Goal: Task Accomplishment & Management: Complete application form

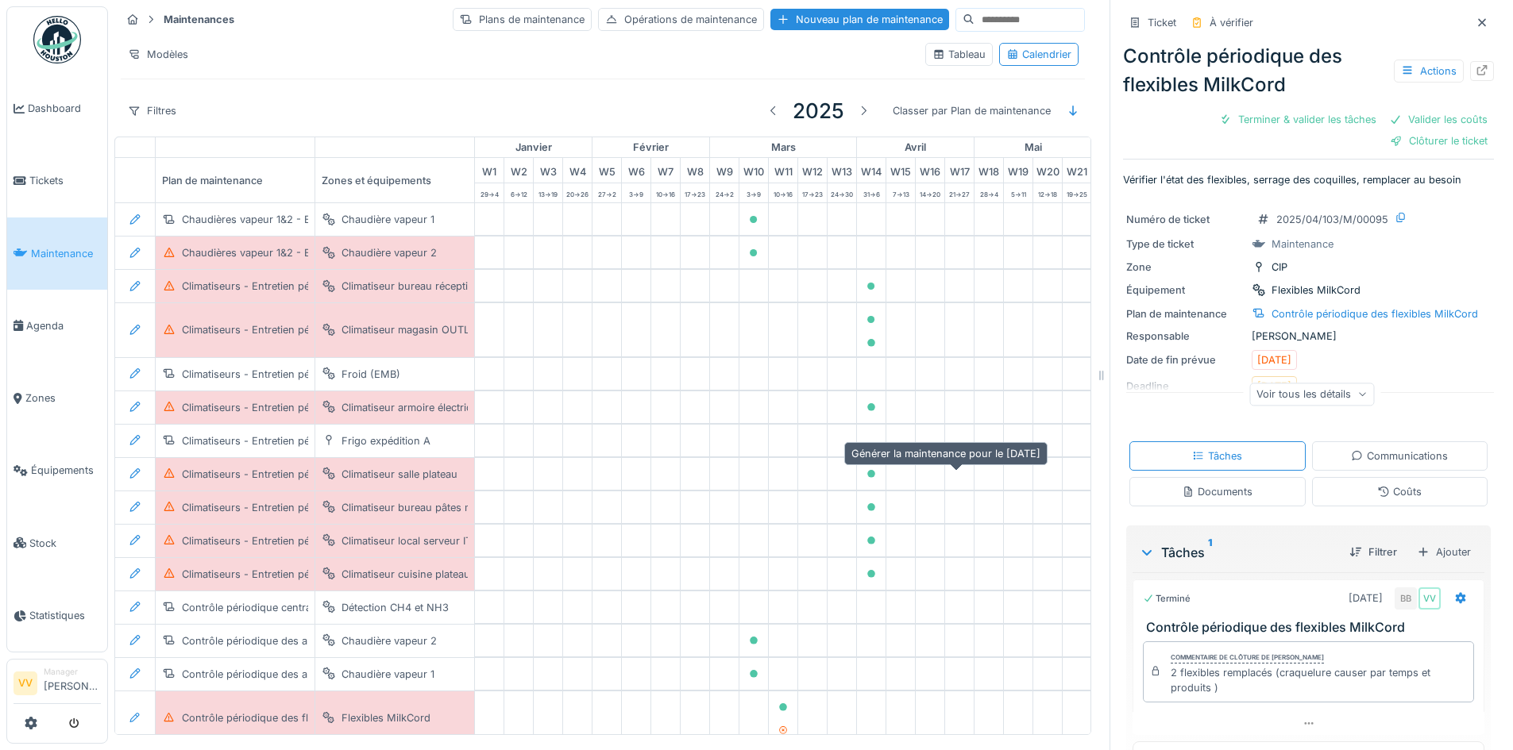
scroll to position [43, 0]
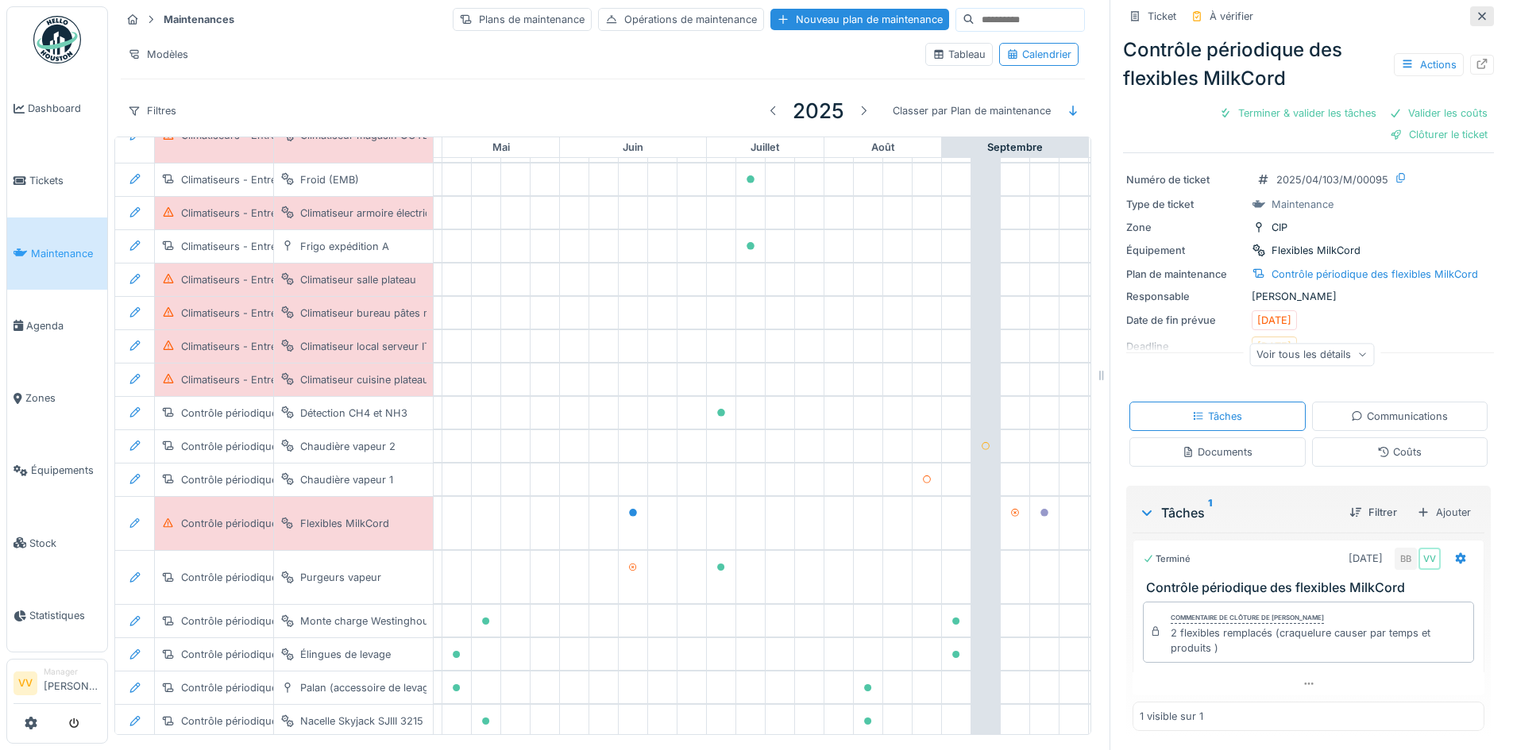
click at [1475, 16] on icon at bounding box center [1481, 16] width 13 height 10
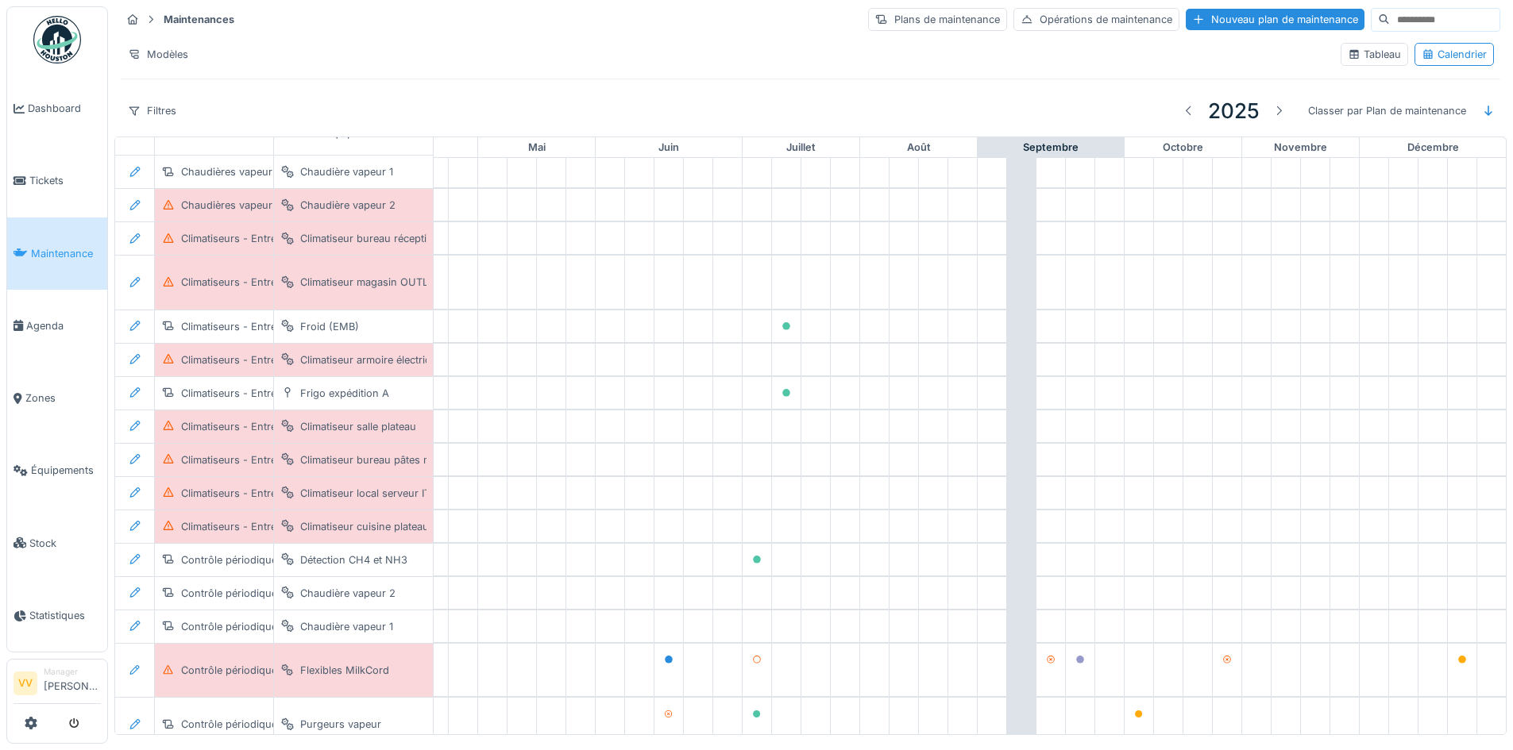
scroll to position [0, 532]
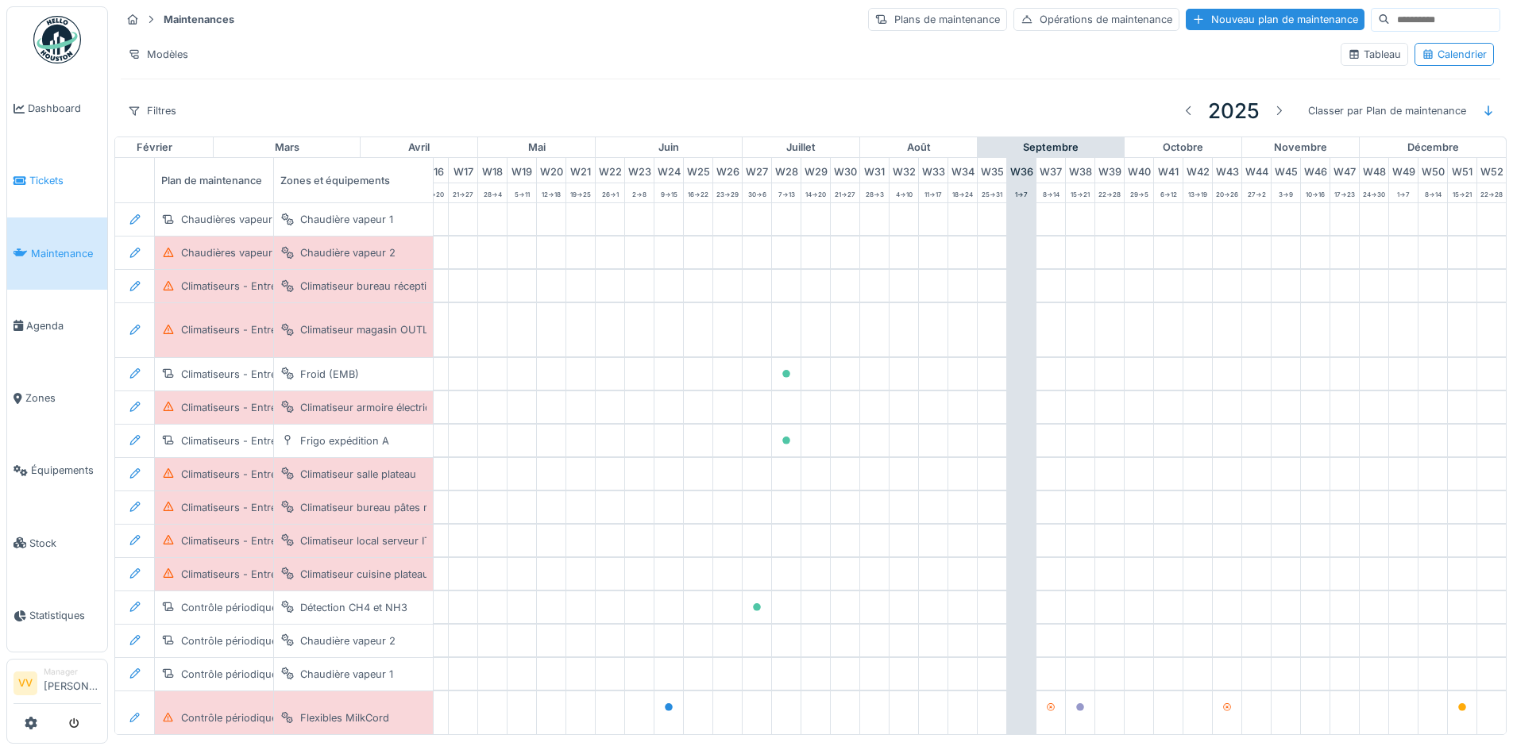
click at [48, 173] on span "Tickets" at bounding box center [64, 180] width 71 height 15
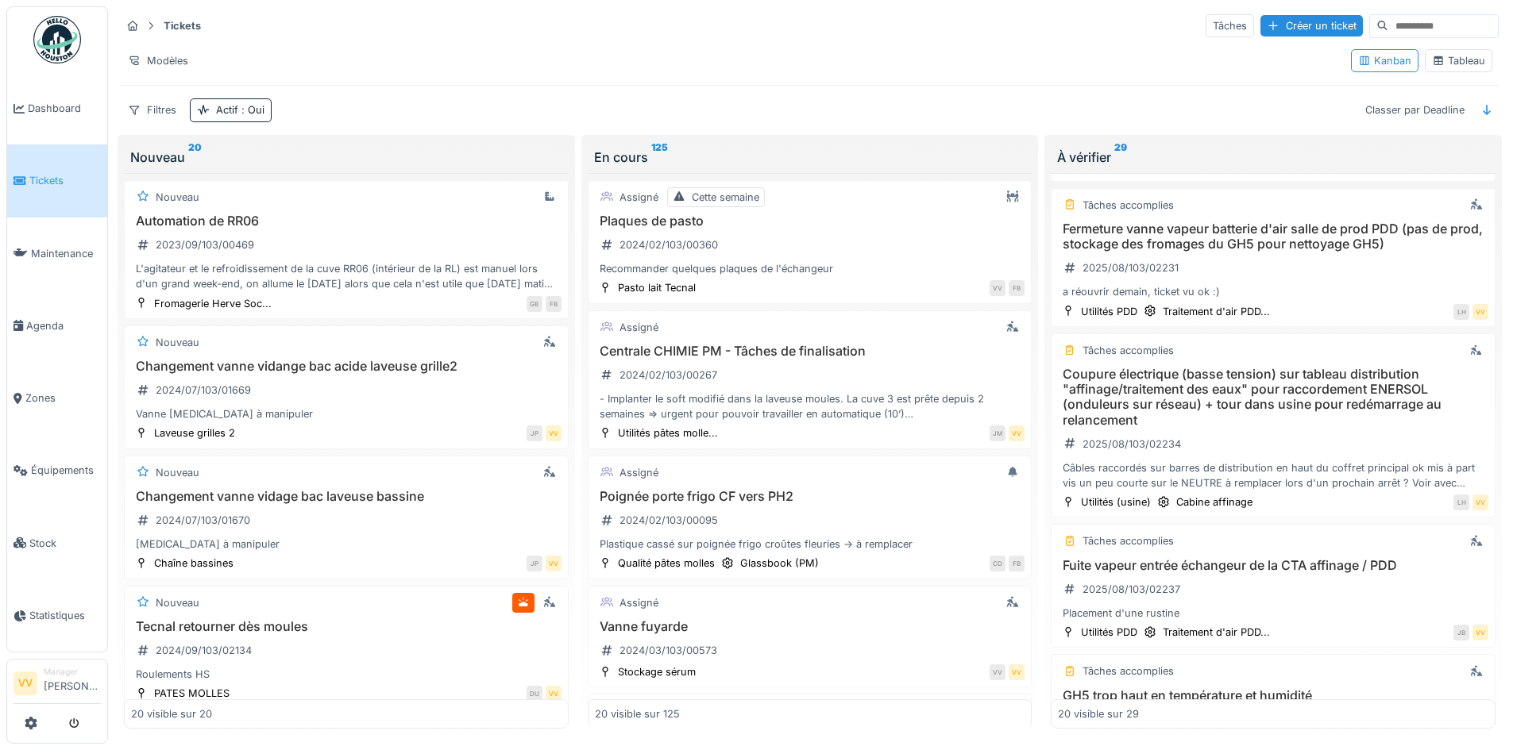
scroll to position [2358, 0]
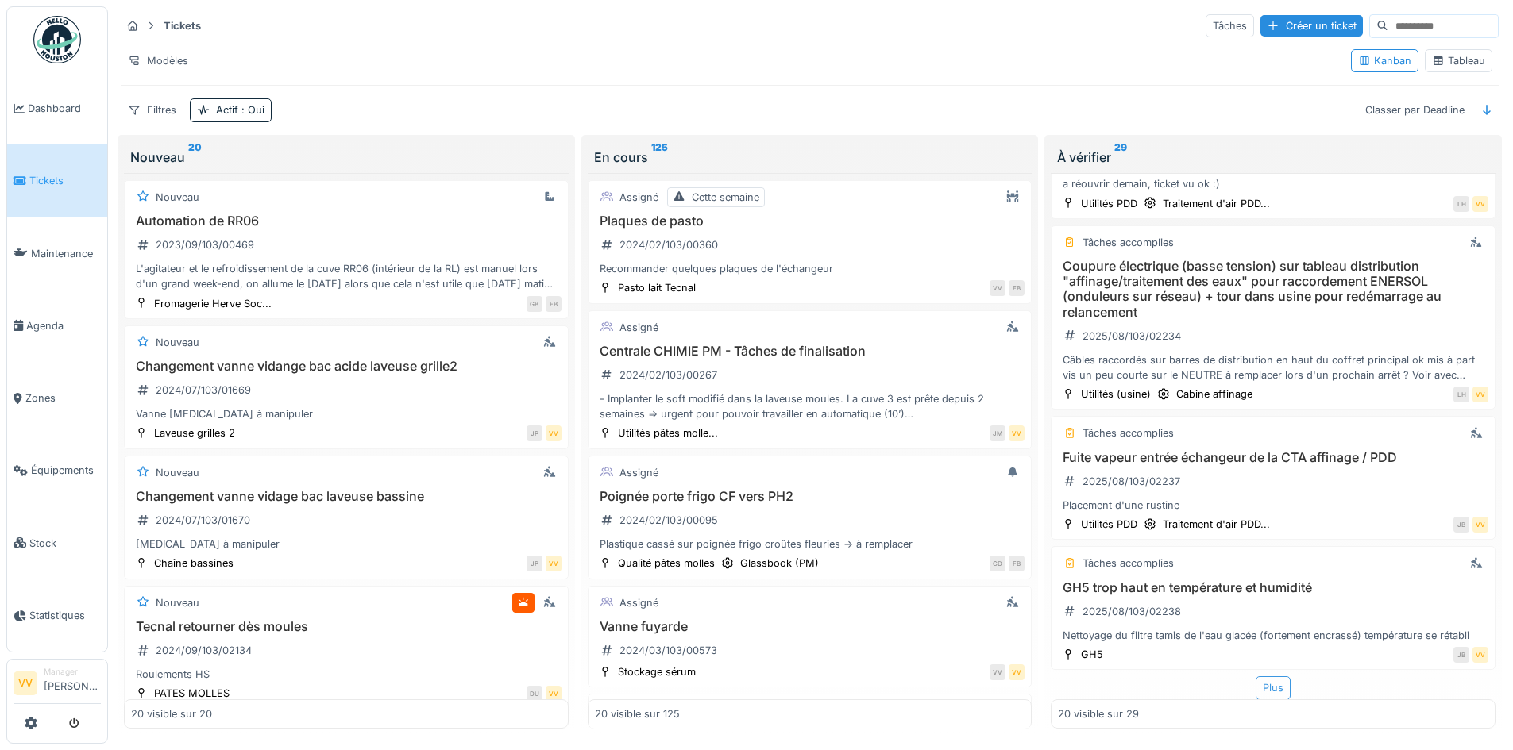
click at [1270, 677] on div "Plus" at bounding box center [1272, 688] width 35 height 23
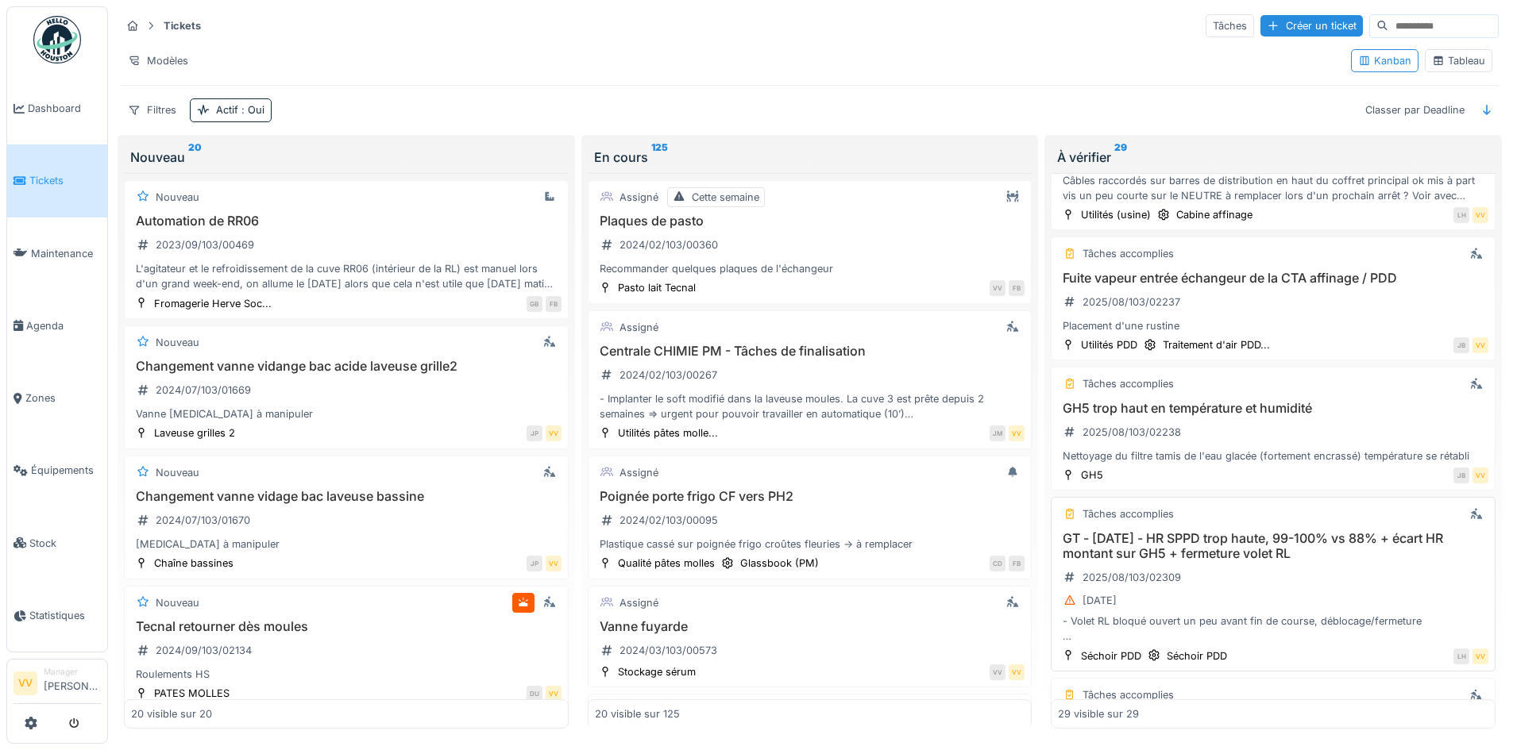
scroll to position [2676, 0]
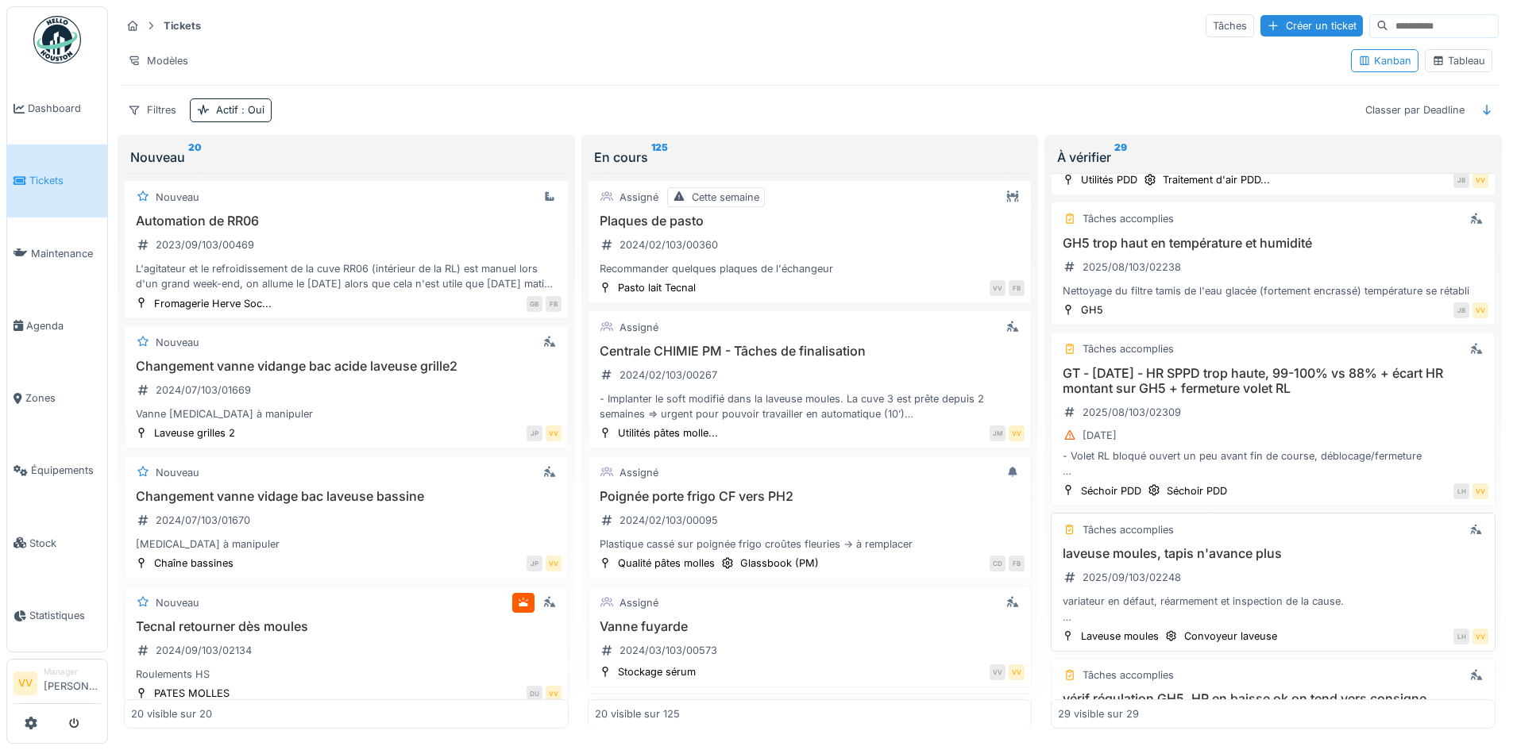
click at [1327, 561] on h3 "laveuse moules, tapis n'avance plus" at bounding box center [1273, 553] width 430 height 15
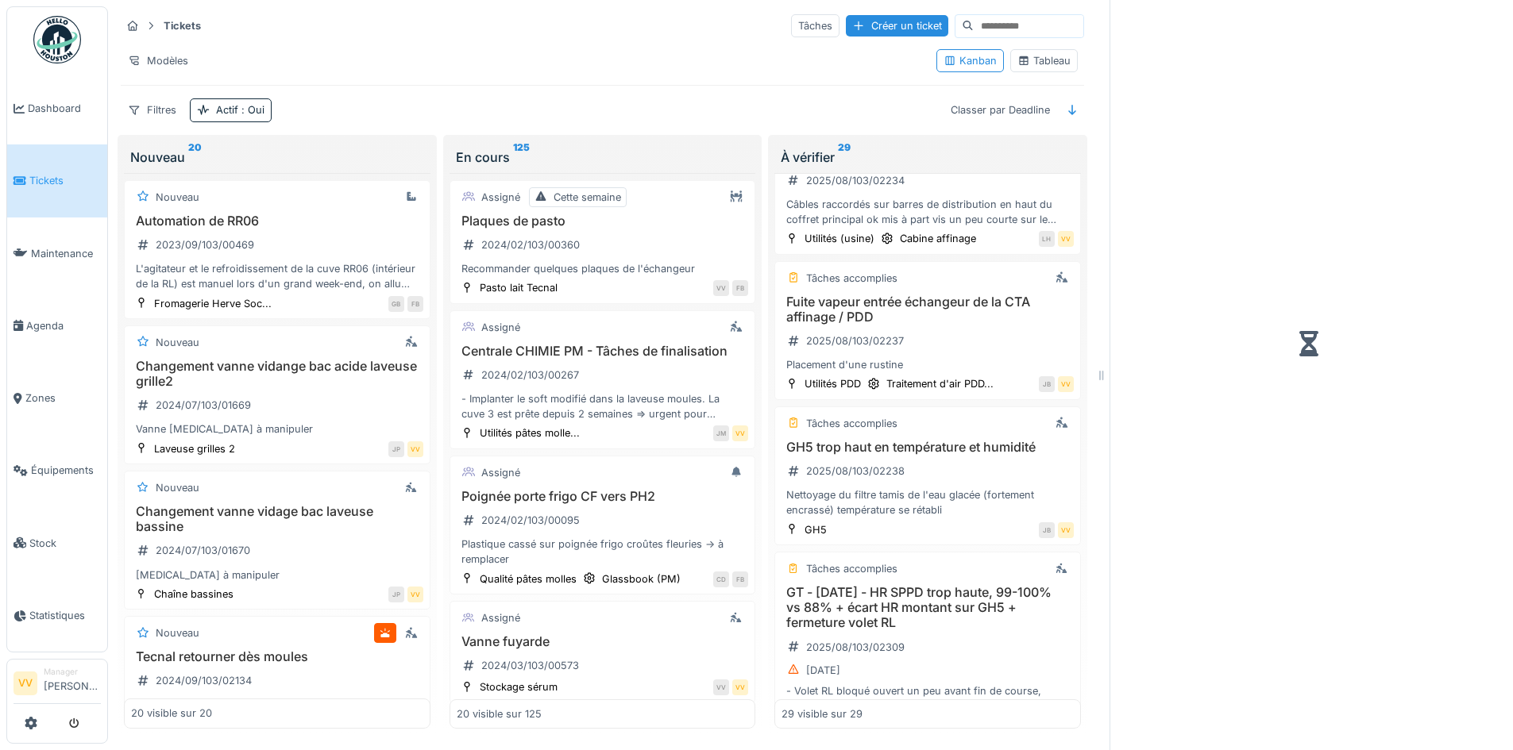
scroll to position [2896, 0]
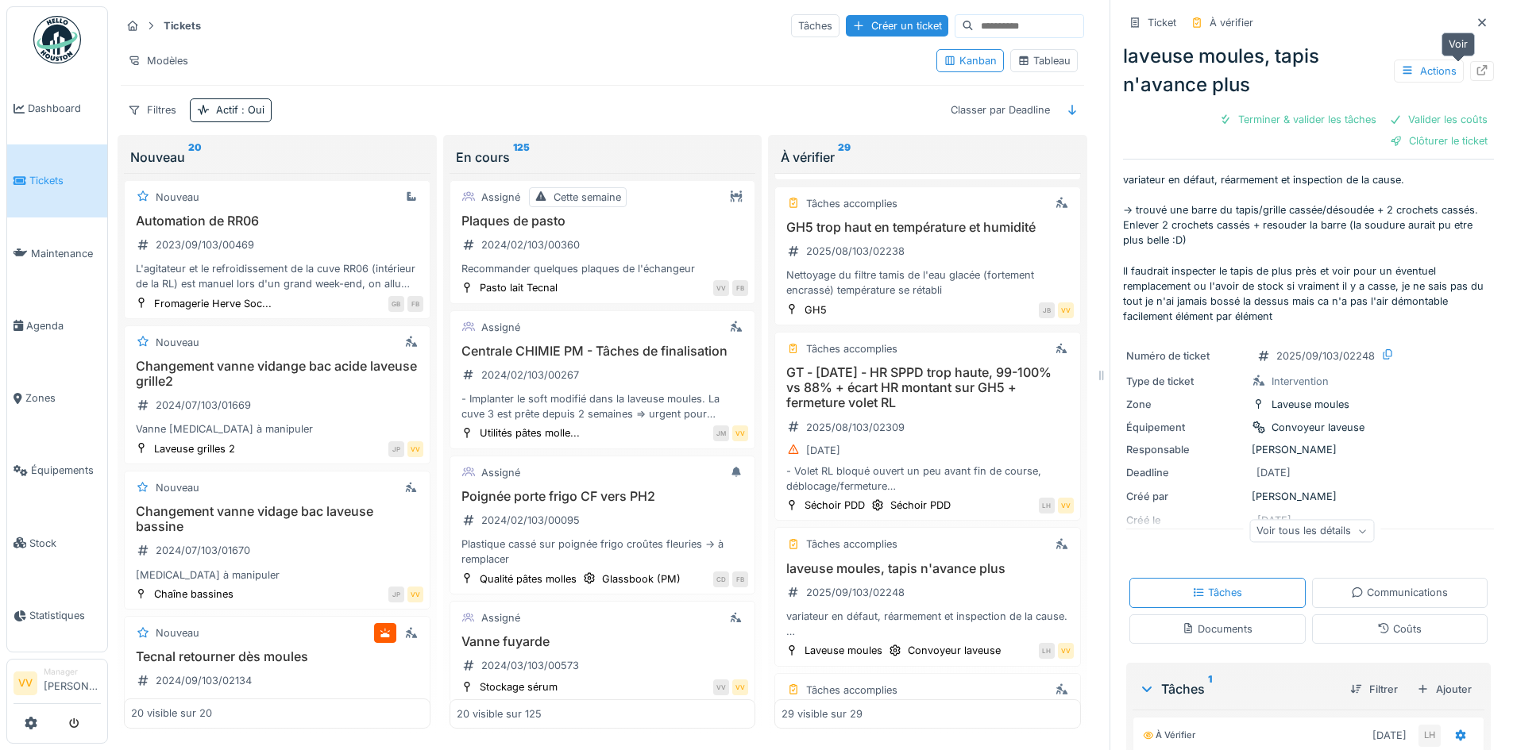
click at [1475, 71] on icon at bounding box center [1481, 70] width 13 height 10
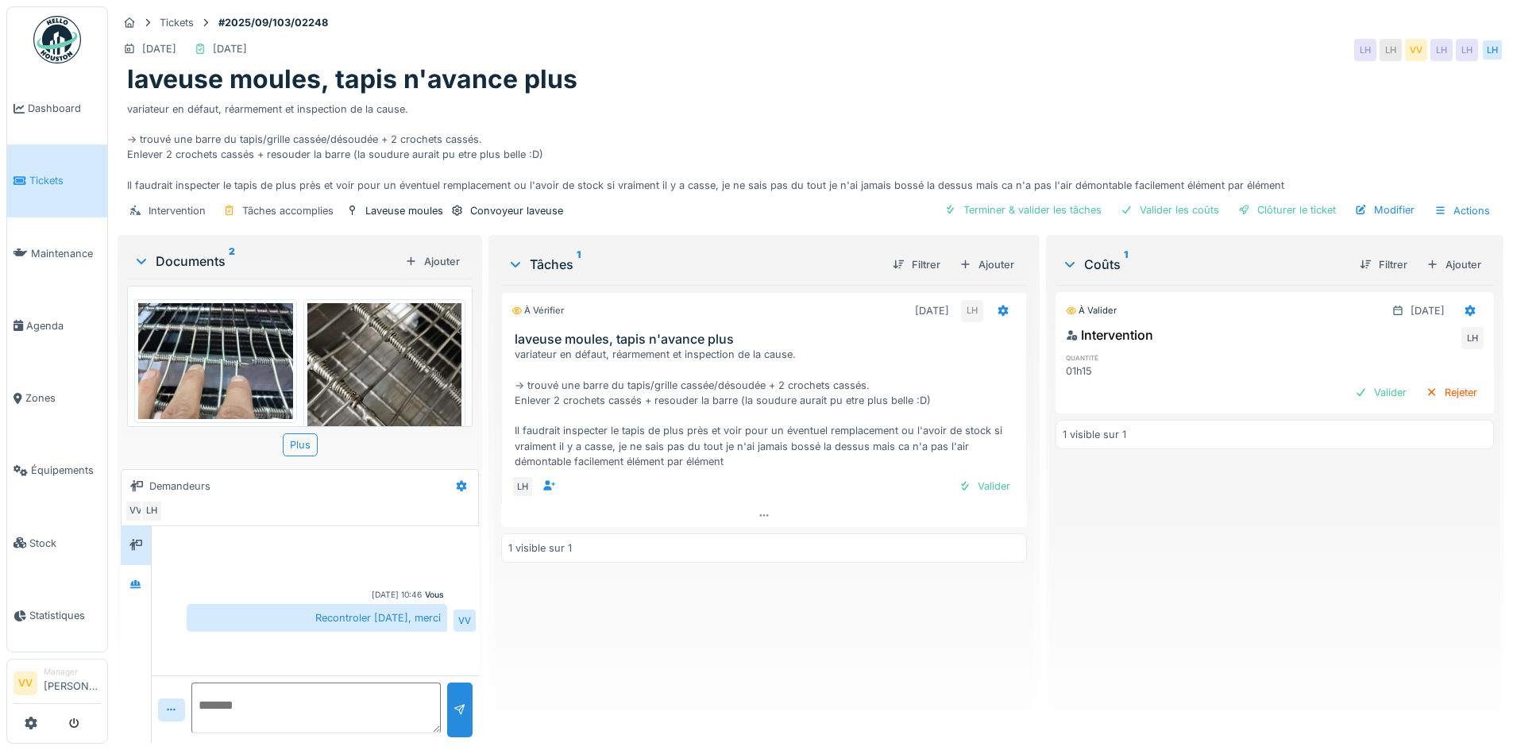
scroll to position [105, 0]
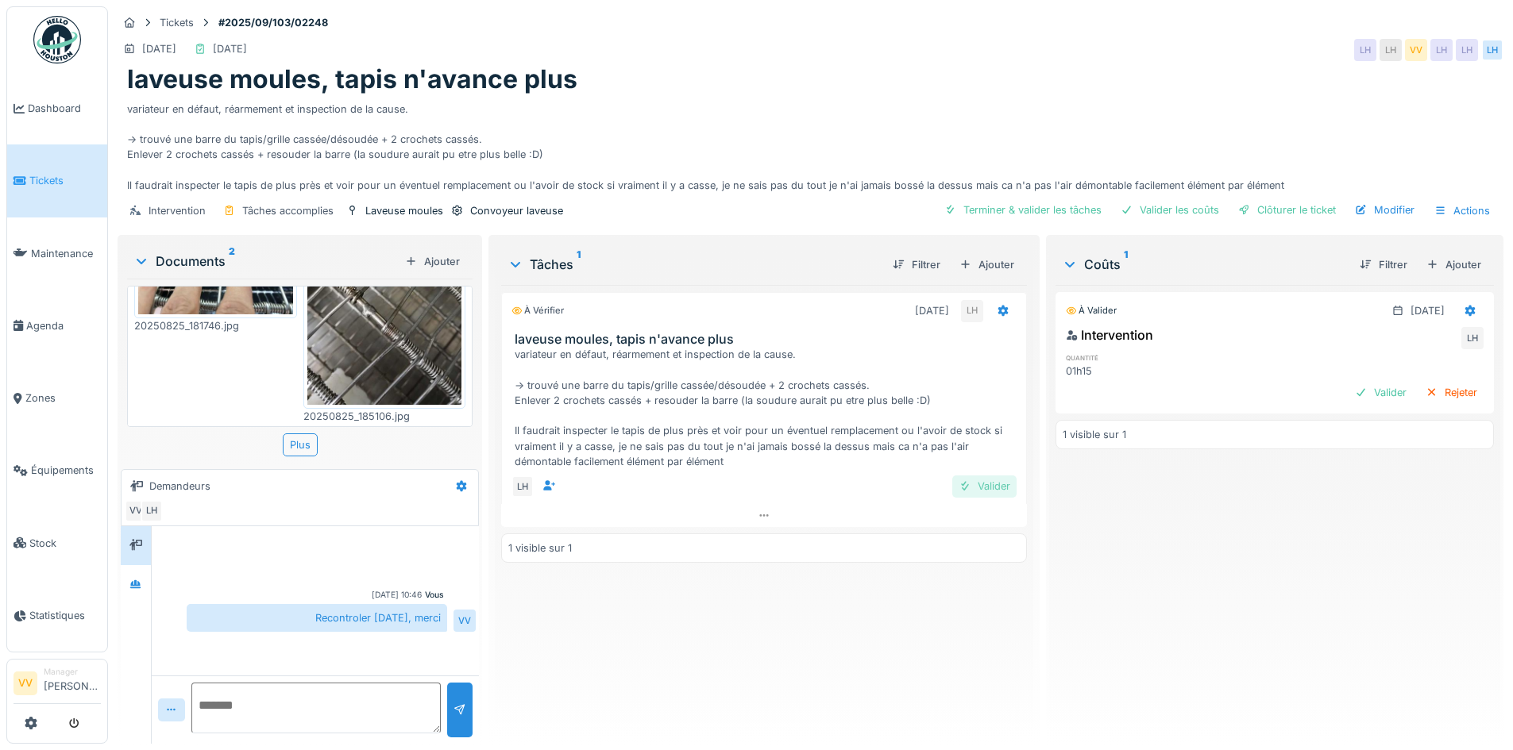
click at [988, 488] on div "Valider" at bounding box center [984, 486] width 64 height 21
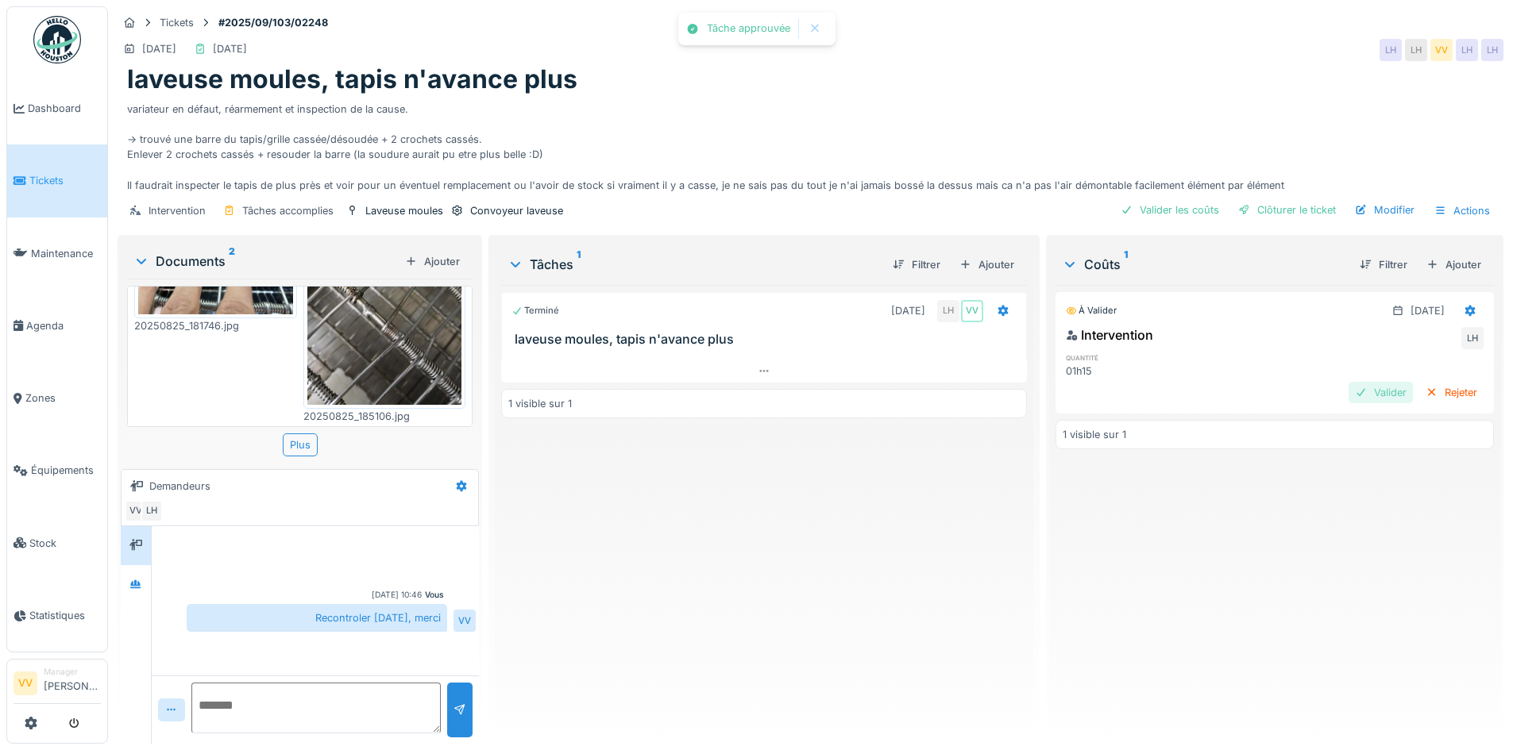
click at [1352, 389] on div "Valider" at bounding box center [1380, 392] width 64 height 21
click at [1283, 200] on div "Clôturer le ticket" at bounding box center [1287, 209] width 110 height 21
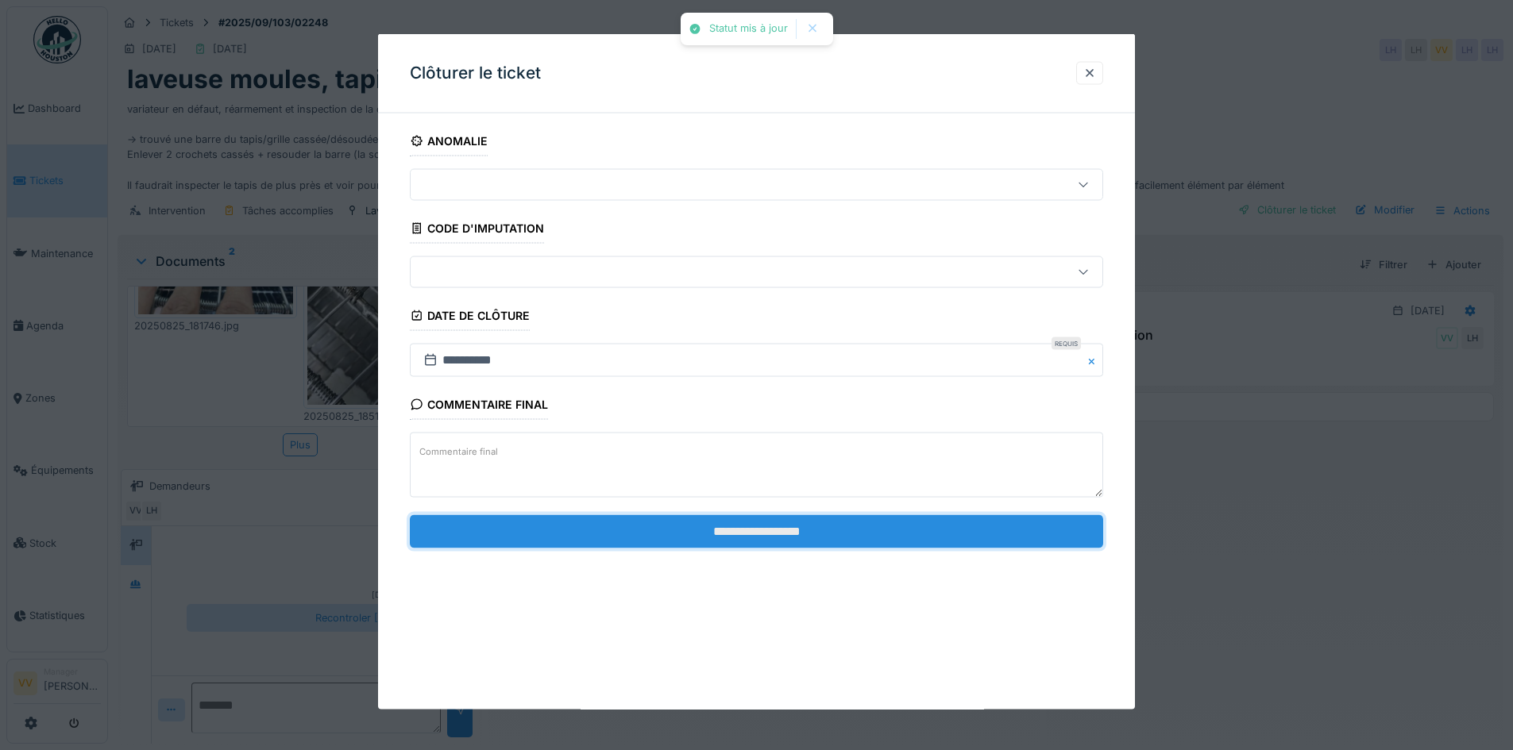
click at [890, 526] on input "**********" at bounding box center [756, 531] width 693 height 33
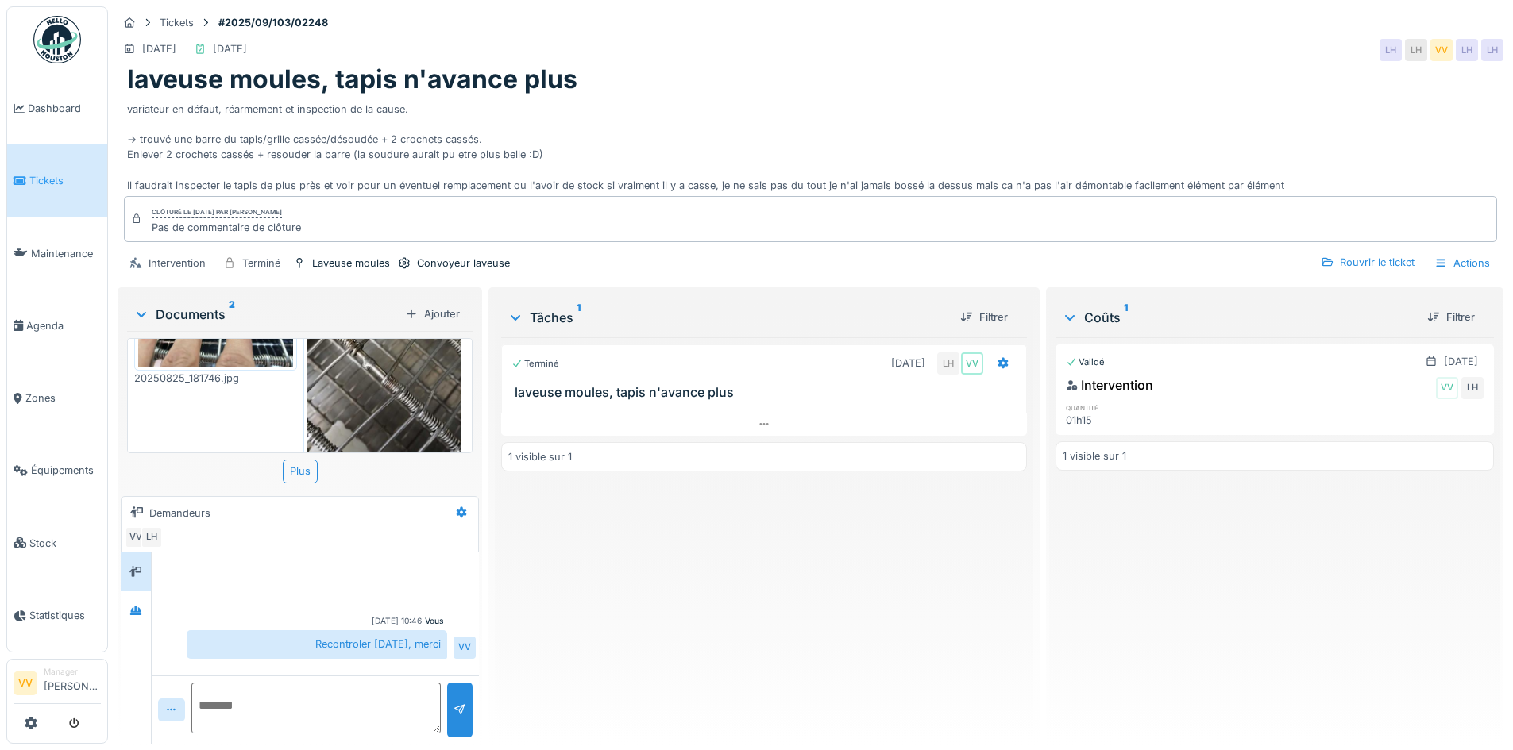
click at [38, 180] on span "Tickets" at bounding box center [64, 180] width 71 height 15
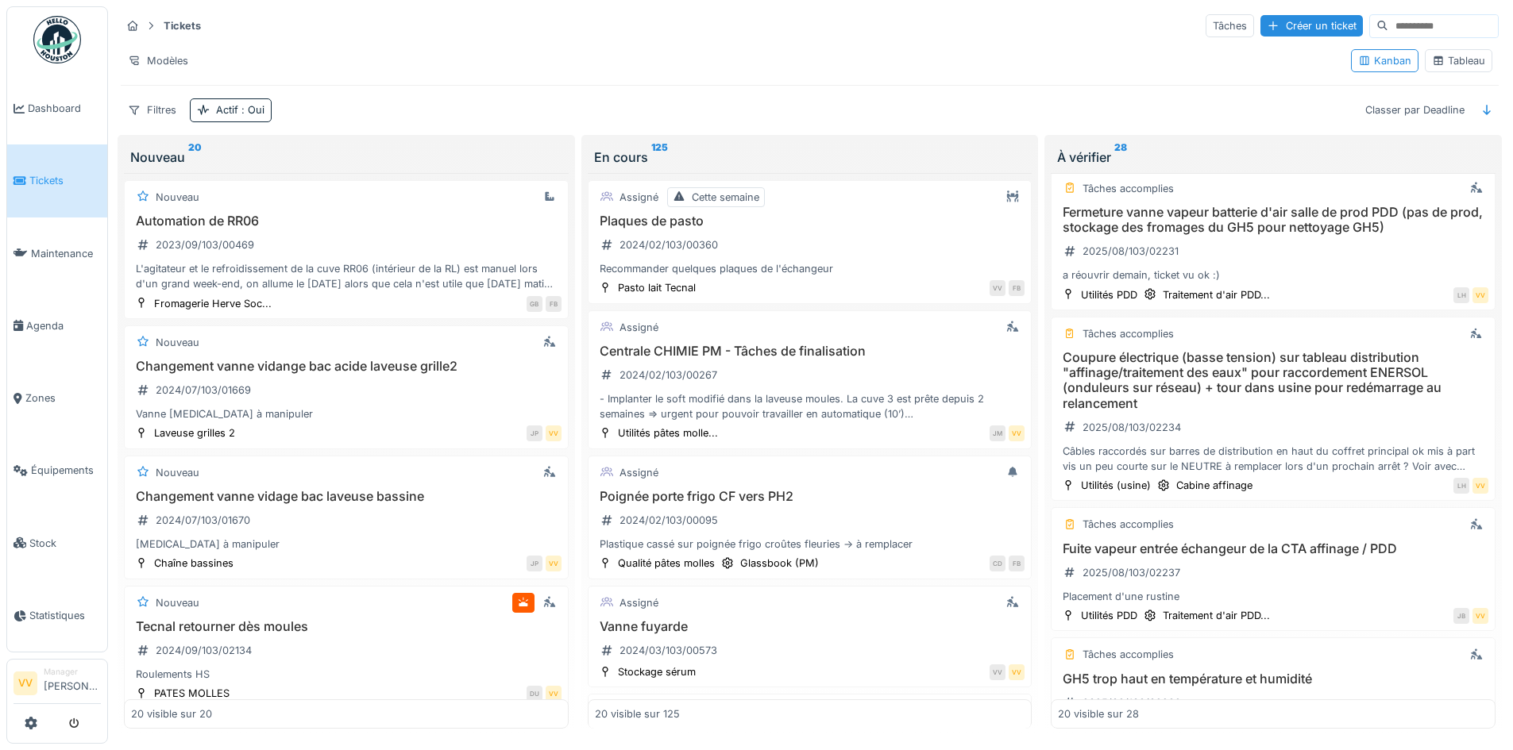
scroll to position [2358, 0]
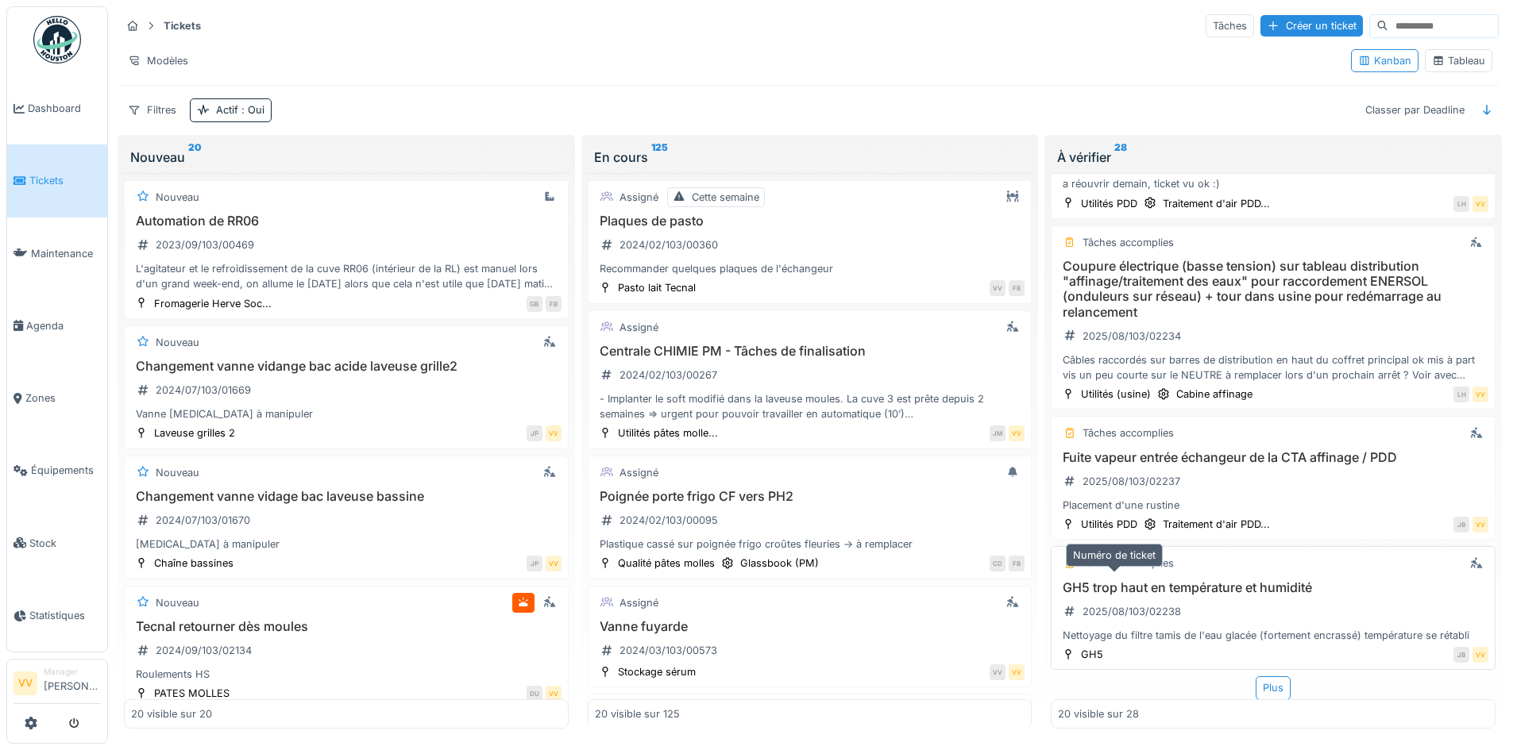
click at [1159, 602] on div "2025/08/103/02238" at bounding box center [1122, 612] width 129 height 20
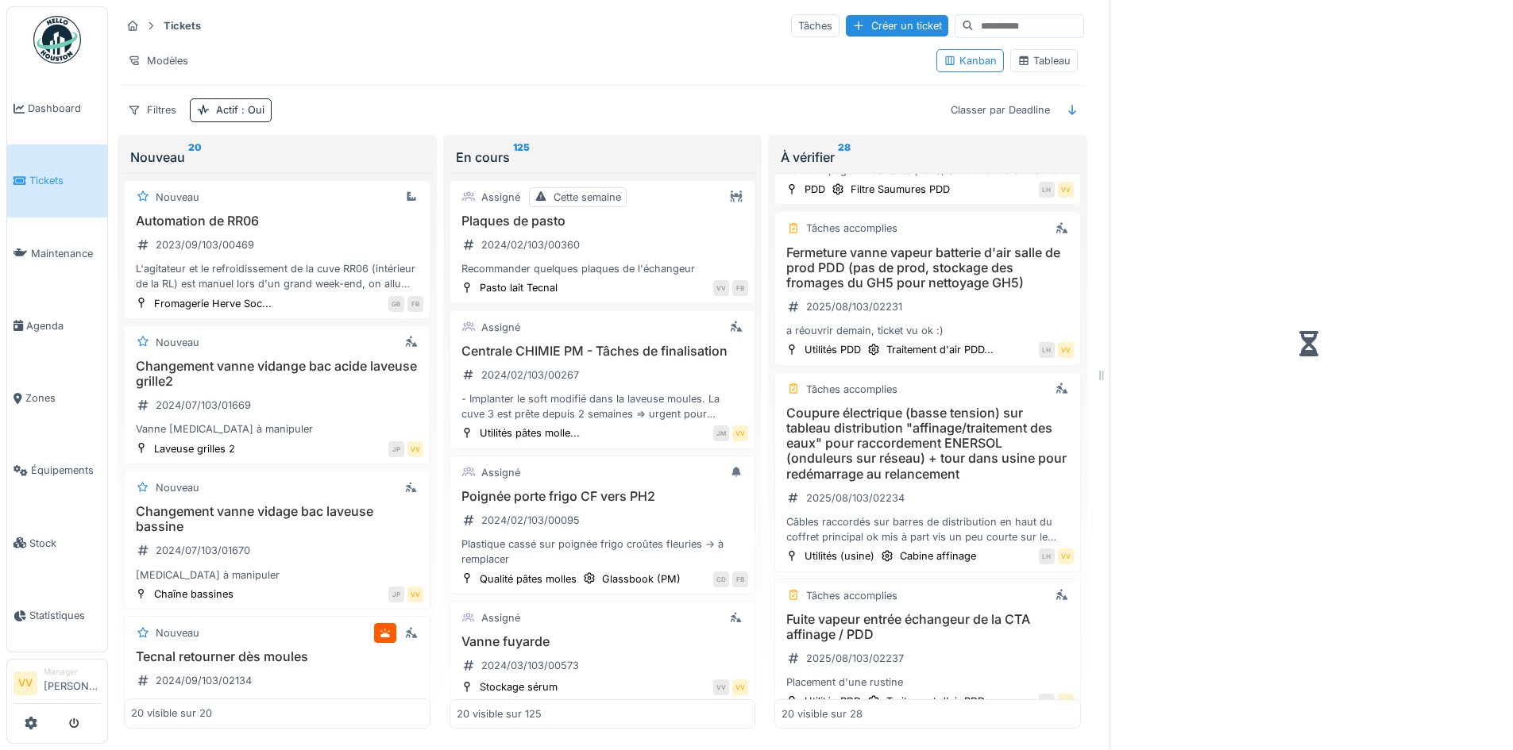
scroll to position [2547, 0]
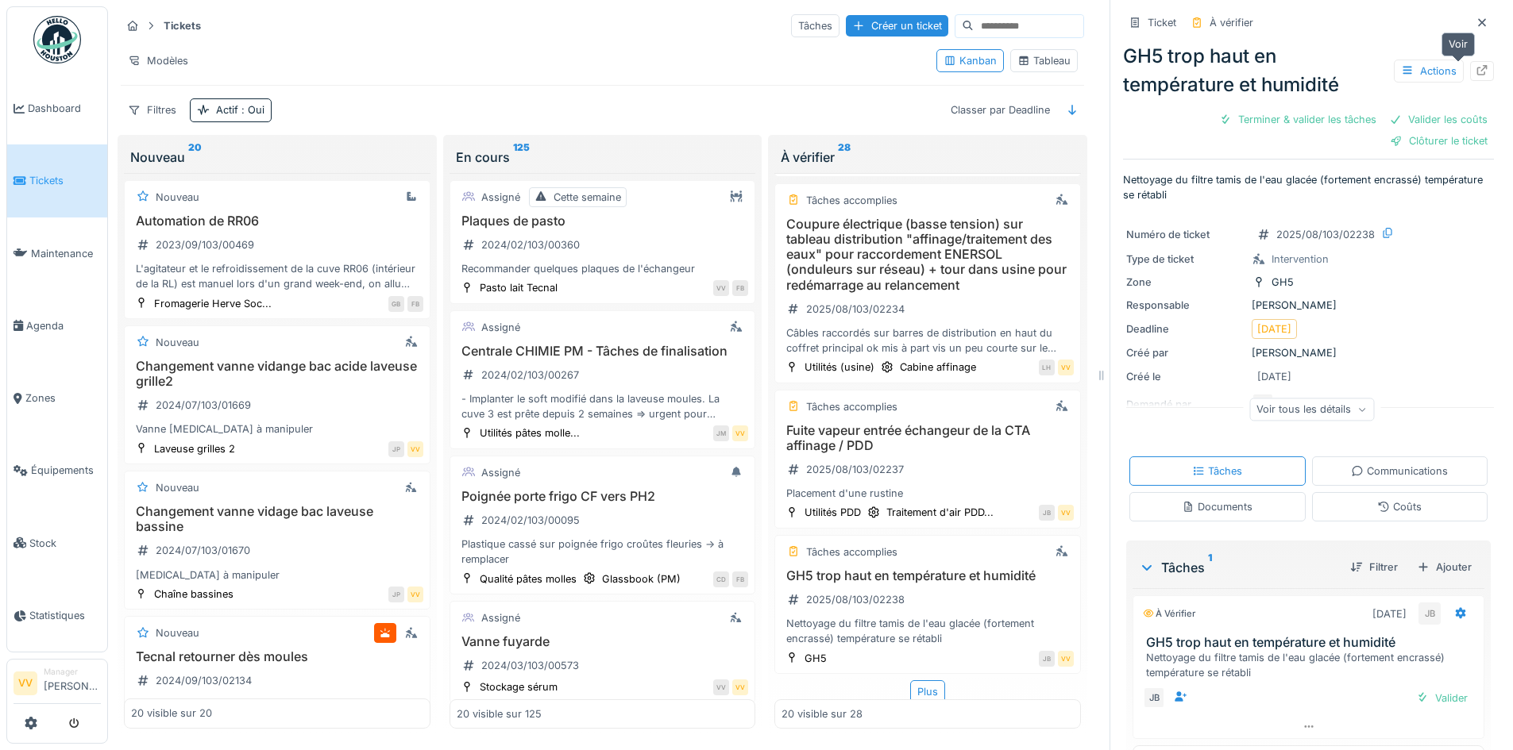
click at [1470, 79] on div at bounding box center [1482, 71] width 24 height 20
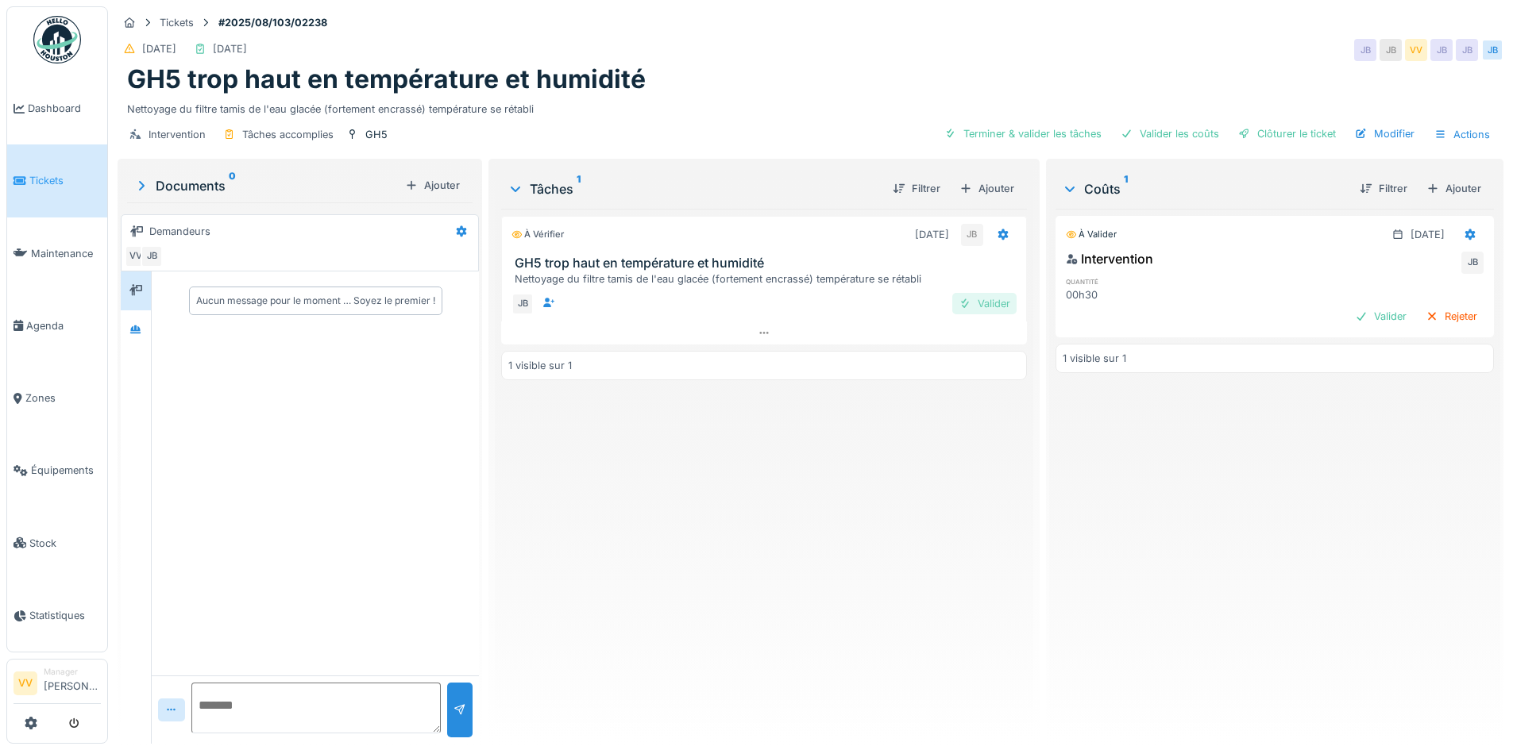
click at [989, 306] on div "Valider" at bounding box center [984, 303] width 64 height 21
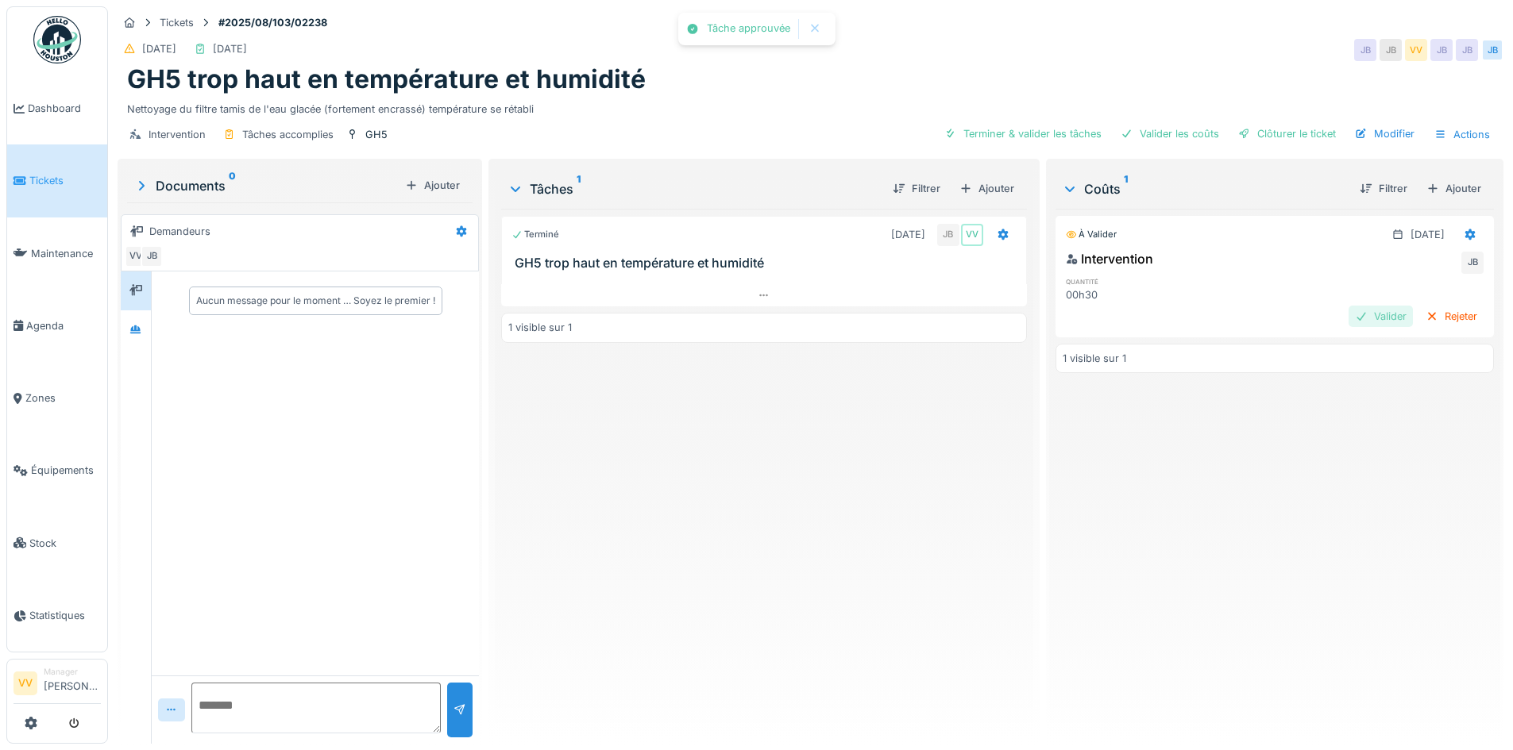
click at [1359, 326] on div "Valider" at bounding box center [1380, 316] width 64 height 21
click at [1275, 135] on div "Clôturer le ticket" at bounding box center [1287, 133] width 110 height 21
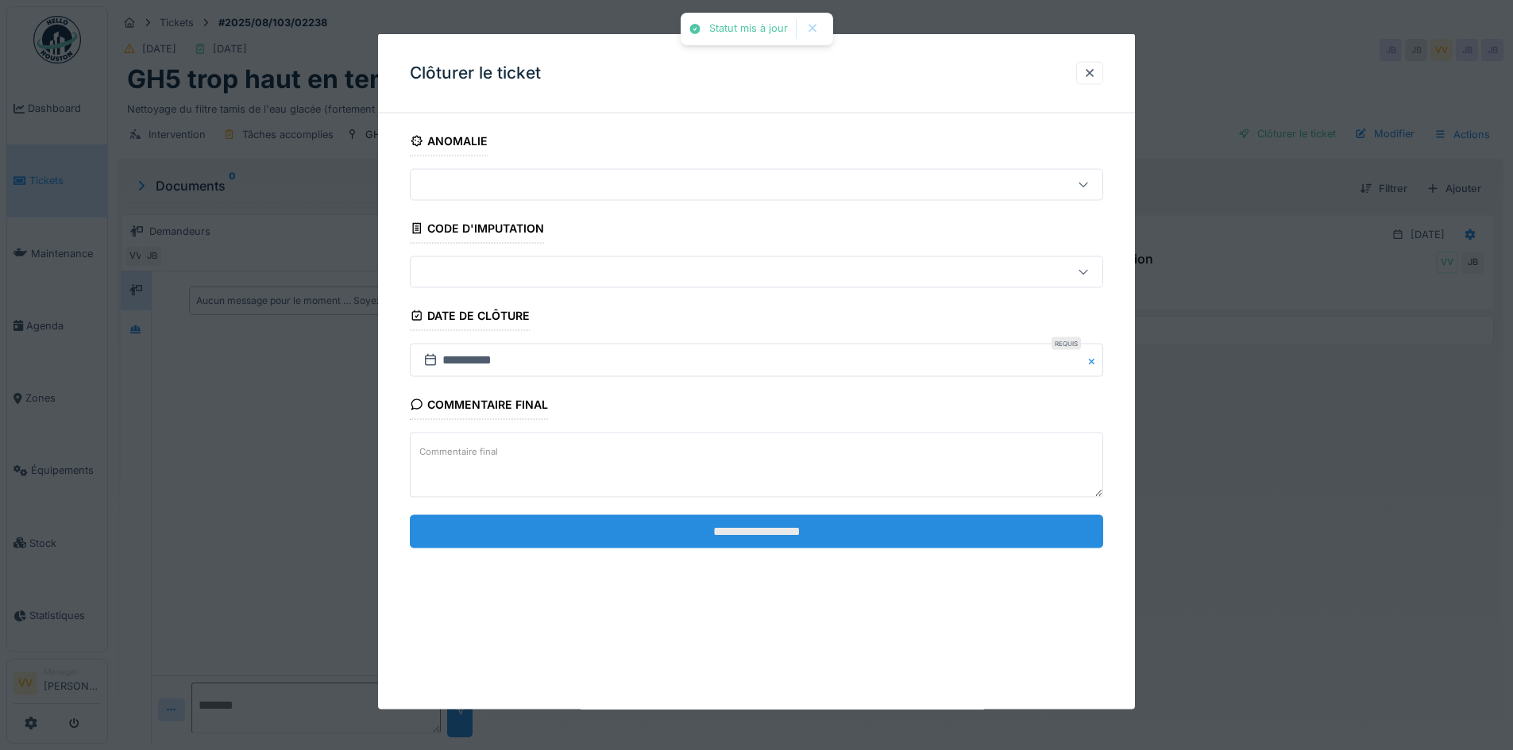
click at [875, 530] on input "**********" at bounding box center [756, 531] width 693 height 33
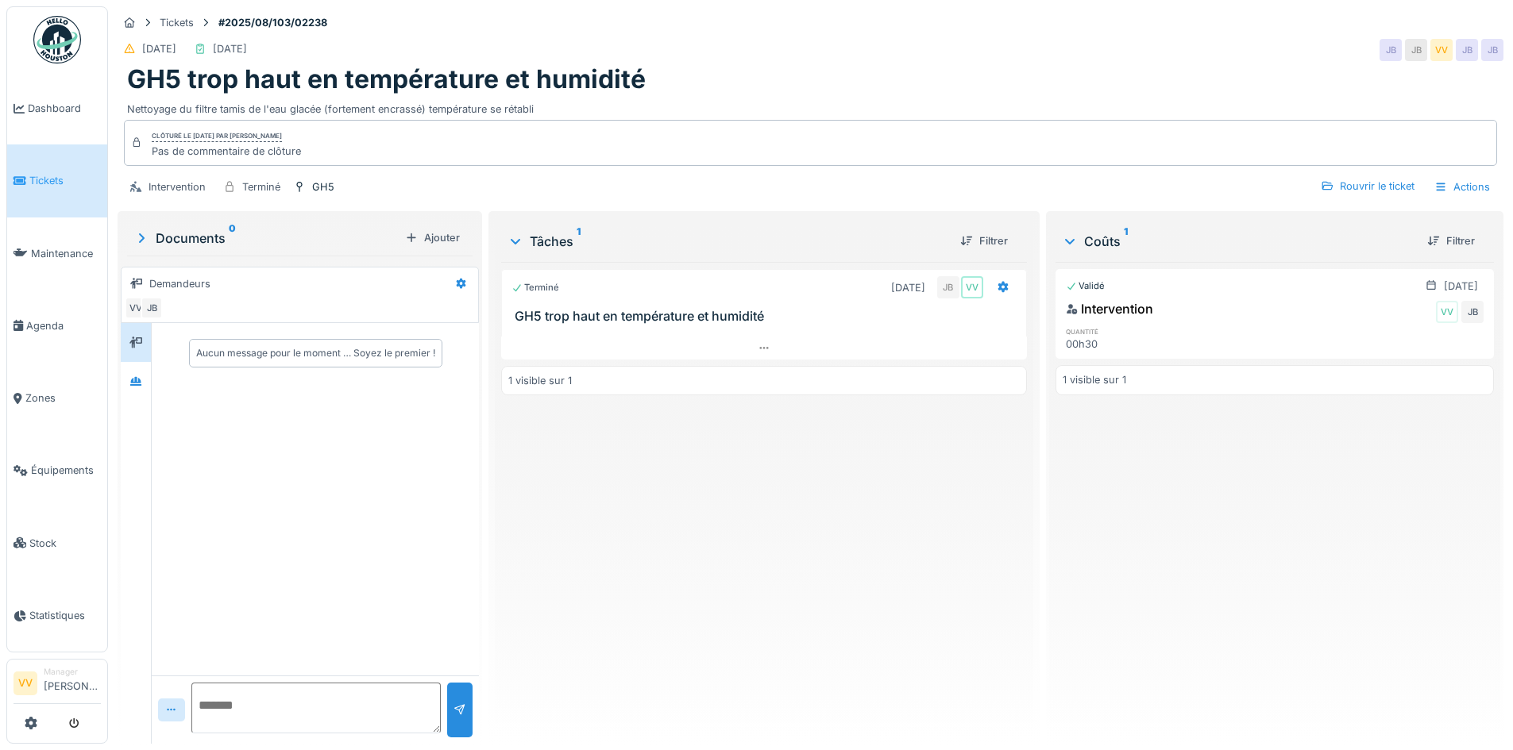
click at [56, 163] on link "Tickets" at bounding box center [57, 181] width 100 height 72
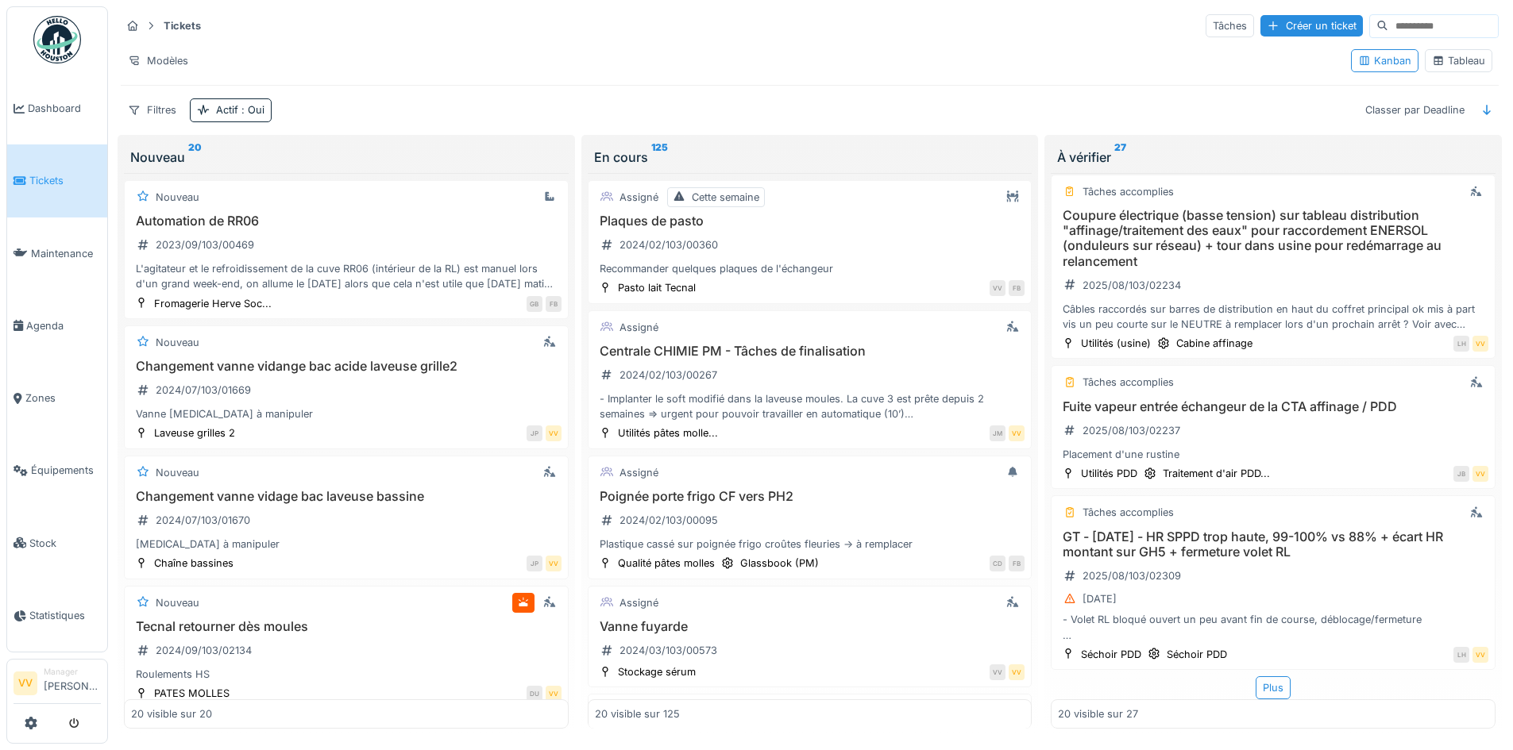
scroll to position [10, 0]
click at [1249, 530] on h3 "GT - [DATE] - HR SPPD trop haute, 99-100% vs 88% + écart HR montant sur GH5 + f…" at bounding box center [1273, 545] width 430 height 30
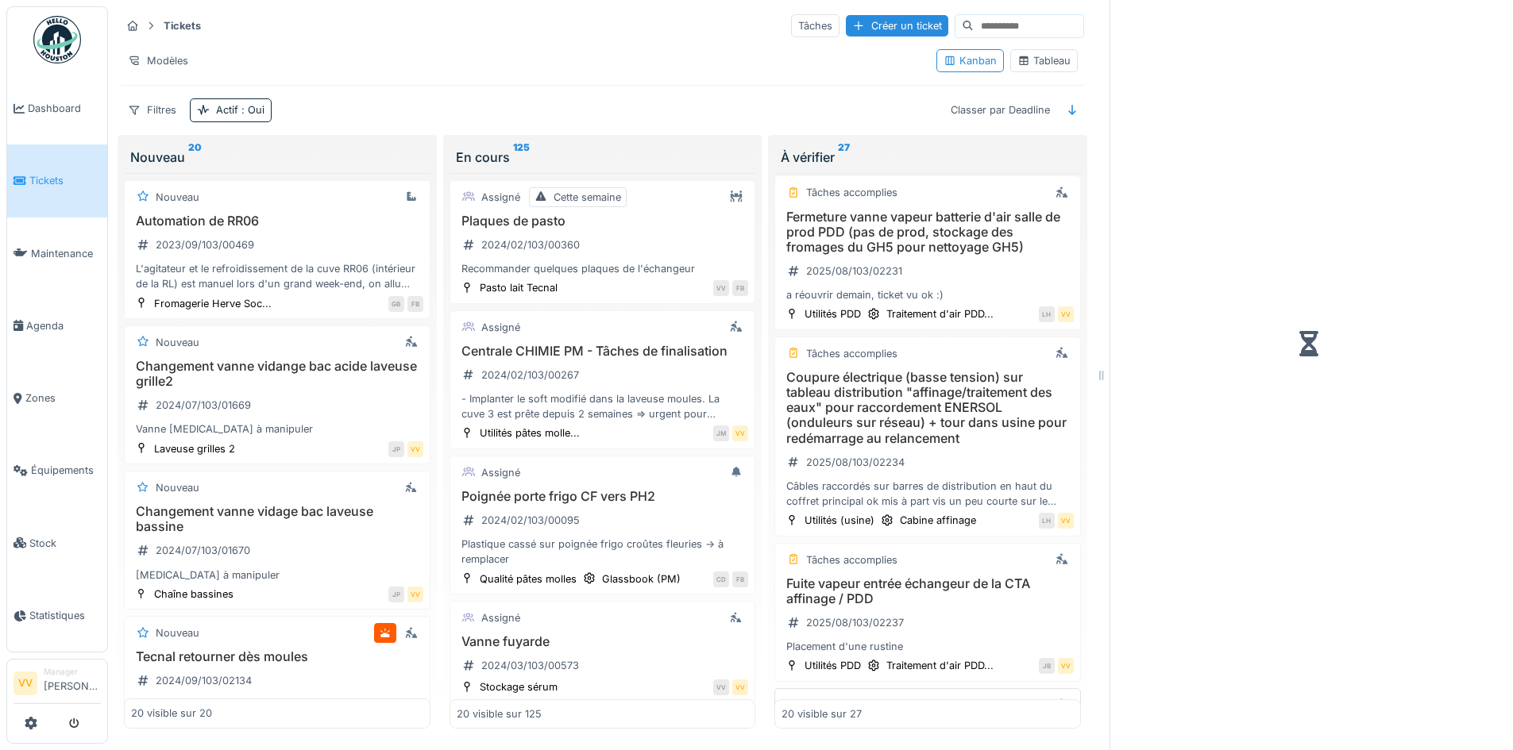
scroll to position [2583, 0]
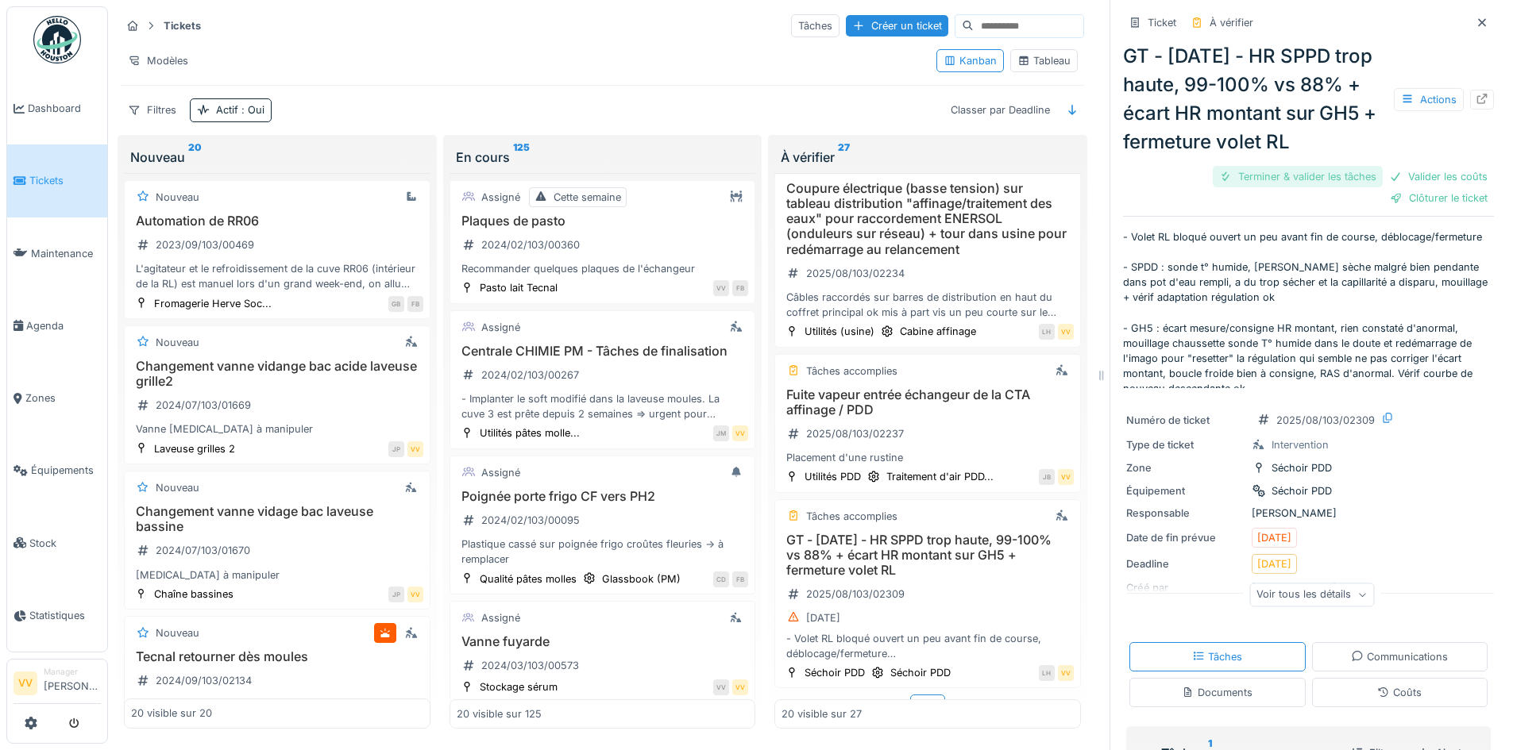
click at [1234, 187] on div "Terminer & valider les tâches" at bounding box center [1298, 176] width 170 height 21
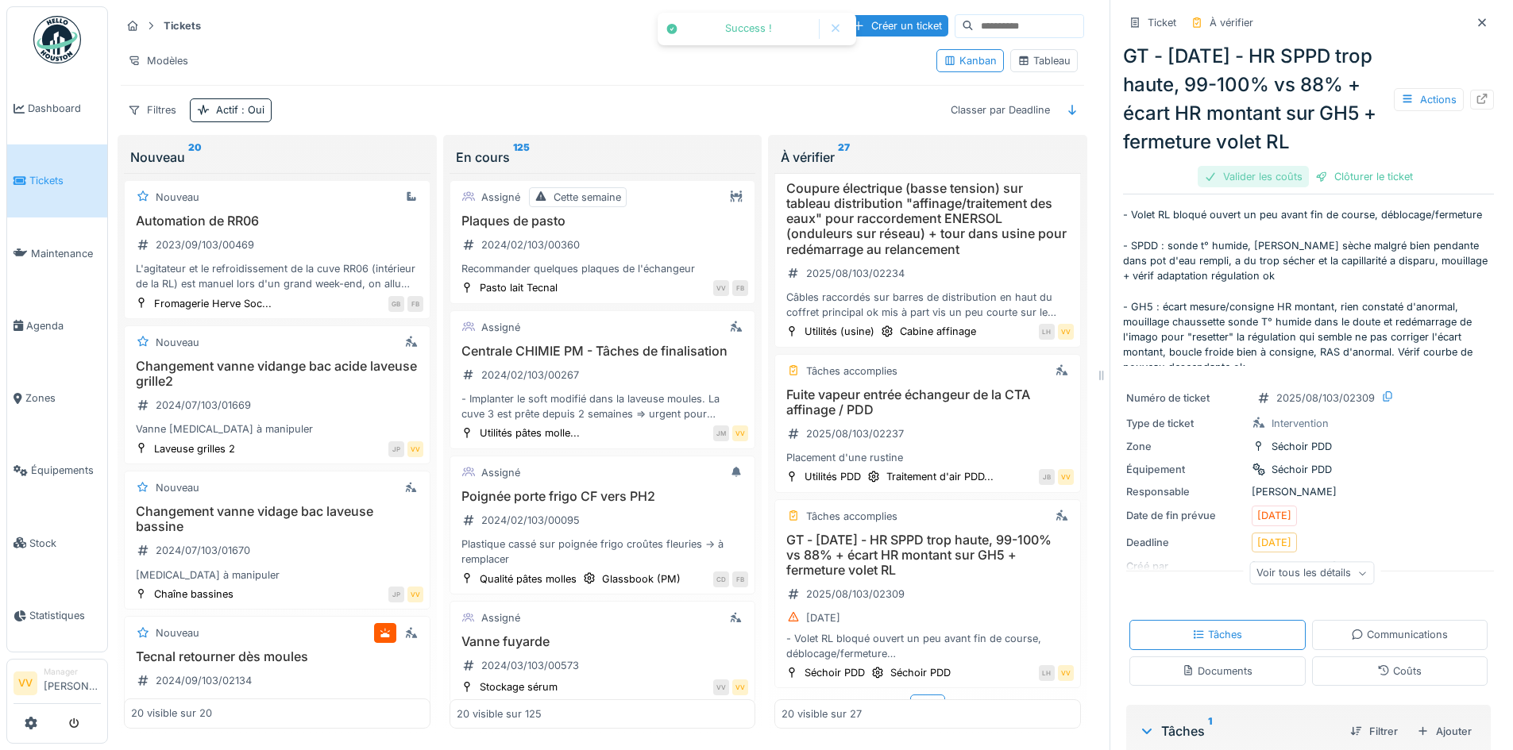
click at [1237, 187] on div "Valider les coûts" at bounding box center [1252, 176] width 111 height 21
click at [1306, 187] on div "Clôturer le ticket" at bounding box center [1308, 176] width 110 height 21
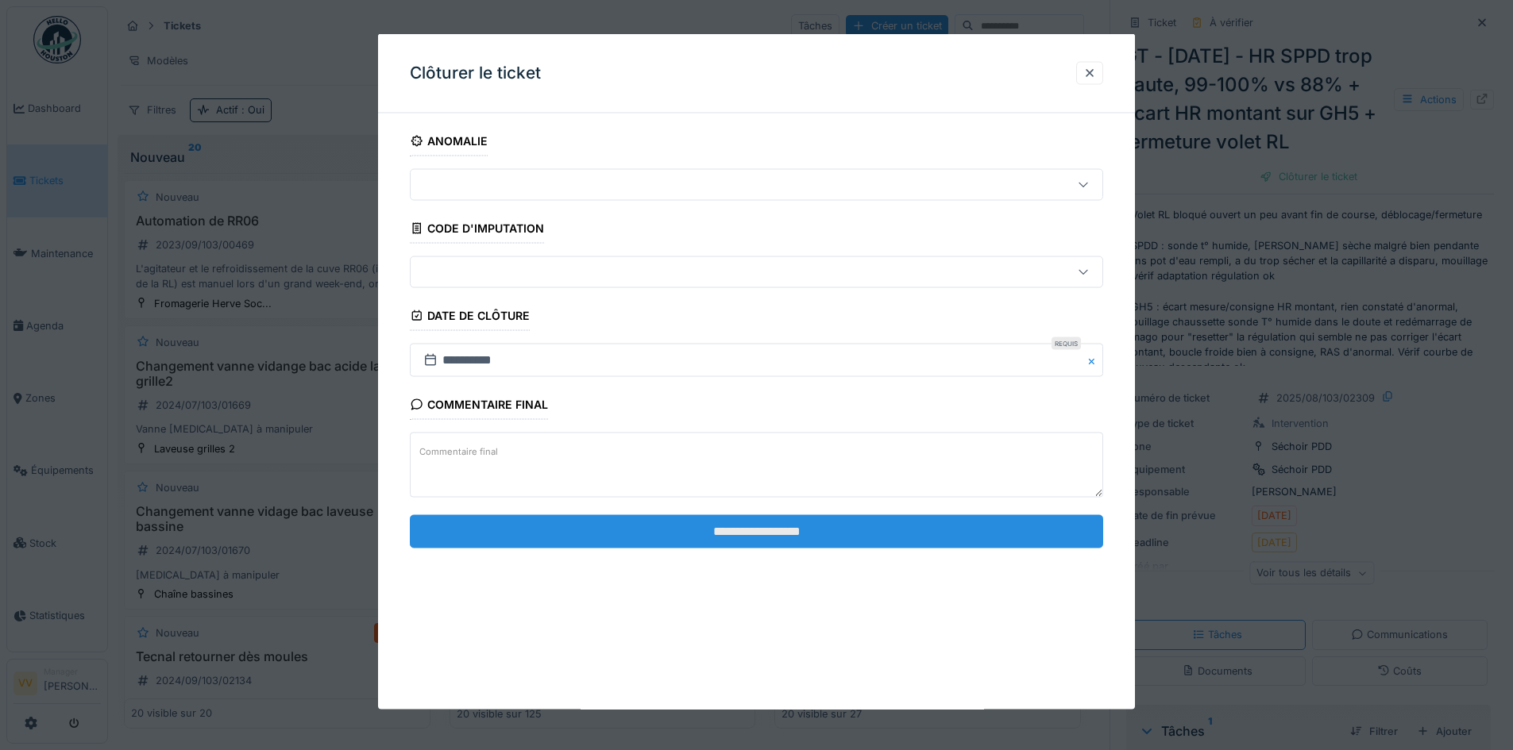
click at [832, 531] on input "**********" at bounding box center [756, 531] width 693 height 33
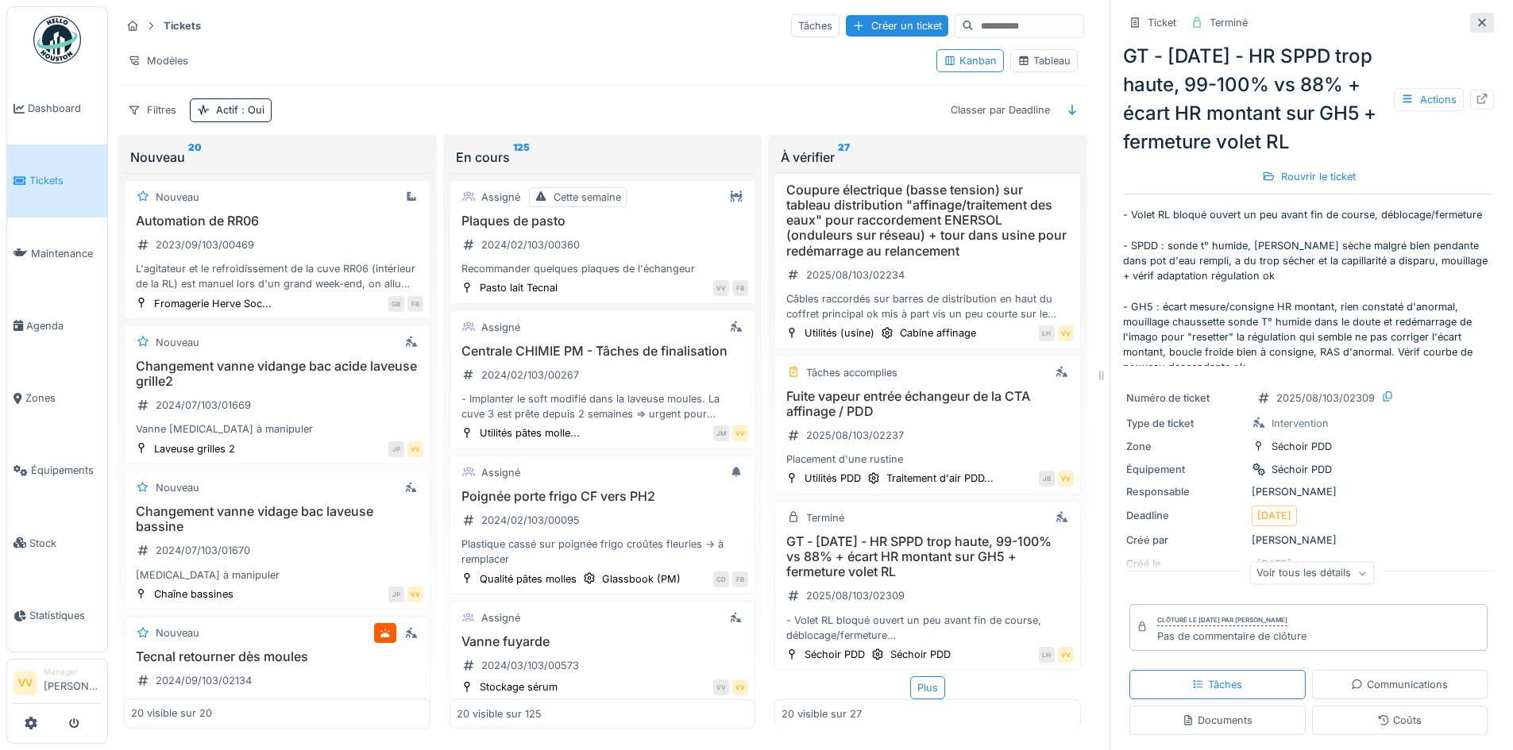
click at [1475, 17] on icon at bounding box center [1481, 22] width 13 height 10
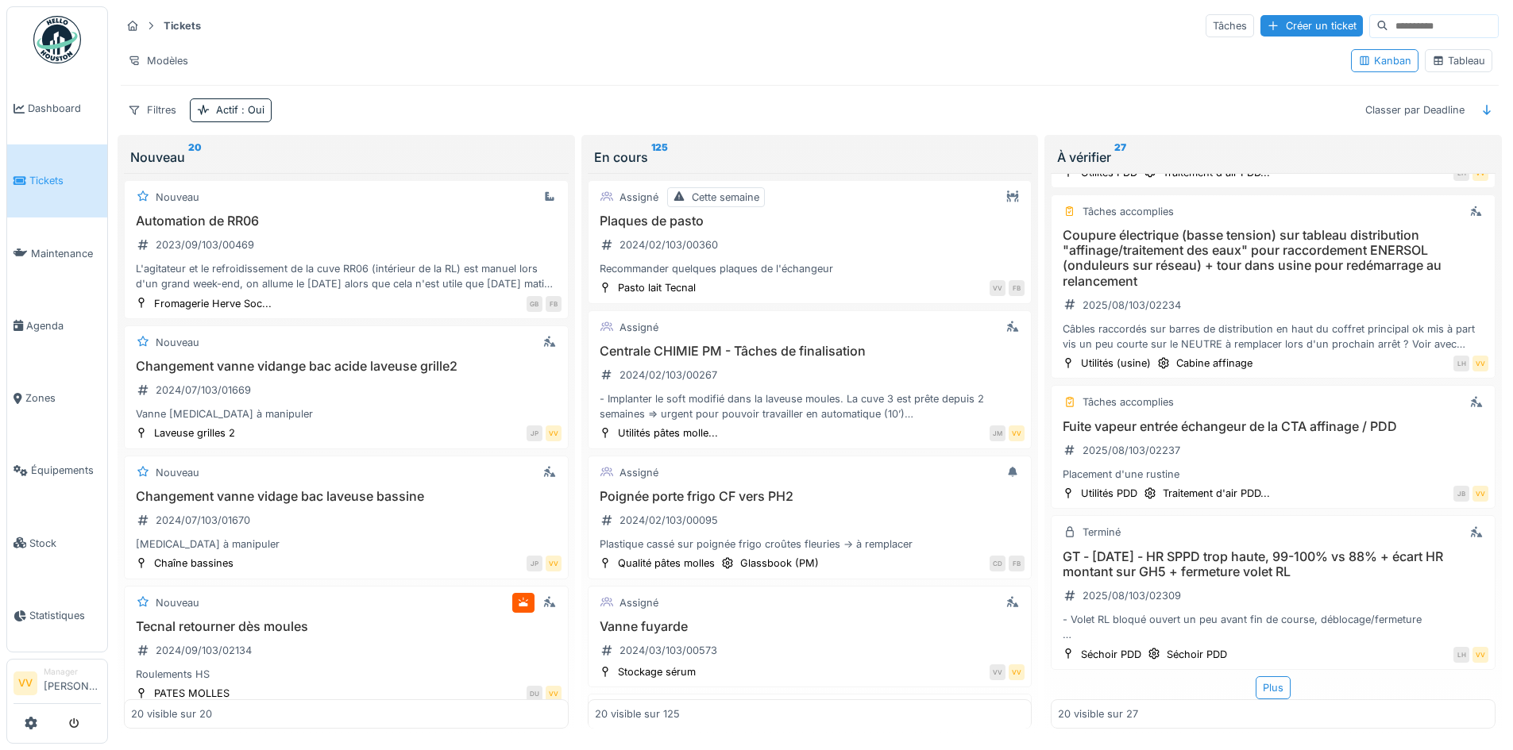
scroll to position [2374, 0]
click at [1255, 677] on div "Plus" at bounding box center [1272, 688] width 35 height 23
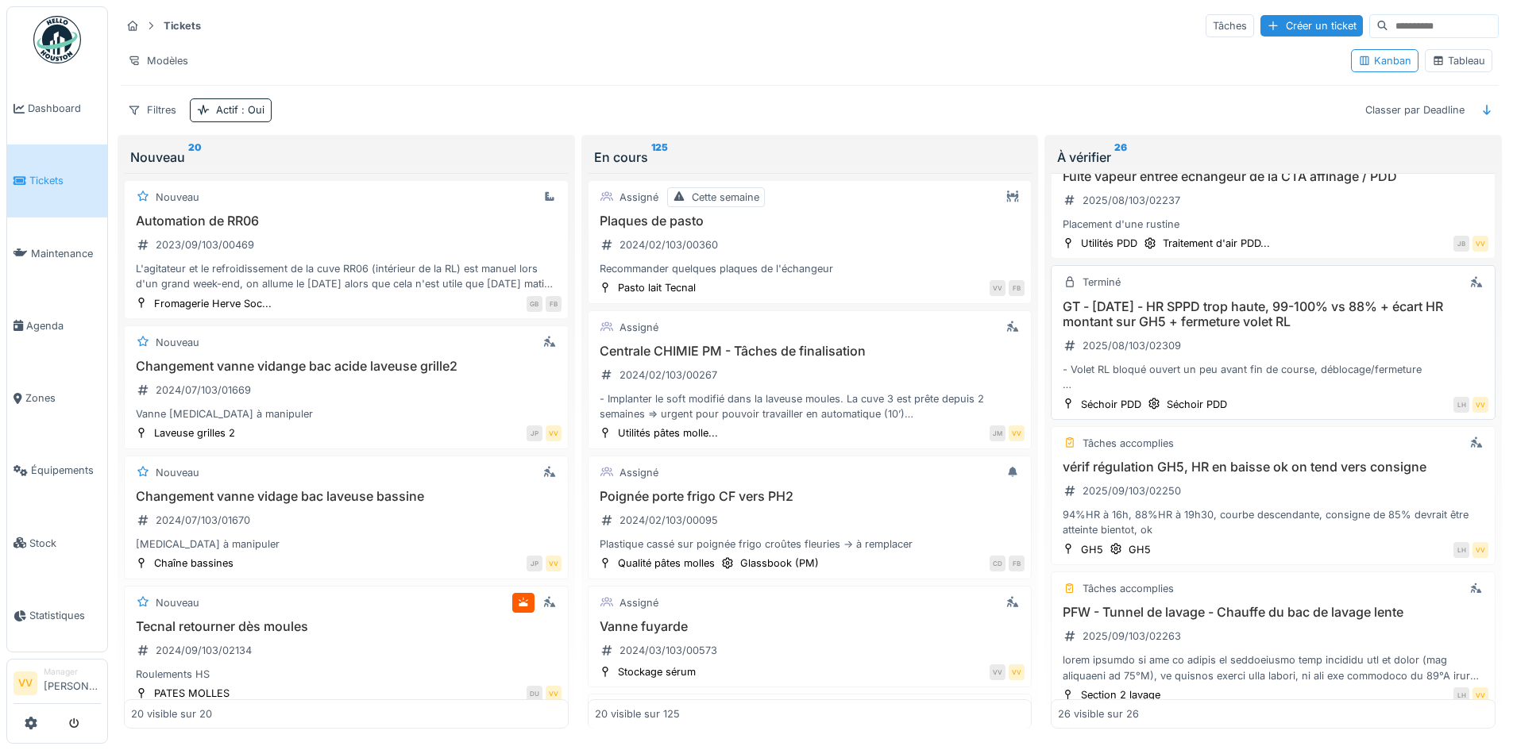
scroll to position [2771, 0]
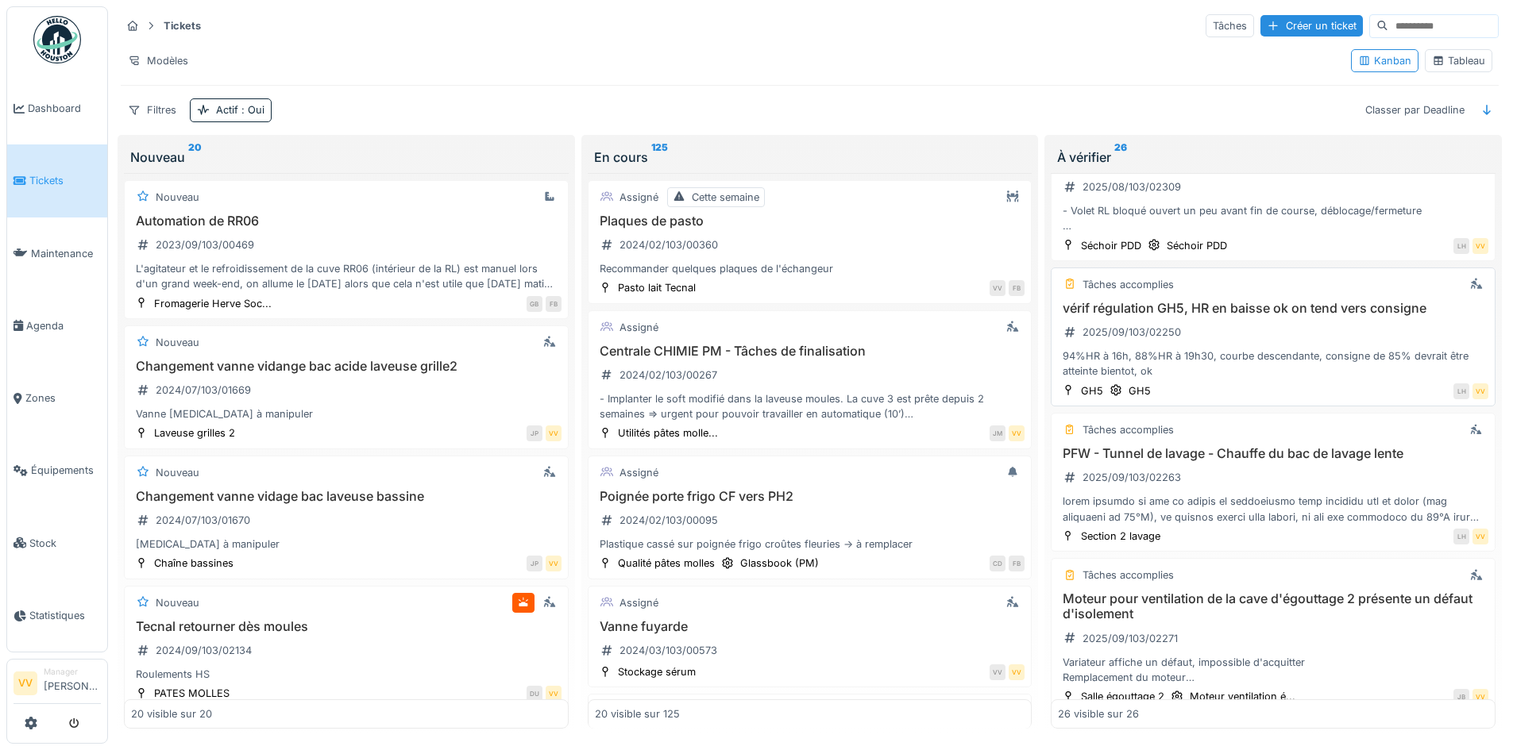
click at [1327, 324] on div "vérif régulation GH5, HR en baisse ok on tend vers consigne 2025/09/103/02250 9…" at bounding box center [1273, 340] width 430 height 79
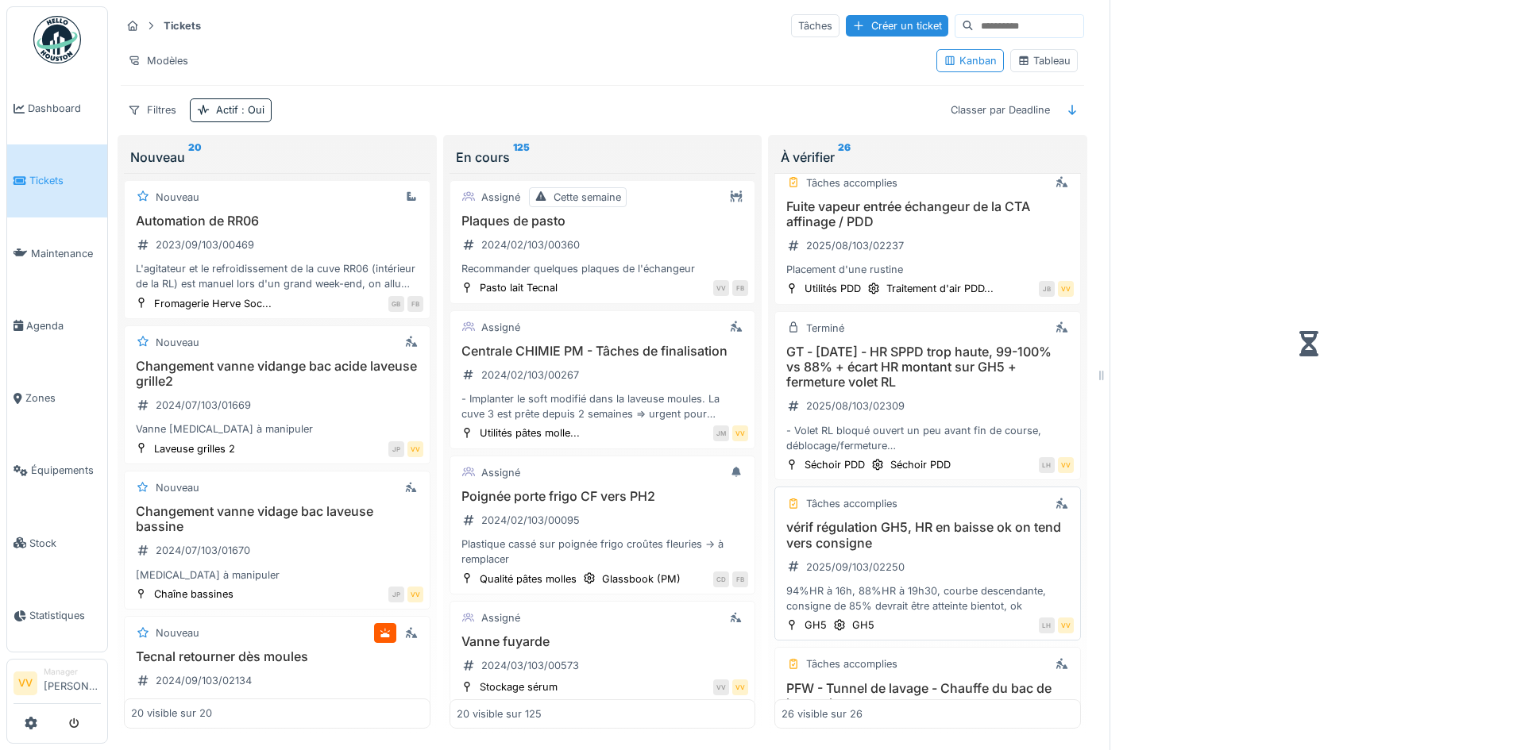
scroll to position [3006, 0]
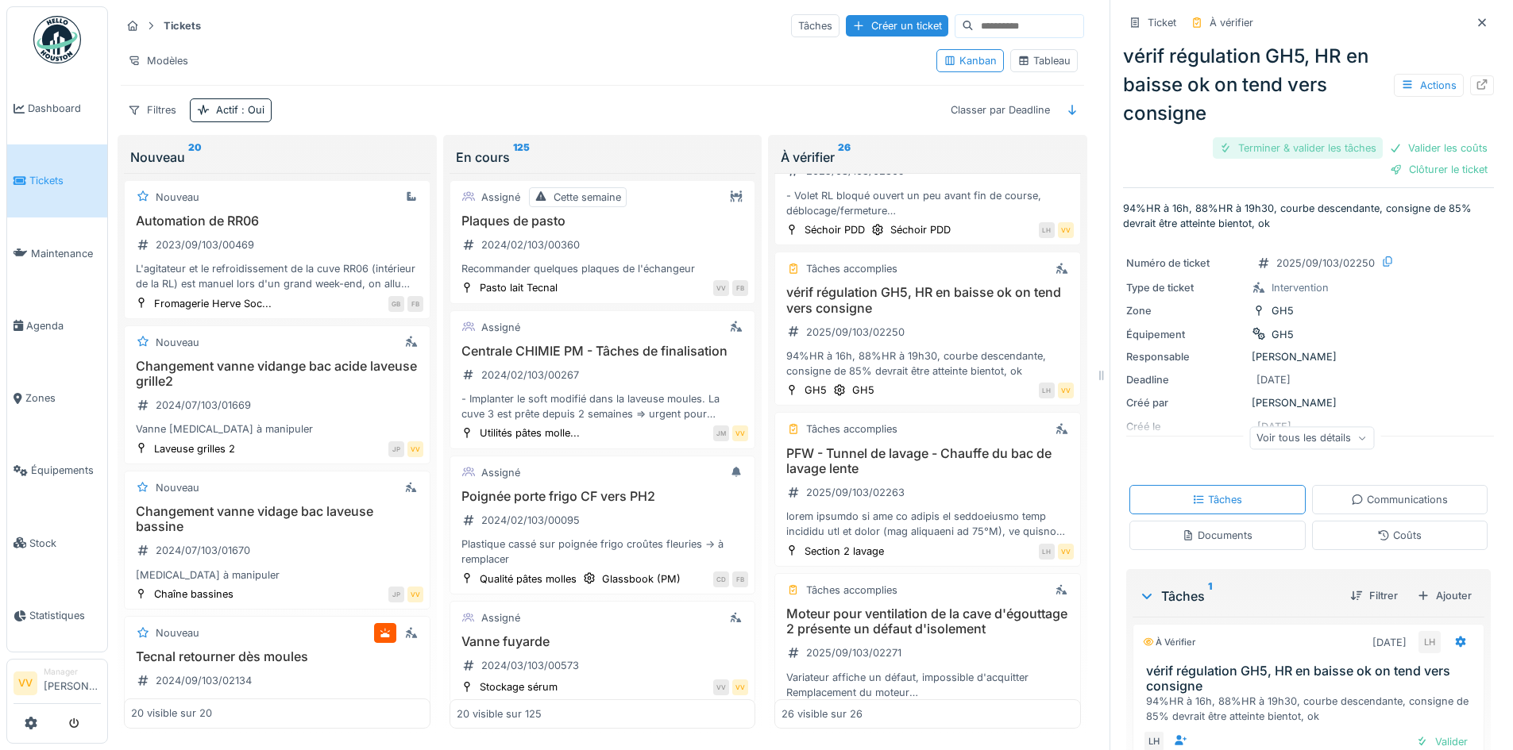
click at [1282, 137] on div "Terminer & valider les tâches" at bounding box center [1298, 147] width 170 height 21
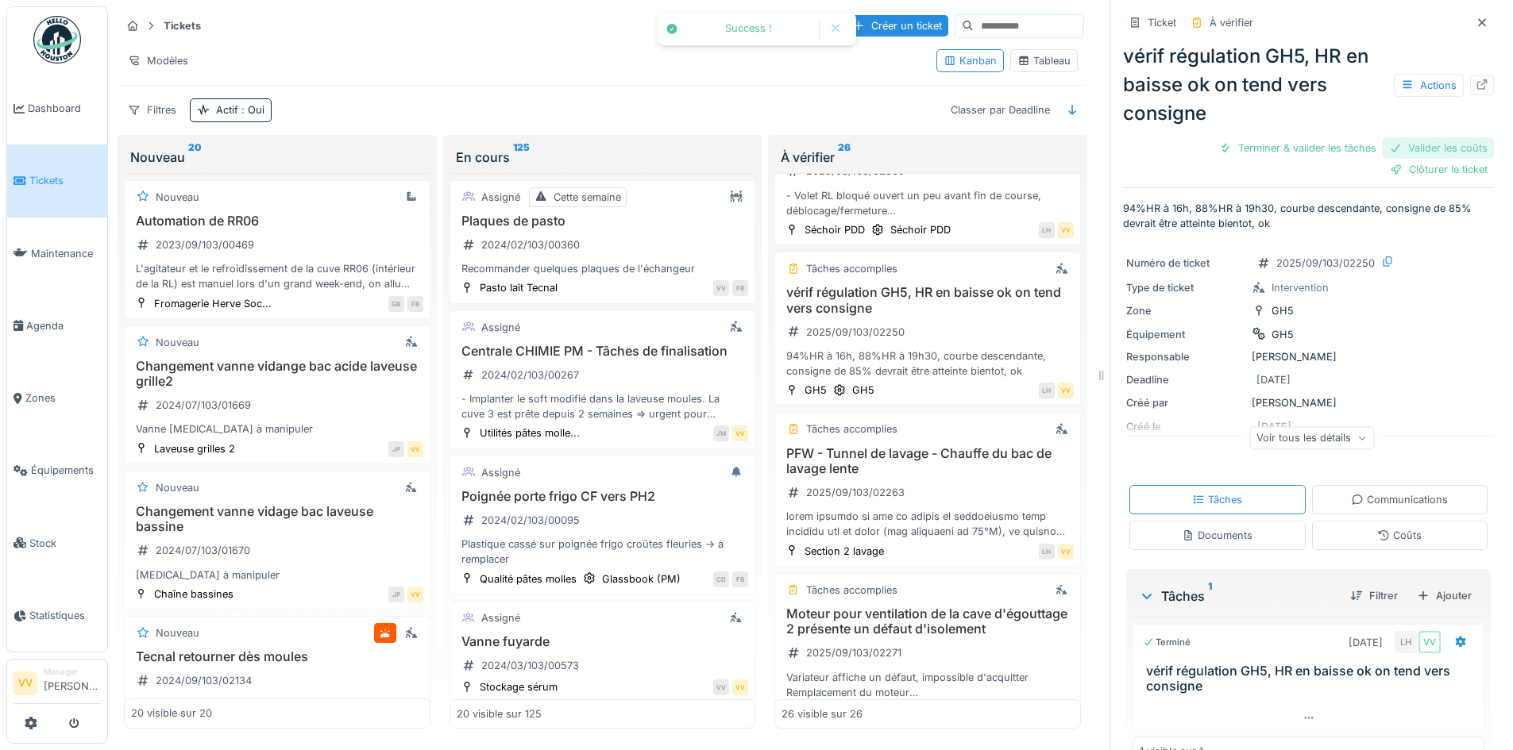
click at [1417, 137] on div "Valider les coûts" at bounding box center [1438, 147] width 111 height 21
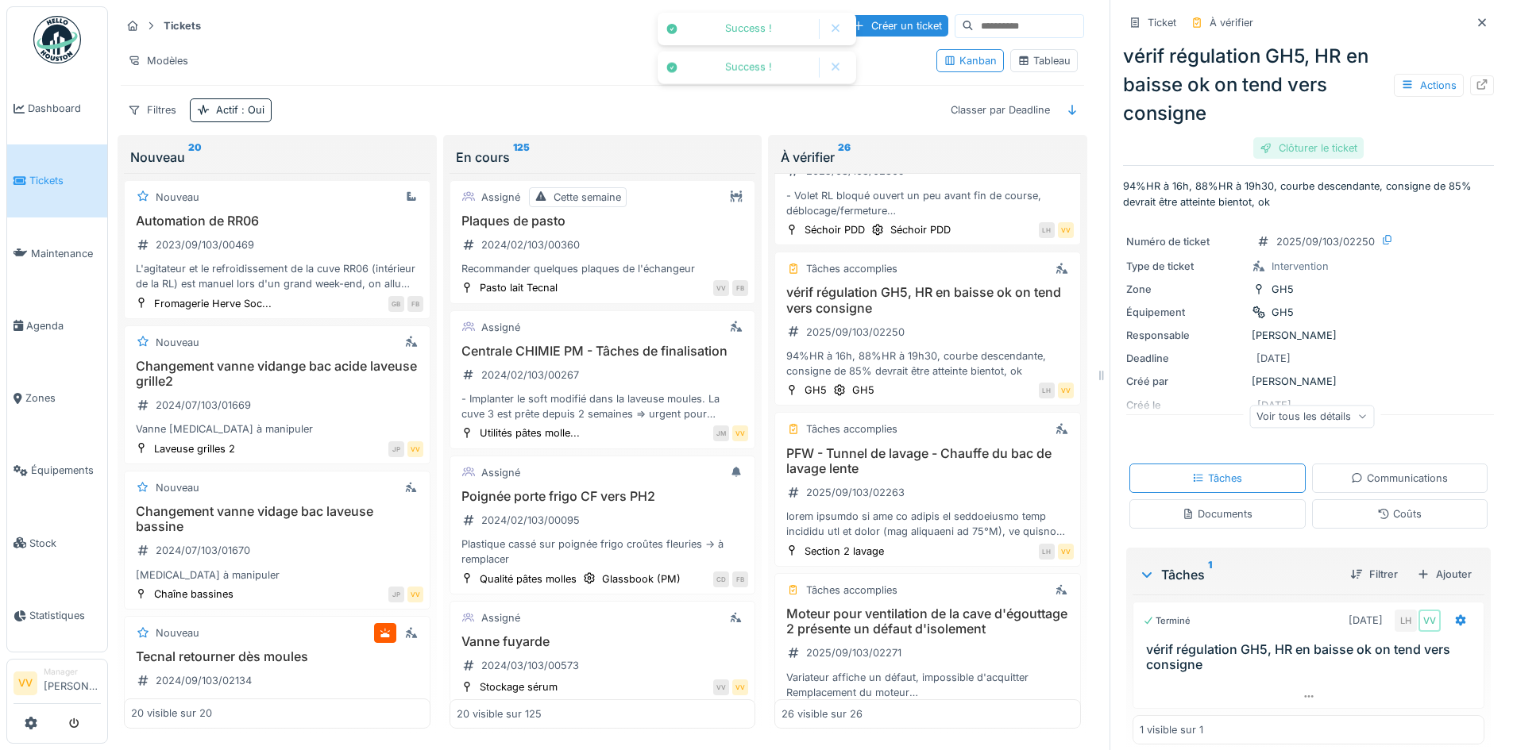
click at [1305, 137] on div "Clôturer le ticket" at bounding box center [1308, 147] width 110 height 21
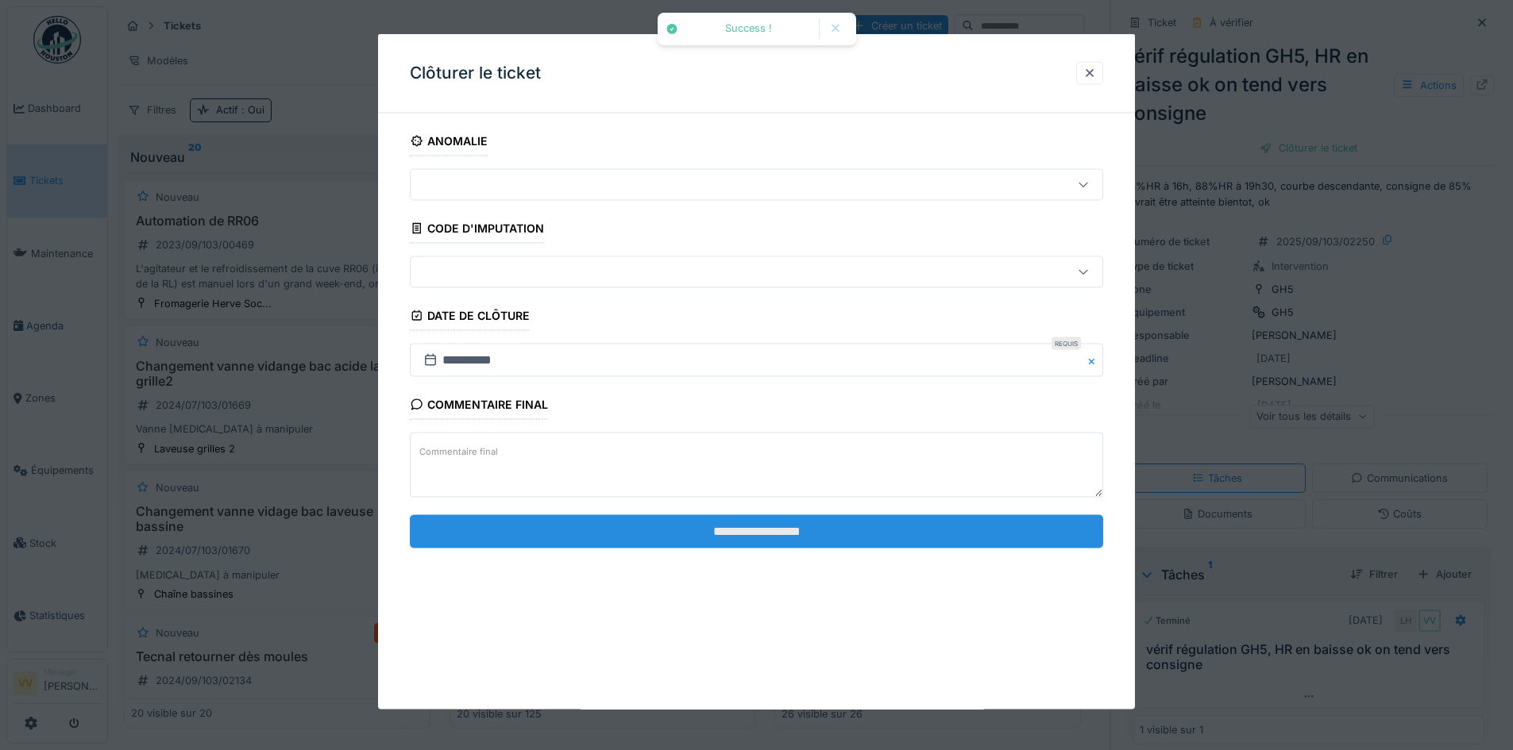
click at [843, 515] on input "**********" at bounding box center [756, 531] width 693 height 33
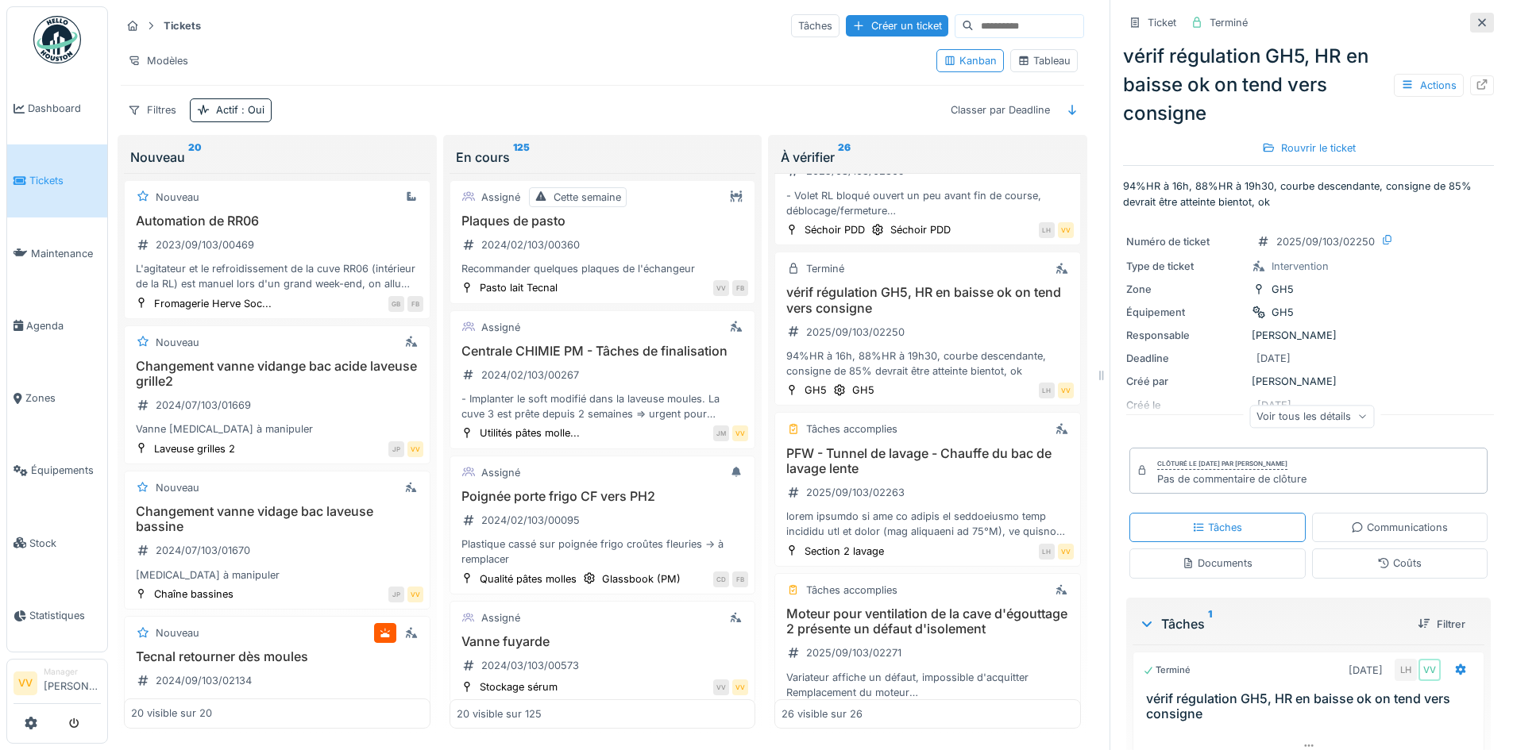
click at [1478, 18] on icon at bounding box center [1482, 22] width 8 height 8
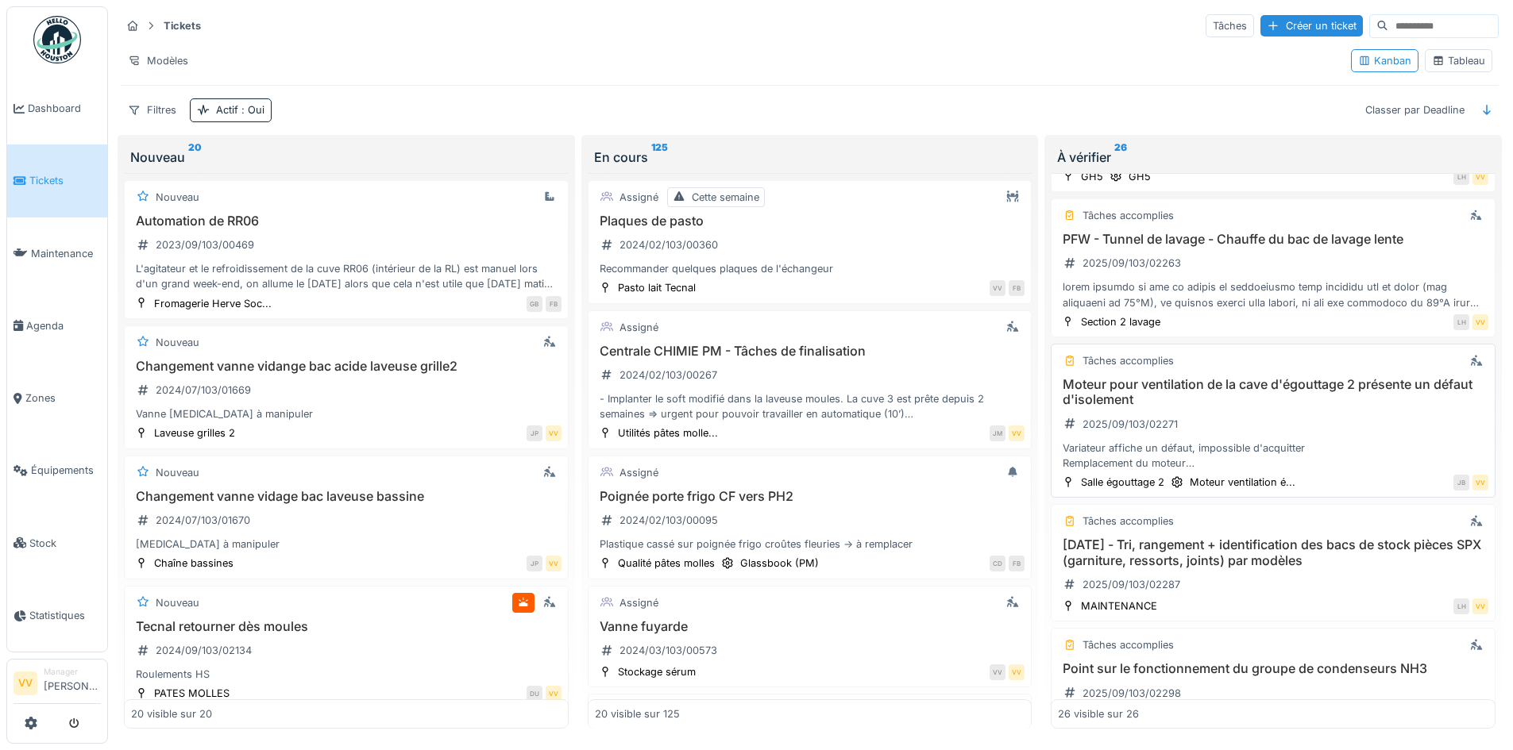
scroll to position [3232, 0]
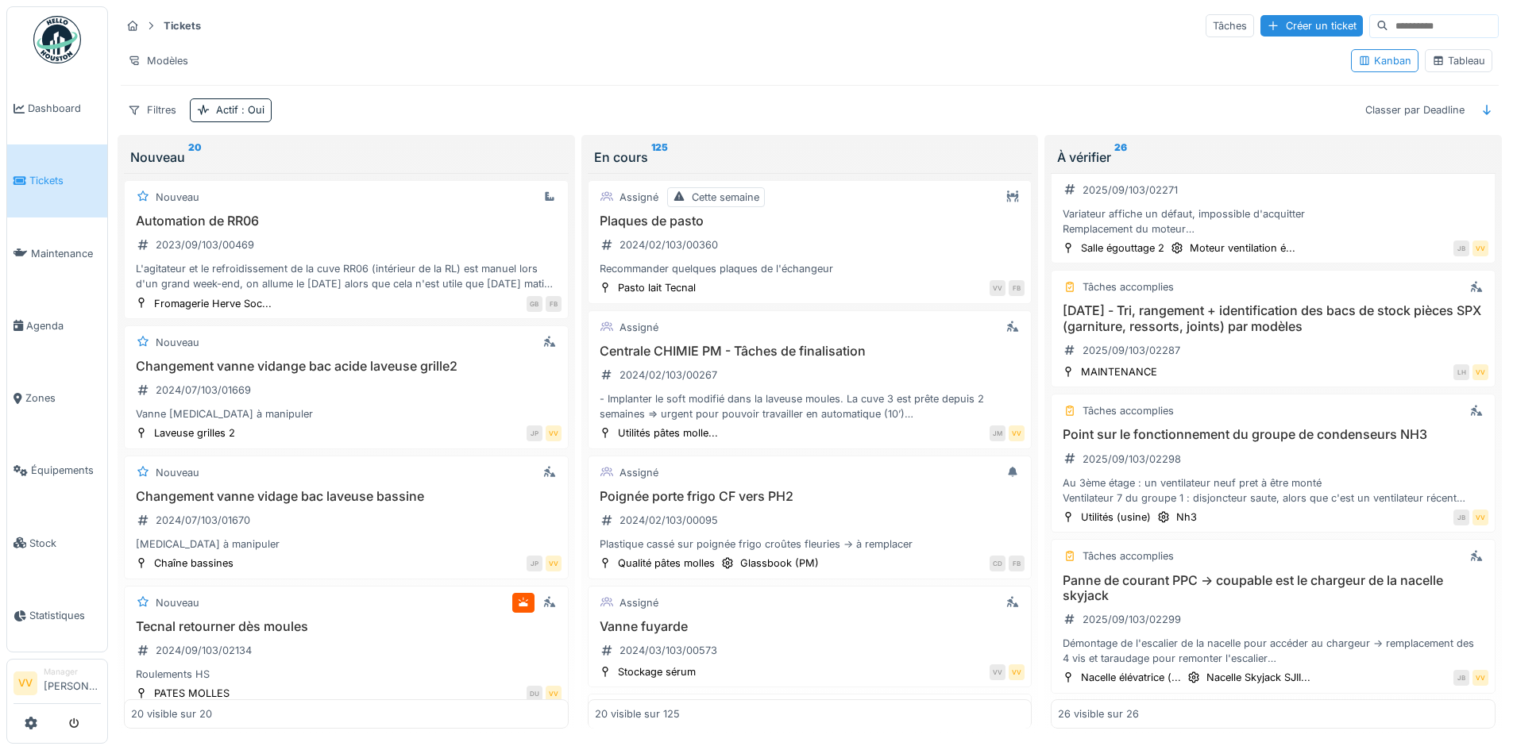
click at [34, 169] on link "Tickets" at bounding box center [57, 181] width 100 height 72
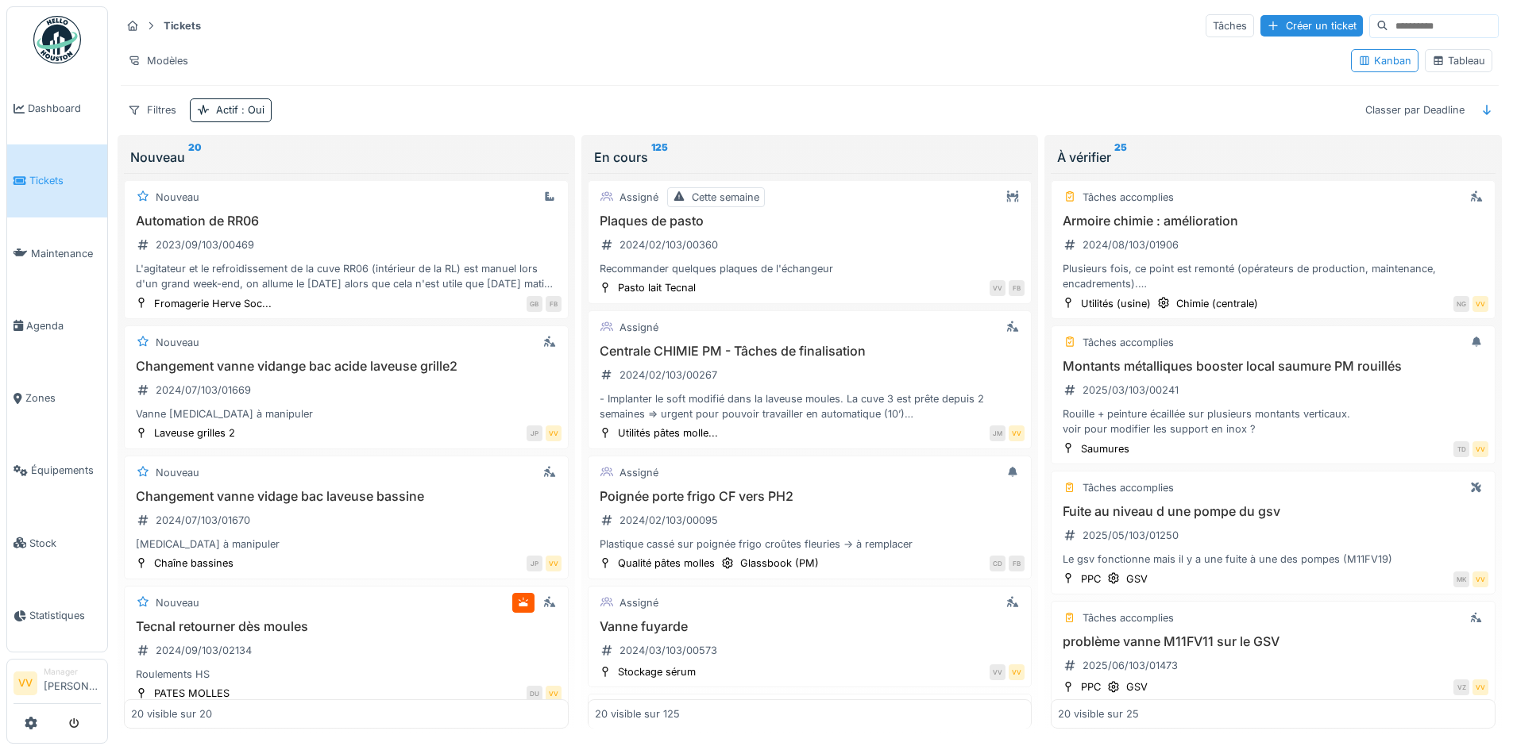
click at [71, 185] on span "Tickets" at bounding box center [64, 180] width 71 height 15
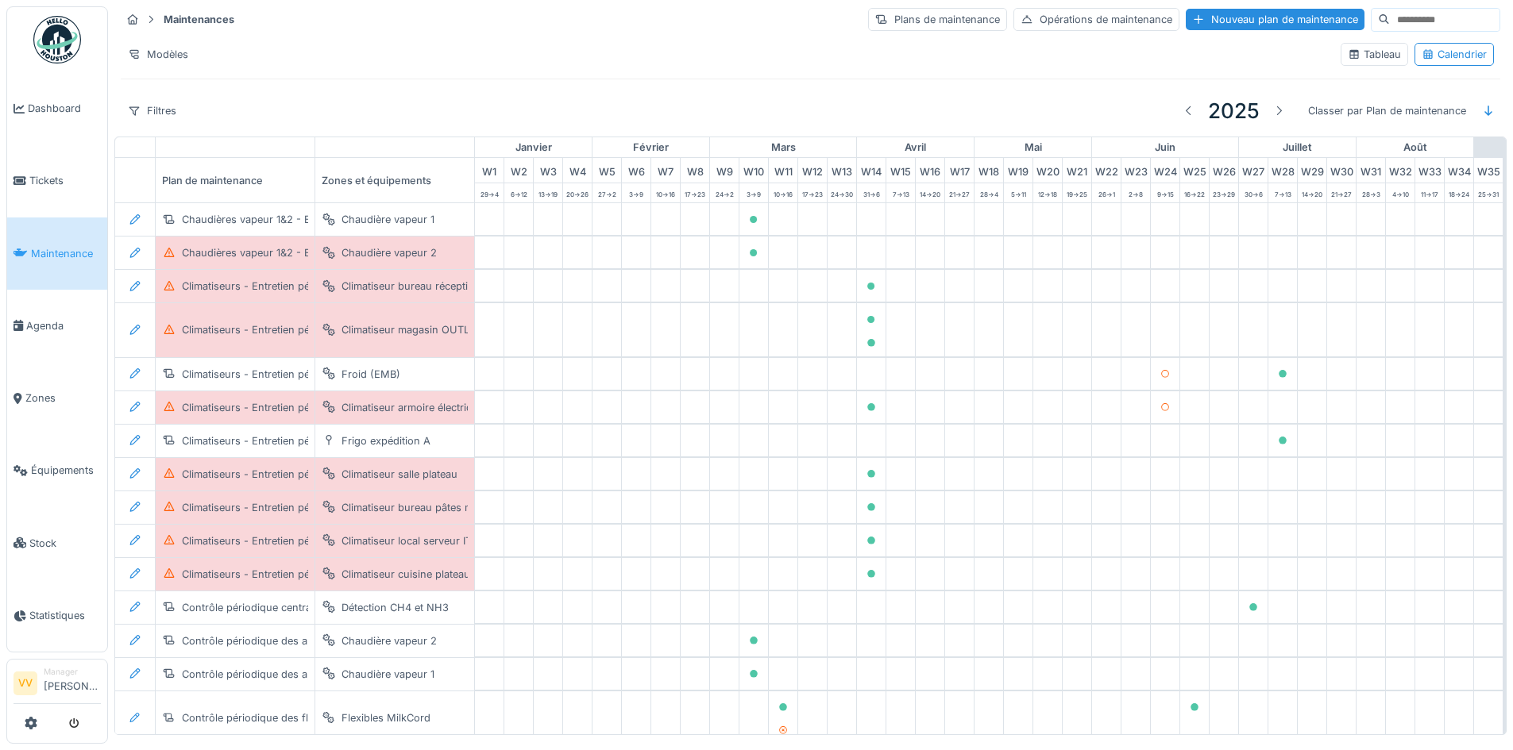
scroll to position [1306, 405]
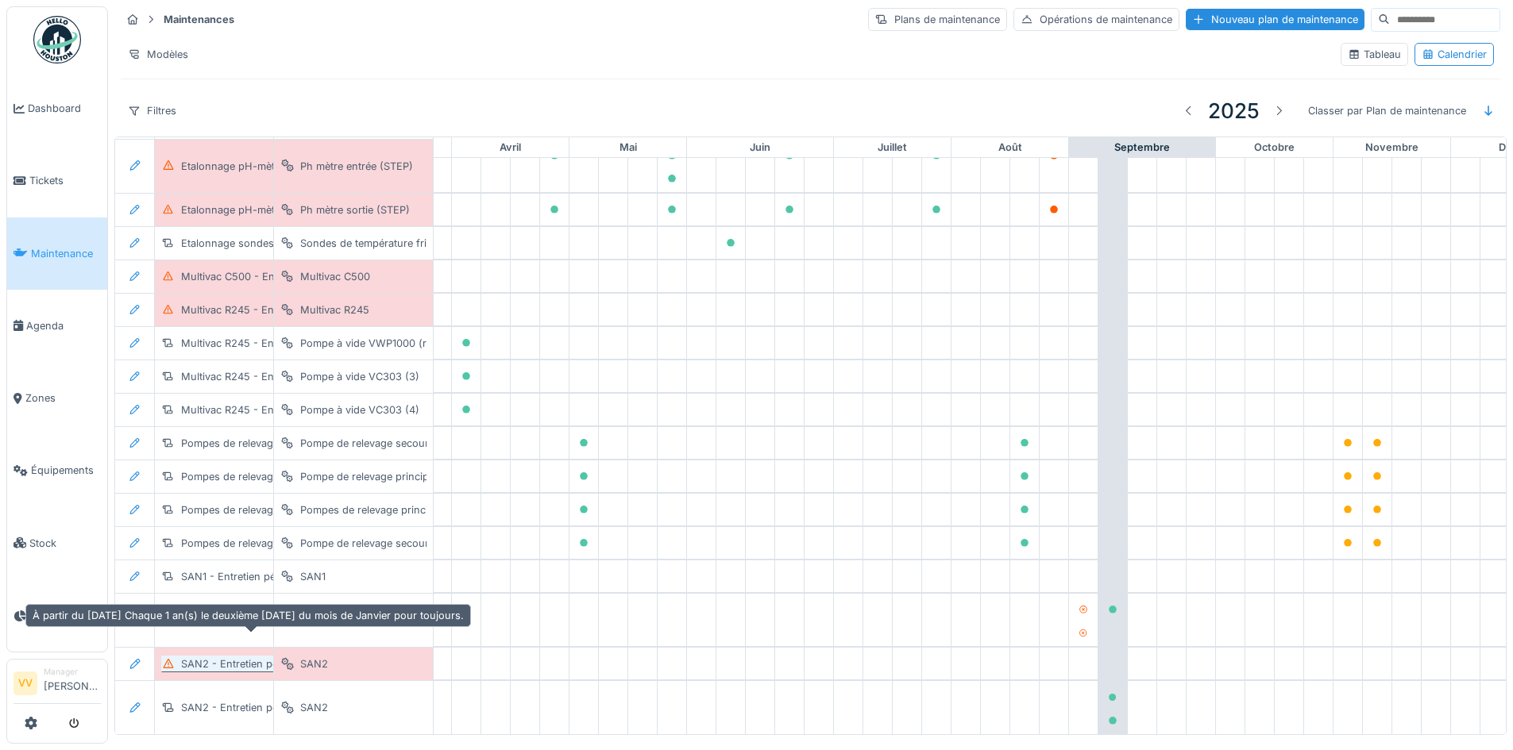
click at [167, 659] on icon at bounding box center [169, 664] width 10 height 10
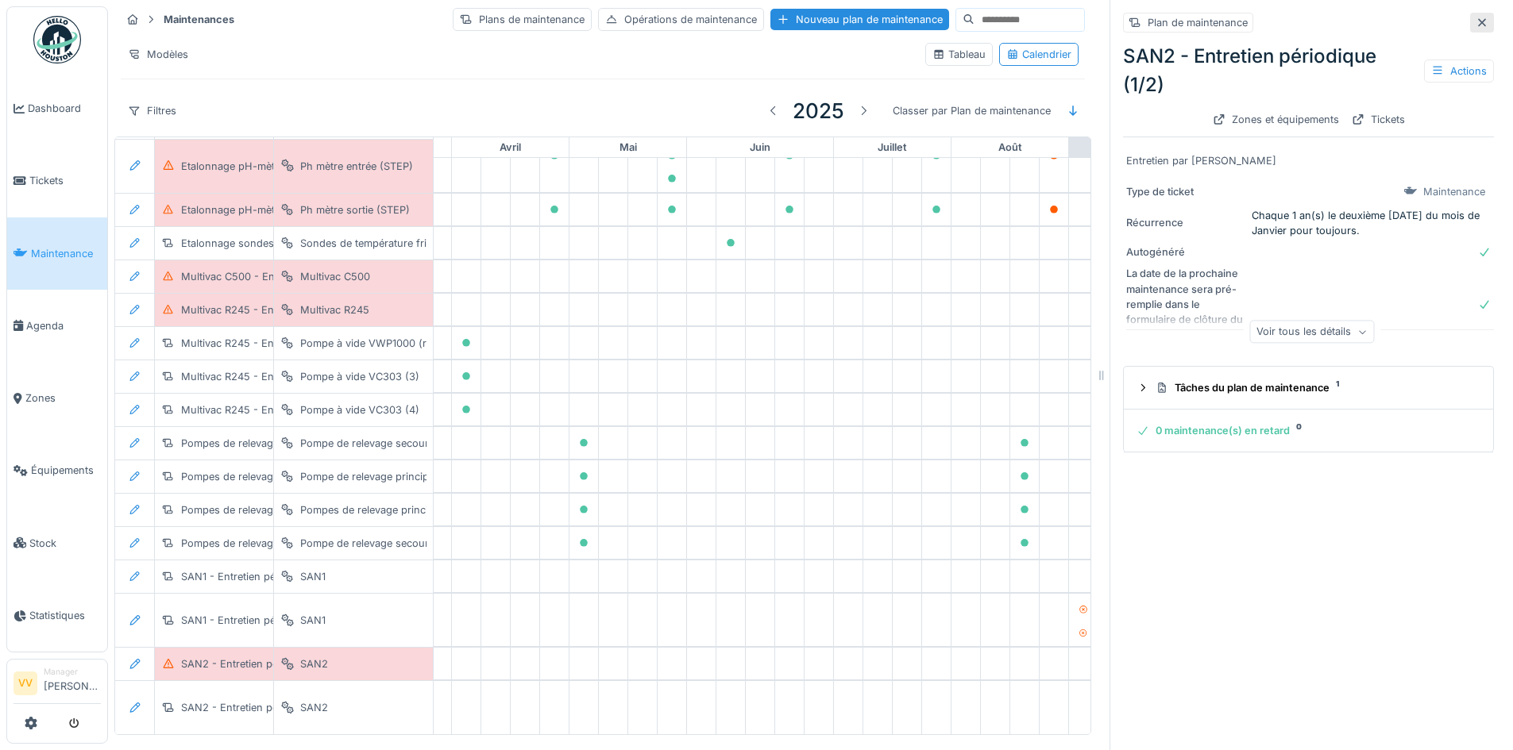
click at [1475, 25] on icon at bounding box center [1481, 22] width 13 height 10
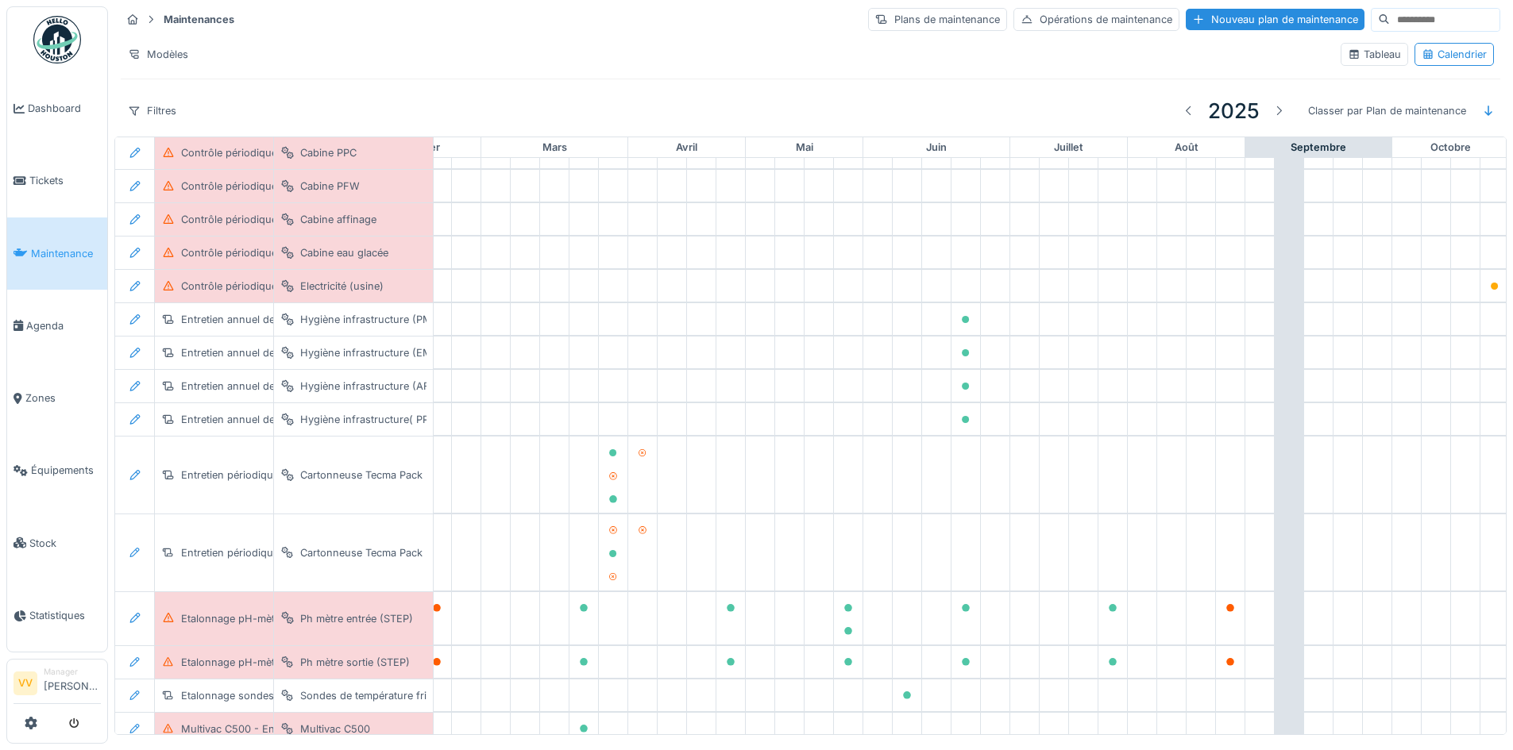
scroll to position [830, 0]
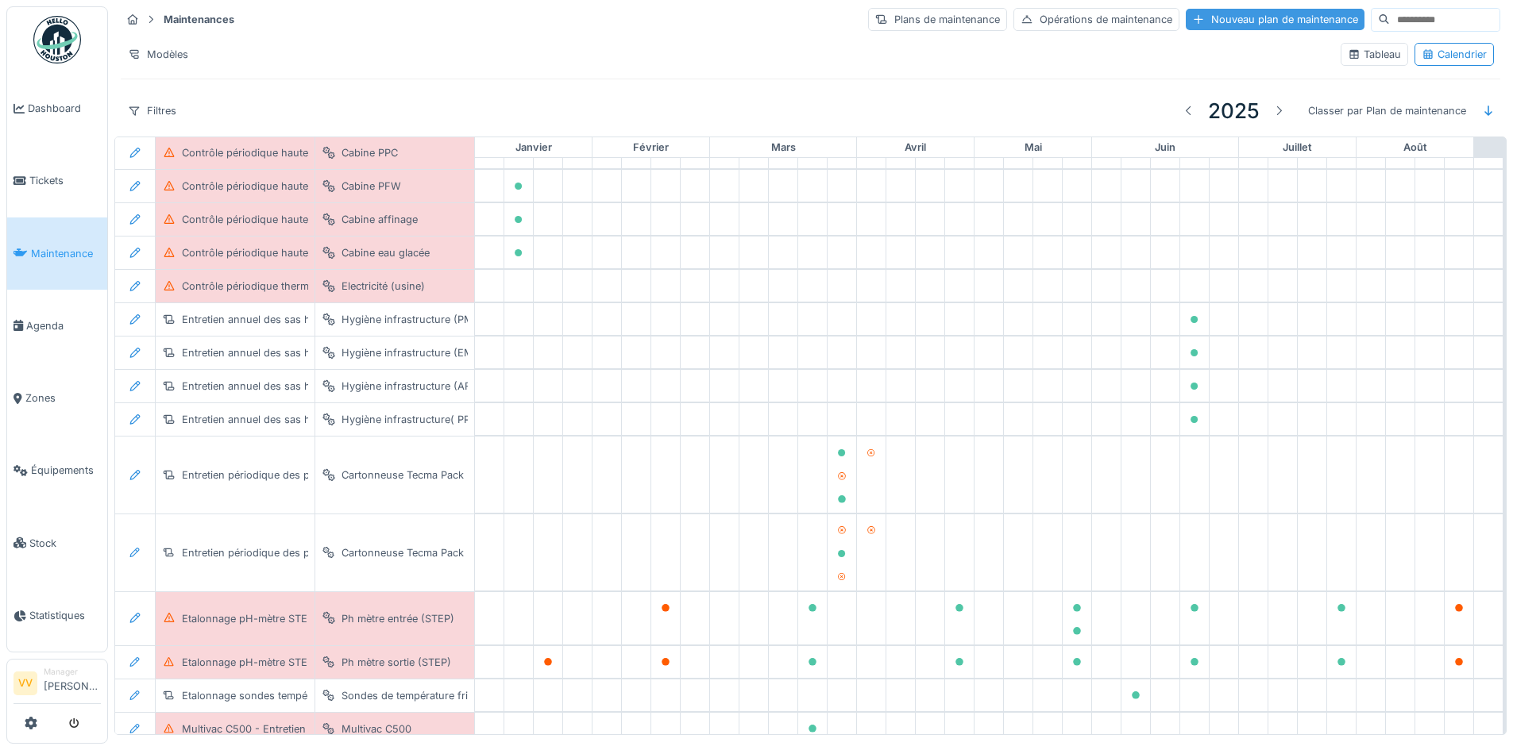
click at [1219, 24] on div "Nouveau plan de maintenance" at bounding box center [1275, 19] width 179 height 21
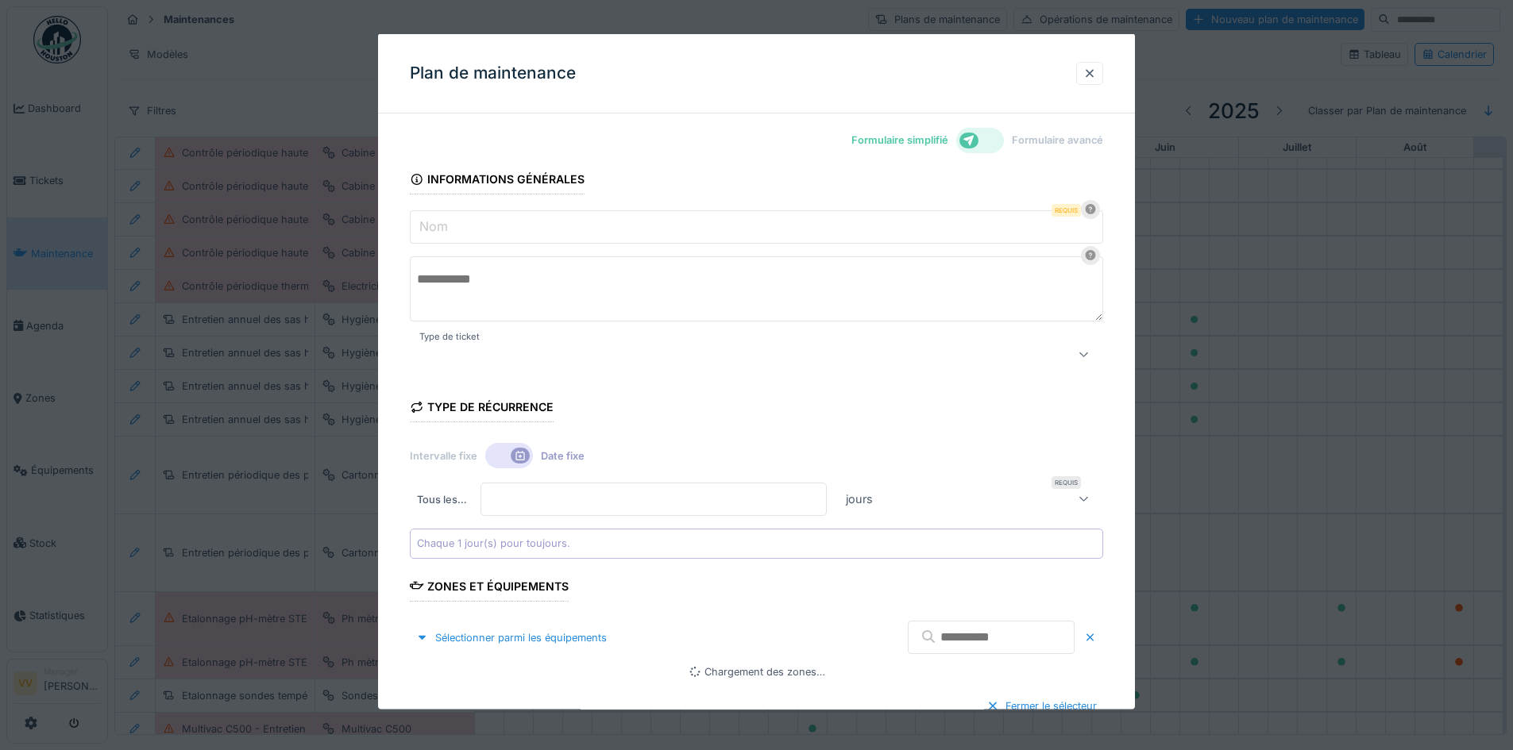
click at [991, 139] on div at bounding box center [980, 140] width 48 height 25
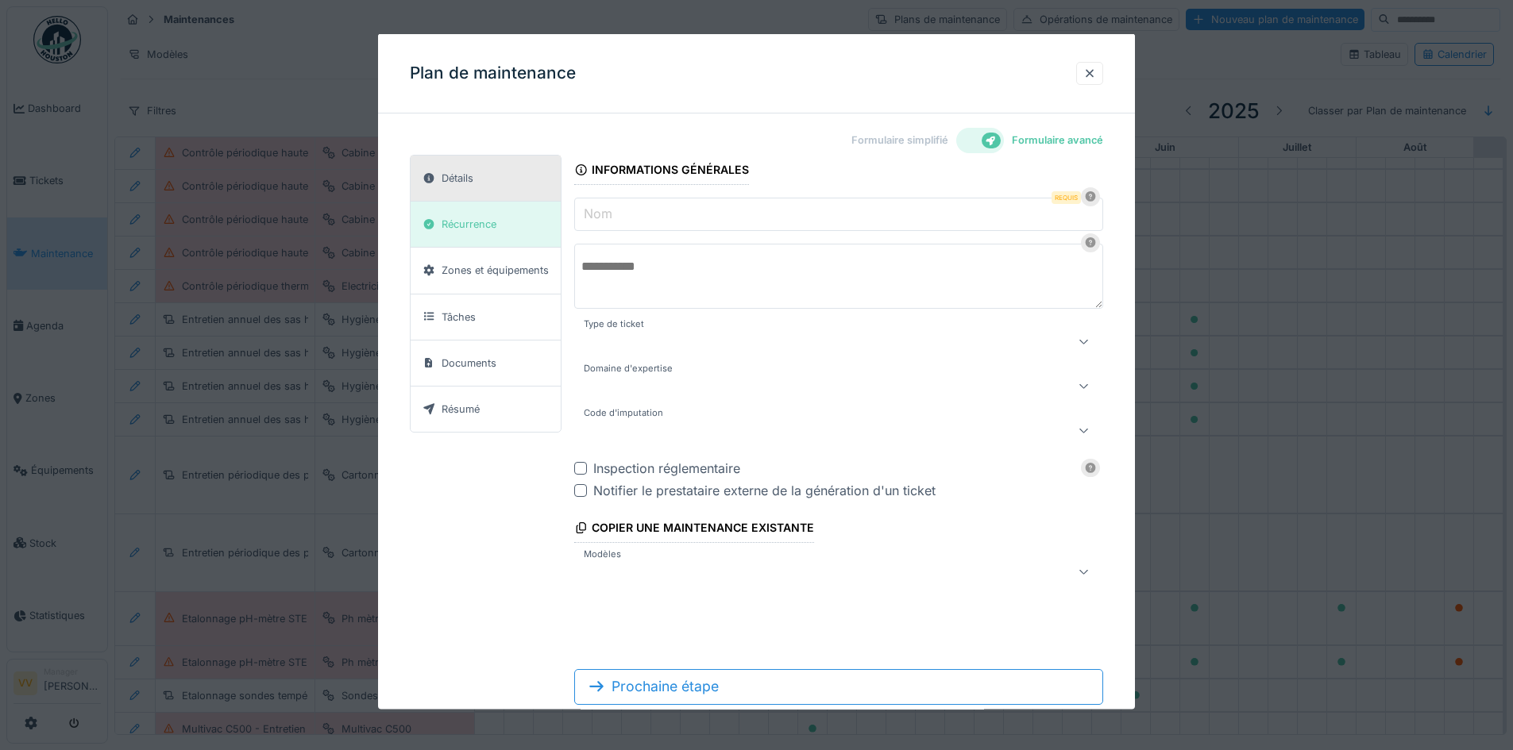
click at [694, 205] on input "Nom" at bounding box center [838, 214] width 529 height 33
type input "*"
type input "***"
click at [983, 145] on div at bounding box center [980, 140] width 48 height 25
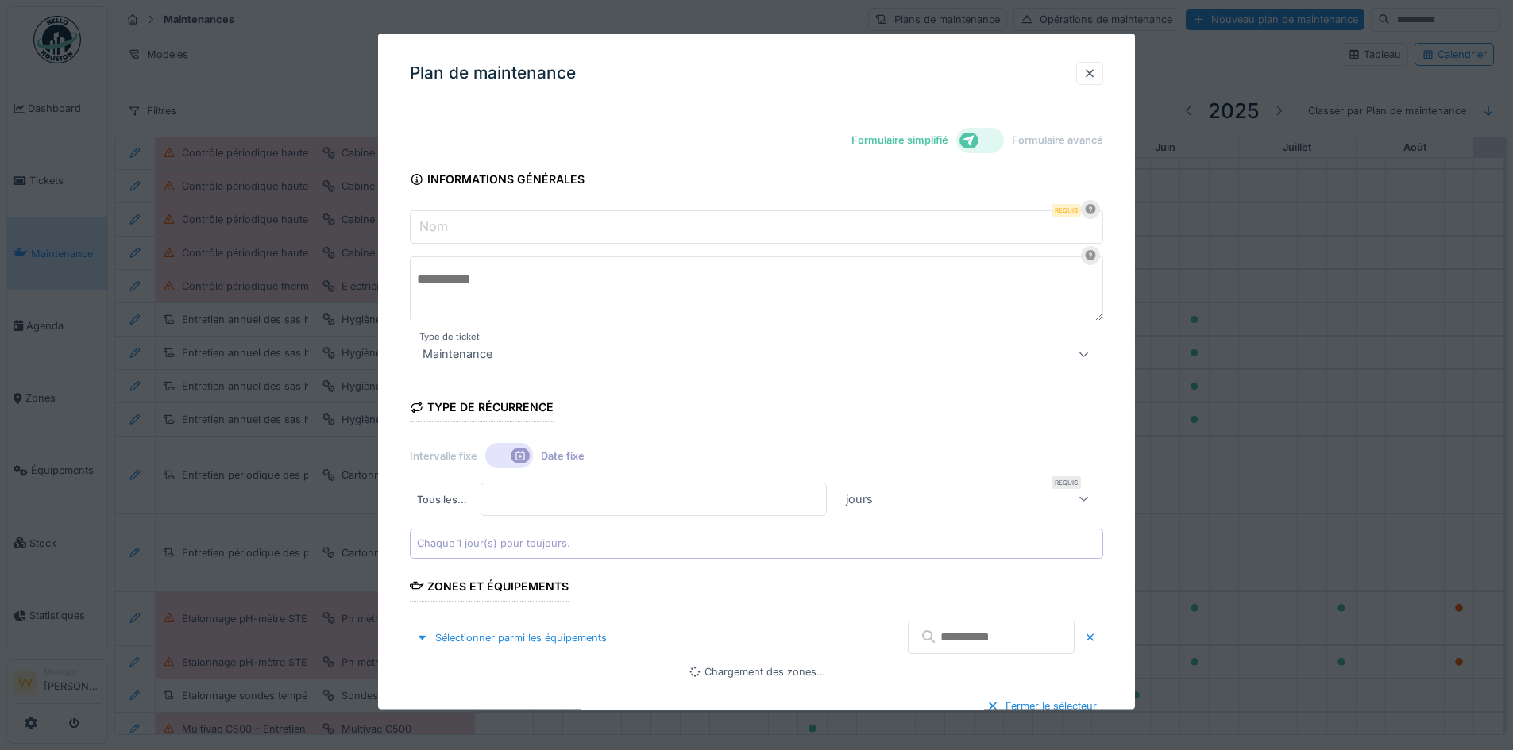
scroll to position [79, 0]
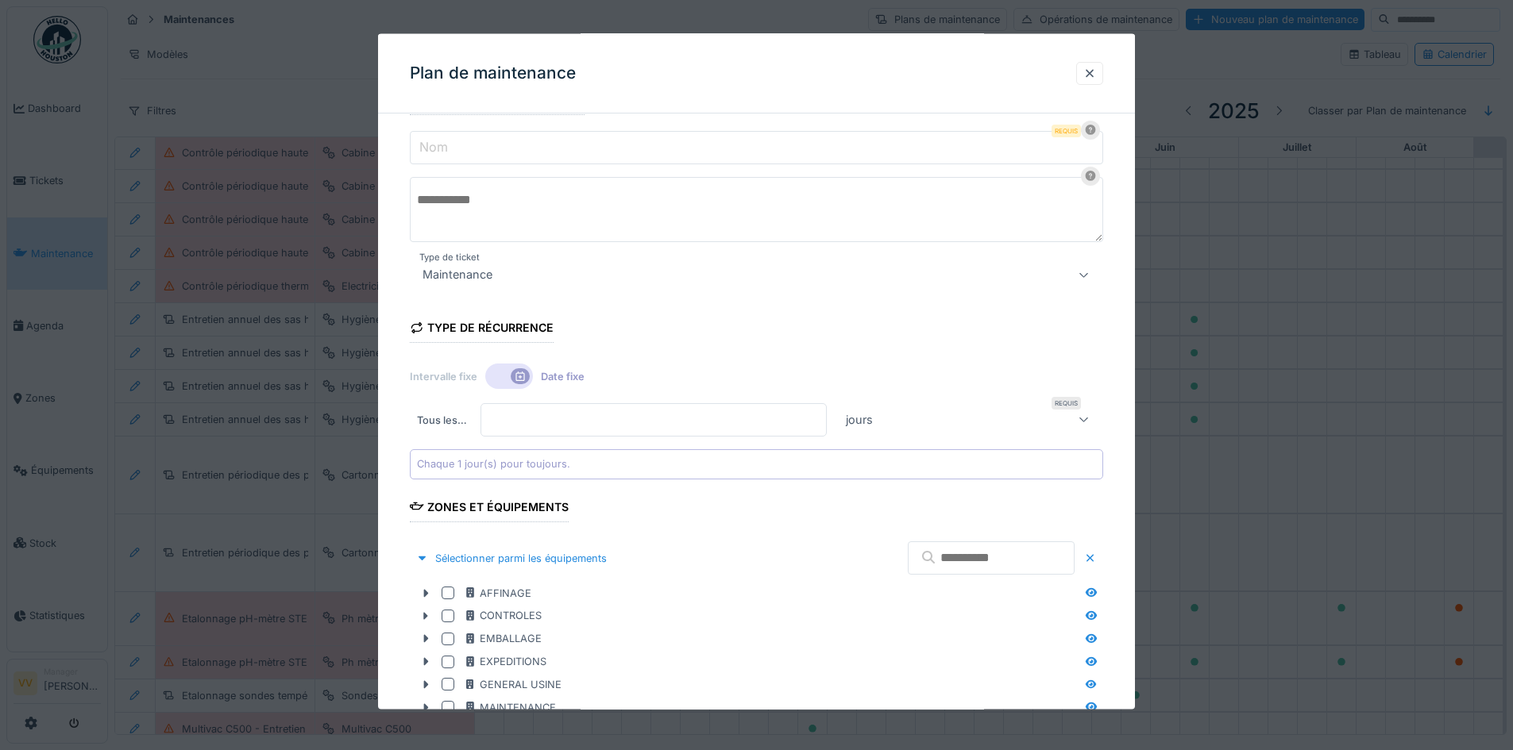
click at [619, 280] on div "Maintenance" at bounding box center [716, 274] width 600 height 19
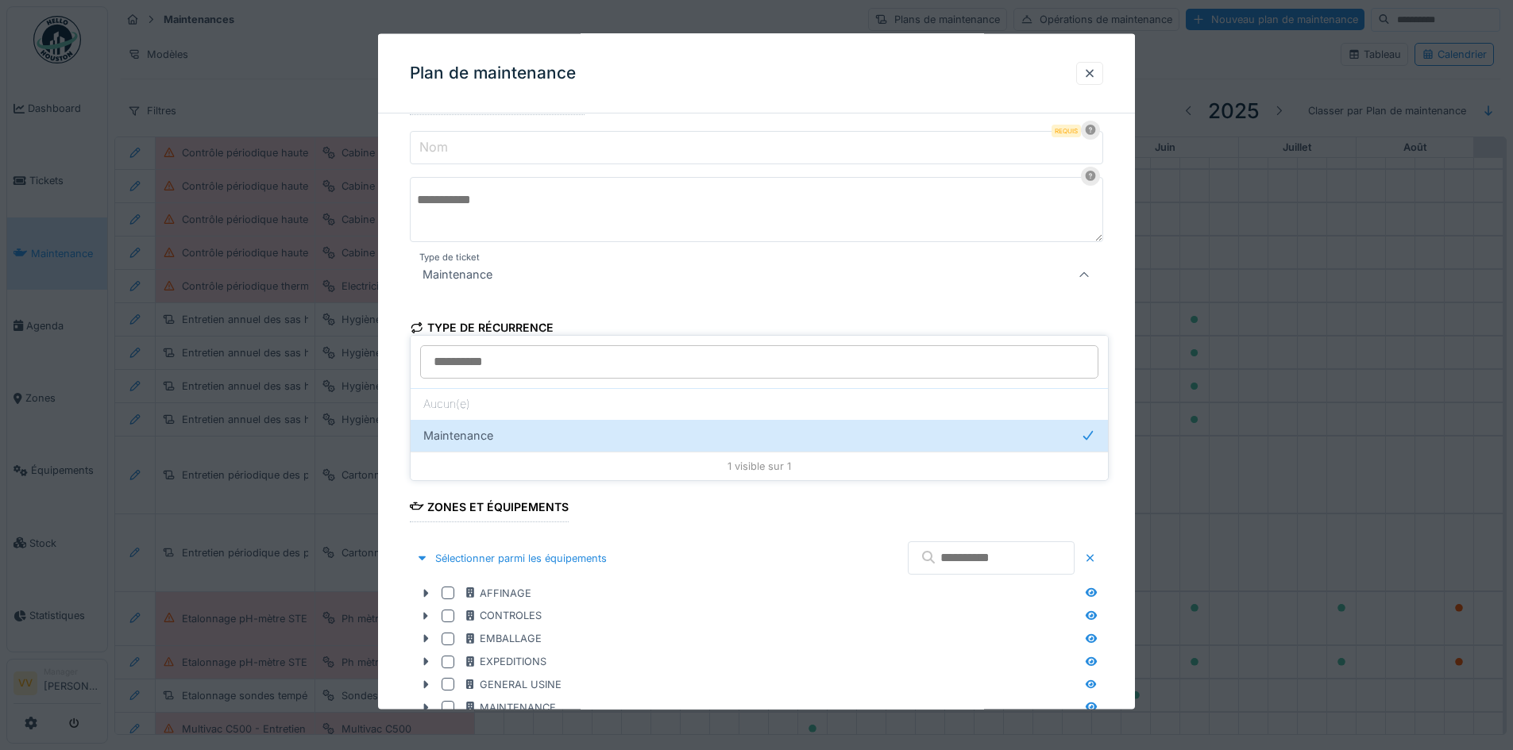
scroll to position [0, 0]
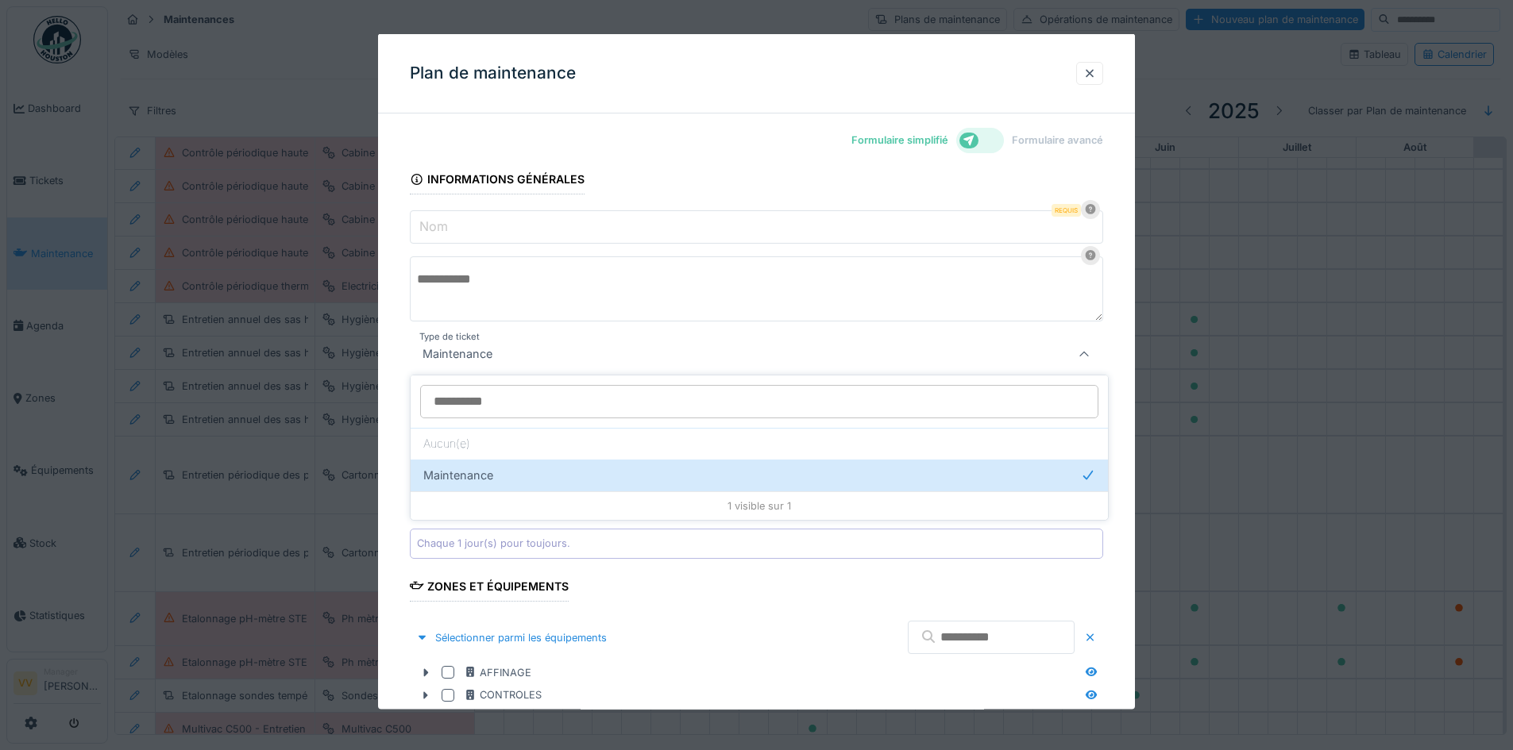
click at [589, 412] on input "Type de ticket" at bounding box center [759, 401] width 678 height 33
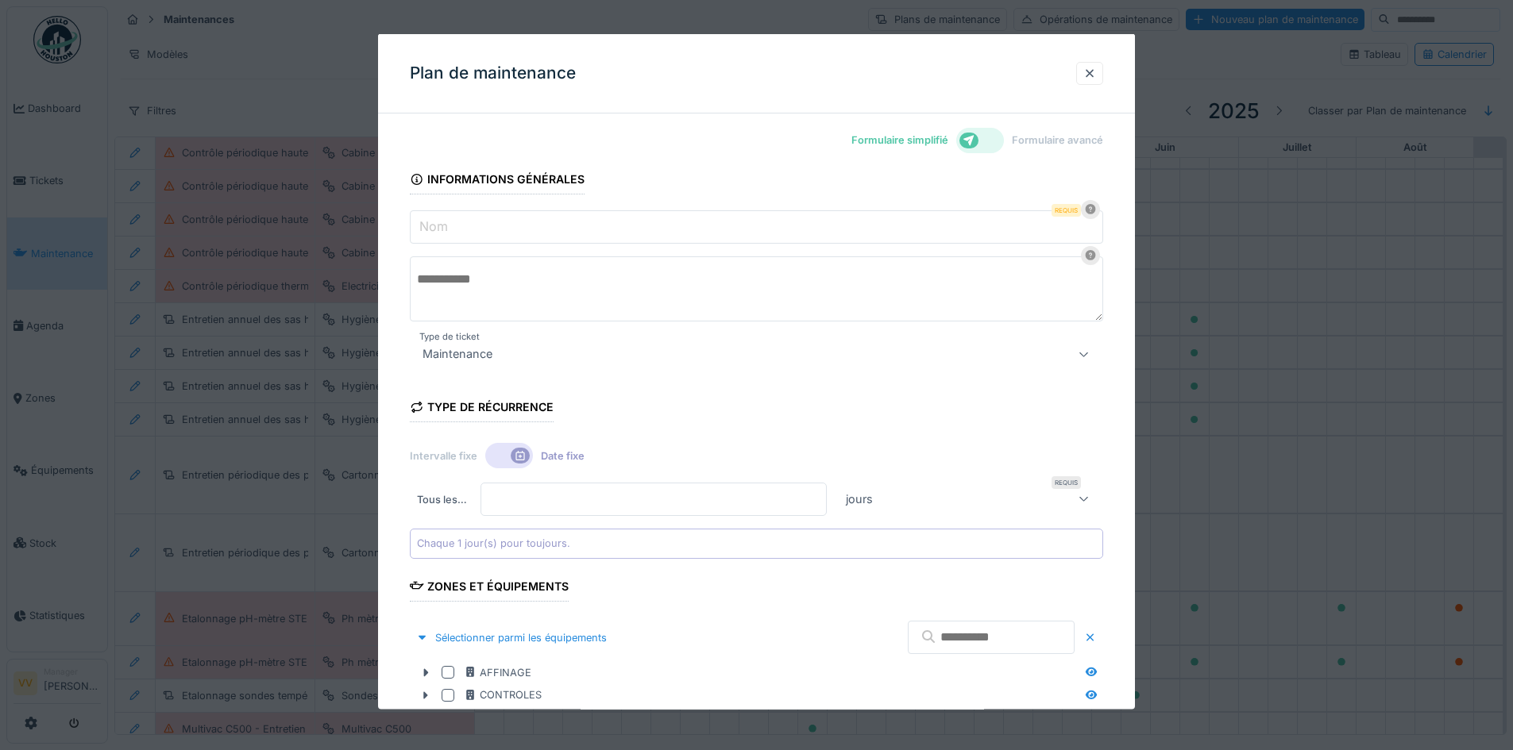
click at [1121, 367] on div "Formulaire simplifié Formulaire avancé Informations générales Nom Requis Type d…" at bounding box center [756, 614] width 757 height 976
click at [654, 368] on div "Maintenance" at bounding box center [756, 354] width 693 height 32
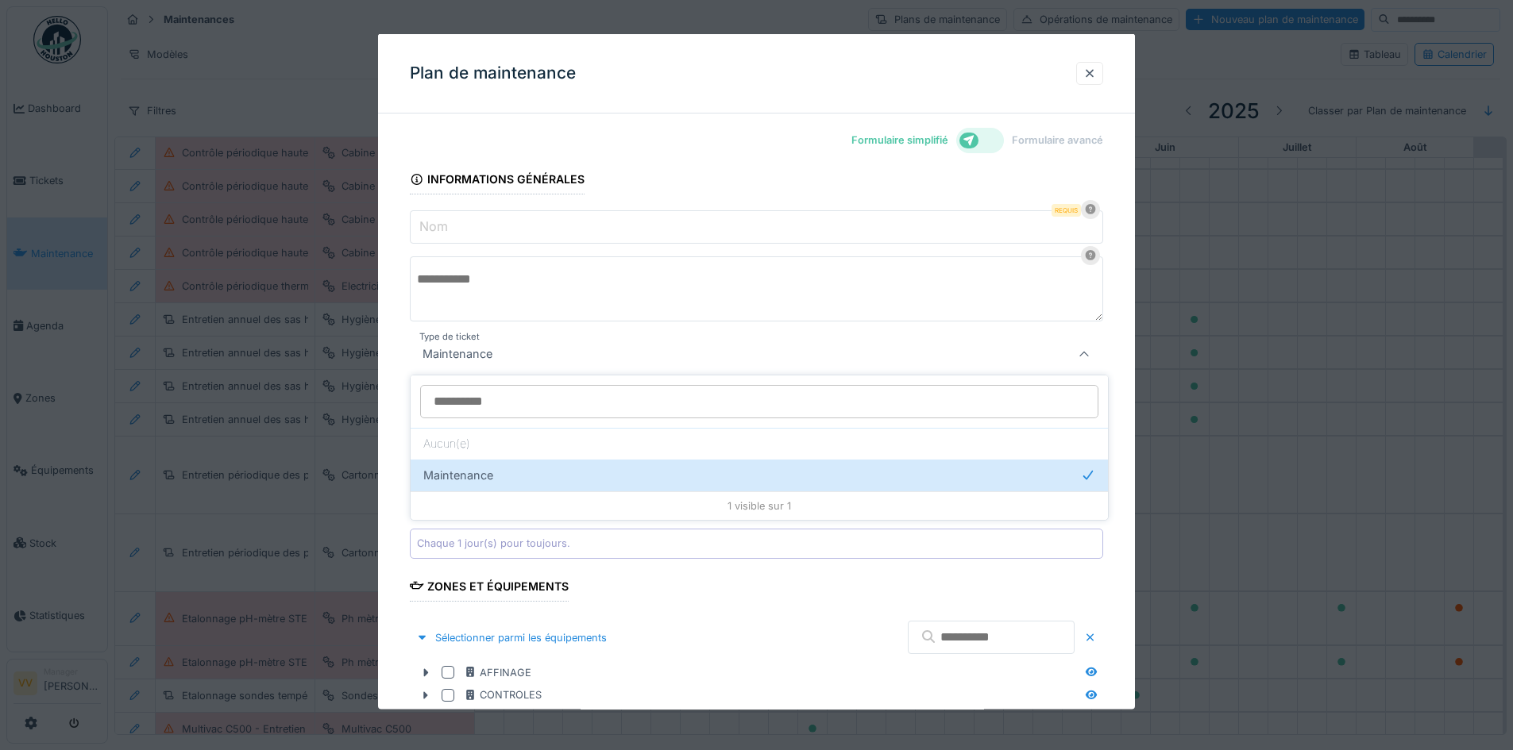
click at [654, 368] on div "Maintenance" at bounding box center [756, 354] width 693 height 32
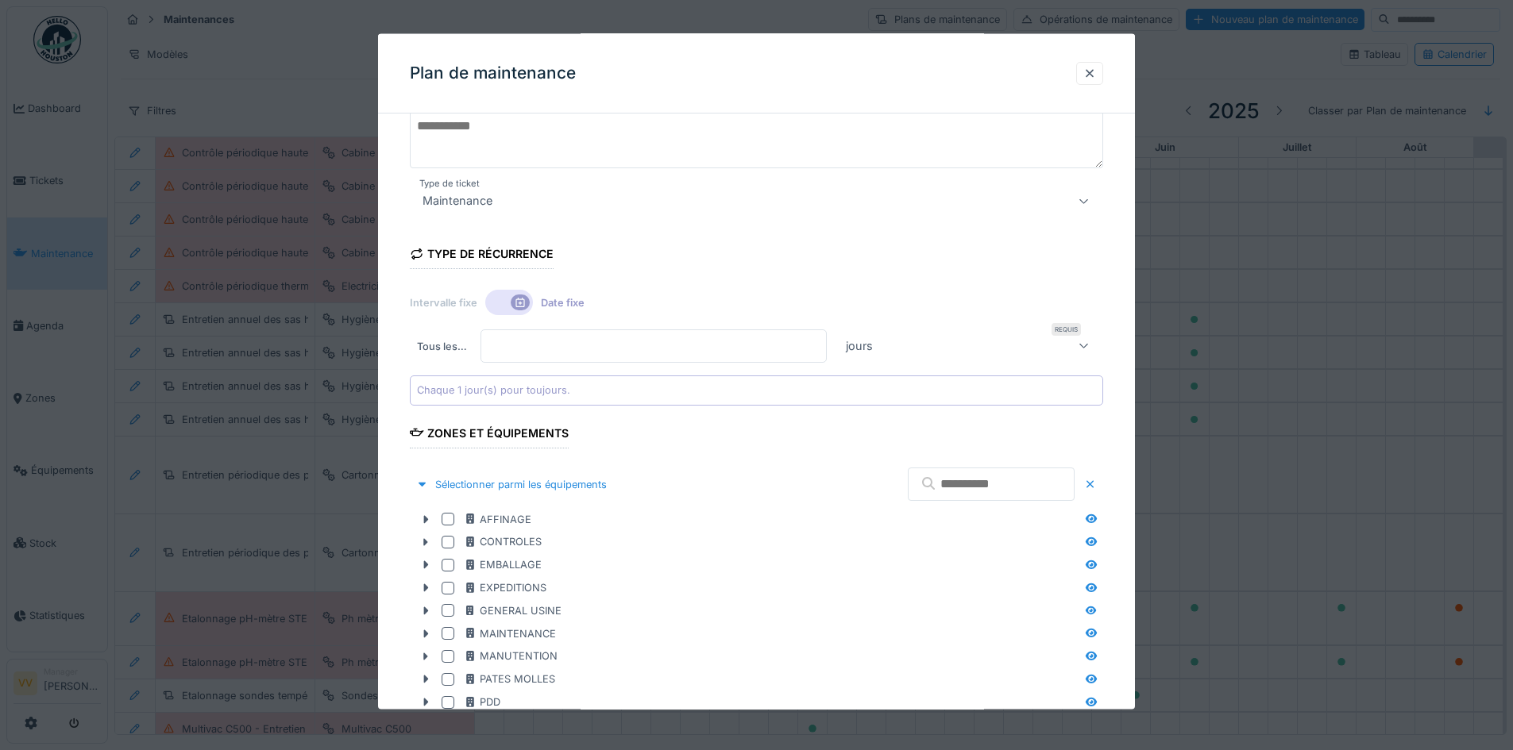
scroll to position [159, 0]
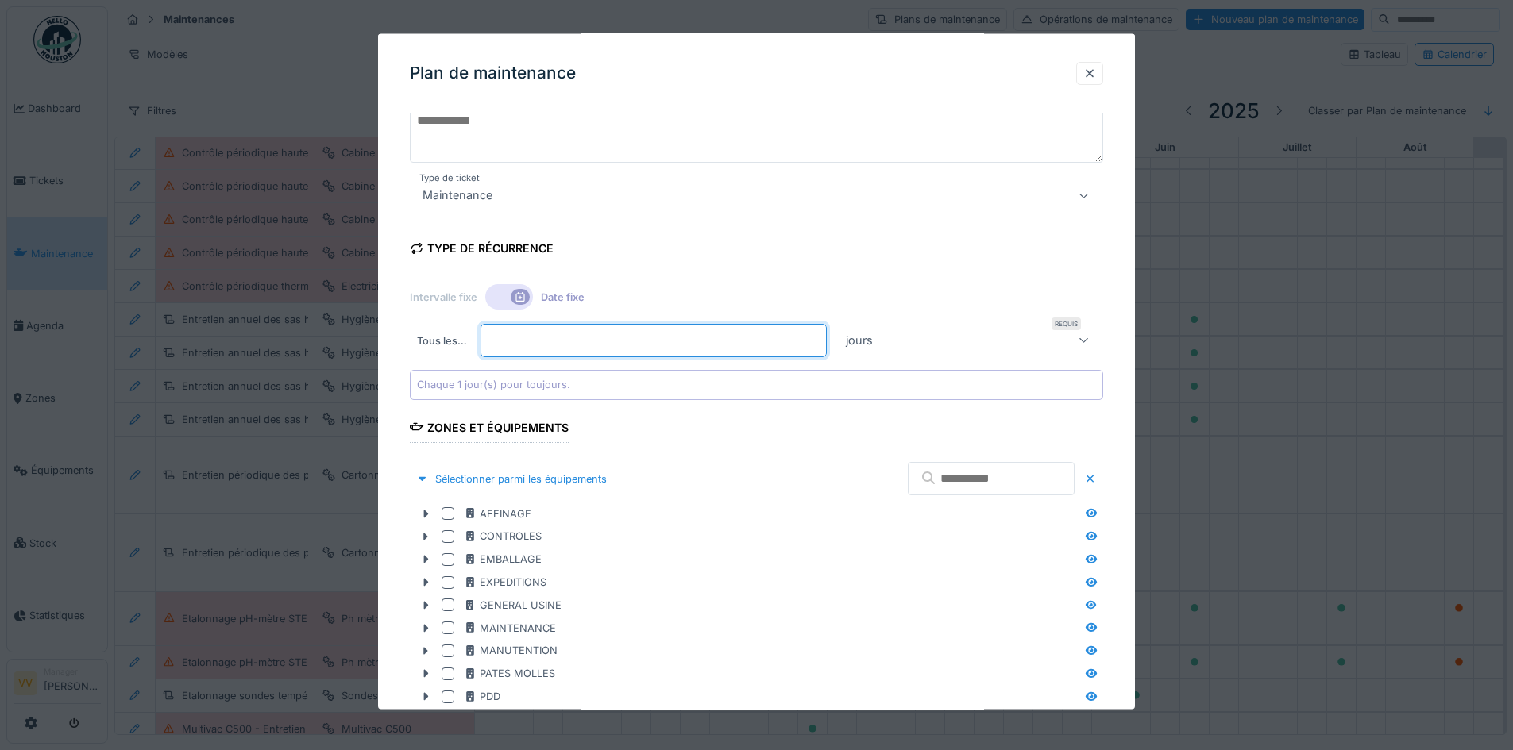
click at [580, 338] on input "*" at bounding box center [653, 340] width 346 height 33
click at [507, 295] on div at bounding box center [509, 296] width 48 height 25
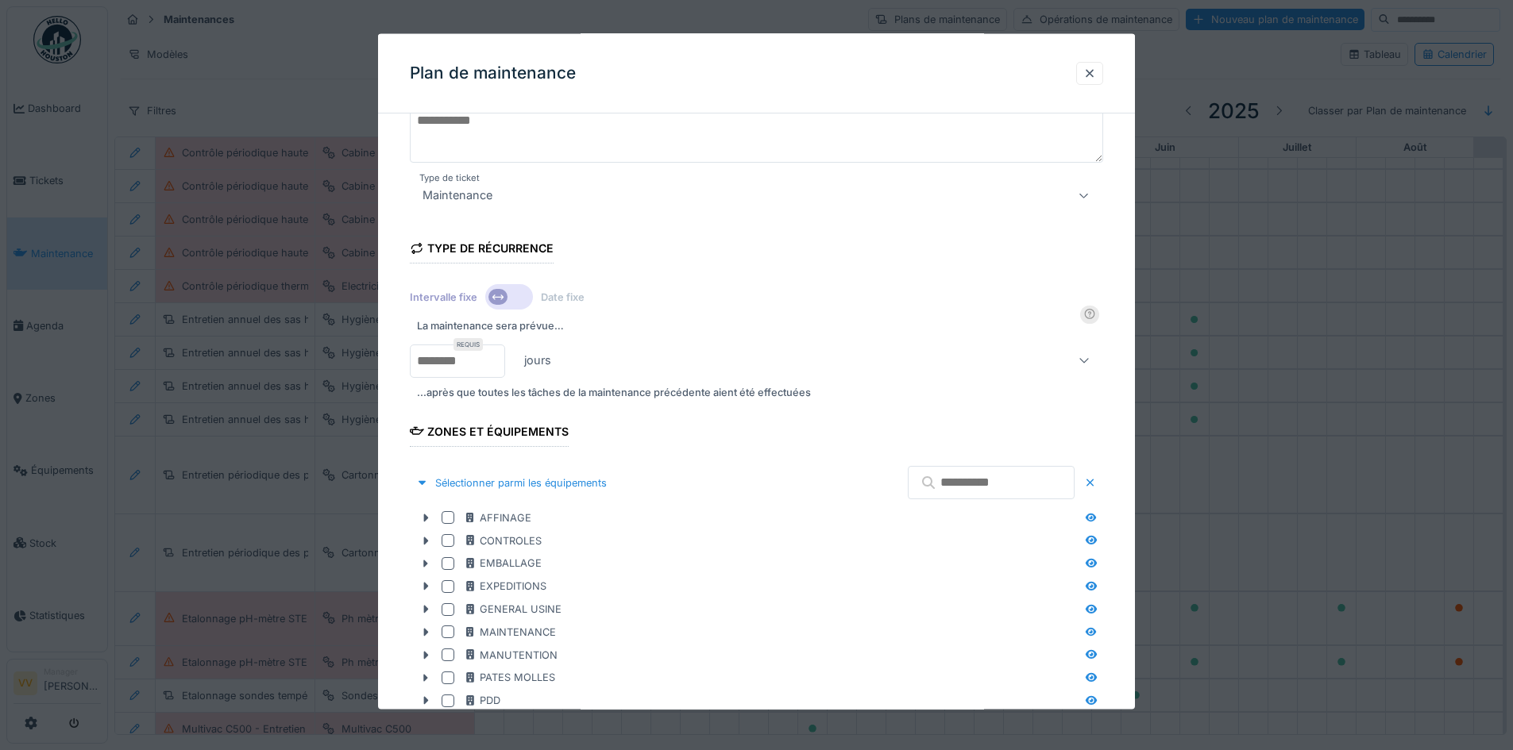
click at [642, 362] on div "jours" at bounding box center [772, 359] width 508 height 19
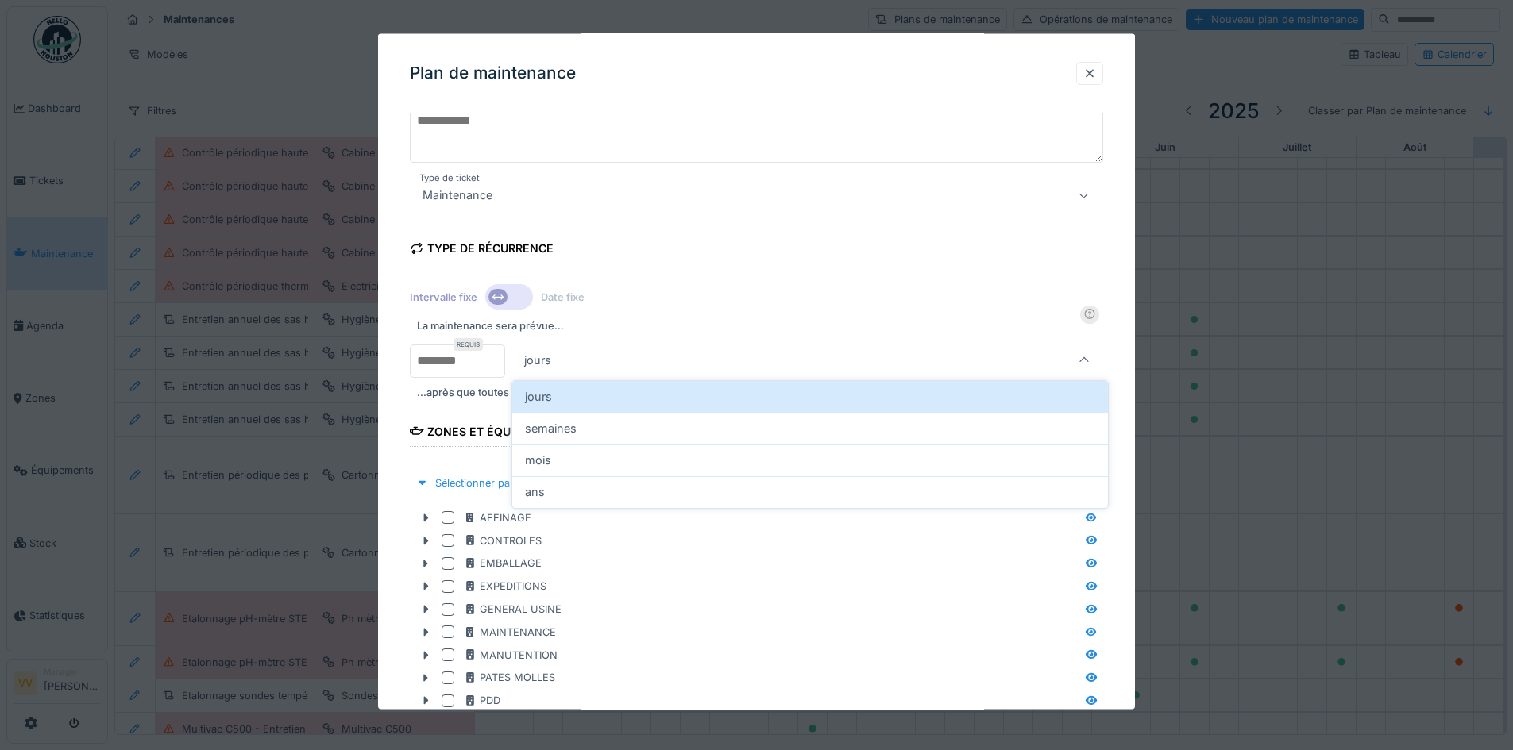
scroll to position [148, 0]
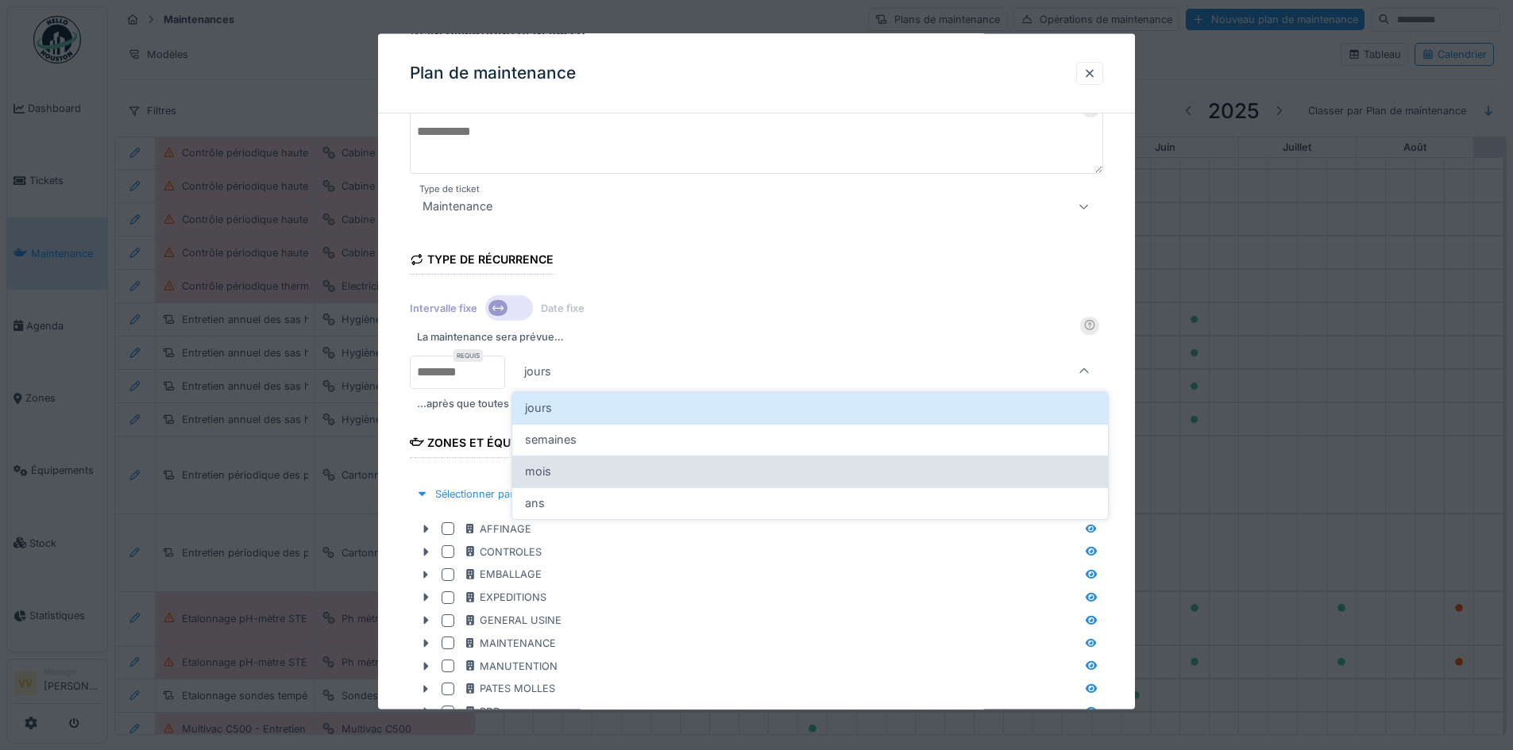
click at [601, 472] on div "mois" at bounding box center [810, 471] width 570 height 17
type input "*******"
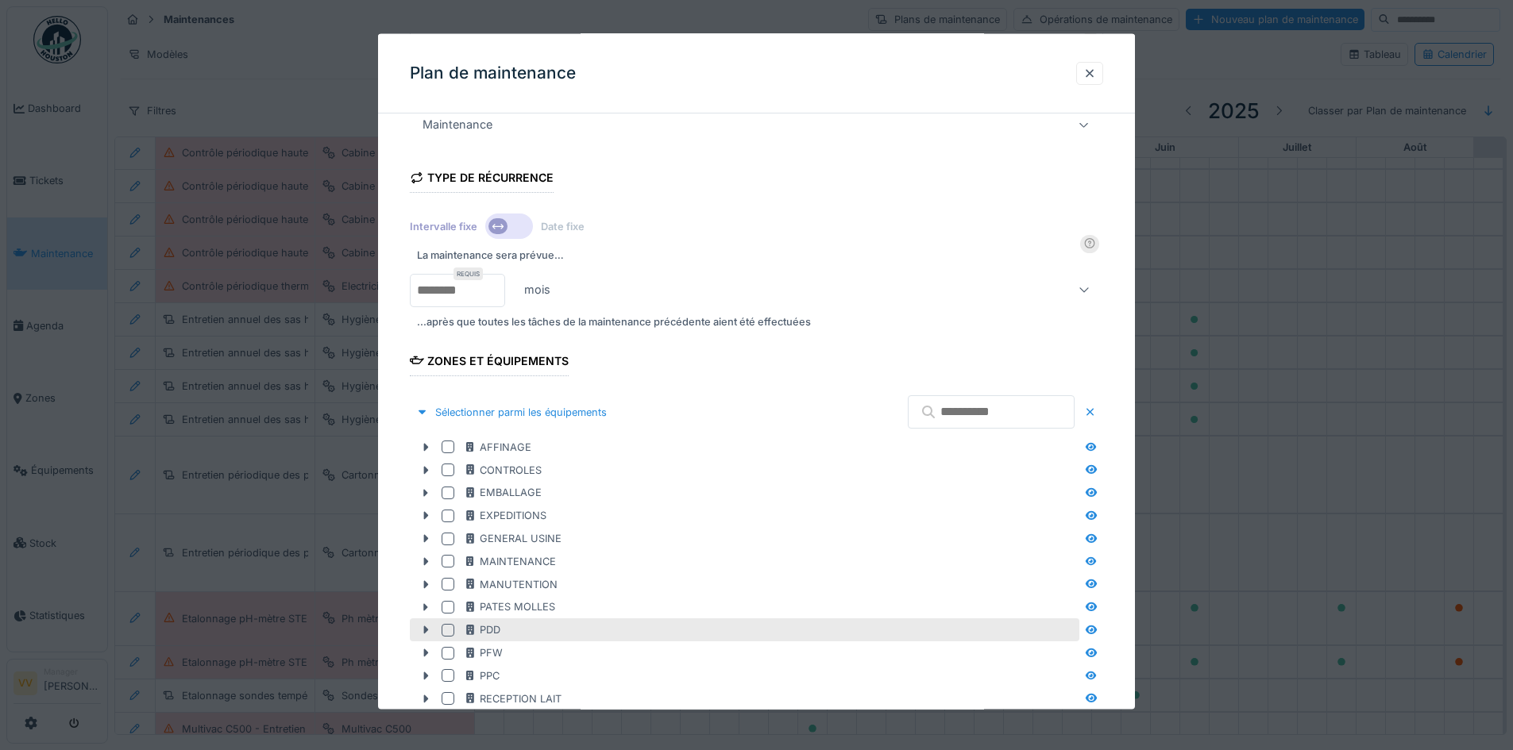
scroll to position [307, 0]
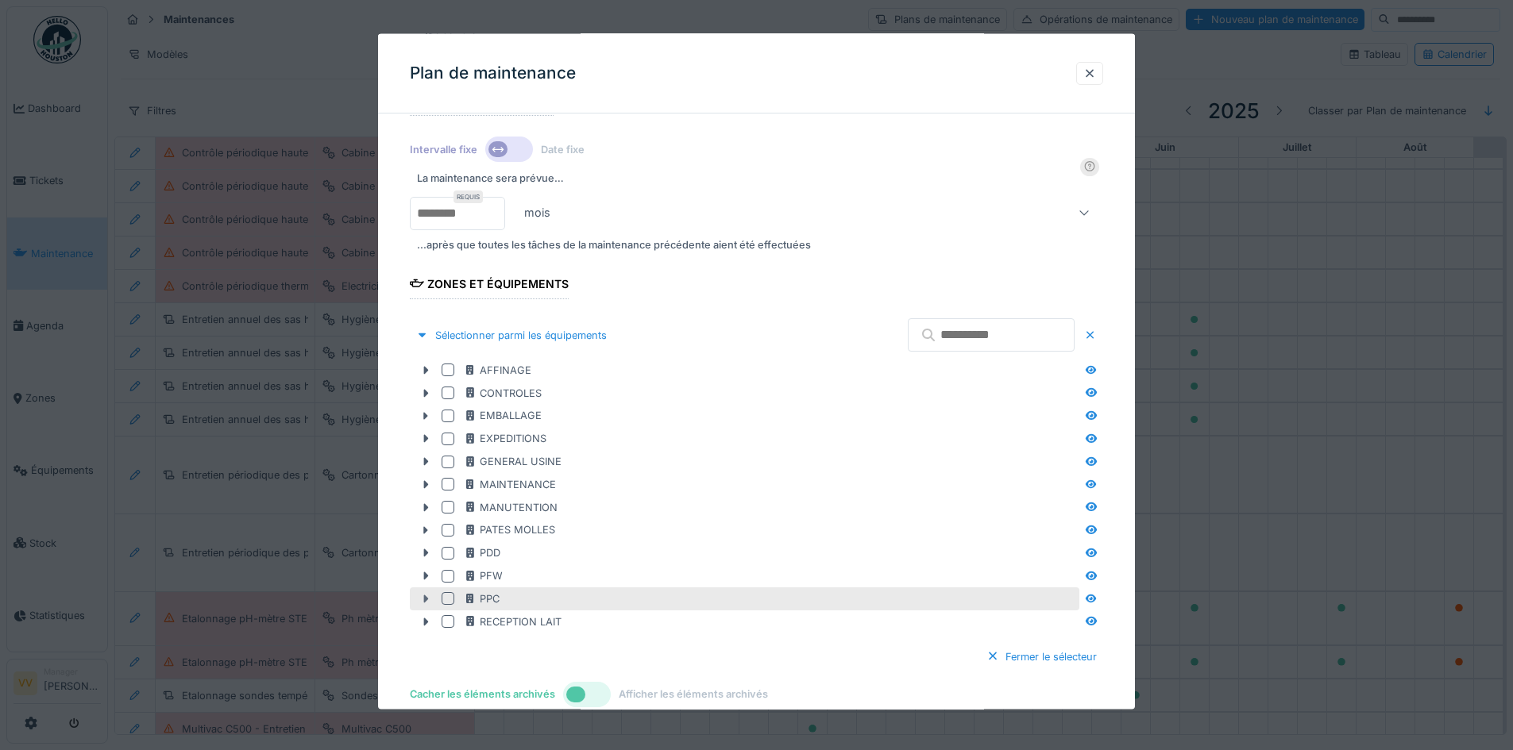
click at [421, 596] on icon at bounding box center [425, 599] width 13 height 10
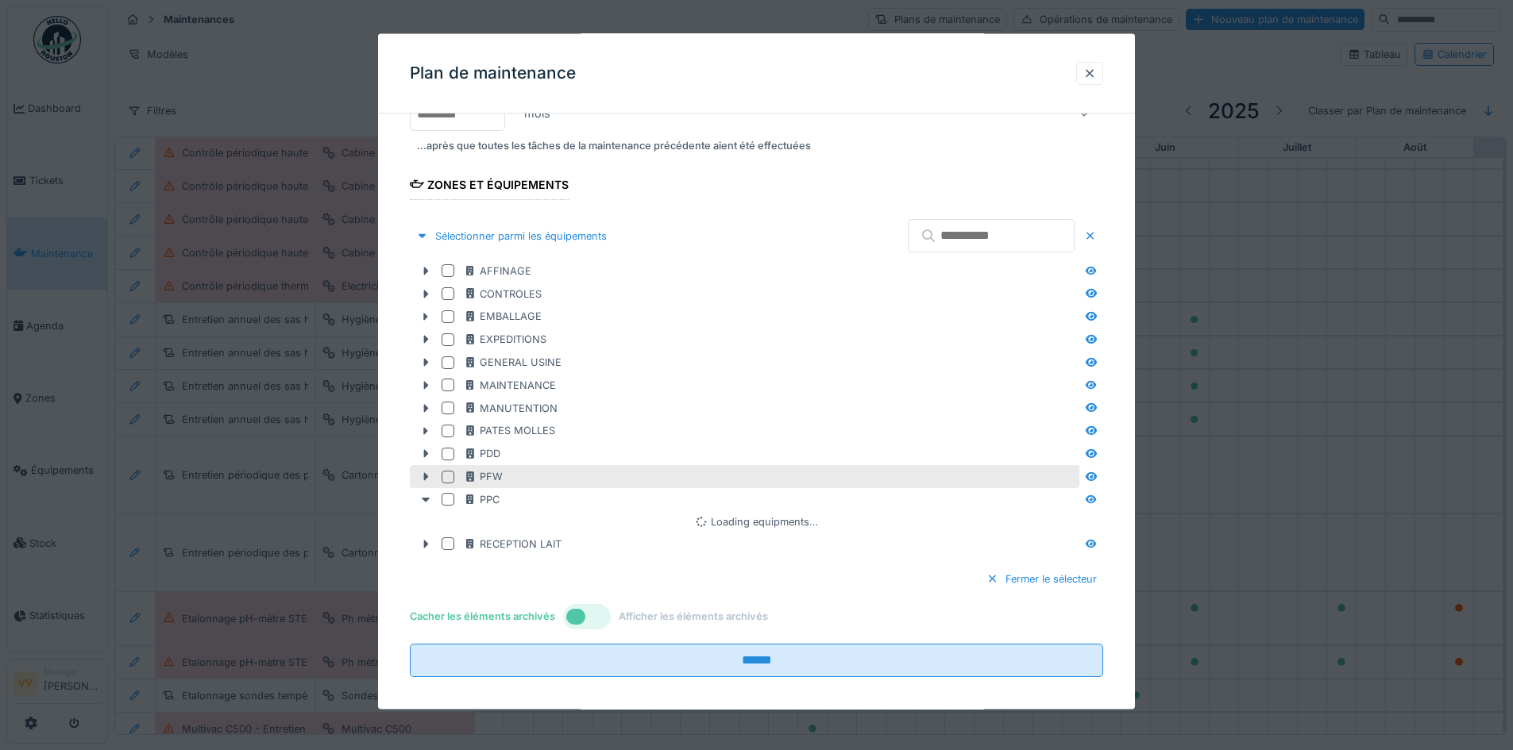
scroll to position [418, 0]
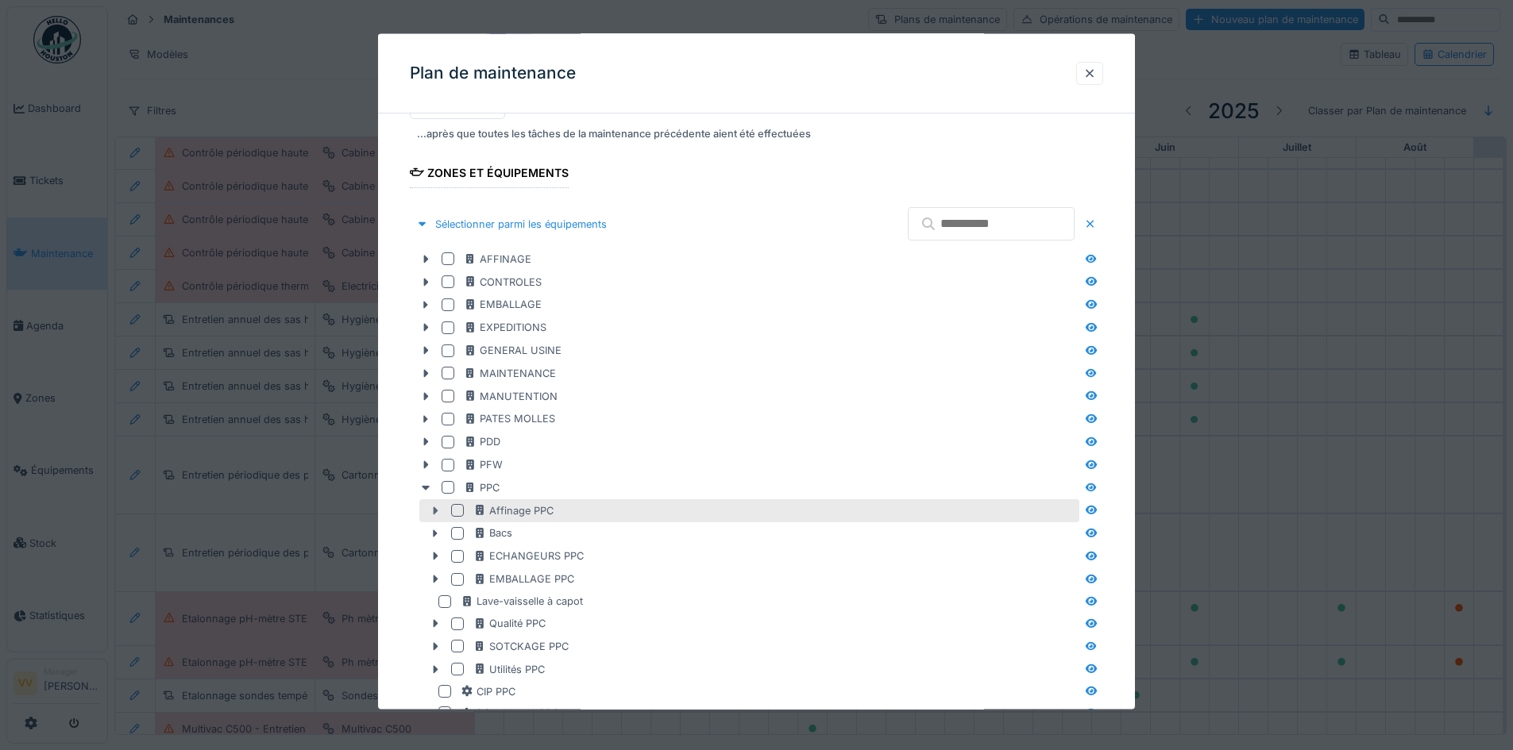
click at [435, 511] on icon at bounding box center [436, 511] width 5 height 8
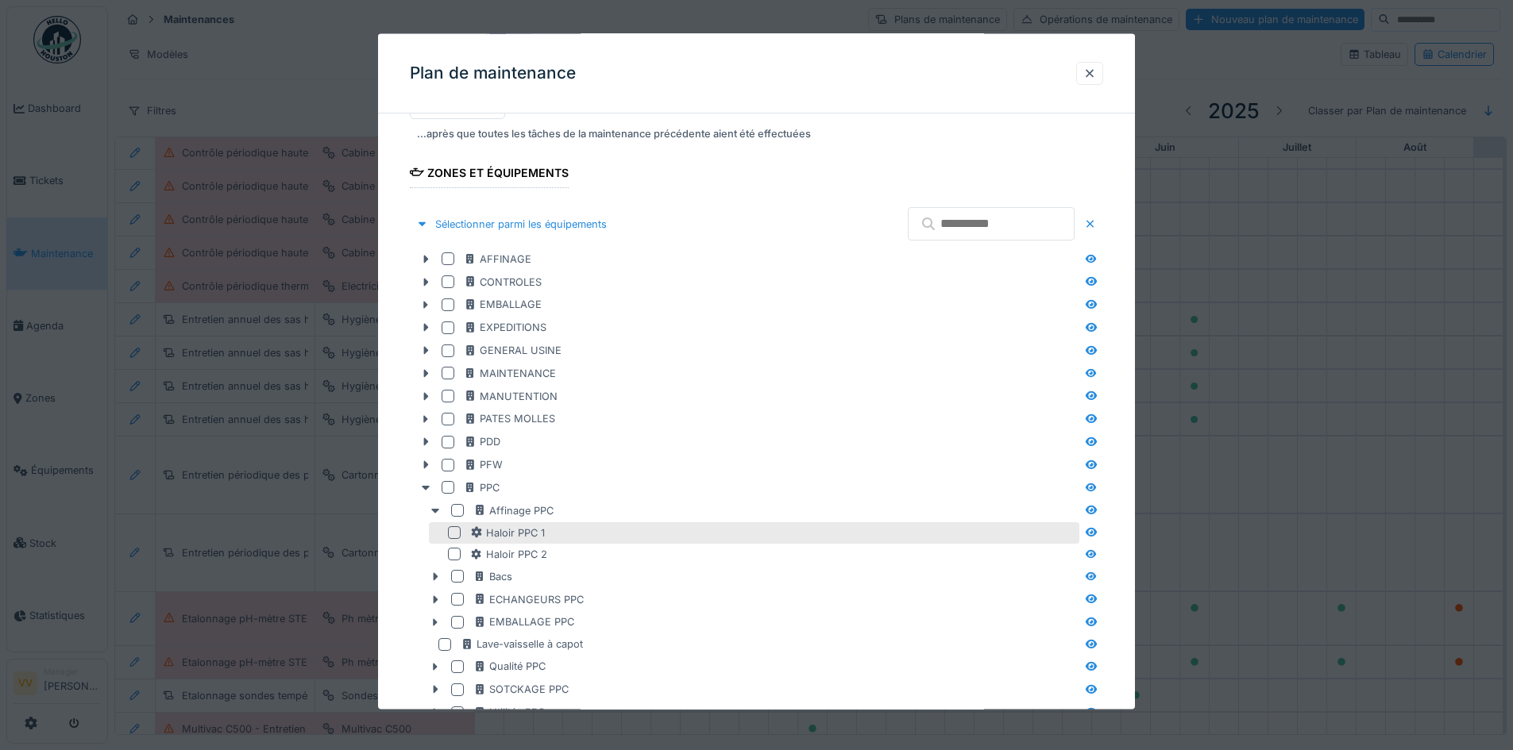
click at [457, 531] on div at bounding box center [454, 532] width 13 height 13
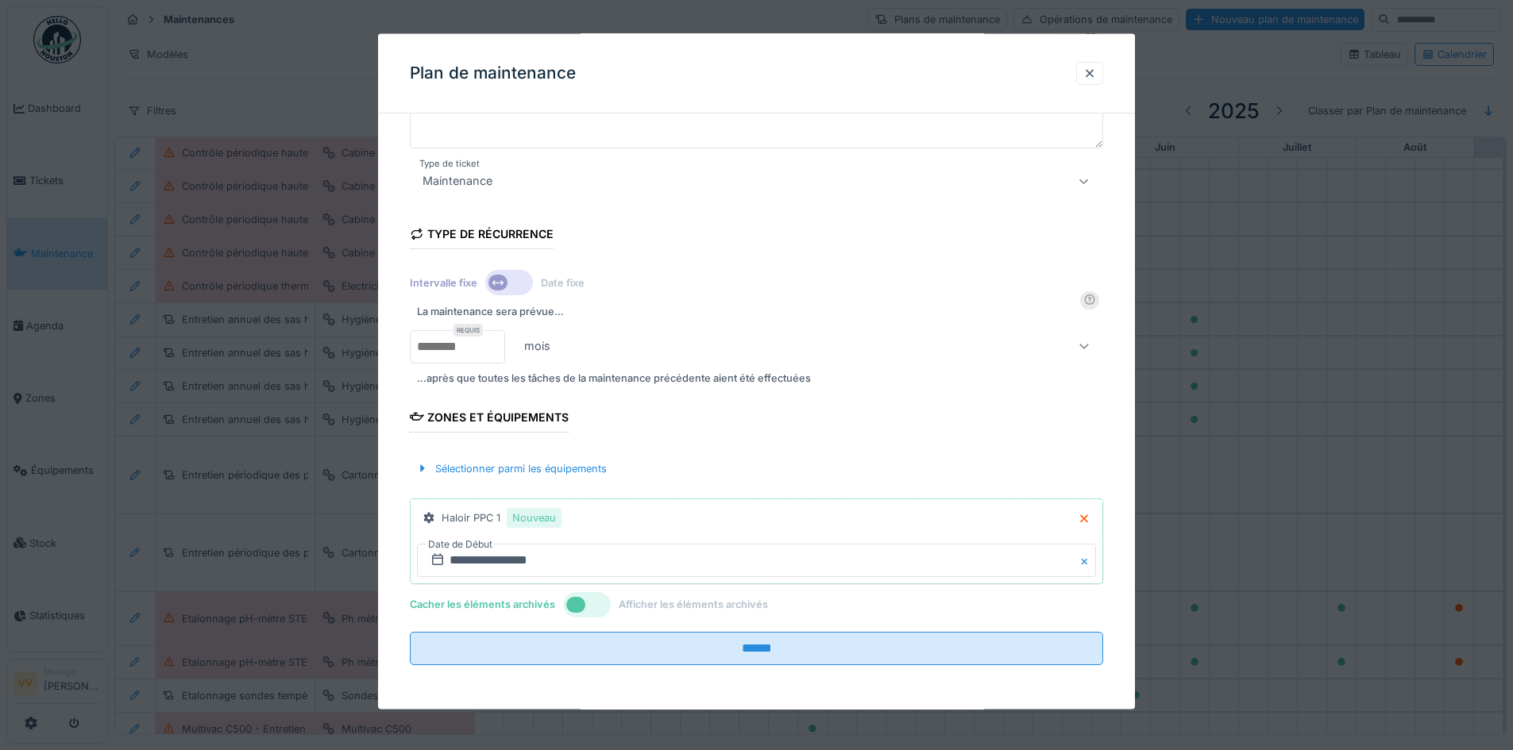
scroll to position [3, 0]
click at [504, 465] on div "Sélectionner parmi les équipements" at bounding box center [511, 467] width 203 height 21
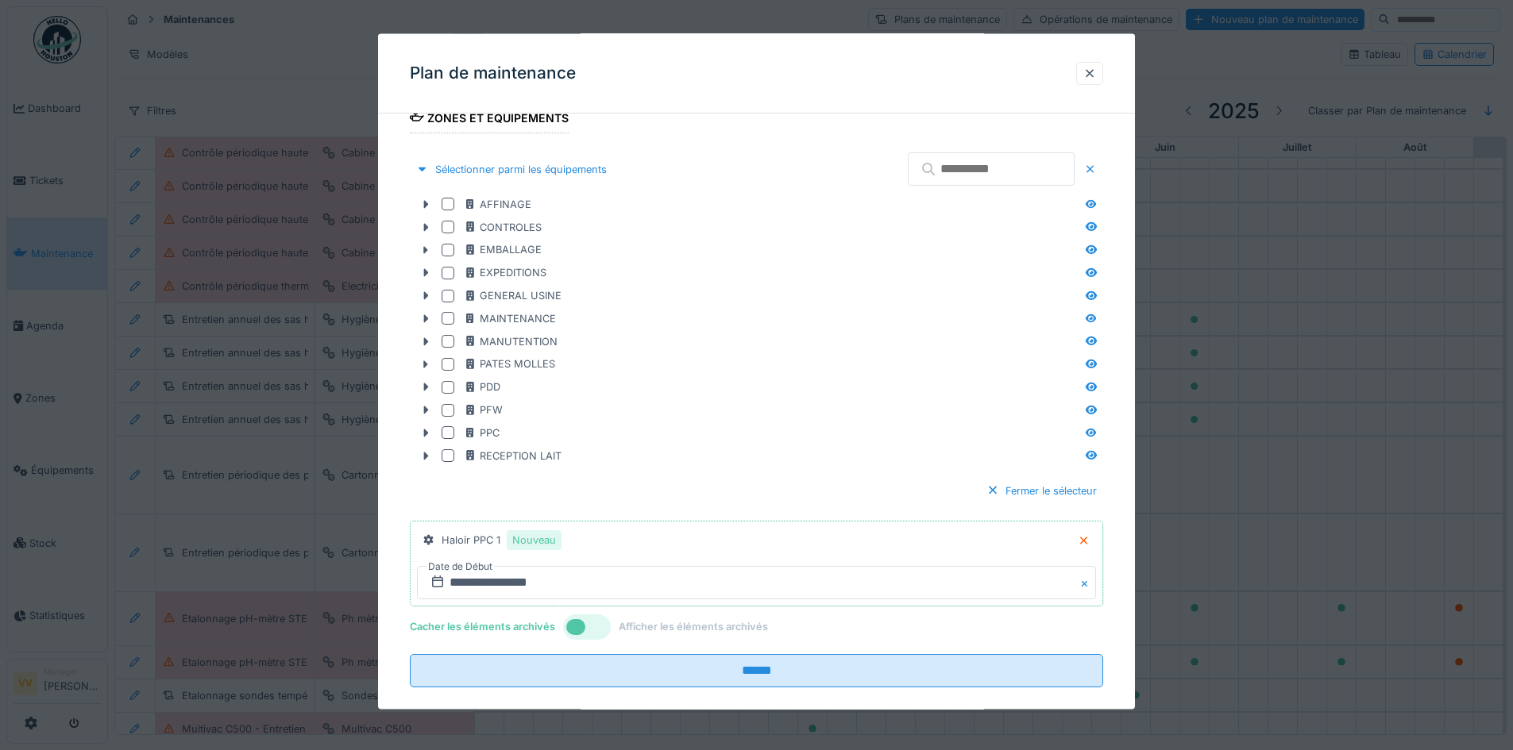
scroll to position [491, 0]
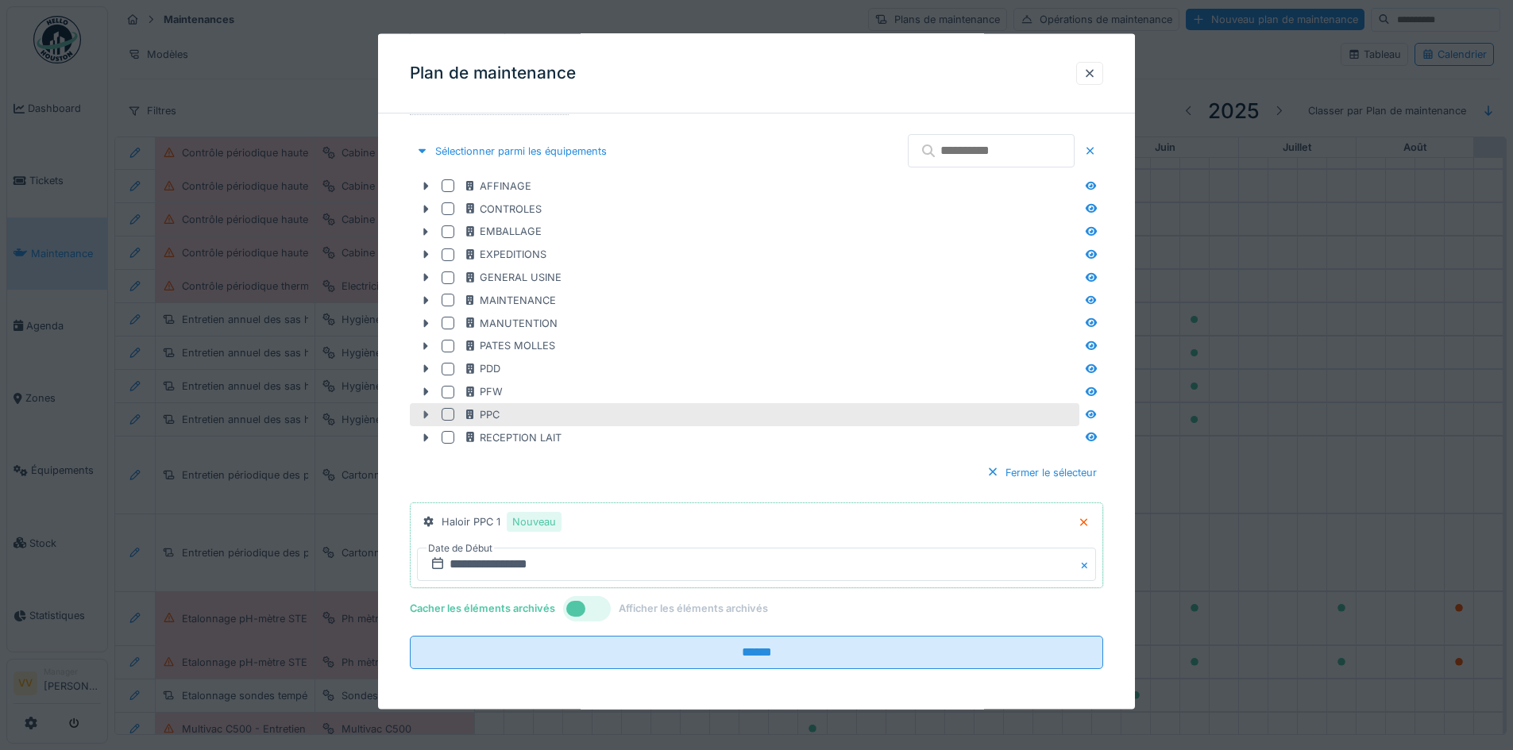
click at [426, 415] on icon at bounding box center [426, 415] width 5 height 8
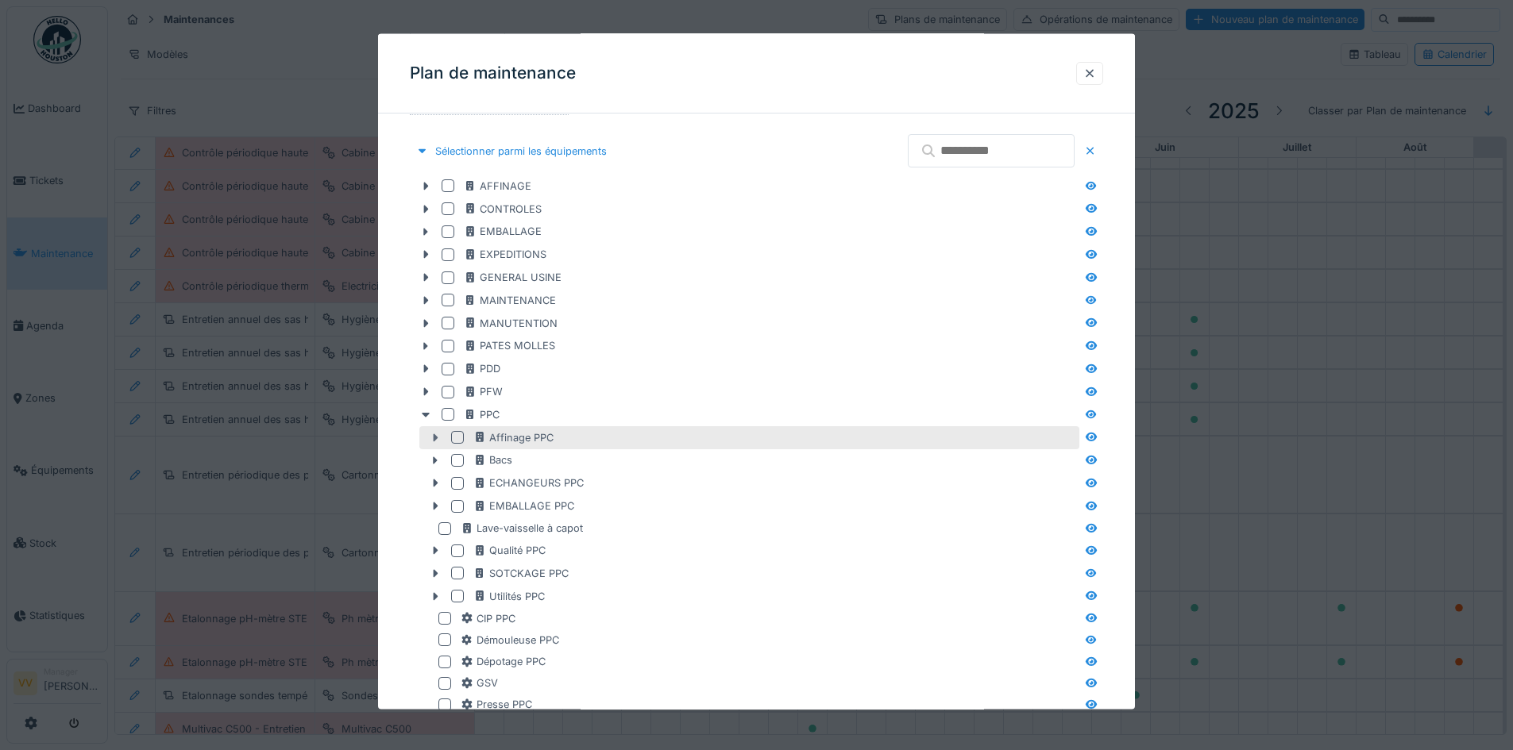
click at [430, 437] on icon at bounding box center [435, 437] width 13 height 10
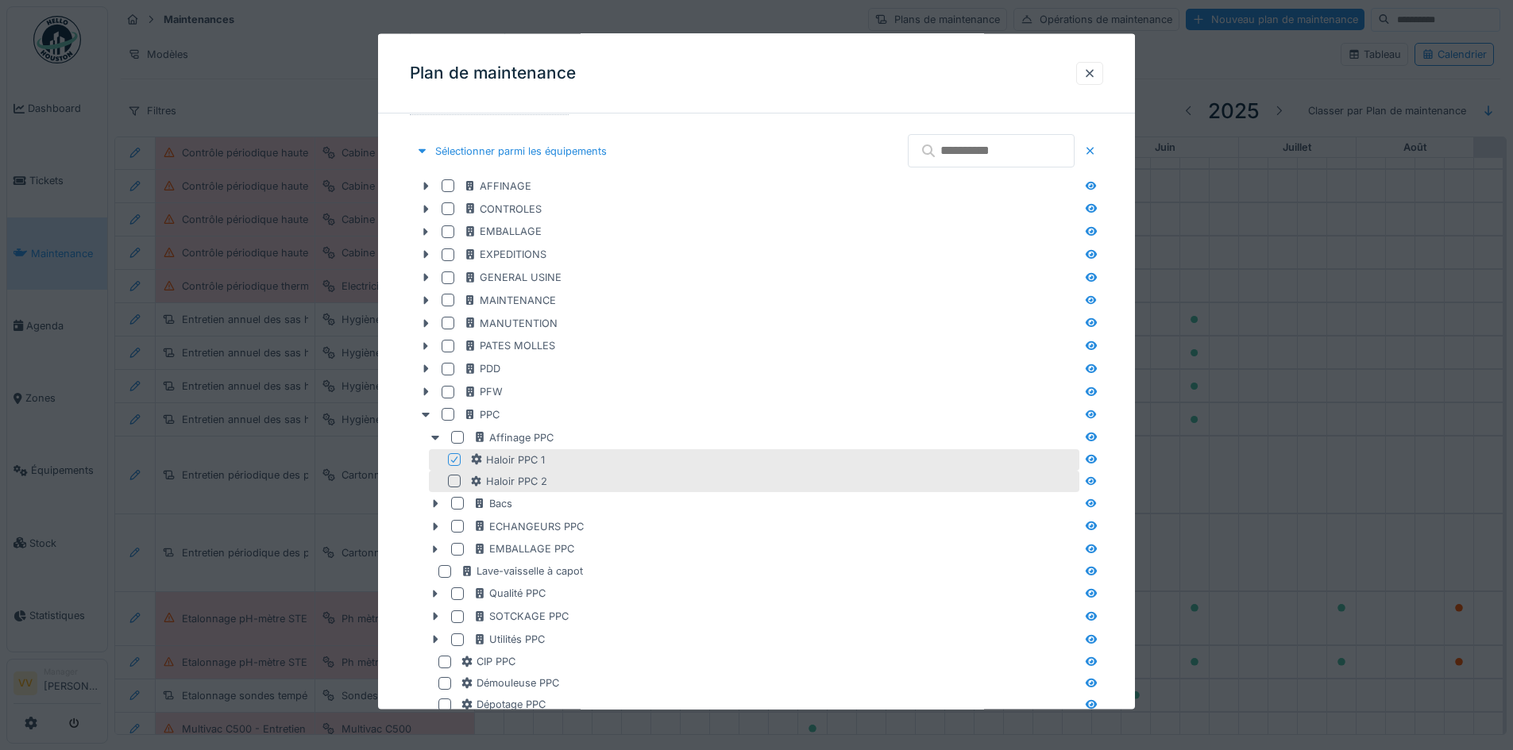
click at [453, 478] on div at bounding box center [454, 481] width 13 height 13
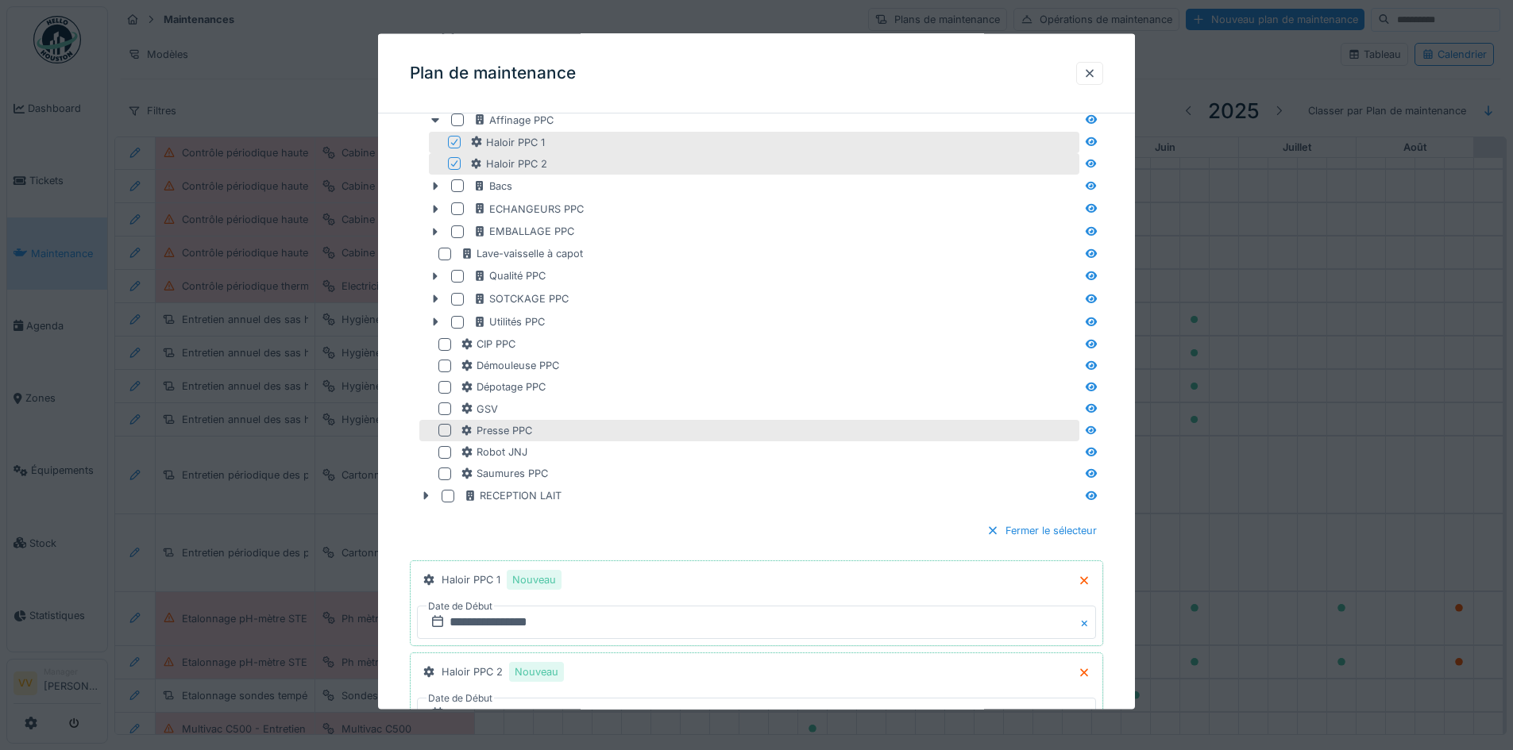
scroll to position [888, 0]
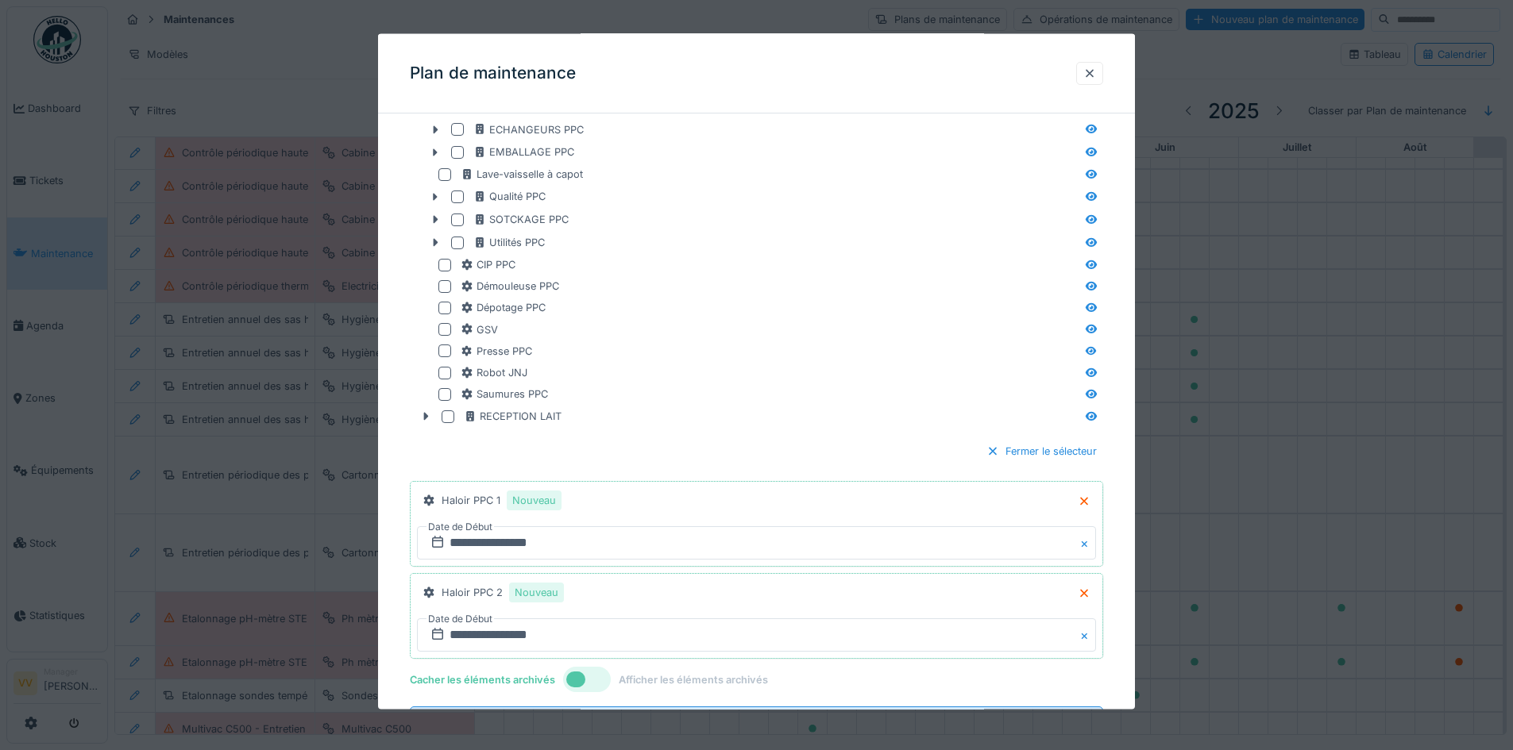
click at [1114, 453] on div "**********" at bounding box center [756, 11] width 757 height 1546
click at [1046, 453] on div "Fermer le sélecteur" at bounding box center [1041, 451] width 123 height 21
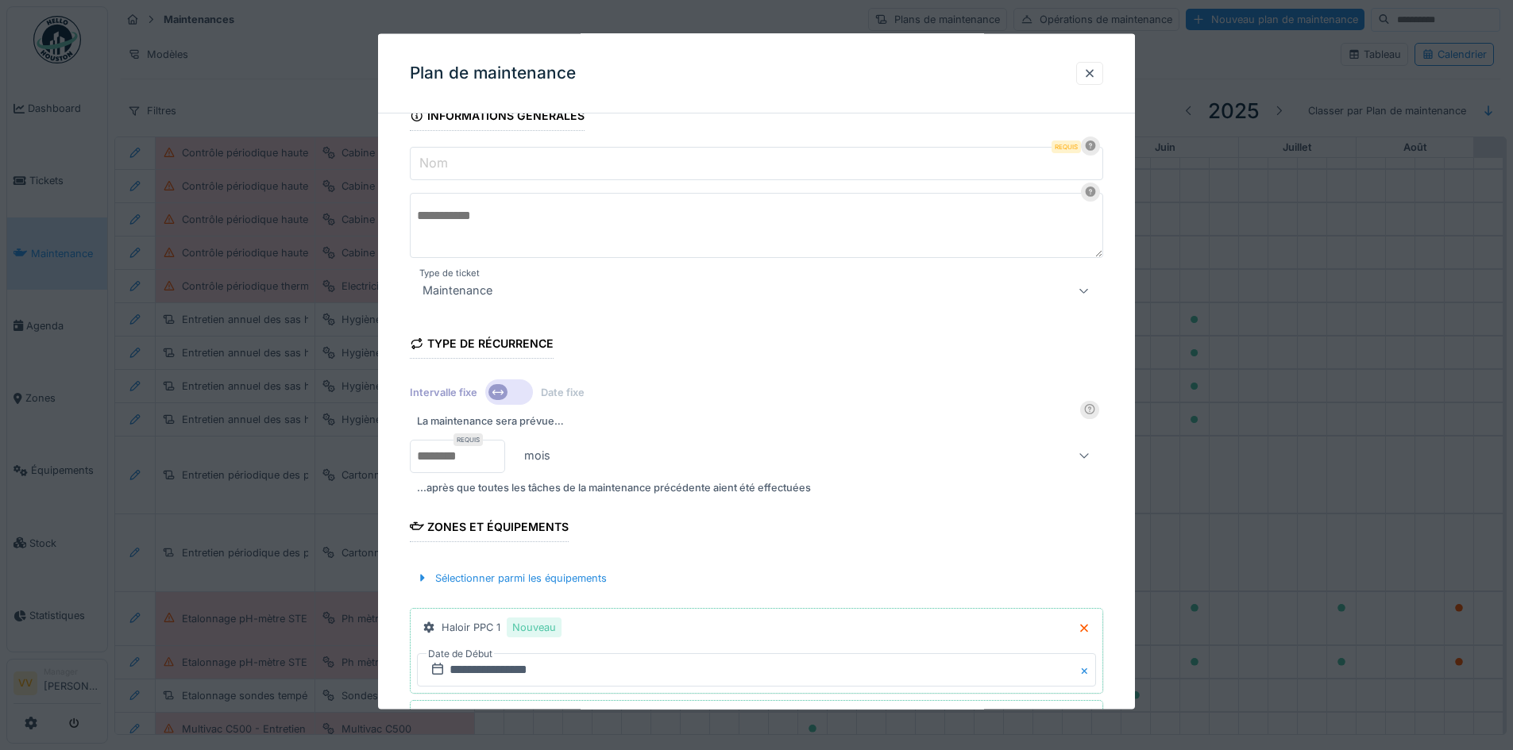
scroll to position [32, 0]
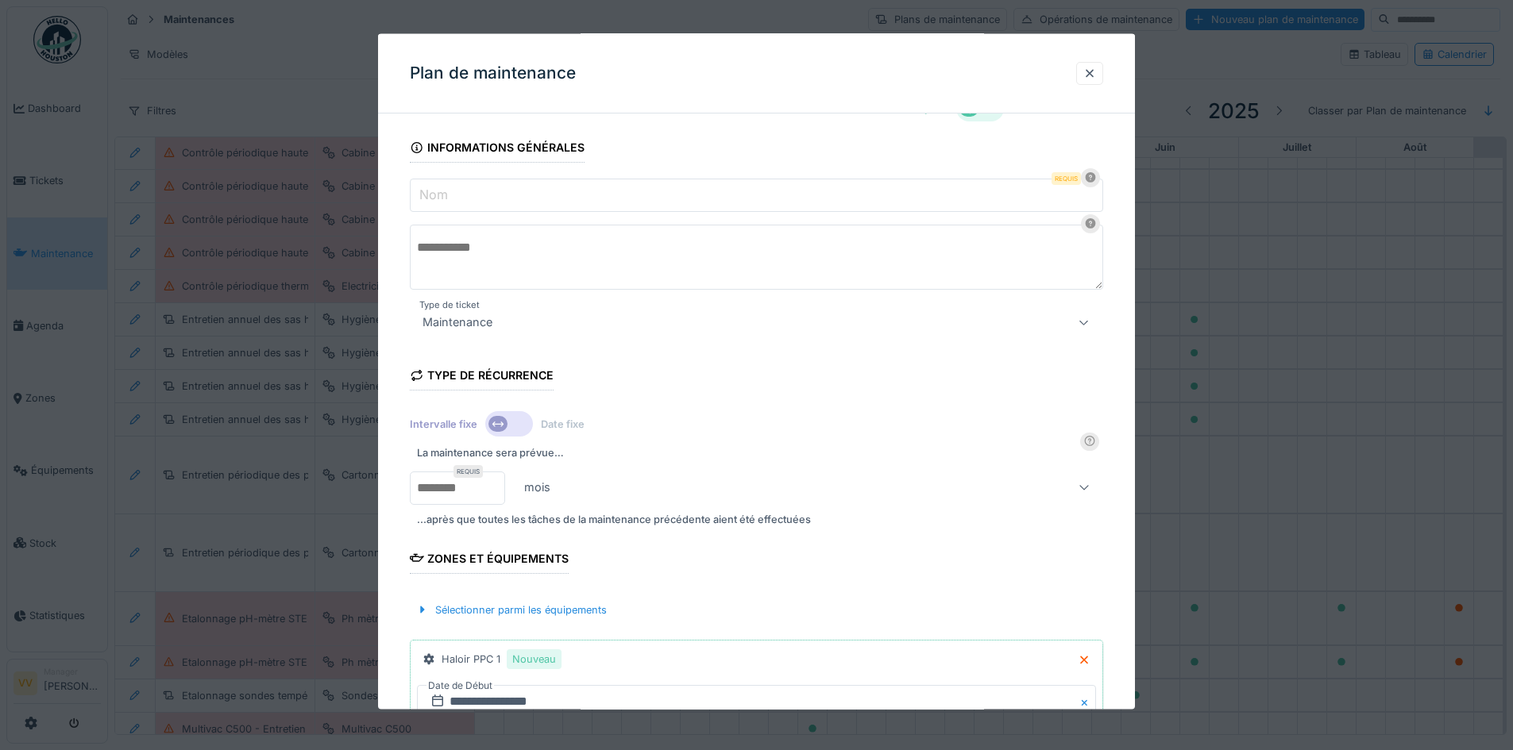
click at [507, 425] on div at bounding box center [509, 423] width 48 height 25
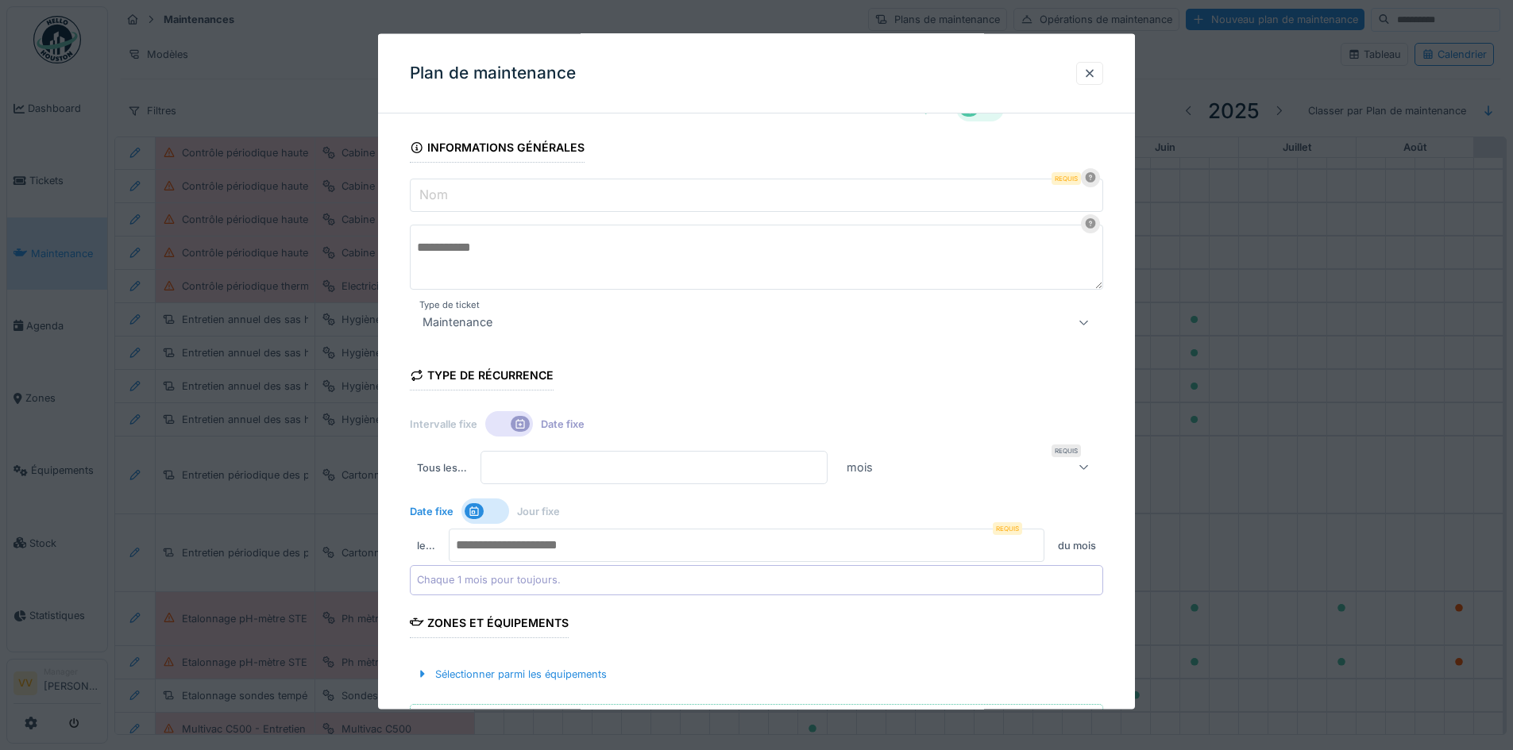
click at [759, 461] on input "*" at bounding box center [653, 467] width 346 height 33
click at [827, 465] on input "*" at bounding box center [653, 467] width 346 height 33
type input "*"
click at [827, 472] on input "*" at bounding box center [653, 467] width 346 height 33
click at [700, 551] on input "number" at bounding box center [747, 545] width 596 height 33
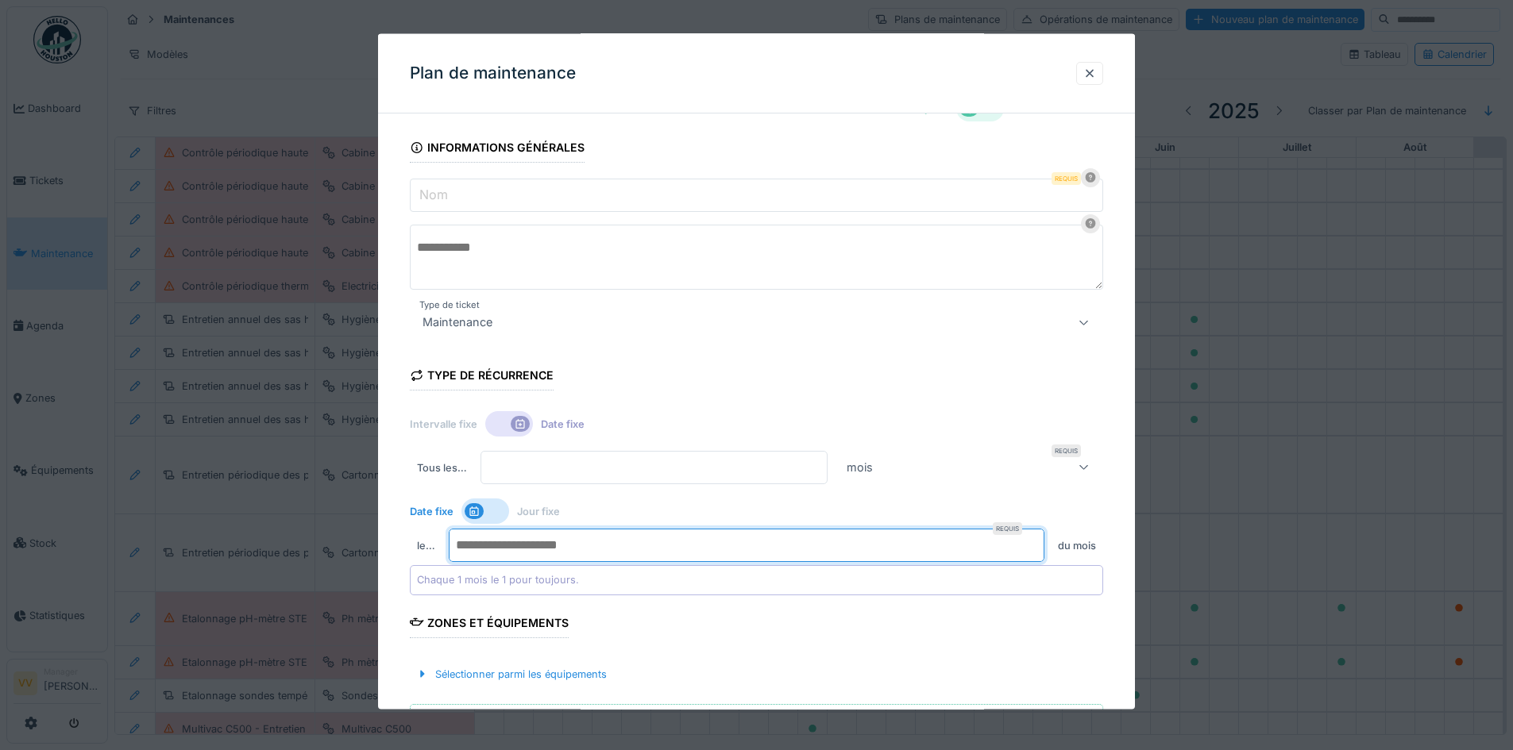
type input "*"
click at [492, 520] on div at bounding box center [485, 511] width 48 height 25
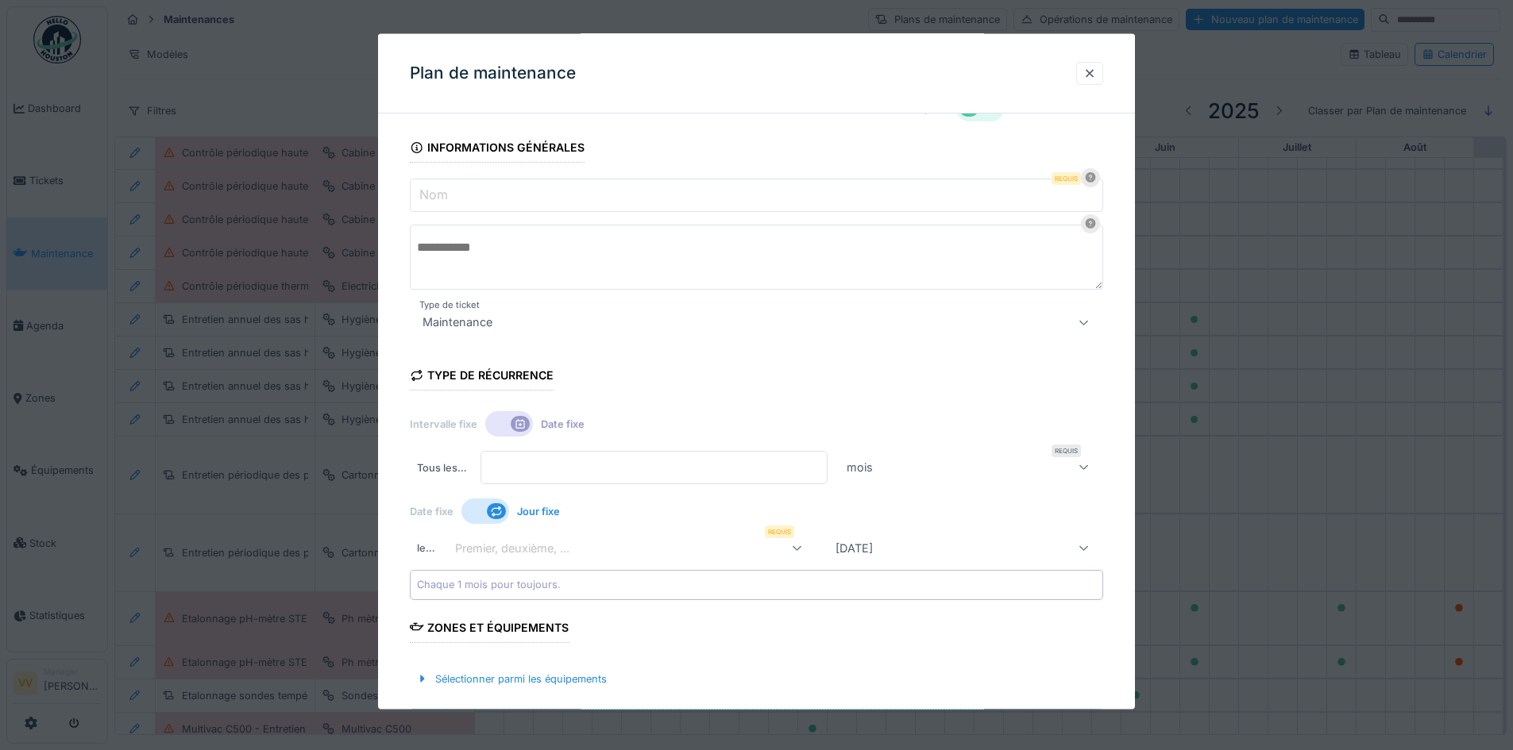
click at [589, 560] on div "Premier, deuxième, ..." at bounding box center [632, 548] width 367 height 32
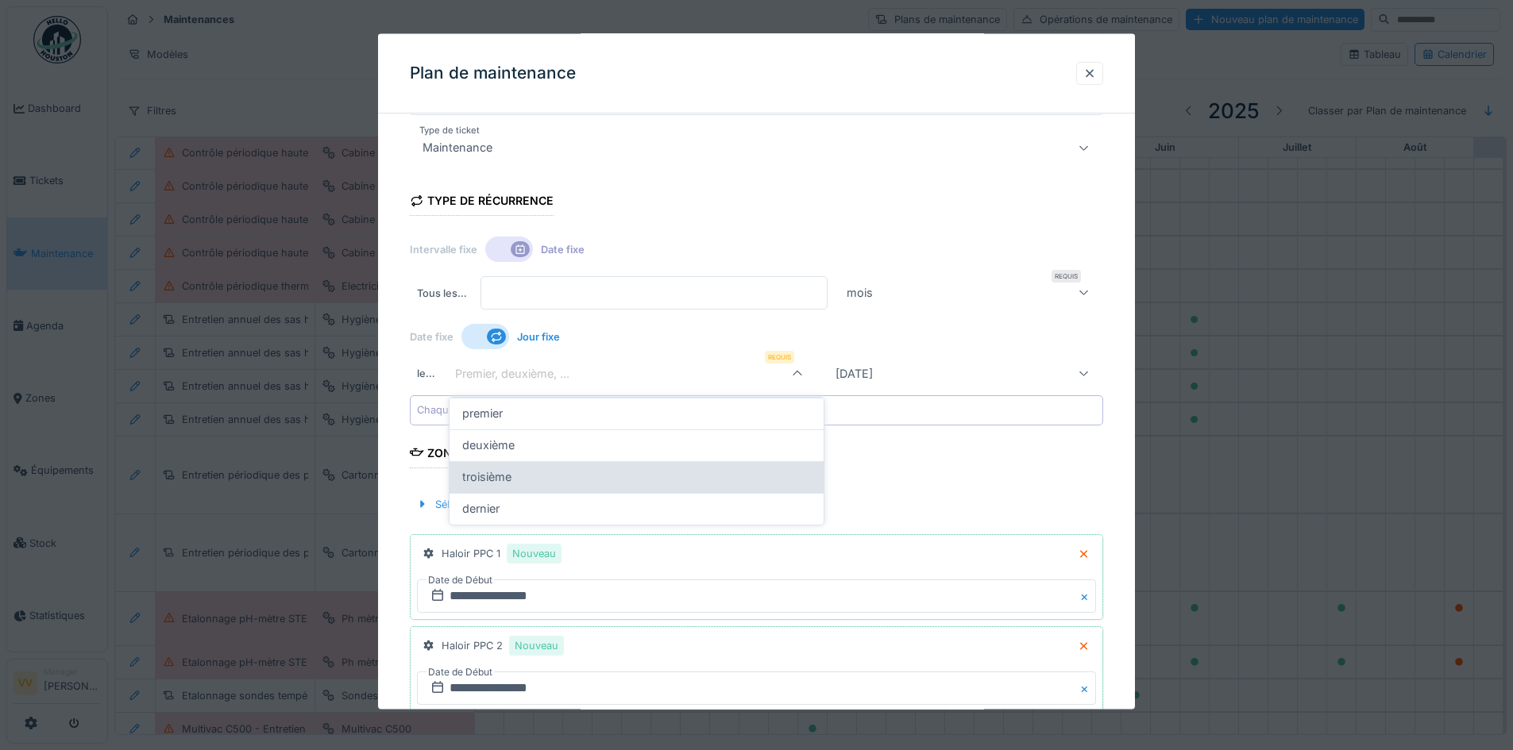
scroll to position [208, 0]
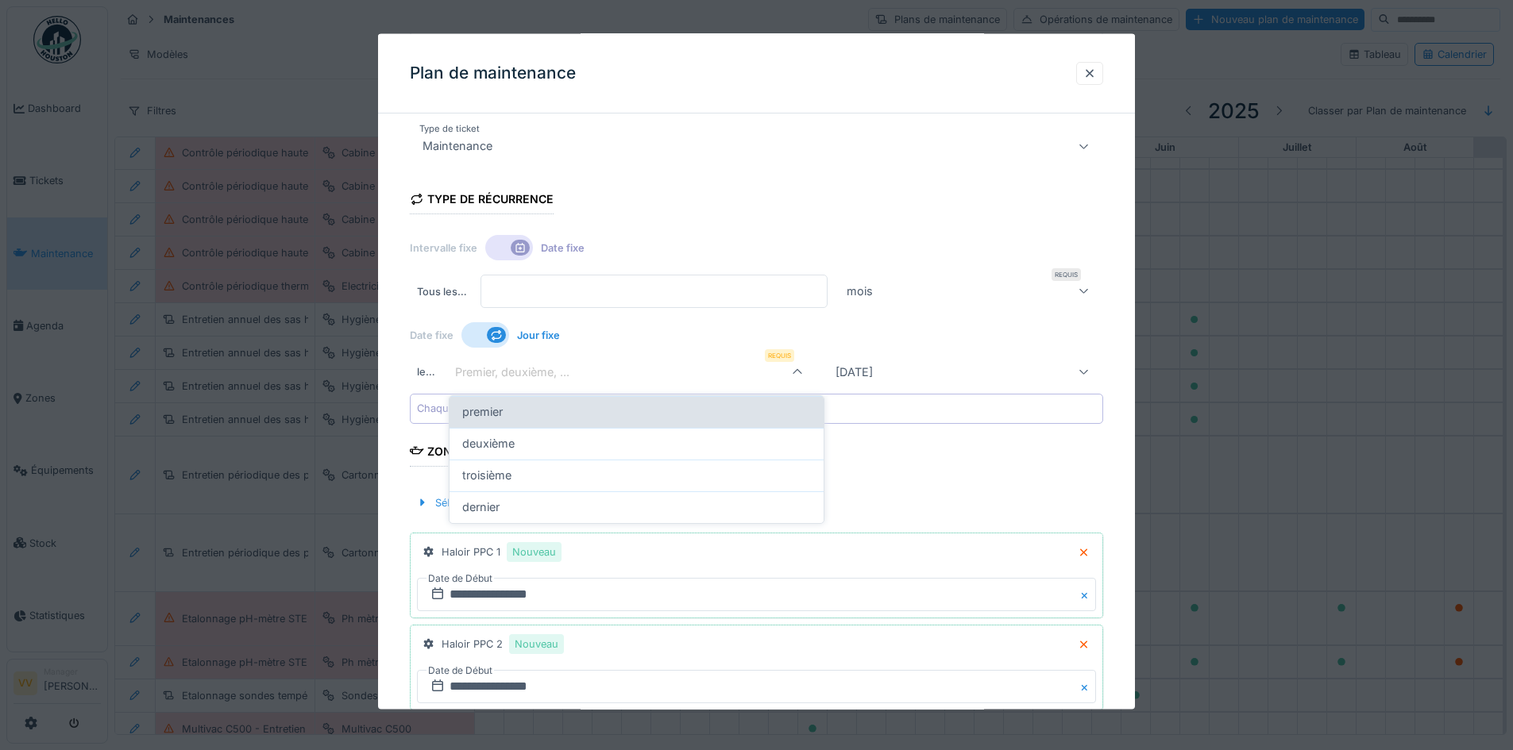
click at [619, 413] on div "premier" at bounding box center [636, 411] width 349 height 17
type input "*"
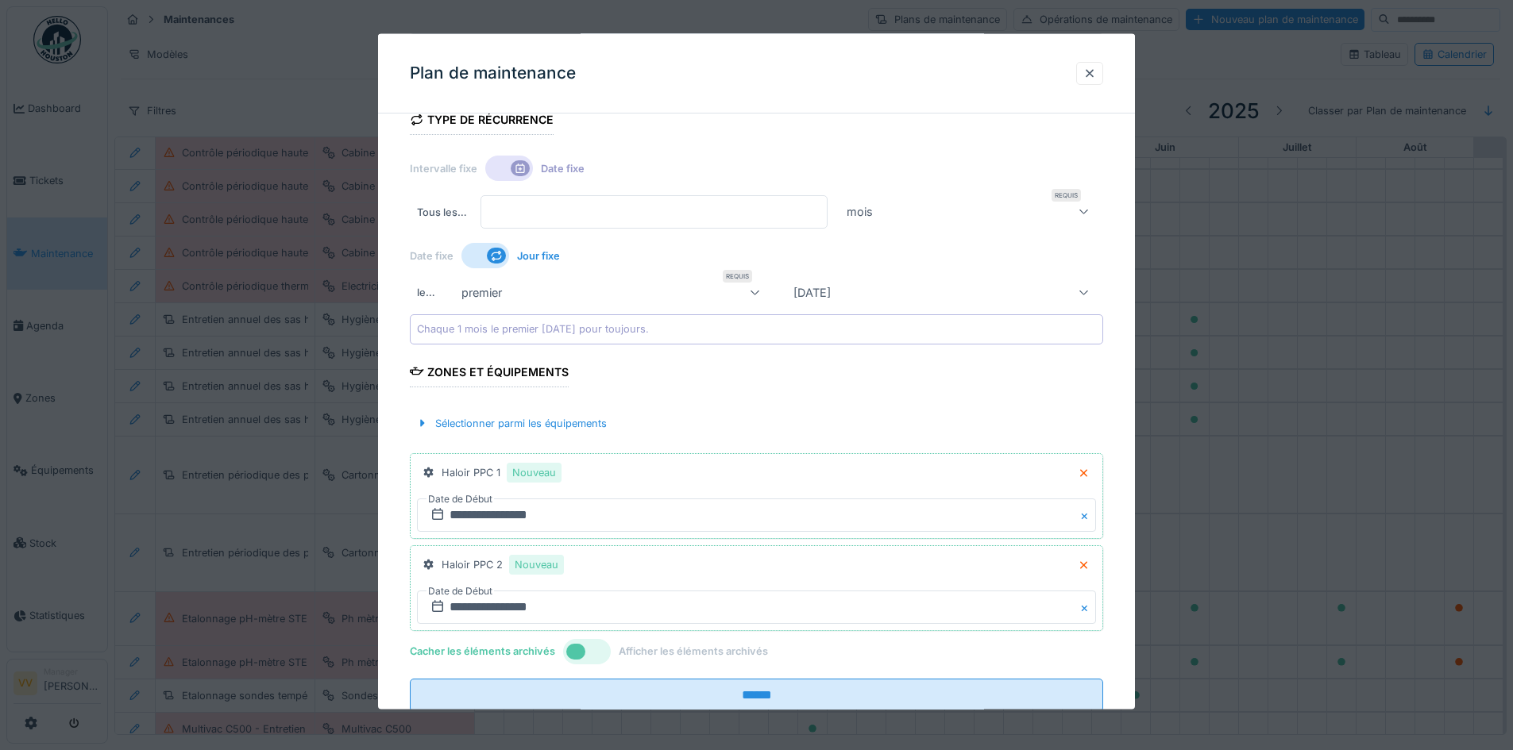
scroll to position [0, 0]
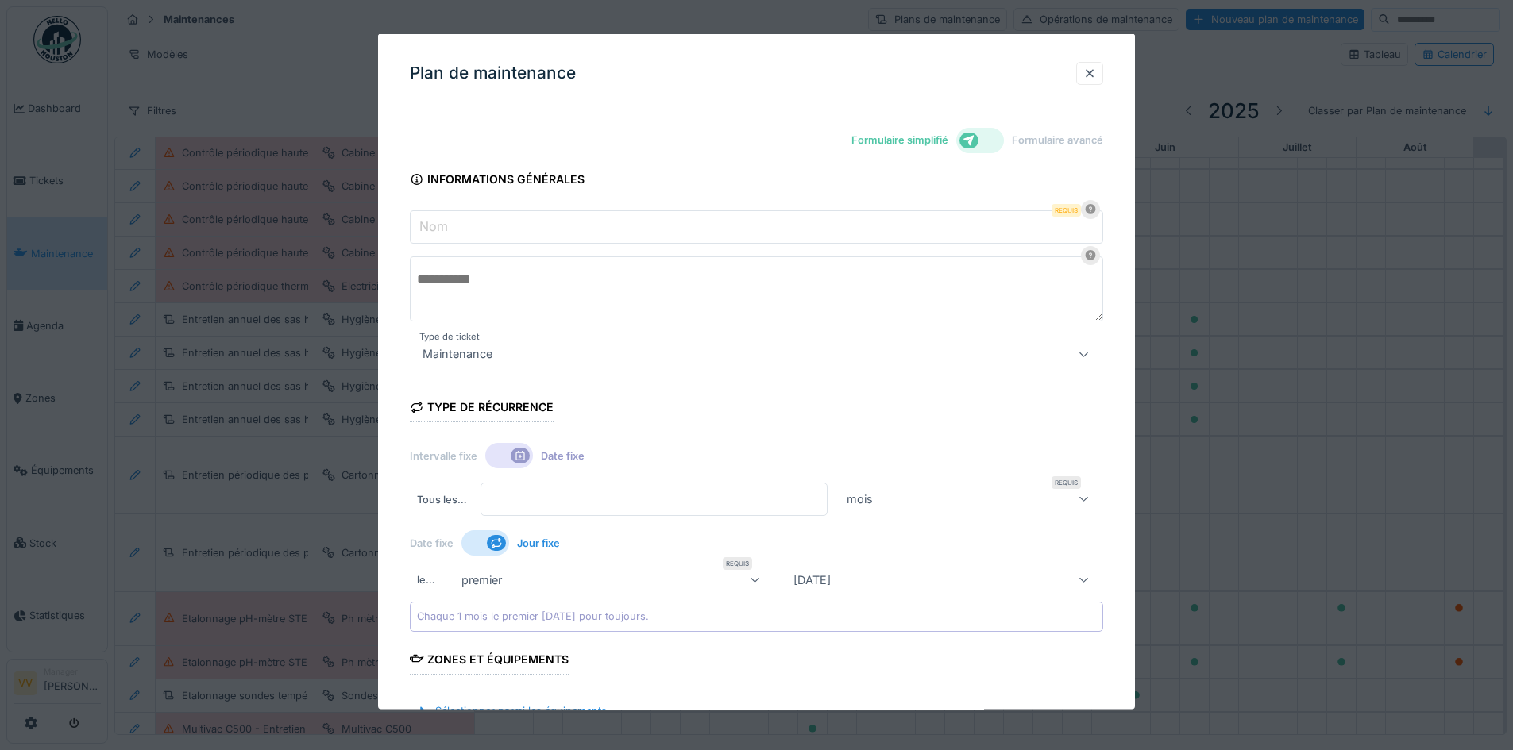
click at [754, 233] on input "Nom" at bounding box center [756, 226] width 693 height 33
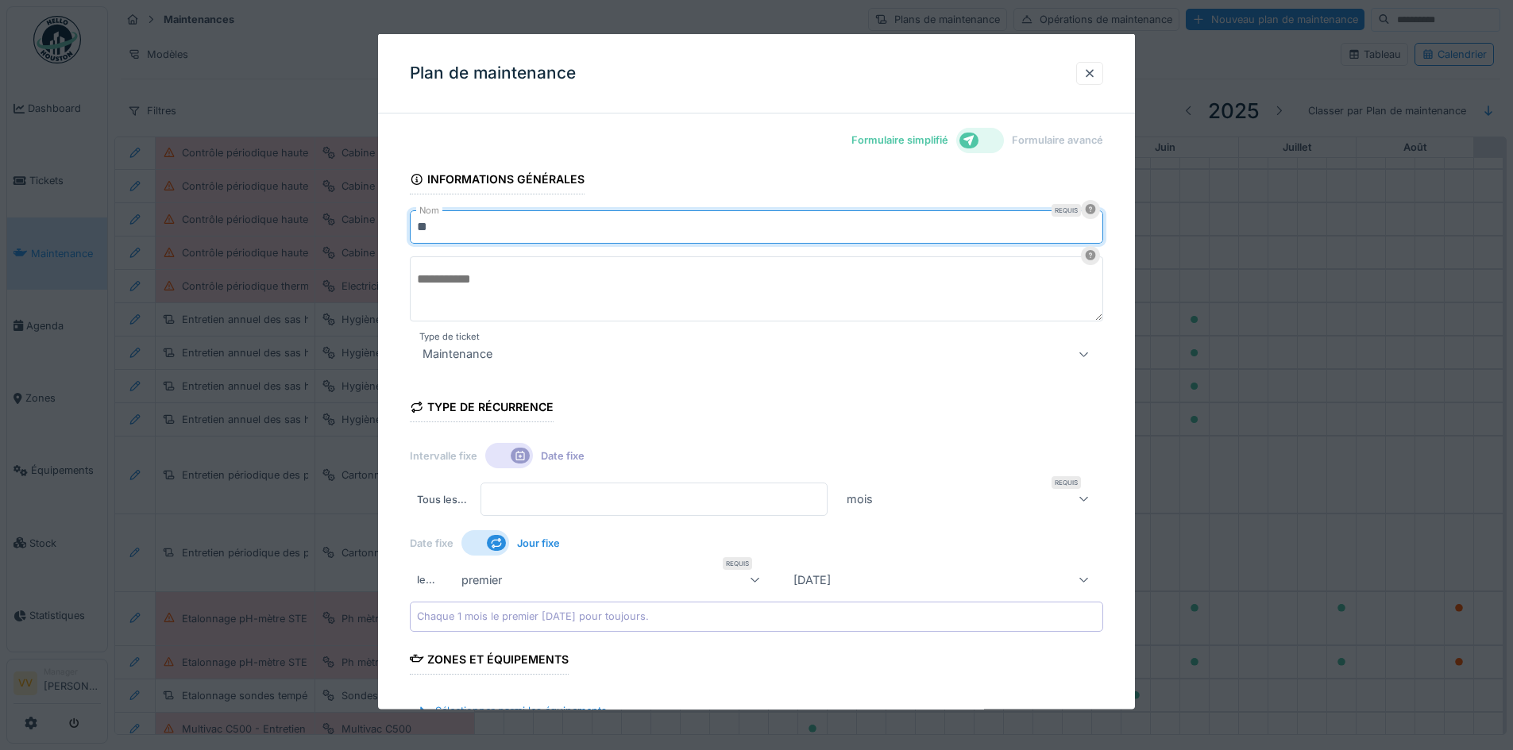
type input "*"
type input "**********"
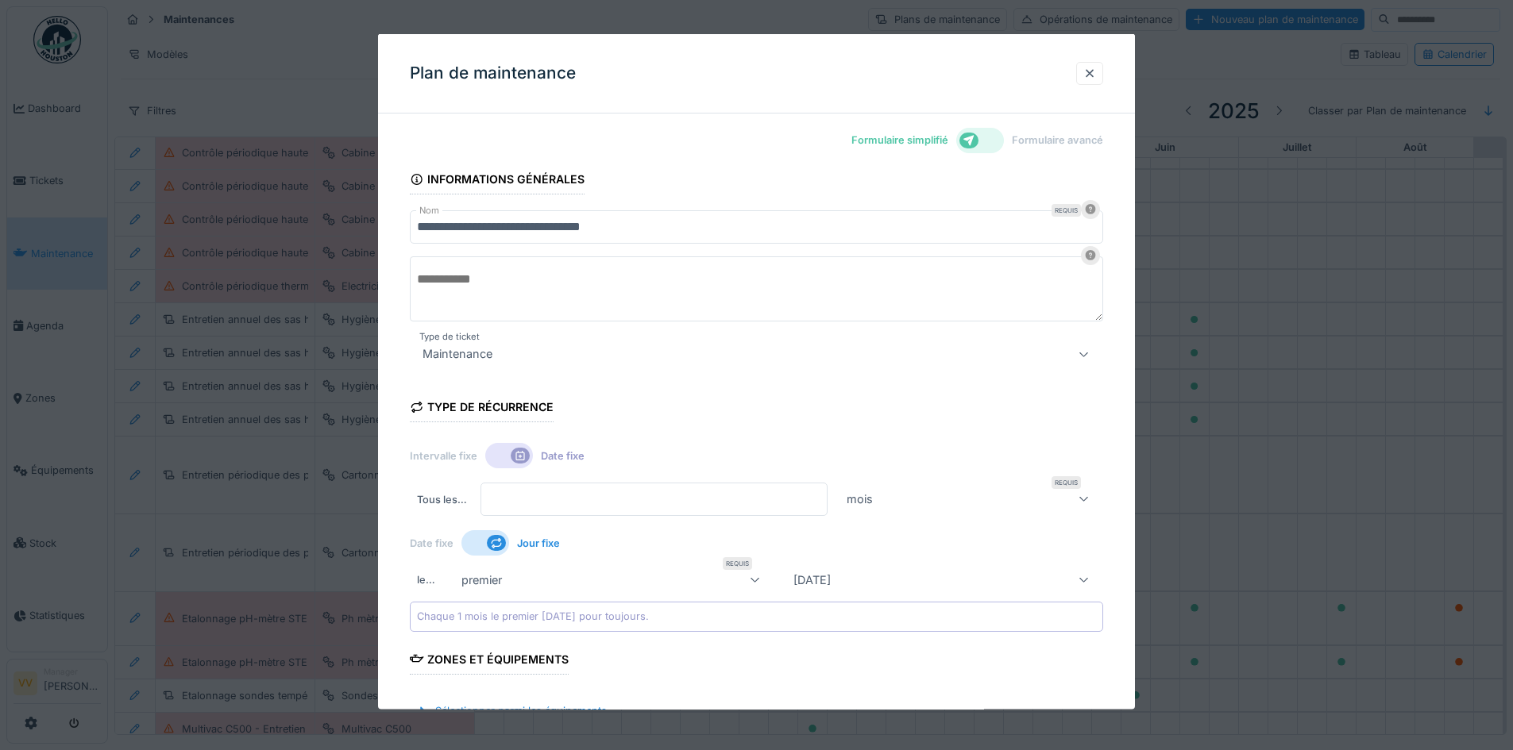
click at [603, 280] on textarea at bounding box center [756, 288] width 693 height 65
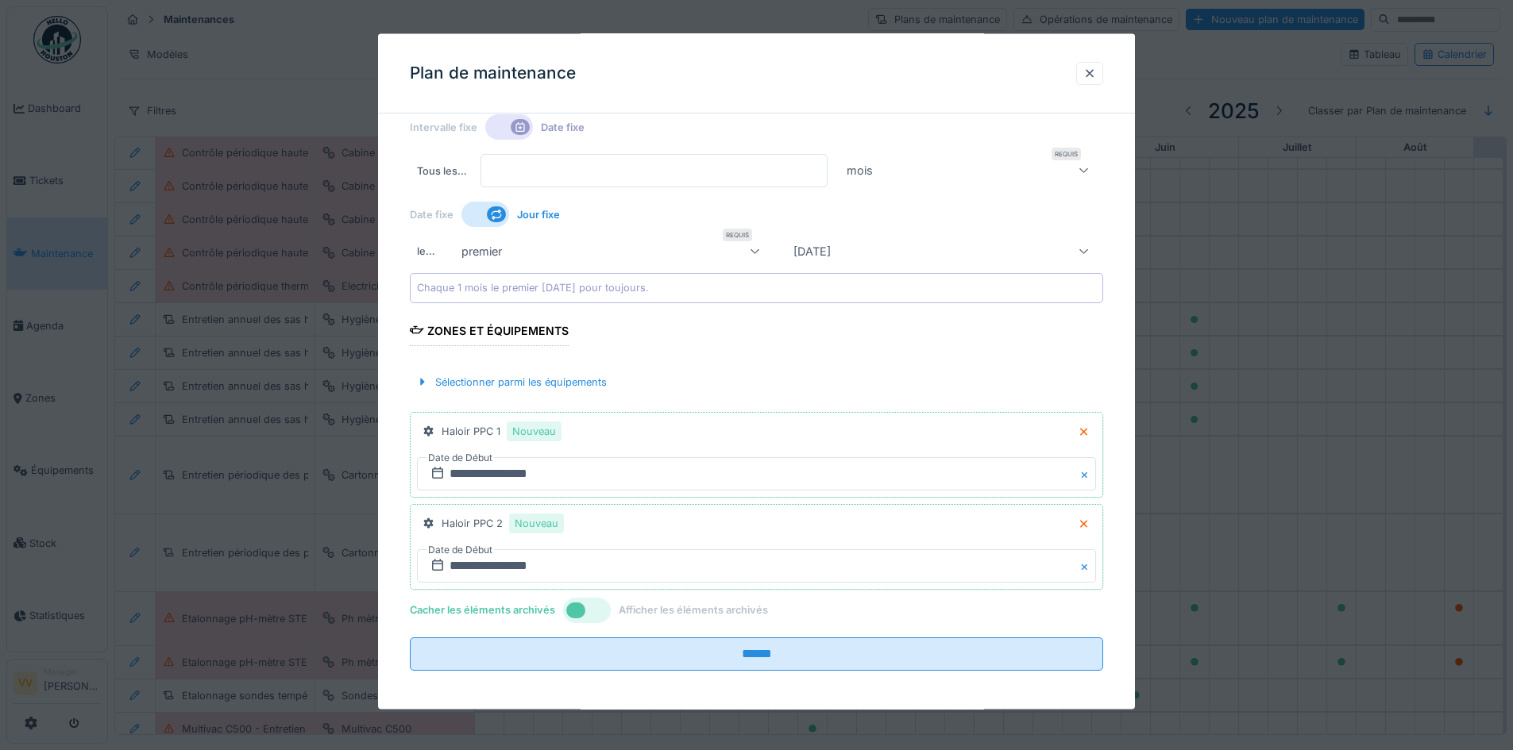
scroll to position [334, 0]
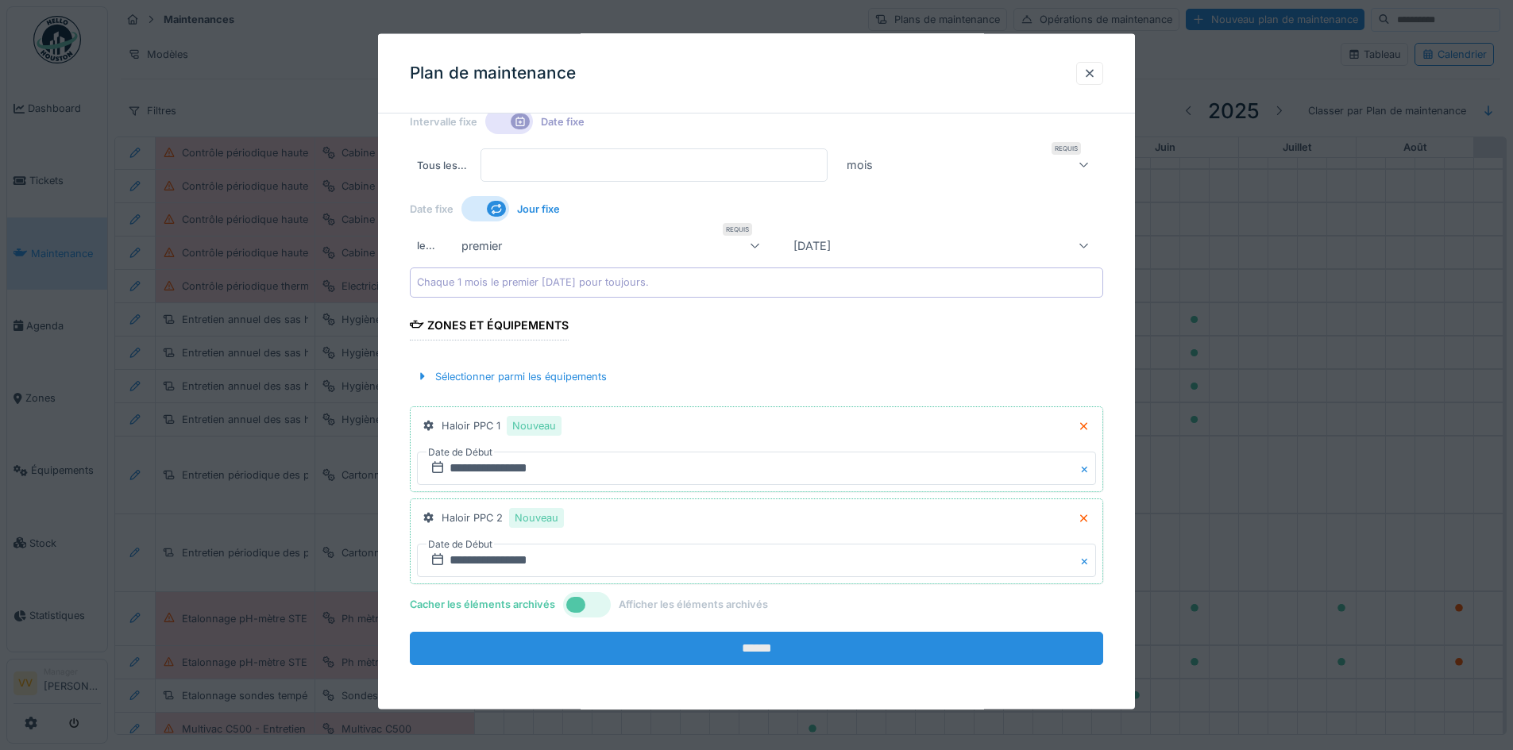
type textarea "**********"
click at [720, 653] on input "******" at bounding box center [756, 647] width 693 height 33
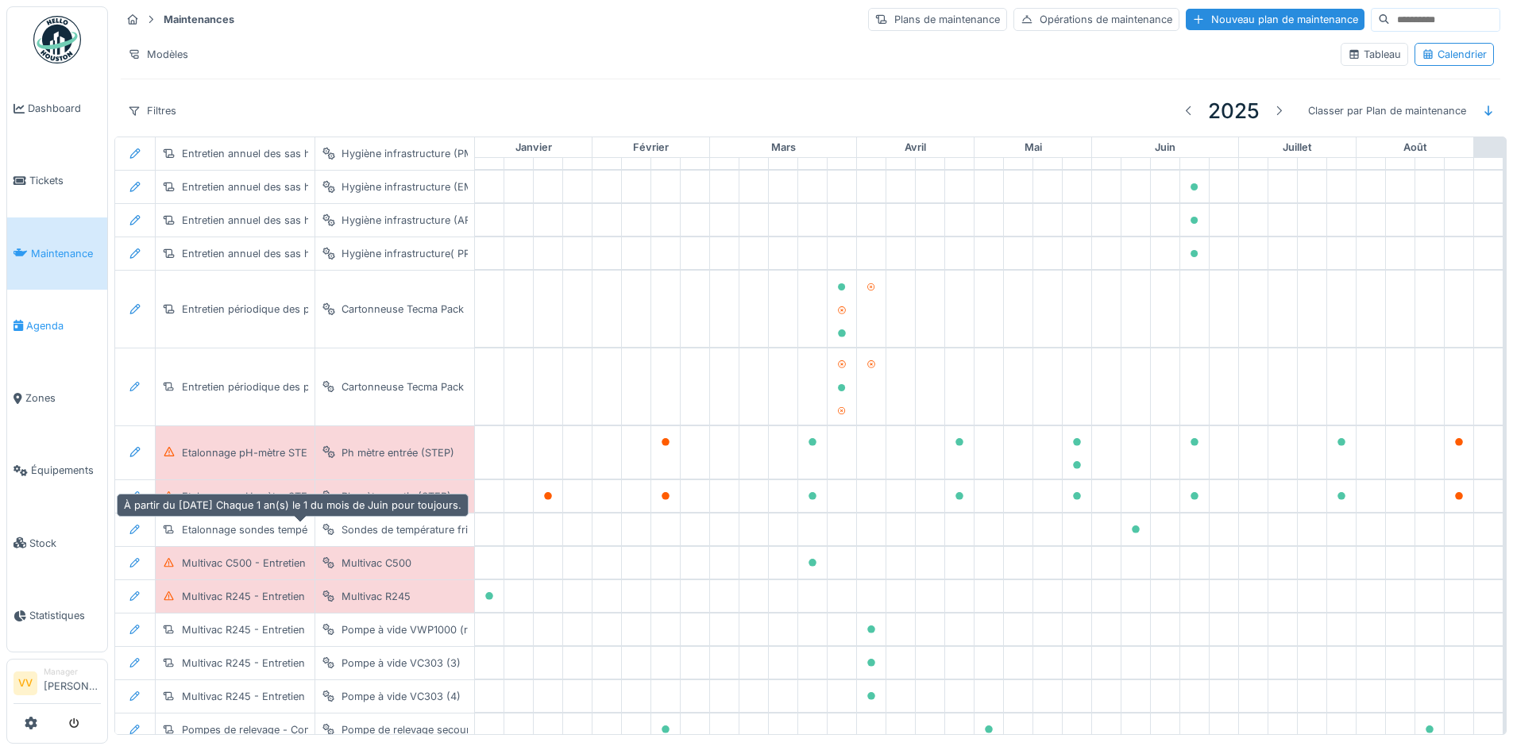
scroll to position [910, 0]
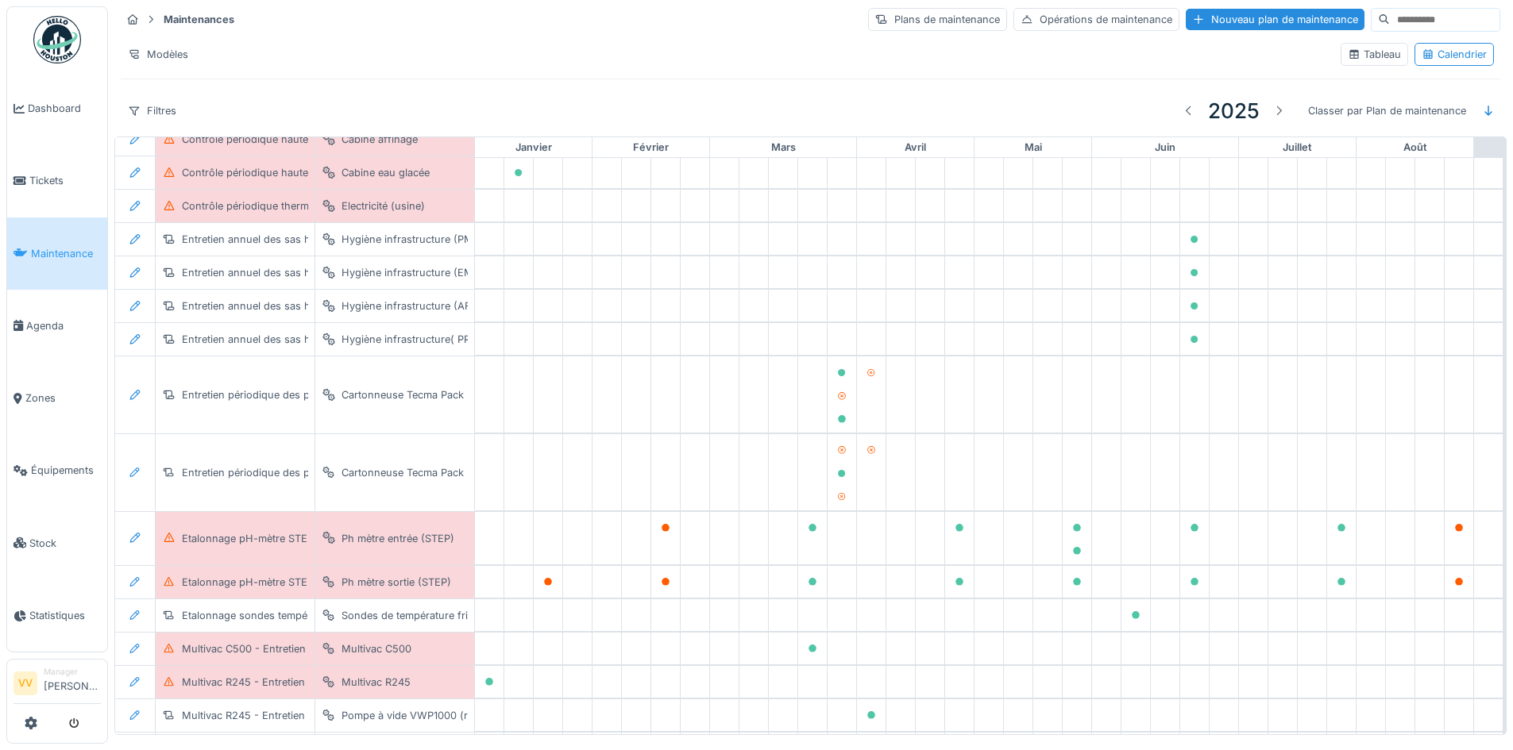
click at [48, 246] on span "Maintenance" at bounding box center [66, 253] width 70 height 15
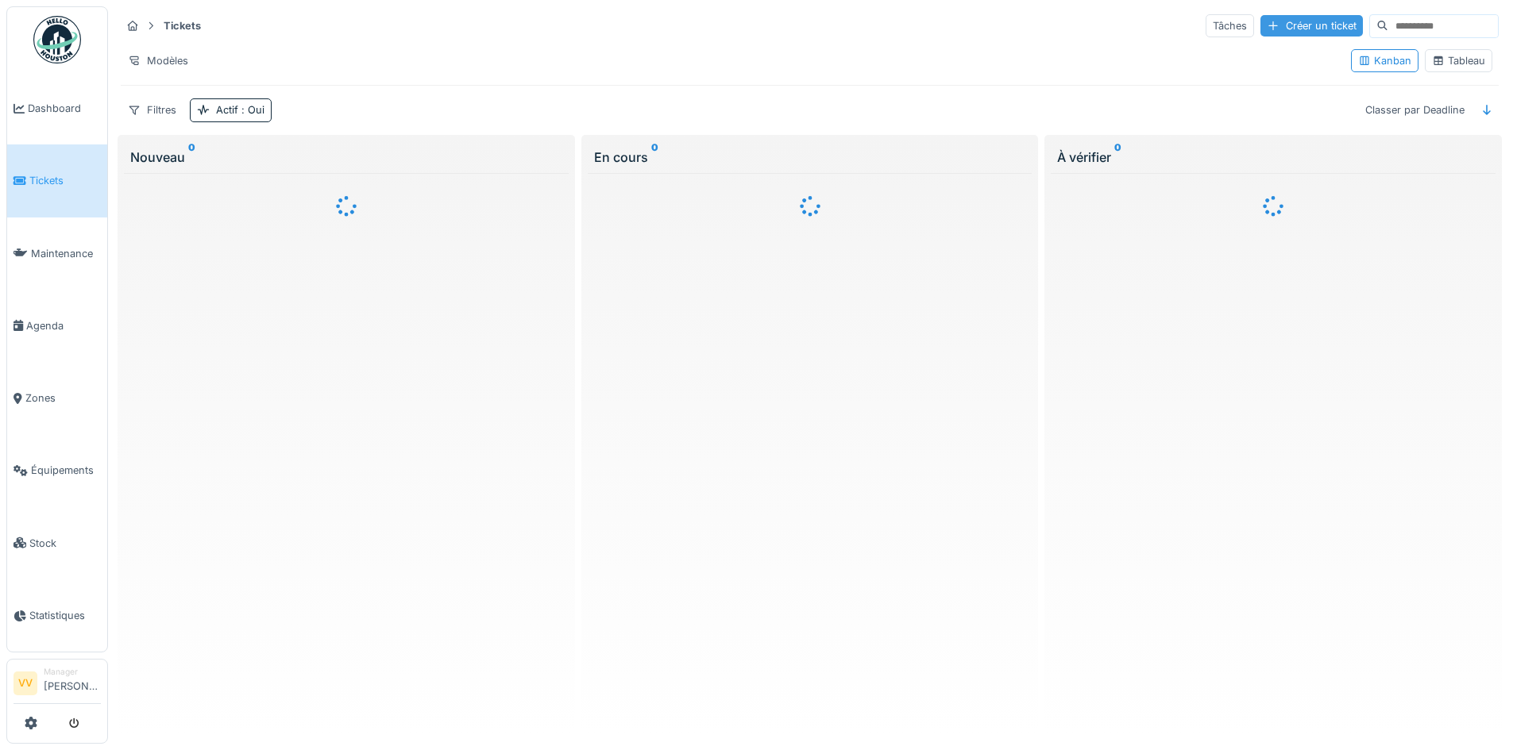
click at [1260, 28] on div "Créer un ticket" at bounding box center [1311, 25] width 102 height 21
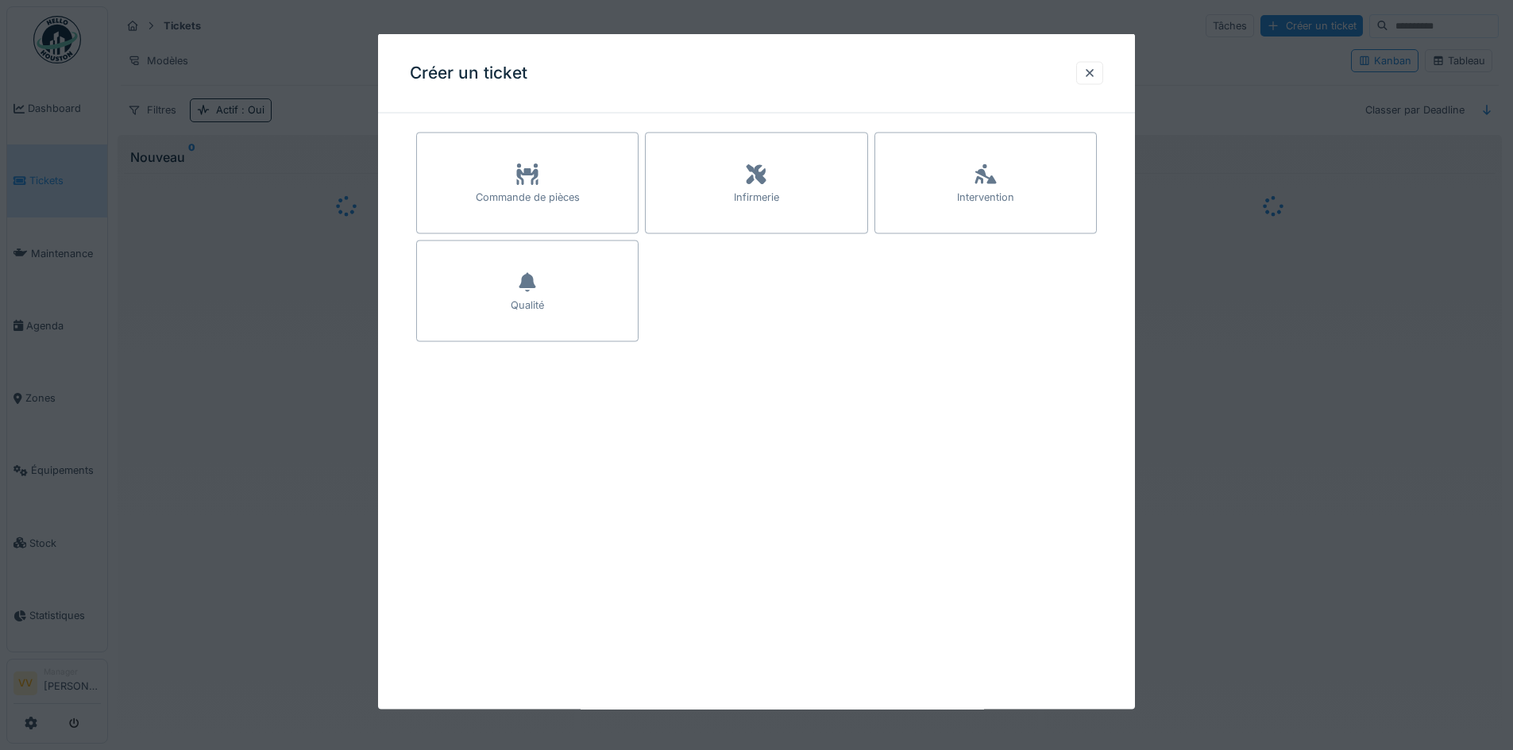
click at [987, 180] on icon at bounding box center [984, 174] width 21 height 20
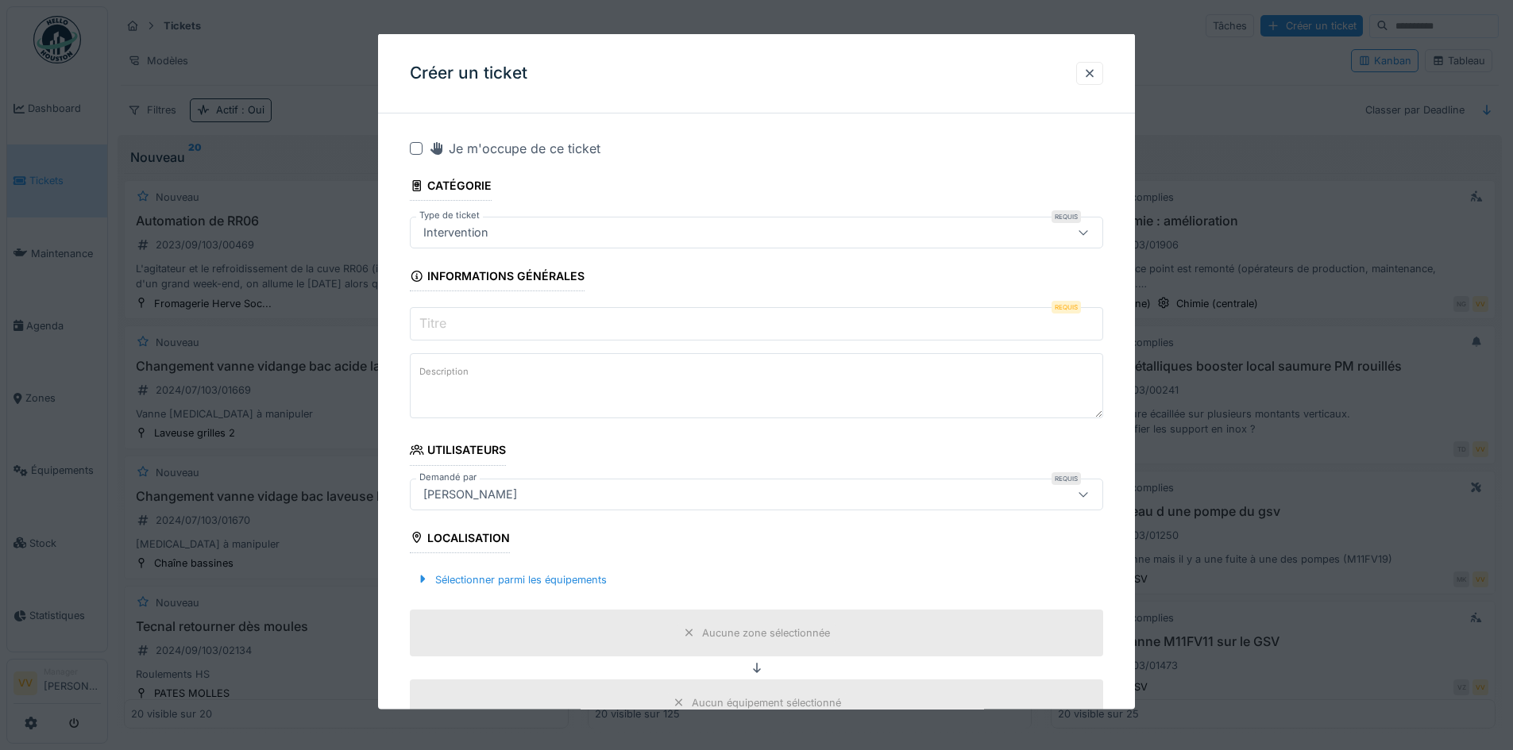
click at [554, 328] on input "Titre" at bounding box center [756, 323] width 693 height 33
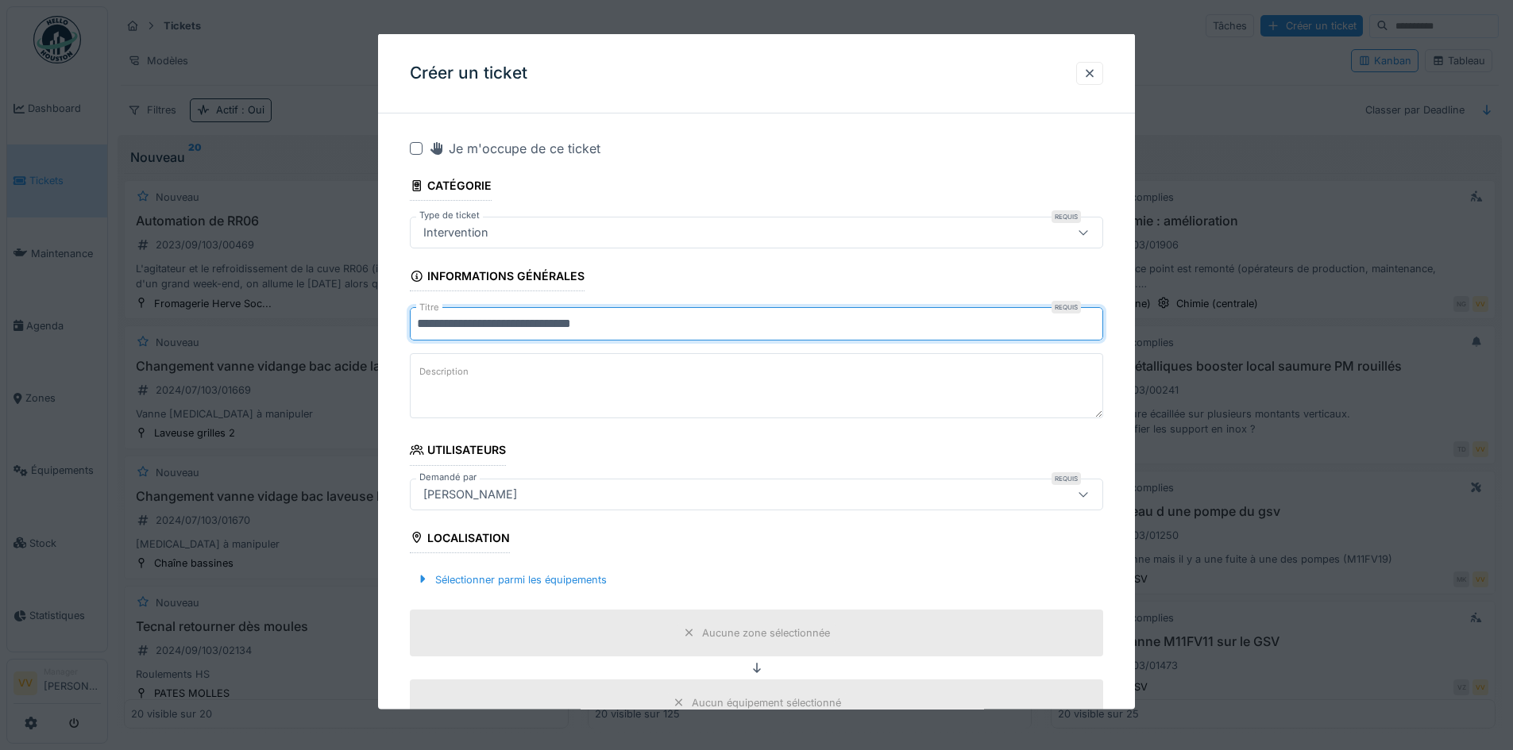
type input "**********"
click at [611, 385] on textarea "Description" at bounding box center [756, 385] width 693 height 65
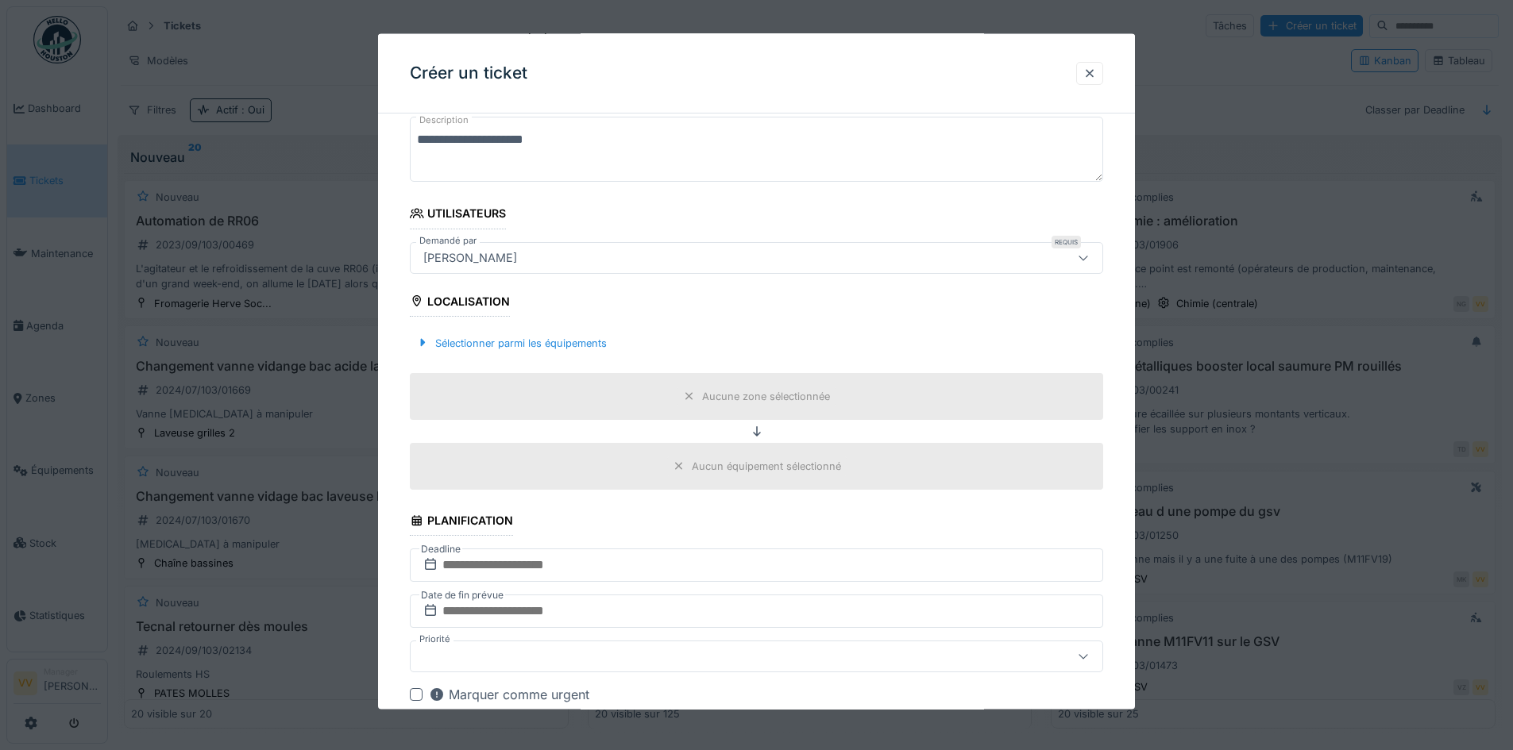
scroll to position [238, 0]
type textarea "**********"
click at [538, 341] on div "Sélectionner parmi les équipements" at bounding box center [511, 340] width 203 height 21
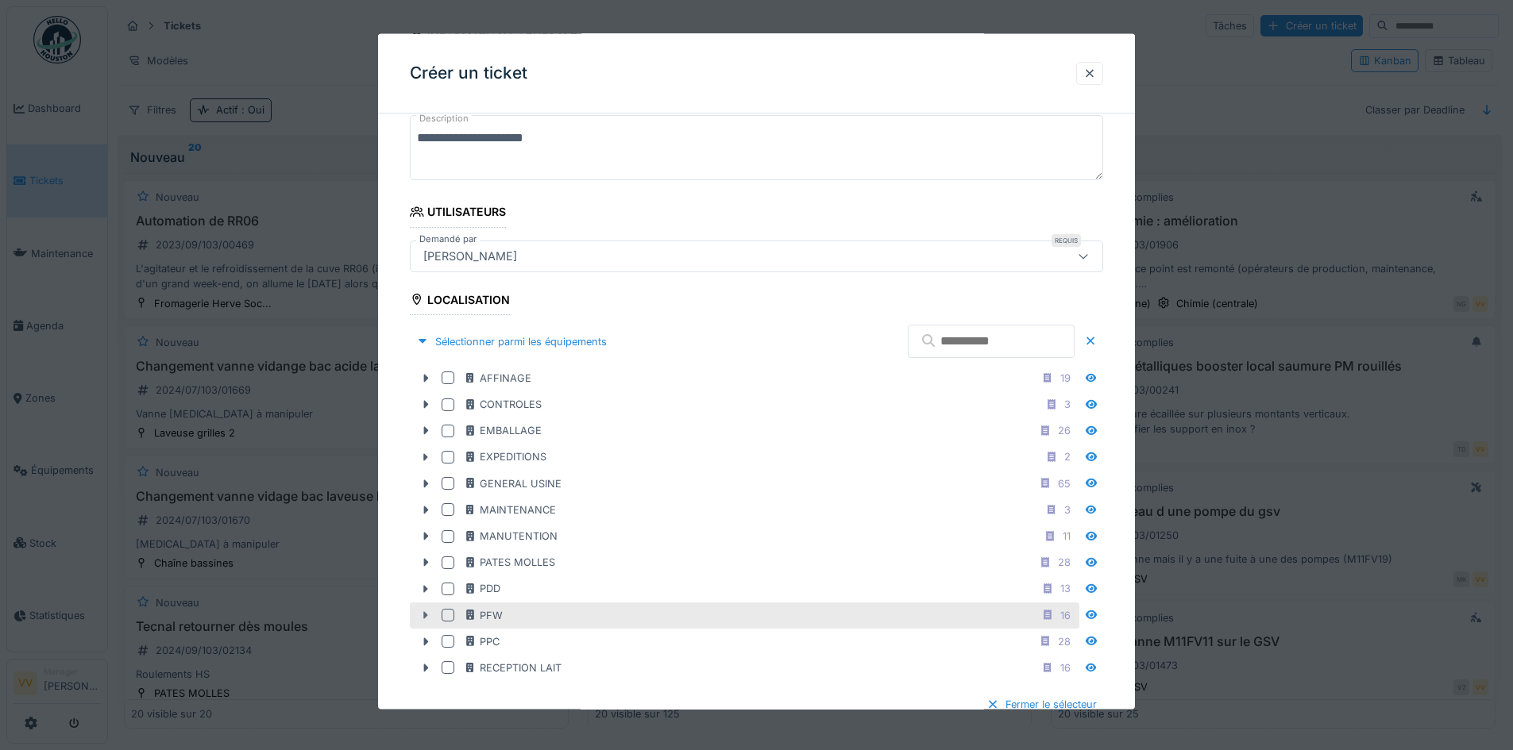
click at [422, 619] on icon at bounding box center [425, 615] width 13 height 10
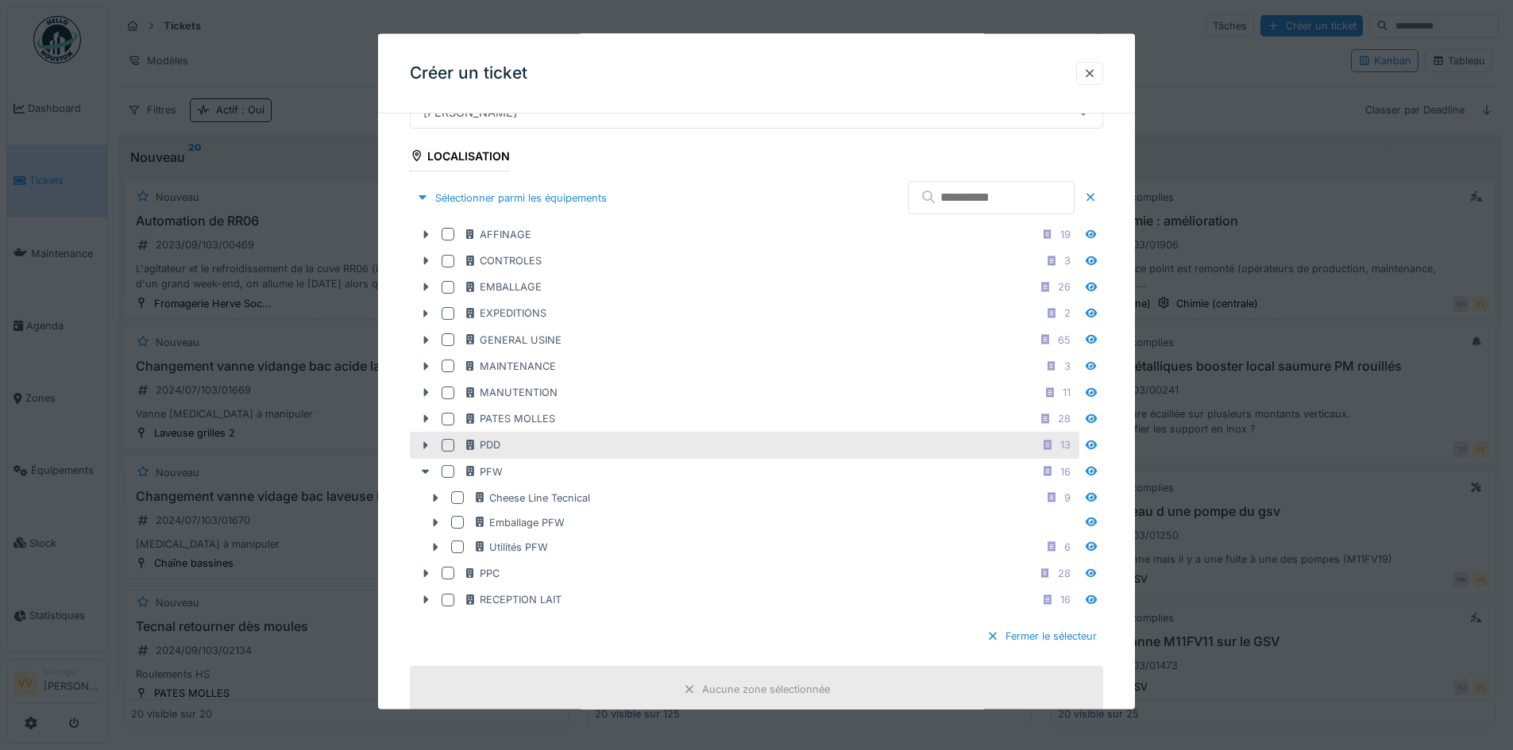
scroll to position [397, 0]
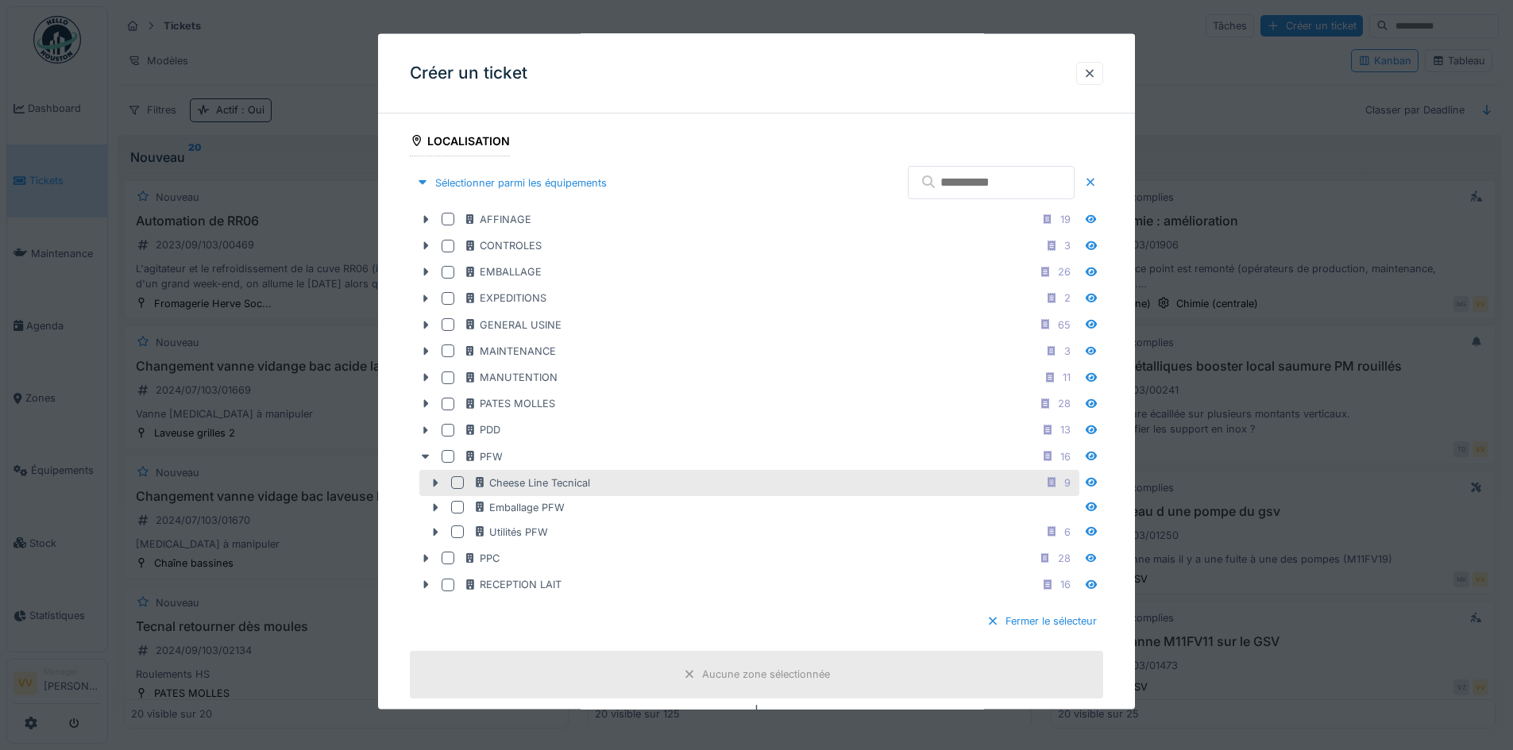
click at [461, 484] on div at bounding box center [457, 482] width 13 height 13
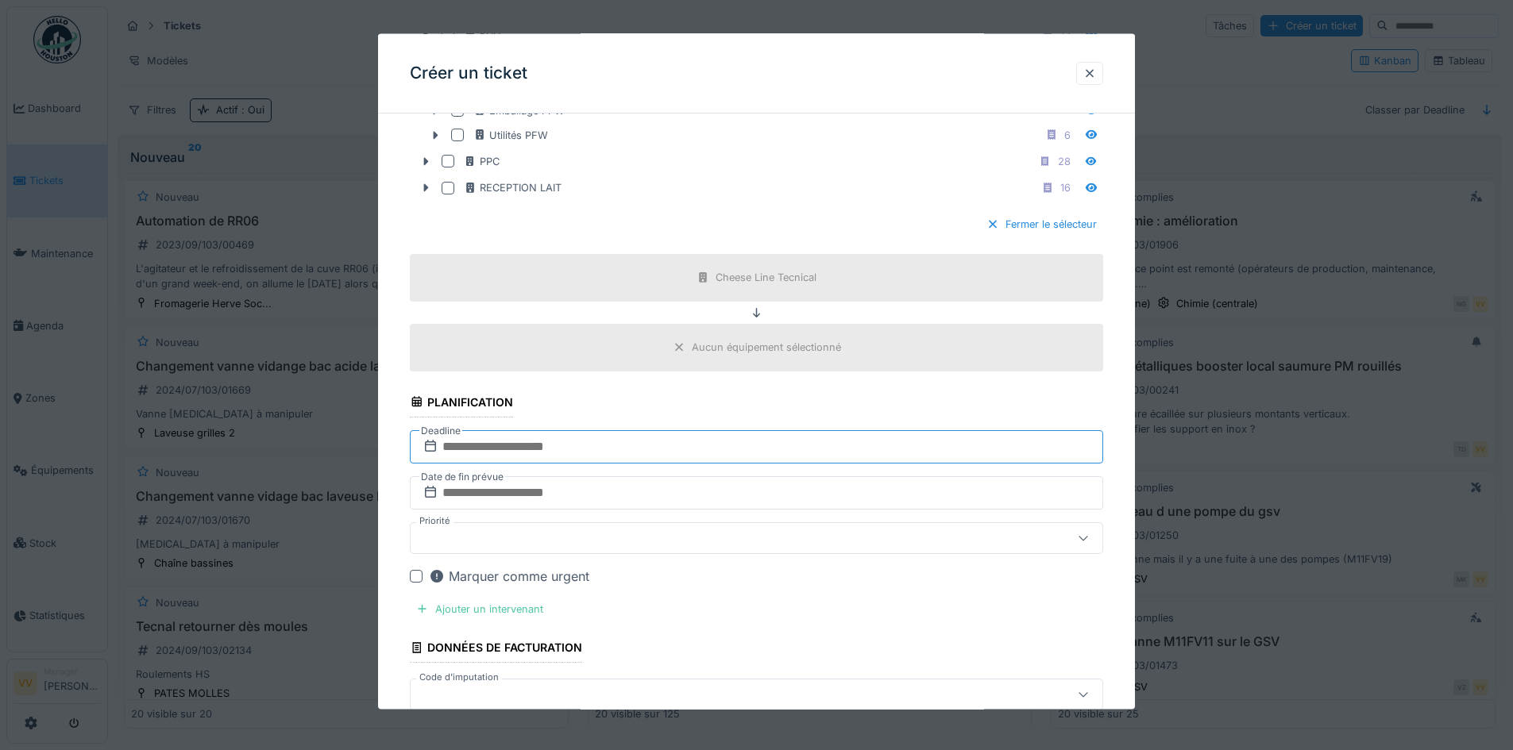
click at [590, 440] on input "text" at bounding box center [756, 446] width 693 height 33
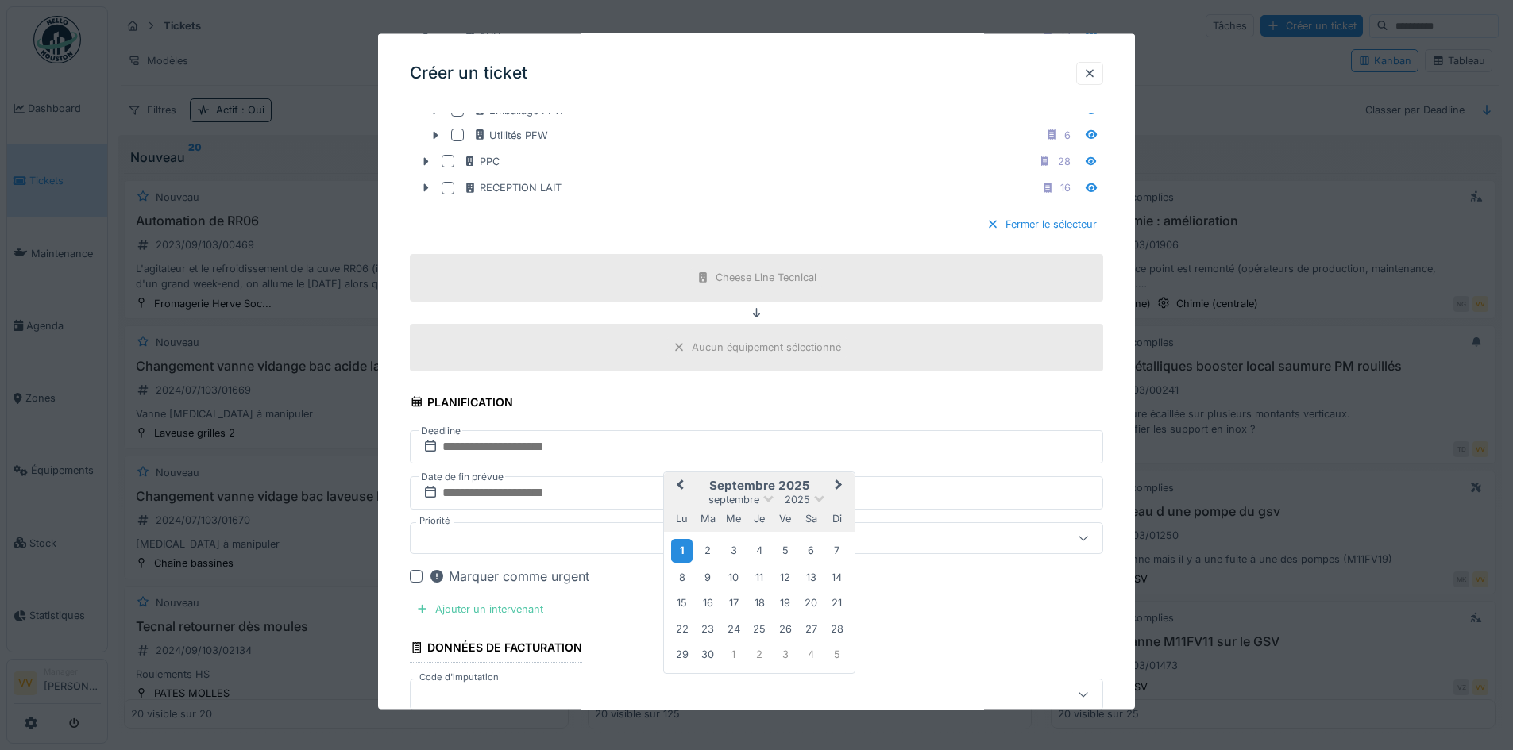
click at [680, 550] on div "1" at bounding box center [681, 550] width 21 height 23
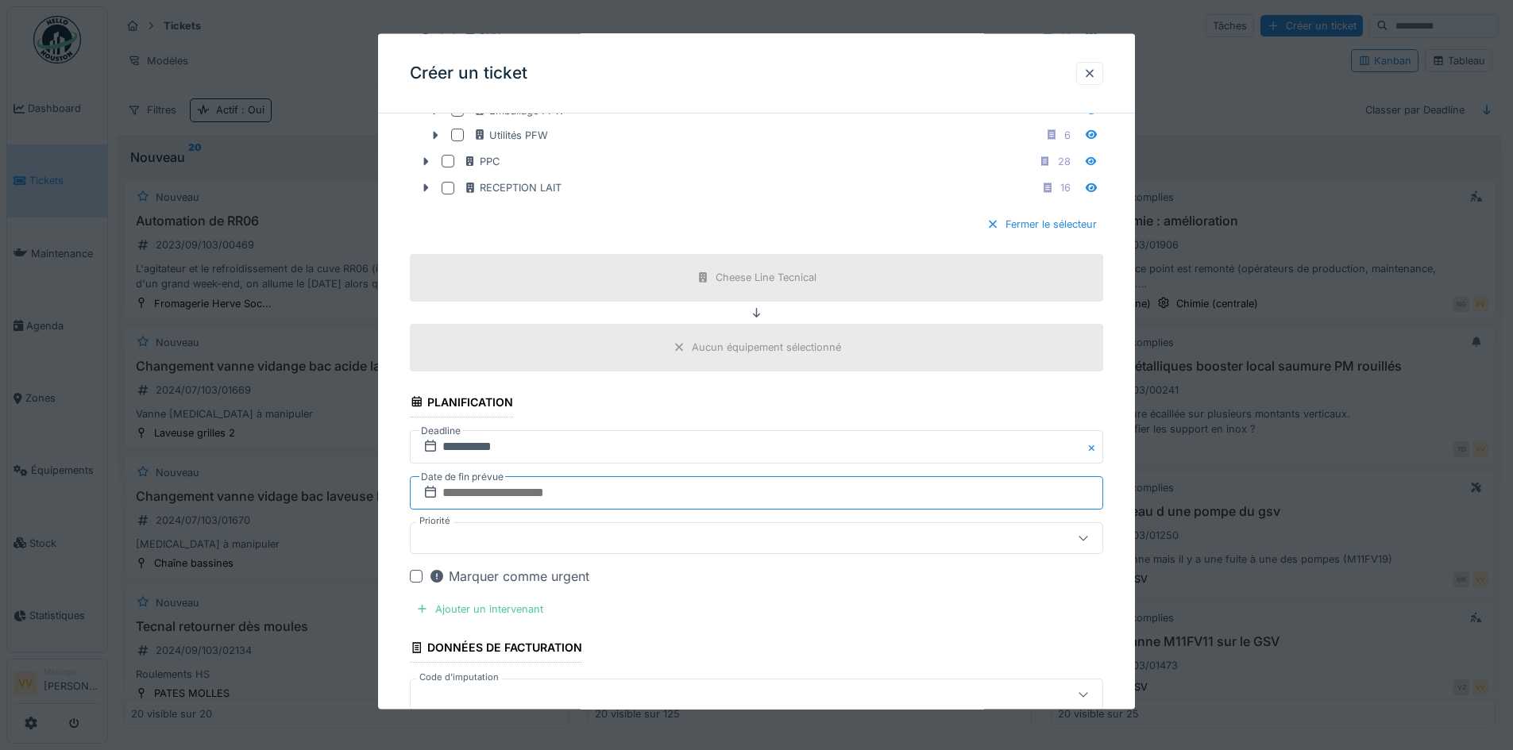
click at [619, 492] on input "text" at bounding box center [756, 492] width 693 height 33
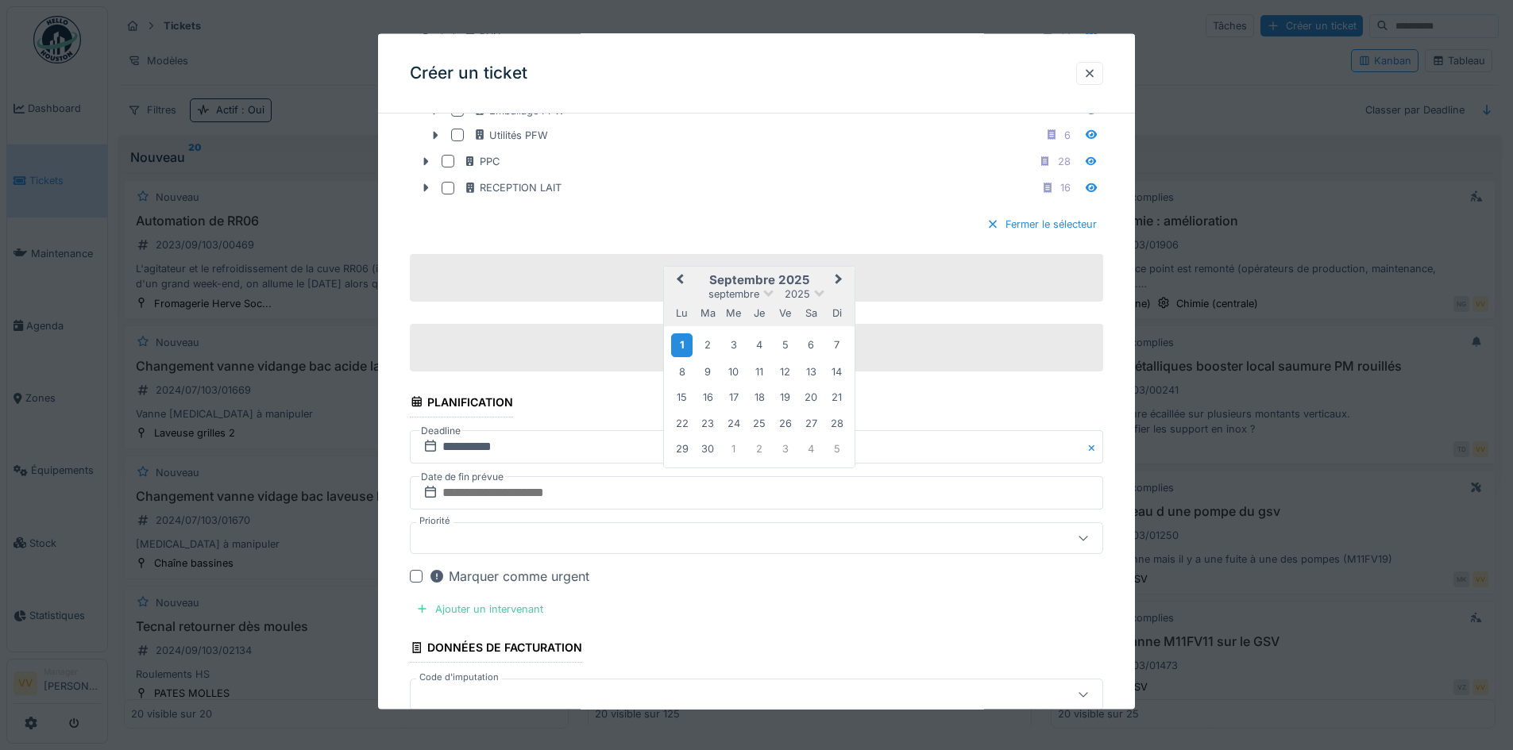
click at [682, 343] on div "1" at bounding box center [681, 345] width 21 height 23
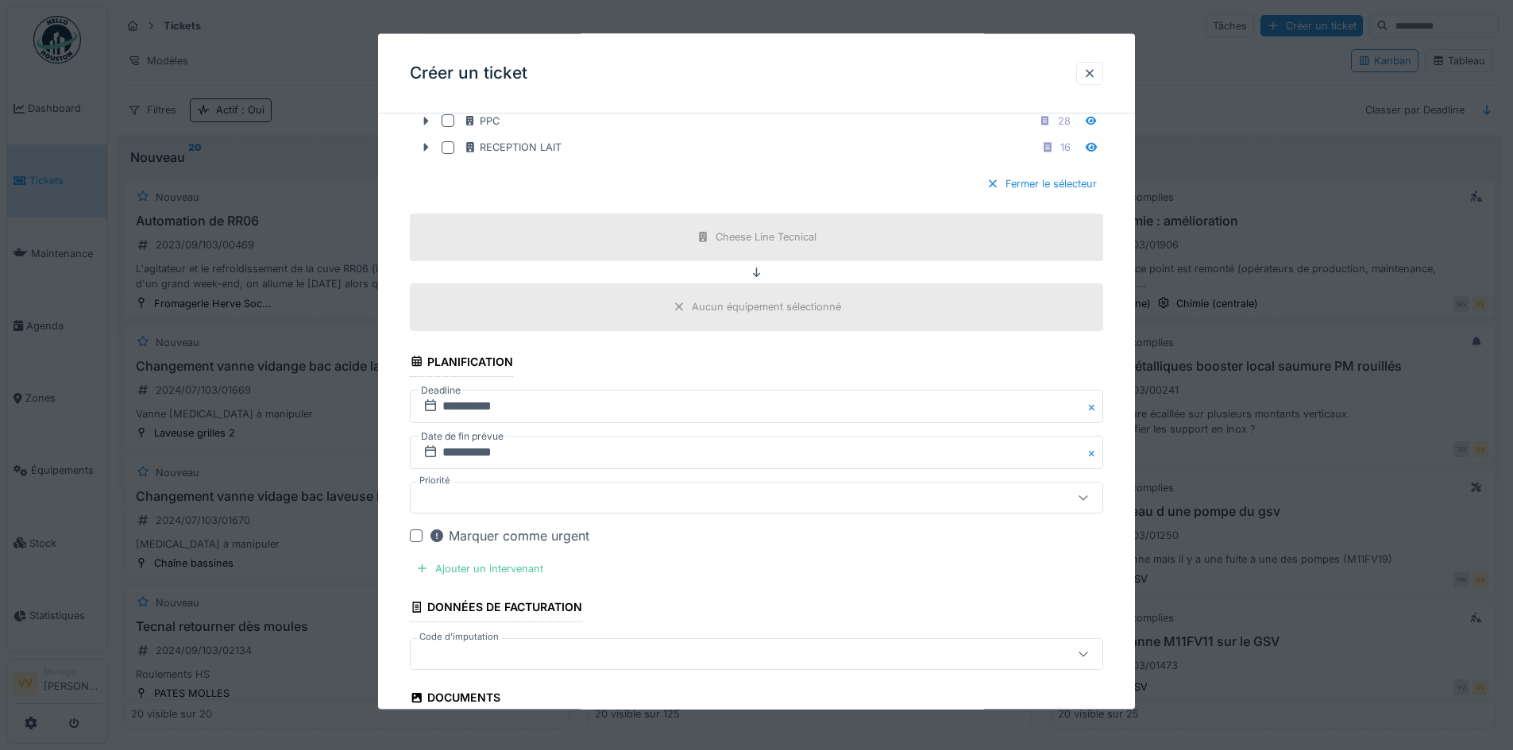
scroll to position [874, 0]
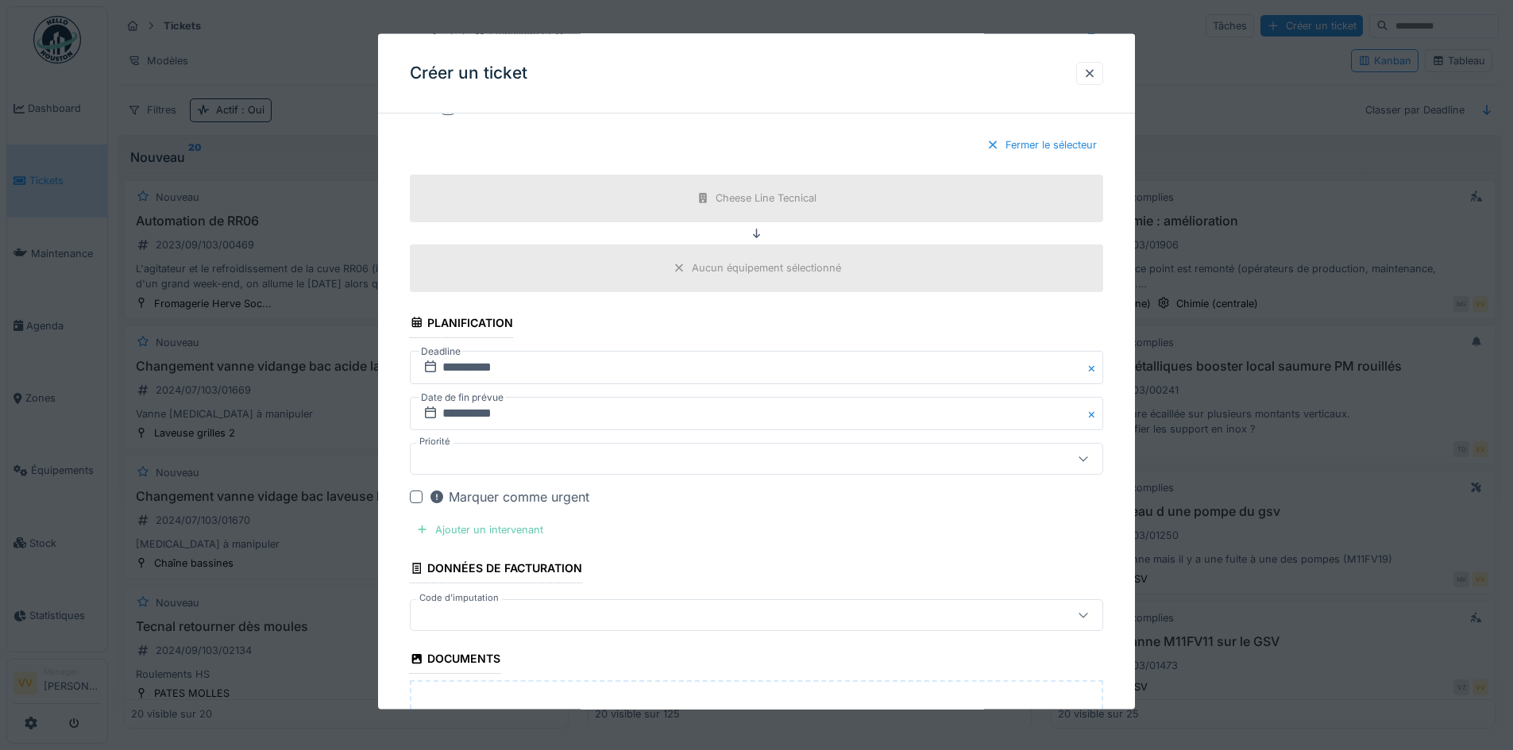
click at [459, 530] on div "Ajouter un intervenant" at bounding box center [480, 529] width 140 height 21
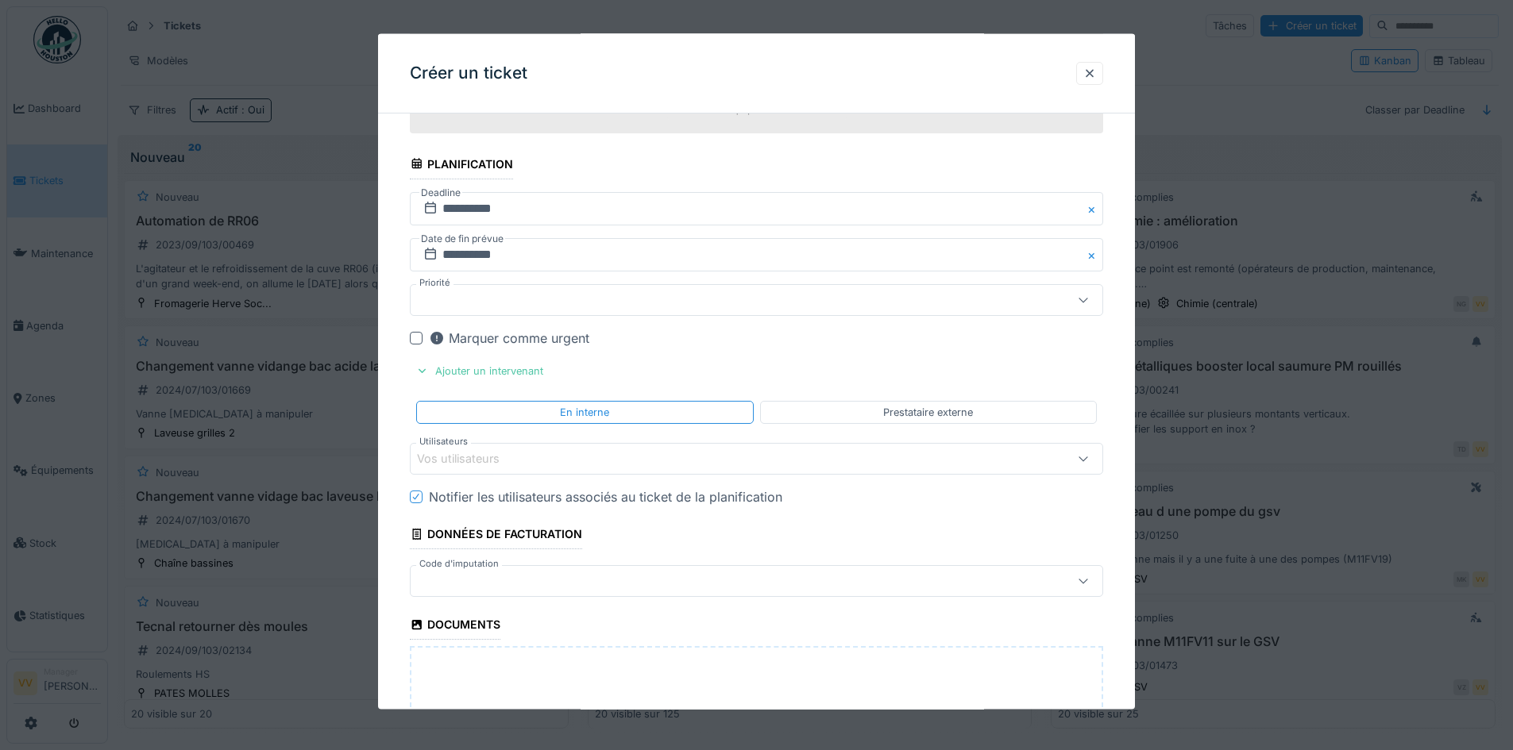
click at [543, 453] on div "Vos utilisateurs" at bounding box center [716, 458] width 598 height 17
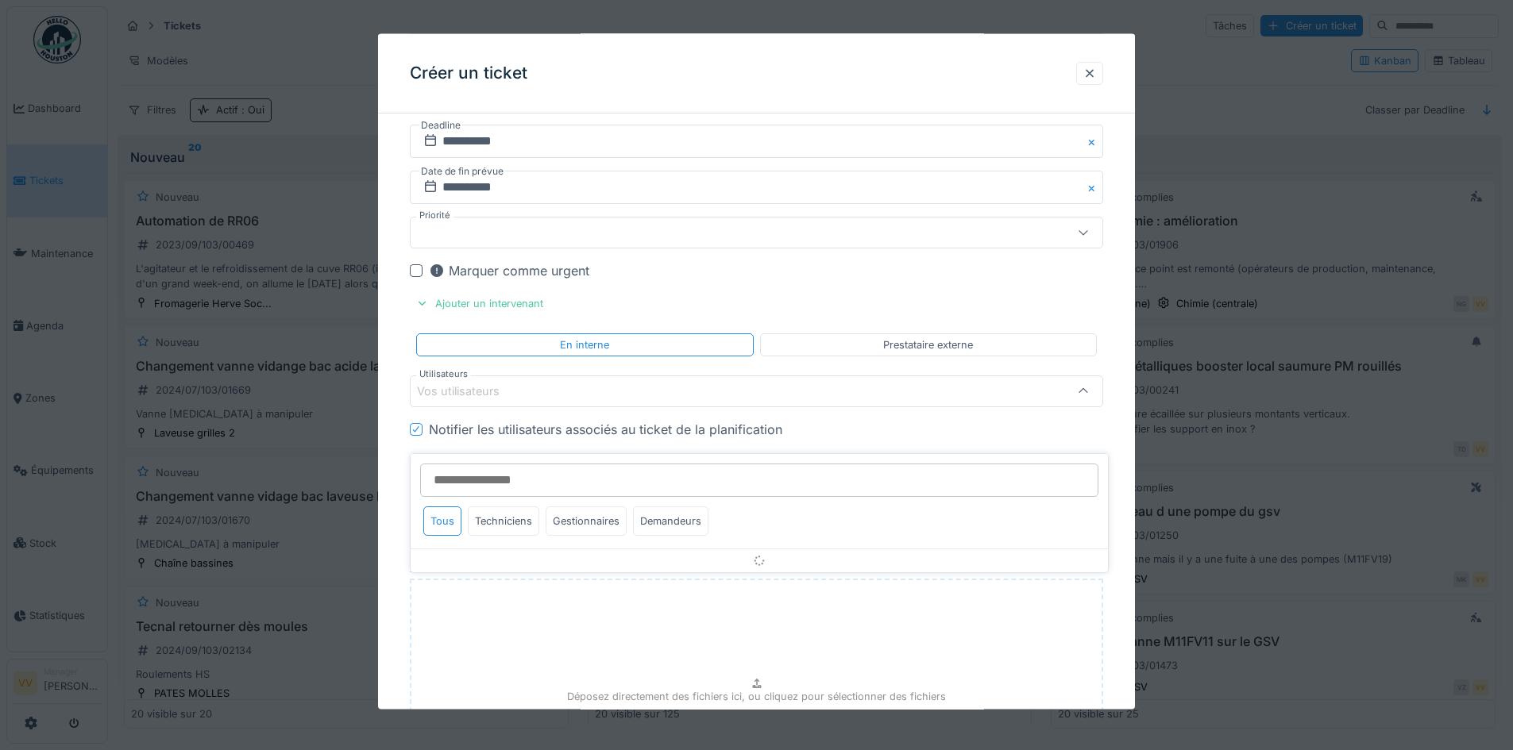
scroll to position [1120, 0]
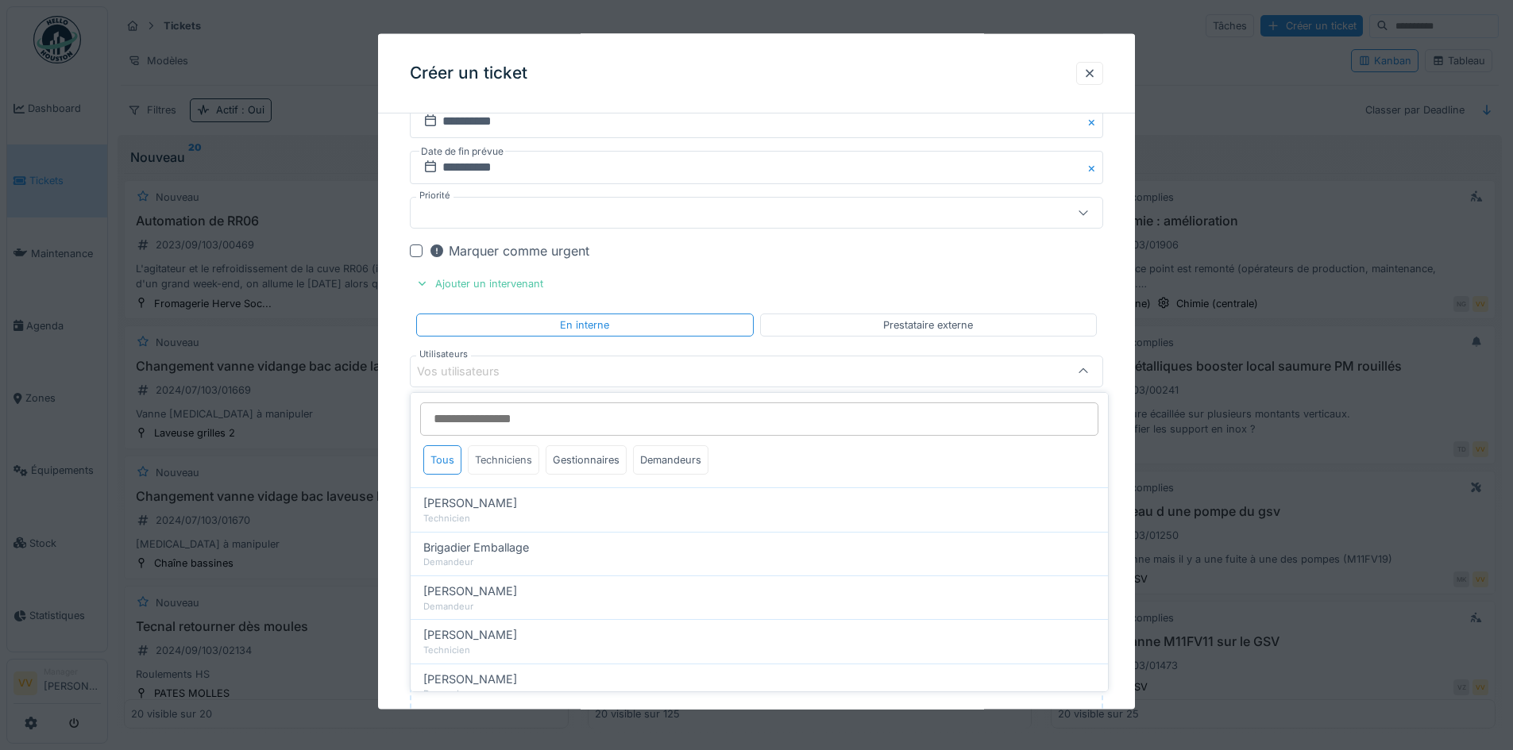
click at [507, 458] on div "Techniciens" at bounding box center [503, 459] width 71 height 29
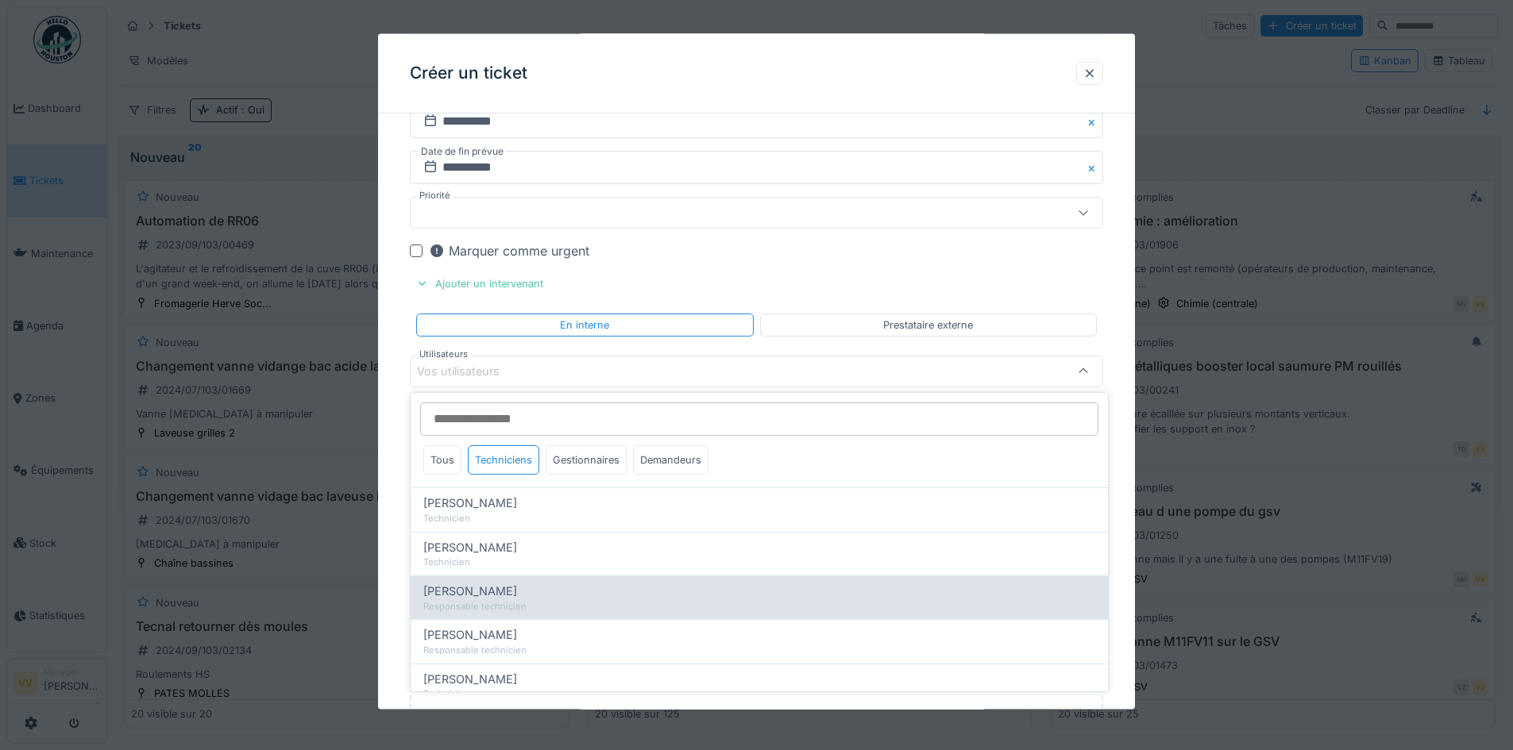
click at [507, 600] on div "Responsable technicien" at bounding box center [759, 606] width 672 height 13
type input "****"
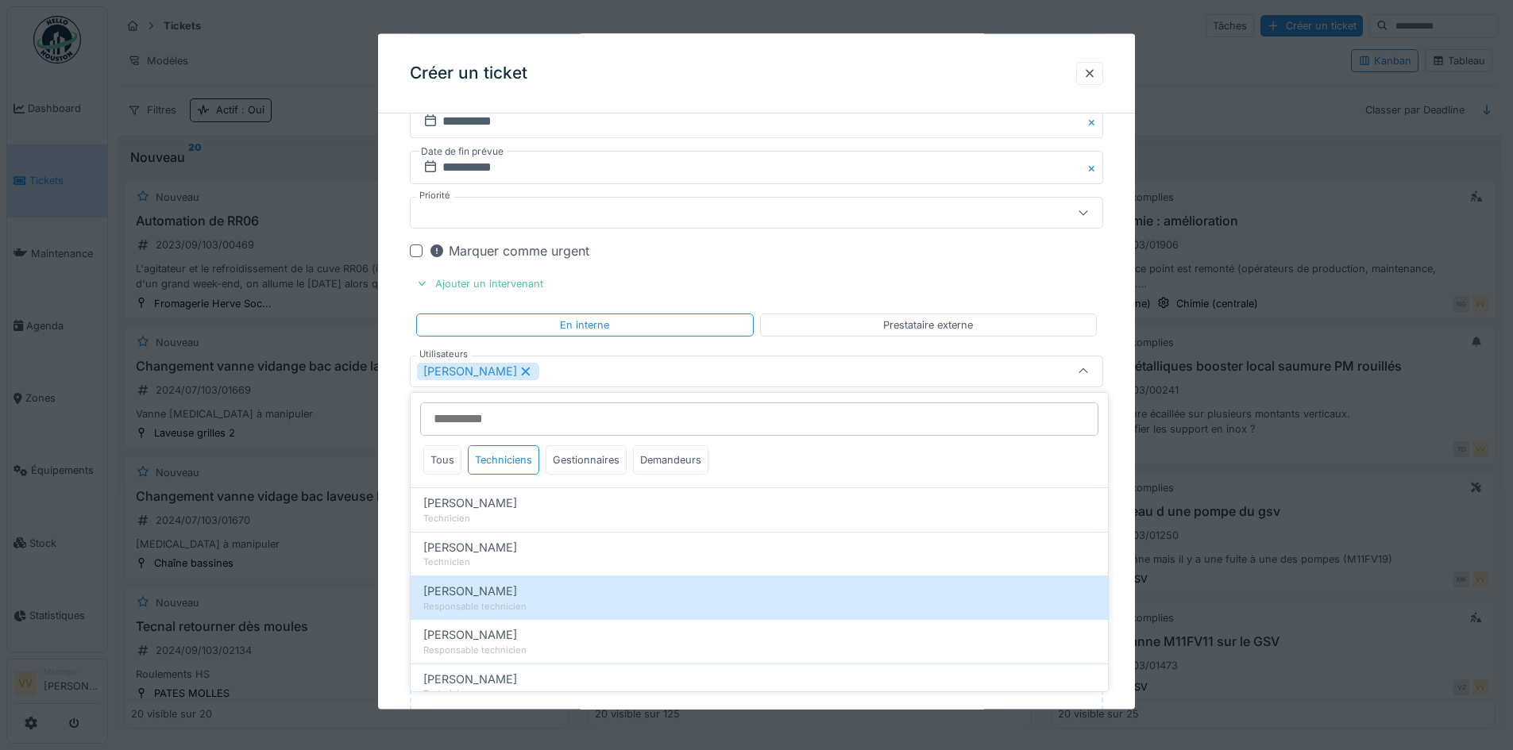
click at [969, 256] on div "Marquer comme urgent" at bounding box center [766, 250] width 674 height 19
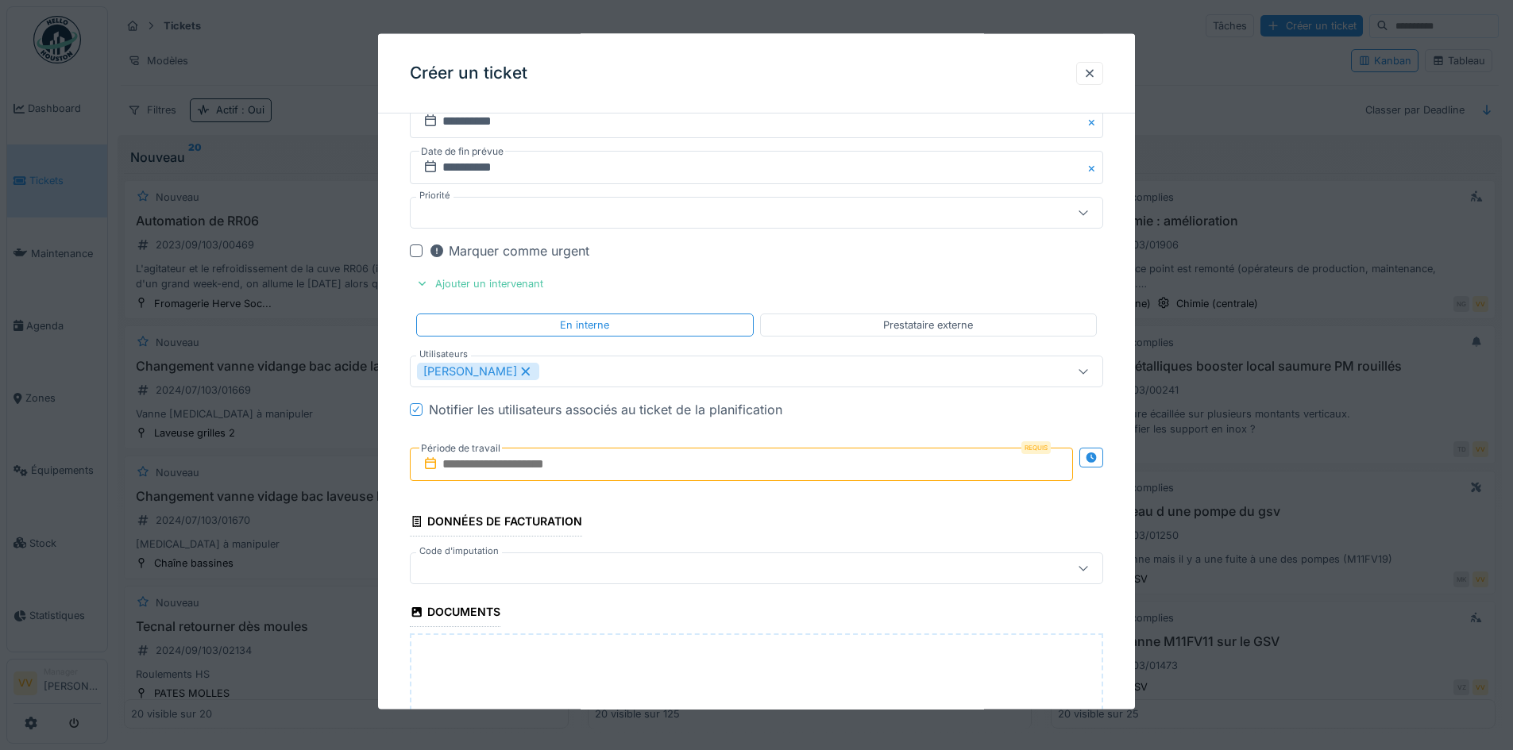
click at [516, 453] on input "text" at bounding box center [741, 464] width 663 height 33
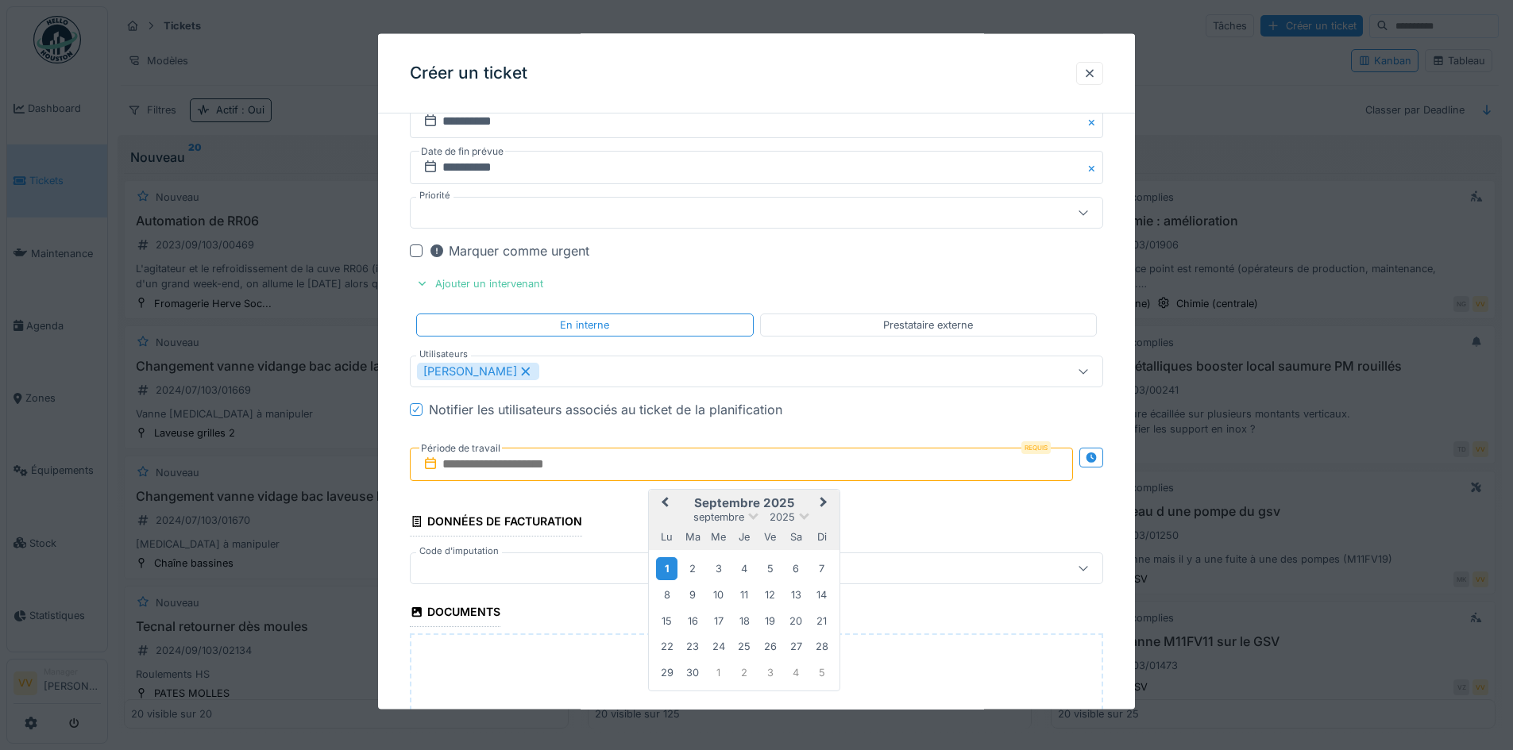
click at [669, 567] on div "1" at bounding box center [666, 568] width 21 height 23
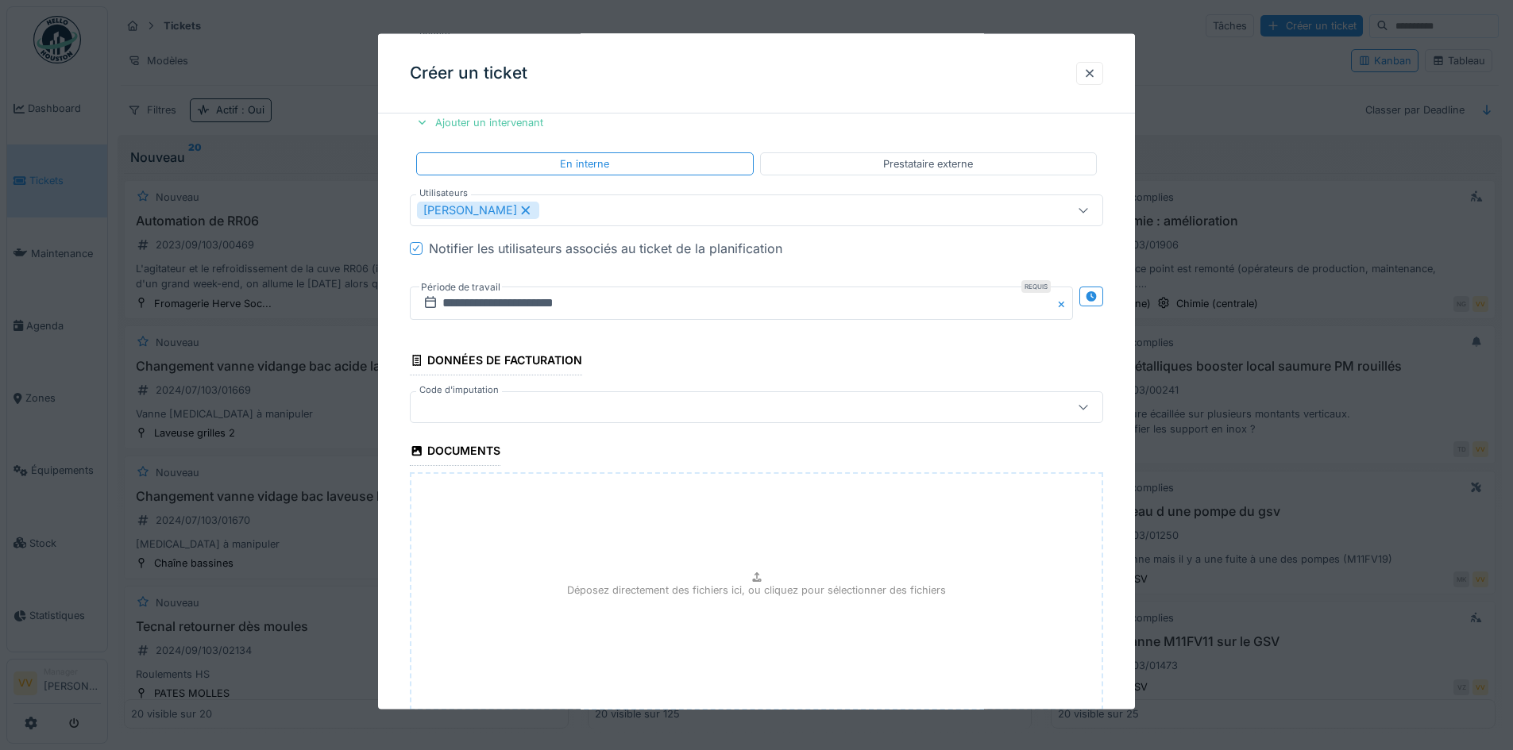
scroll to position [1385, 0]
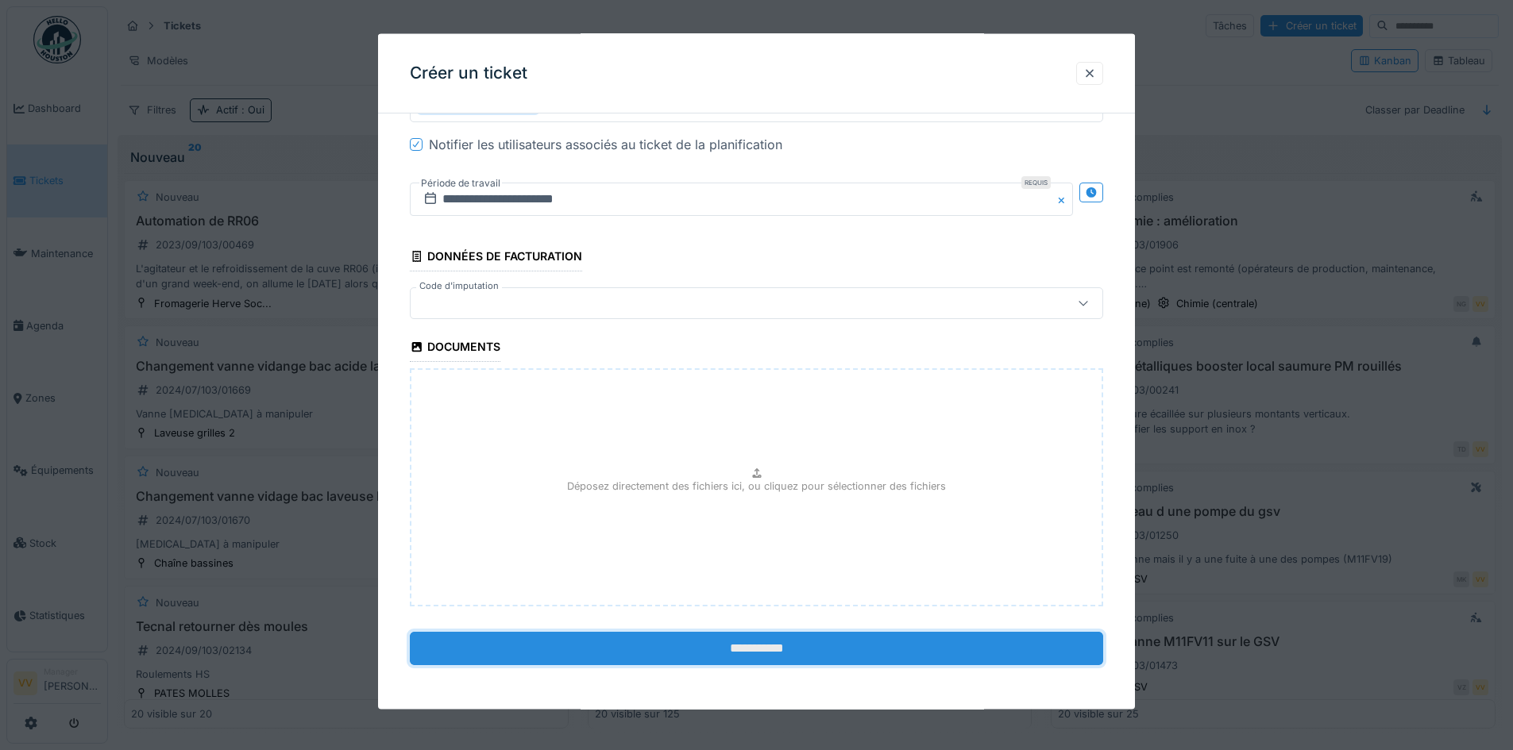
click at [773, 649] on input "**********" at bounding box center [756, 648] width 693 height 33
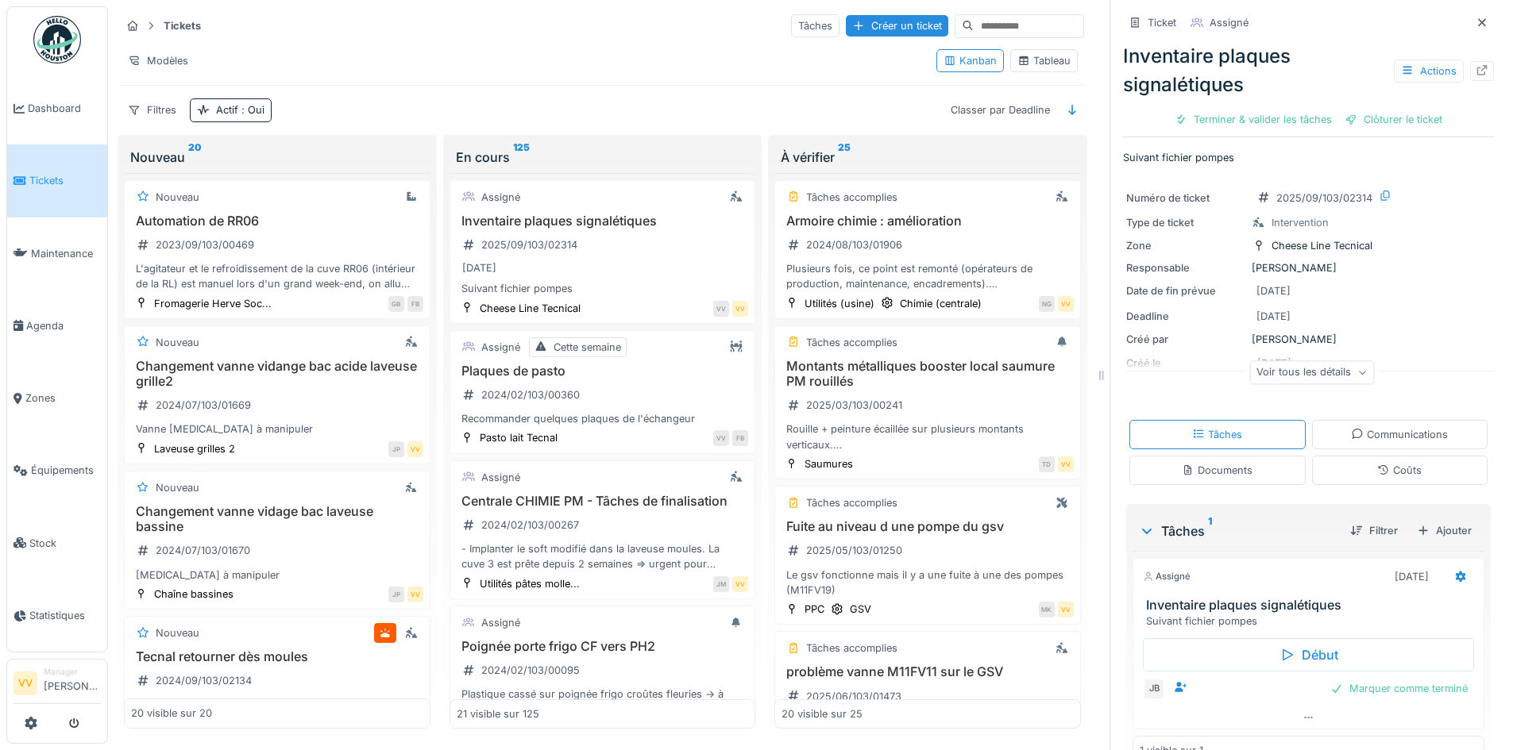
click at [41, 179] on span "Tickets" at bounding box center [64, 180] width 71 height 15
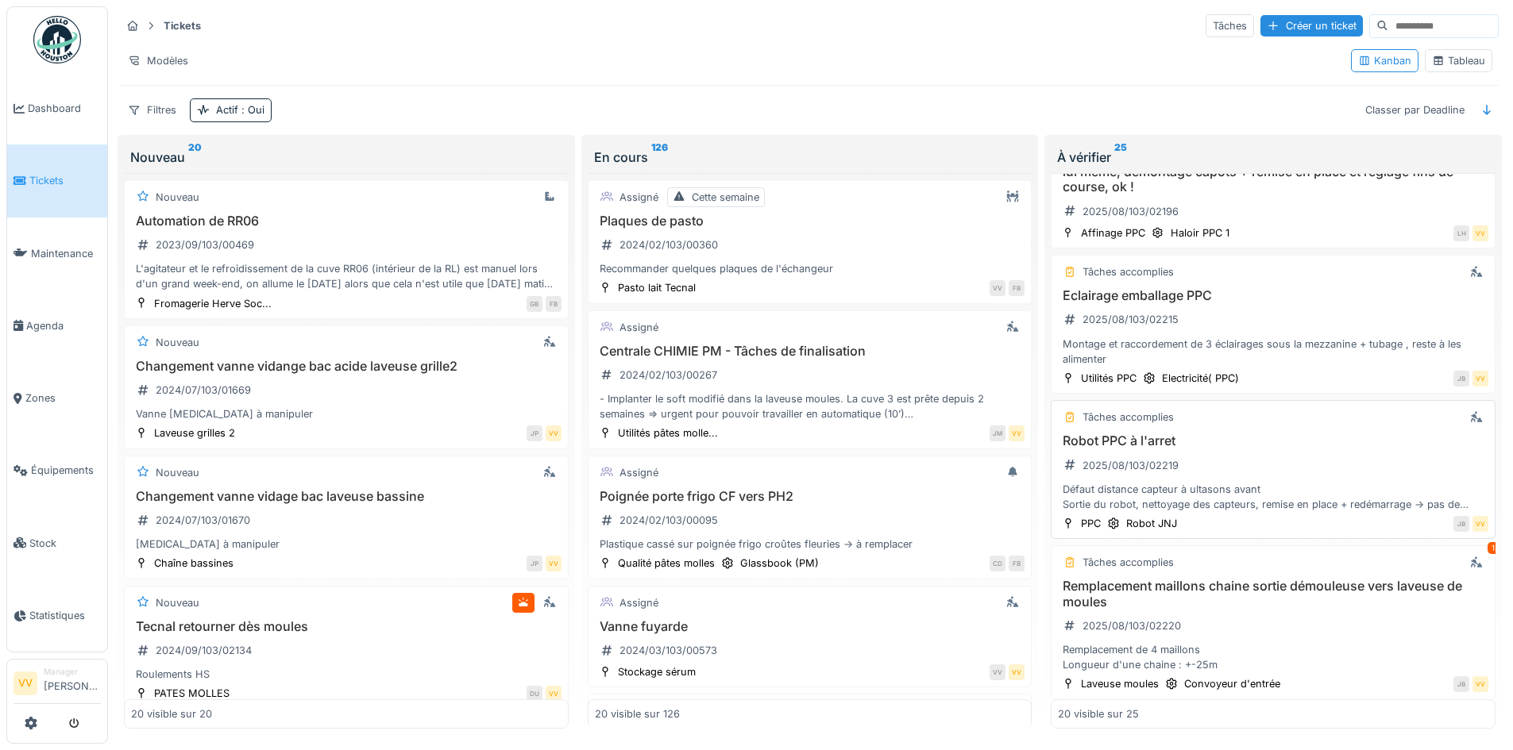
scroll to position [1509, 0]
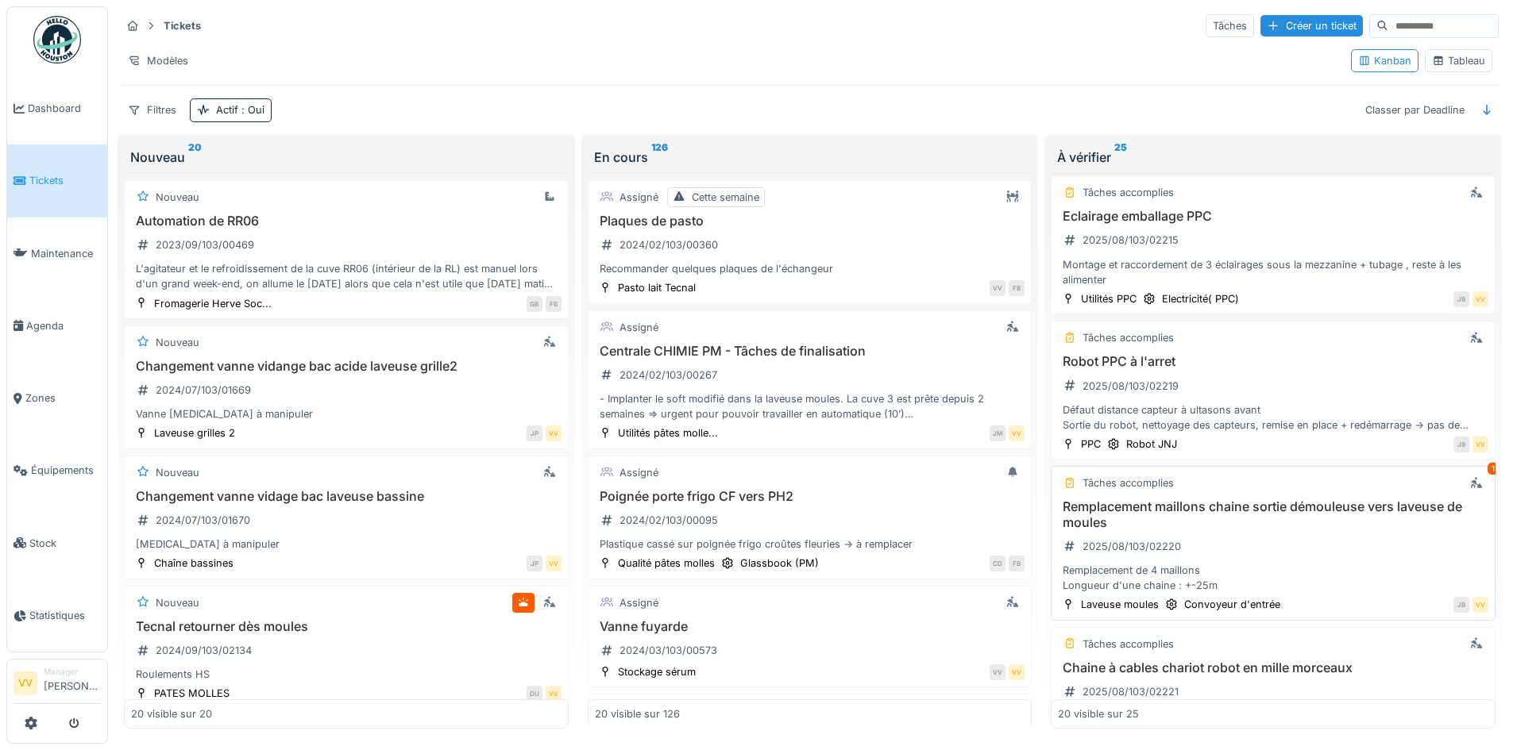
click at [1278, 507] on h3 "Remplacement maillons chaine sortie démouleuse vers laveuse de moules" at bounding box center [1273, 514] width 430 height 30
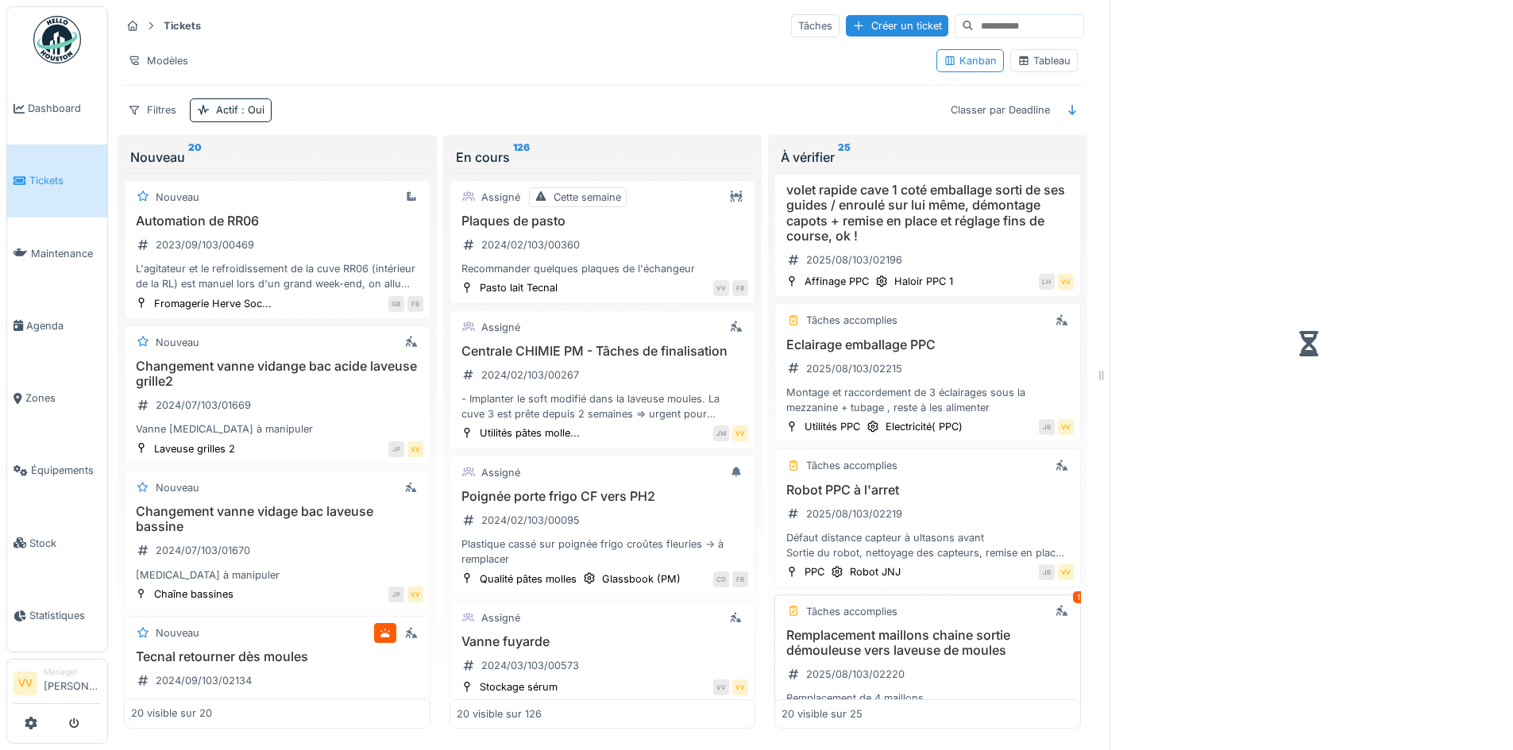
scroll to position [1653, 0]
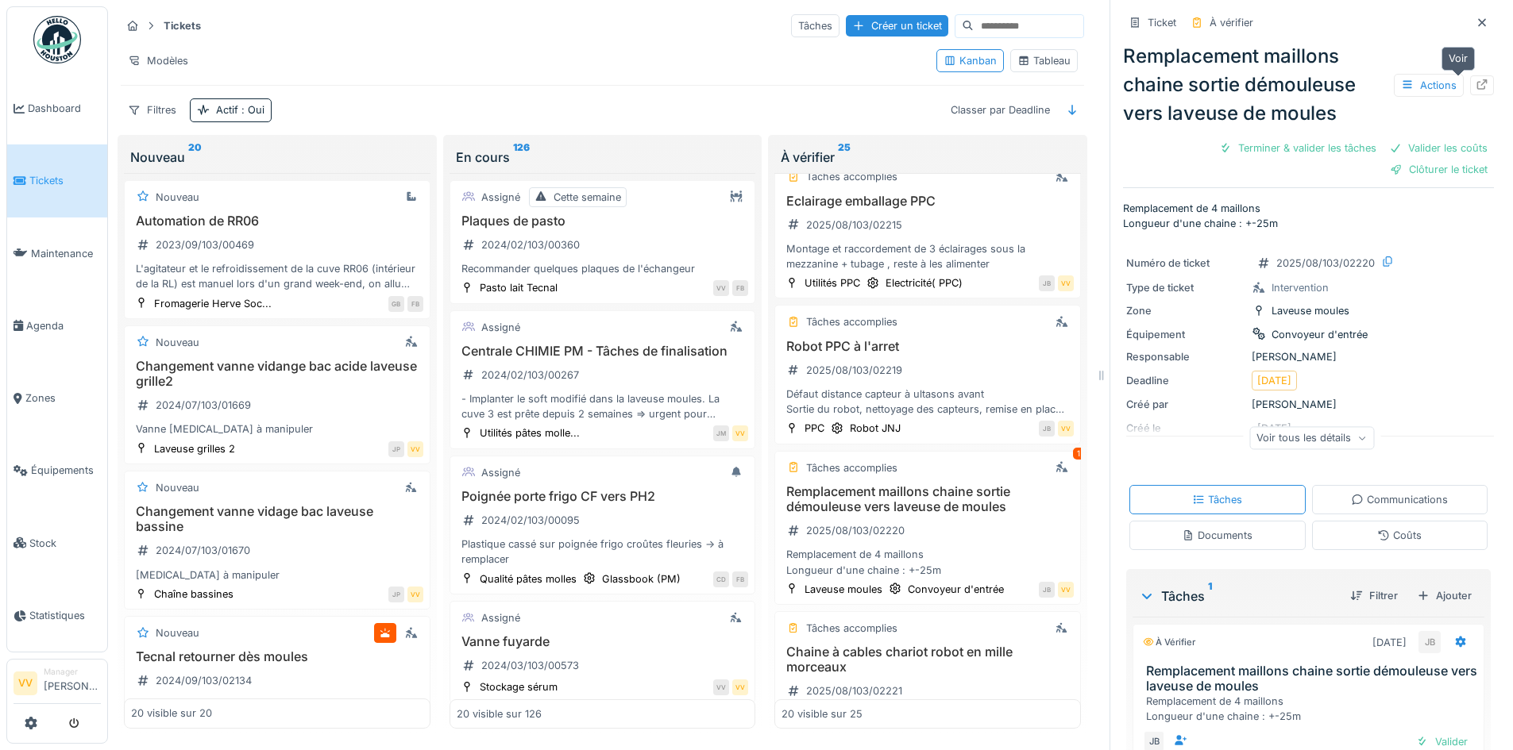
click at [1475, 85] on icon at bounding box center [1481, 84] width 13 height 10
click at [46, 169] on link "Tickets" at bounding box center [57, 181] width 100 height 72
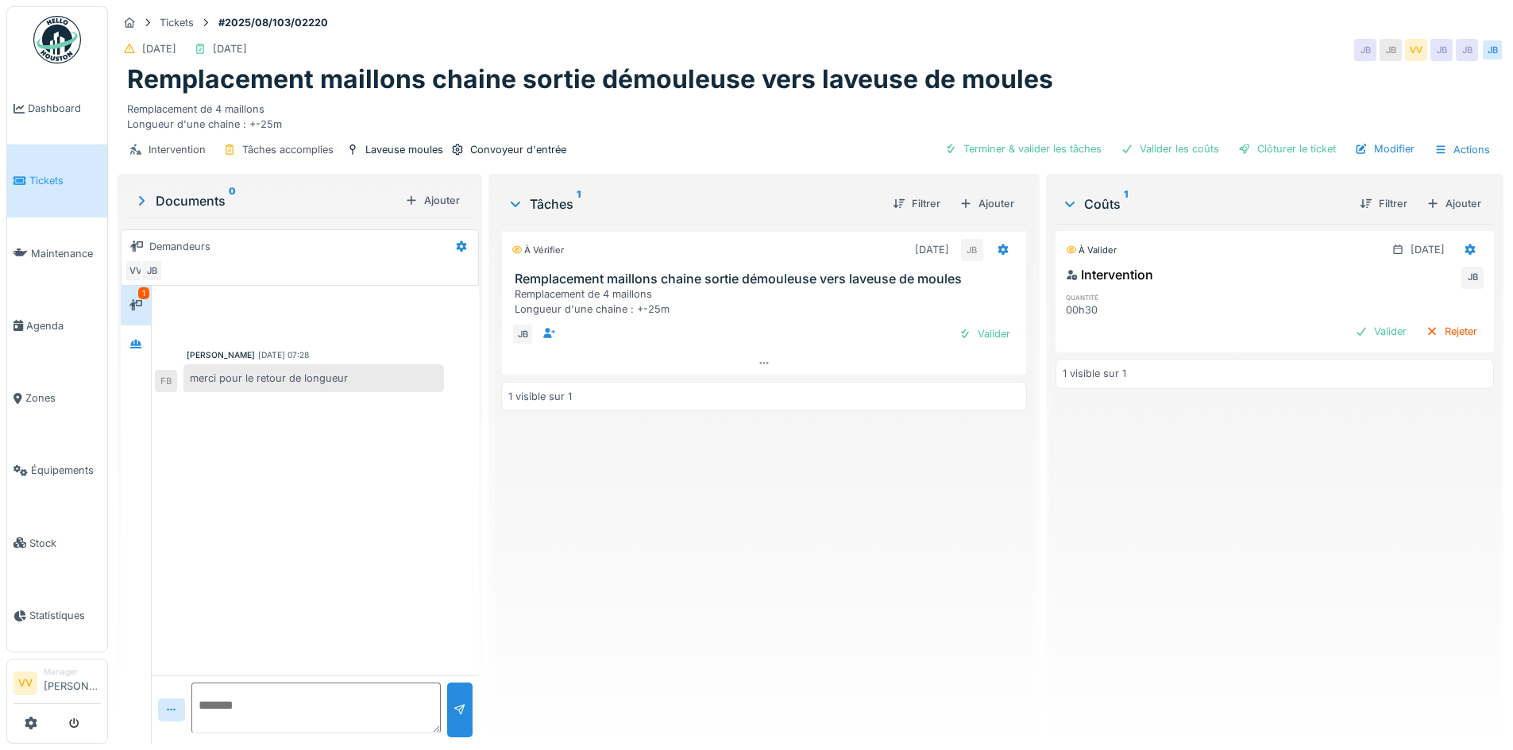
drag, startPoint x: 966, startPoint y: 323, endPoint x: 998, endPoint y: 320, distance: 31.9
click at [966, 323] on div "Valider" at bounding box center [984, 333] width 64 height 21
click at [1352, 337] on div "Valider" at bounding box center [1380, 331] width 64 height 21
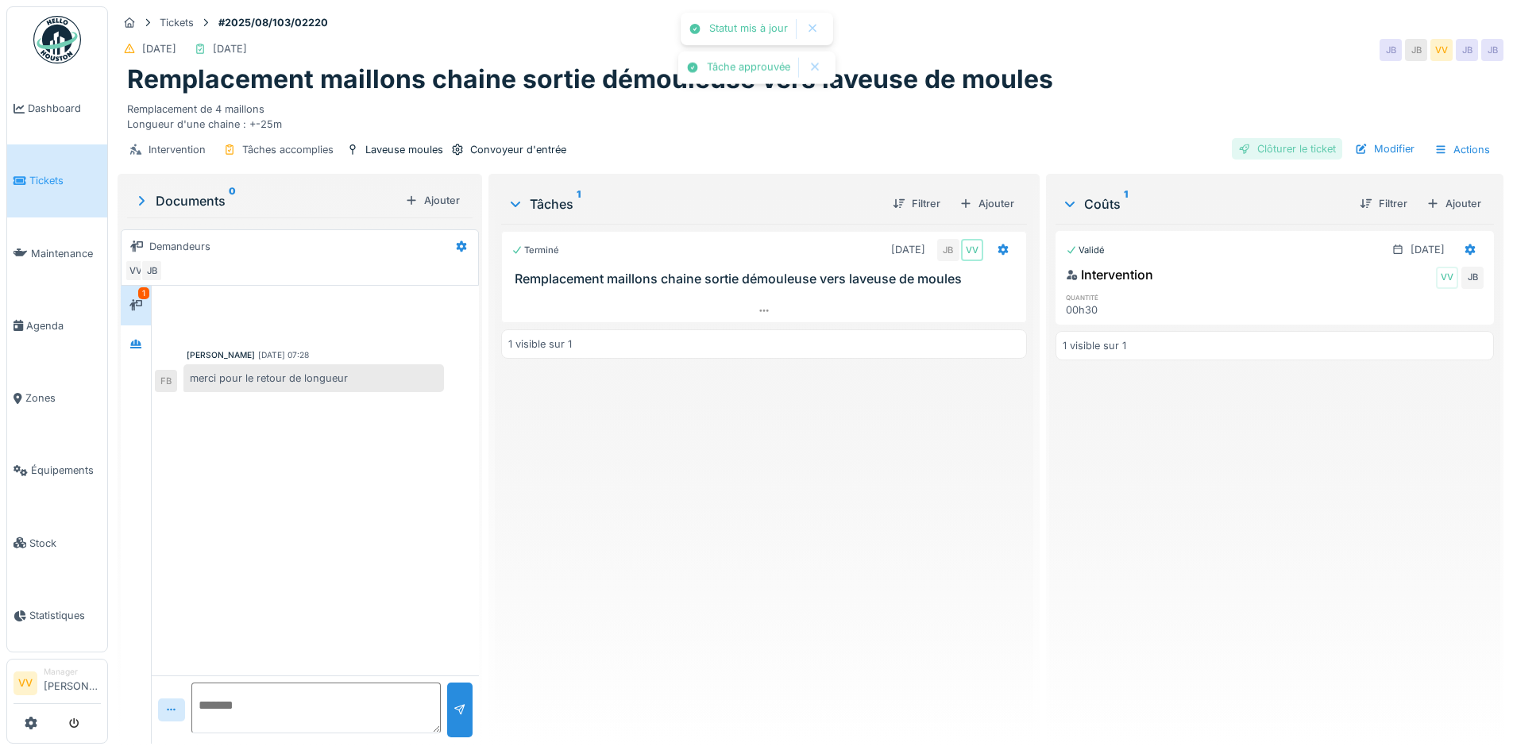
click at [1253, 148] on div "Clôturer le ticket" at bounding box center [1287, 148] width 110 height 21
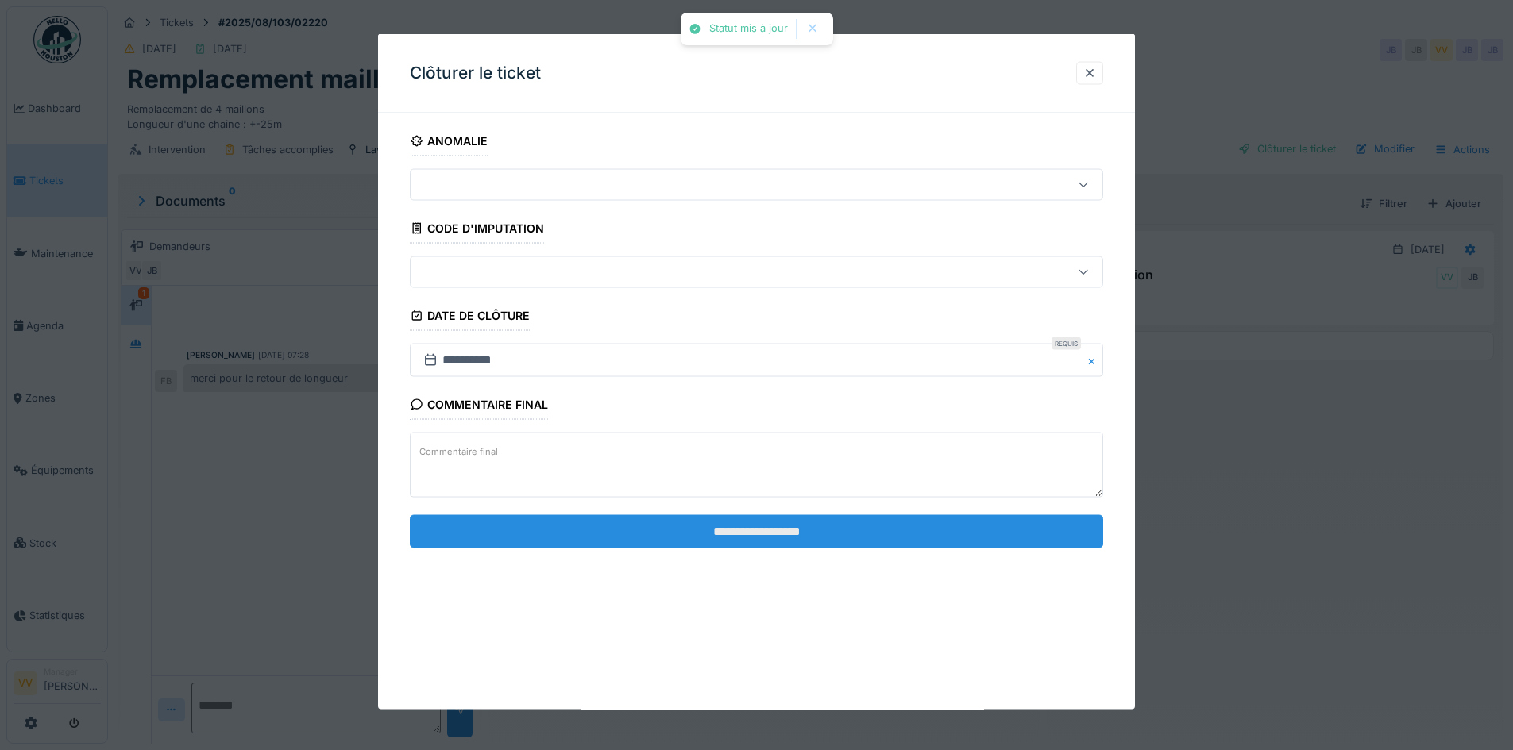
click at [804, 528] on input "**********" at bounding box center [756, 531] width 693 height 33
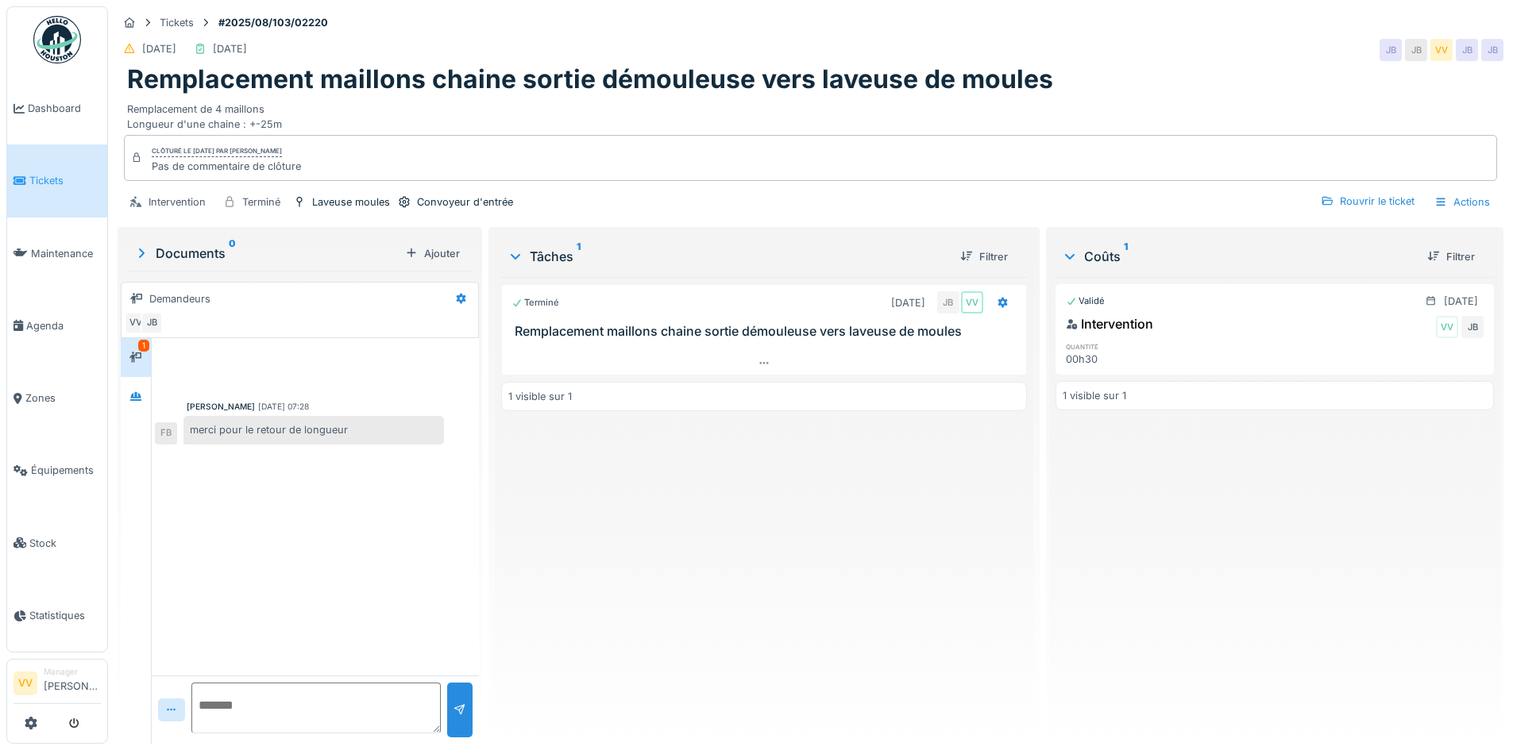
click at [877, 599] on div "Terminé [DATE] JB VV Remplacement maillons chaine sortie démouleuse vers laveus…" at bounding box center [763, 504] width 525 height 454
click at [38, 173] on span "Tickets" at bounding box center [64, 180] width 71 height 15
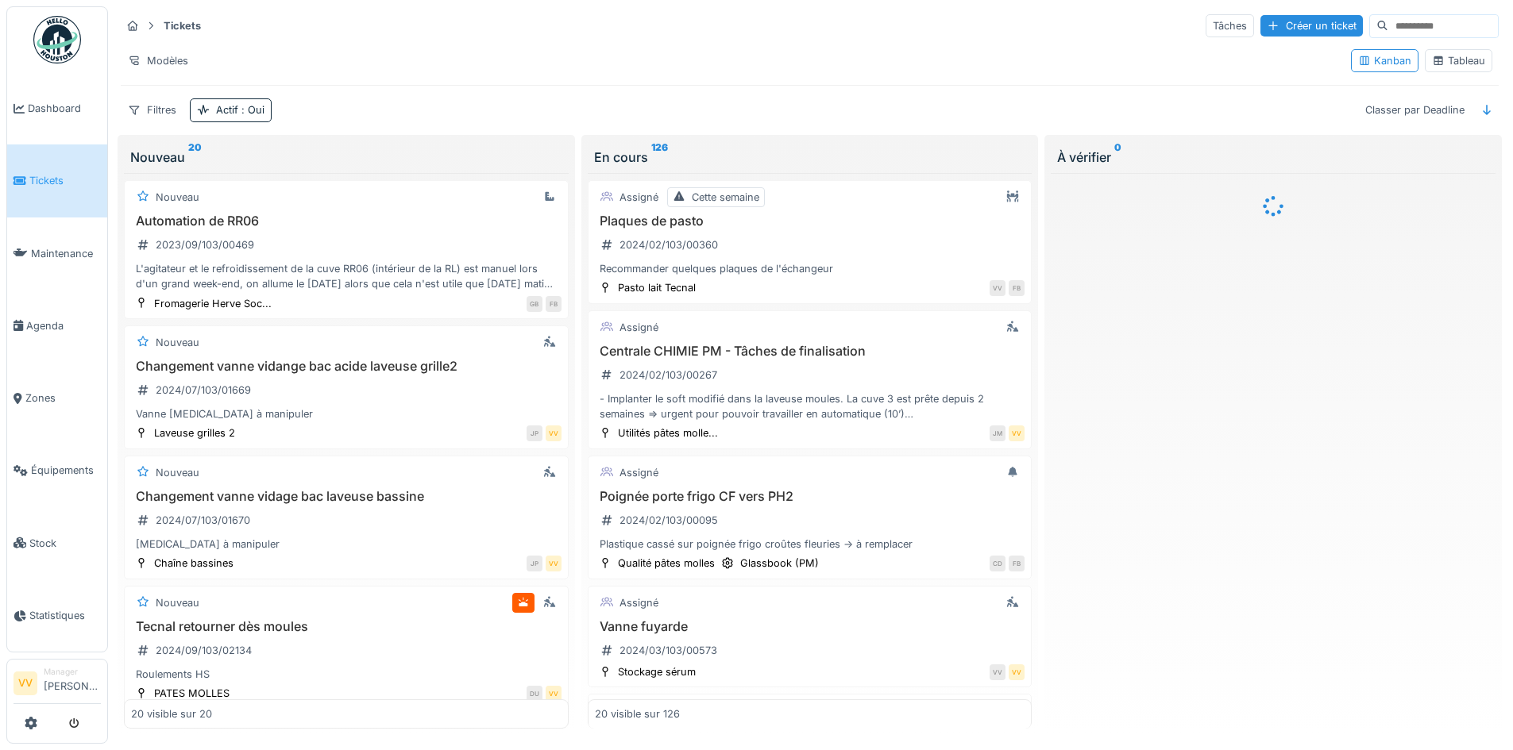
scroll to position [10, 0]
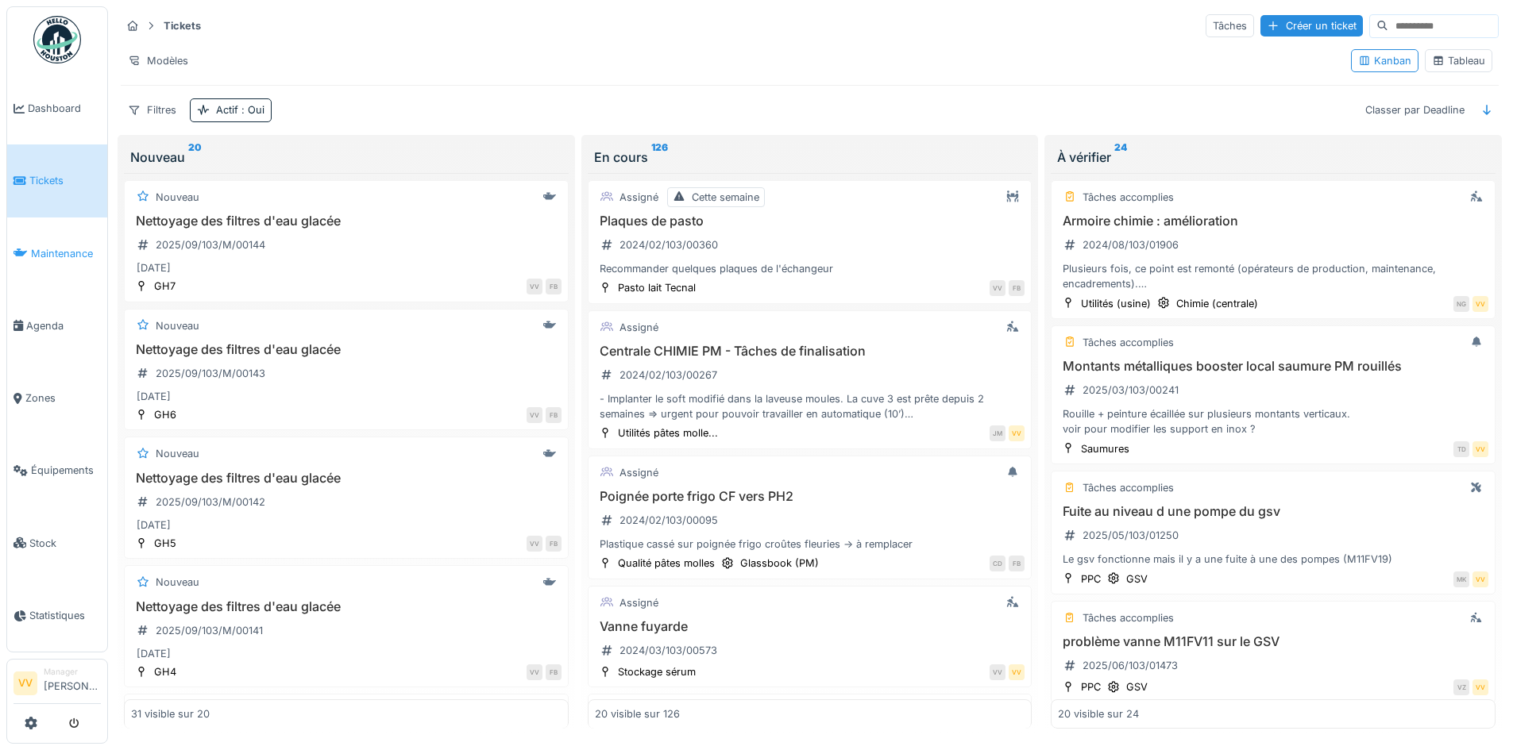
click at [58, 249] on span "Maintenance" at bounding box center [66, 253] width 70 height 15
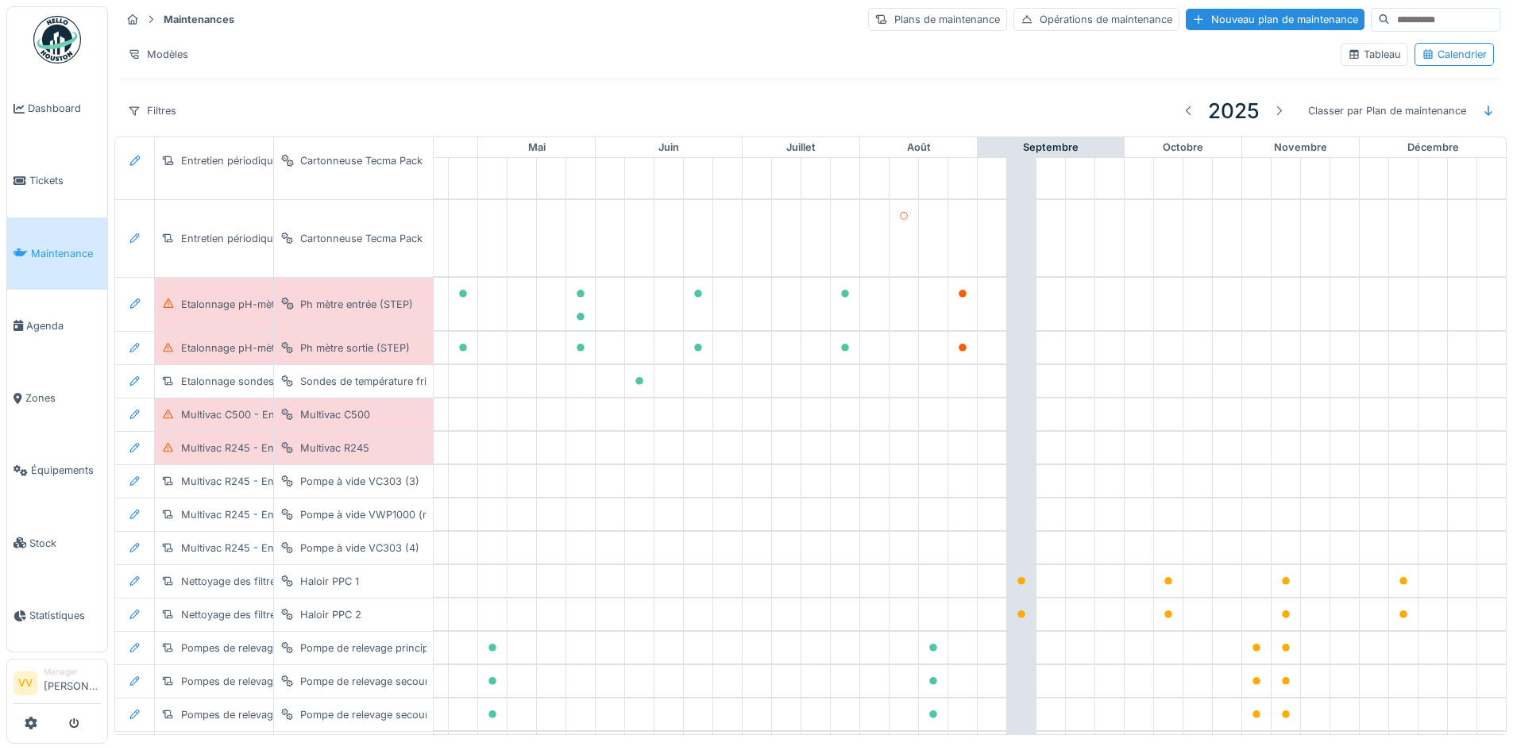
scroll to position [1156, 520]
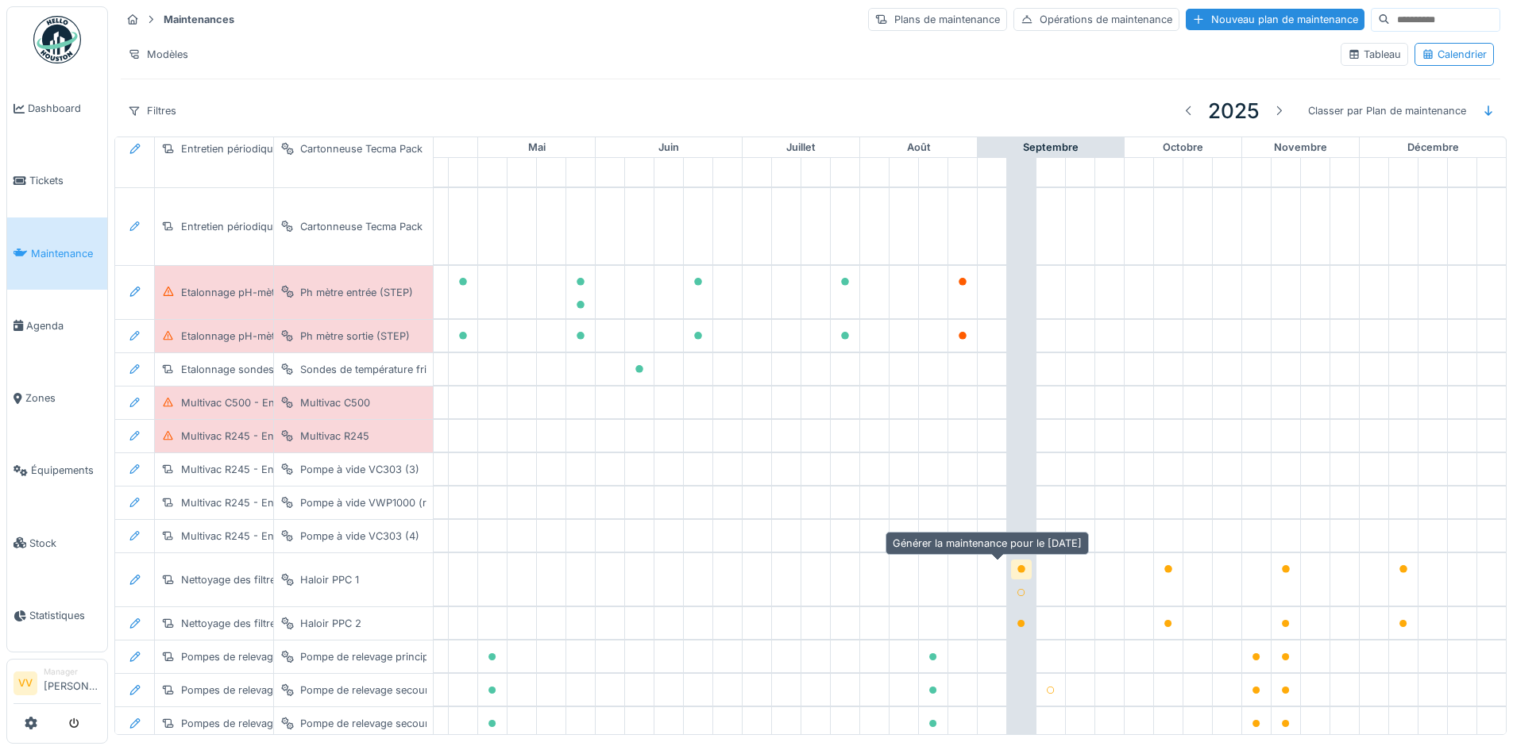
click at [1017, 567] on icon at bounding box center [1021, 569] width 8 height 8
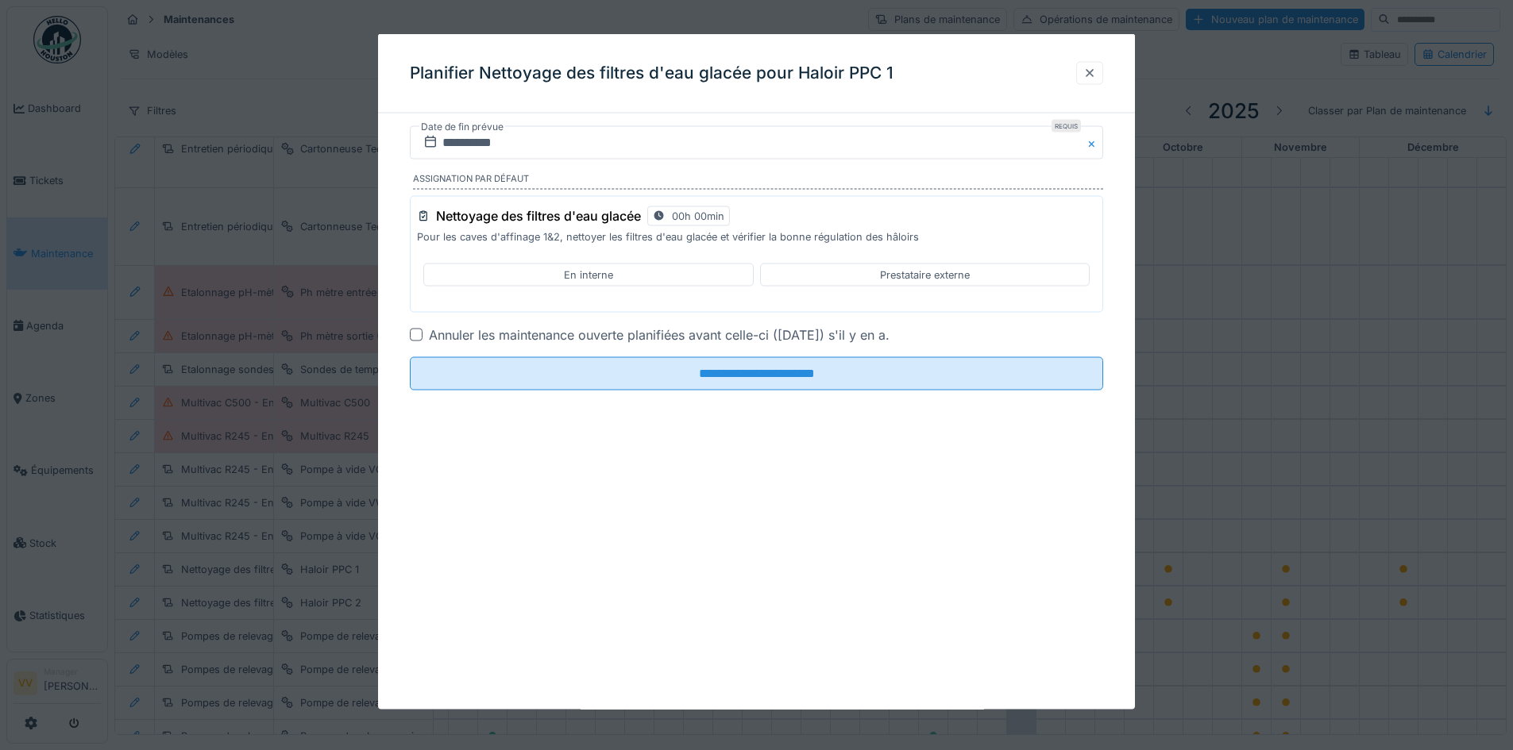
click at [1094, 71] on div at bounding box center [1089, 72] width 13 height 15
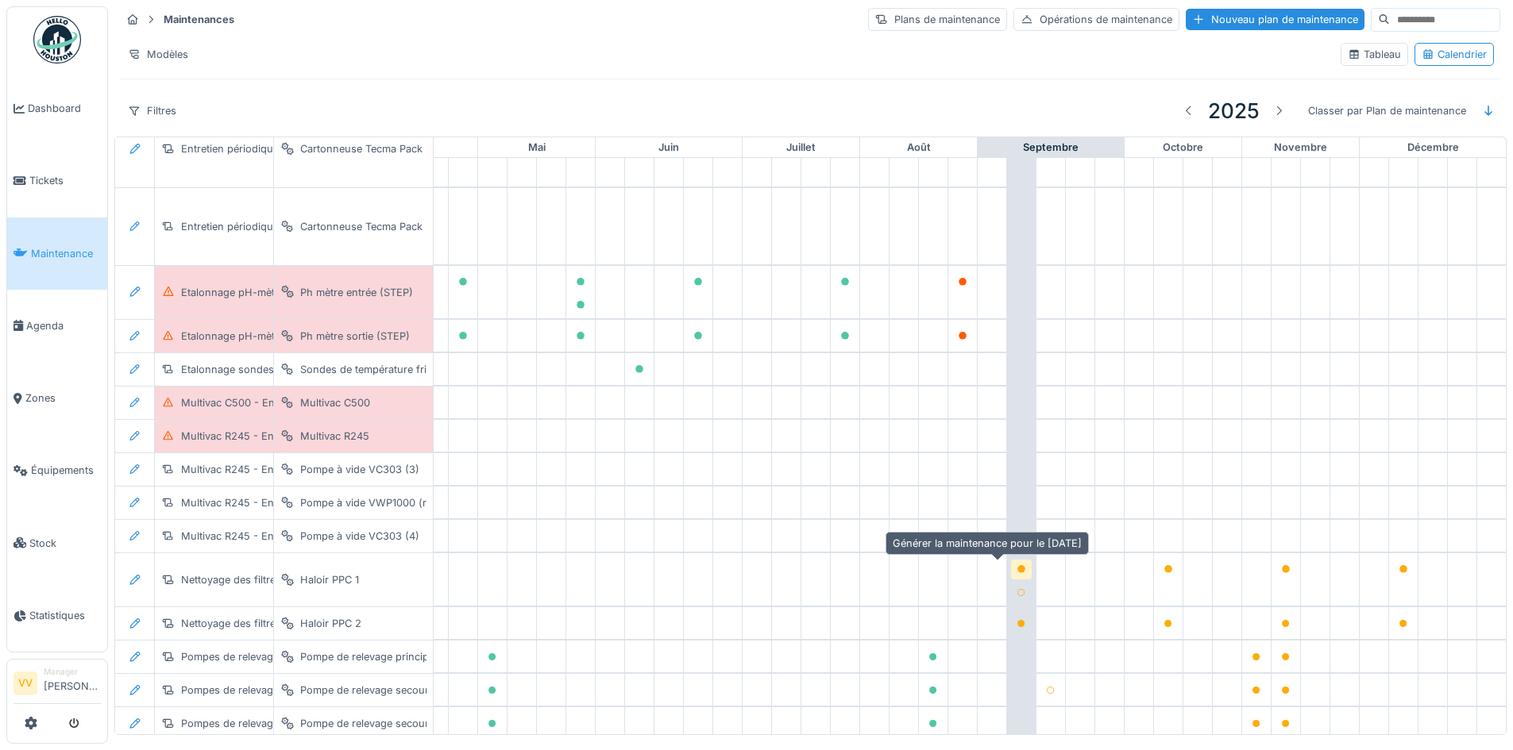
click at [1017, 569] on icon at bounding box center [1021, 569] width 8 height 8
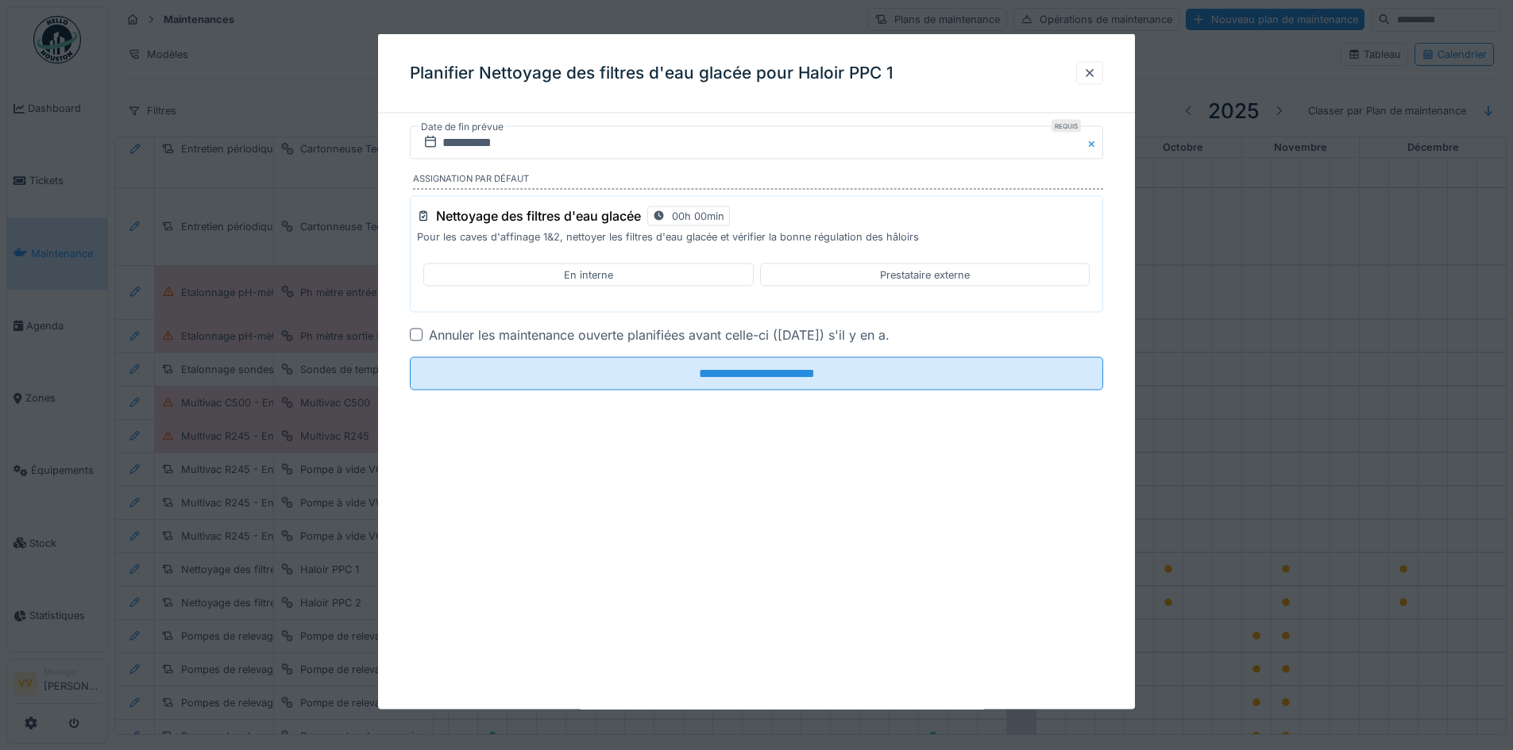
click at [656, 275] on div "En interne" at bounding box center [588, 275] width 330 height 23
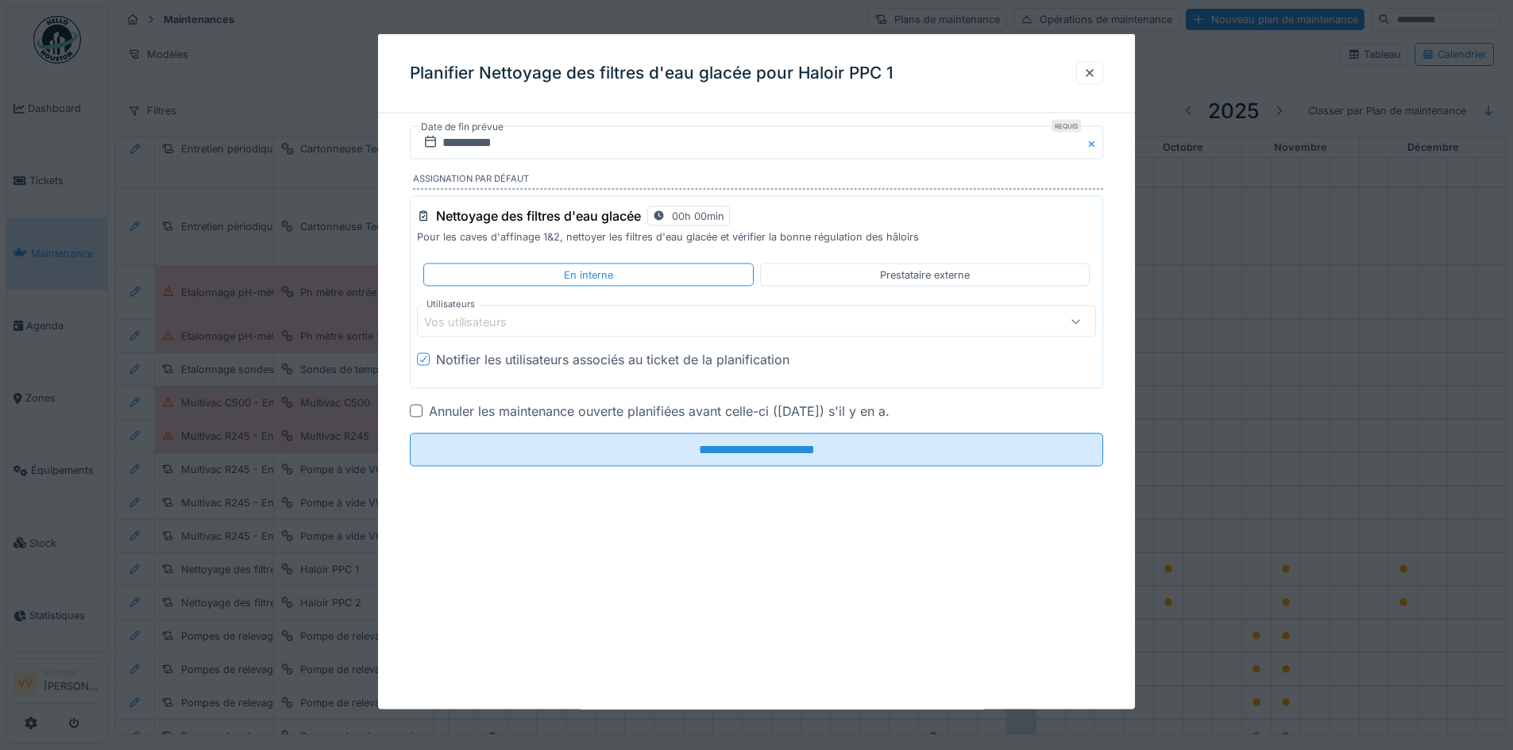
click at [579, 318] on div "Vos utilisateurs" at bounding box center [716, 321] width 585 height 17
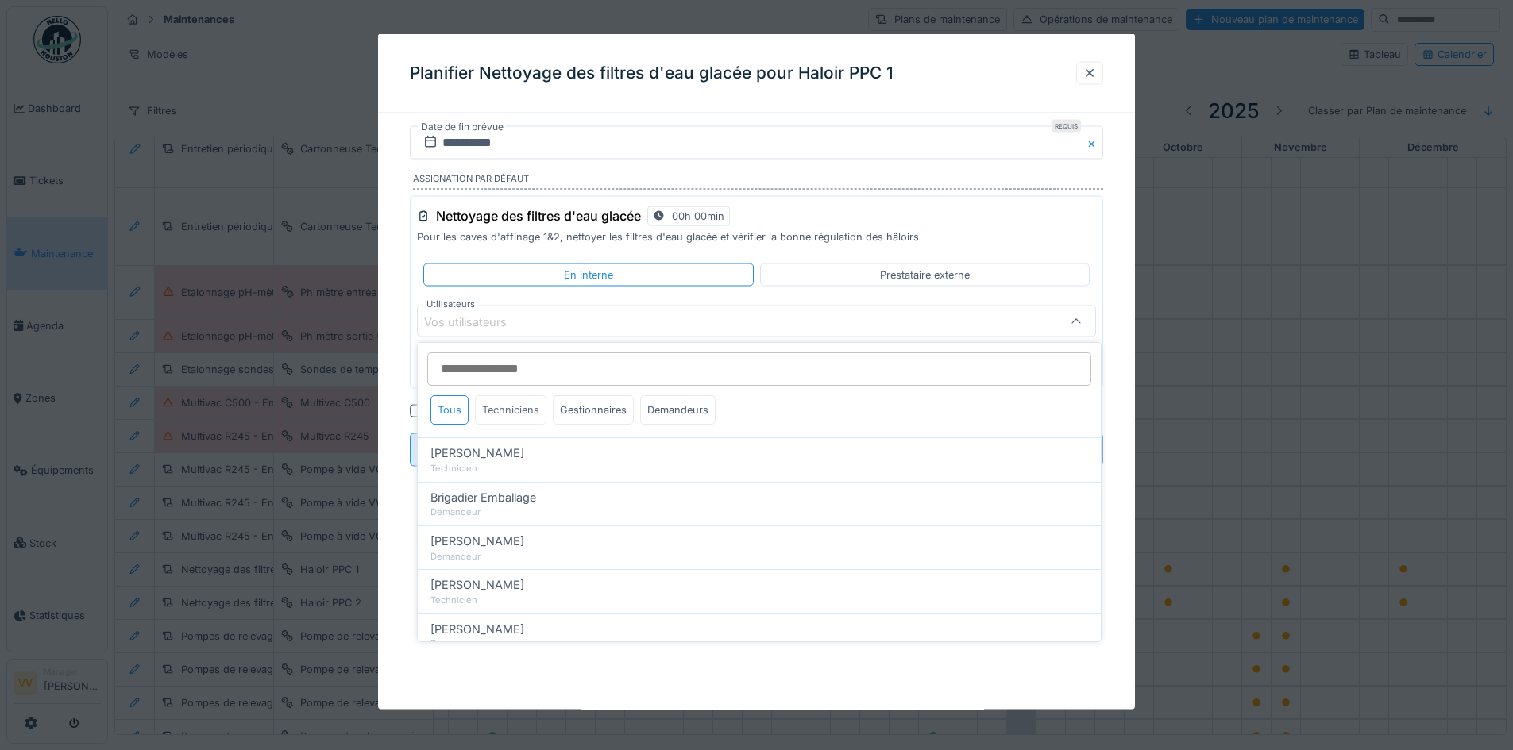
click at [525, 407] on div "Techniciens" at bounding box center [510, 409] width 71 height 29
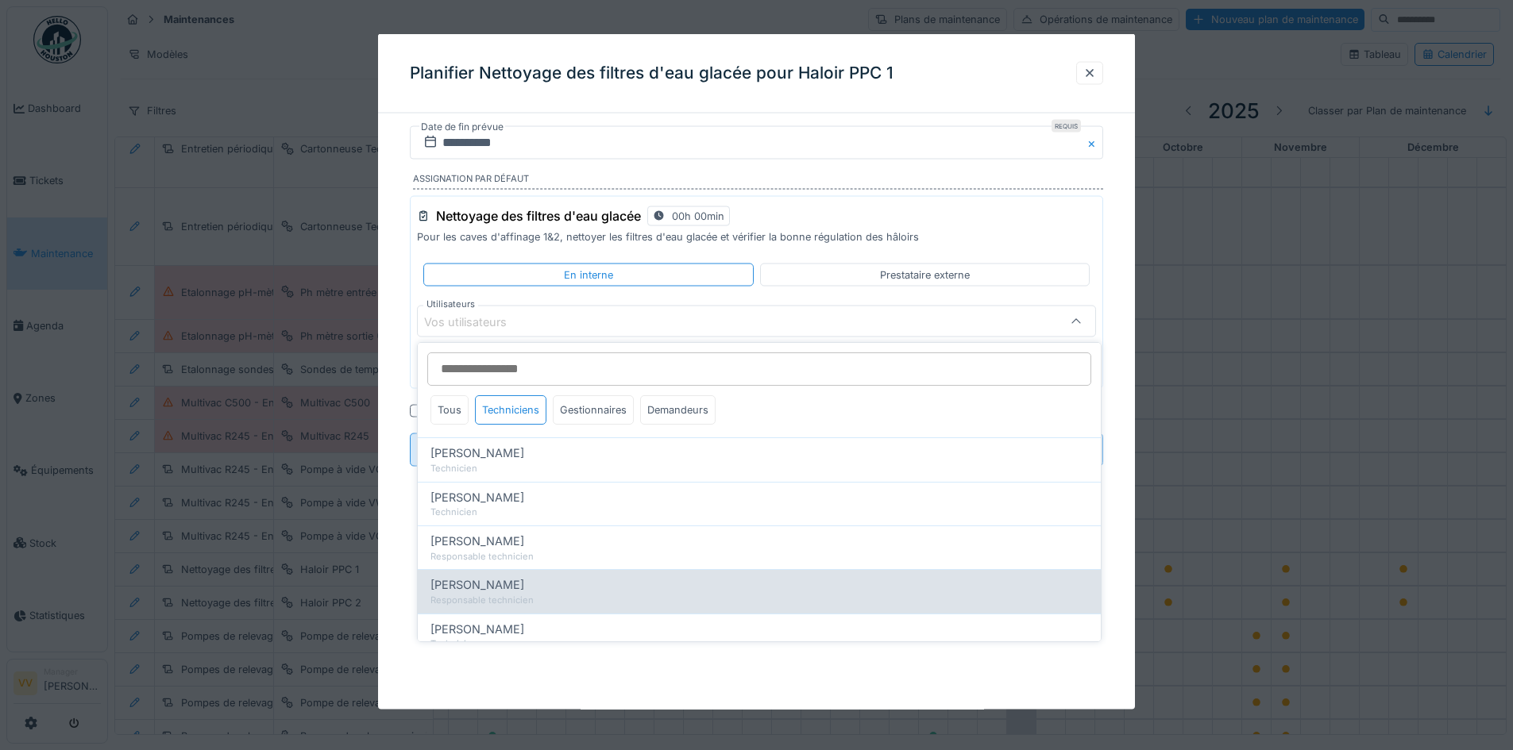
click at [572, 598] on div "Responsable technicien" at bounding box center [759, 600] width 658 height 13
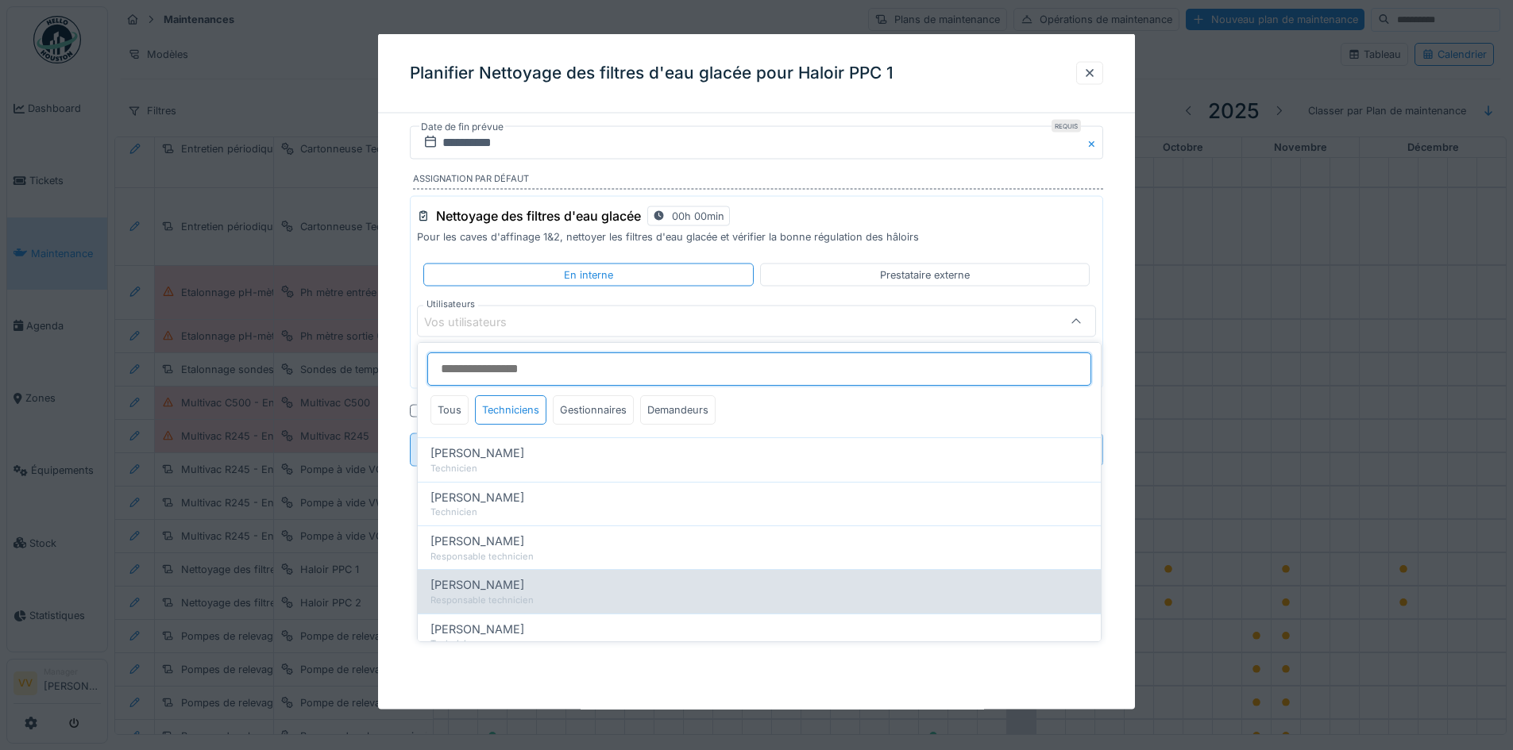
type input "*****"
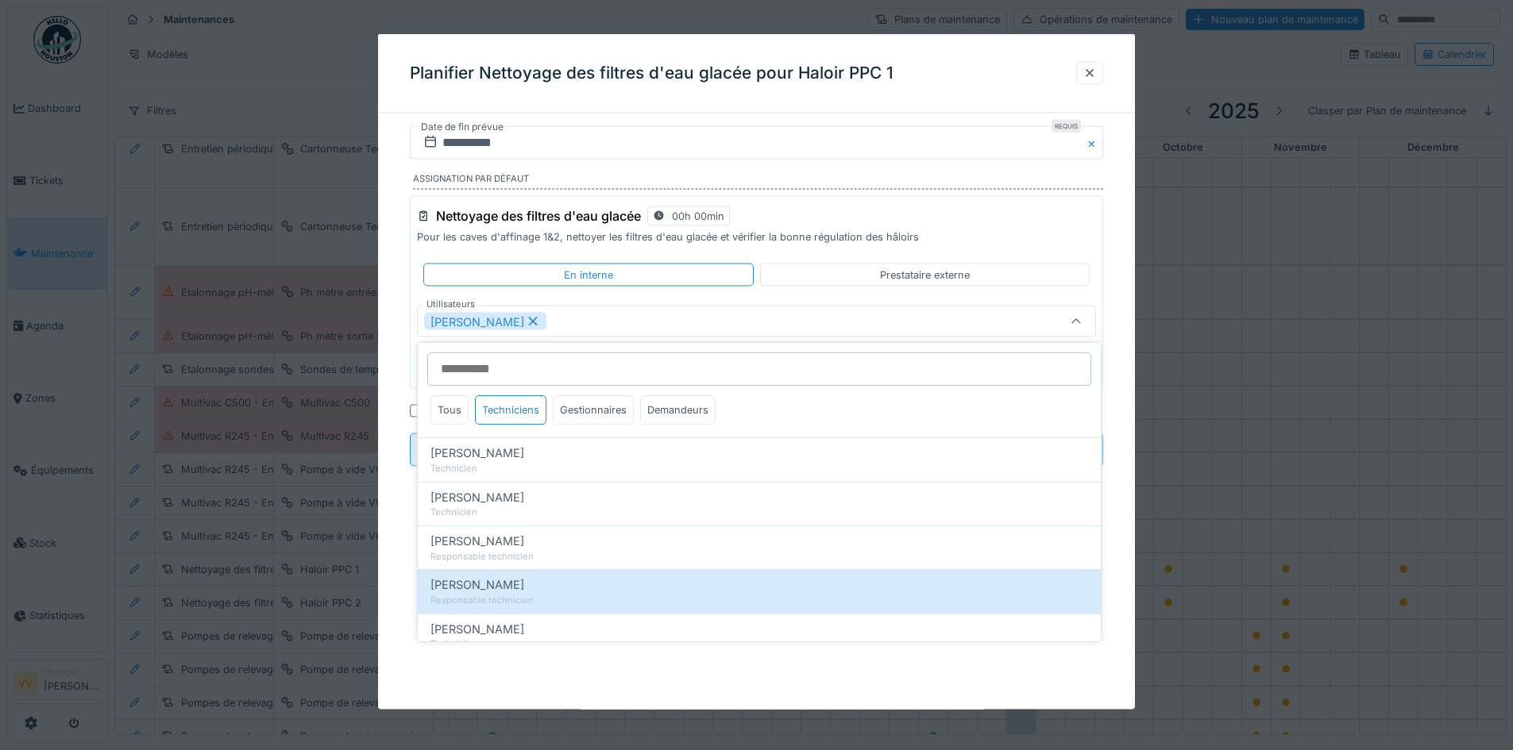
click at [1126, 217] on div "**********" at bounding box center [756, 318] width 757 height 385
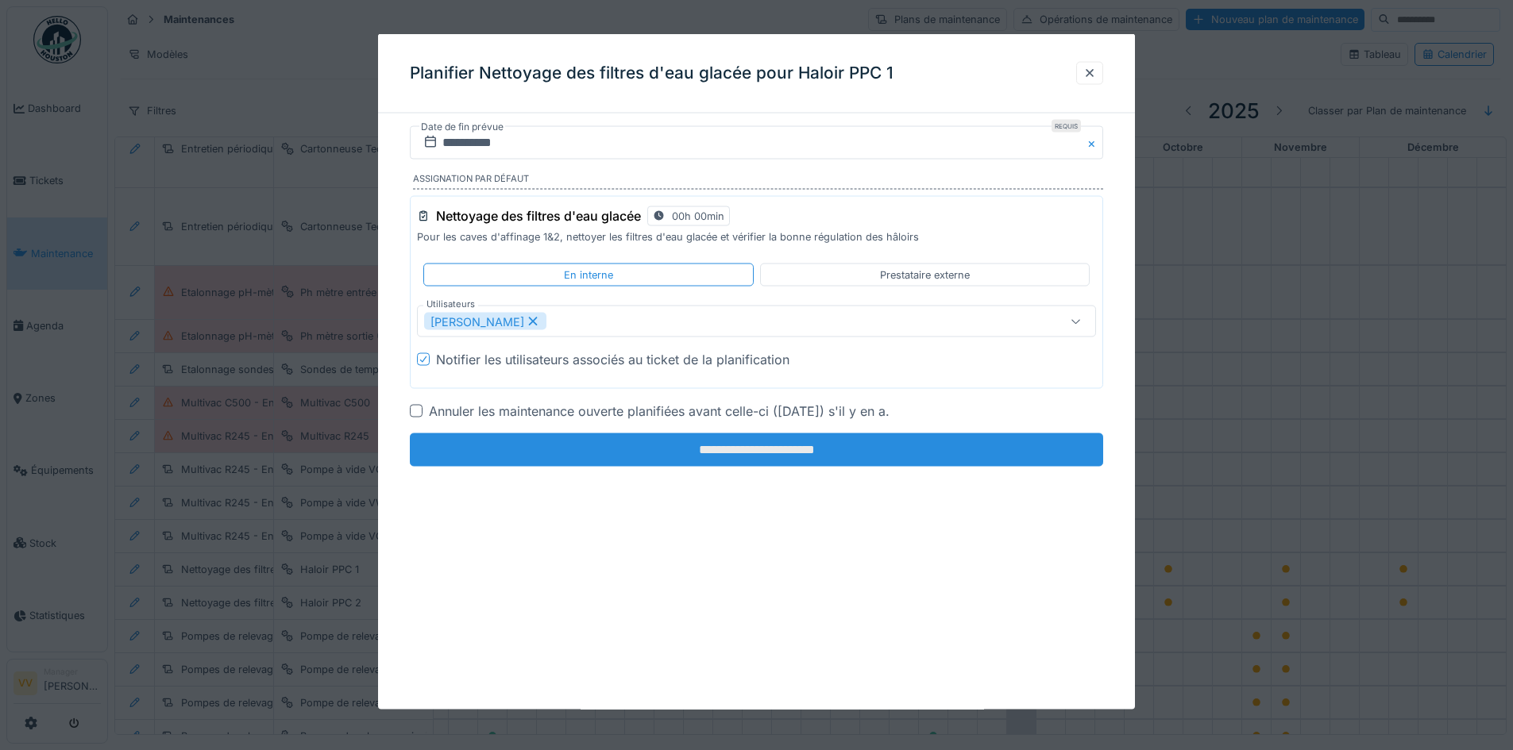
click at [827, 449] on input "**********" at bounding box center [756, 450] width 693 height 33
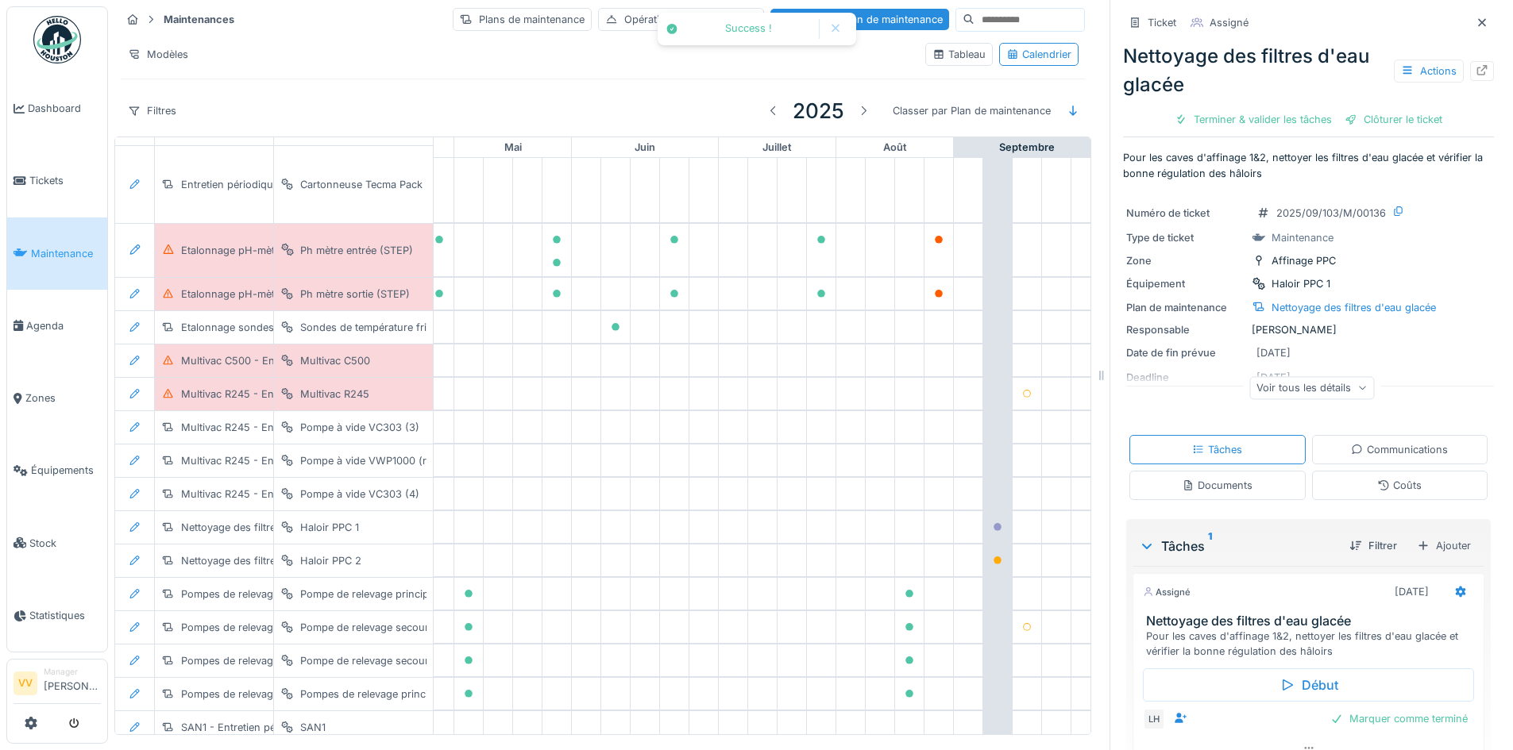
scroll to position [1236, 520]
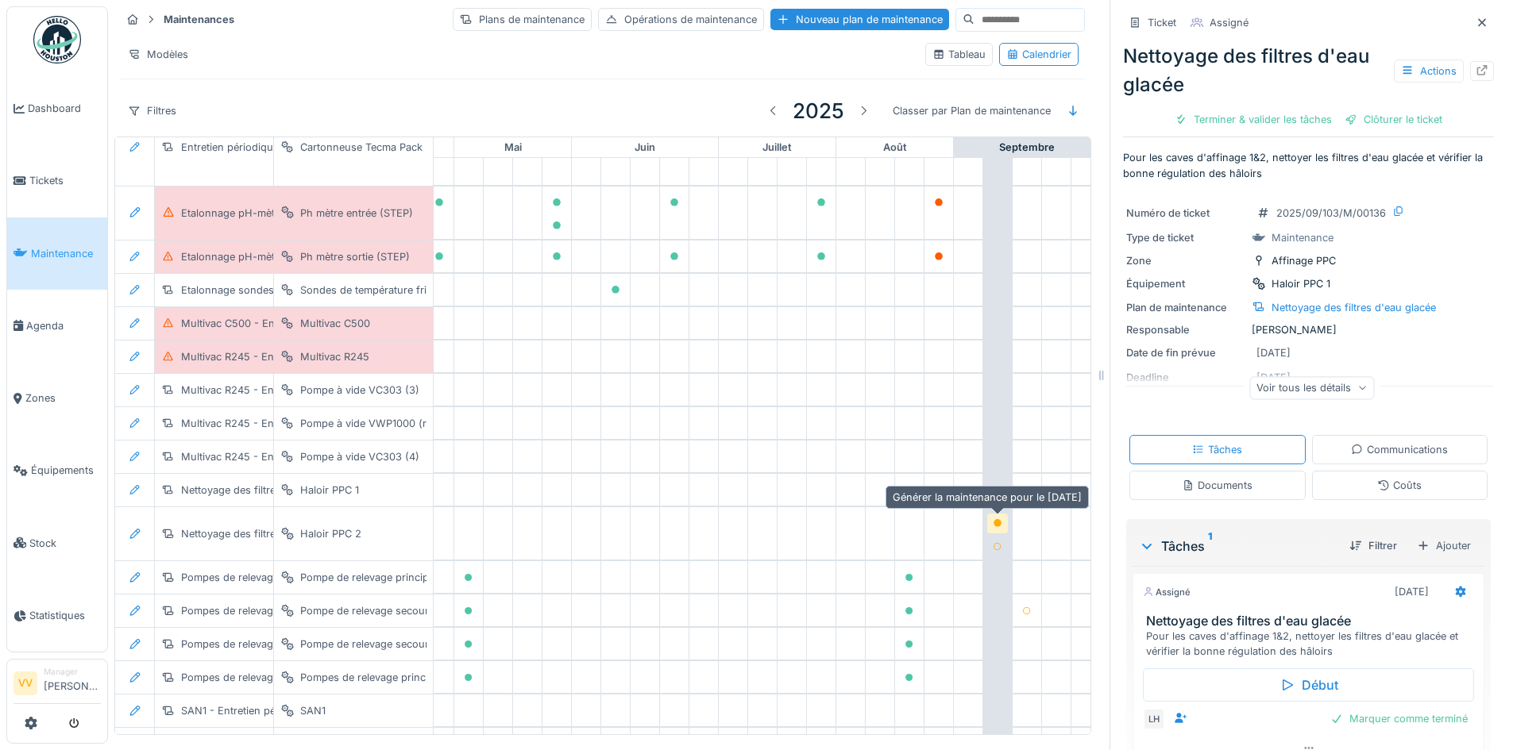
click at [995, 521] on icon at bounding box center [997, 523] width 8 height 8
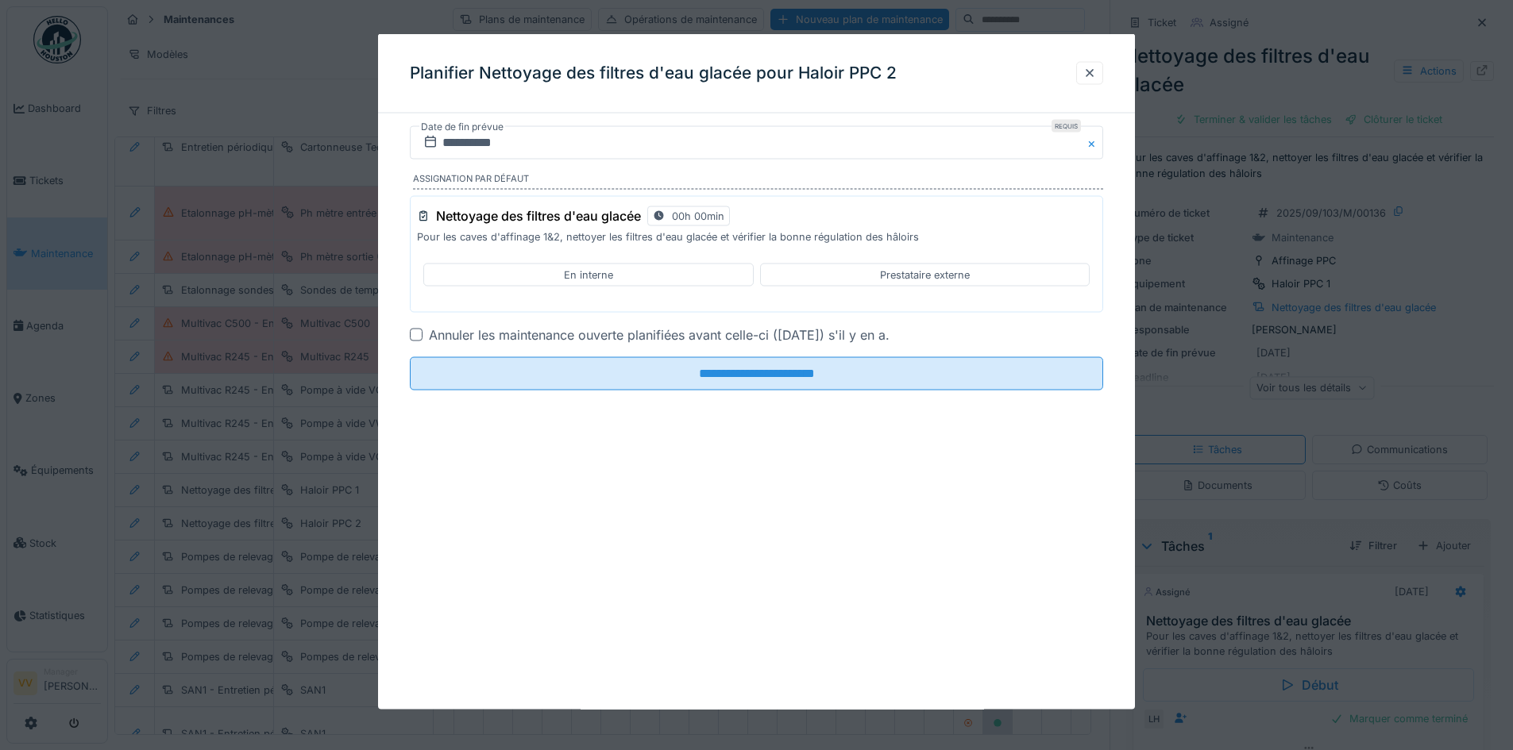
click at [538, 282] on div "En interne" at bounding box center [588, 275] width 330 height 23
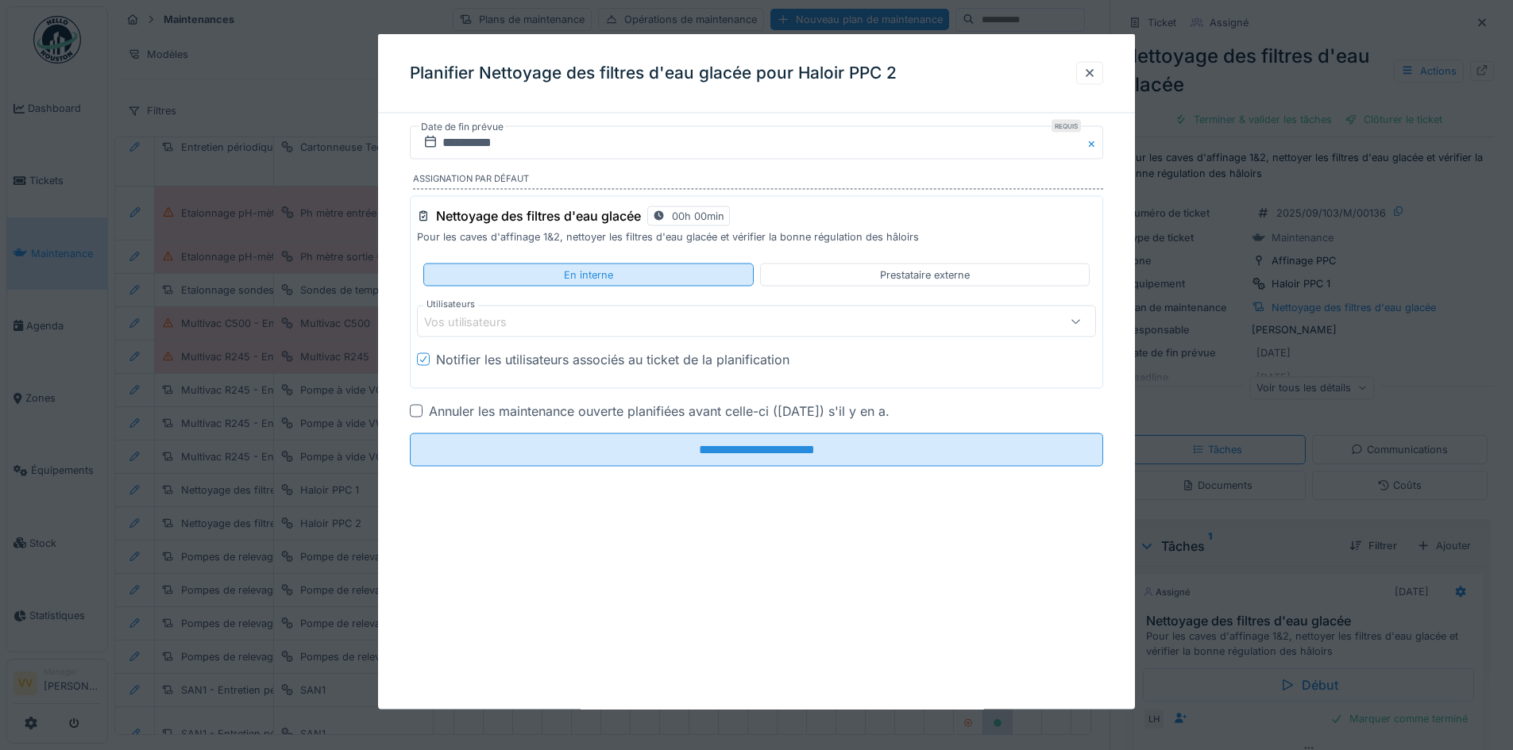
click at [524, 276] on div "En interne" at bounding box center [588, 275] width 330 height 23
click at [546, 322] on div "Vos utilisateurs" at bounding box center [716, 321] width 585 height 17
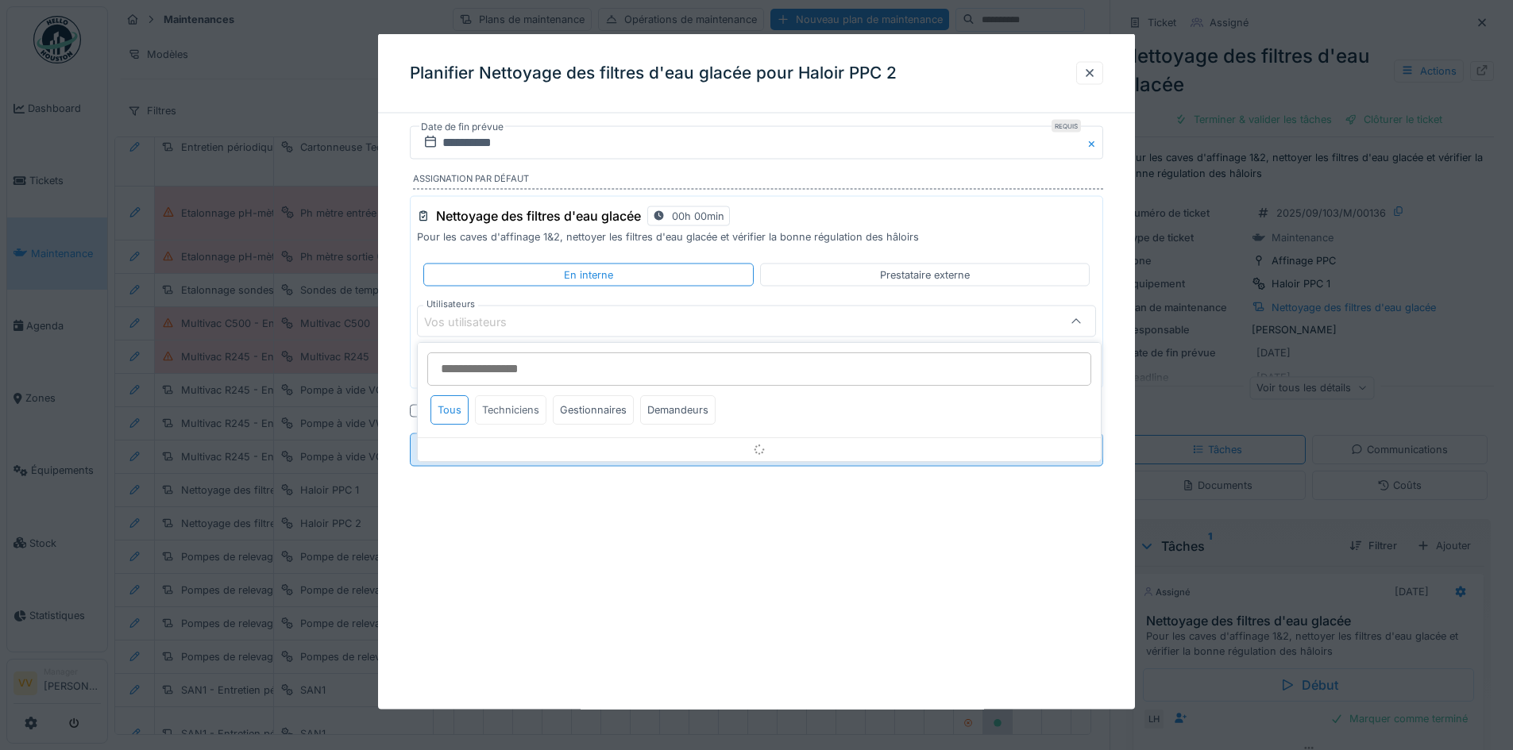
click at [511, 407] on div "Techniciens" at bounding box center [510, 409] width 71 height 29
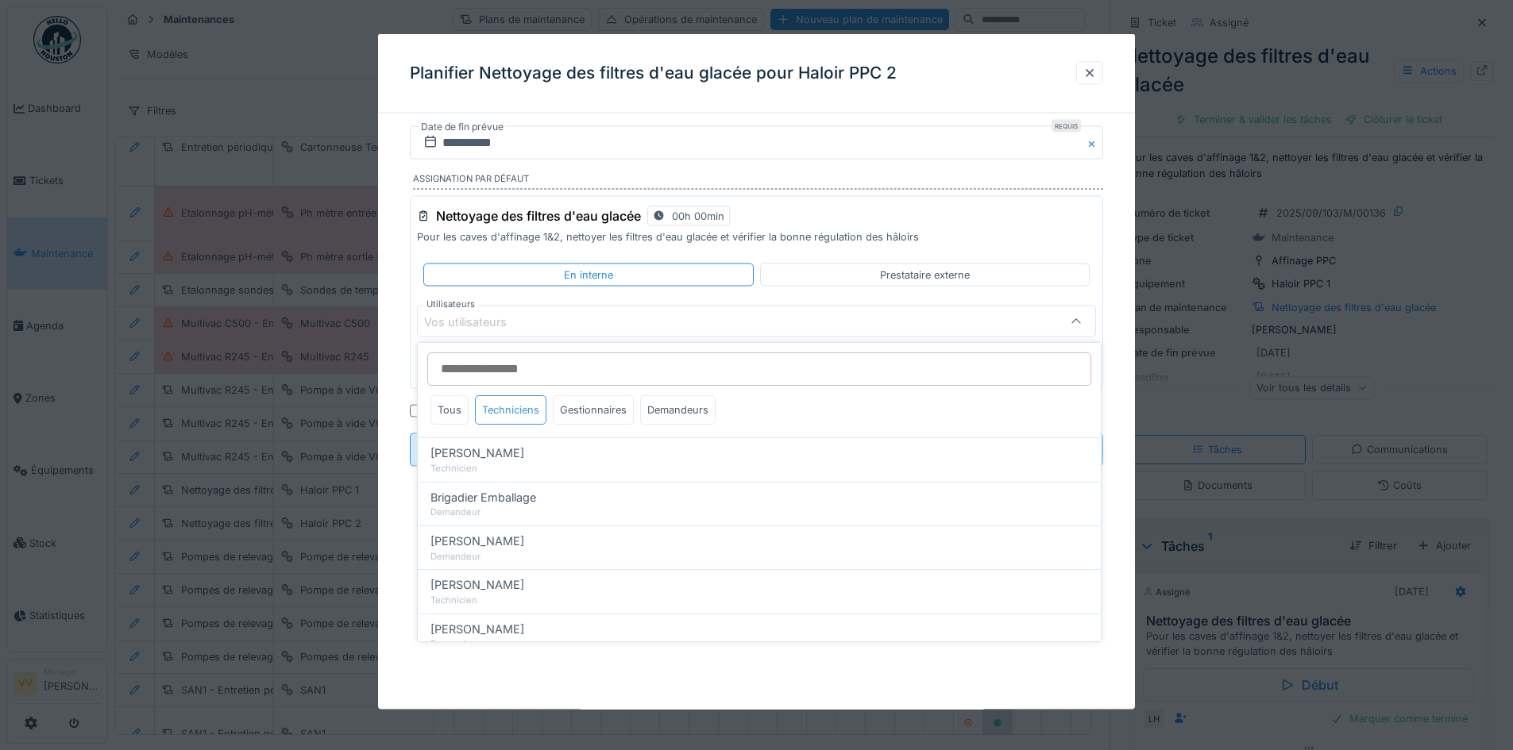
click at [511, 403] on div "Techniciens" at bounding box center [510, 409] width 71 height 29
click at [448, 413] on div "Tous" at bounding box center [449, 409] width 38 height 29
click at [515, 411] on div "Techniciens" at bounding box center [510, 409] width 71 height 29
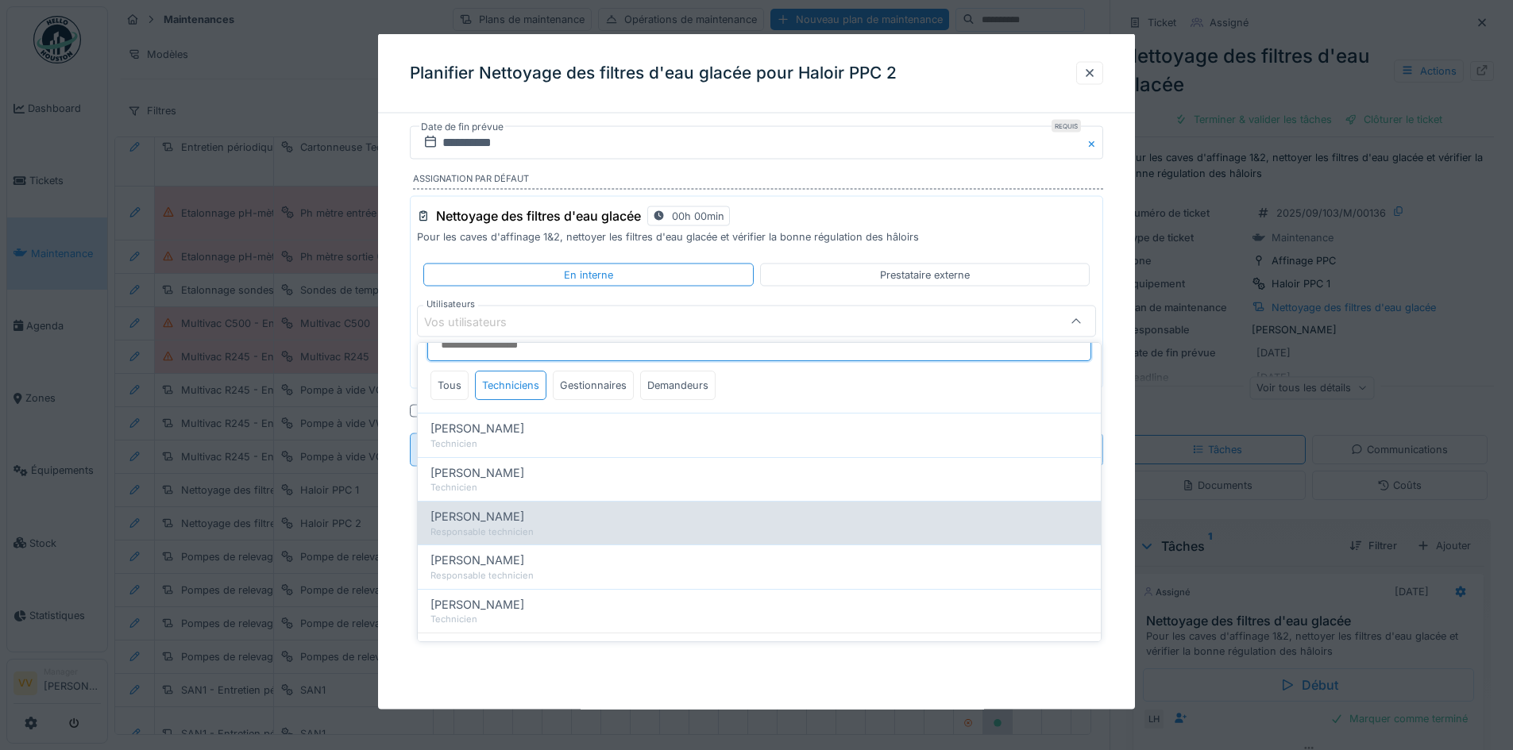
scroll to position [44, 0]
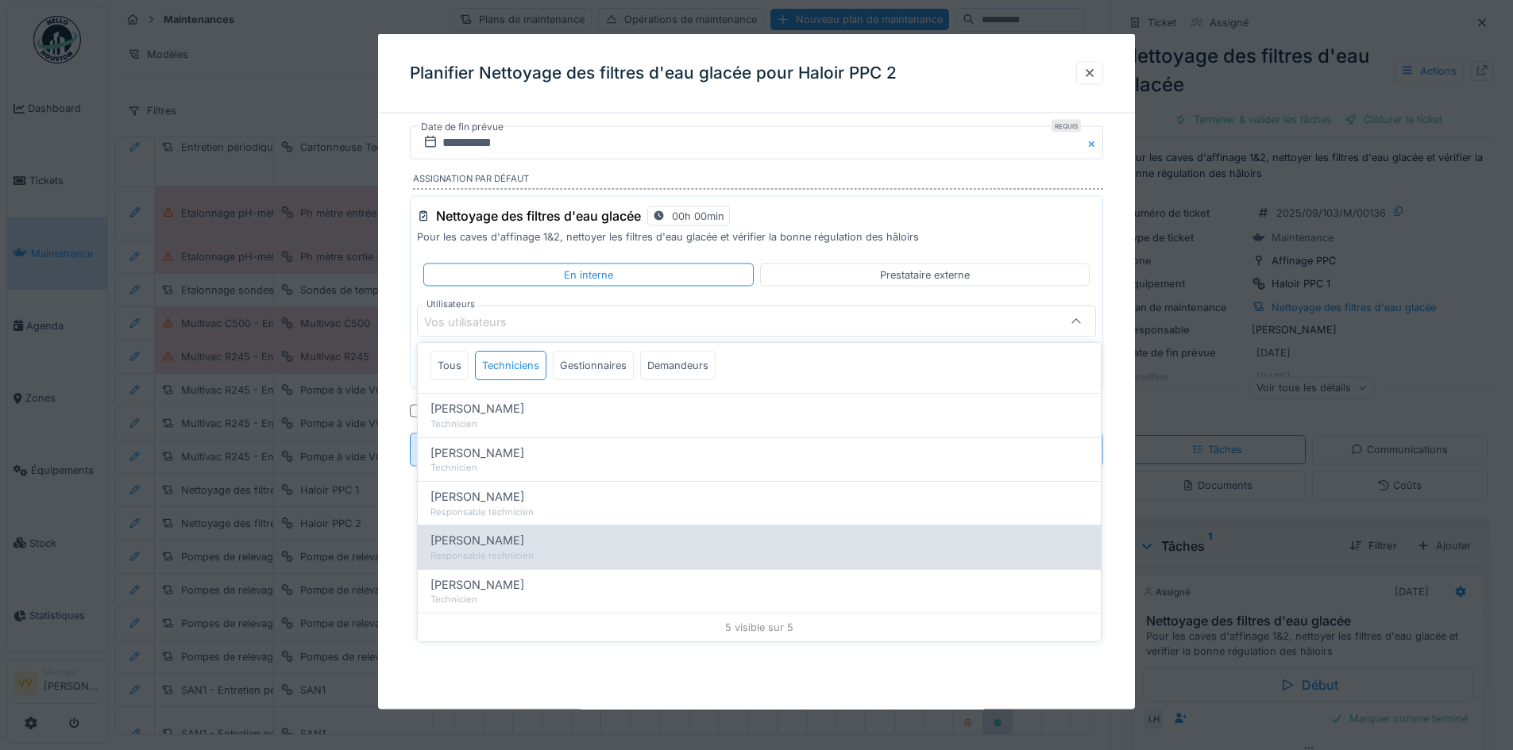
click at [559, 549] on div "[PERSON_NAME]" at bounding box center [759, 540] width 658 height 17
type input "*****"
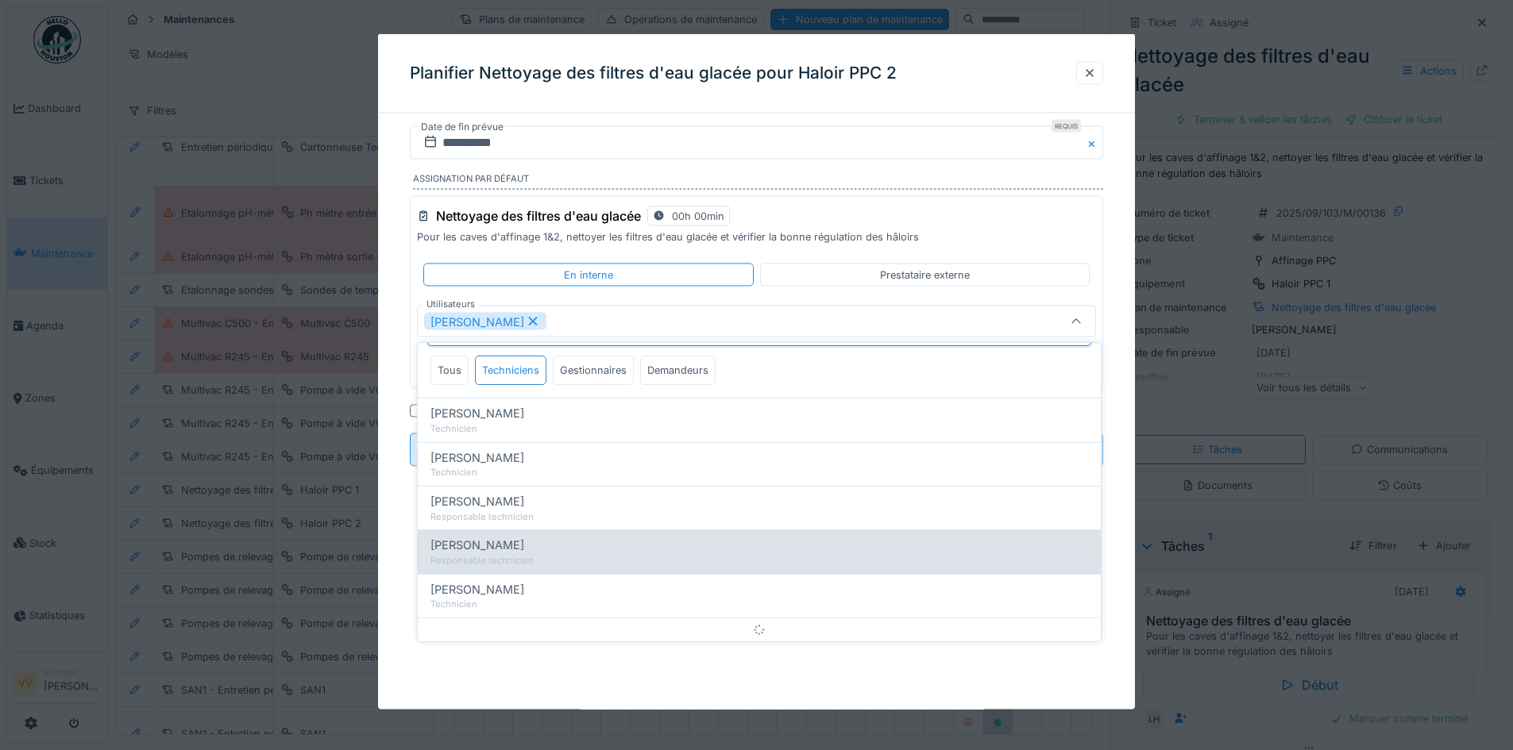
scroll to position [0, 0]
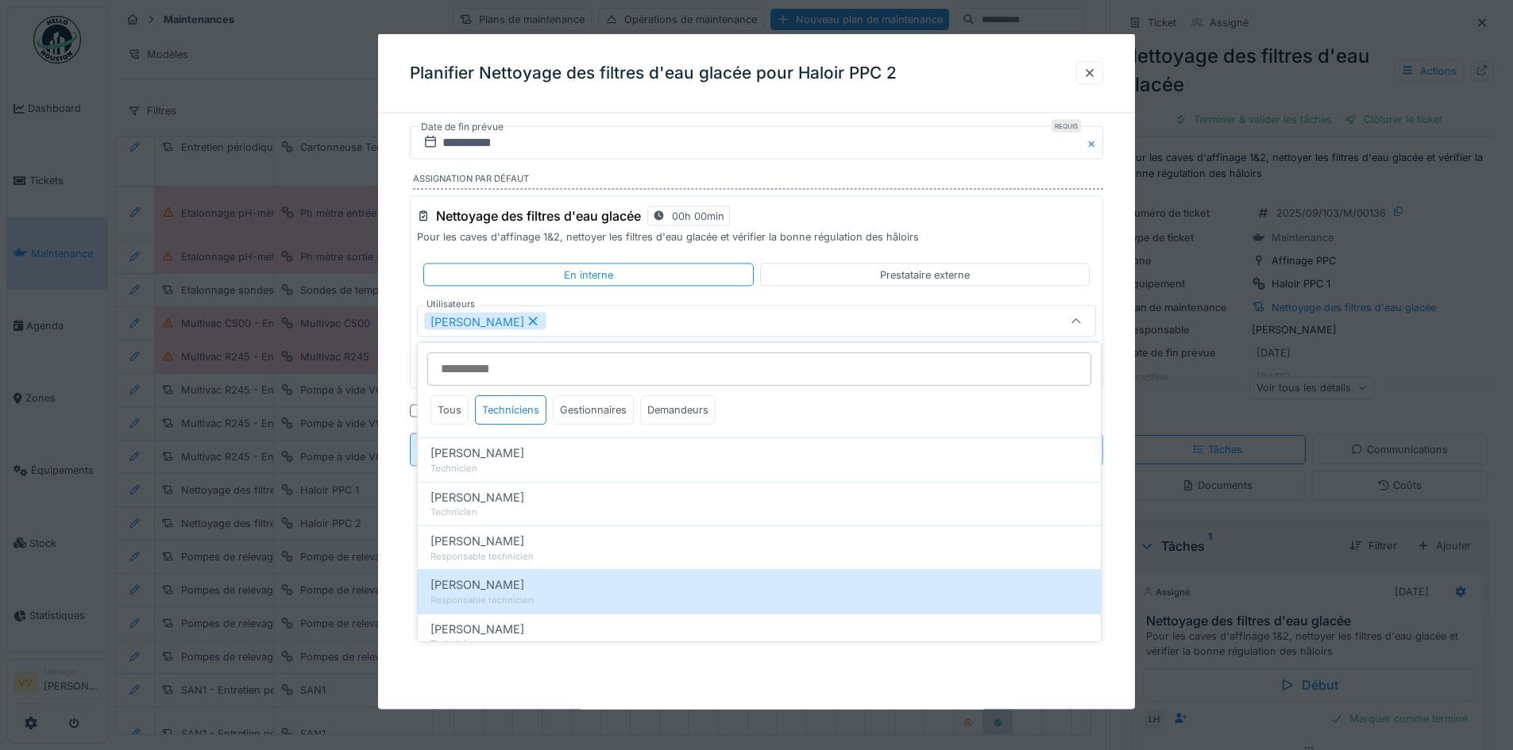
click at [1123, 207] on div "**********" at bounding box center [756, 318] width 757 height 385
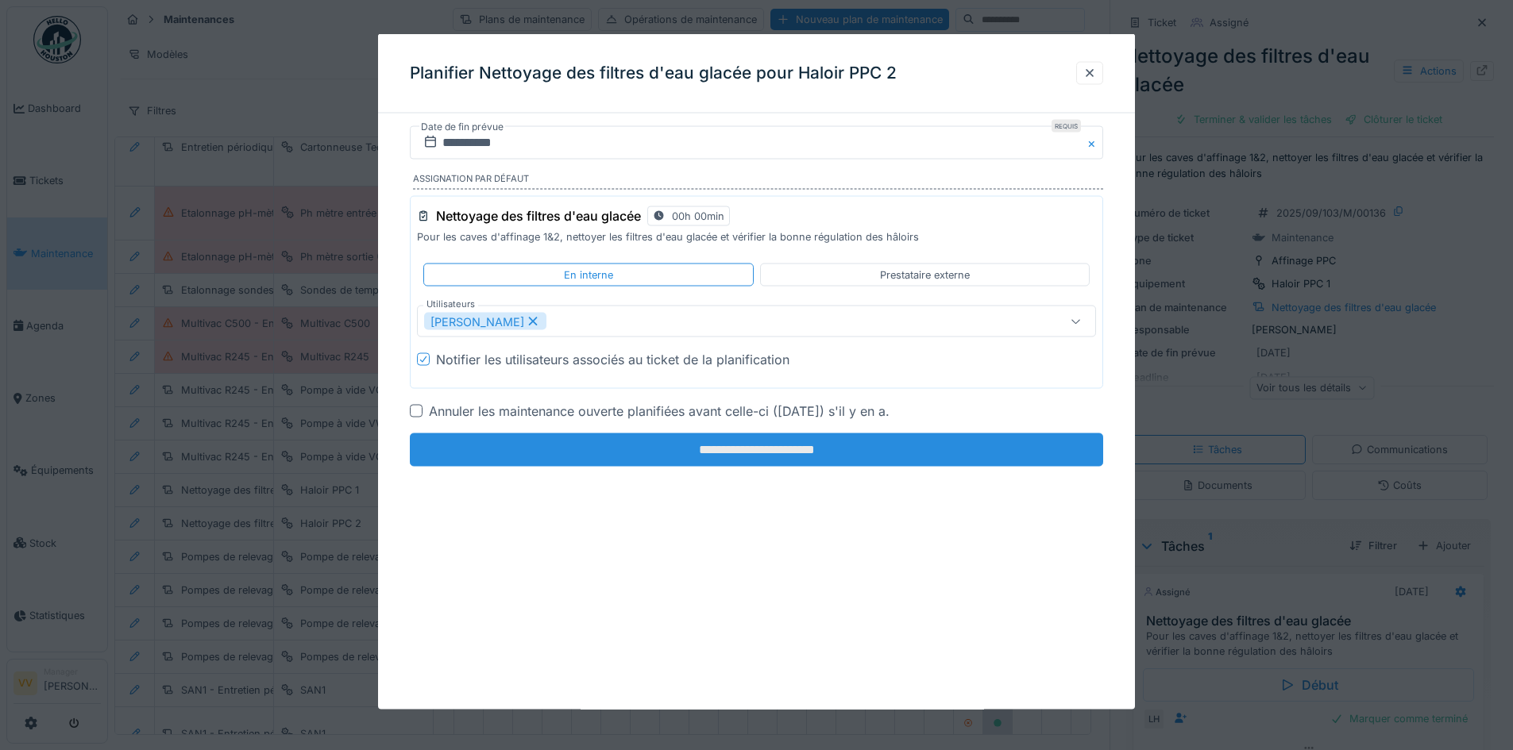
click at [535, 447] on input "**********" at bounding box center [756, 450] width 693 height 33
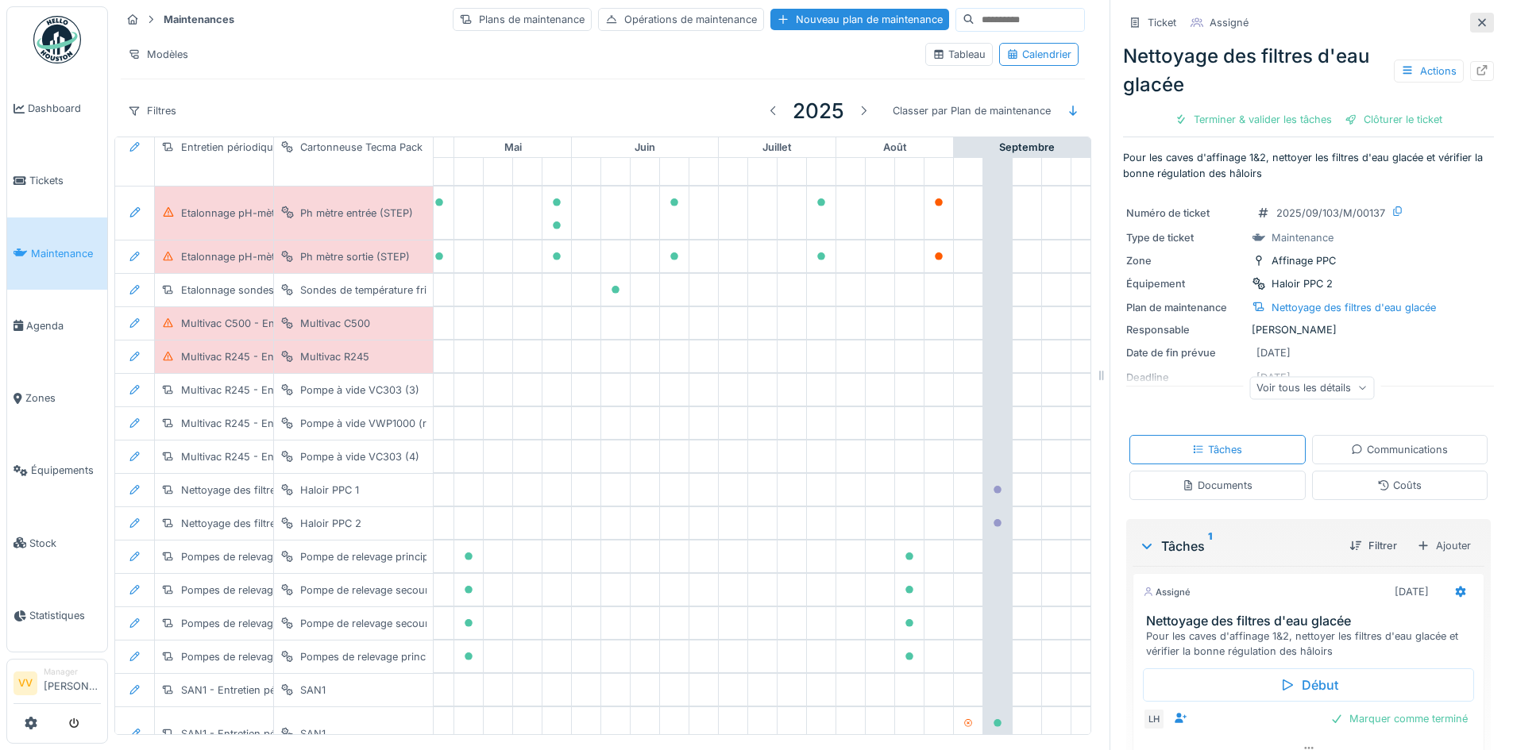
click at [1475, 21] on icon at bounding box center [1481, 22] width 13 height 10
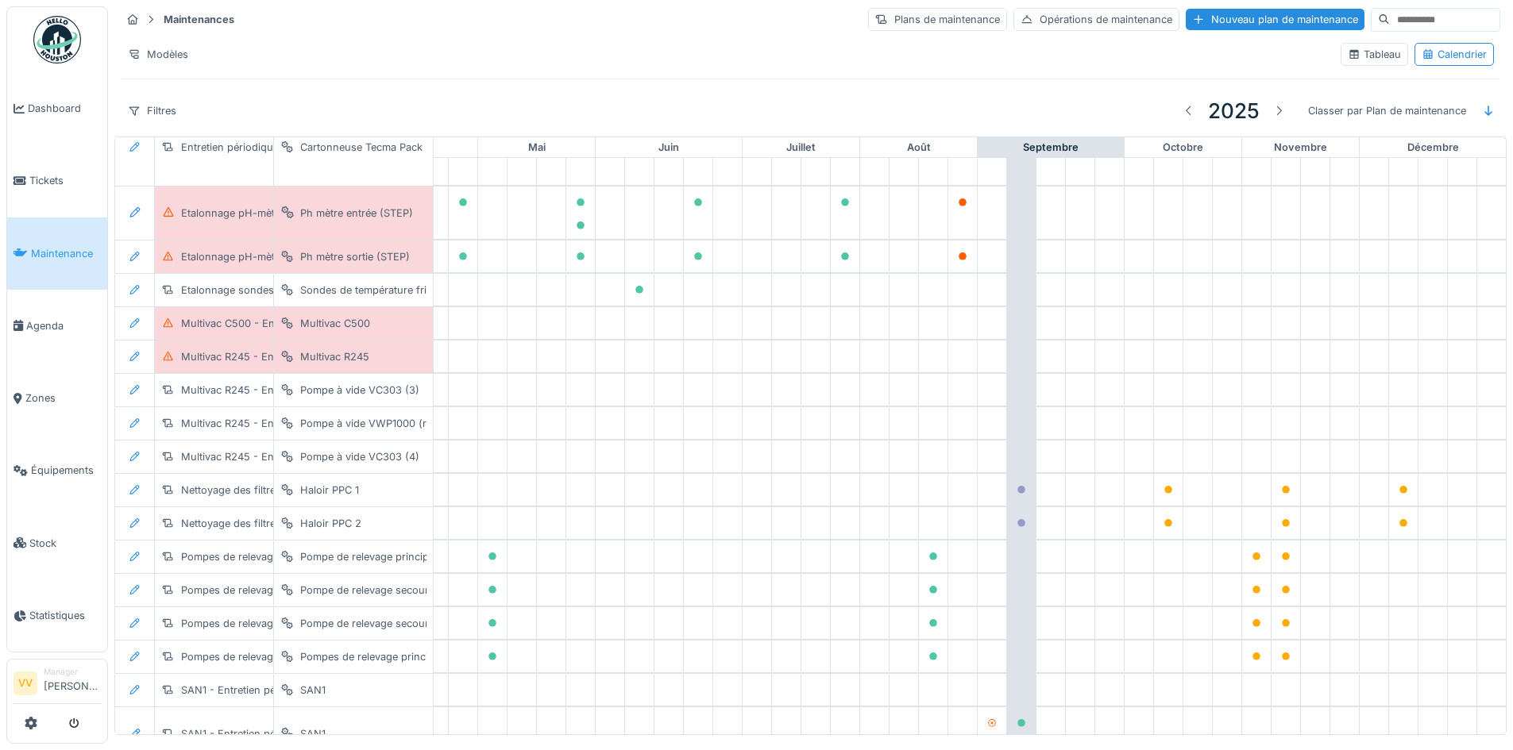
scroll to position [1236, 532]
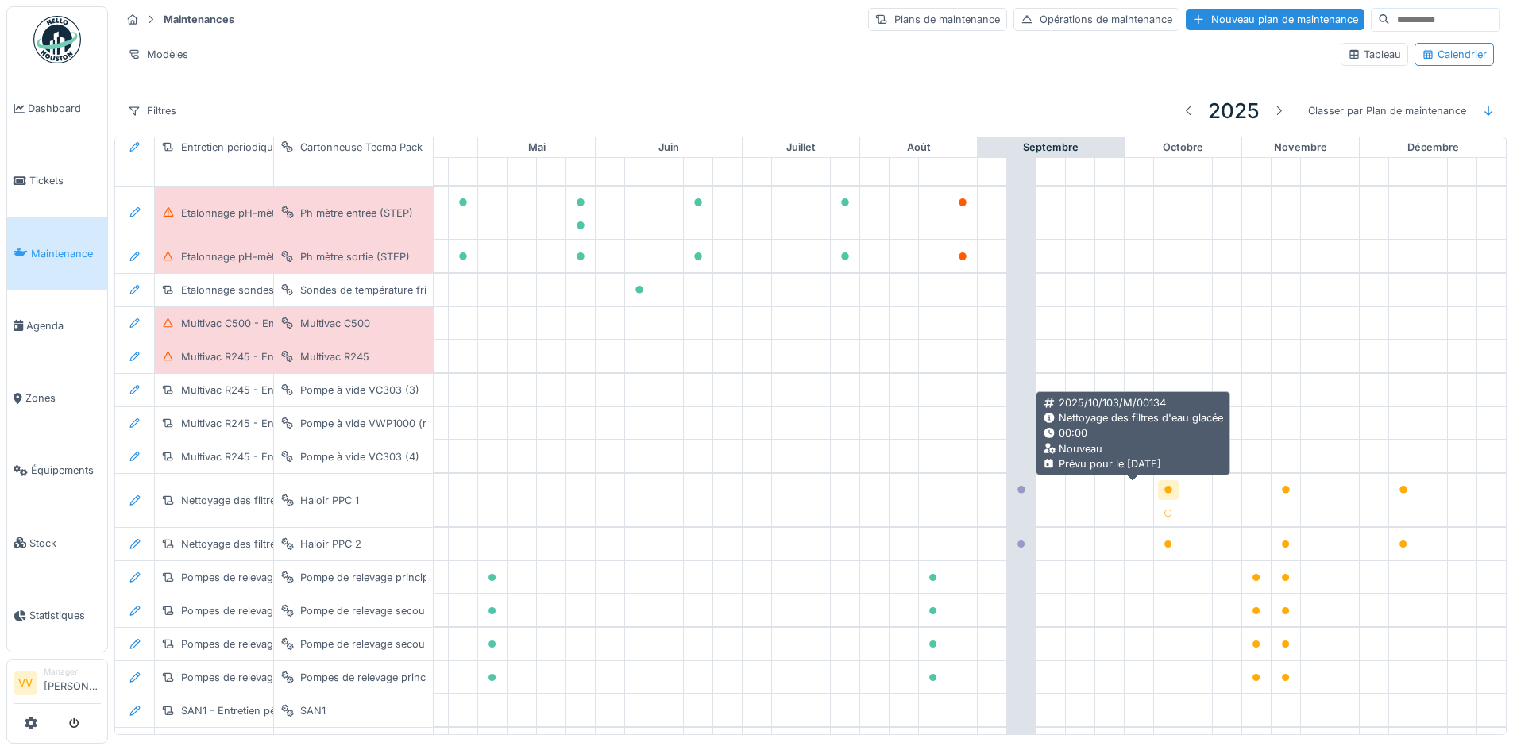
click at [1164, 488] on icon at bounding box center [1168, 490] width 8 height 8
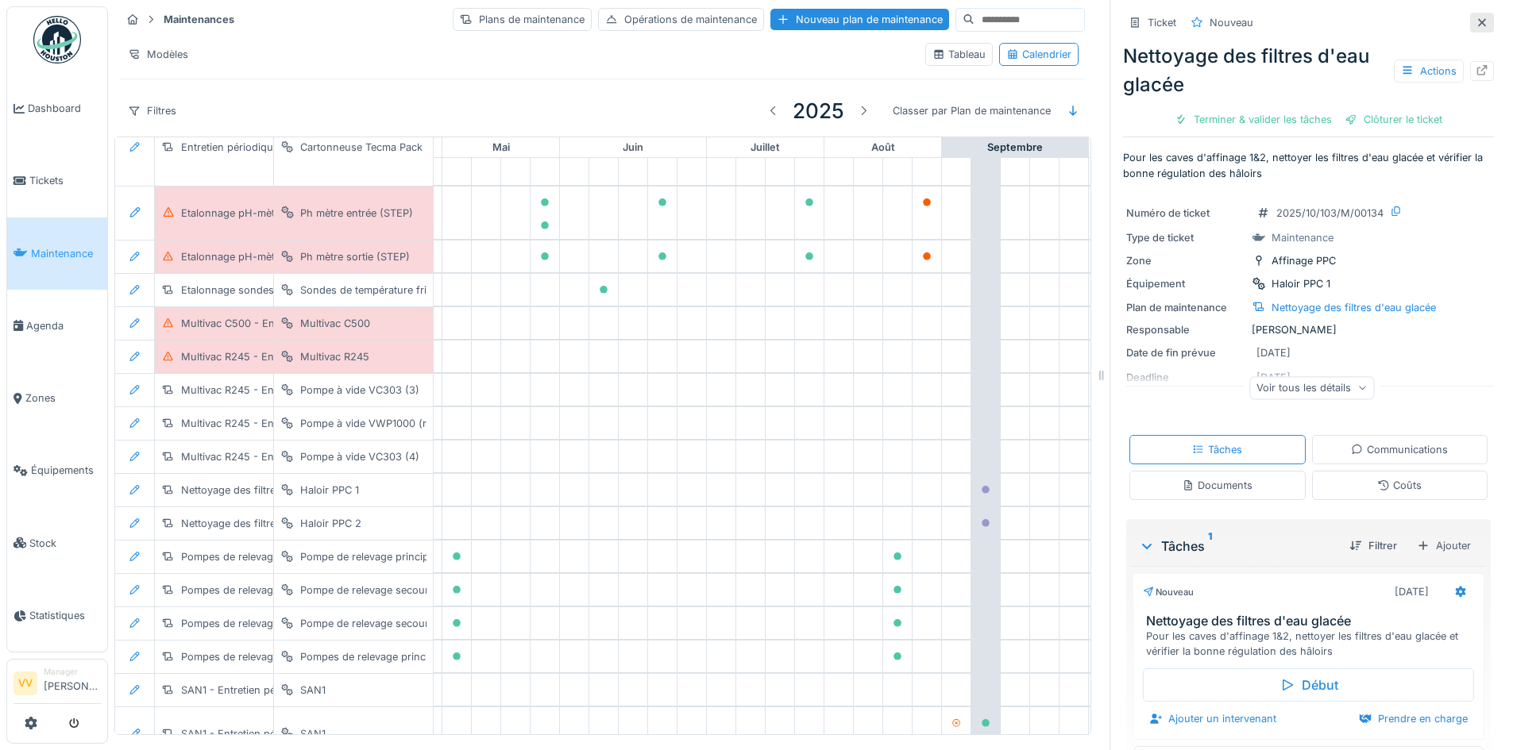
click at [1475, 21] on icon at bounding box center [1481, 22] width 13 height 10
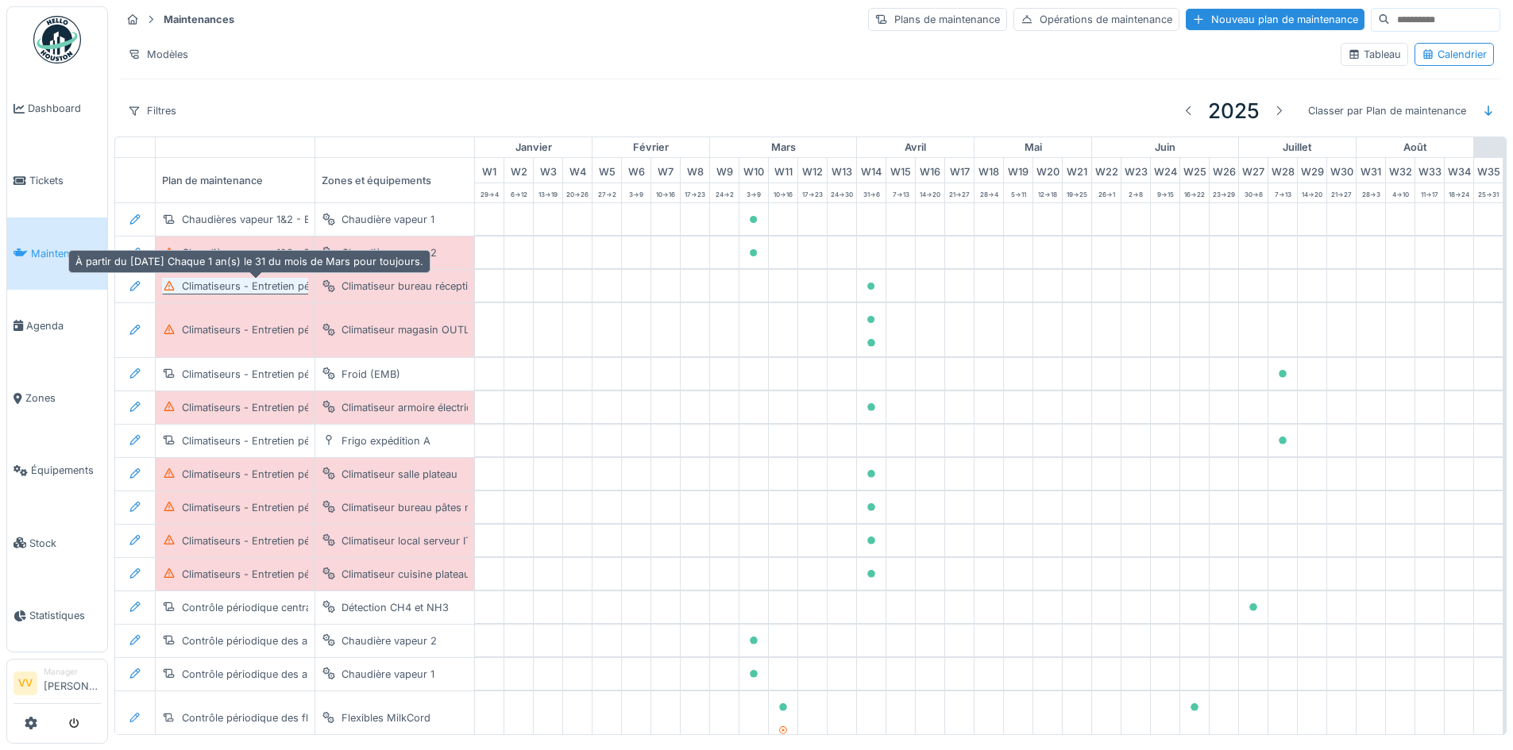
click at [173, 287] on icon at bounding box center [169, 286] width 13 height 10
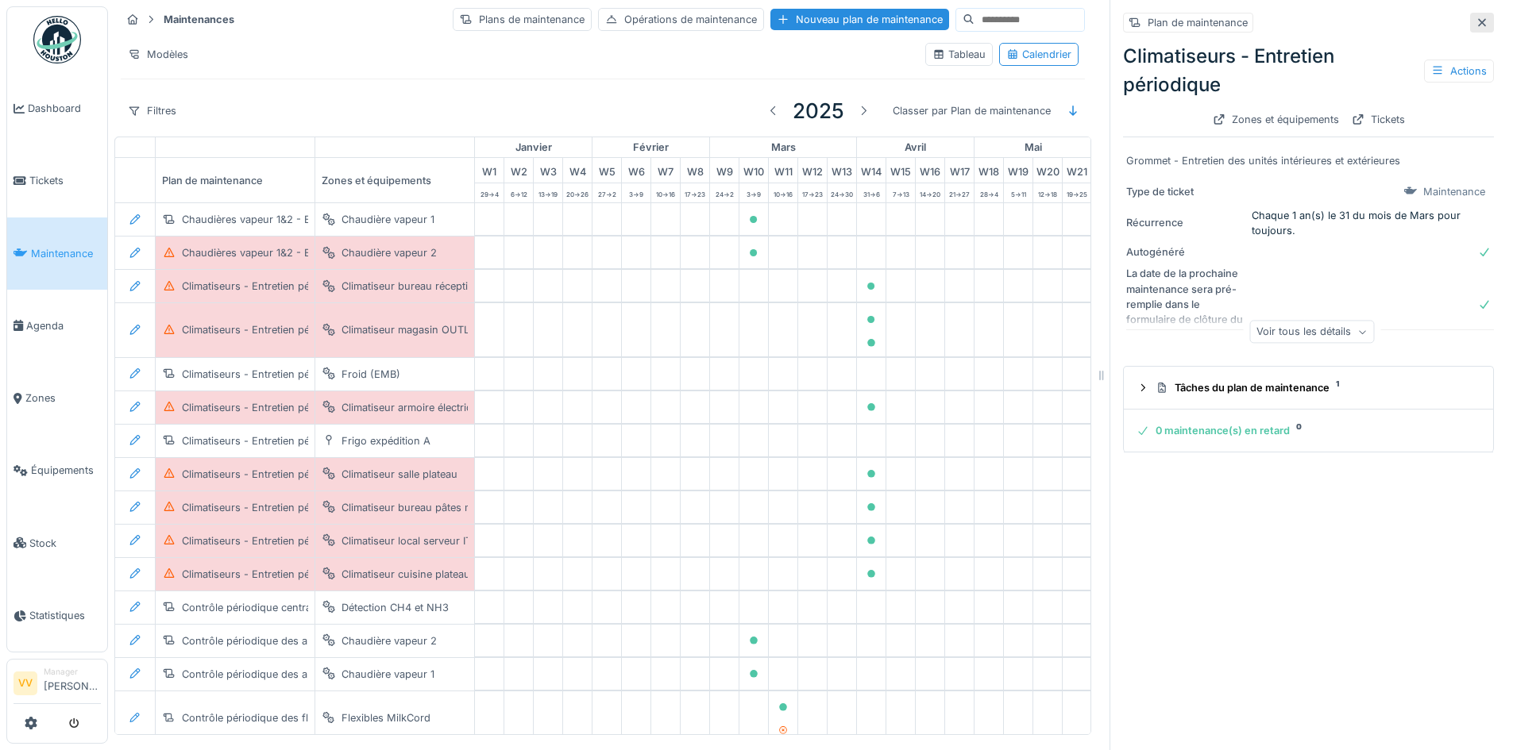
click at [1478, 25] on icon at bounding box center [1482, 22] width 8 height 8
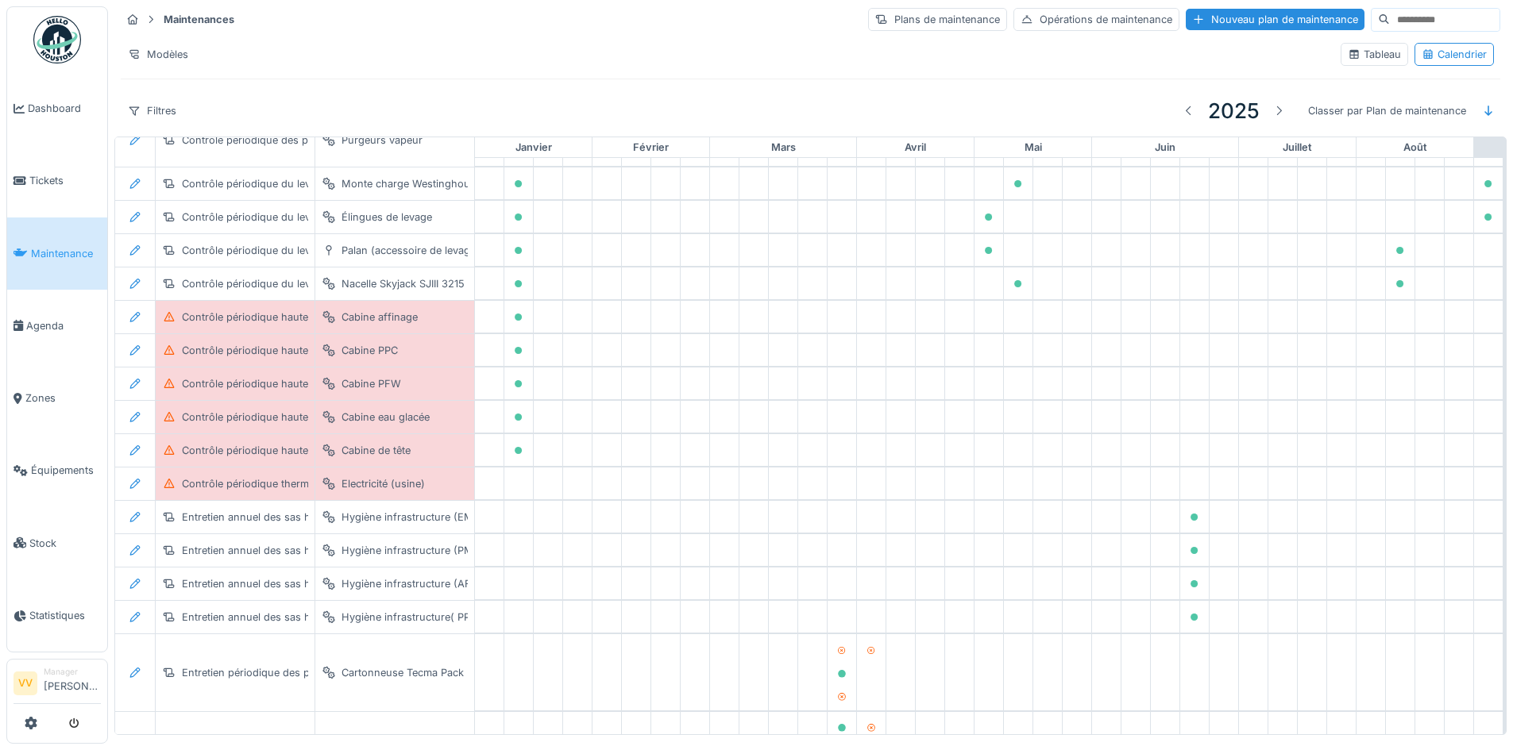
scroll to position [635, 0]
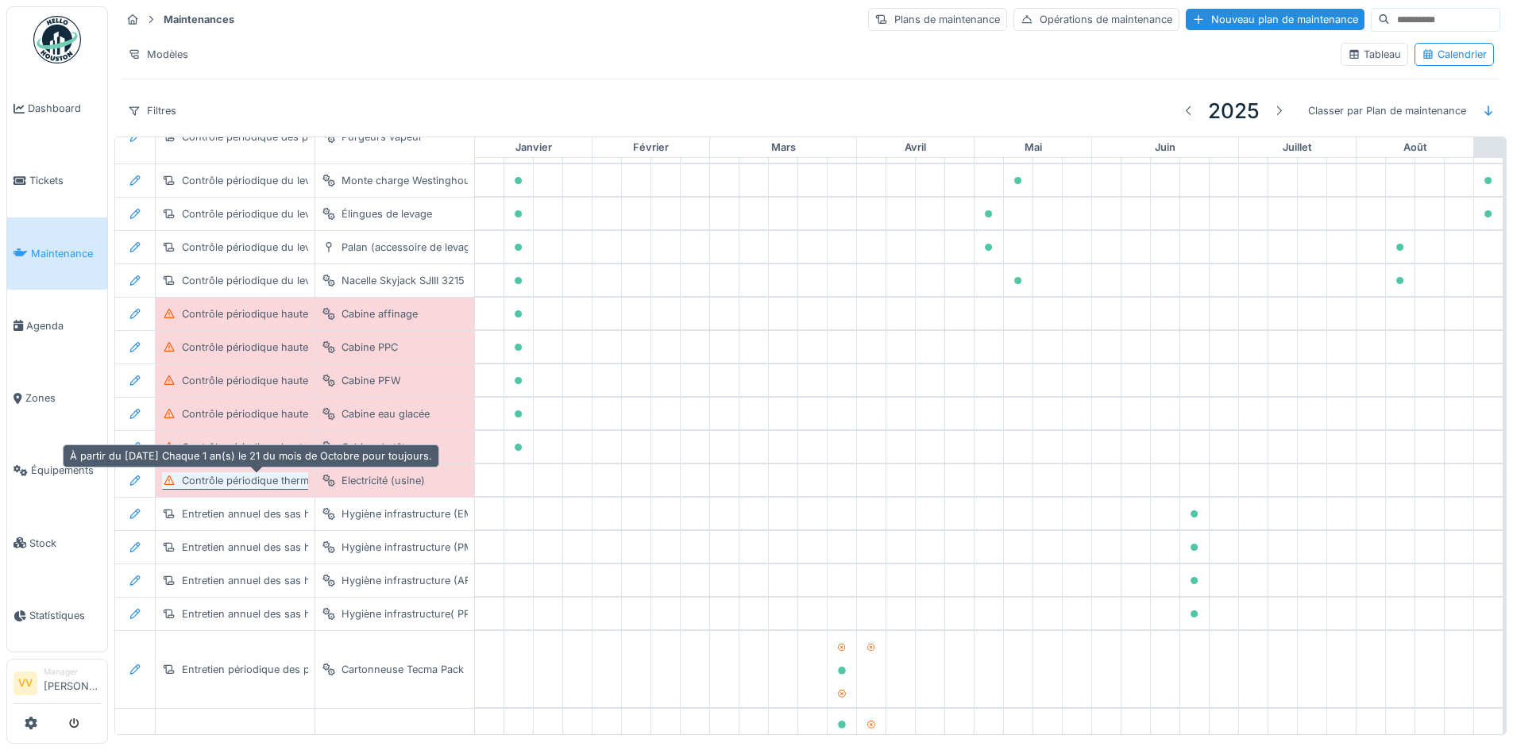
click at [216, 487] on div "Contrôle périodique thermographie" at bounding box center [267, 480] width 170 height 15
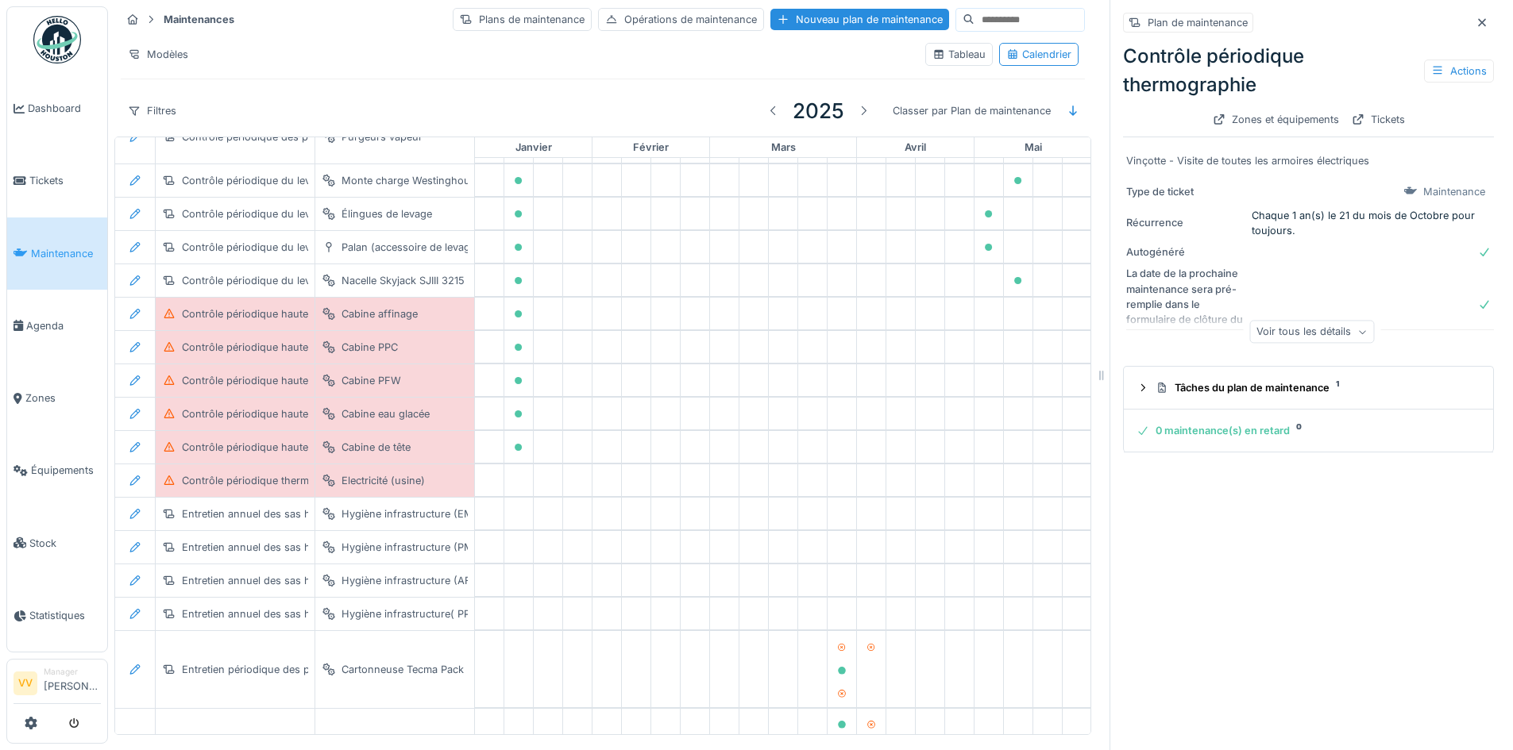
click at [1290, 329] on div "Voir tous les détails" at bounding box center [1311, 332] width 125 height 23
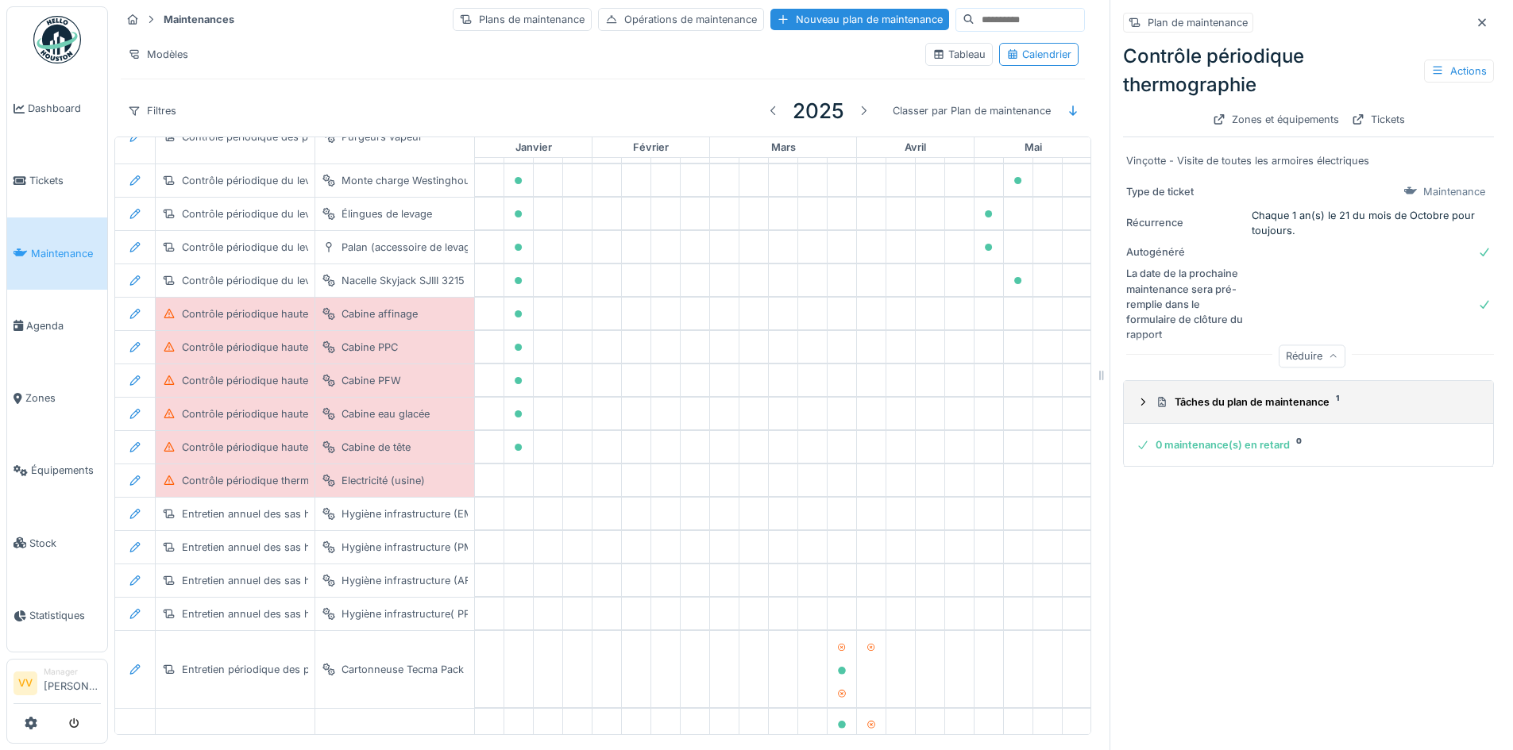
click at [1136, 403] on icon at bounding box center [1142, 402] width 13 height 10
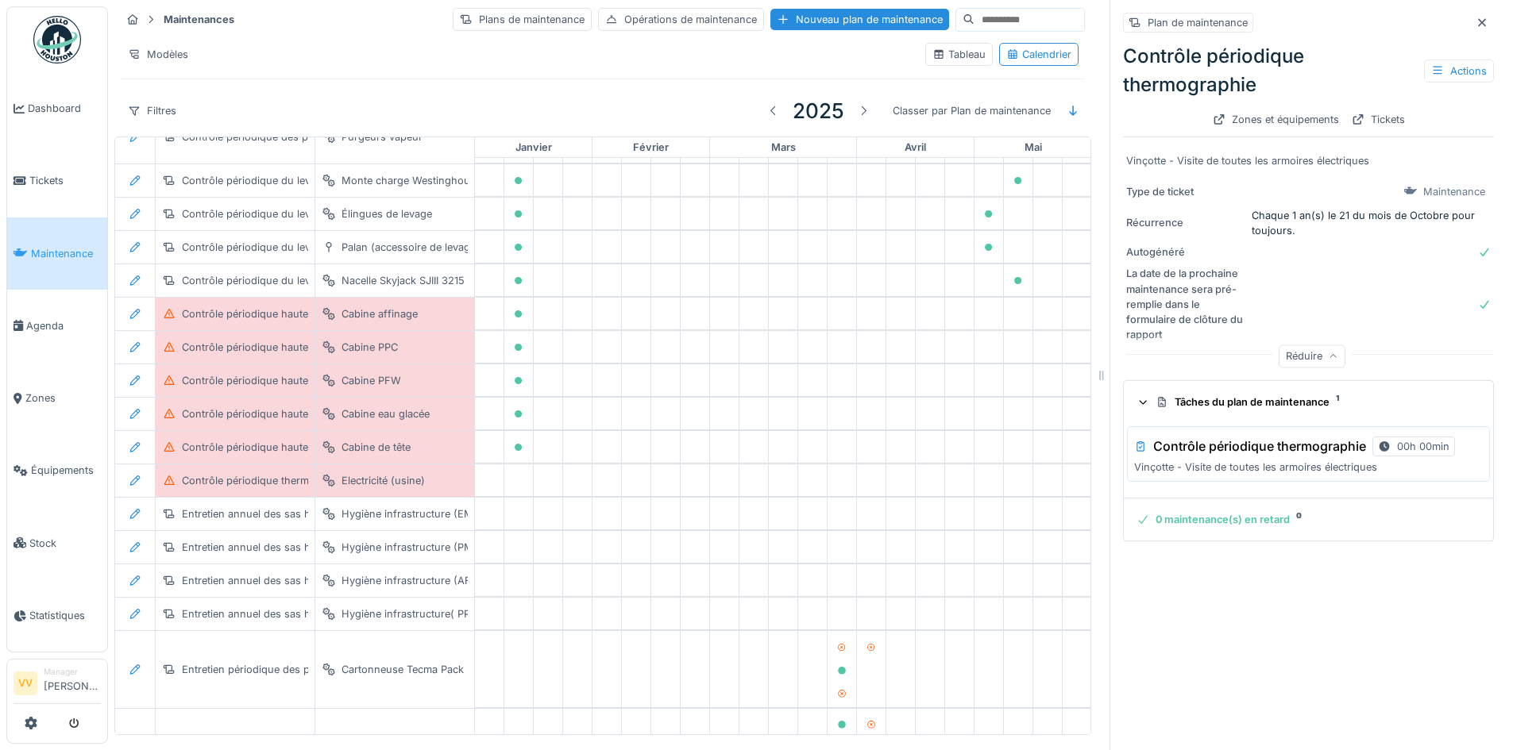
click at [1294, 650] on div "Plan de maintenance Contrôle périodique thermographie Actions Zones et équipeme…" at bounding box center [1307, 375] width 397 height 750
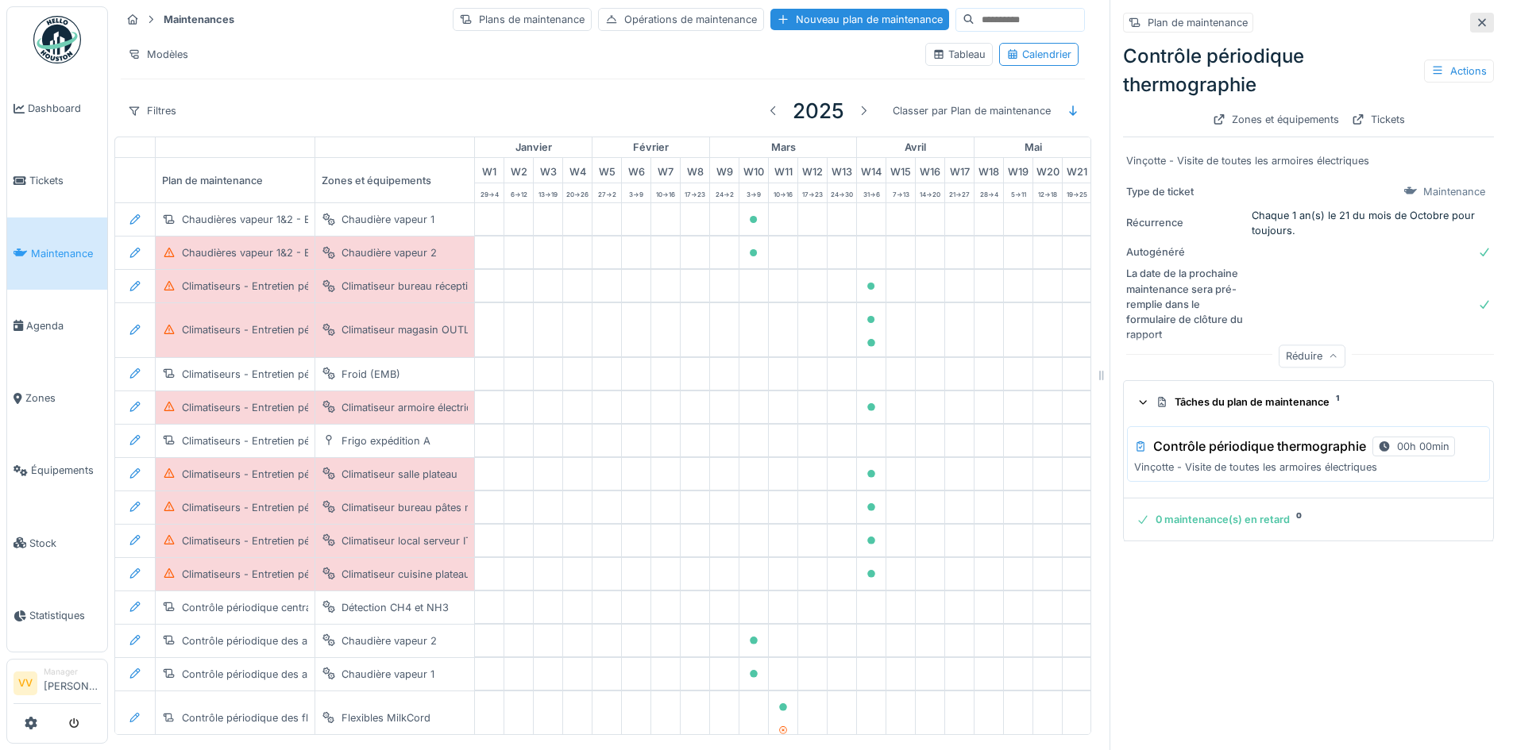
click at [1475, 24] on icon at bounding box center [1481, 22] width 13 height 10
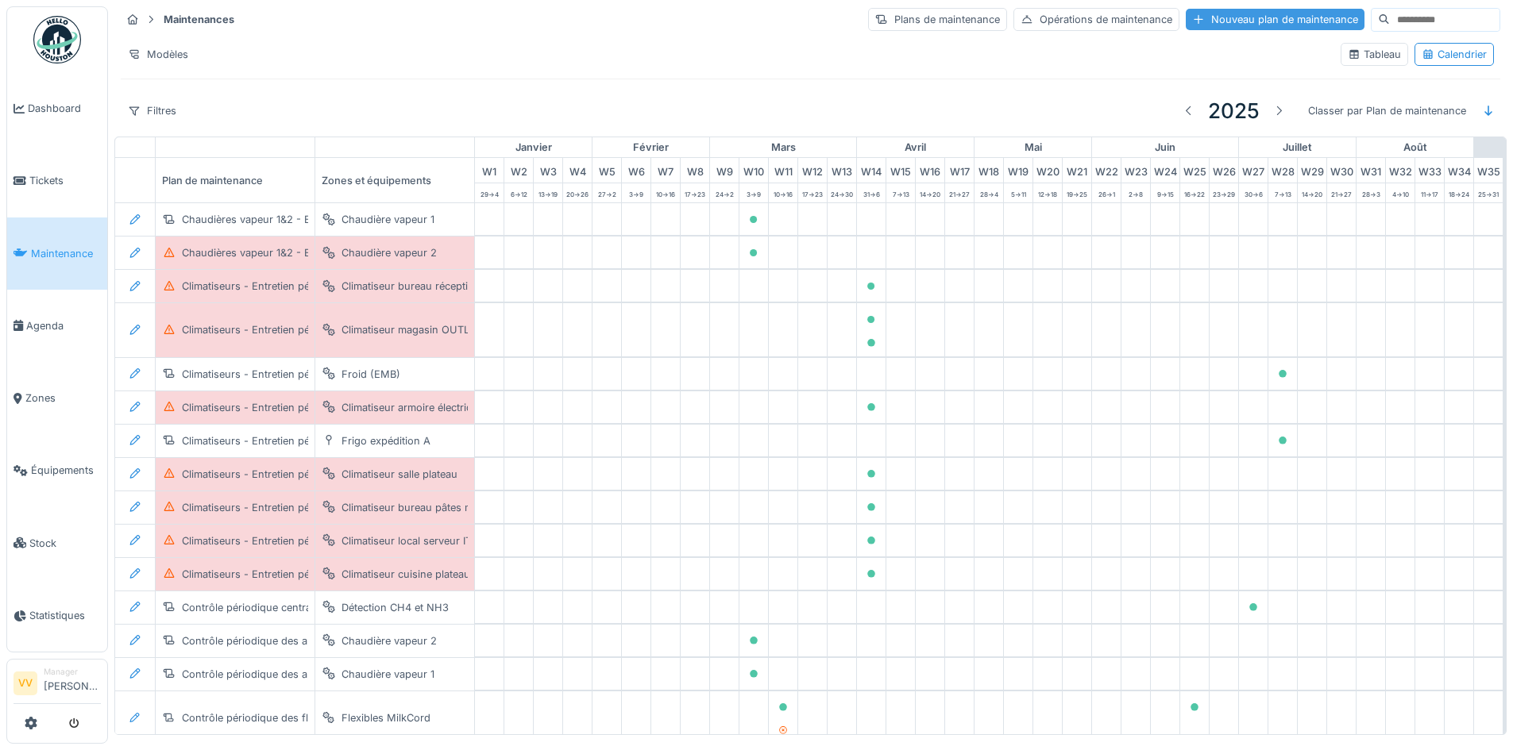
click at [1251, 22] on div "Nouveau plan de maintenance" at bounding box center [1275, 19] width 179 height 21
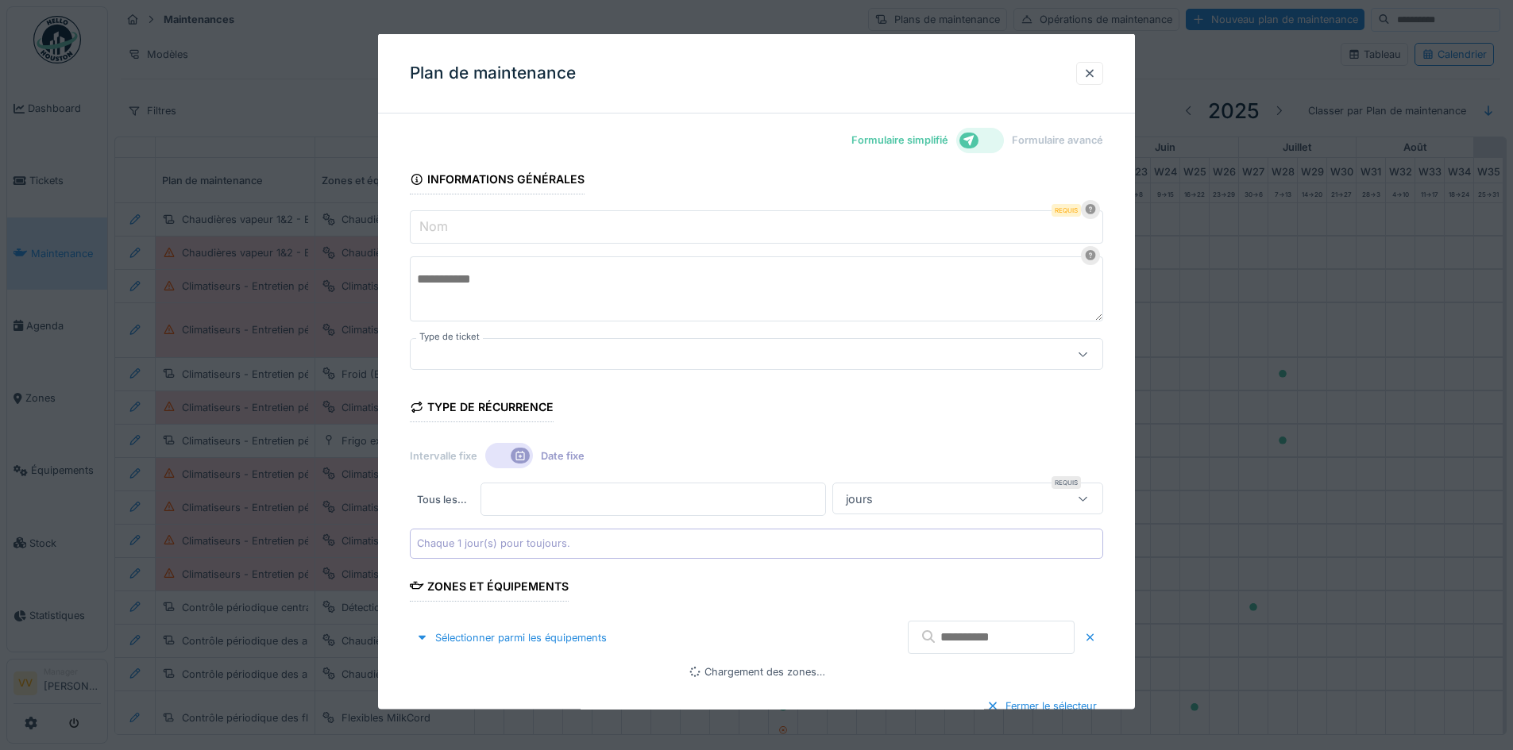
type input "***"
drag, startPoint x: 1095, startPoint y: 67, endPoint x: 1041, endPoint y: 74, distance: 54.5
click at [1095, 67] on div at bounding box center [1089, 72] width 13 height 15
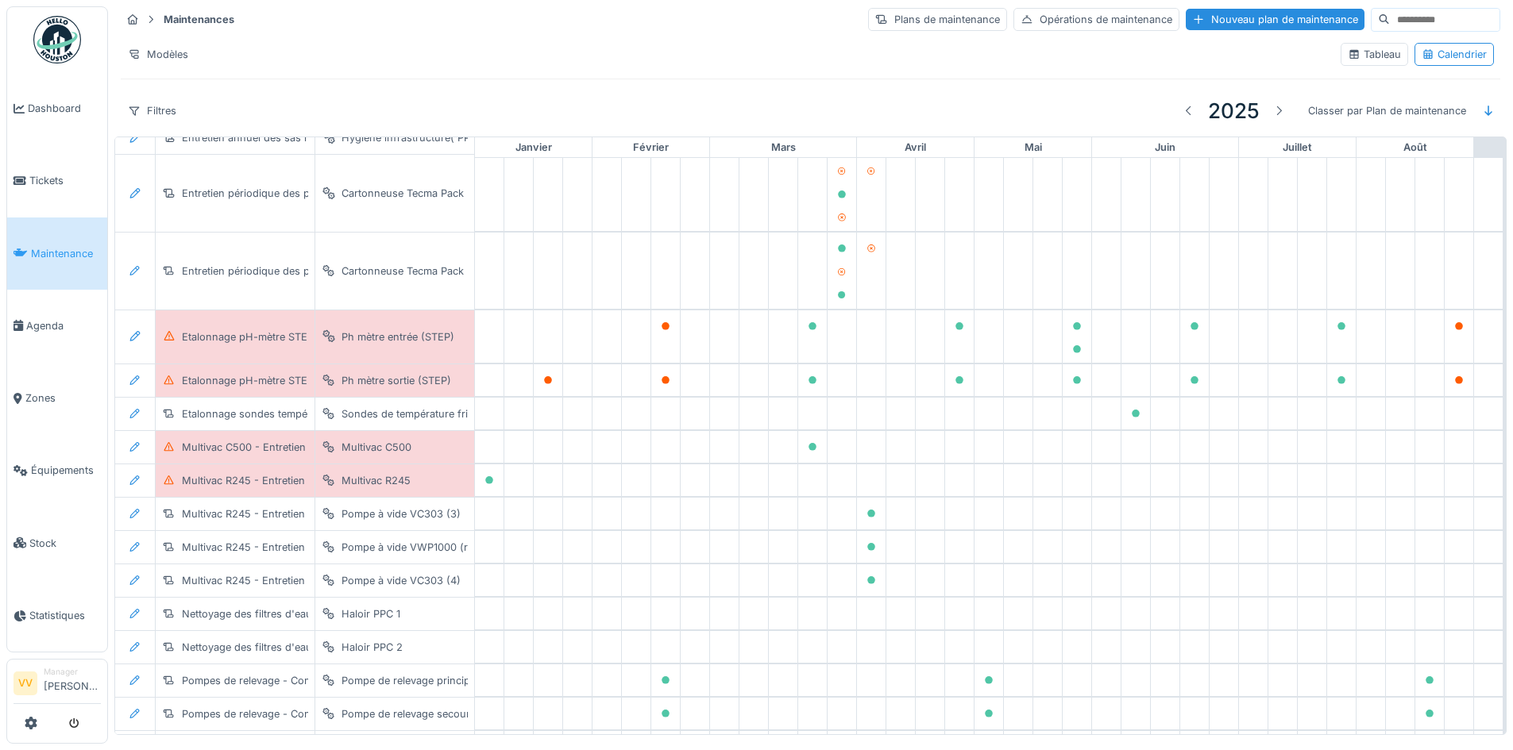
scroll to position [1373, 0]
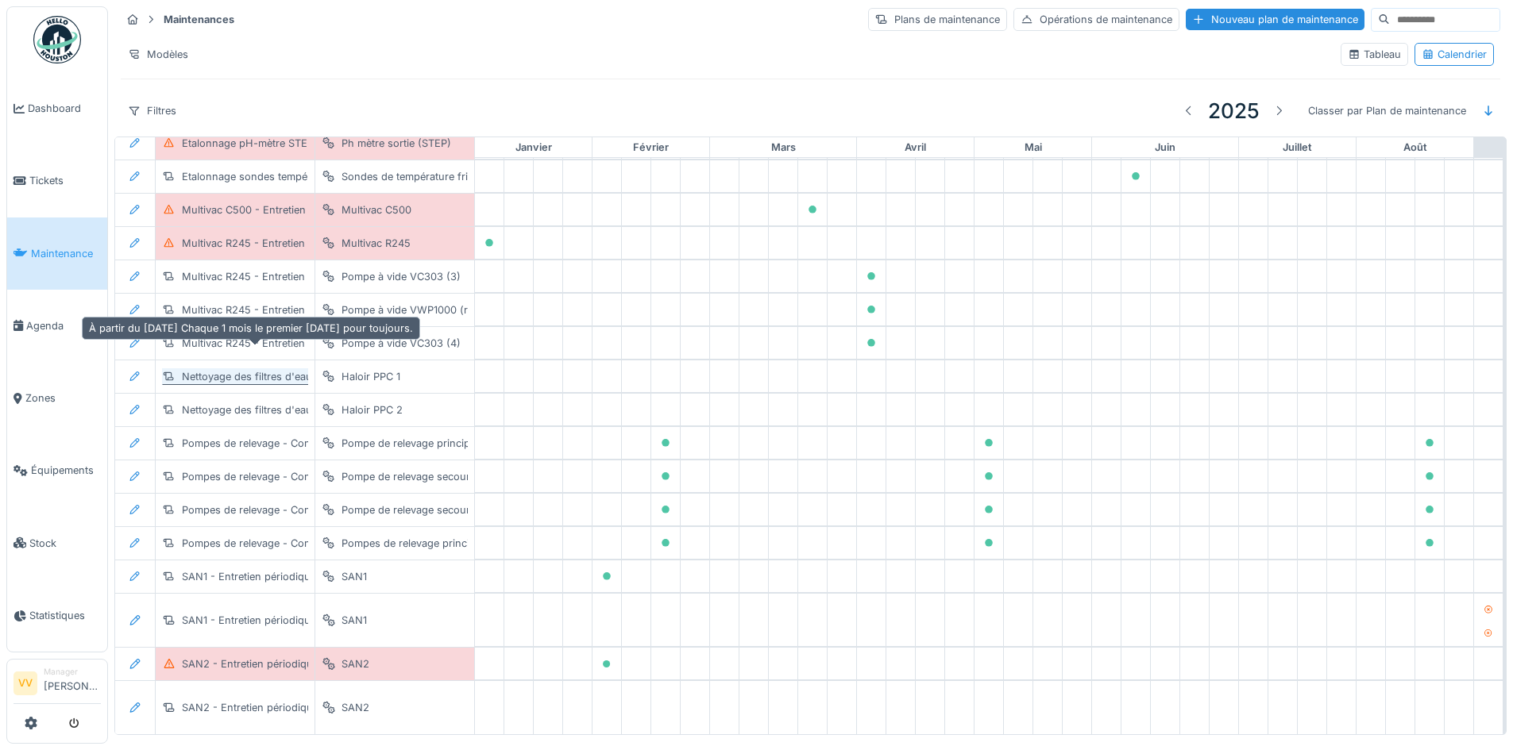
click at [221, 369] on div "Nettoyage des filtres d'eau glacée" at bounding box center [264, 376] width 164 height 15
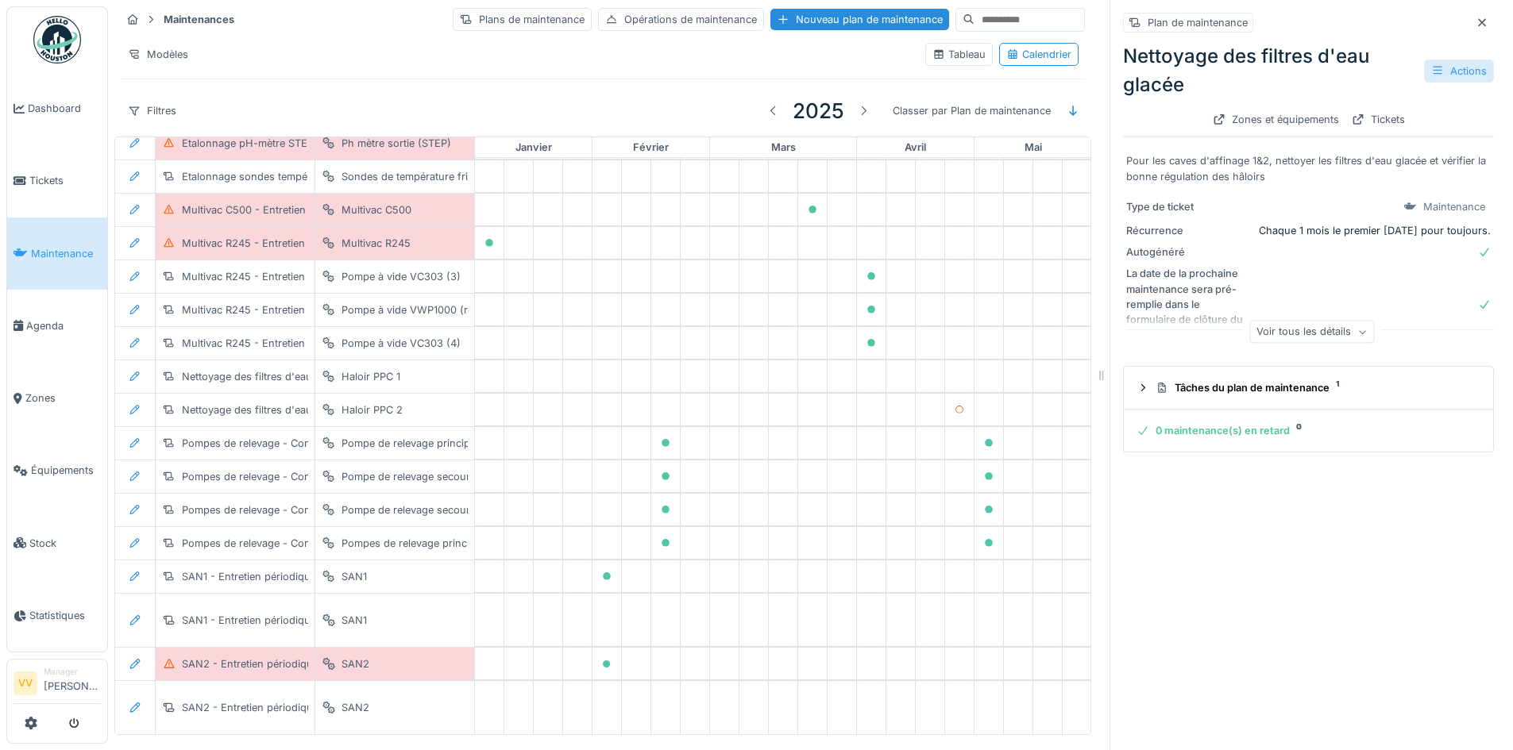
click at [1445, 66] on div "Actions" at bounding box center [1459, 71] width 70 height 23
click at [1372, 106] on div "Modifier" at bounding box center [1381, 106] width 143 height 24
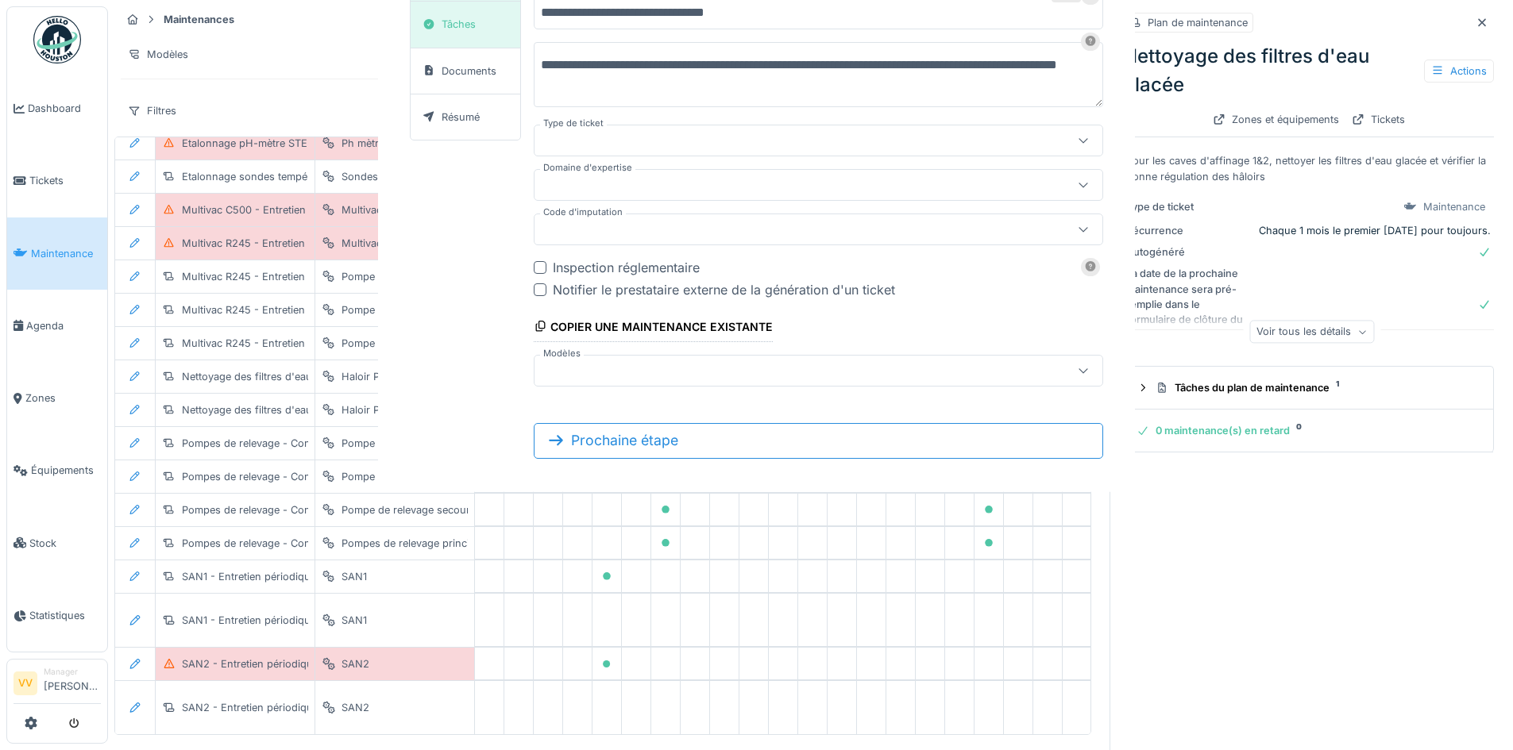
type input "***"
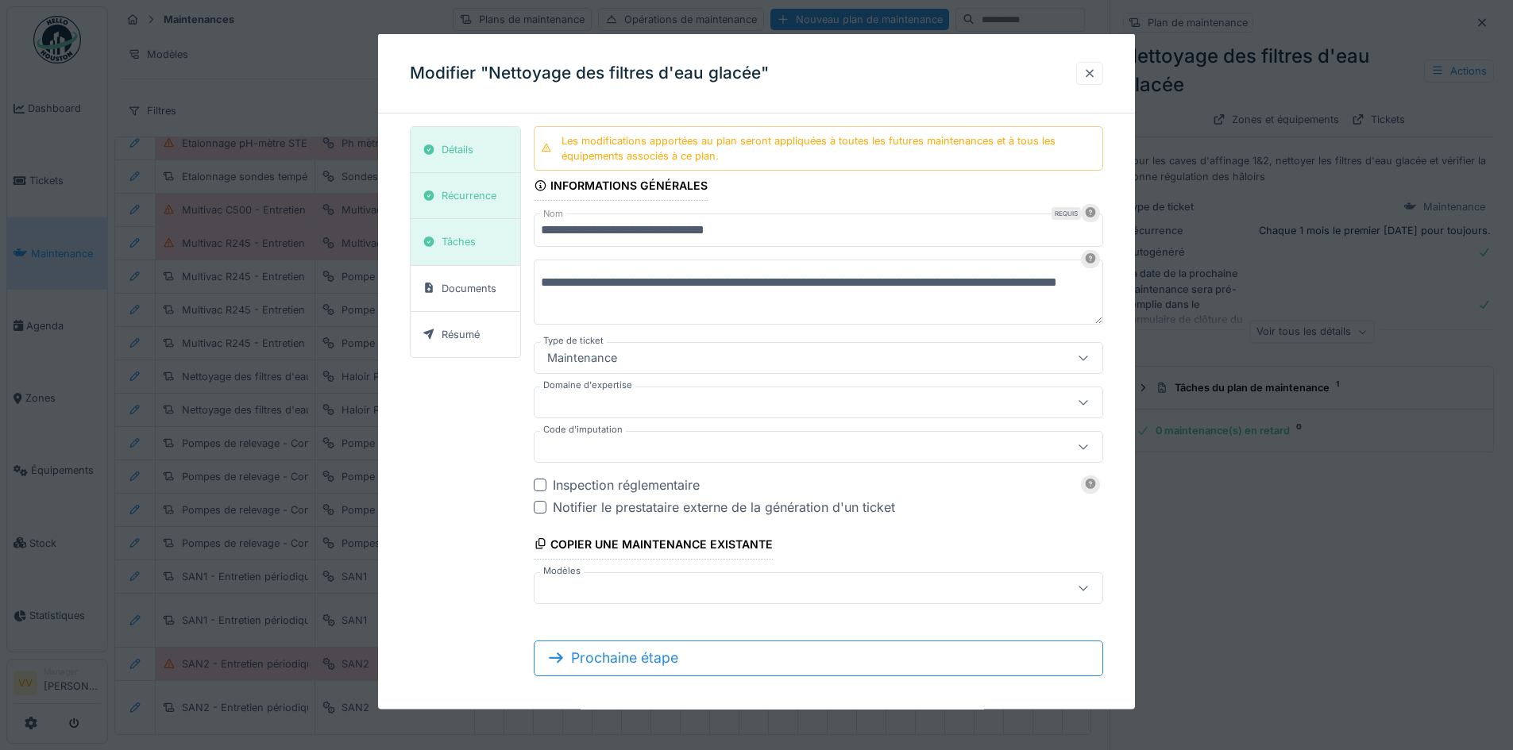
click at [1103, 78] on div at bounding box center [1089, 72] width 27 height 23
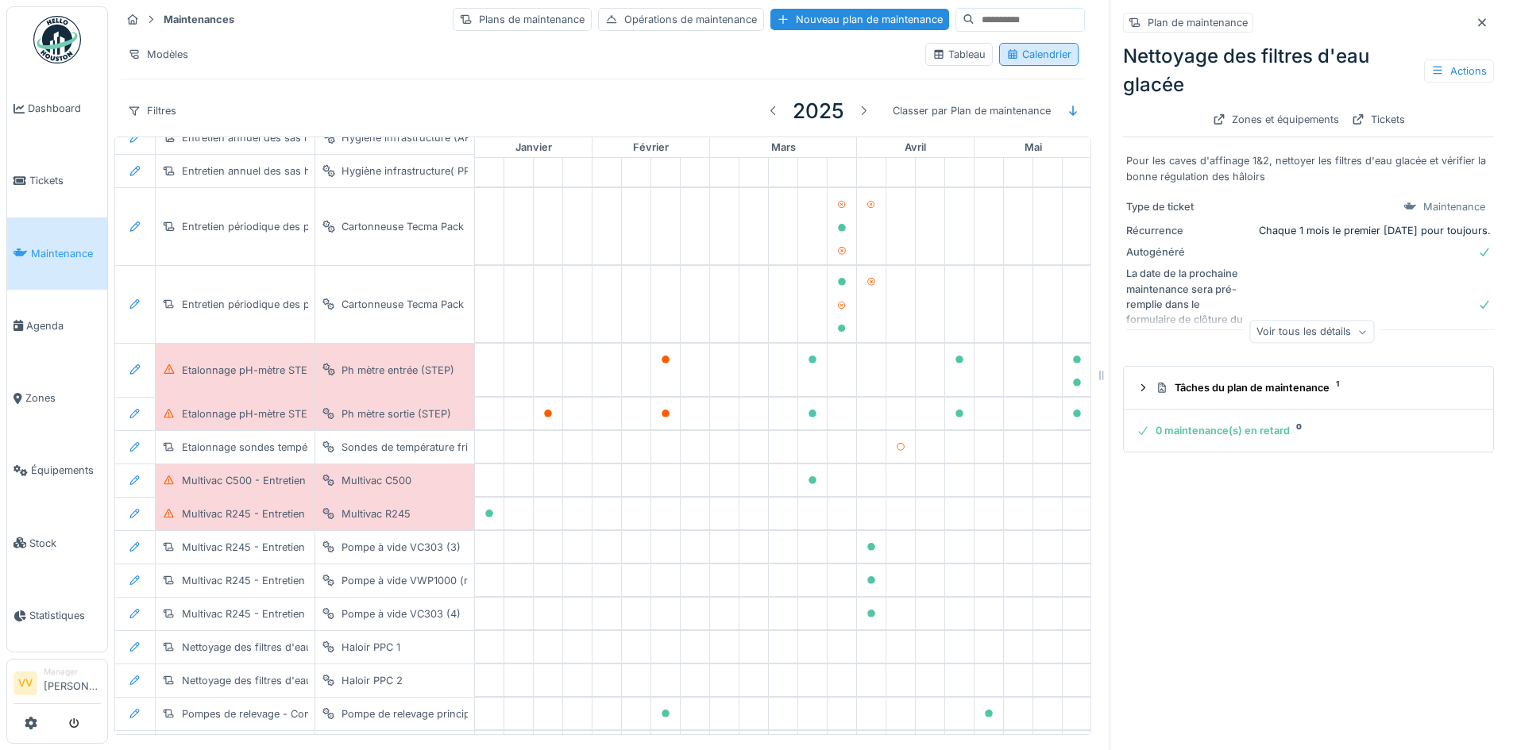
scroll to position [976, 0]
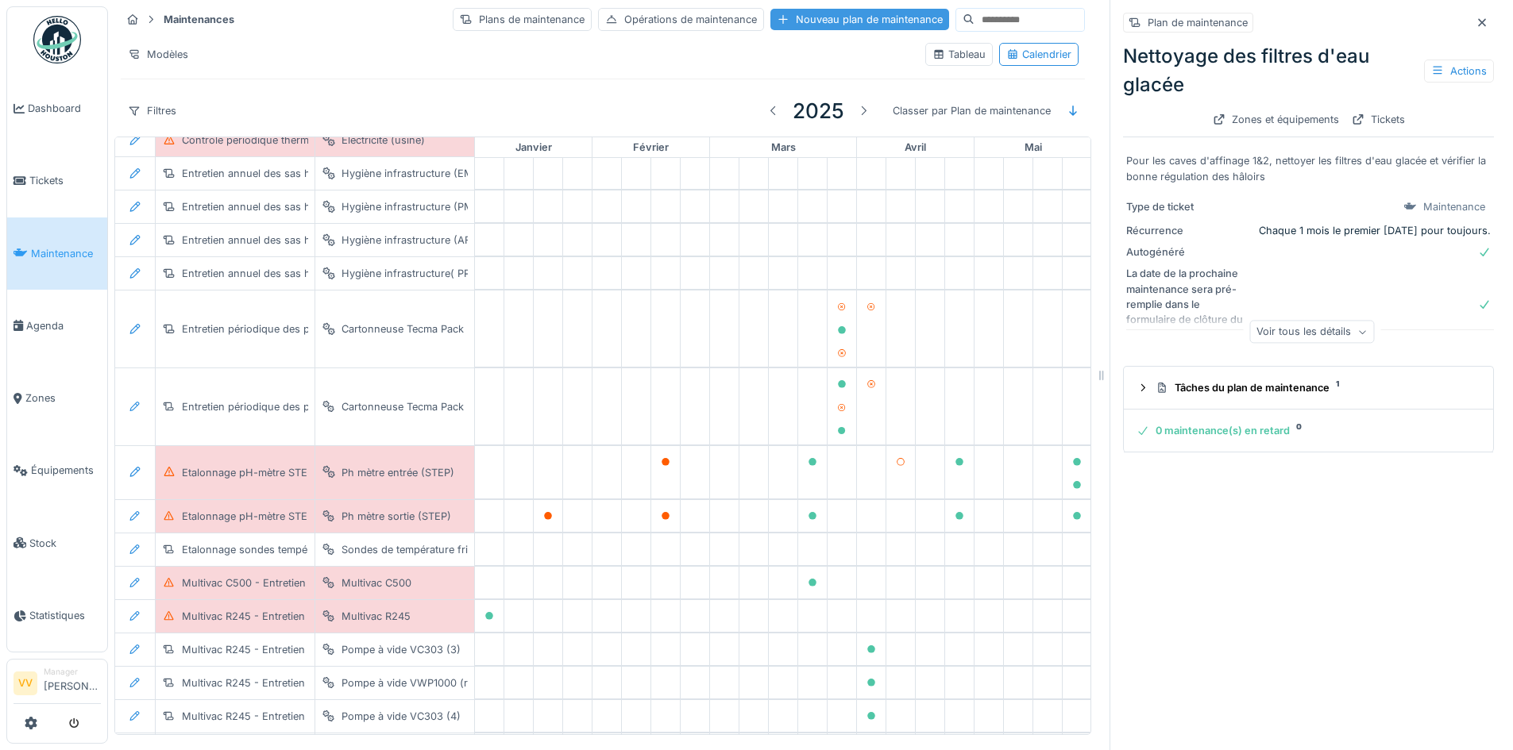
click at [817, 25] on div "Nouveau plan de maintenance" at bounding box center [859, 19] width 179 height 21
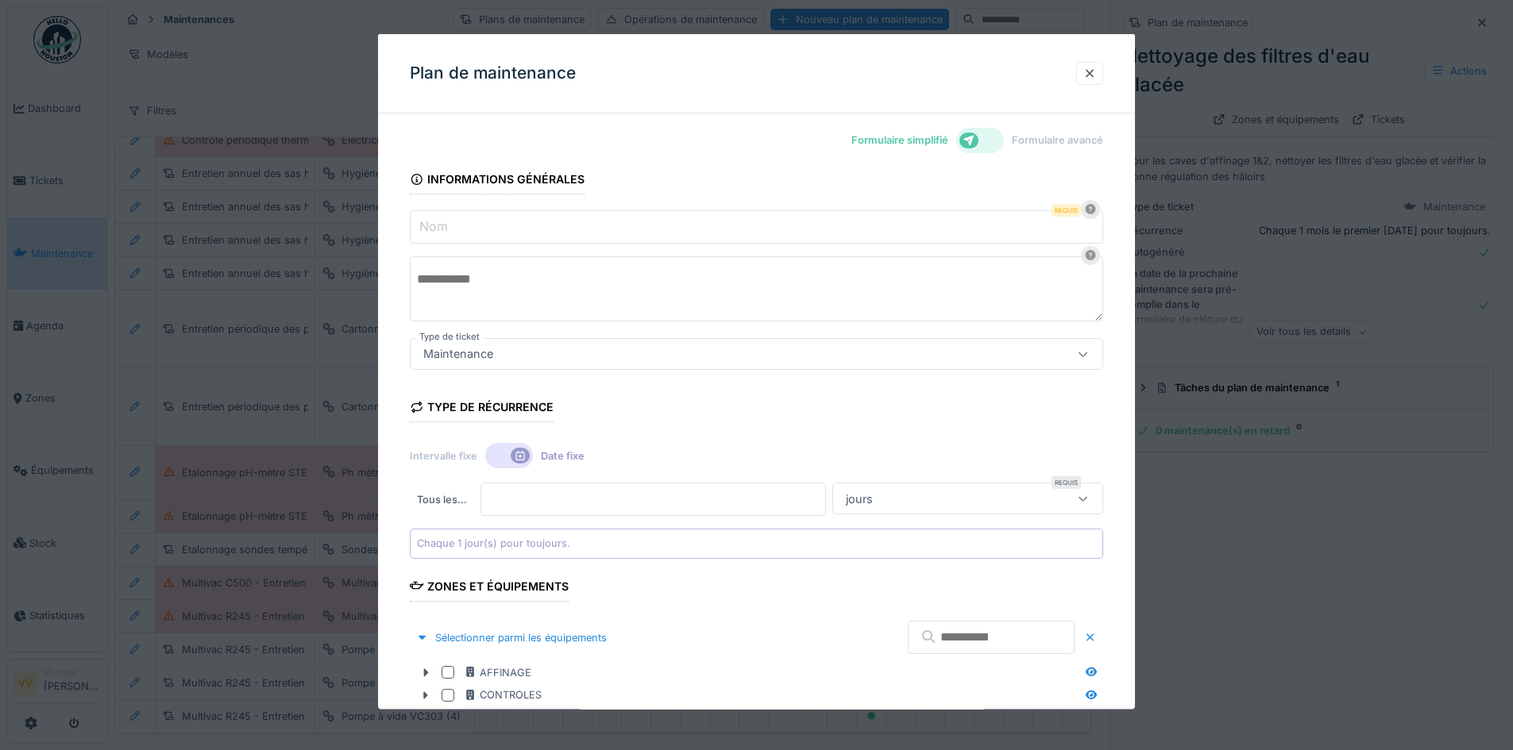
click at [639, 232] on input "Nom" at bounding box center [756, 226] width 693 height 33
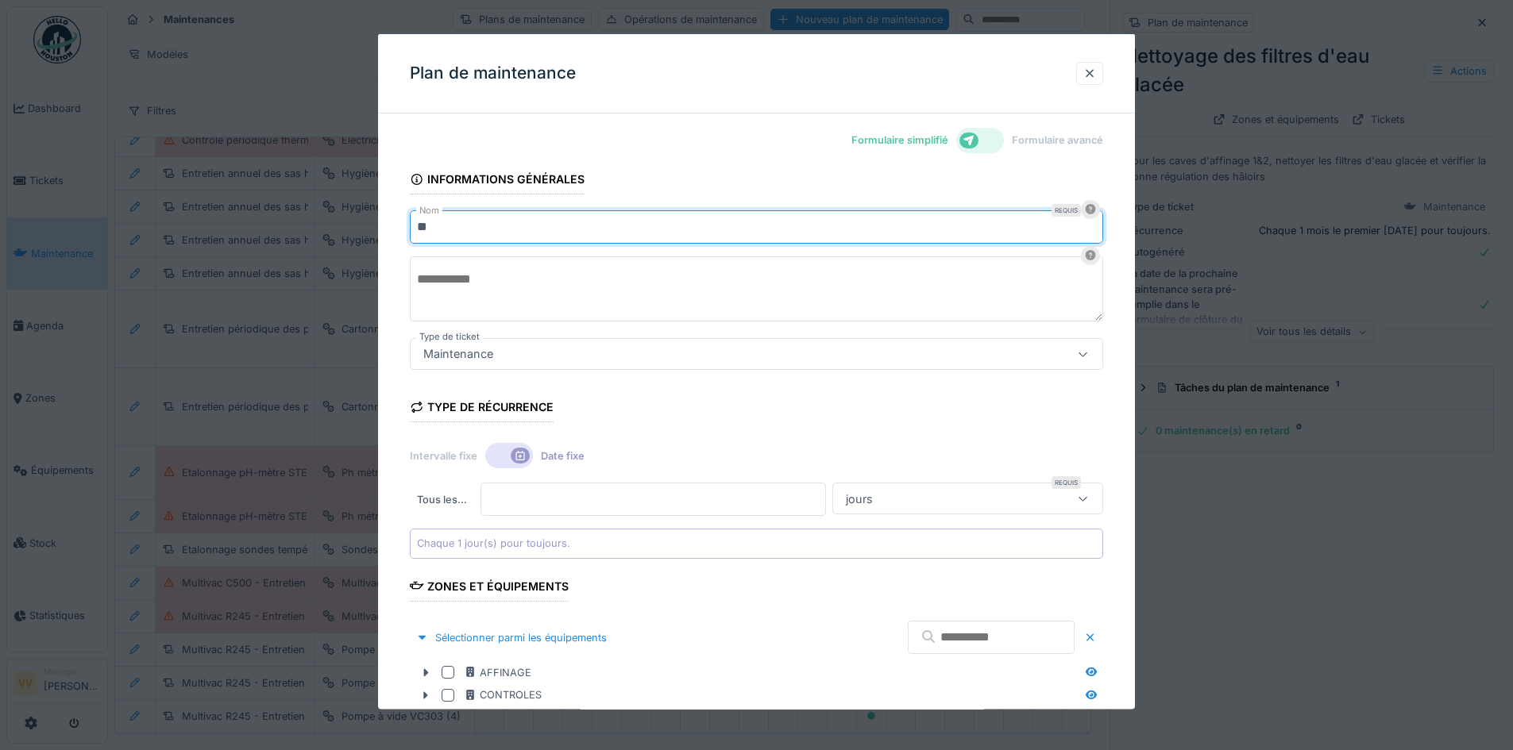
type input "**********"
click at [503, 270] on textarea at bounding box center [756, 288] width 693 height 65
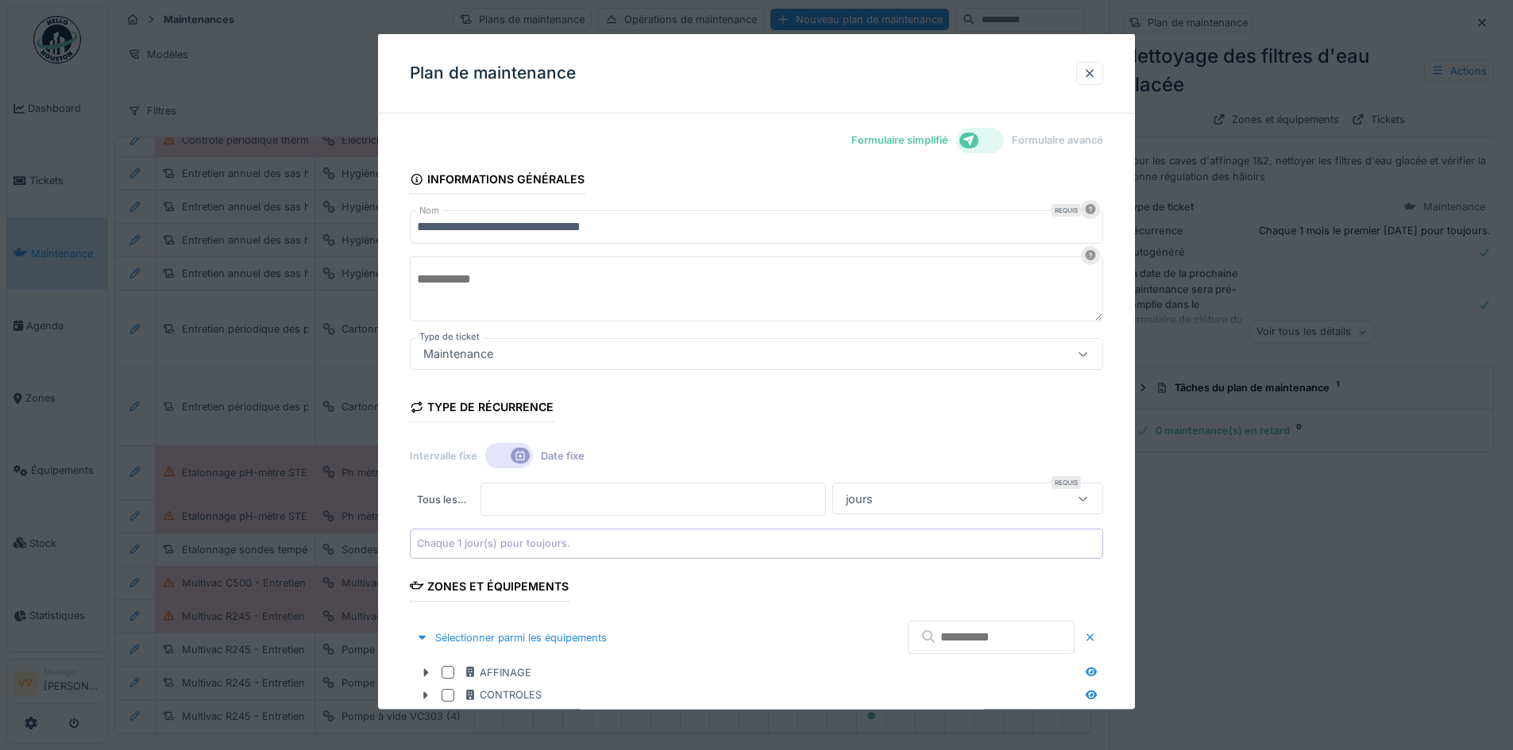
scroll to position [79, 0]
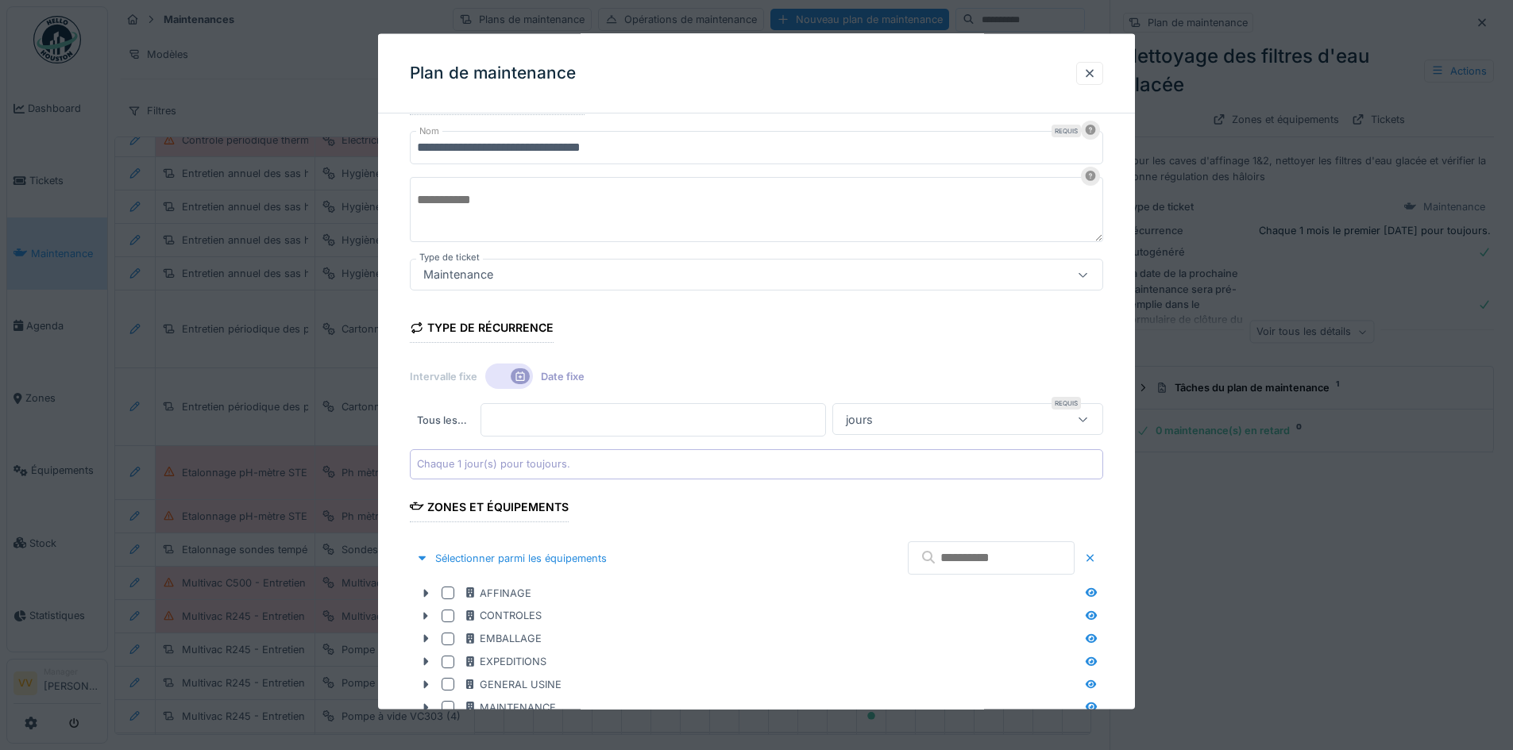
click at [498, 373] on div at bounding box center [509, 376] width 48 height 25
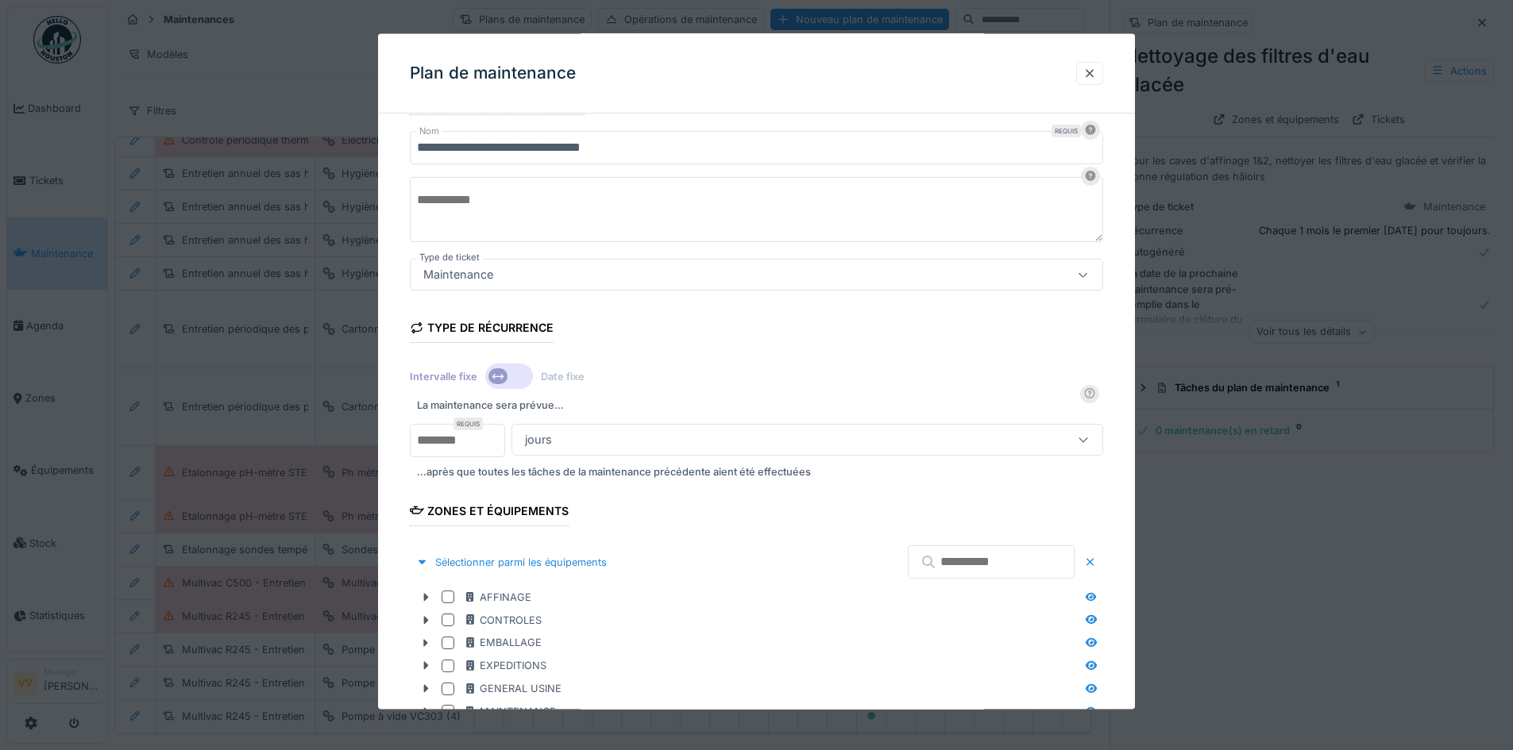
click at [800, 442] on div "jours" at bounding box center [772, 438] width 507 height 17
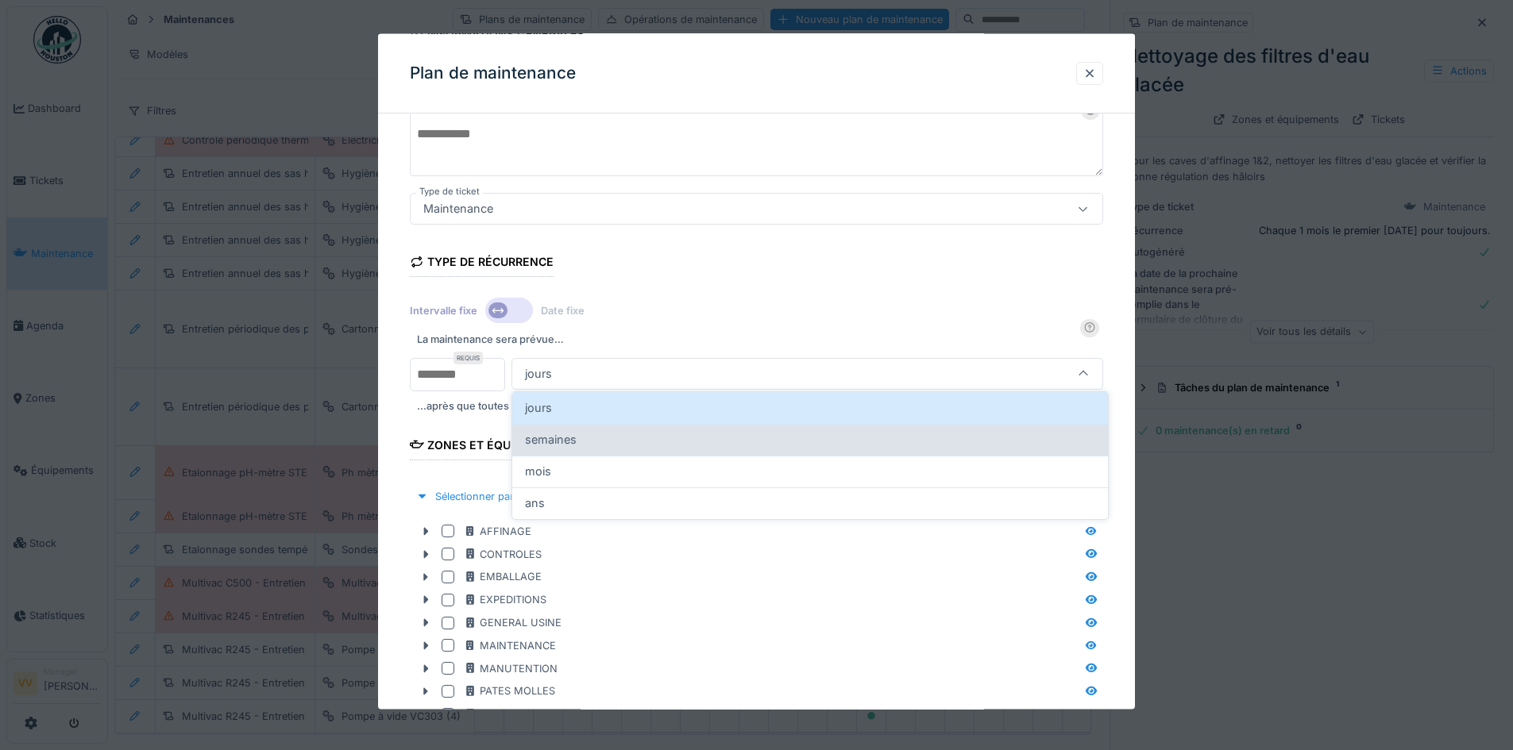
scroll to position [148, 0]
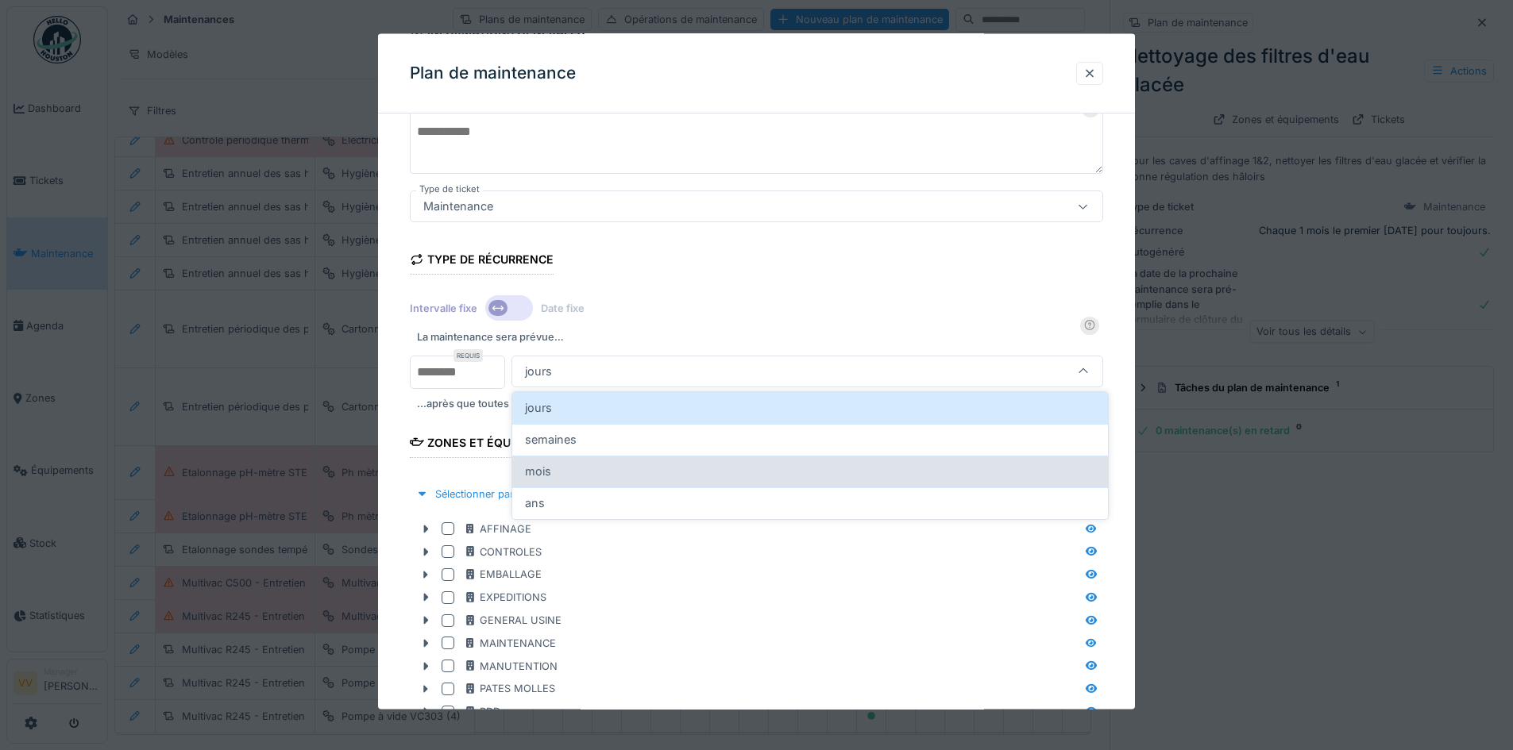
click at [664, 474] on div "mois" at bounding box center [810, 471] width 570 height 17
type input "*******"
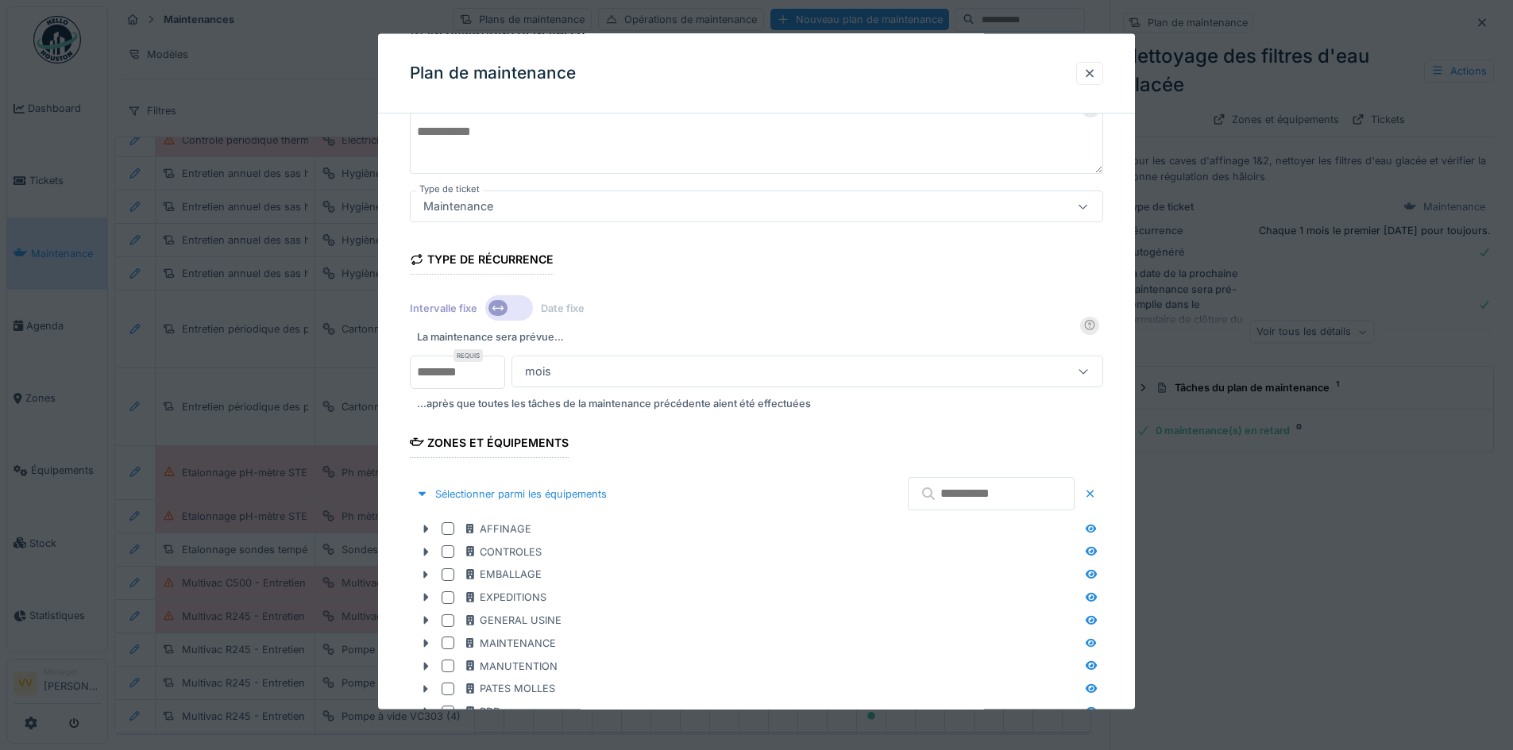
click at [866, 311] on div "Intervalle fixe Date fixe" at bounding box center [756, 308] width 693 height 29
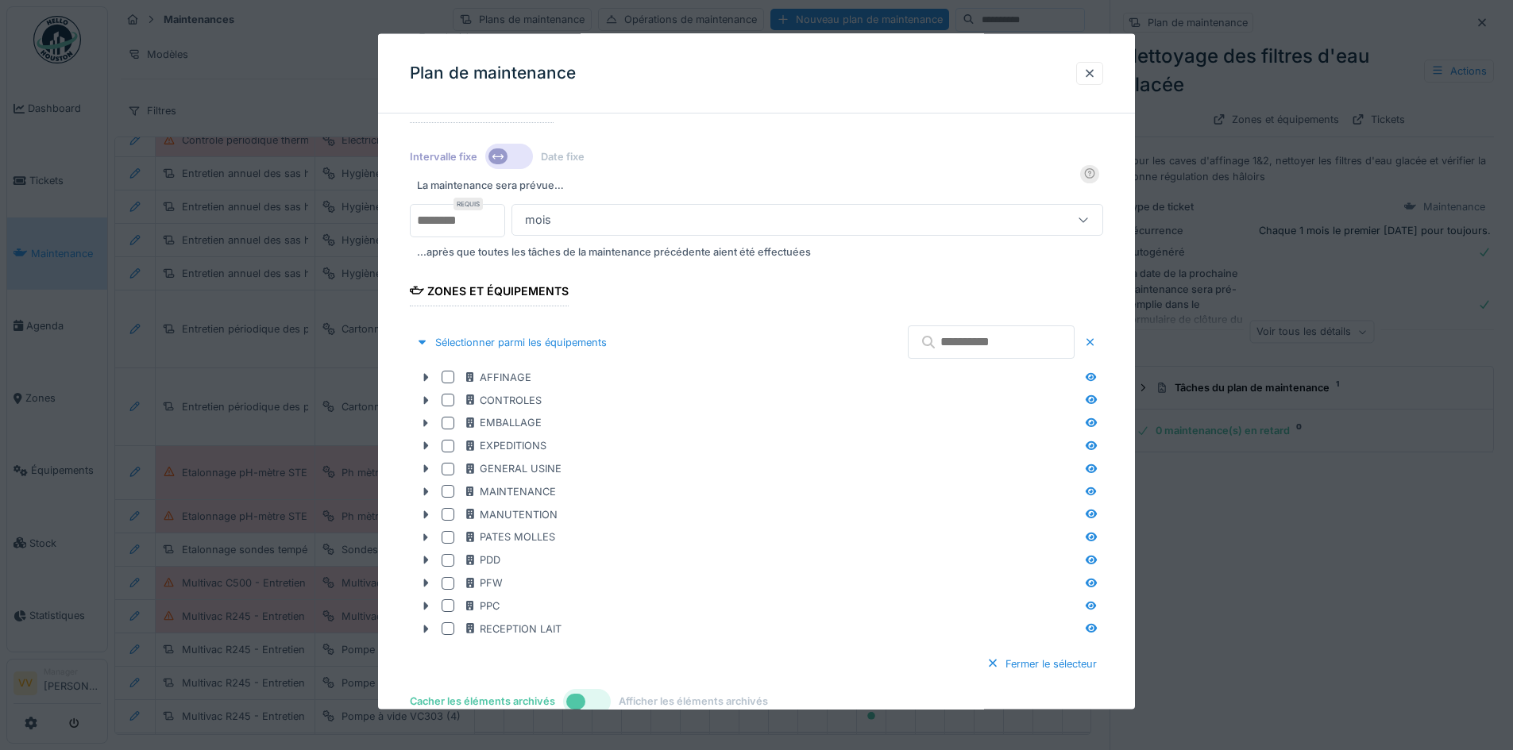
scroll to position [307, 0]
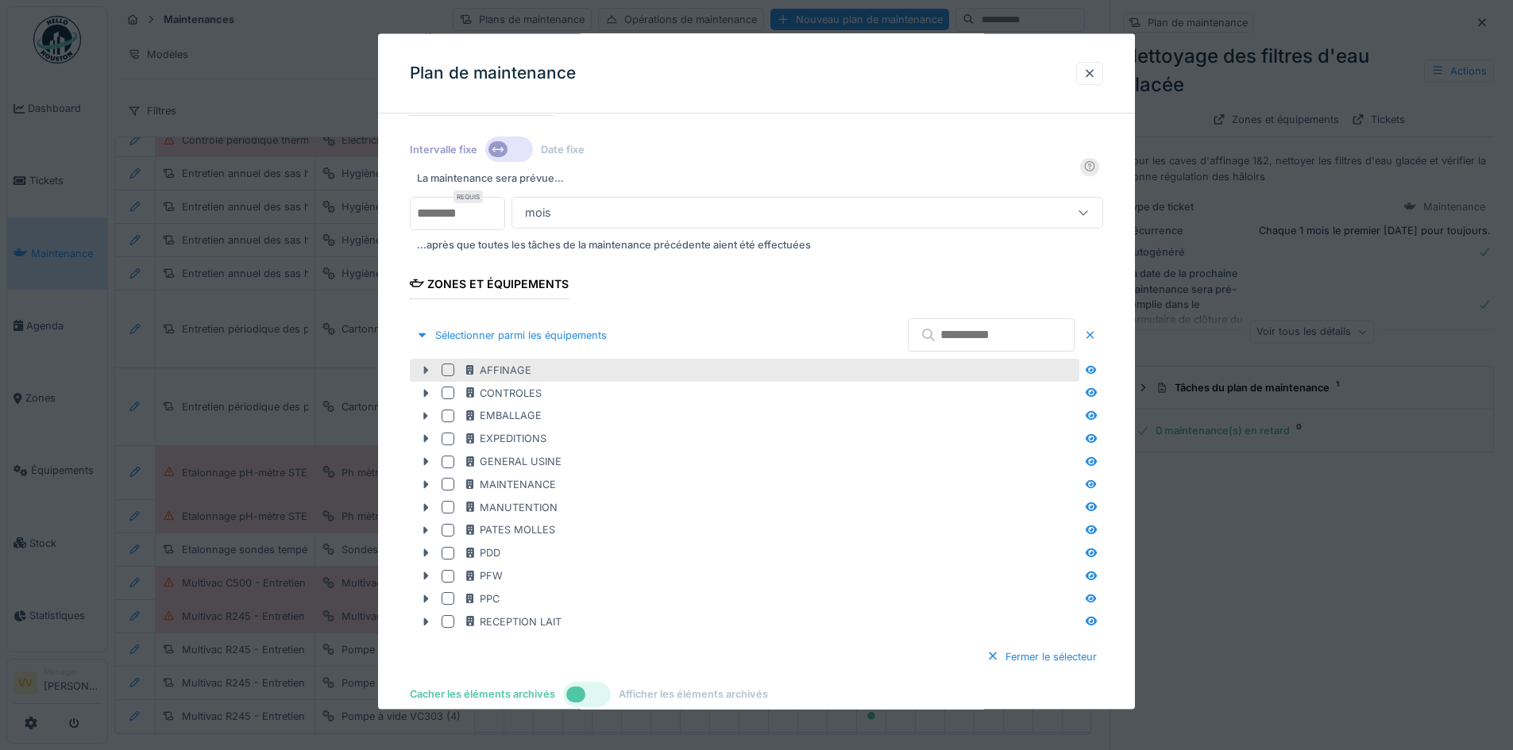
click at [428, 368] on icon at bounding box center [425, 370] width 13 height 10
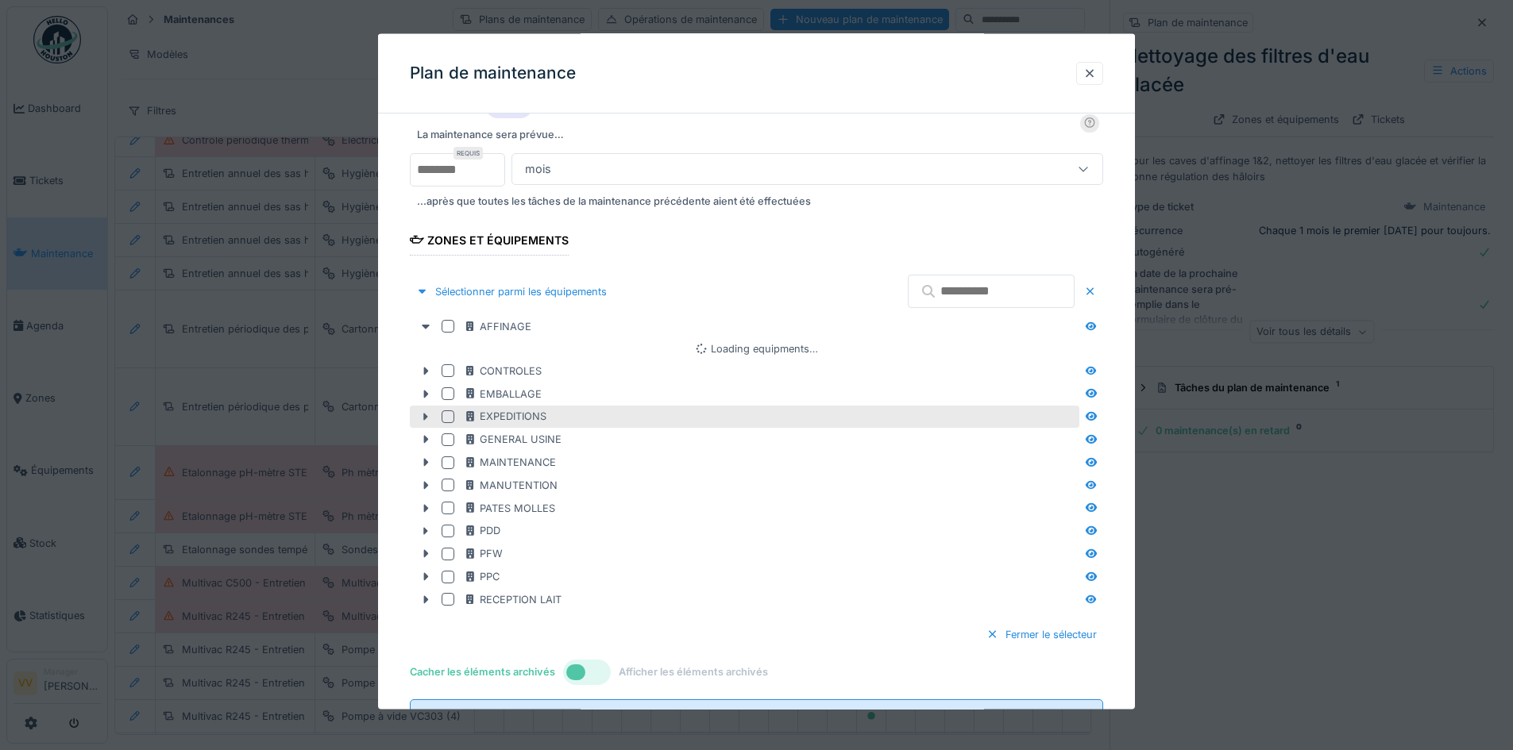
scroll to position [386, 0]
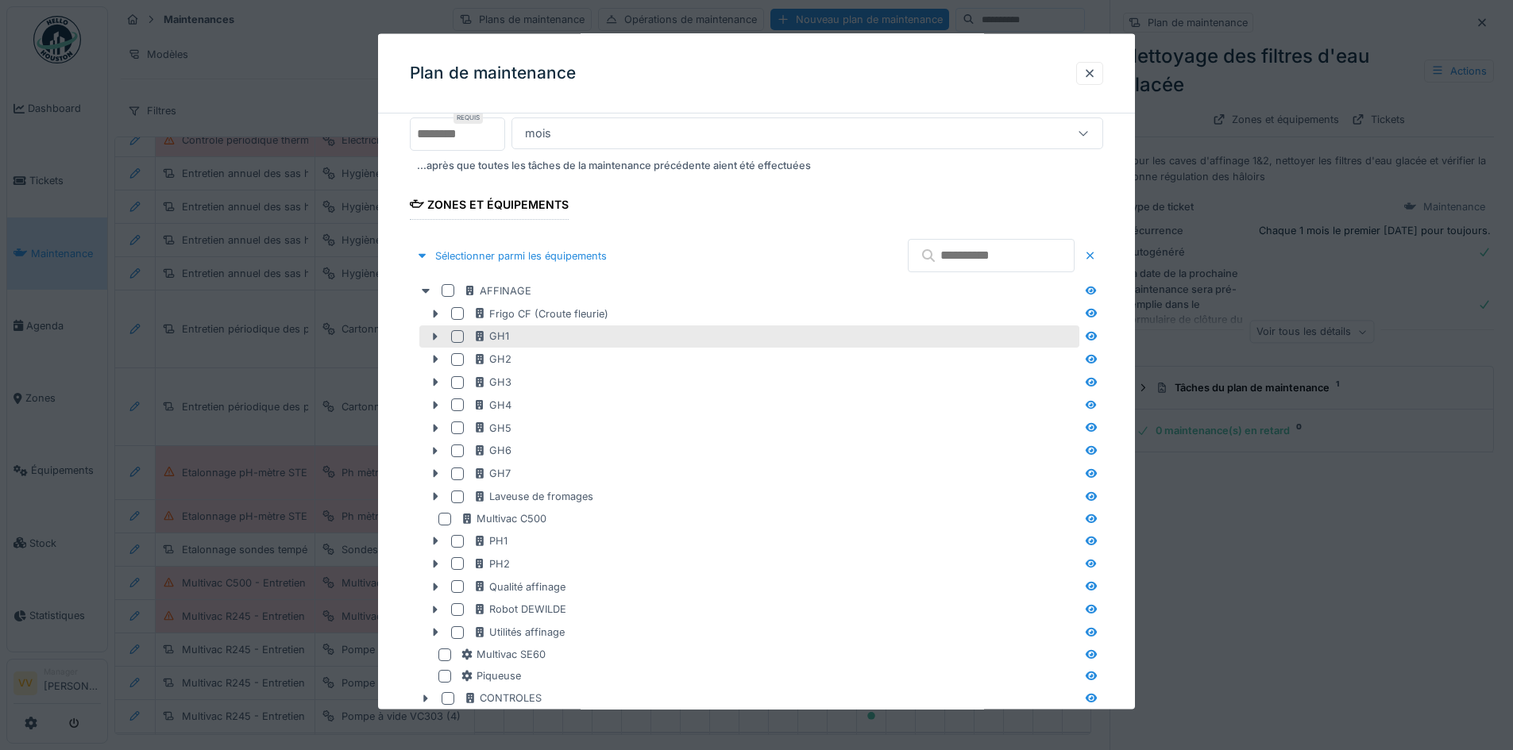
click at [457, 337] on div at bounding box center [457, 336] width 13 height 13
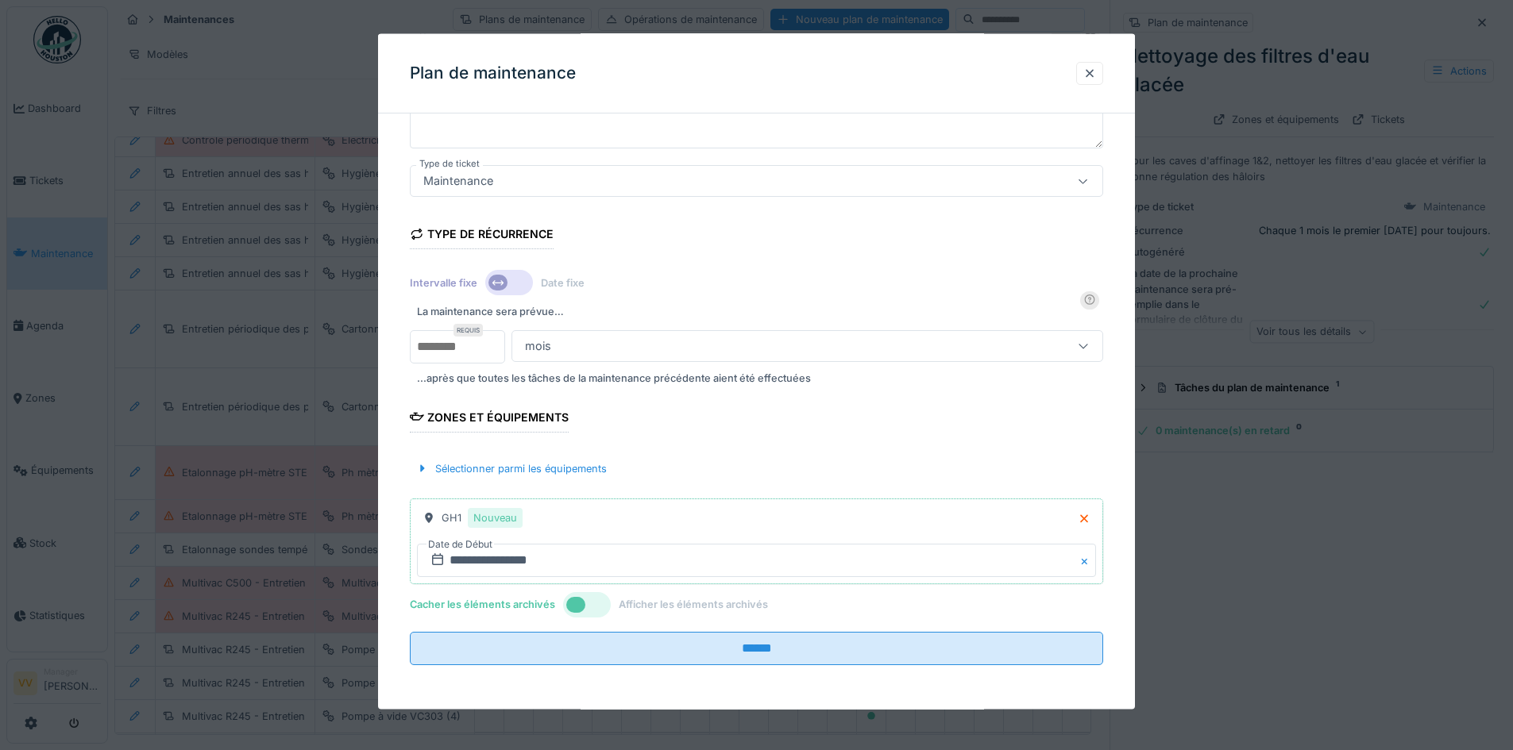
scroll to position [12, 0]
click at [567, 465] on div "Sélectionner parmi les équipements" at bounding box center [511, 467] width 203 height 21
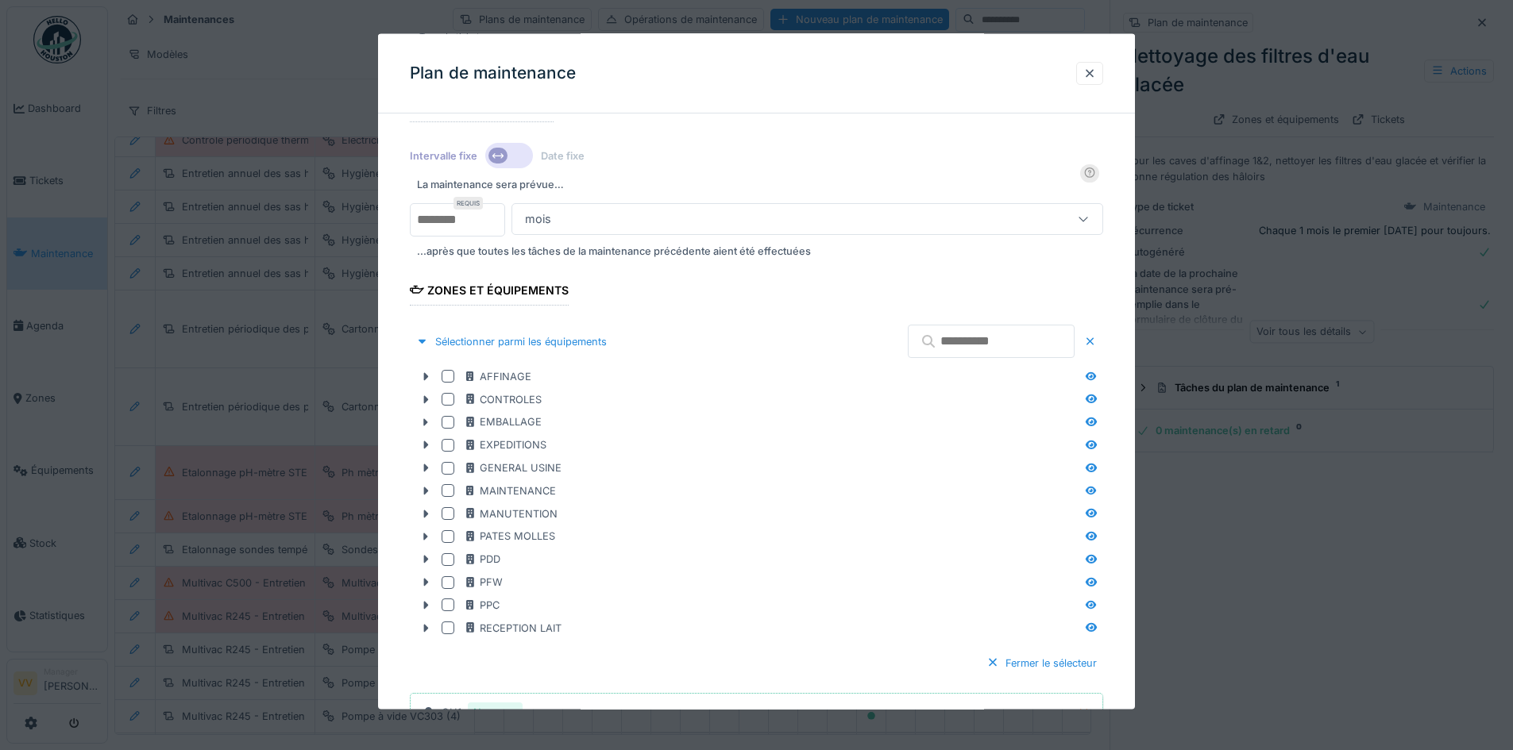
scroll to position [495, 0]
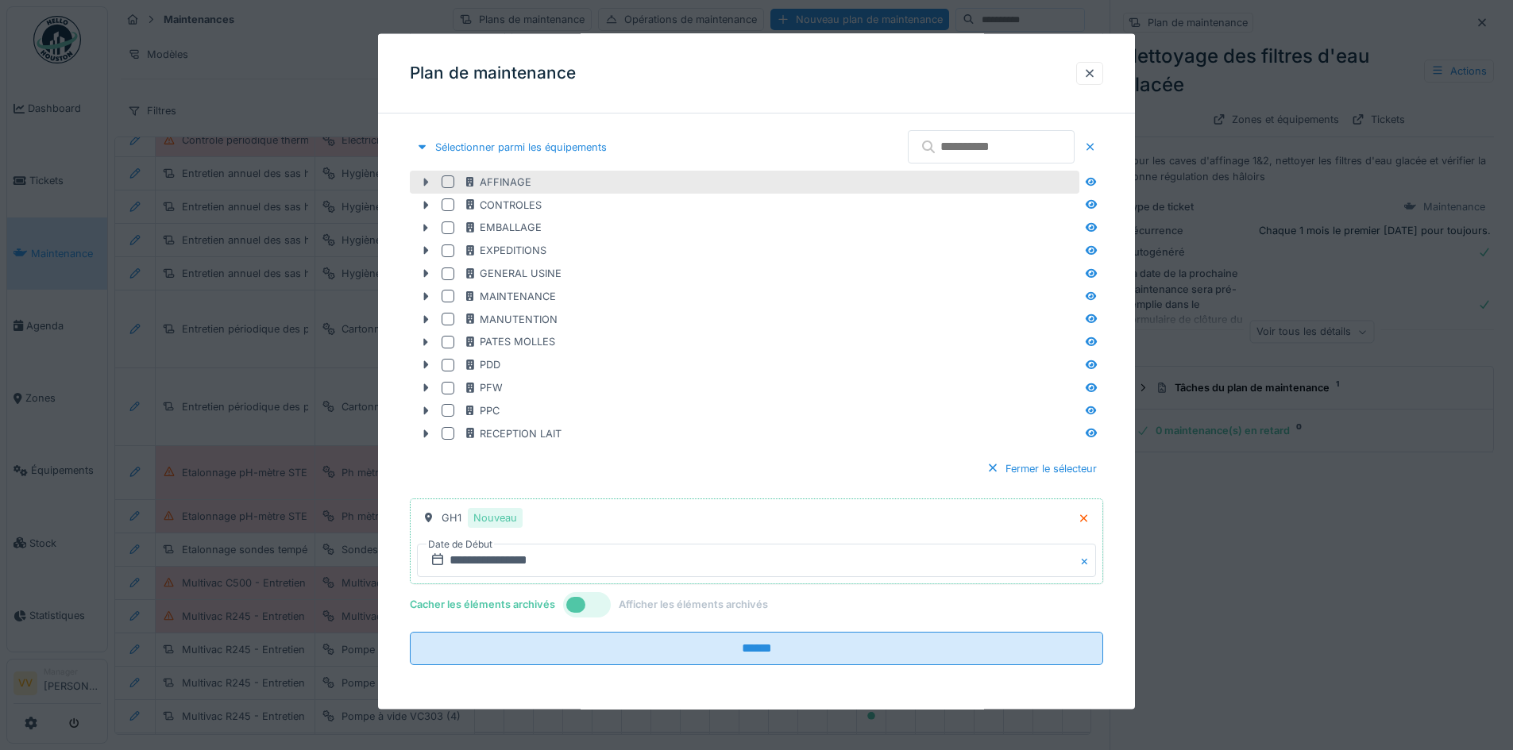
click at [427, 183] on icon at bounding box center [425, 182] width 13 height 10
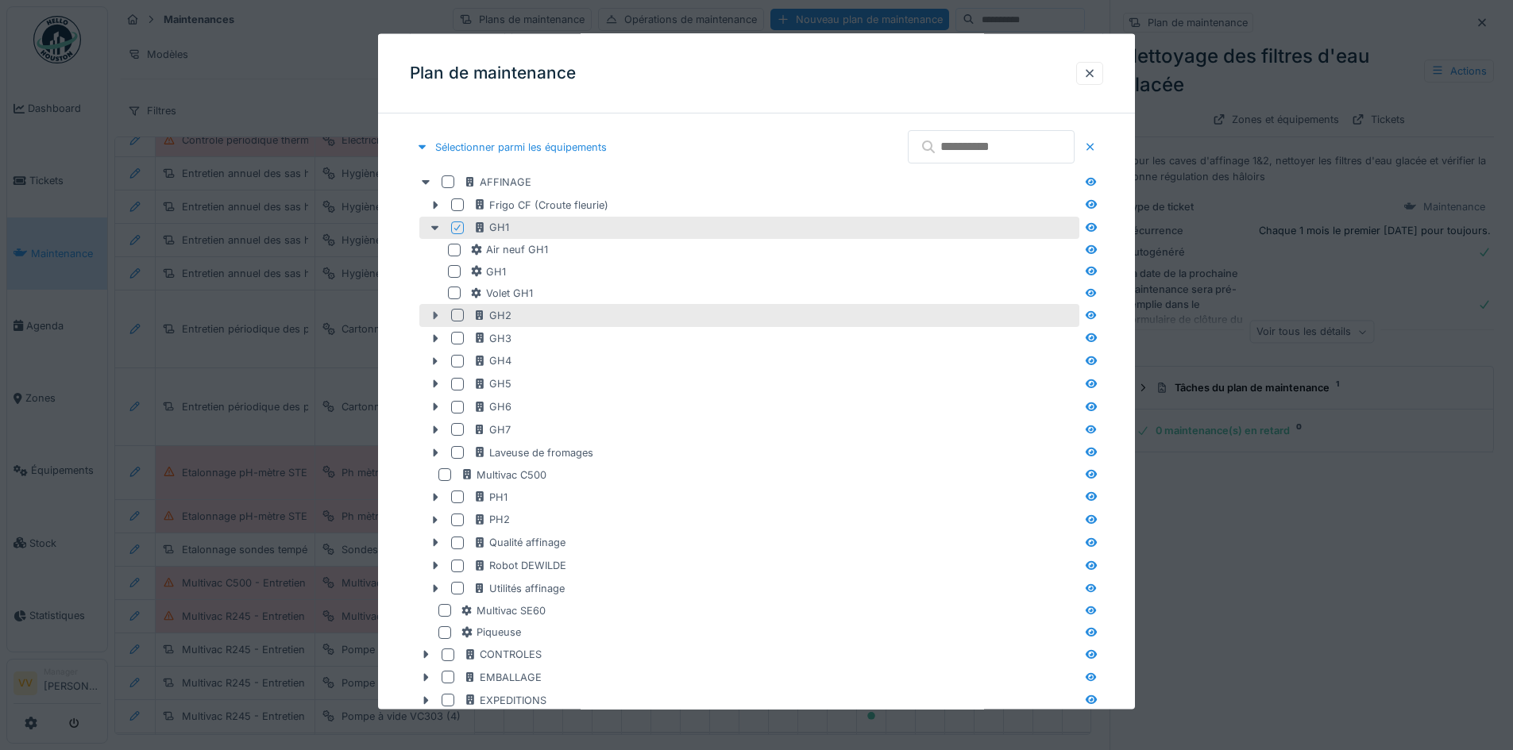
click at [428, 314] on div at bounding box center [434, 315] width 25 height 17
click at [457, 316] on div at bounding box center [457, 315] width 13 height 13
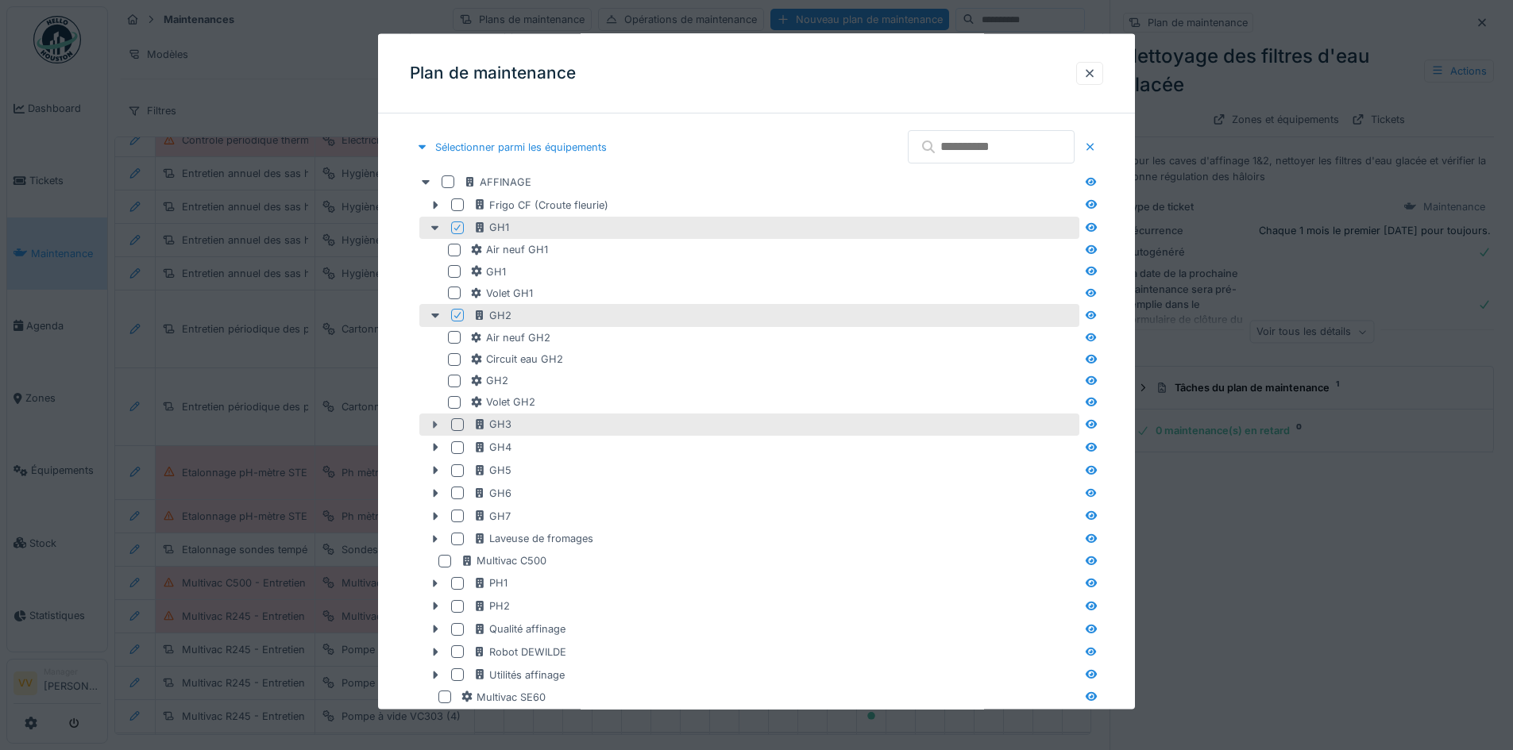
click at [431, 424] on icon at bounding box center [435, 424] width 13 height 10
click at [457, 422] on div at bounding box center [457, 424] width 13 height 13
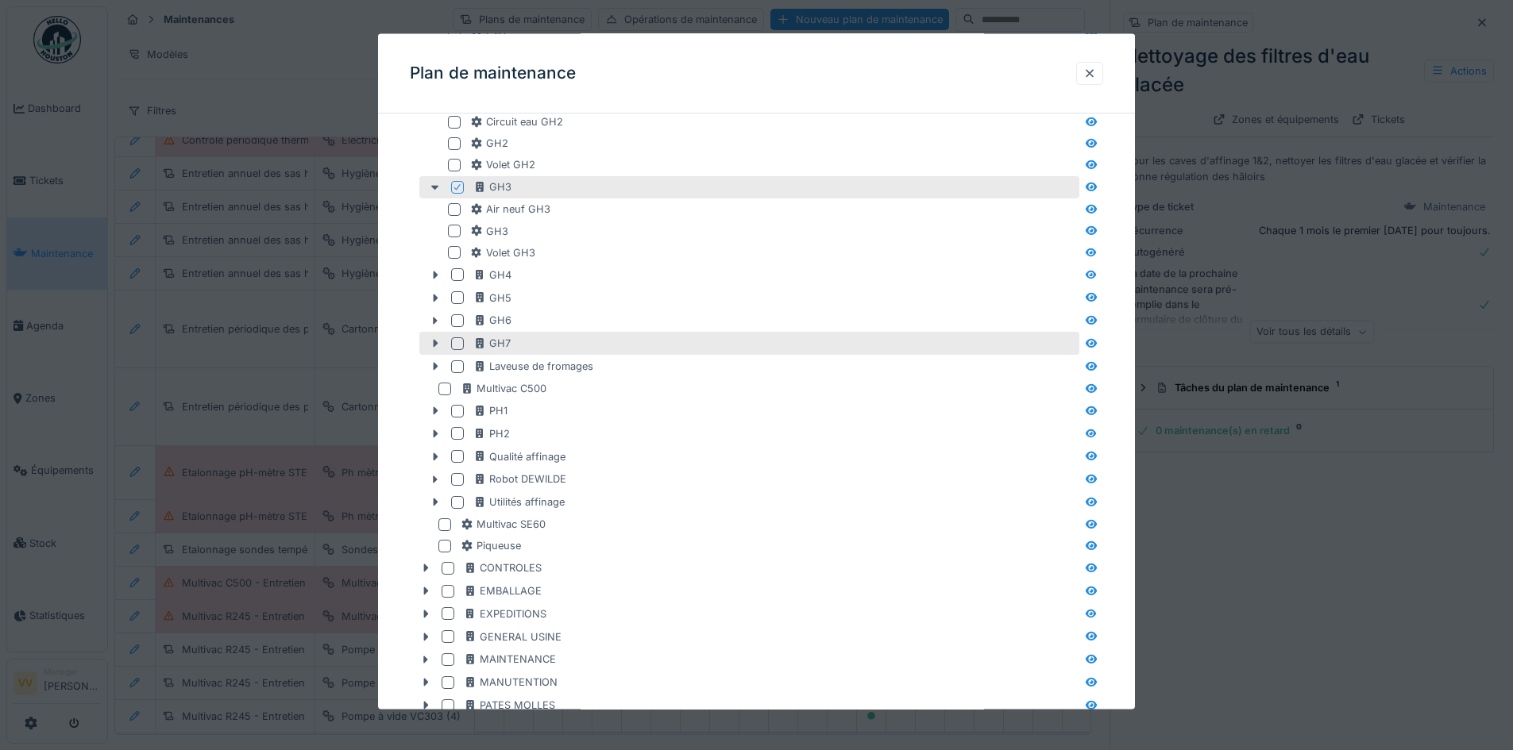
scroll to position [733, 0]
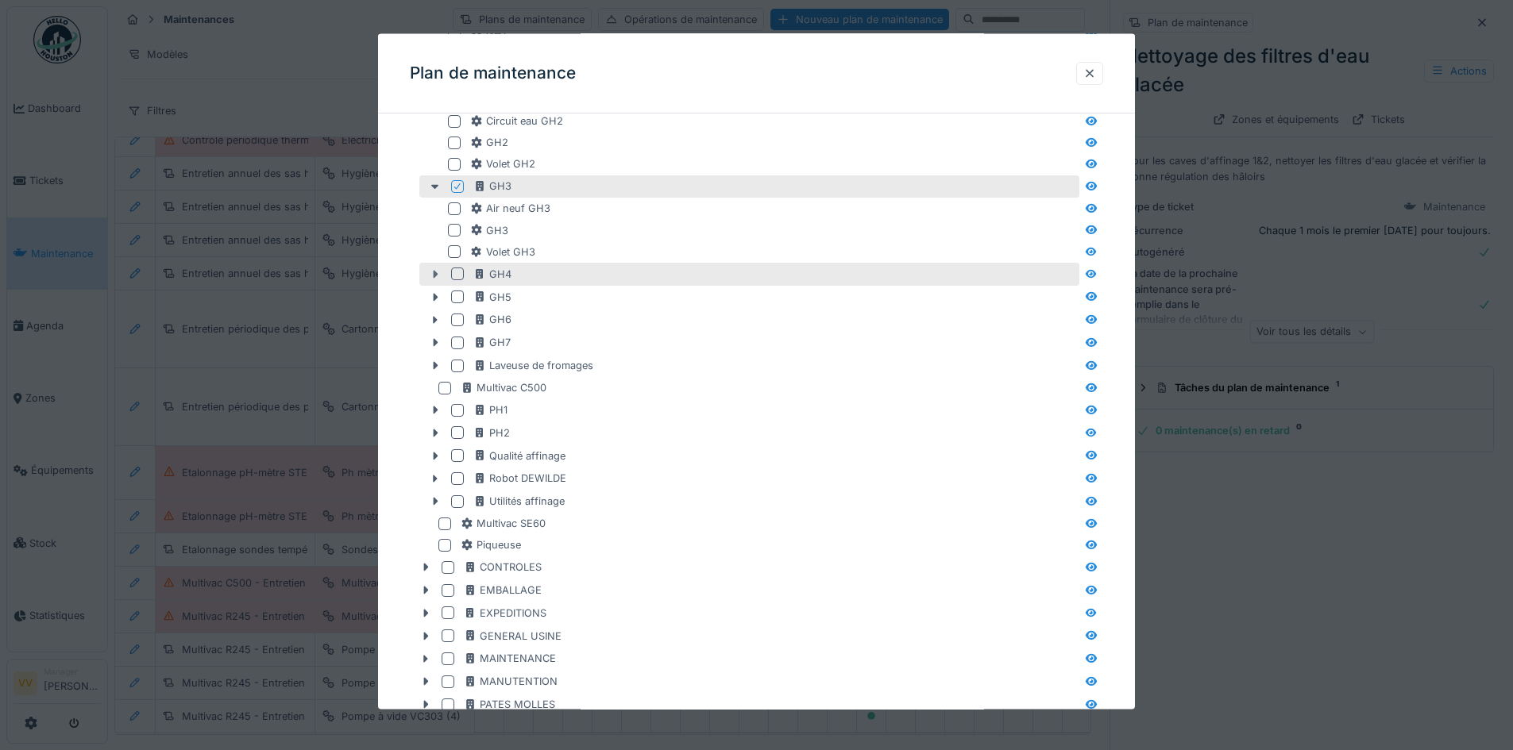
click at [434, 270] on icon at bounding box center [435, 273] width 13 height 10
click at [459, 275] on div at bounding box center [457, 274] width 13 height 13
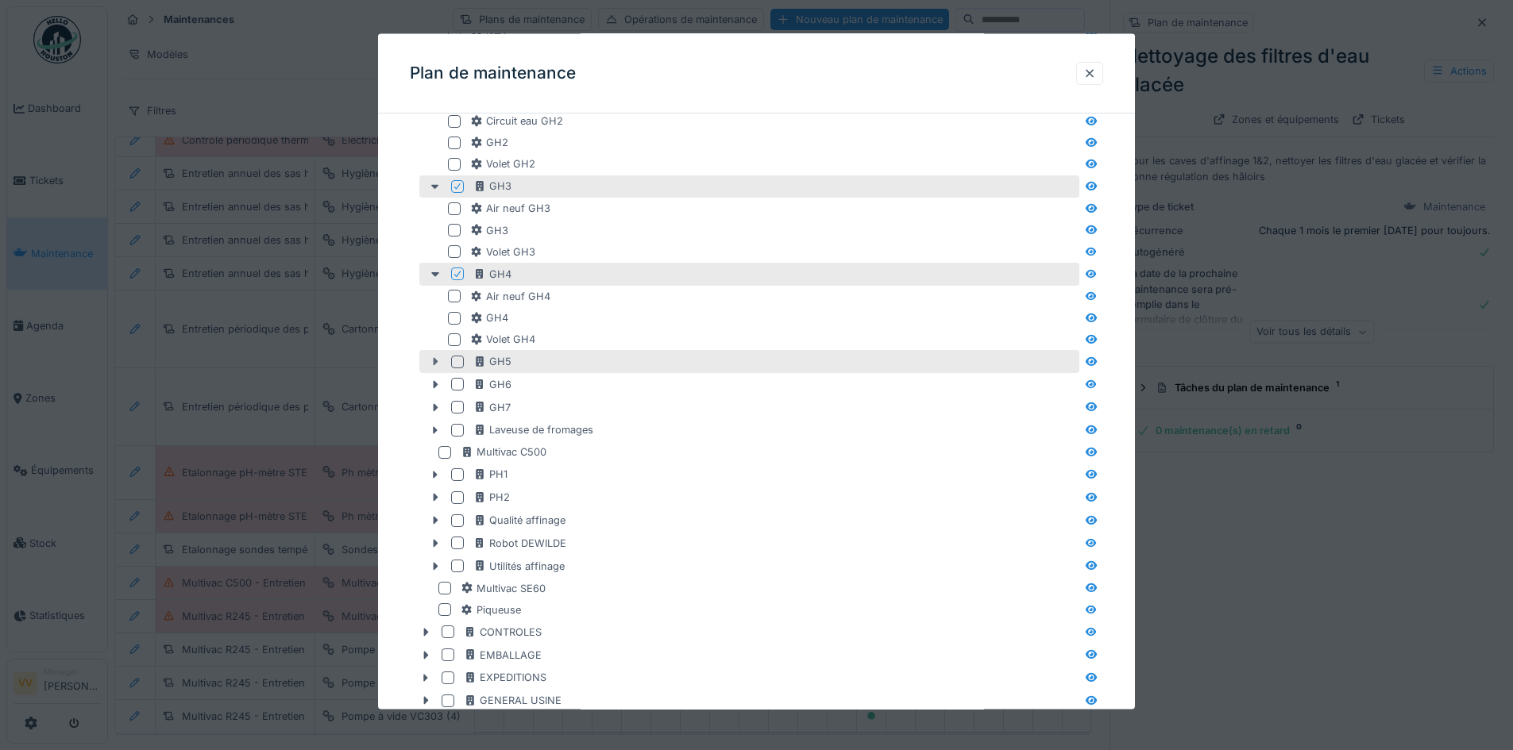
click at [433, 360] on icon at bounding box center [435, 362] width 13 height 10
click at [456, 361] on div at bounding box center [457, 361] width 13 height 13
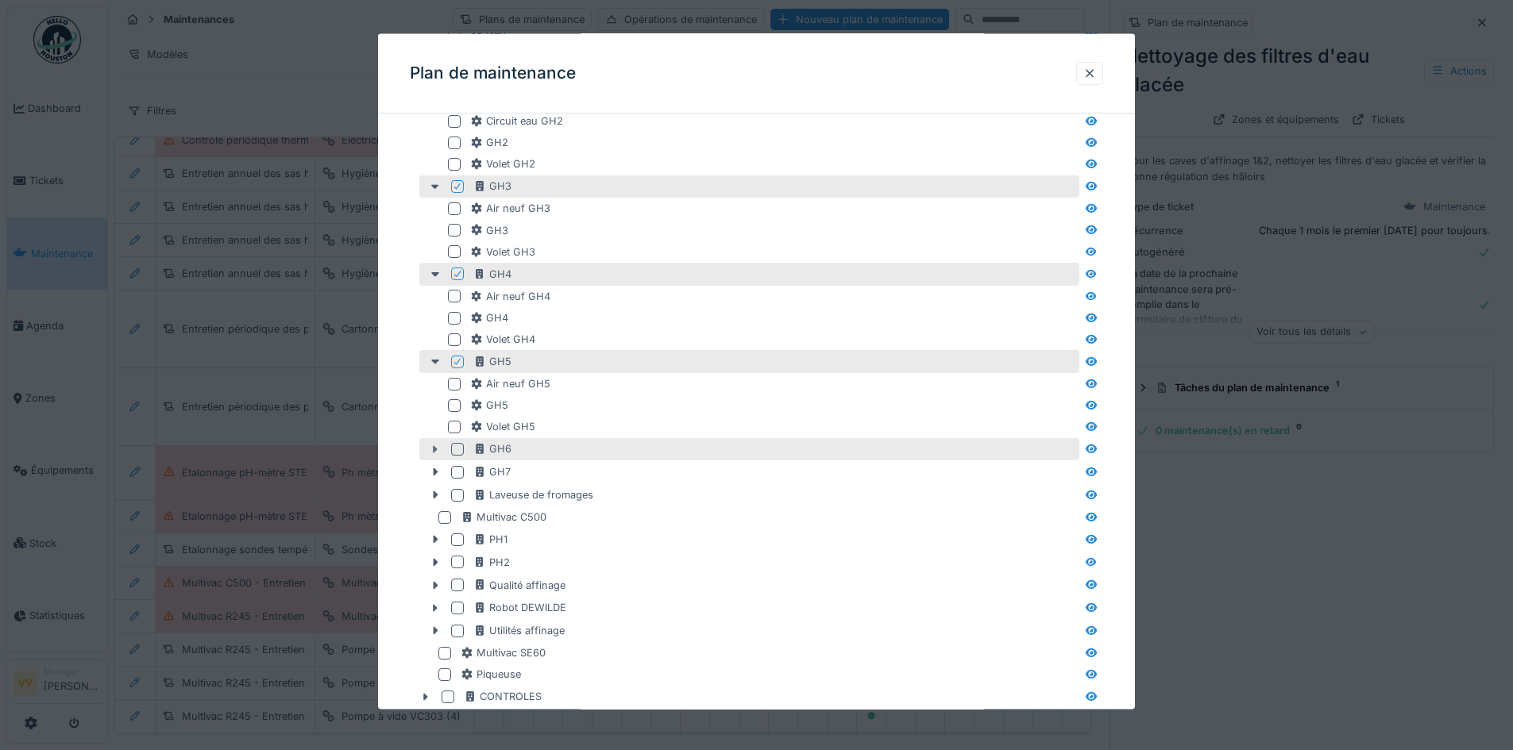
click at [434, 450] on icon at bounding box center [436, 449] width 5 height 8
click at [459, 450] on div at bounding box center [457, 449] width 13 height 13
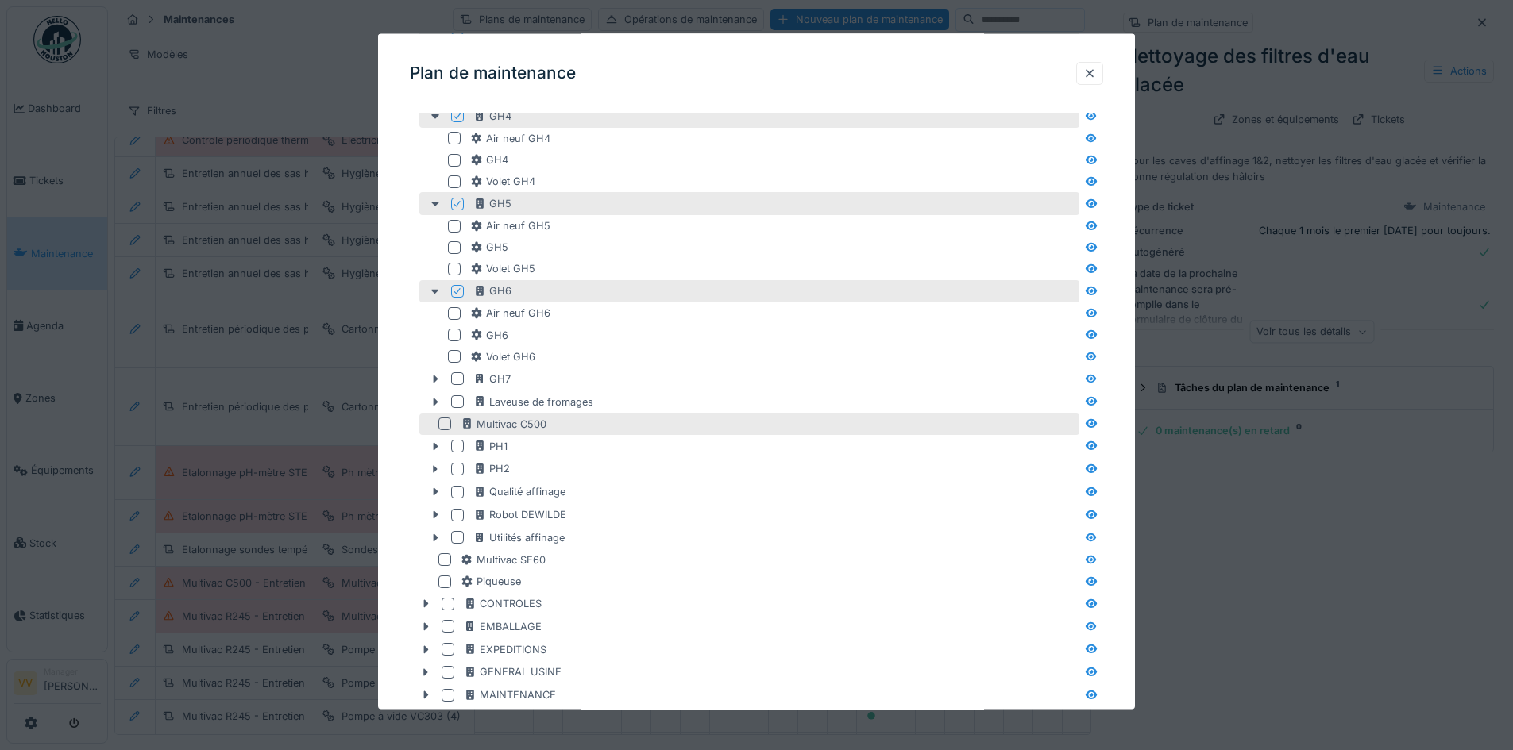
scroll to position [892, 0]
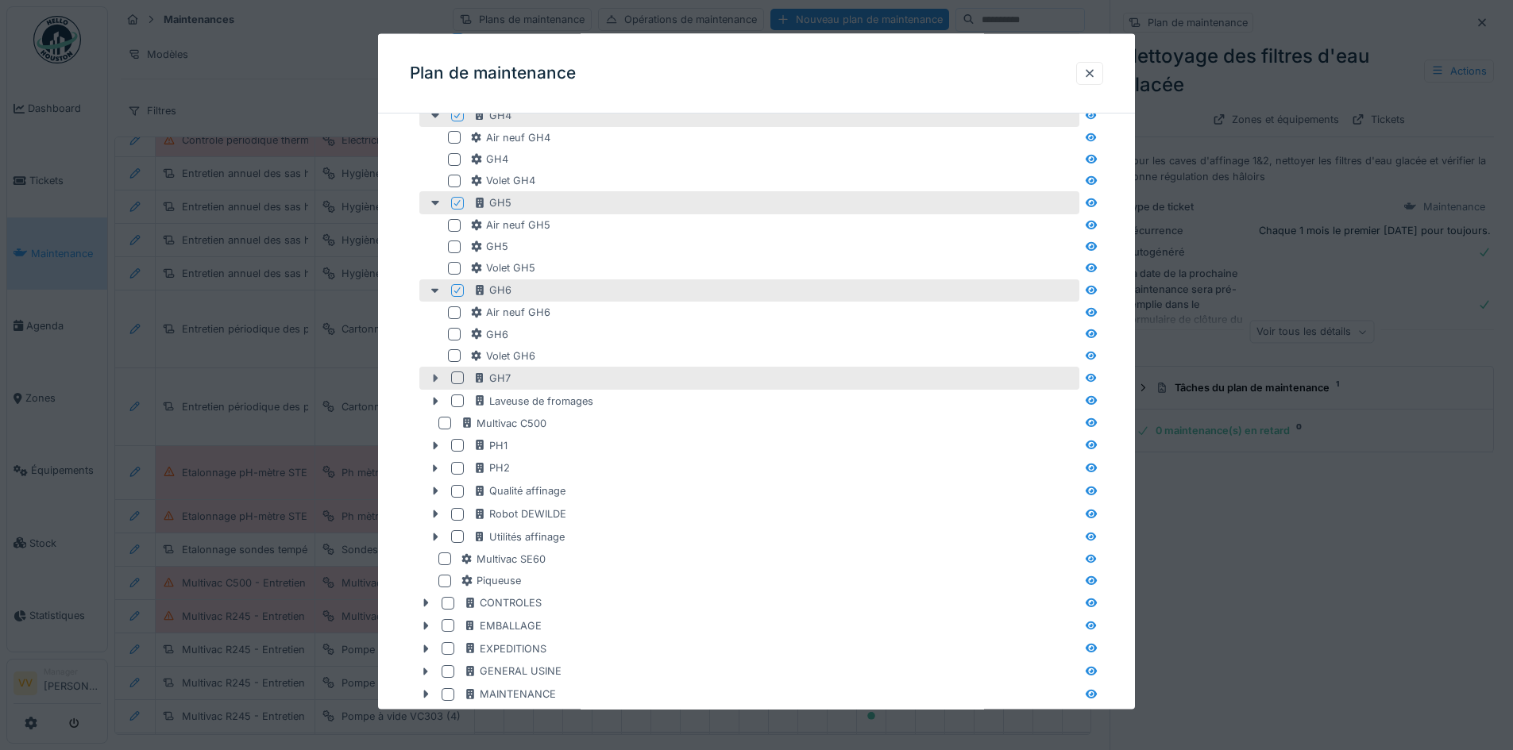
click at [434, 383] on icon at bounding box center [435, 378] width 13 height 10
click at [457, 375] on div at bounding box center [457, 378] width 13 height 13
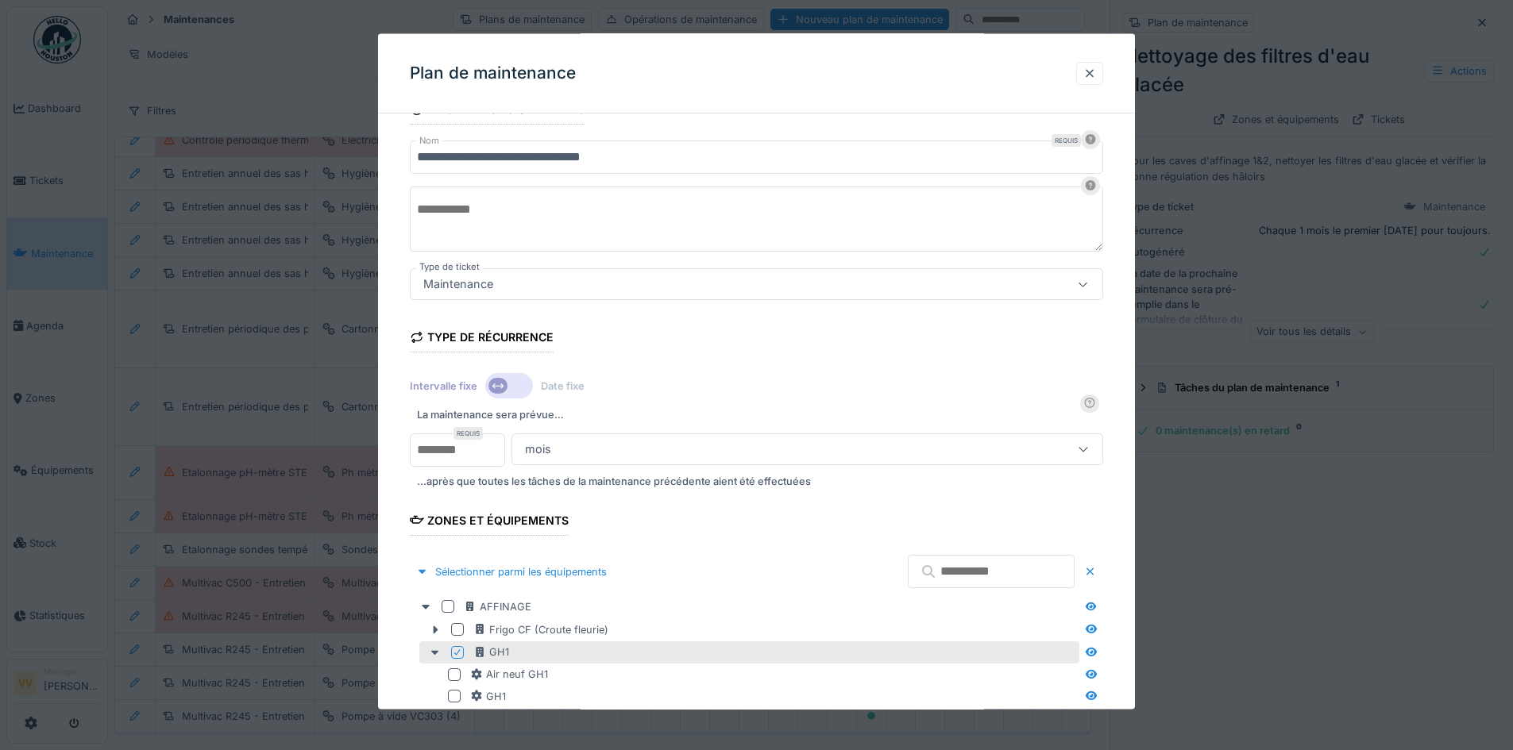
scroll to position [160, 0]
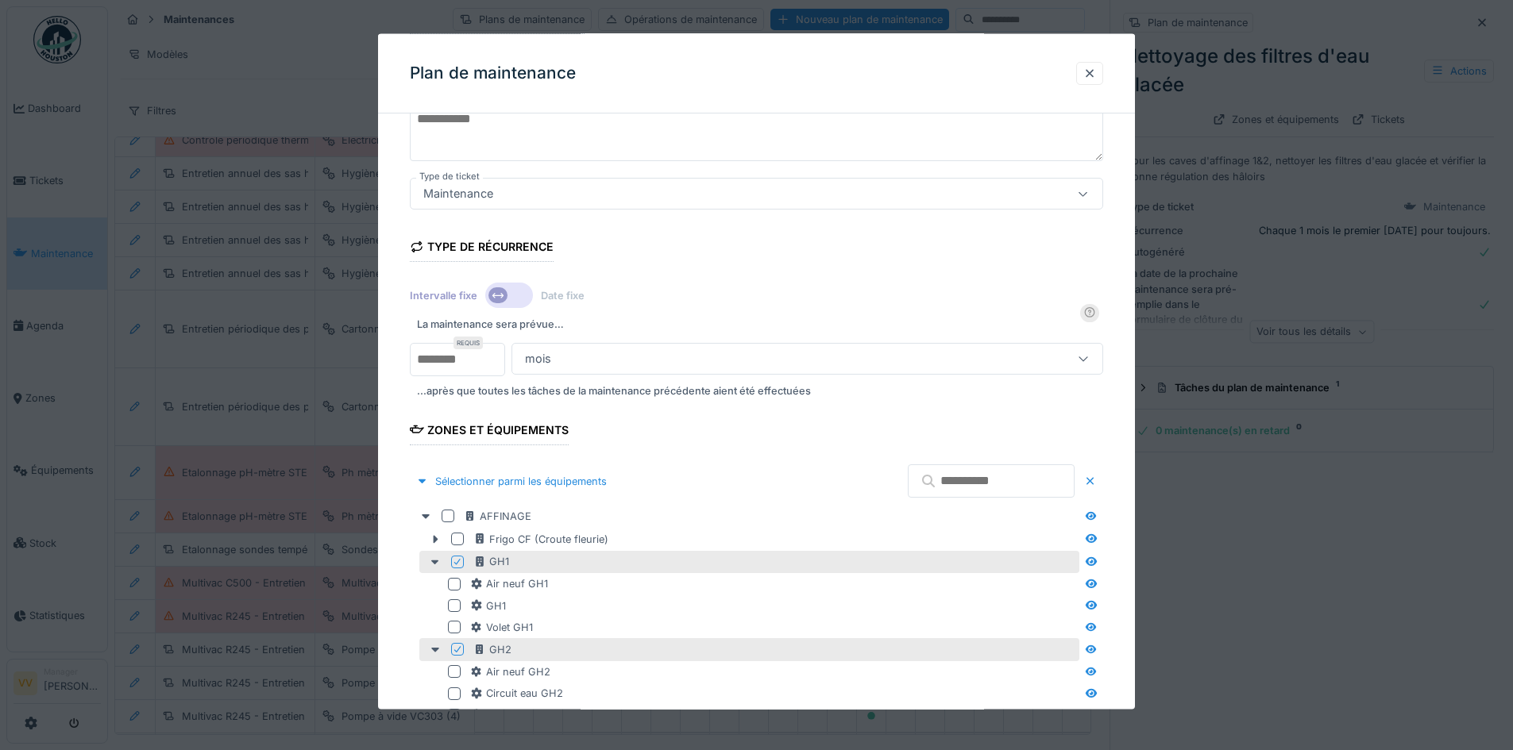
click at [511, 290] on div at bounding box center [509, 295] width 48 height 25
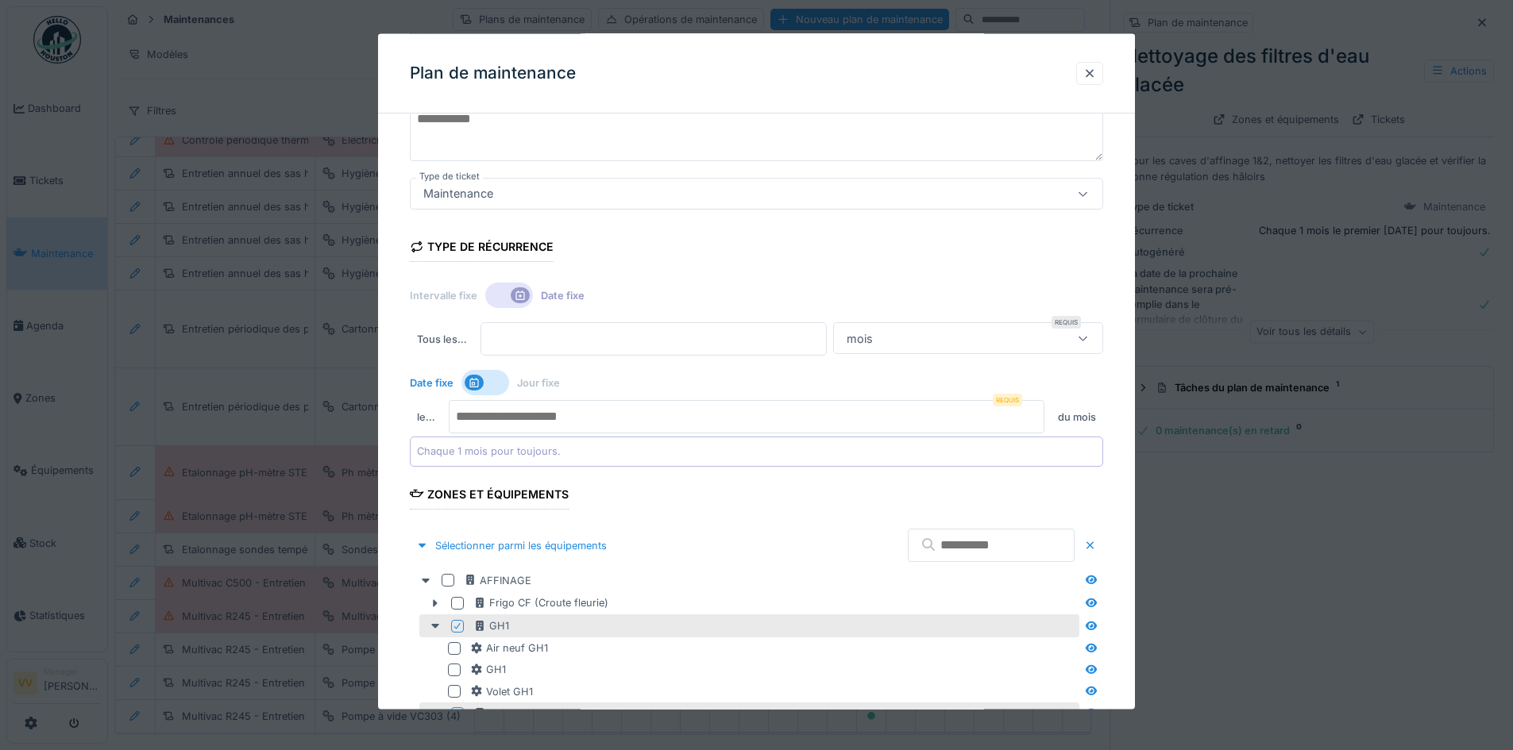
click at [962, 330] on div "mois" at bounding box center [949, 338] width 218 height 17
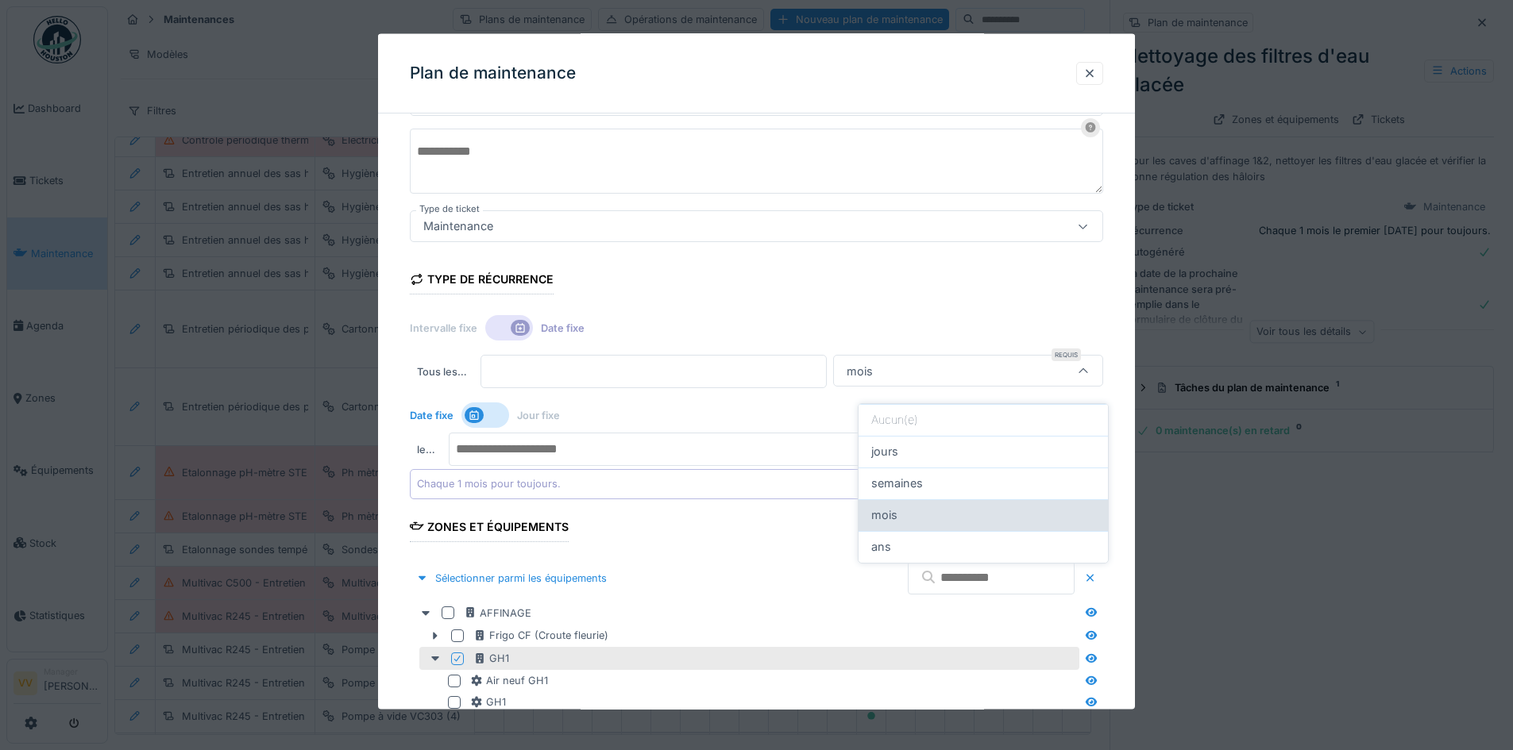
click at [903, 507] on div "mois" at bounding box center [983, 515] width 224 height 17
click at [677, 450] on input "number" at bounding box center [747, 449] width 596 height 33
click at [470, 413] on icon at bounding box center [474, 416] width 13 height 10
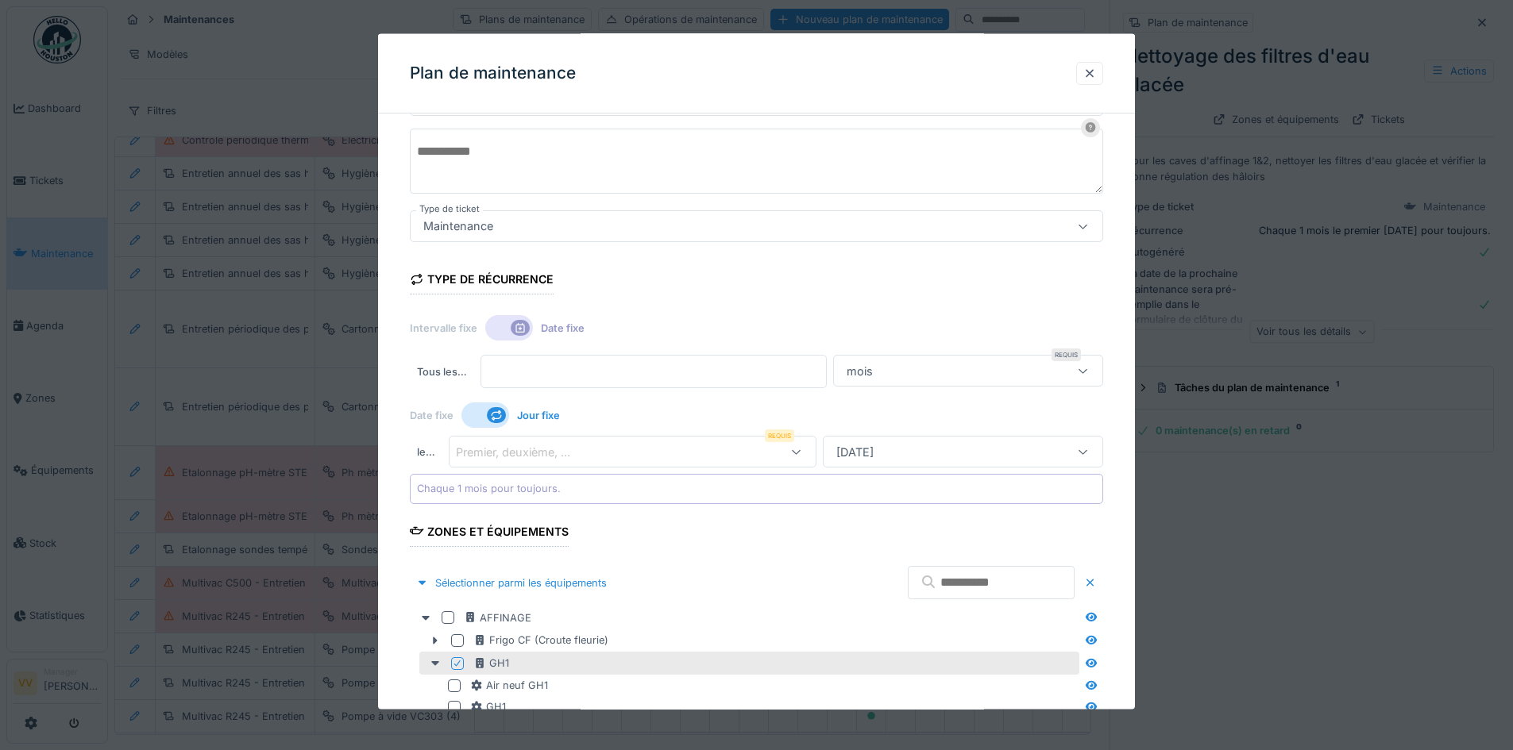
click at [638, 445] on div "Premier, deuxième, ..." at bounding box center [608, 451] width 305 height 17
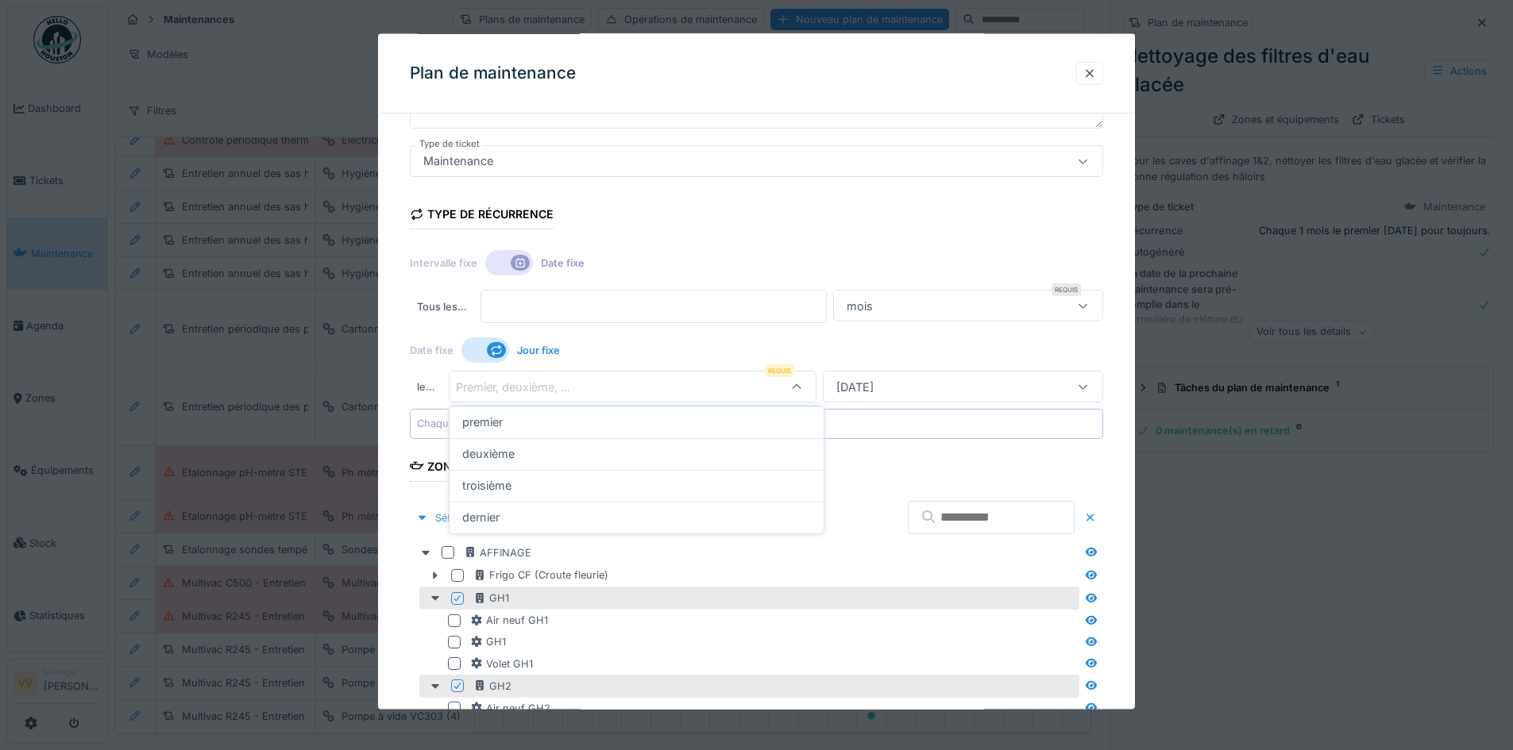
scroll to position [208, 0]
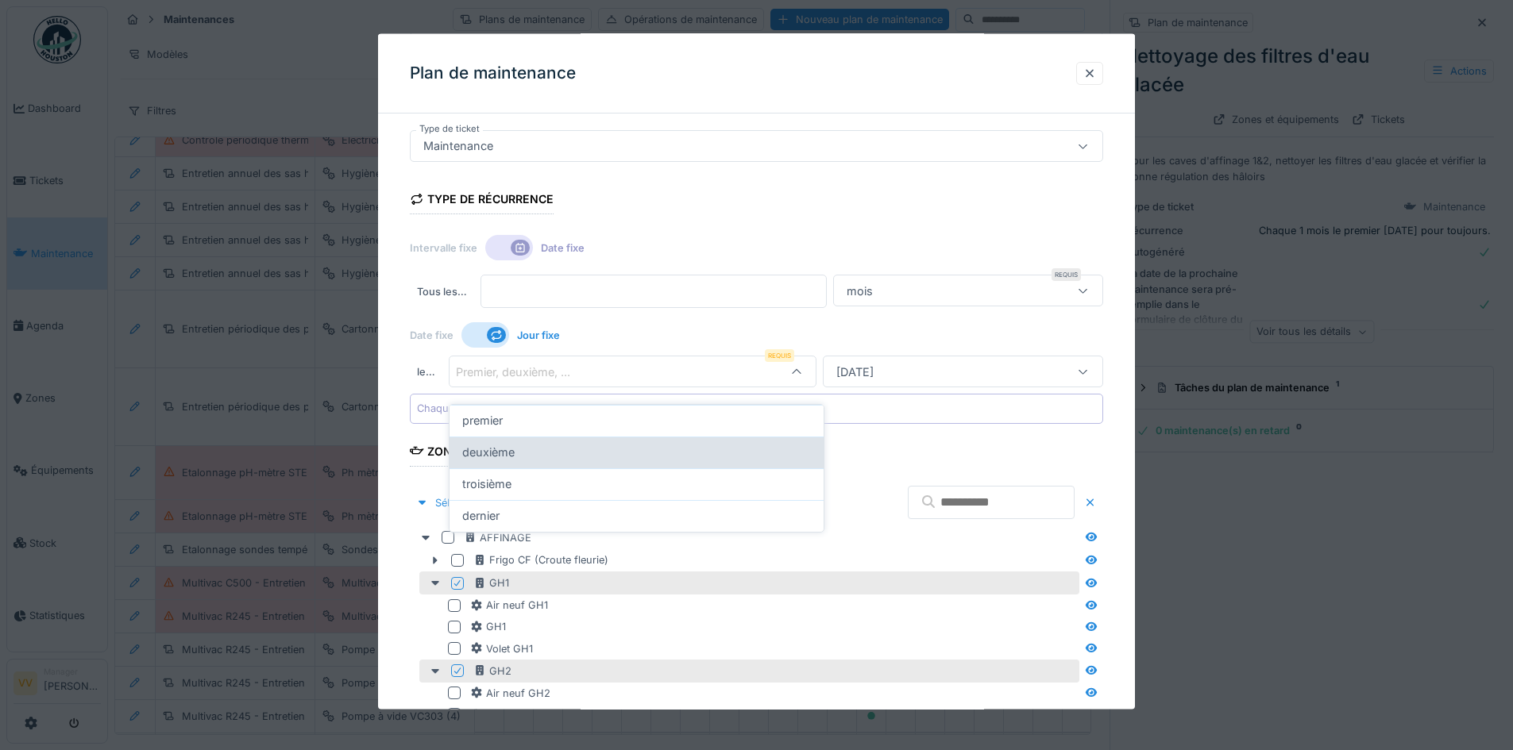
click at [471, 444] on span "deuxième" at bounding box center [488, 452] width 52 height 17
type input "*"
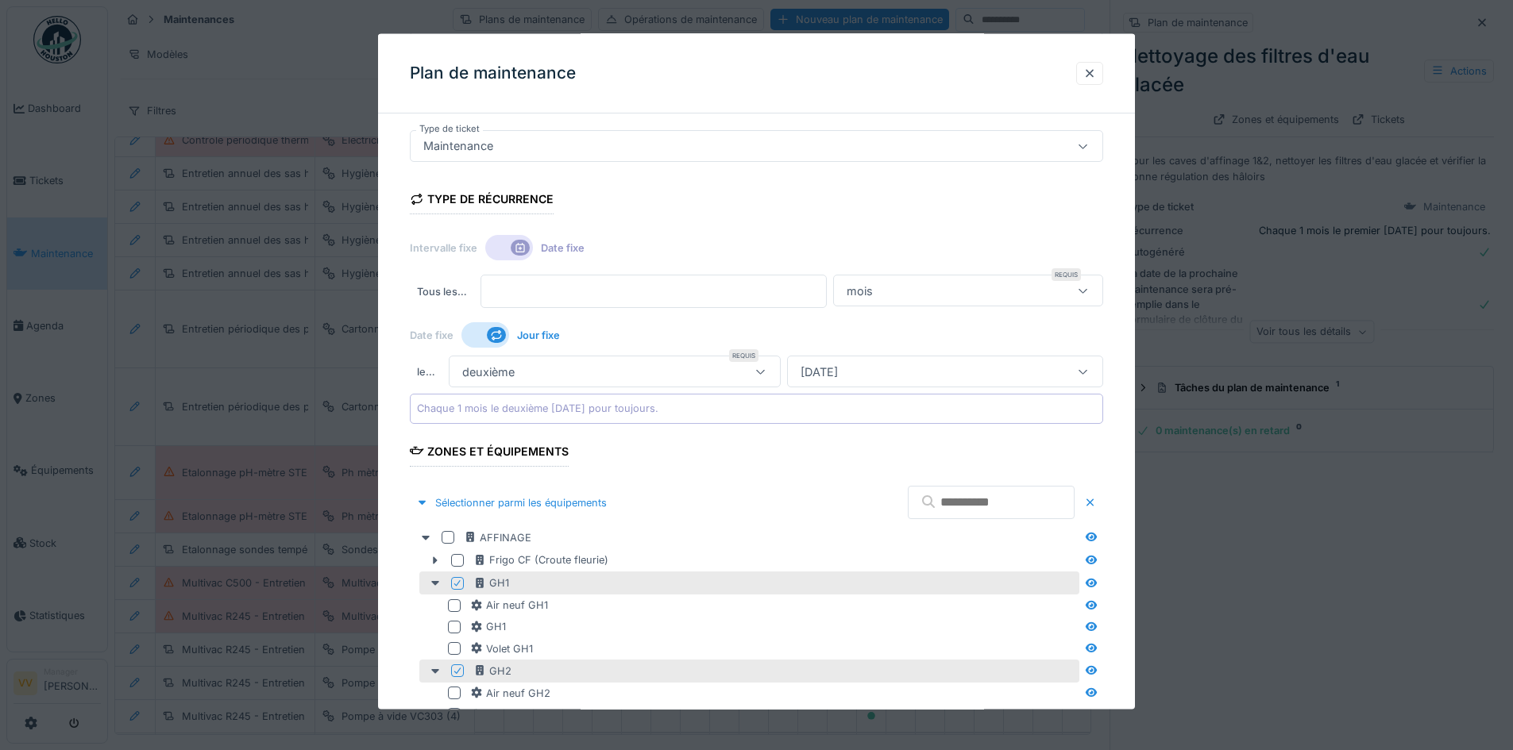
click at [1030, 365] on div "Lundi" at bounding box center [923, 371] width 259 height 17
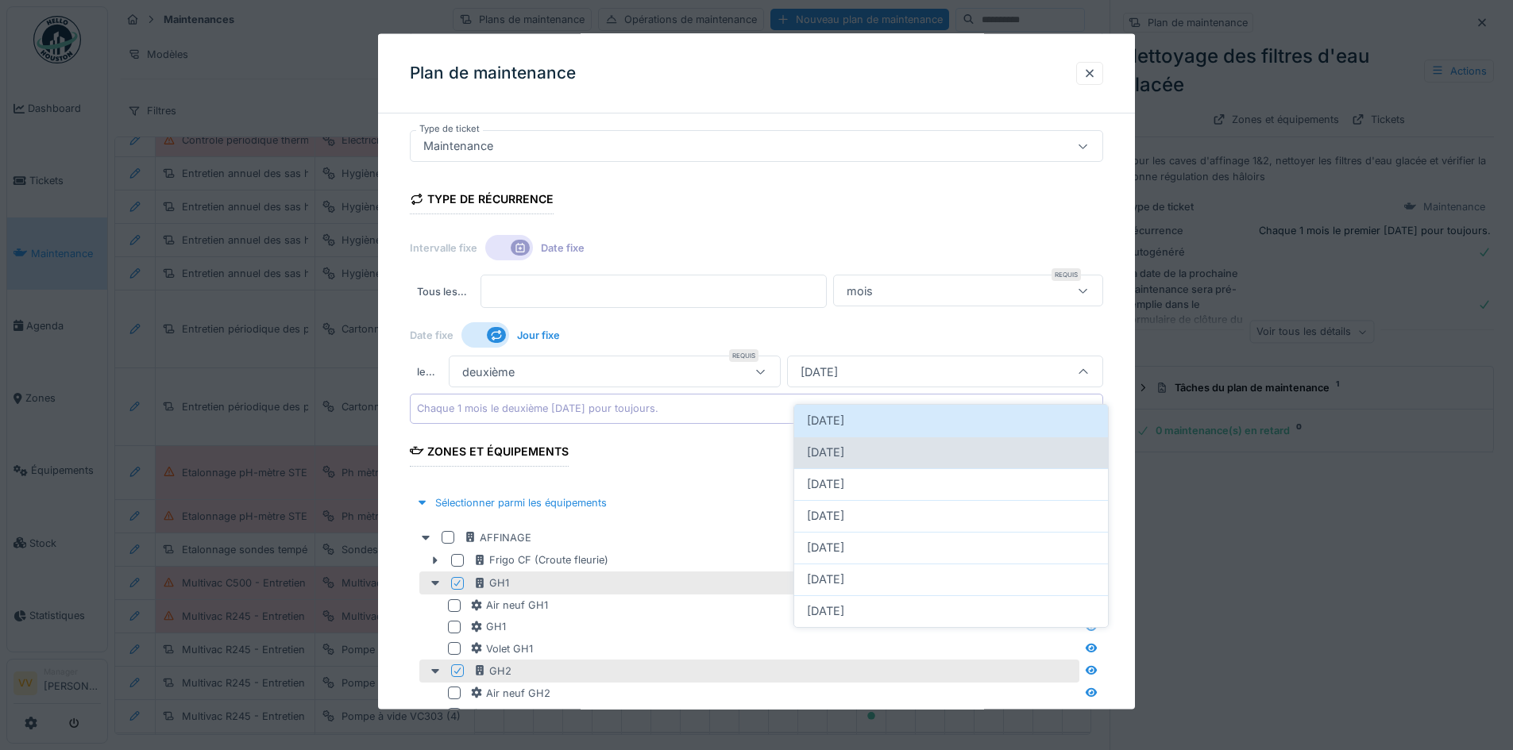
click at [860, 444] on div "Mardi" at bounding box center [951, 452] width 288 height 17
type input "**"
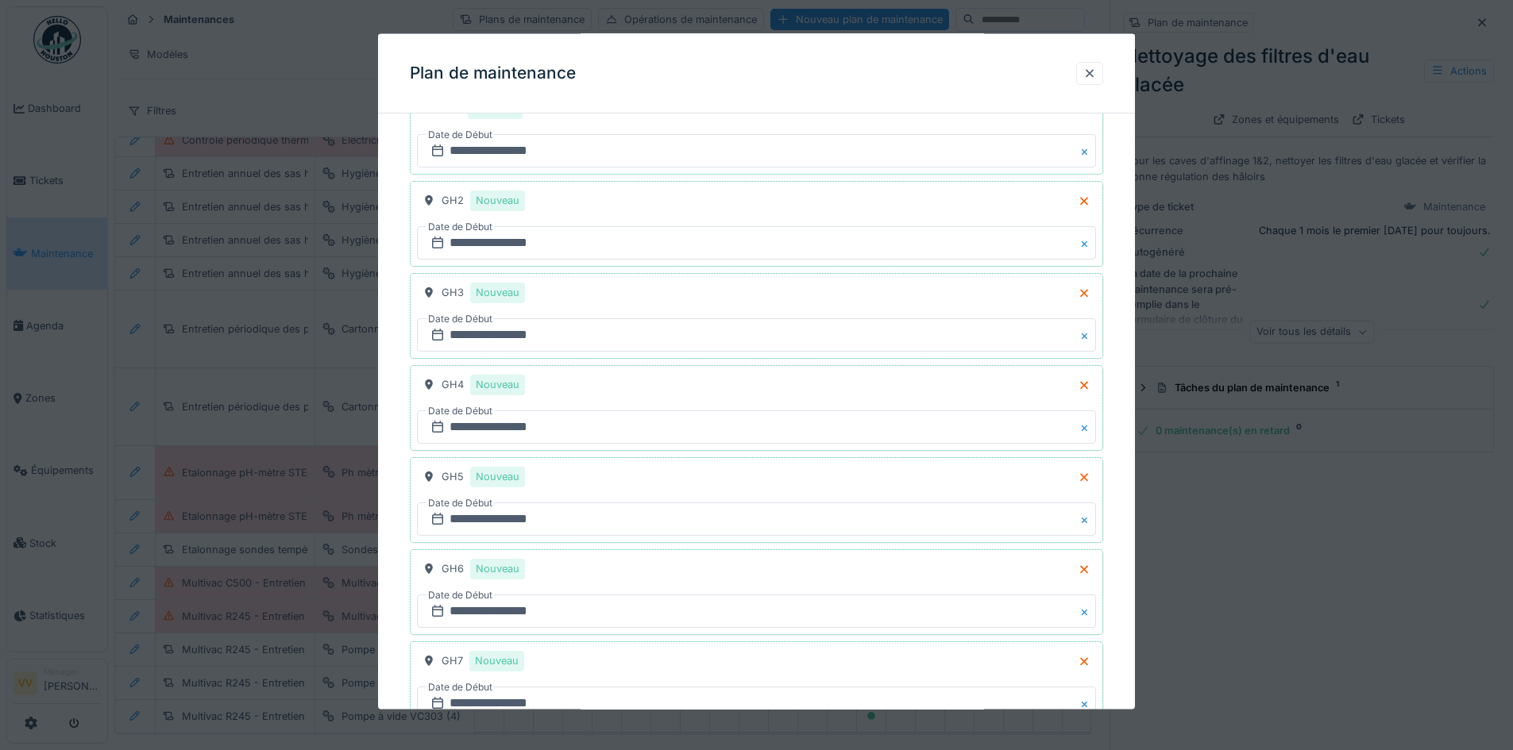
scroll to position [1976, 0]
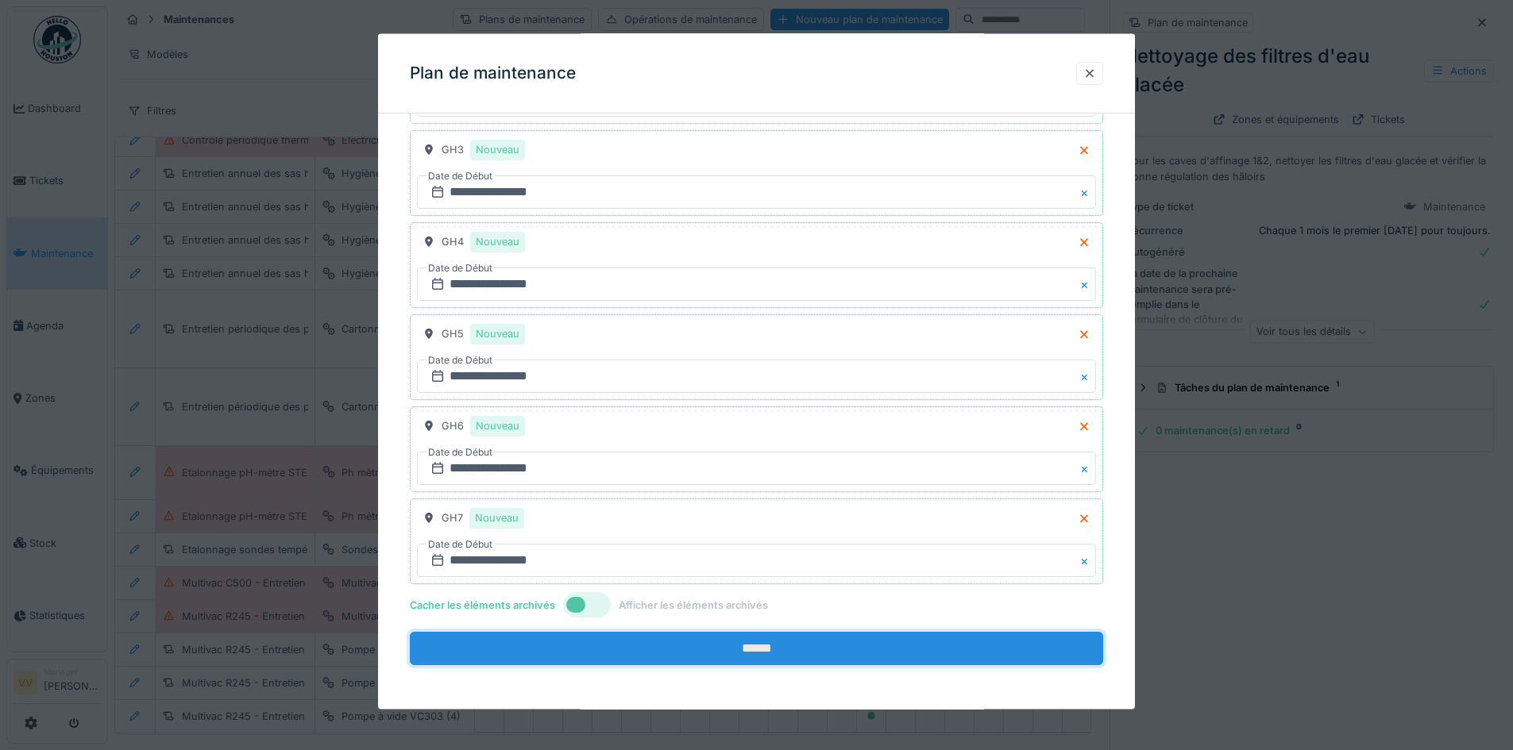
click at [799, 657] on input "******" at bounding box center [756, 648] width 693 height 33
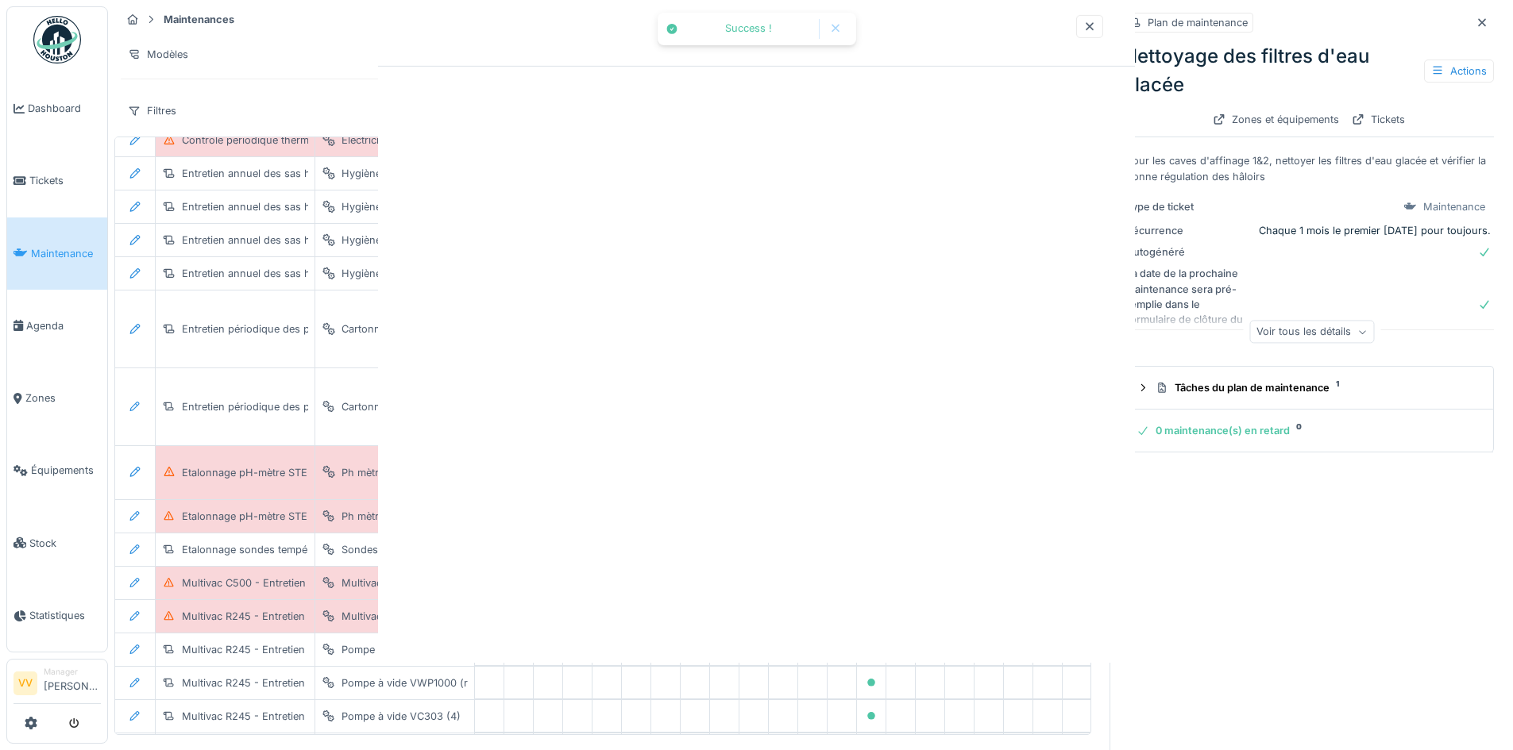
scroll to position [0, 0]
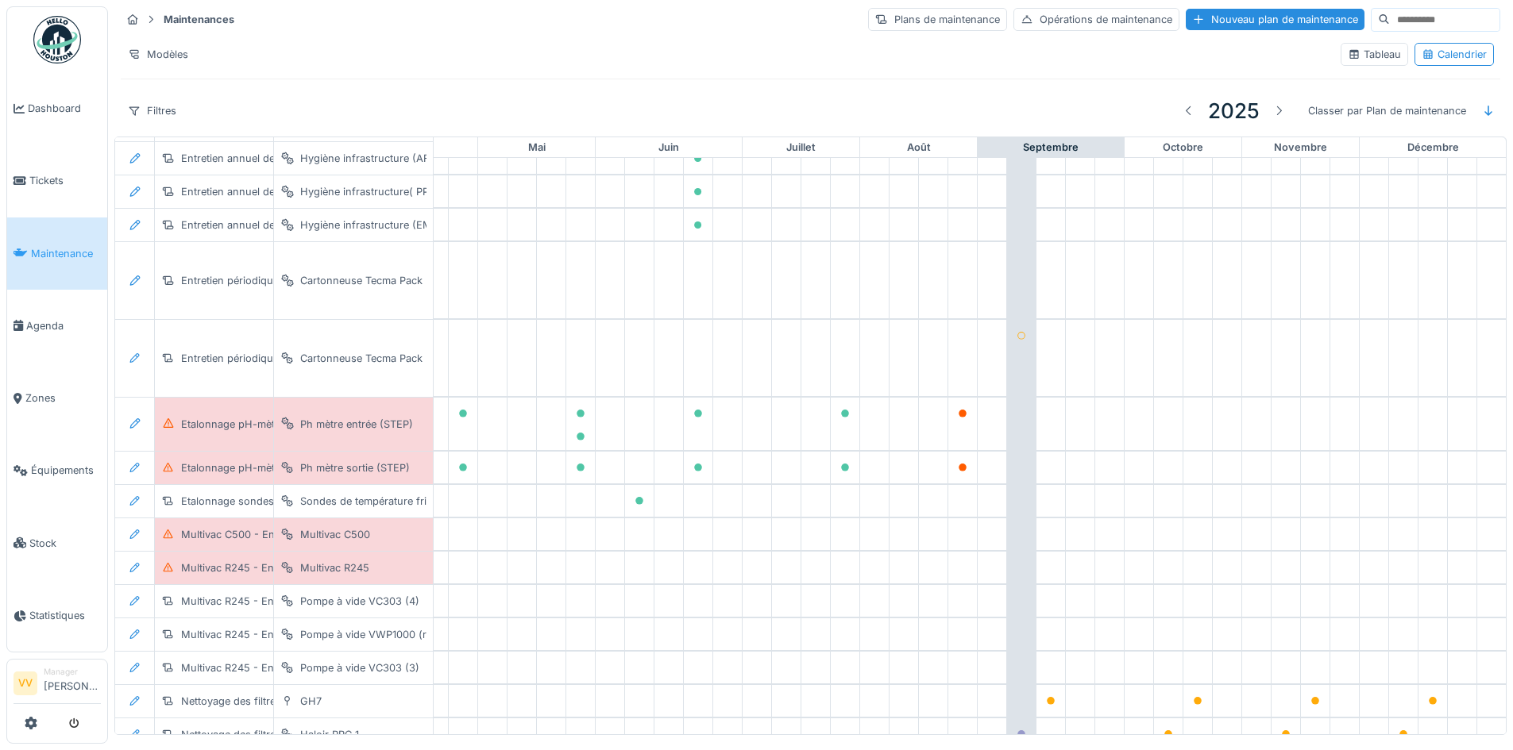
scroll to position [1501, 520]
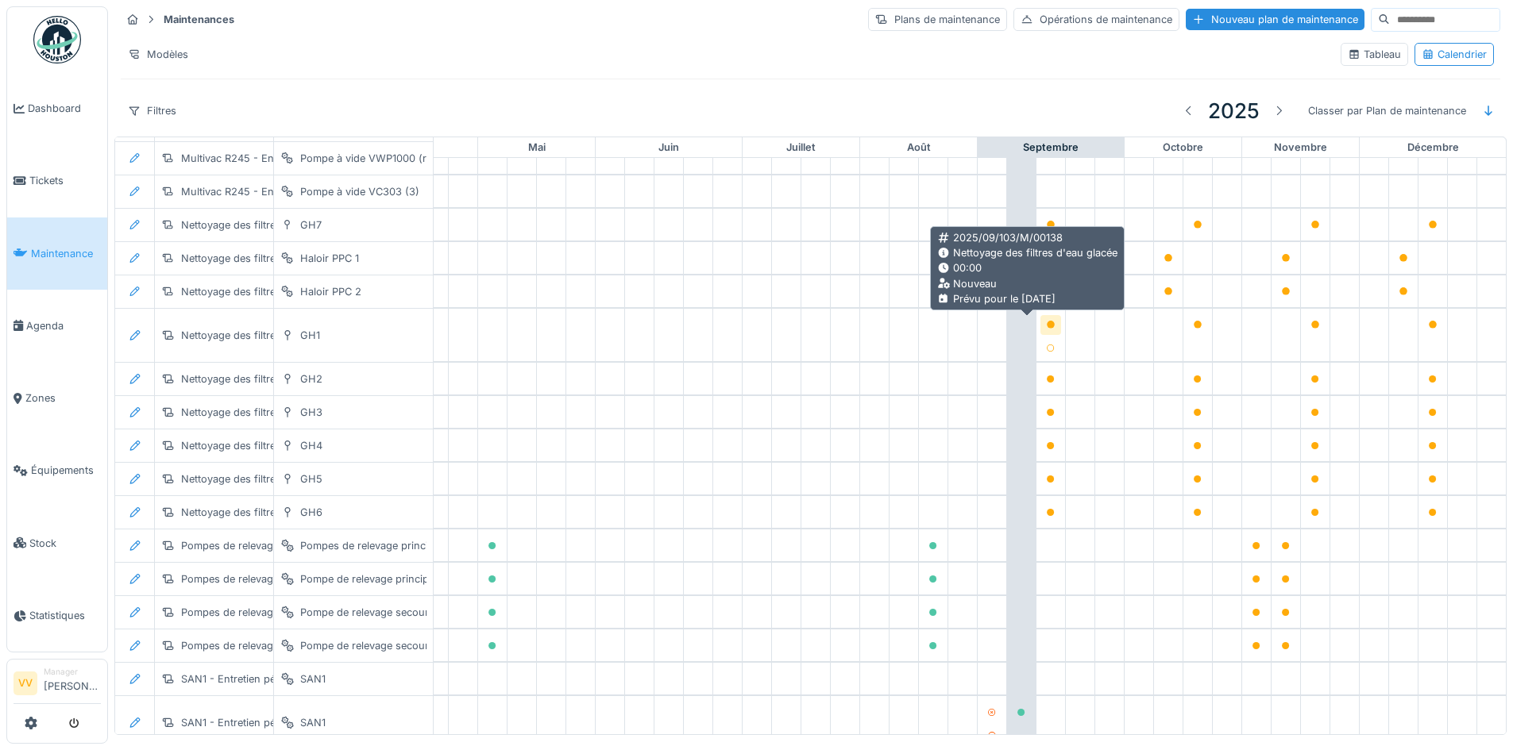
click at [1047, 323] on icon at bounding box center [1051, 325] width 8 height 8
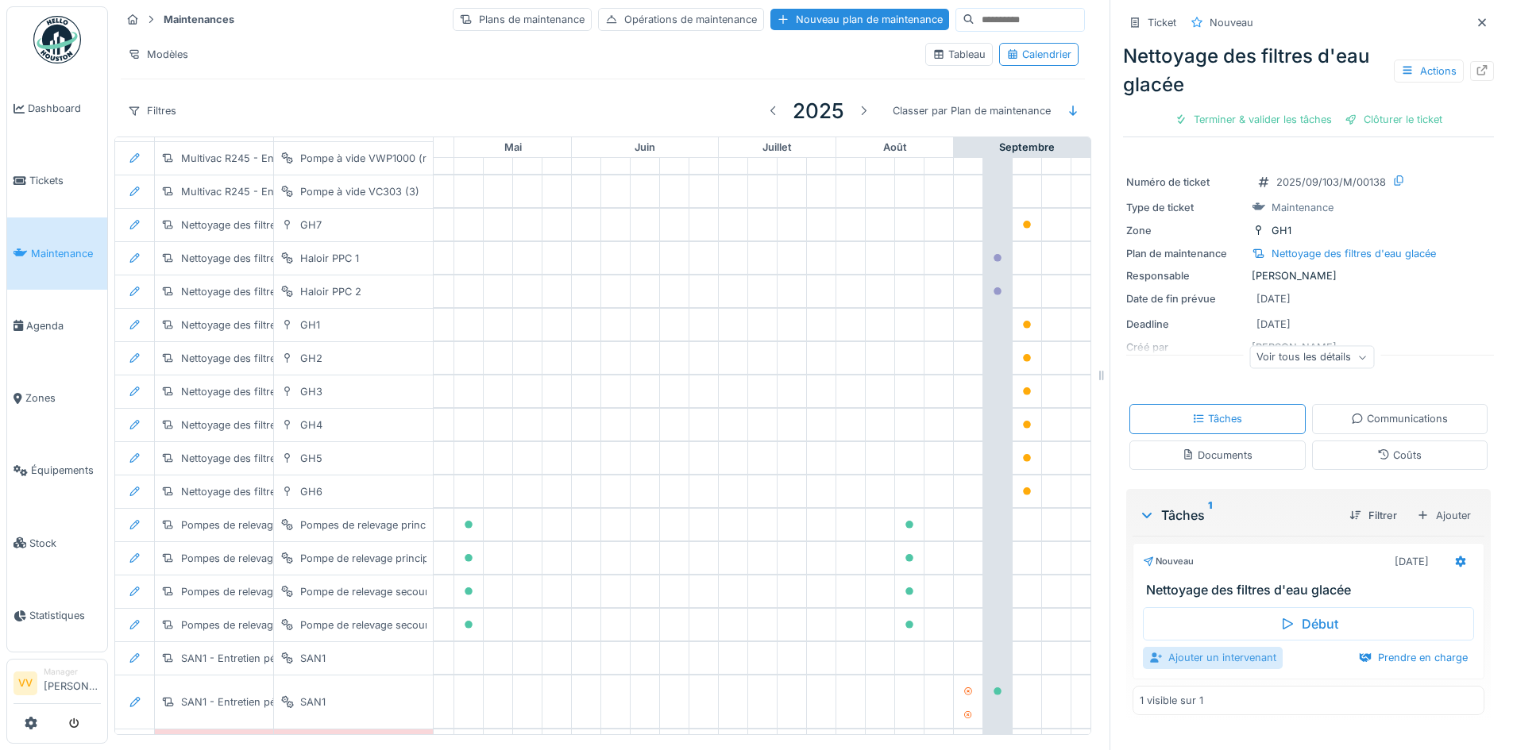
click at [1186, 662] on div "Ajouter un intervenant" at bounding box center [1213, 657] width 140 height 21
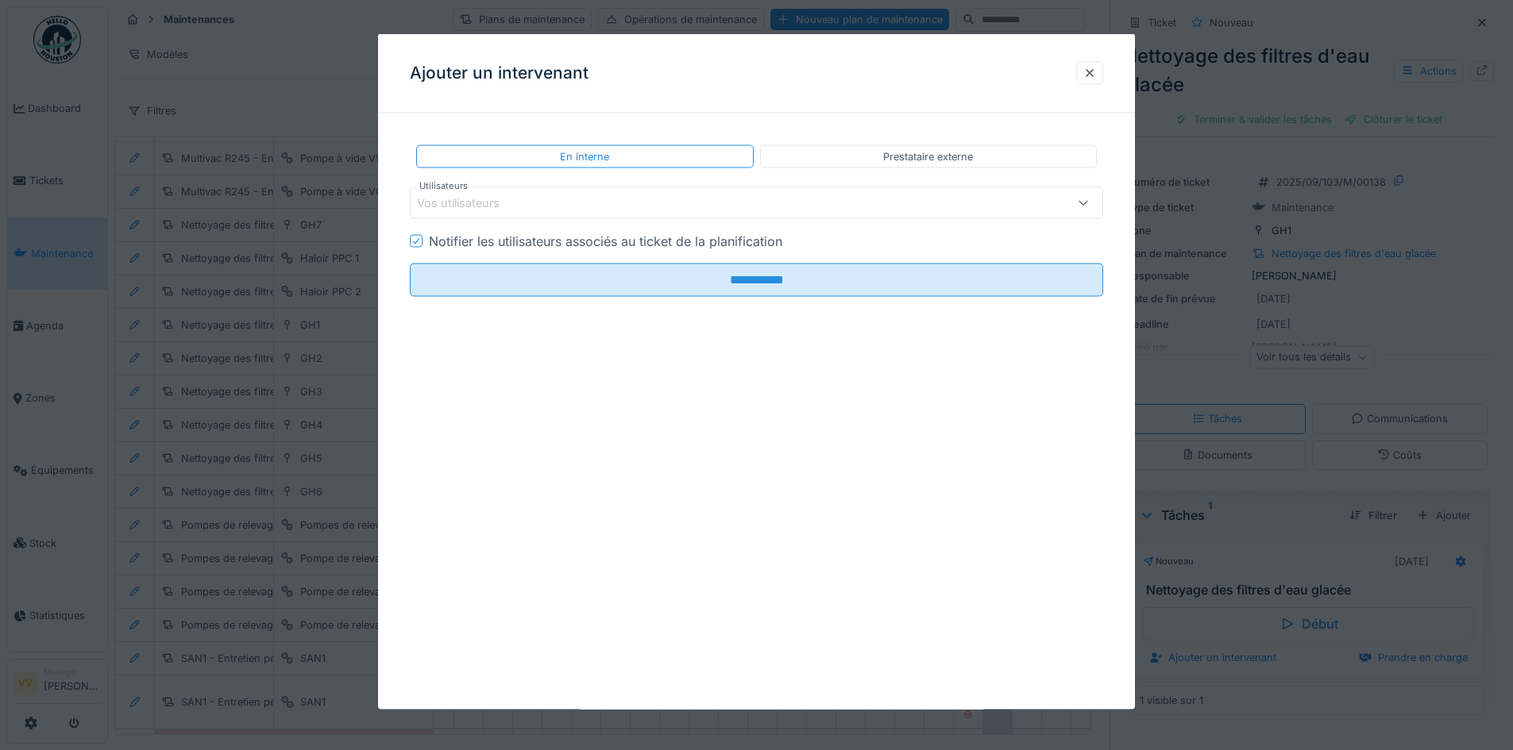
click at [735, 192] on div "Vos utilisateurs" at bounding box center [756, 203] width 693 height 32
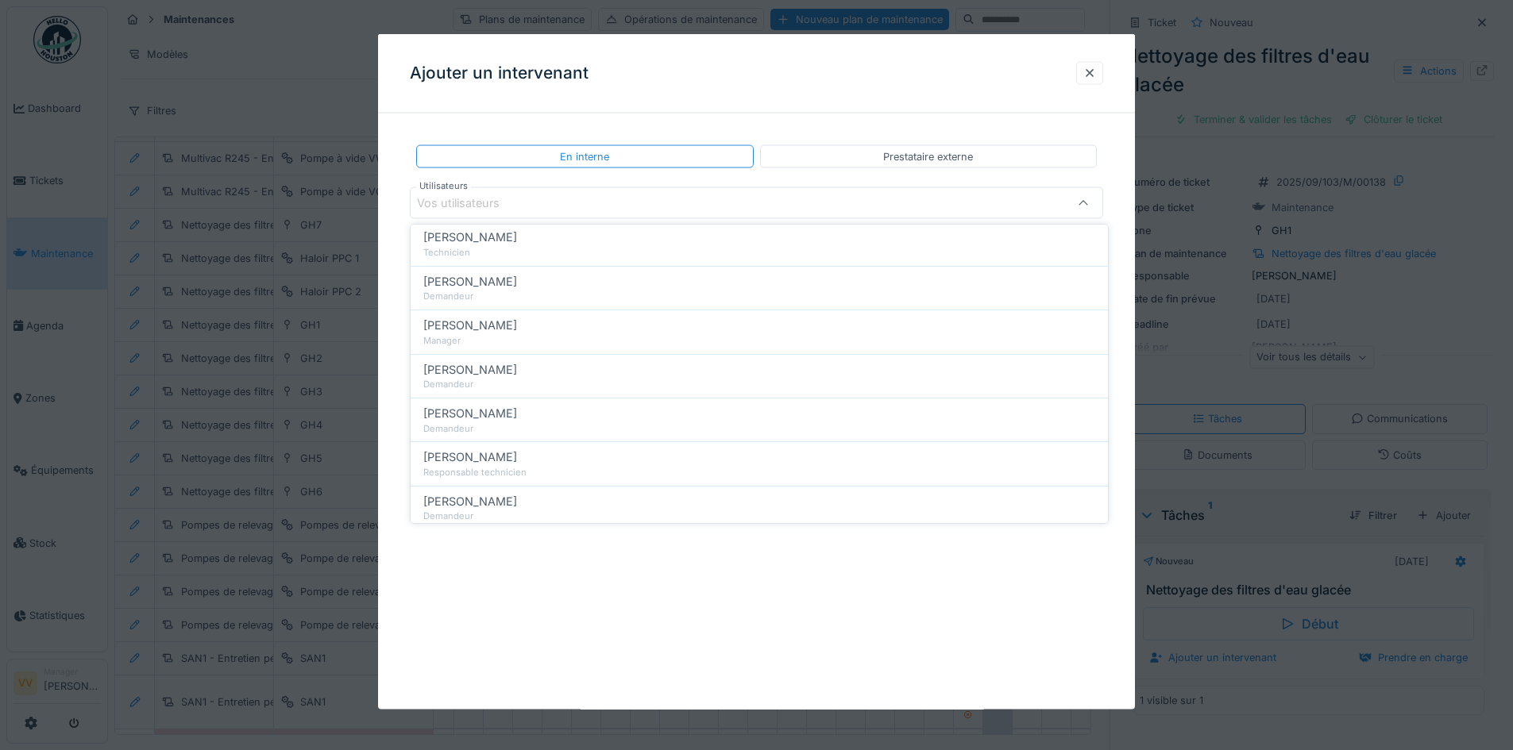
scroll to position [238, 0]
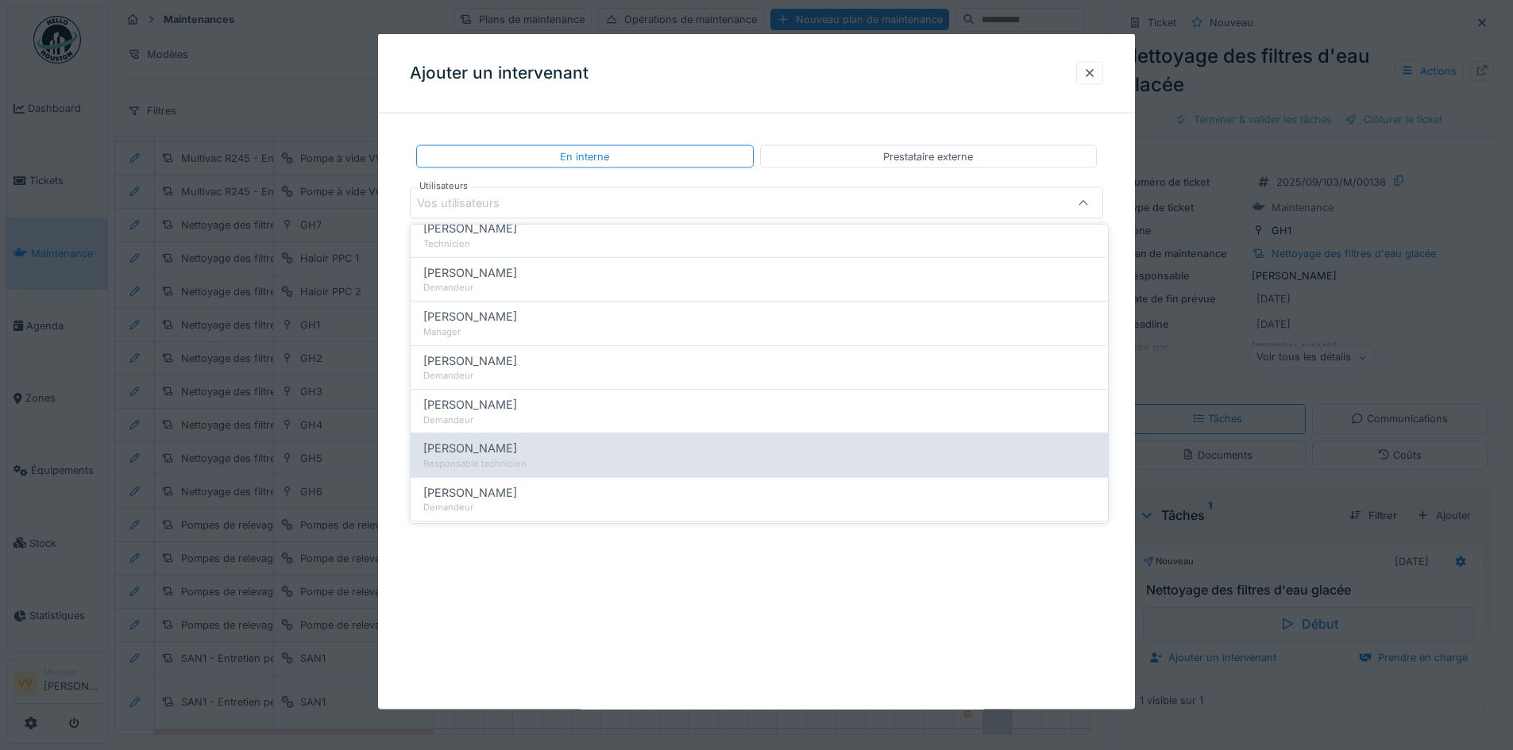
click at [496, 449] on span "[PERSON_NAME]" at bounding box center [470, 448] width 94 height 17
type input "****"
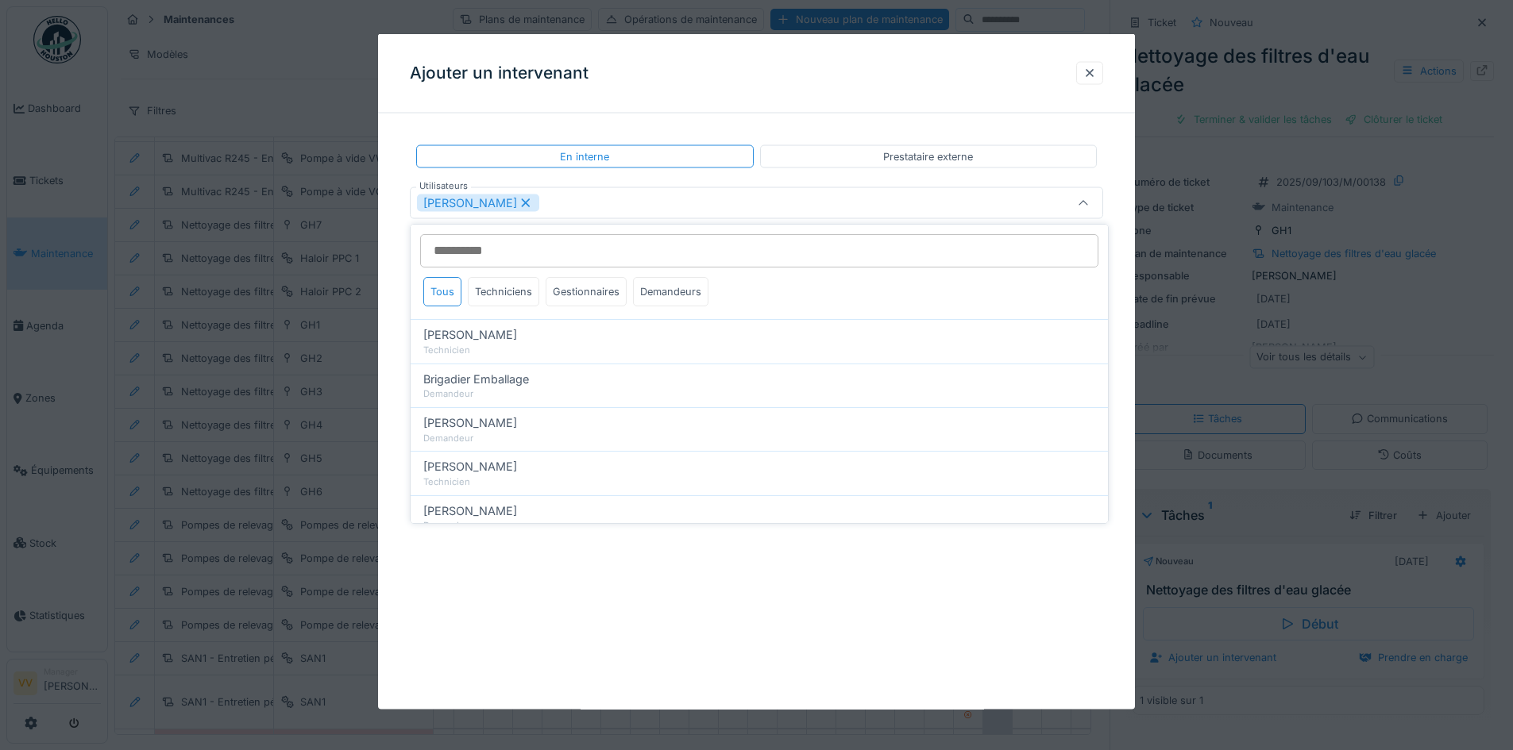
click at [820, 627] on div "**********" at bounding box center [756, 372] width 757 height 676
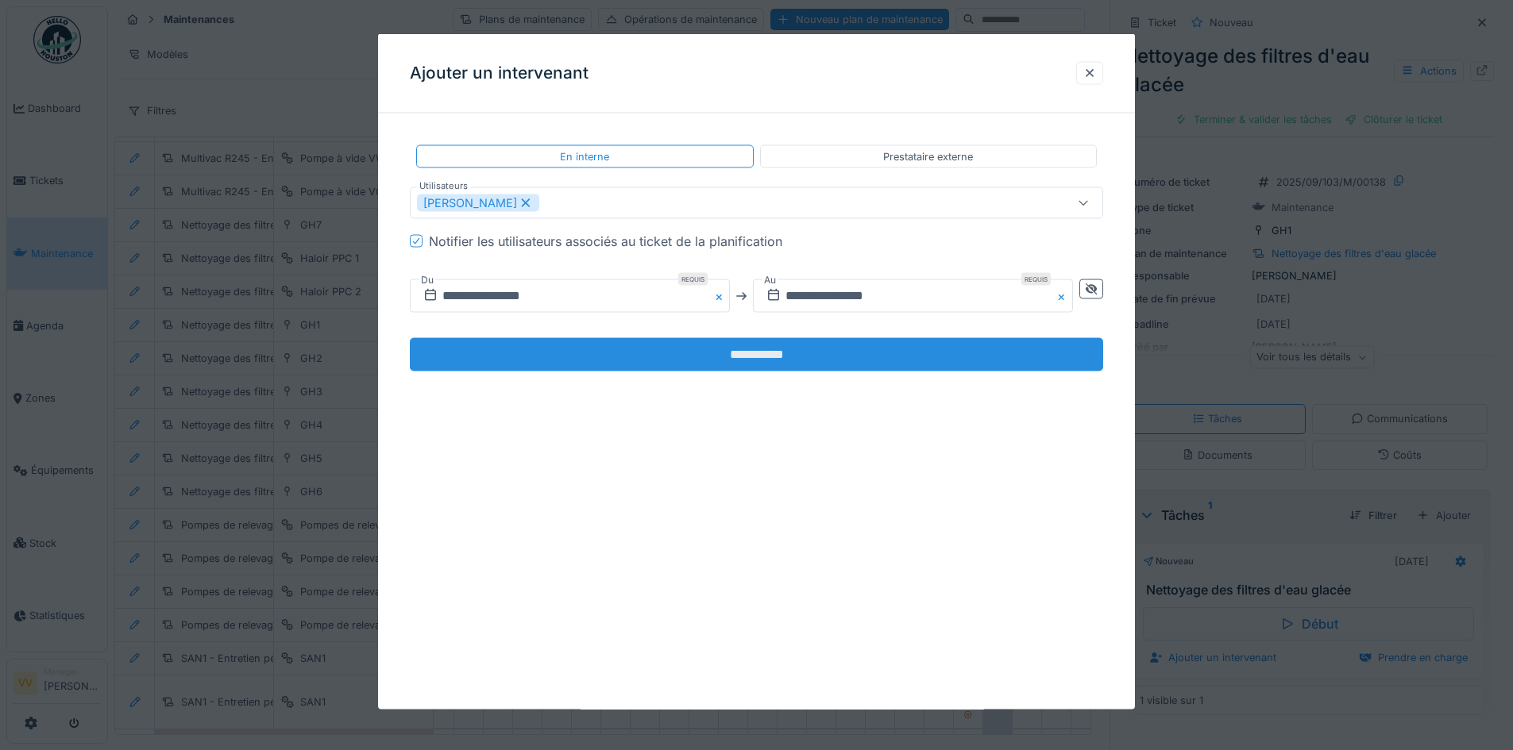
click at [769, 356] on input "**********" at bounding box center [756, 354] width 693 height 33
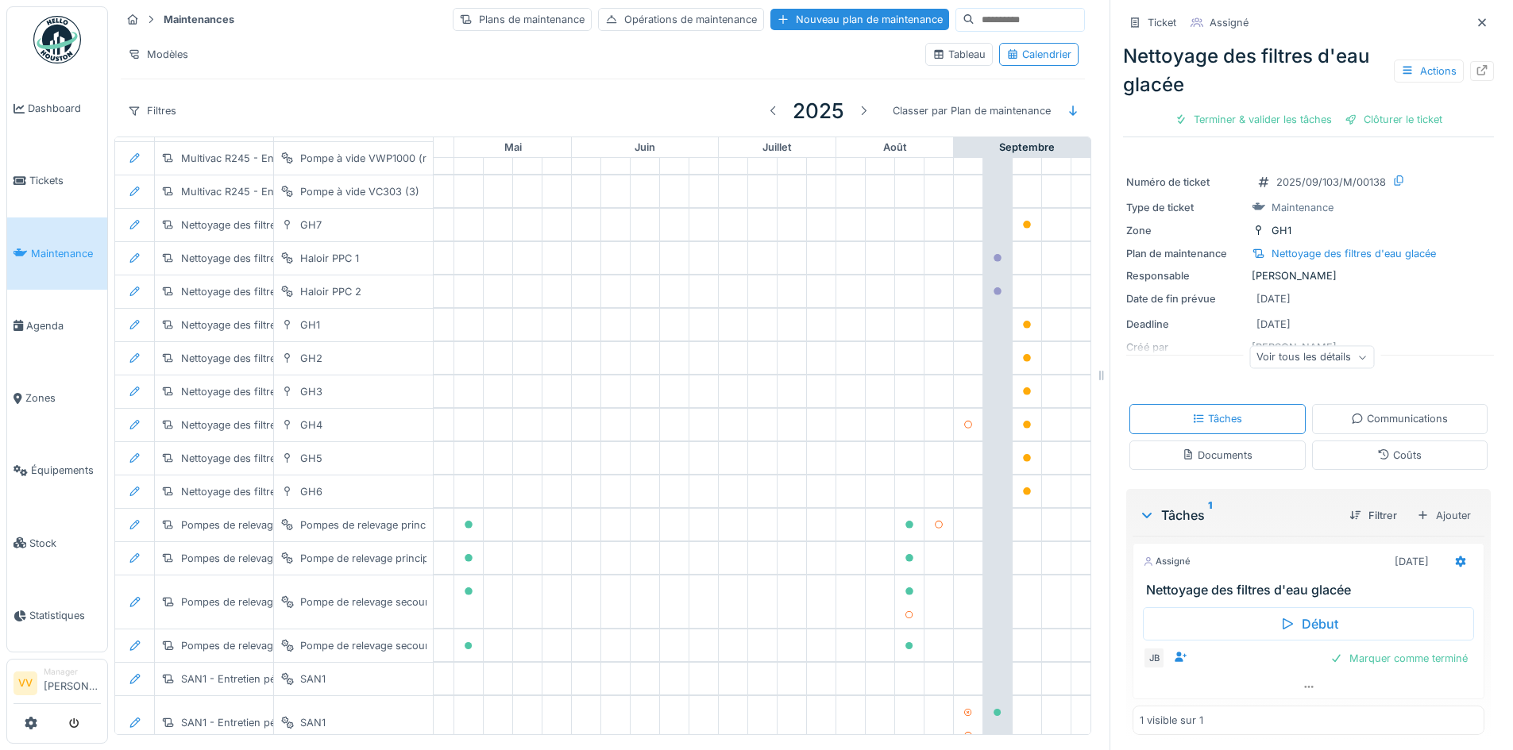
click at [47, 246] on span "Maintenance" at bounding box center [66, 253] width 70 height 15
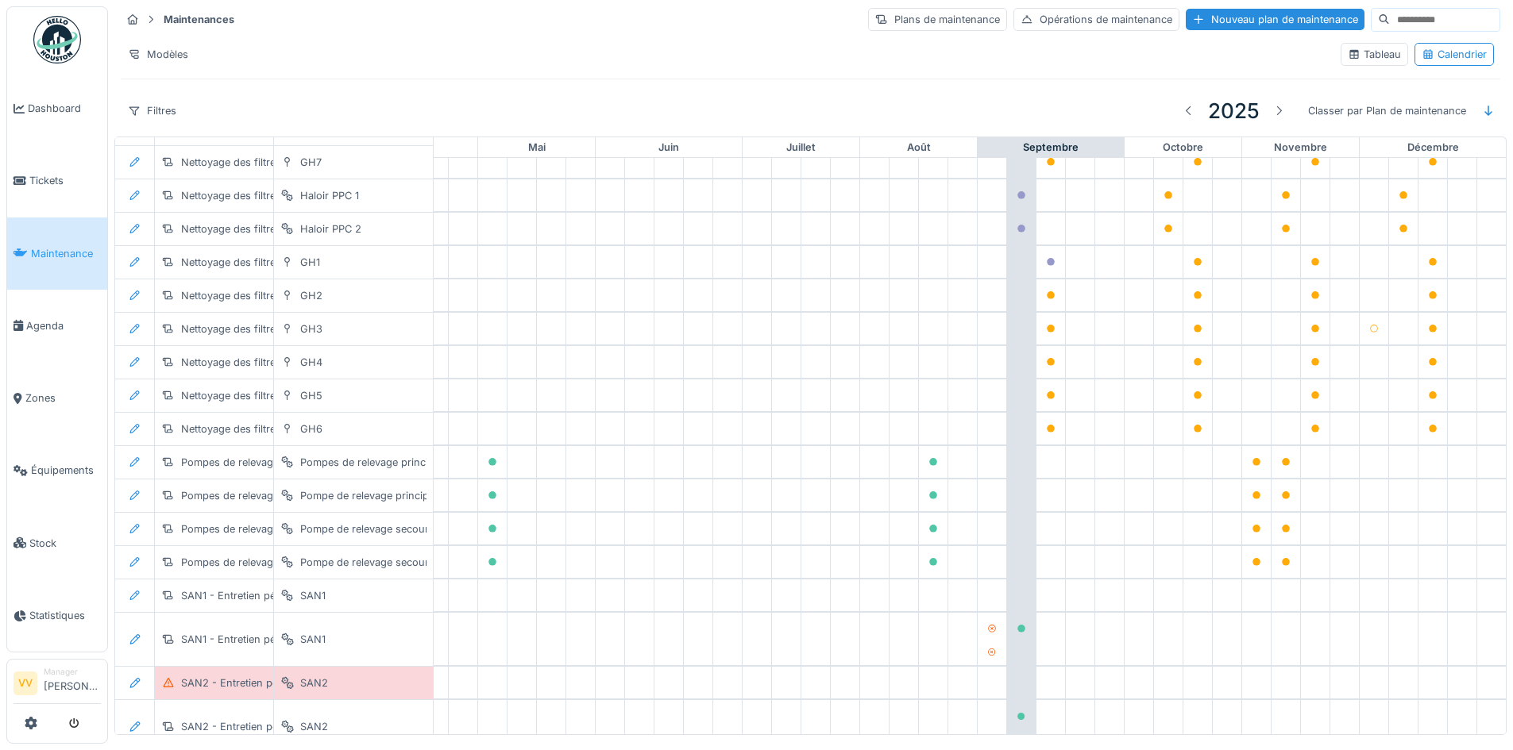
scroll to position [1580, 520]
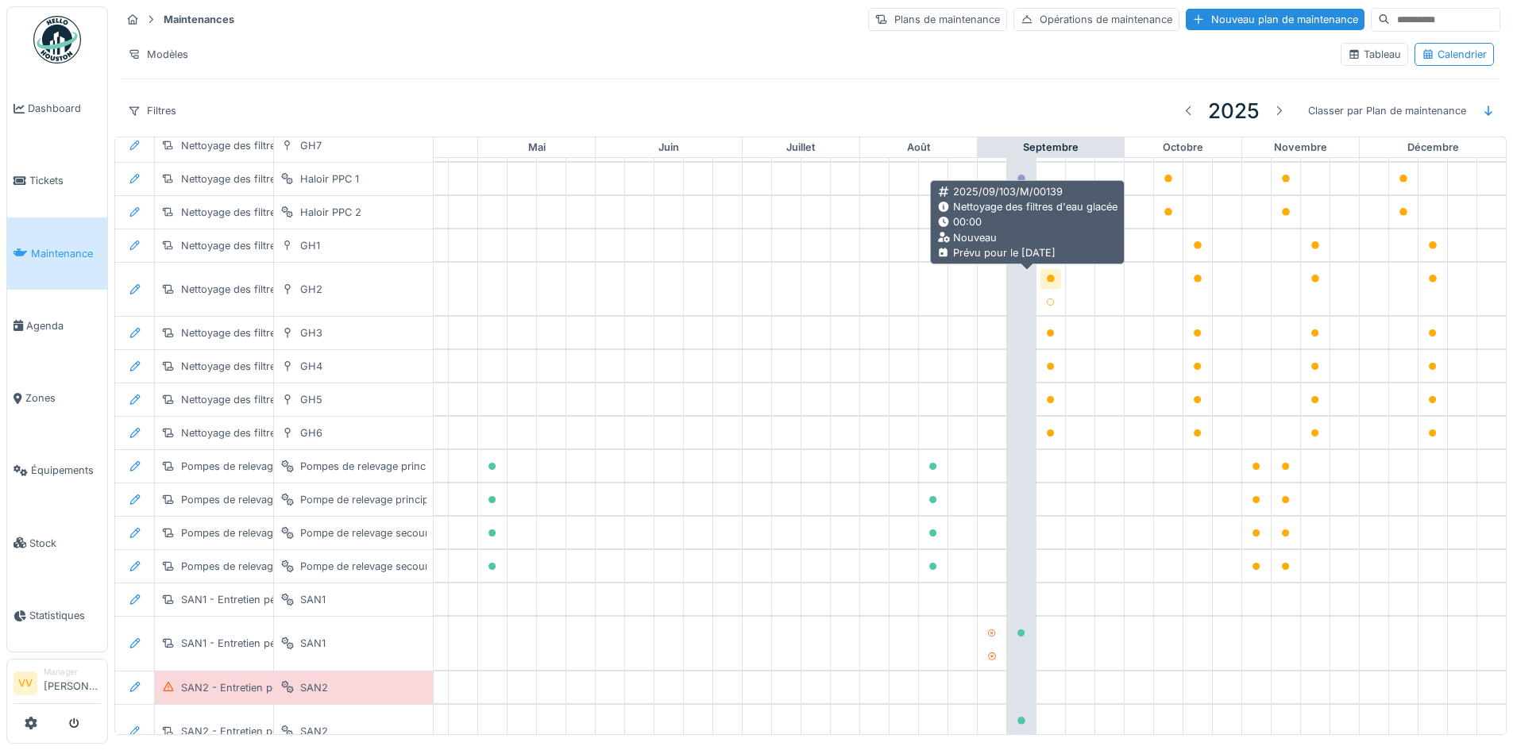
click at [1047, 281] on icon at bounding box center [1051, 279] width 8 height 8
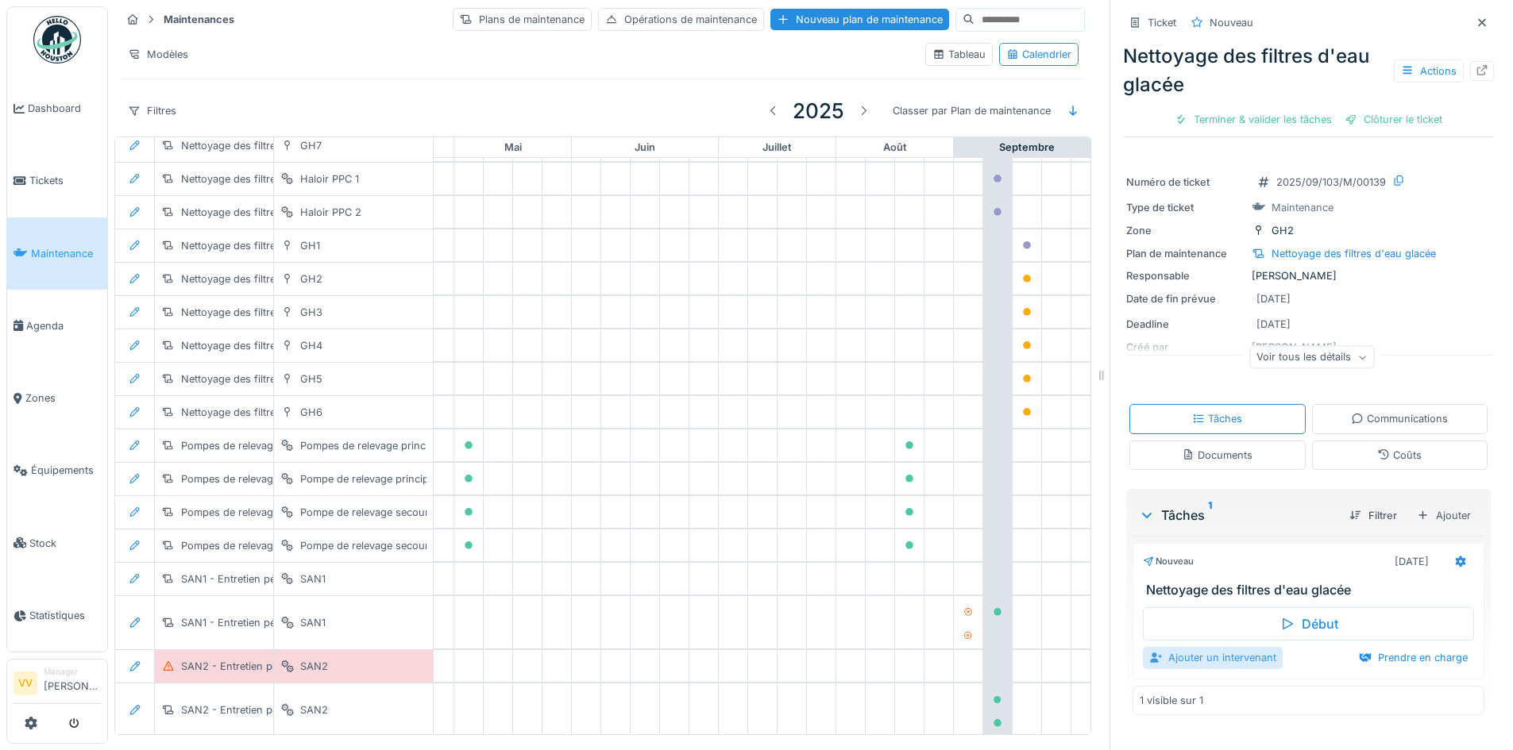
click at [1178, 661] on div "Ajouter un intervenant" at bounding box center [1213, 657] width 140 height 21
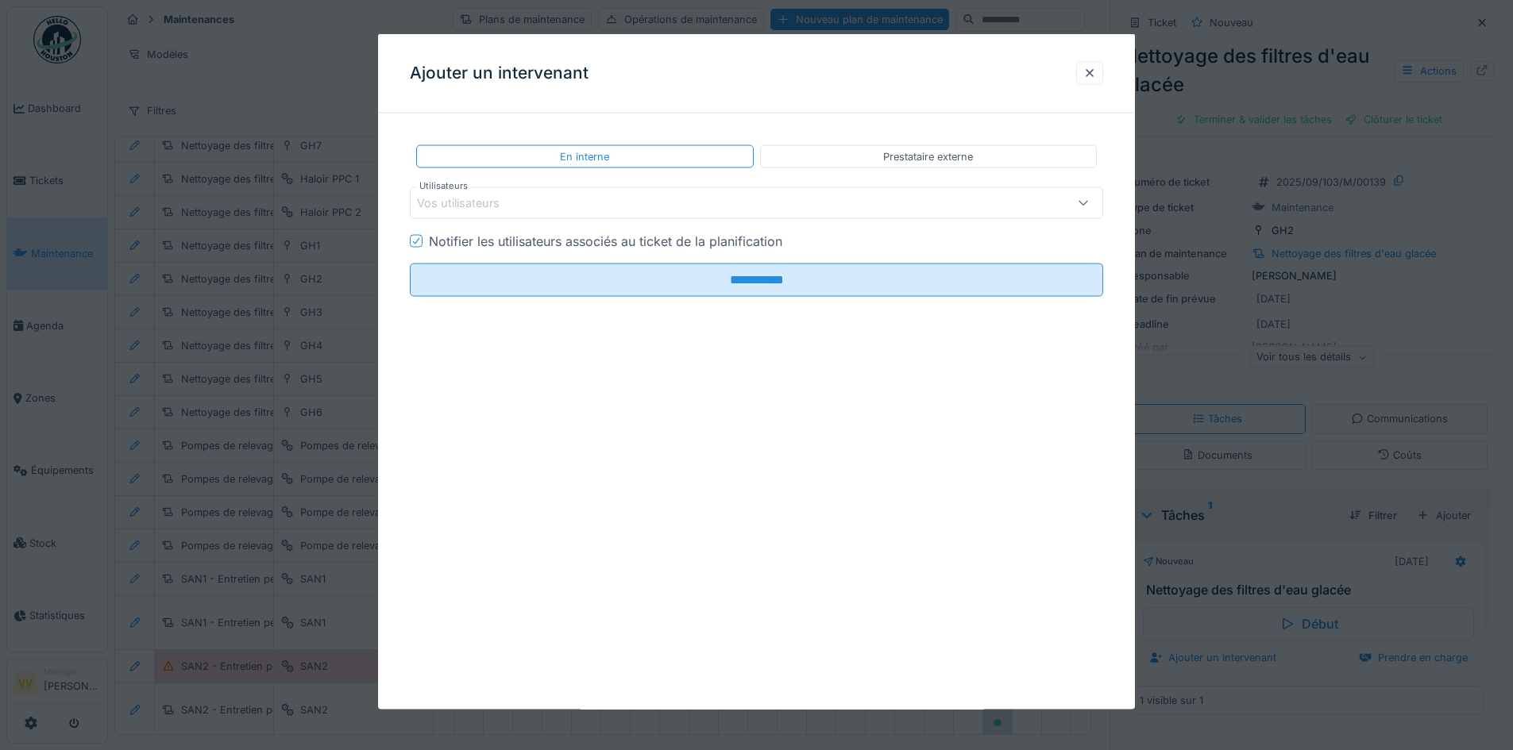
click at [631, 196] on div "Vos utilisateurs" at bounding box center [716, 203] width 598 height 17
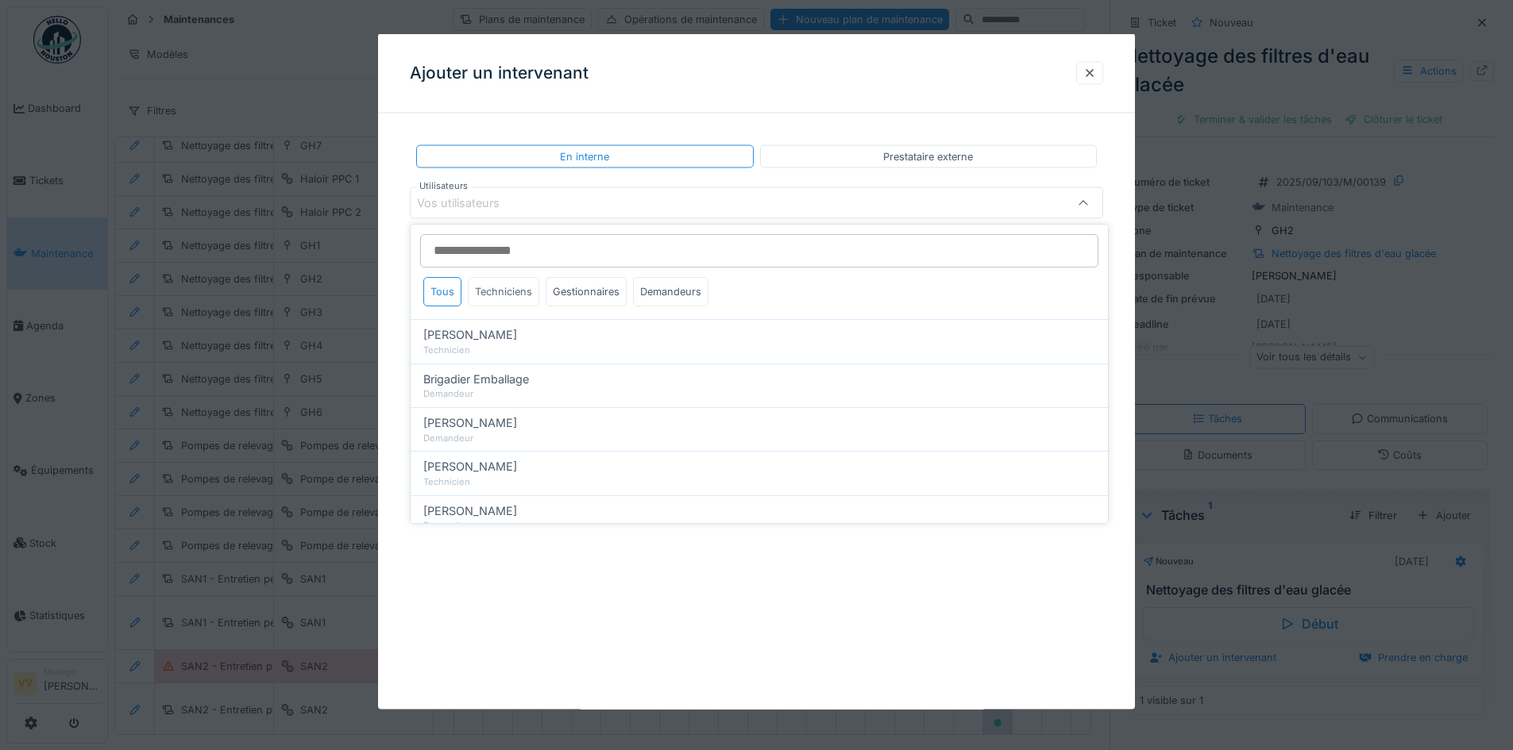
click at [507, 298] on div "Techniciens" at bounding box center [503, 291] width 71 height 29
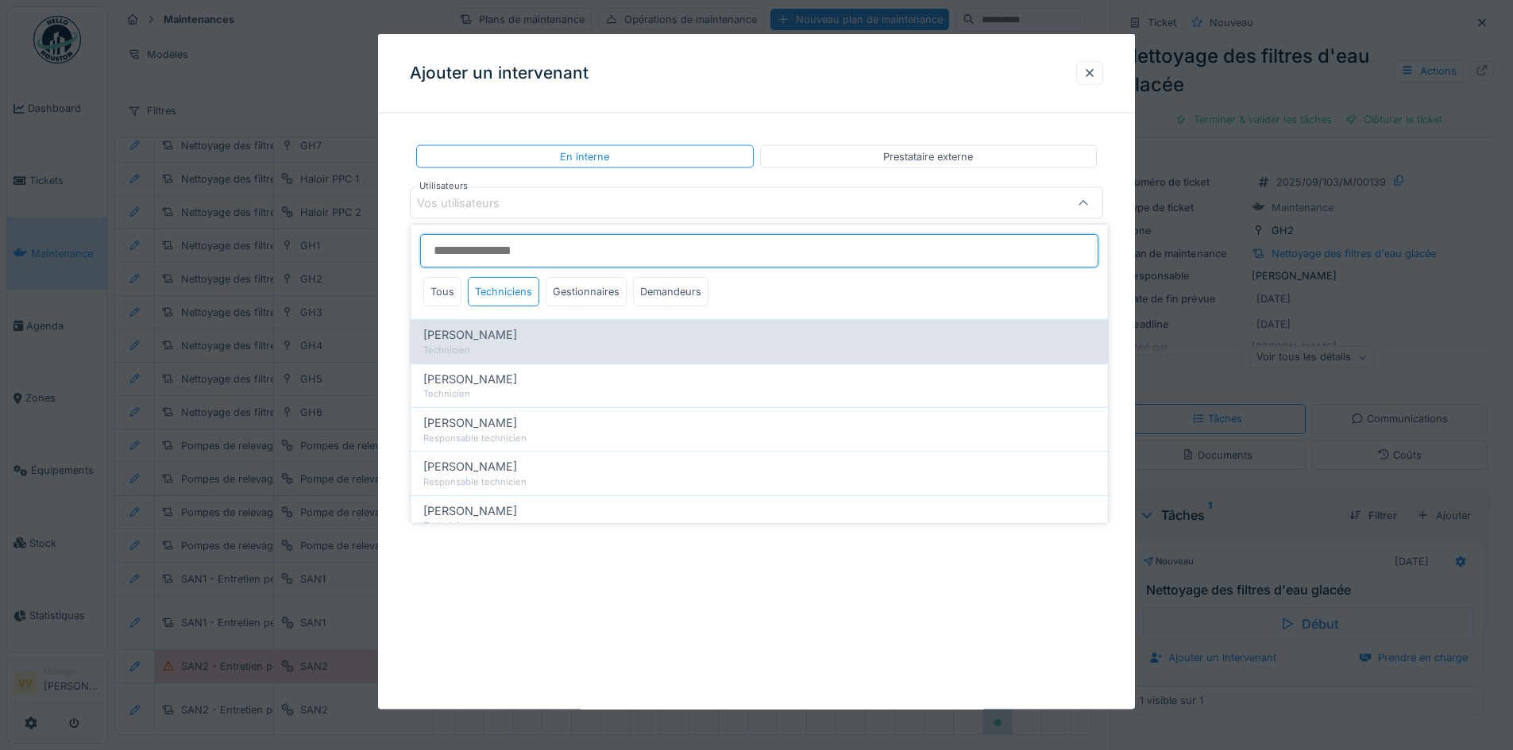
scroll to position [44, 0]
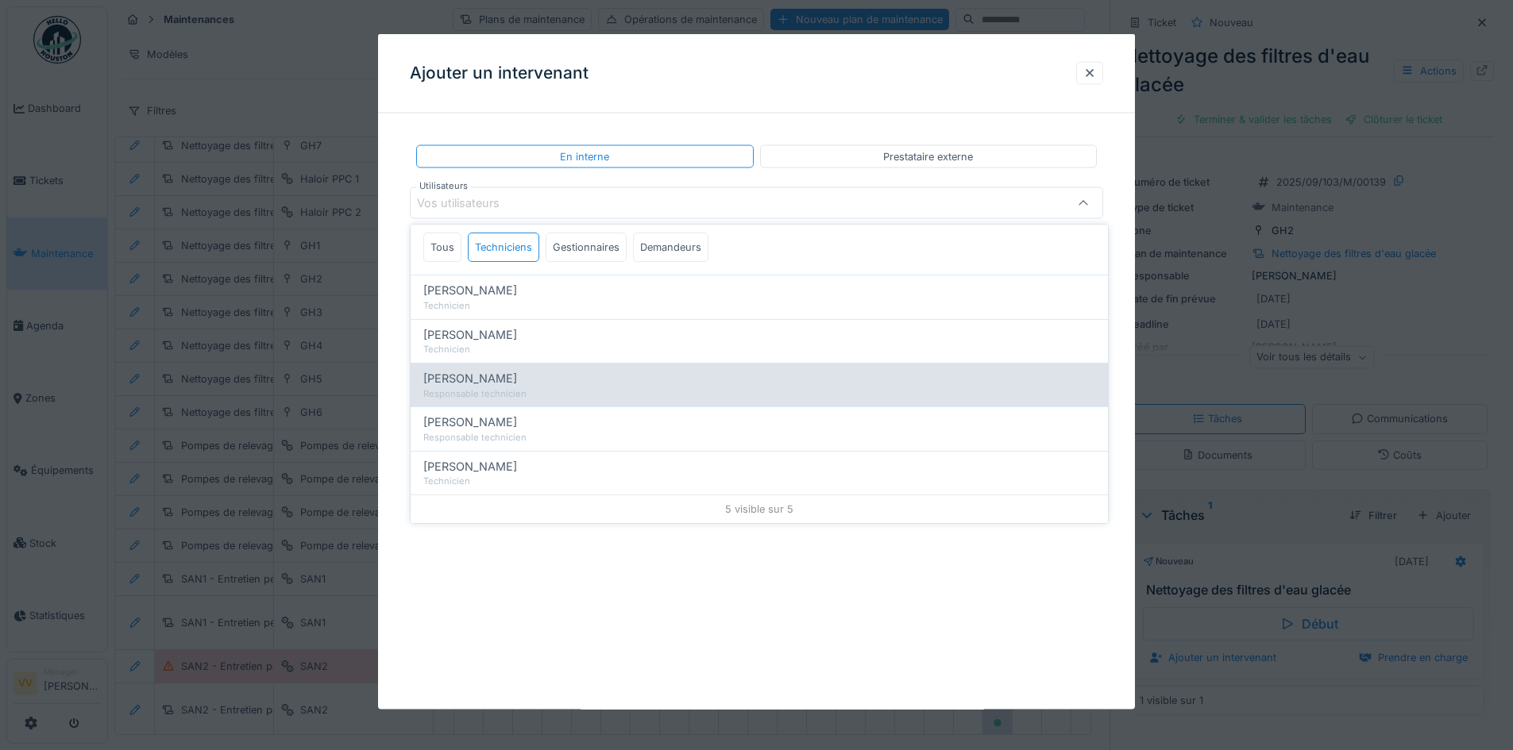
click at [511, 375] on span "[PERSON_NAME]" at bounding box center [470, 378] width 94 height 17
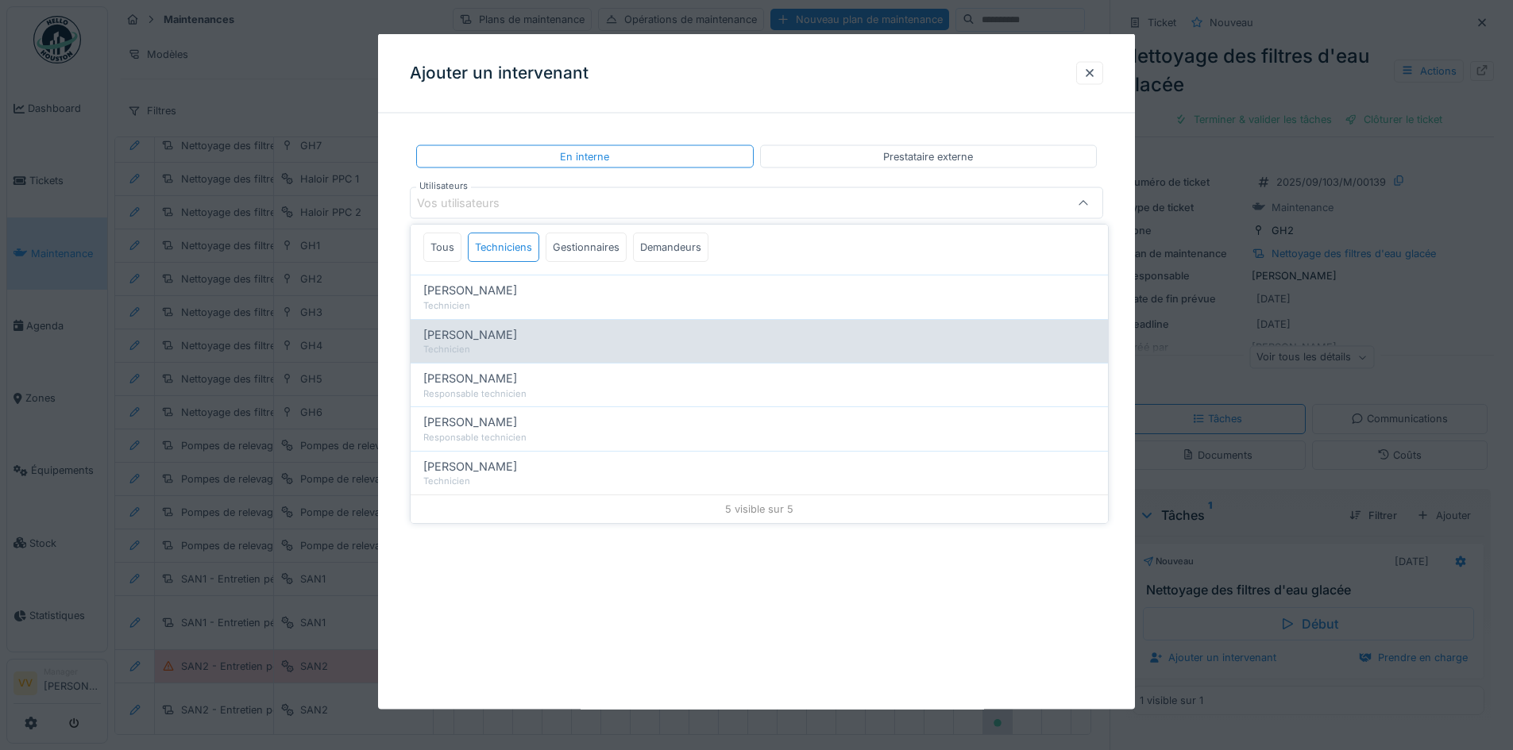
type input "****"
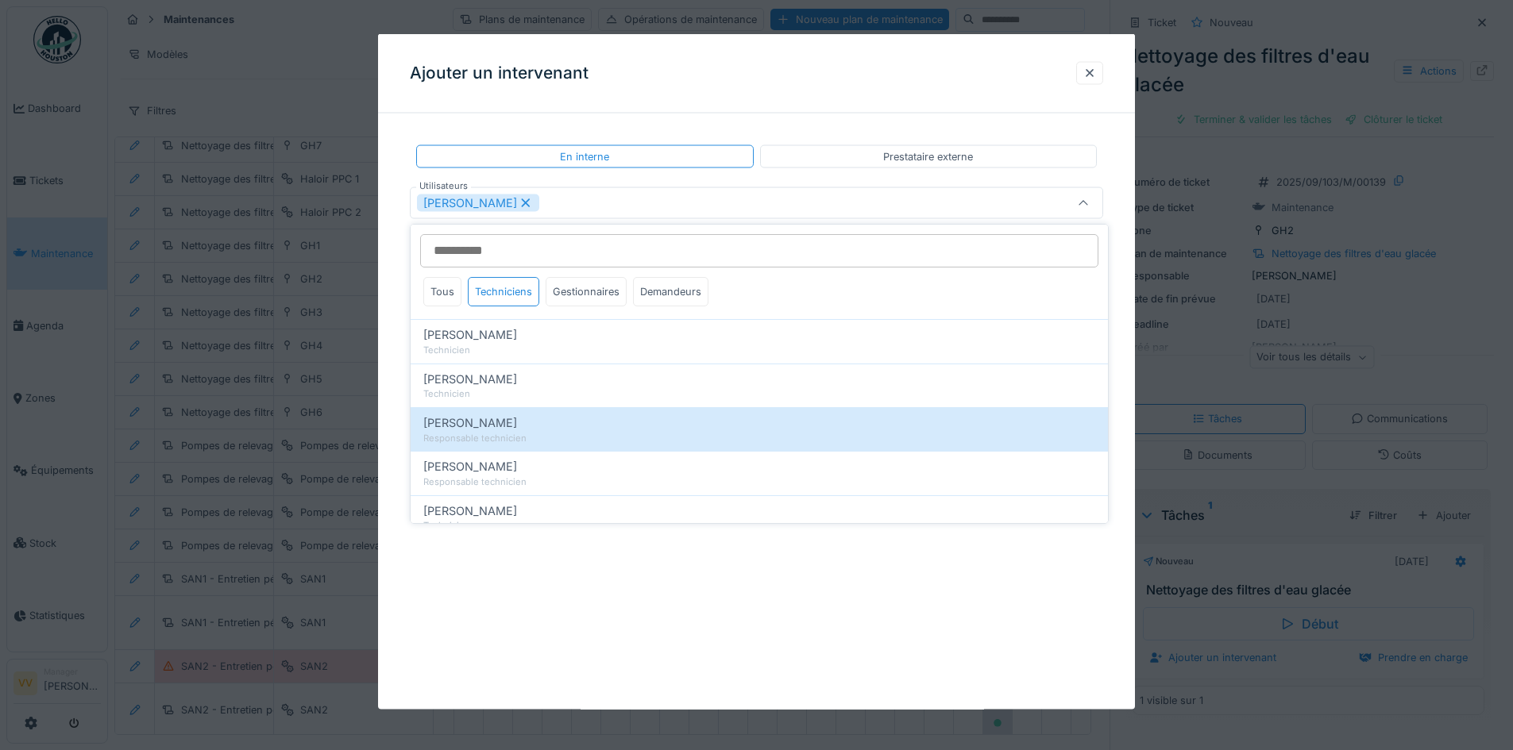
click at [913, 634] on div "**********" at bounding box center [756, 372] width 757 height 676
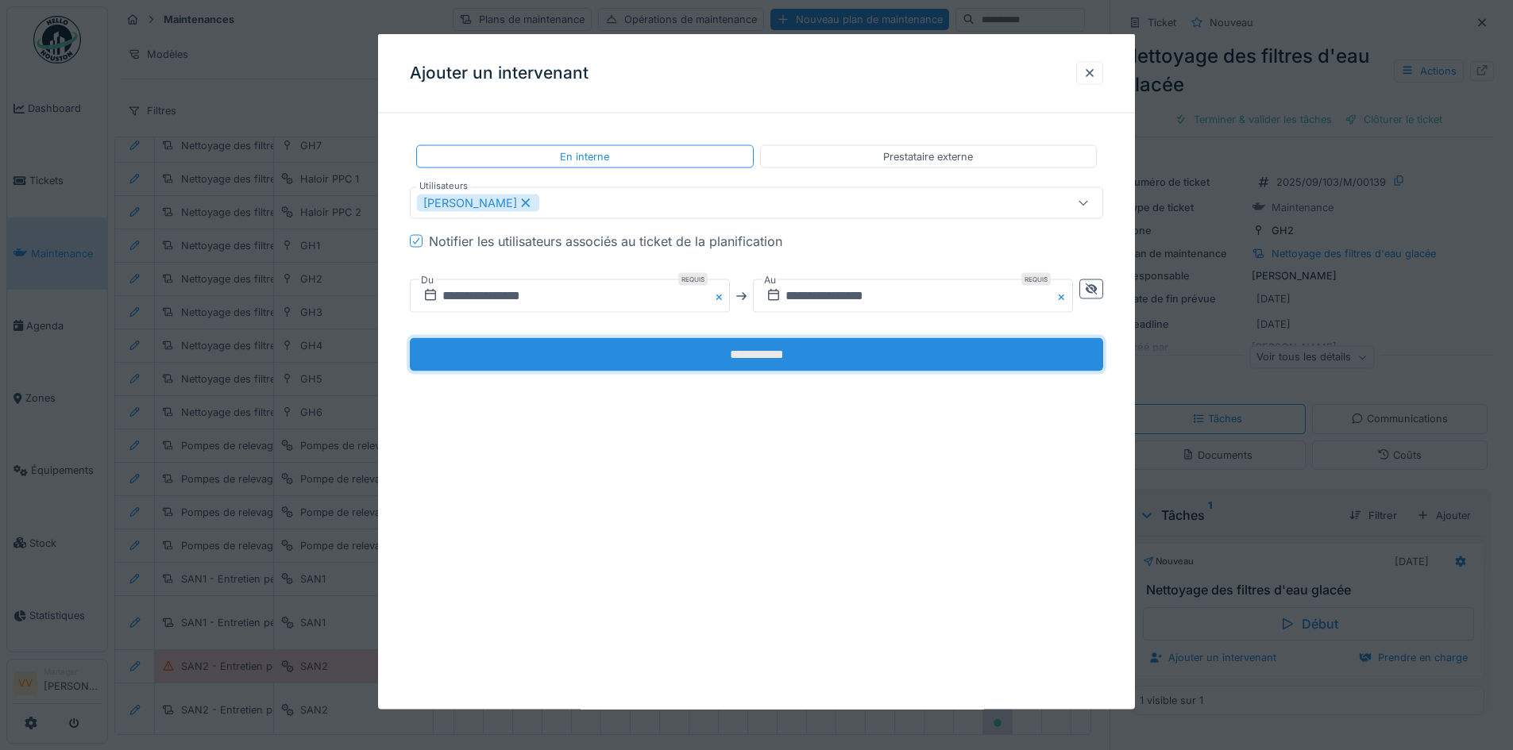
click at [788, 361] on input "**********" at bounding box center [756, 354] width 693 height 33
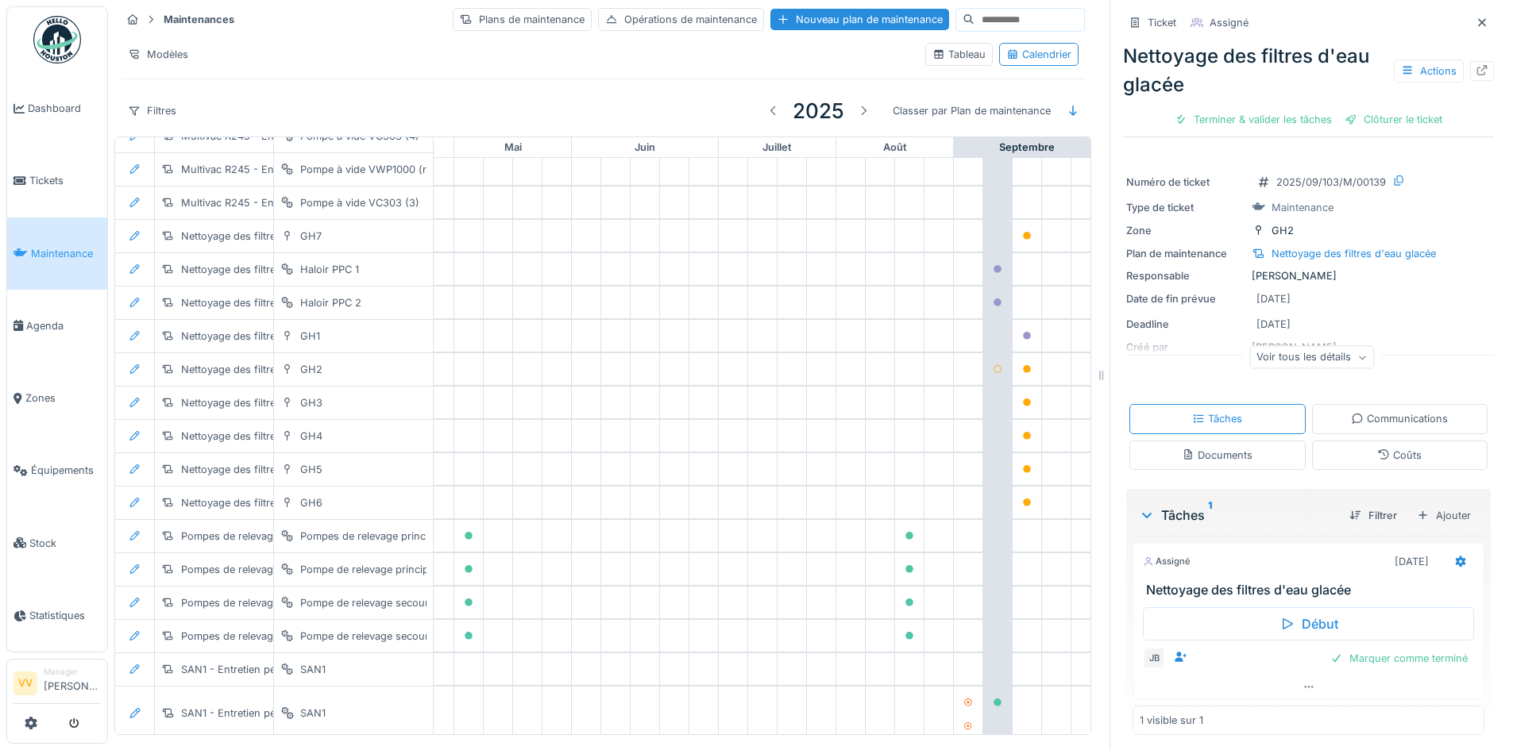
scroll to position [1289, 520]
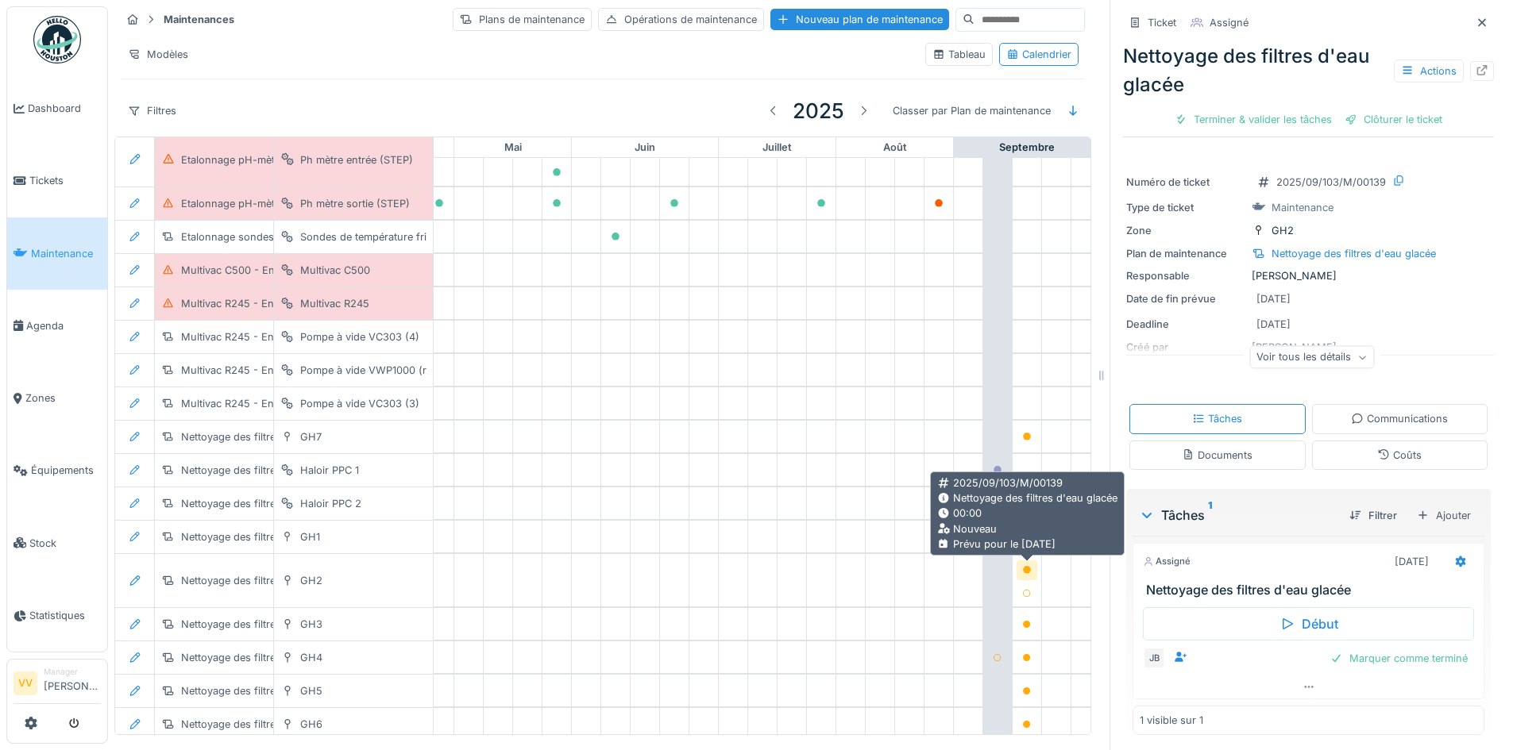
click at [1025, 568] on icon at bounding box center [1027, 570] width 8 height 8
click at [1027, 571] on icon at bounding box center [1027, 570] width 8 height 8
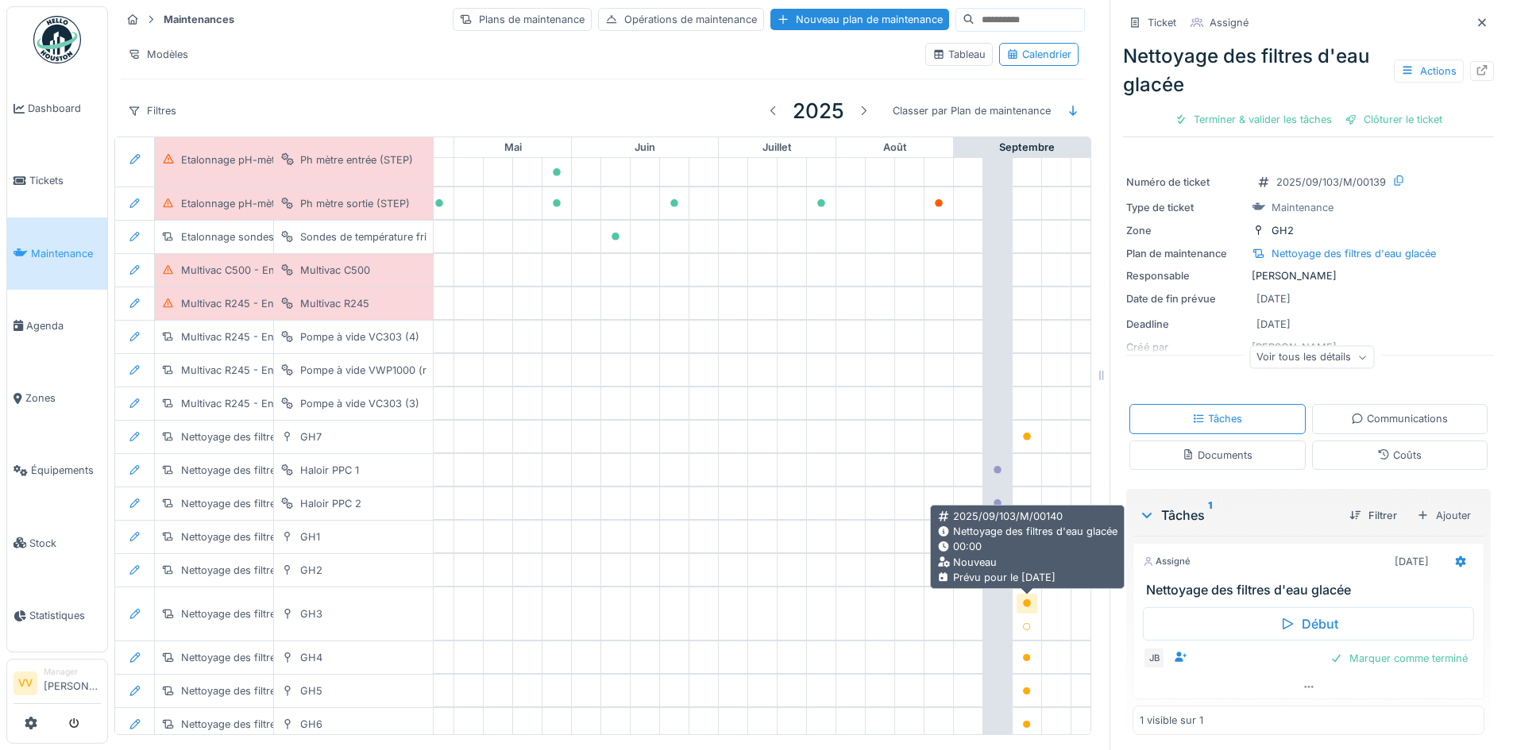
click at [1031, 601] on icon at bounding box center [1027, 604] width 10 height 8
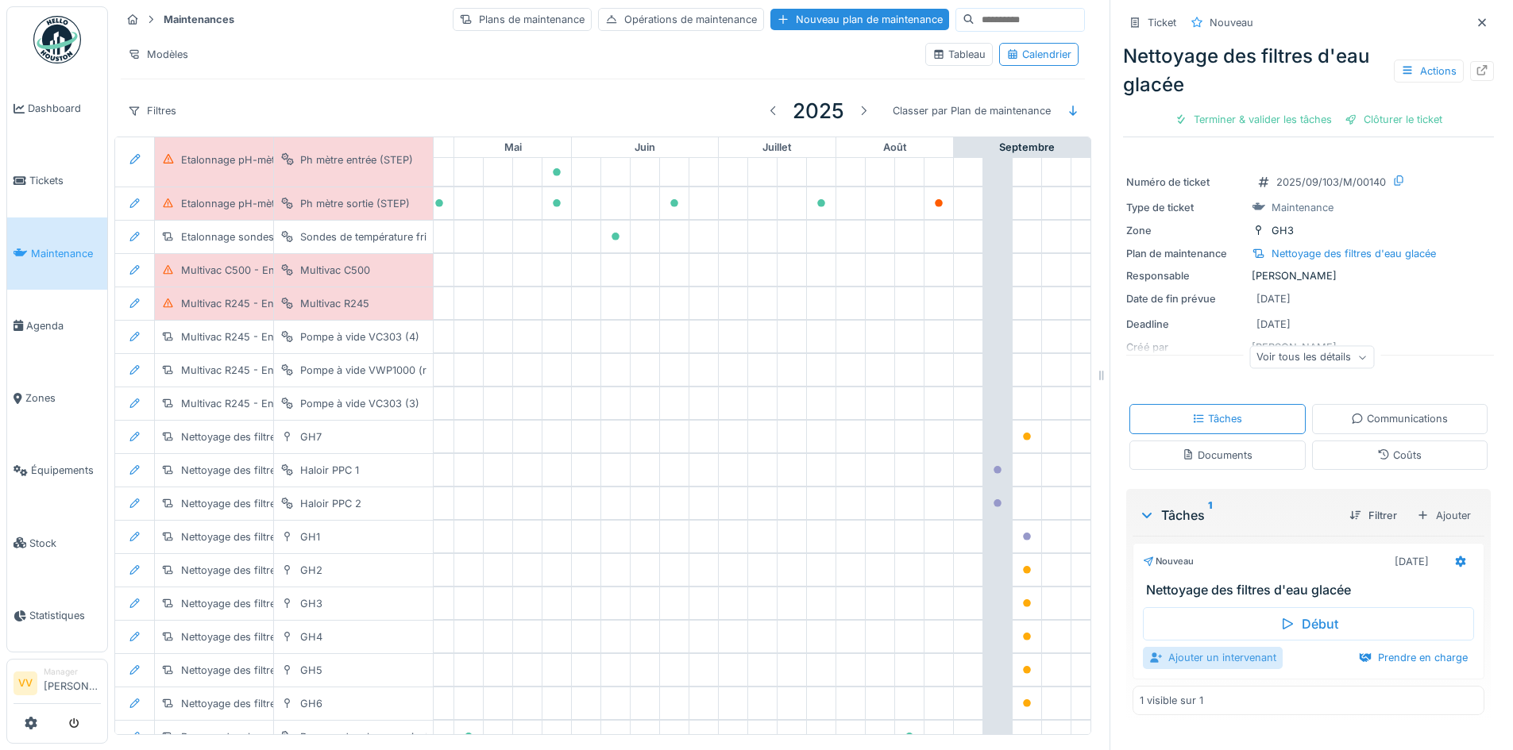
click at [1203, 665] on div "Ajouter un intervenant" at bounding box center [1213, 657] width 140 height 21
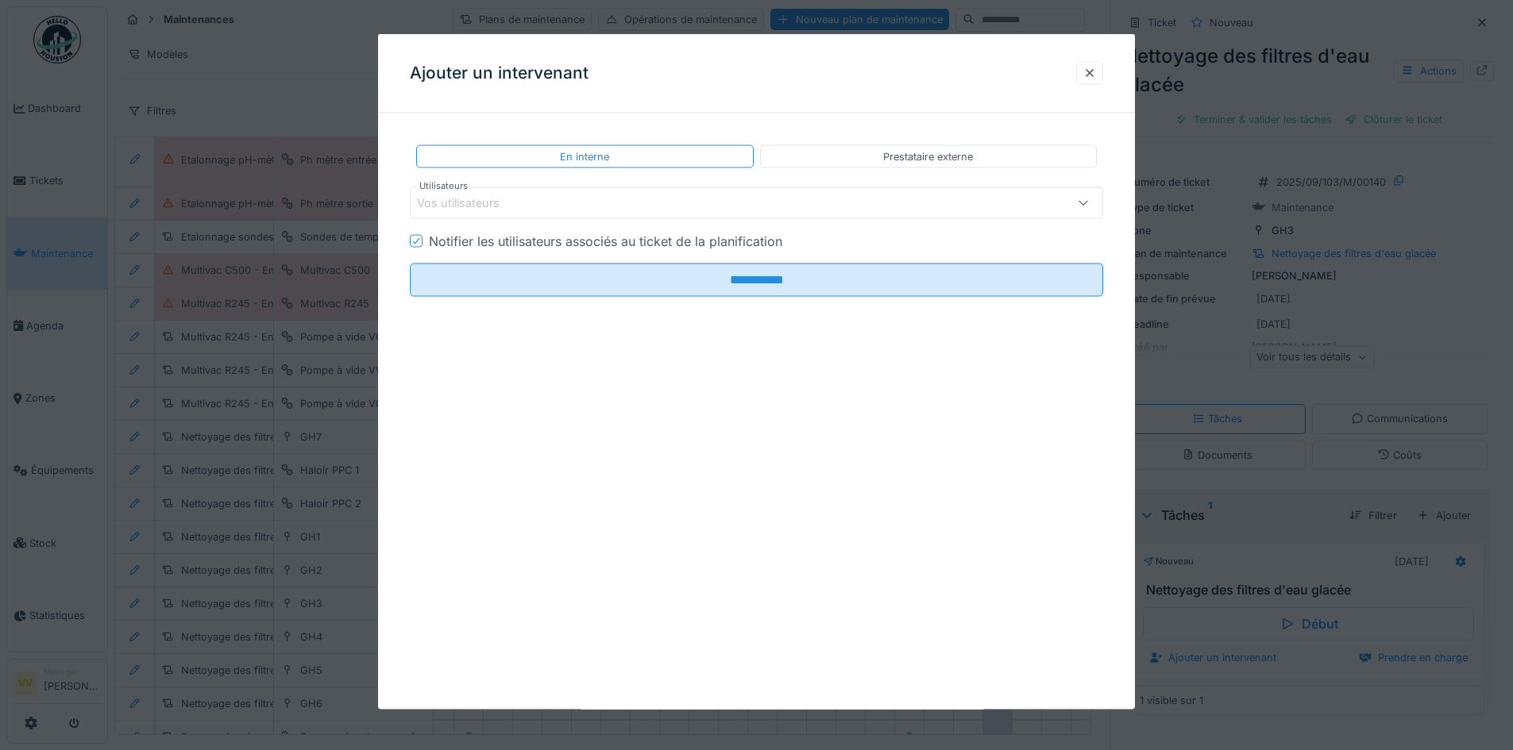
click at [690, 204] on div "Vos utilisateurs" at bounding box center [716, 203] width 598 height 17
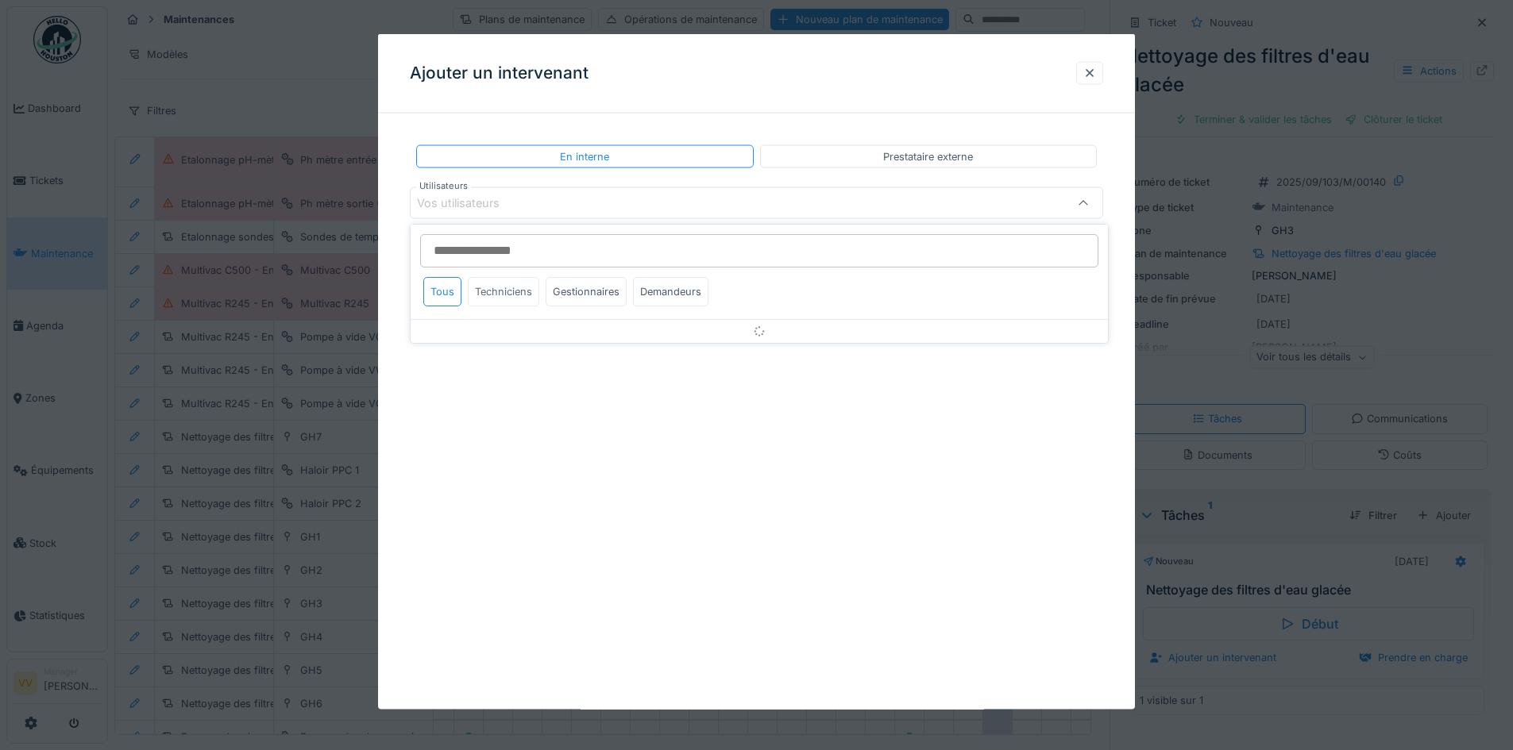
click at [515, 294] on div "Techniciens" at bounding box center [503, 291] width 71 height 29
click at [511, 249] on input "Utilisateurs" at bounding box center [759, 250] width 678 height 33
click at [503, 291] on div "Techniciens" at bounding box center [503, 291] width 71 height 29
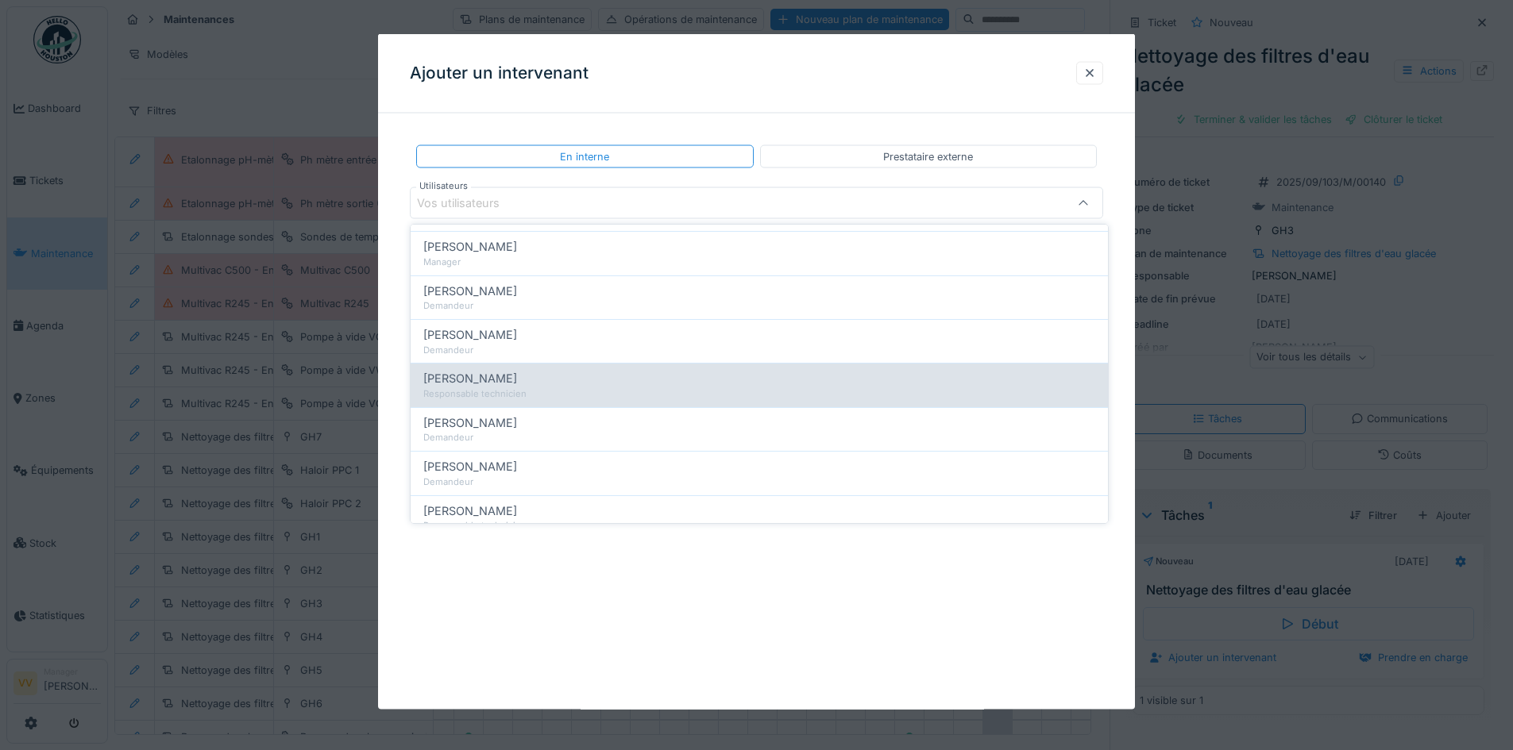
scroll to position [318, 0]
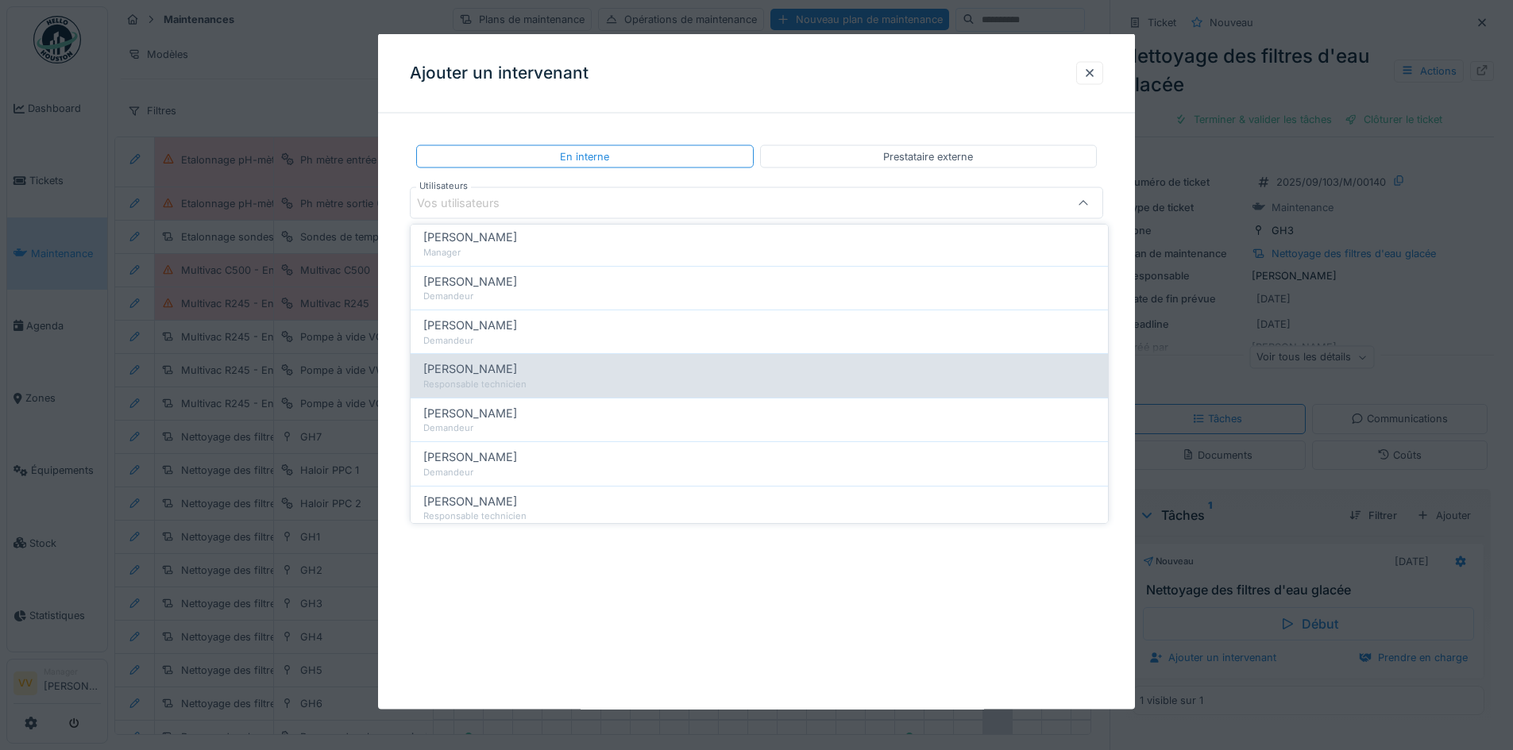
click at [602, 376] on div "[PERSON_NAME]" at bounding box center [759, 369] width 672 height 17
type input "****"
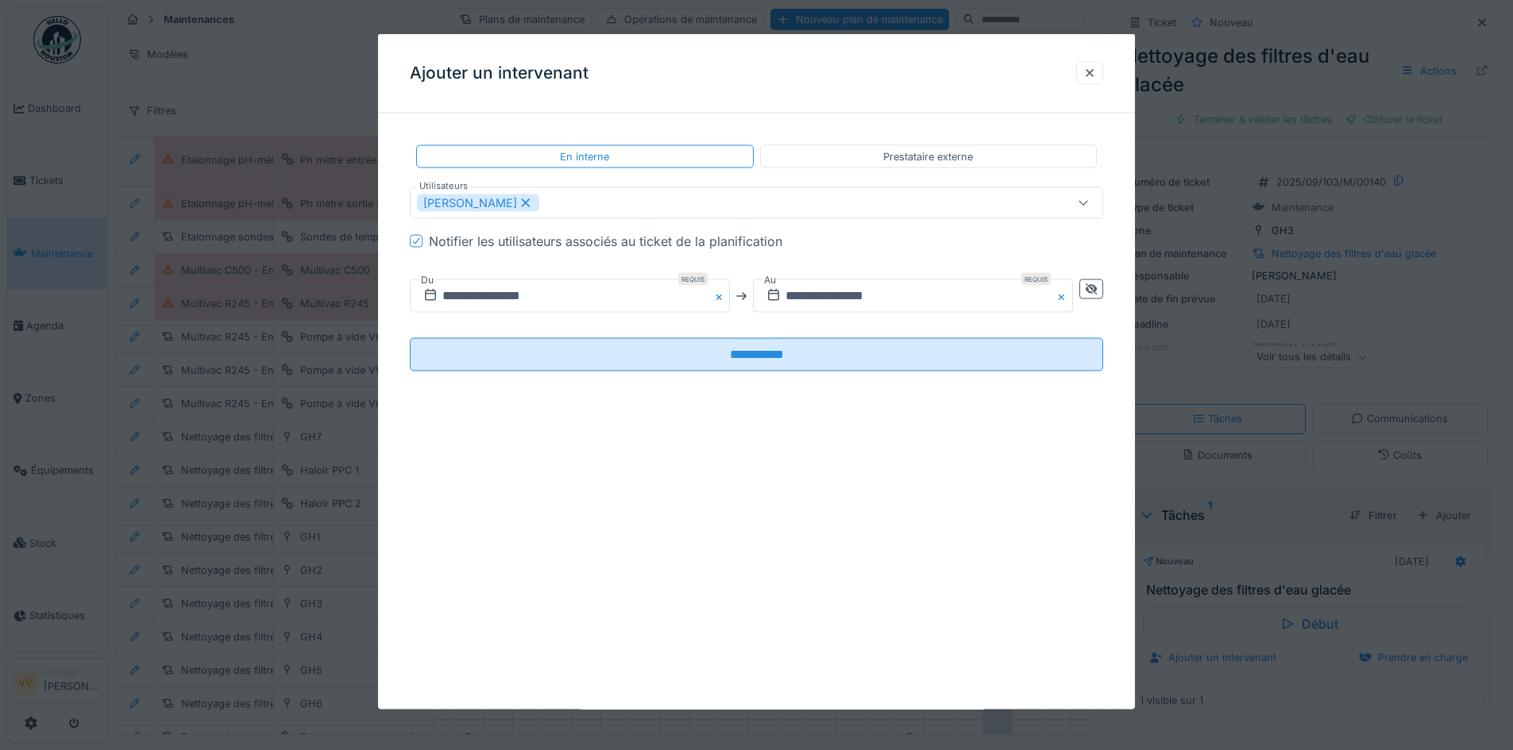
click at [889, 646] on div "**********" at bounding box center [756, 372] width 757 height 676
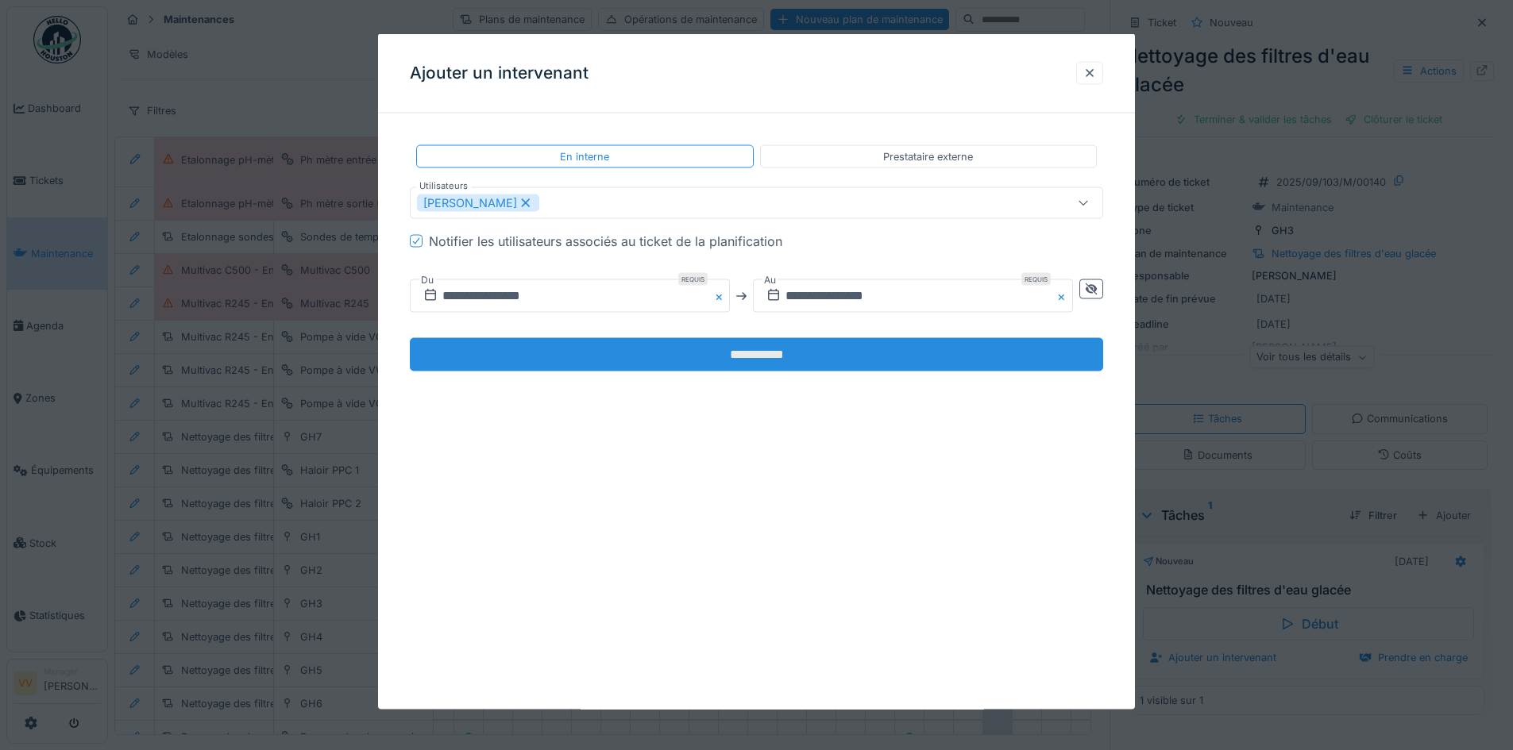
click at [820, 356] on input "**********" at bounding box center [756, 354] width 693 height 33
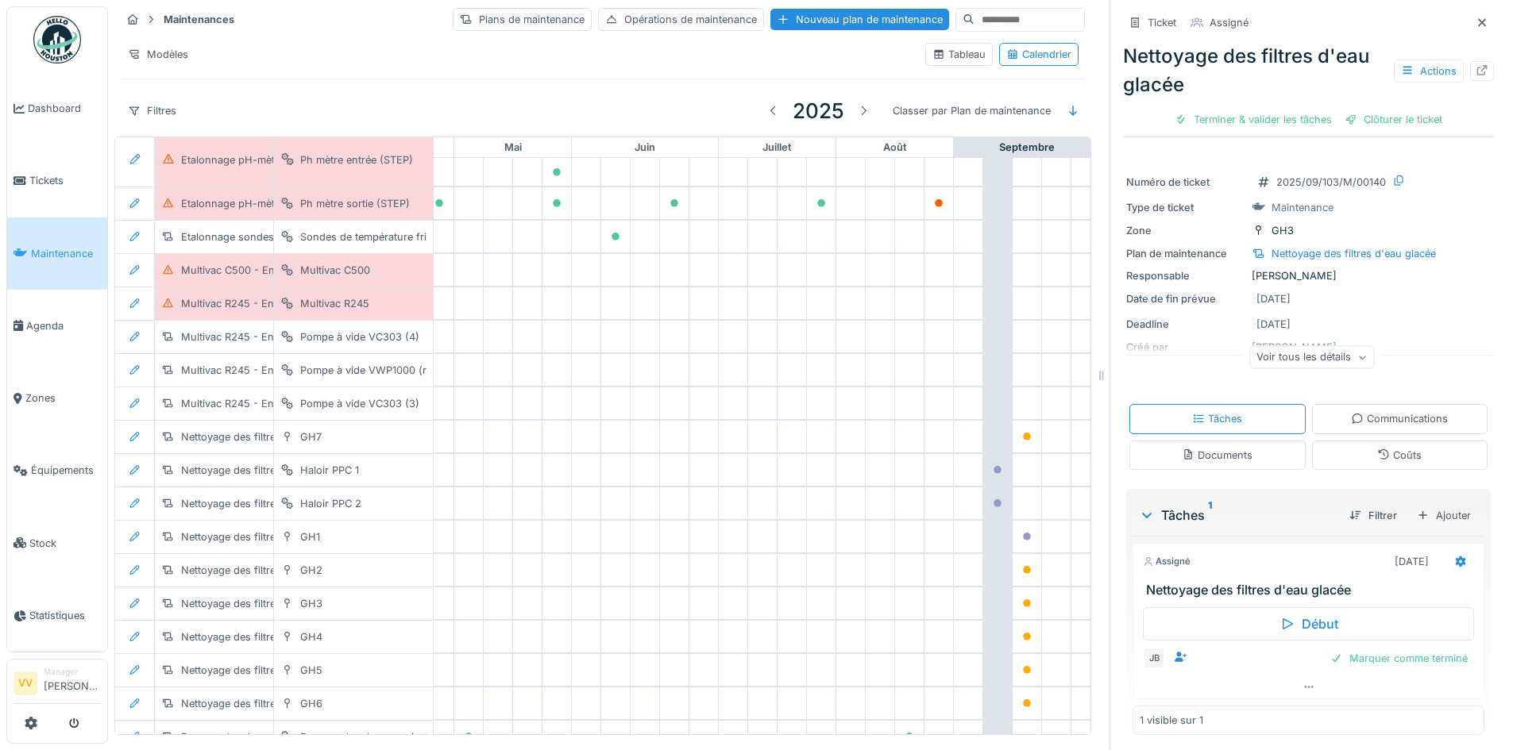
click at [62, 240] on link "Maintenance" at bounding box center [57, 254] width 100 height 72
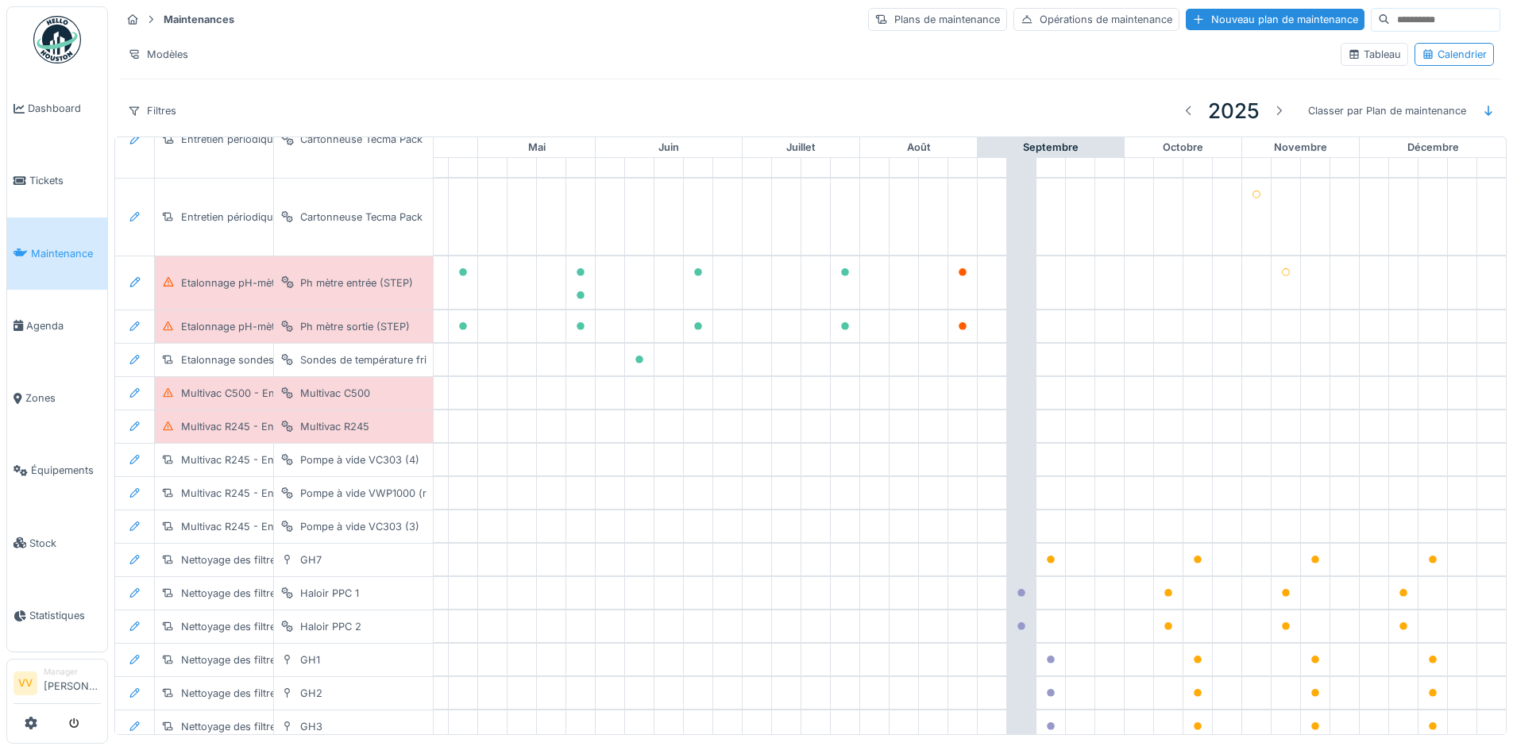
scroll to position [1474, 520]
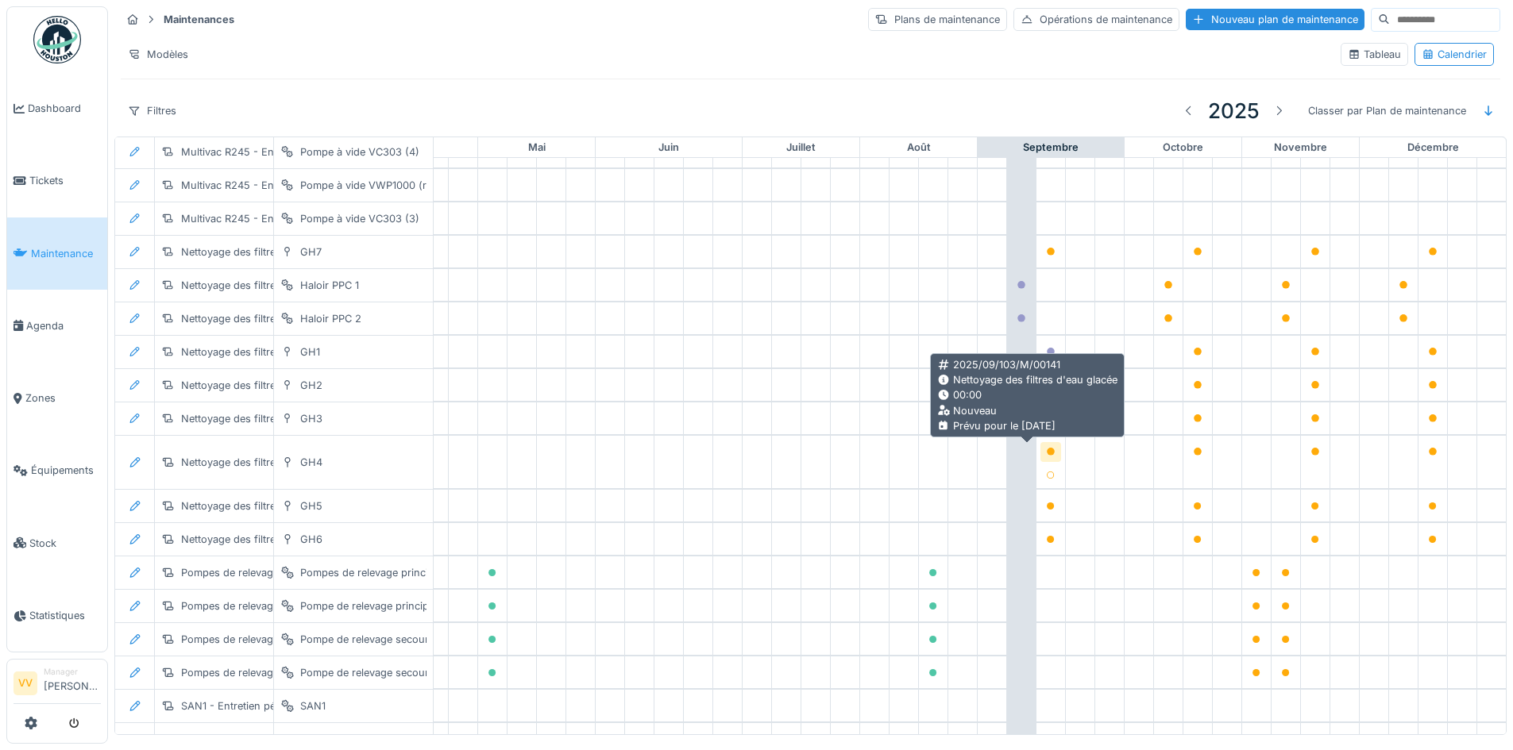
click at [1047, 451] on icon at bounding box center [1051, 452] width 8 height 8
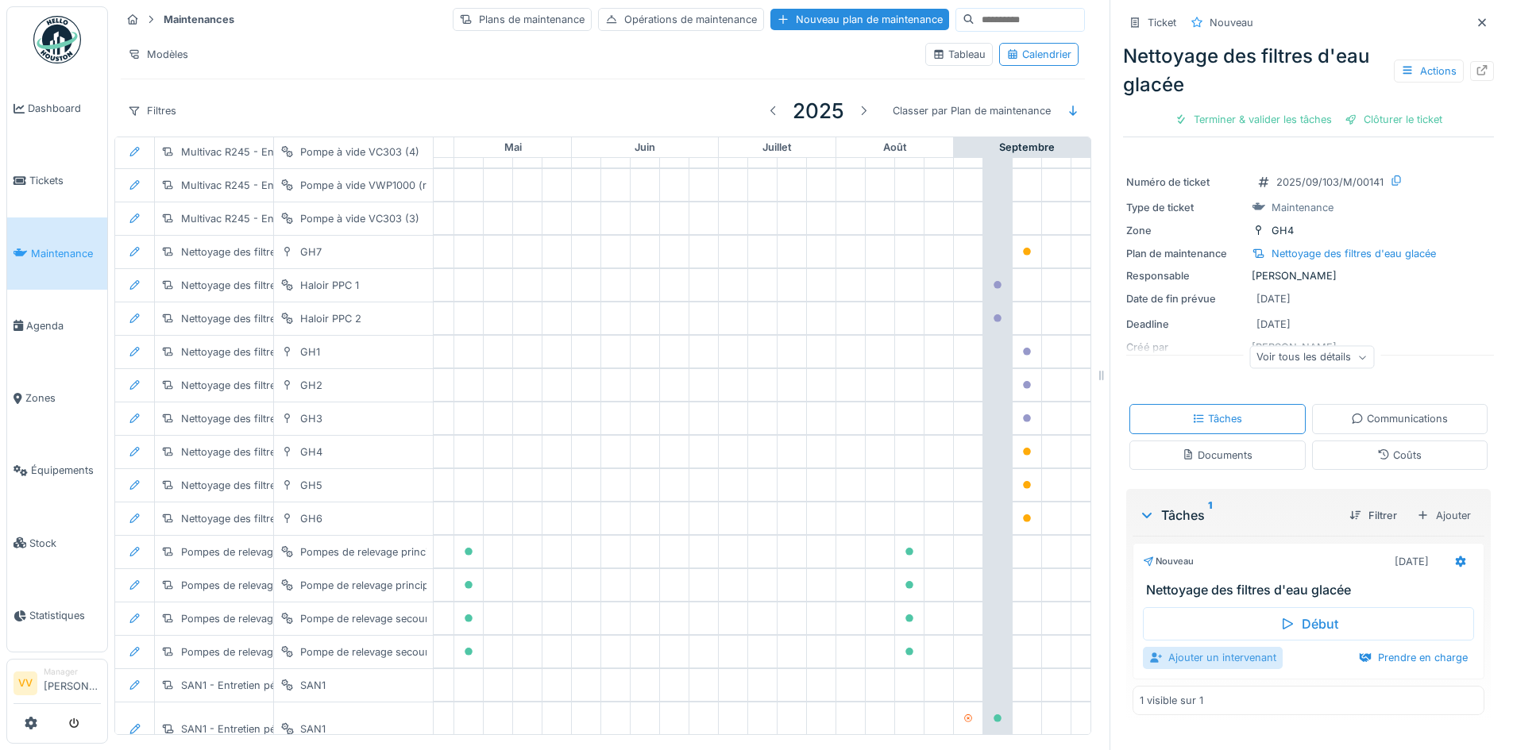
click at [1177, 658] on div "Ajouter un intervenant" at bounding box center [1213, 657] width 140 height 21
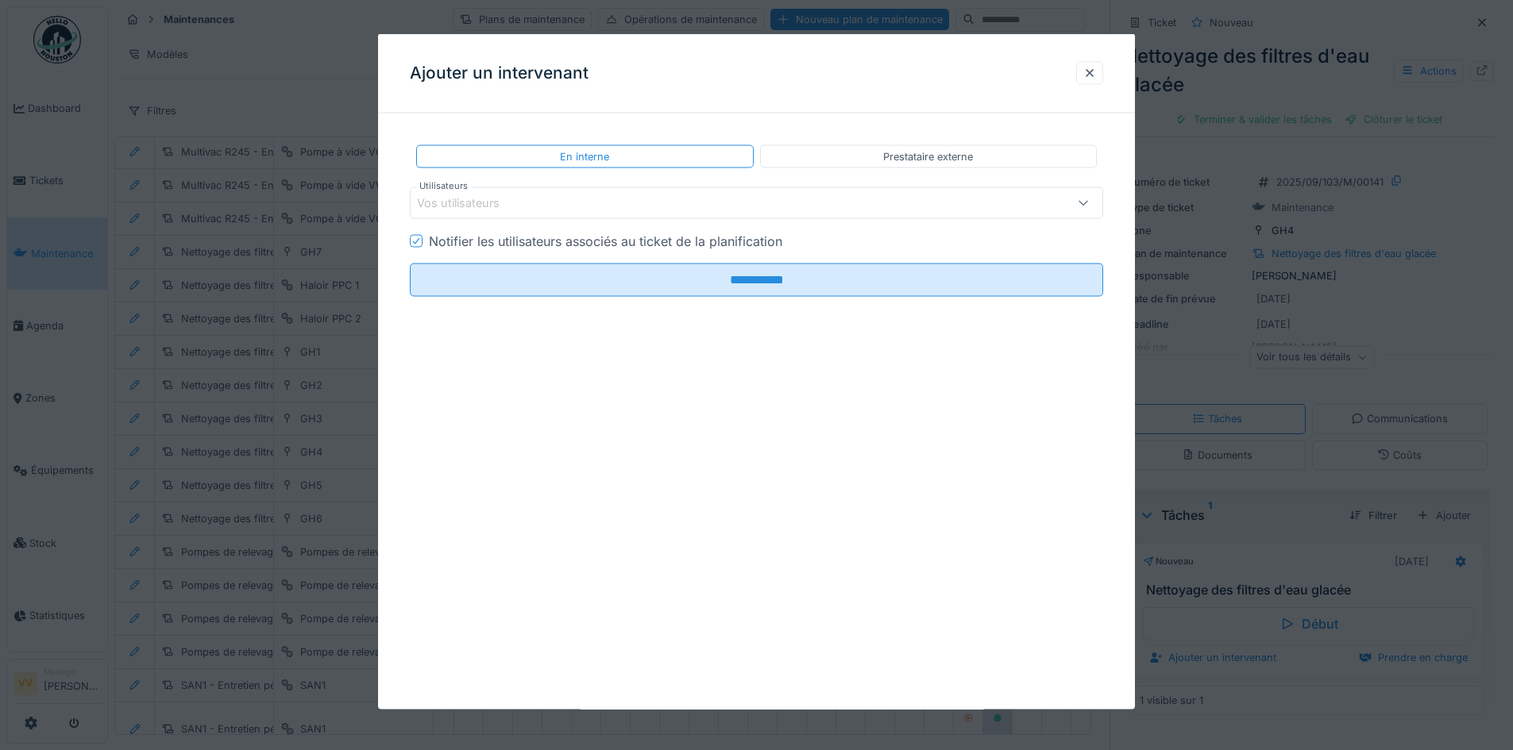
click at [600, 210] on div "Vos utilisateurs" at bounding box center [716, 203] width 598 height 17
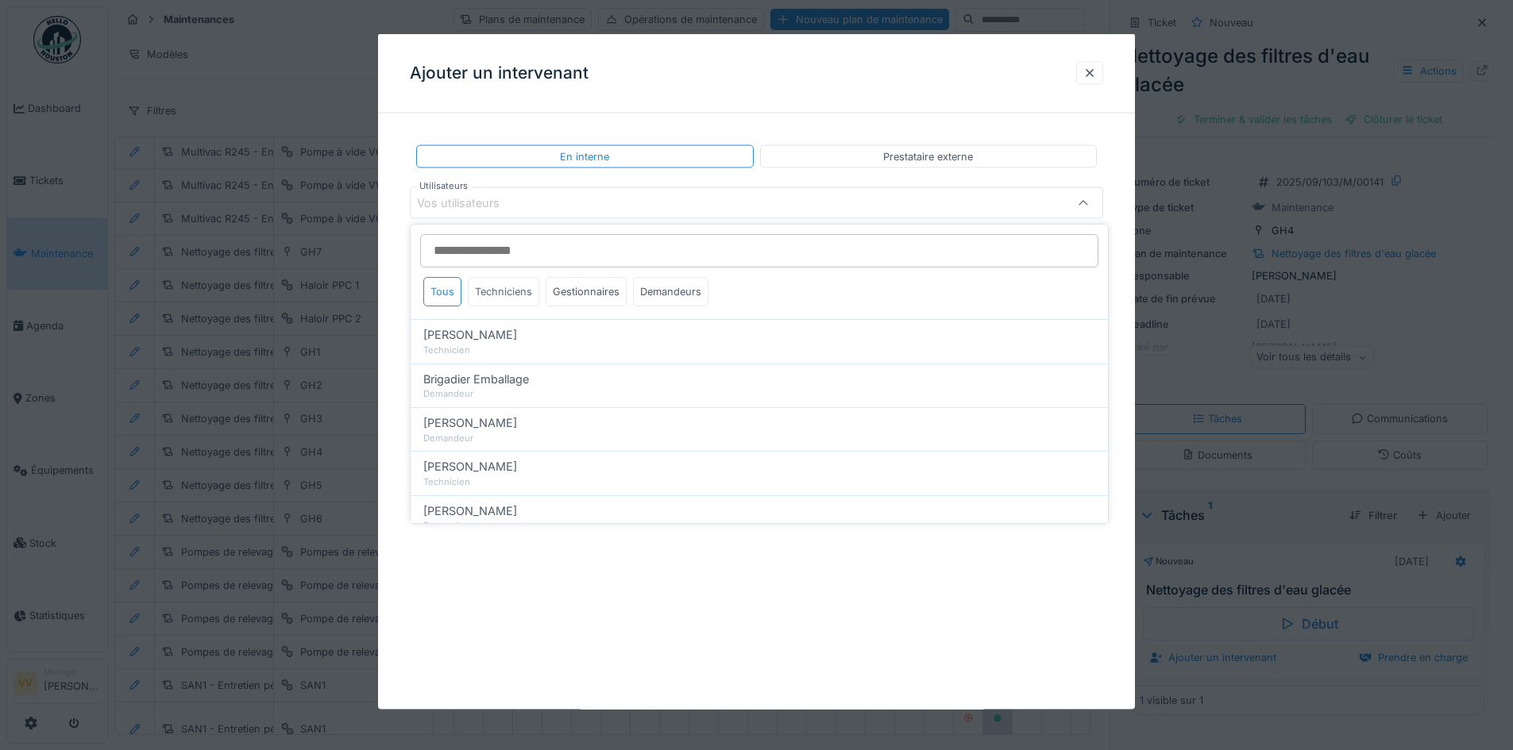
click at [515, 286] on div "Techniciens" at bounding box center [503, 291] width 71 height 29
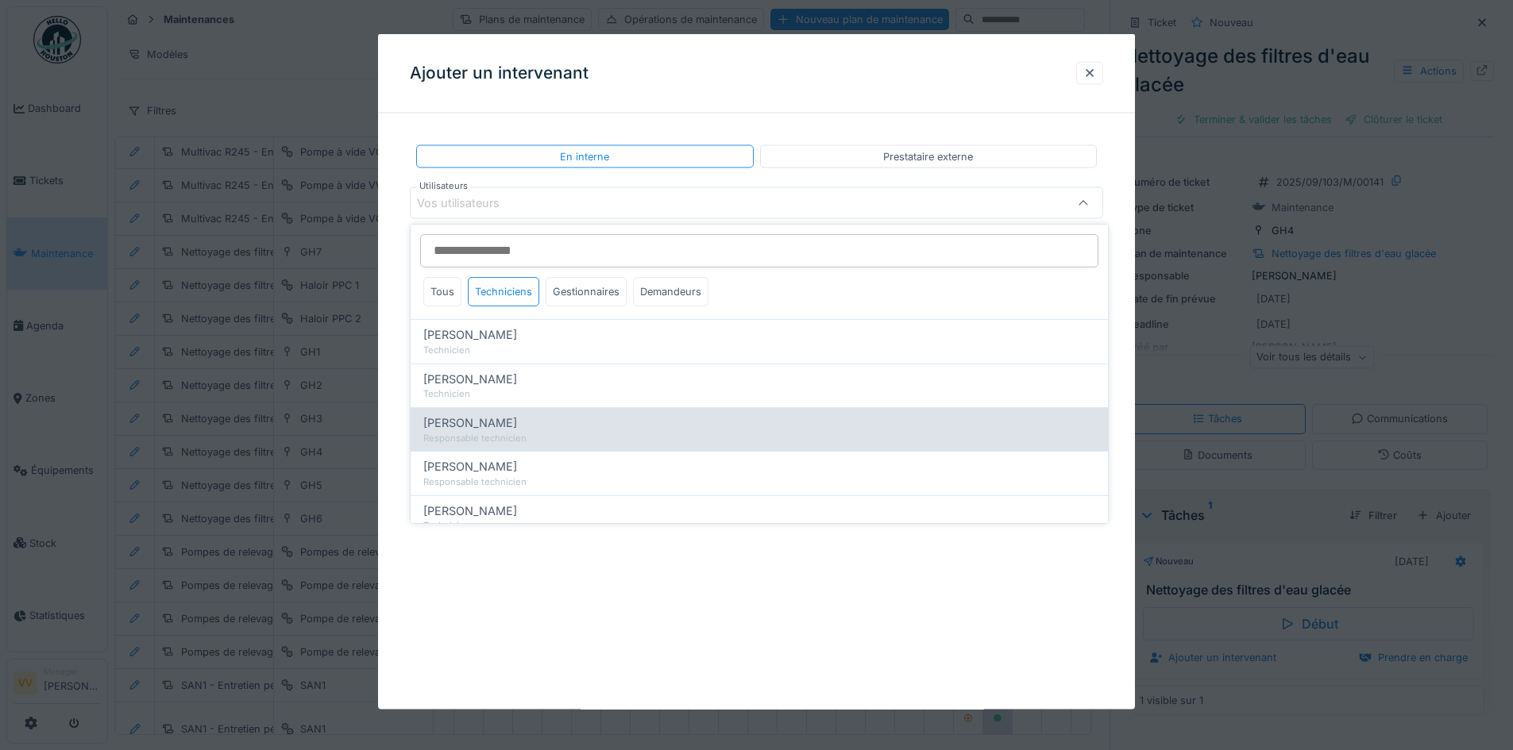
click at [501, 434] on div "Responsable technicien" at bounding box center [759, 438] width 672 height 13
type input "****"
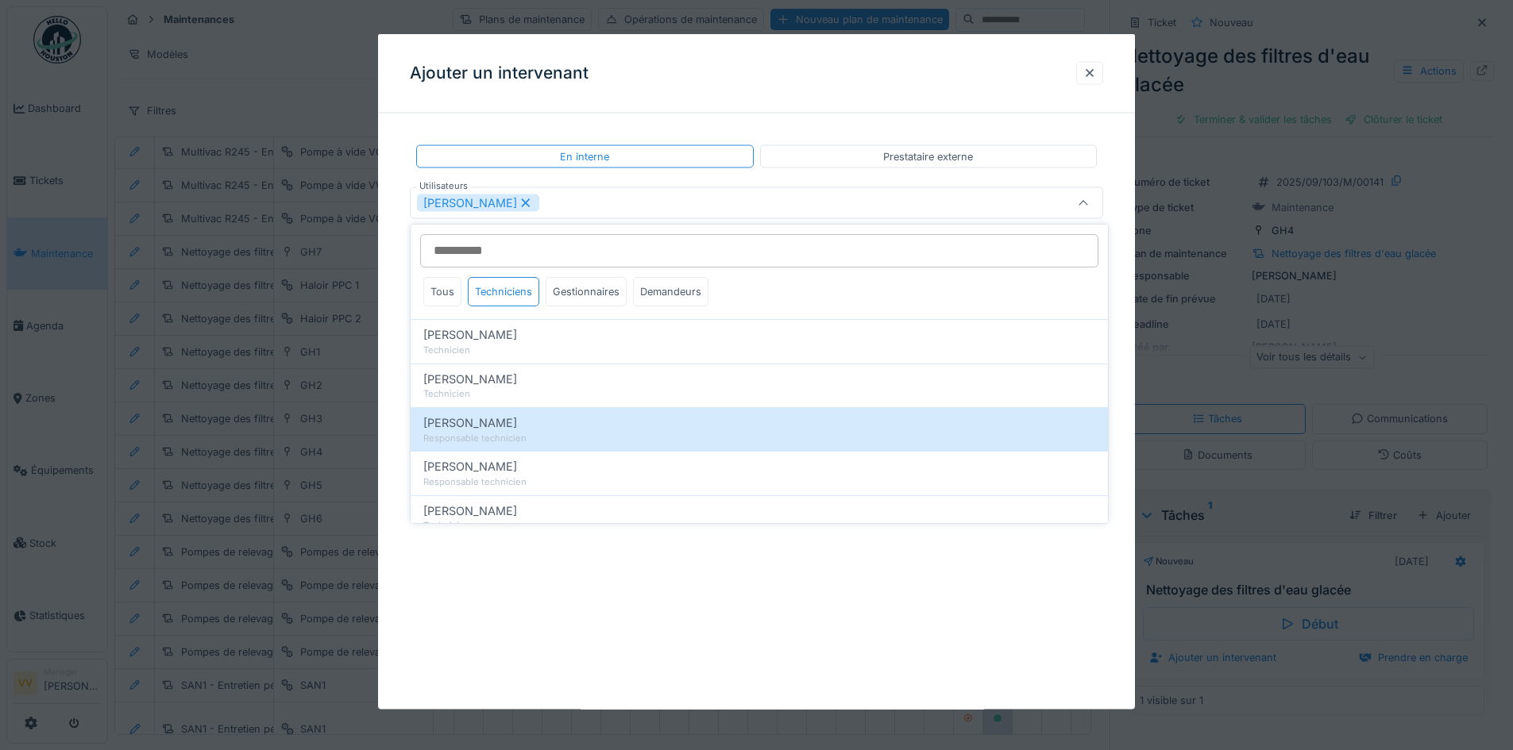
click at [632, 658] on div "**********" at bounding box center [756, 372] width 757 height 676
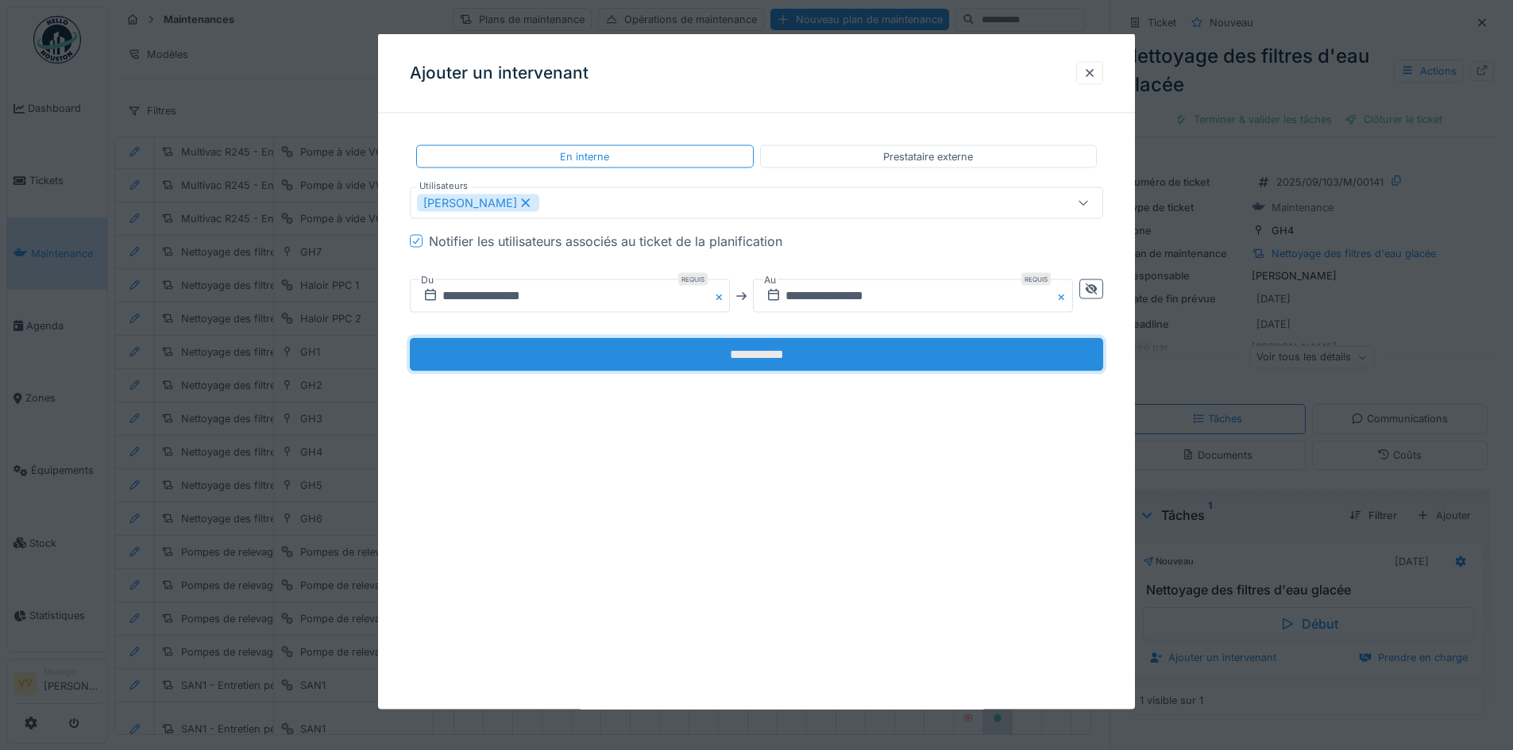
click at [644, 356] on input "**********" at bounding box center [756, 354] width 693 height 33
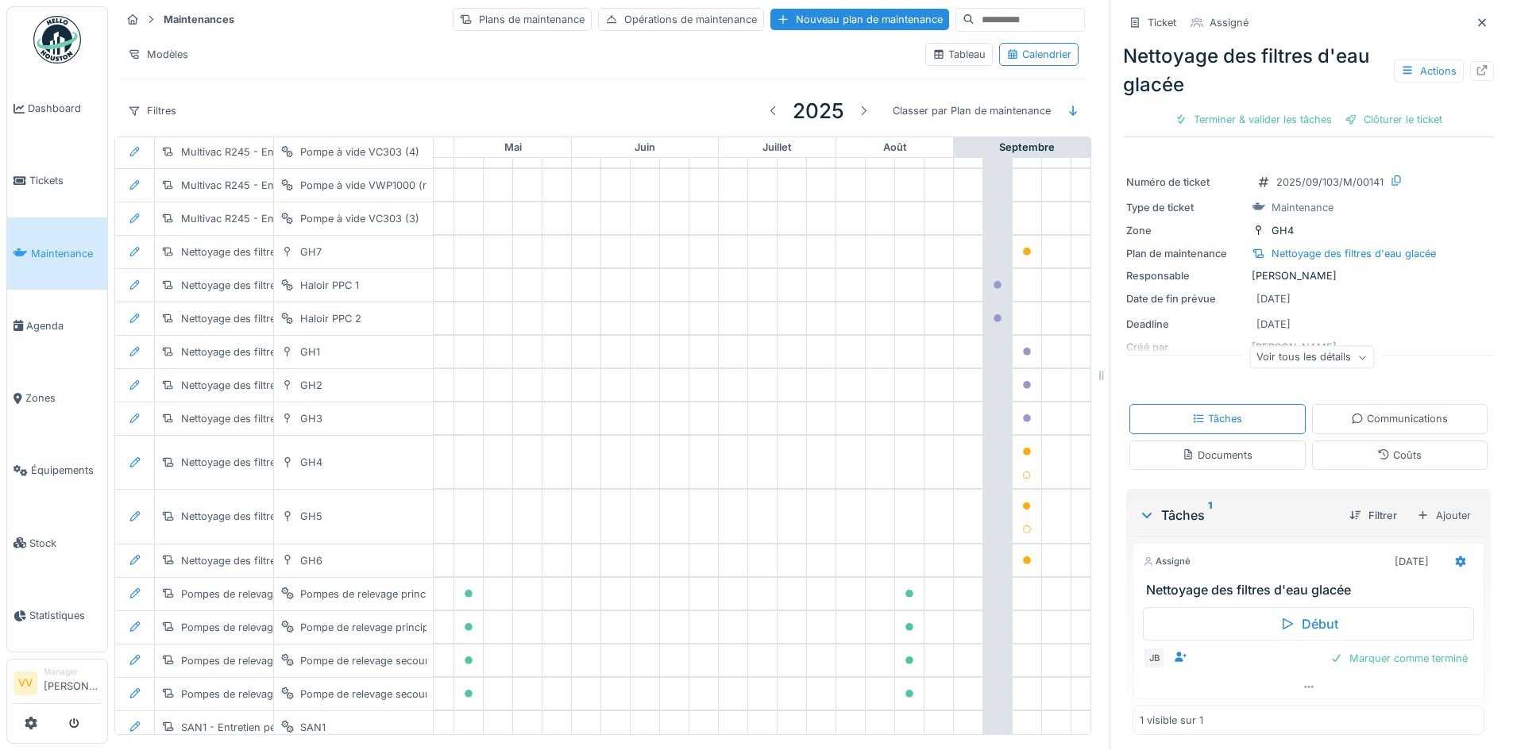
click at [31, 251] on span "Maintenance" at bounding box center [66, 253] width 70 height 15
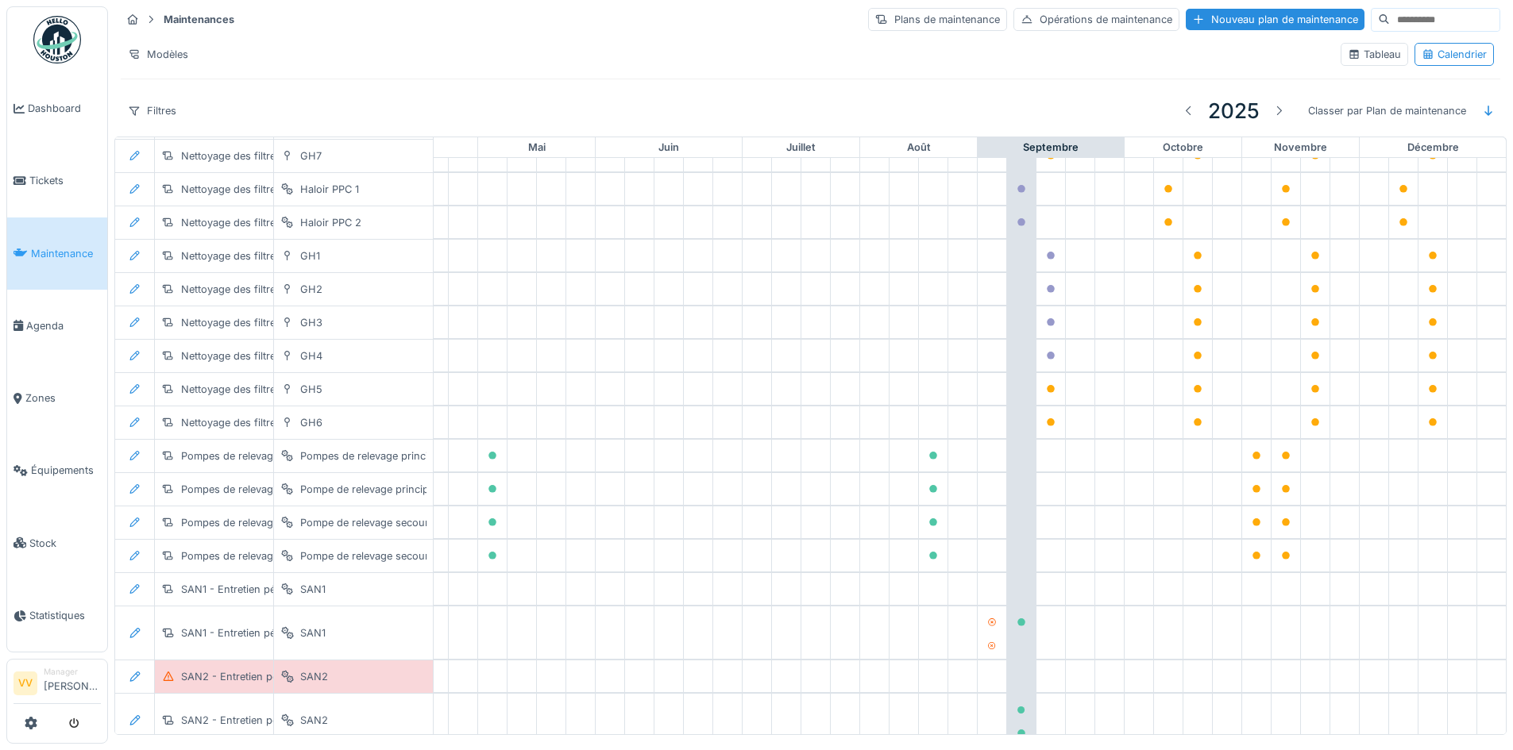
scroll to position [1580, 520]
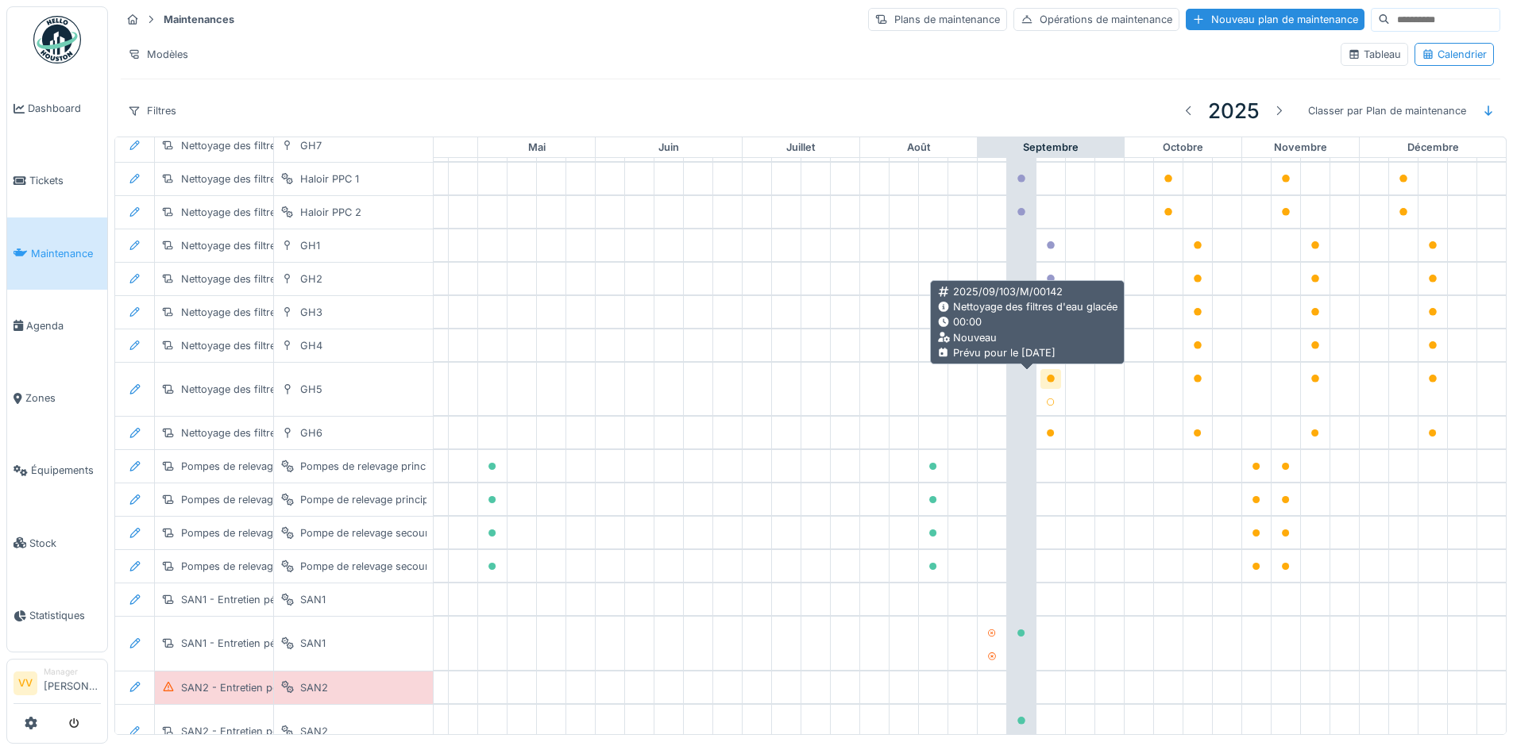
click at [1046, 372] on div at bounding box center [1051, 379] width 10 height 15
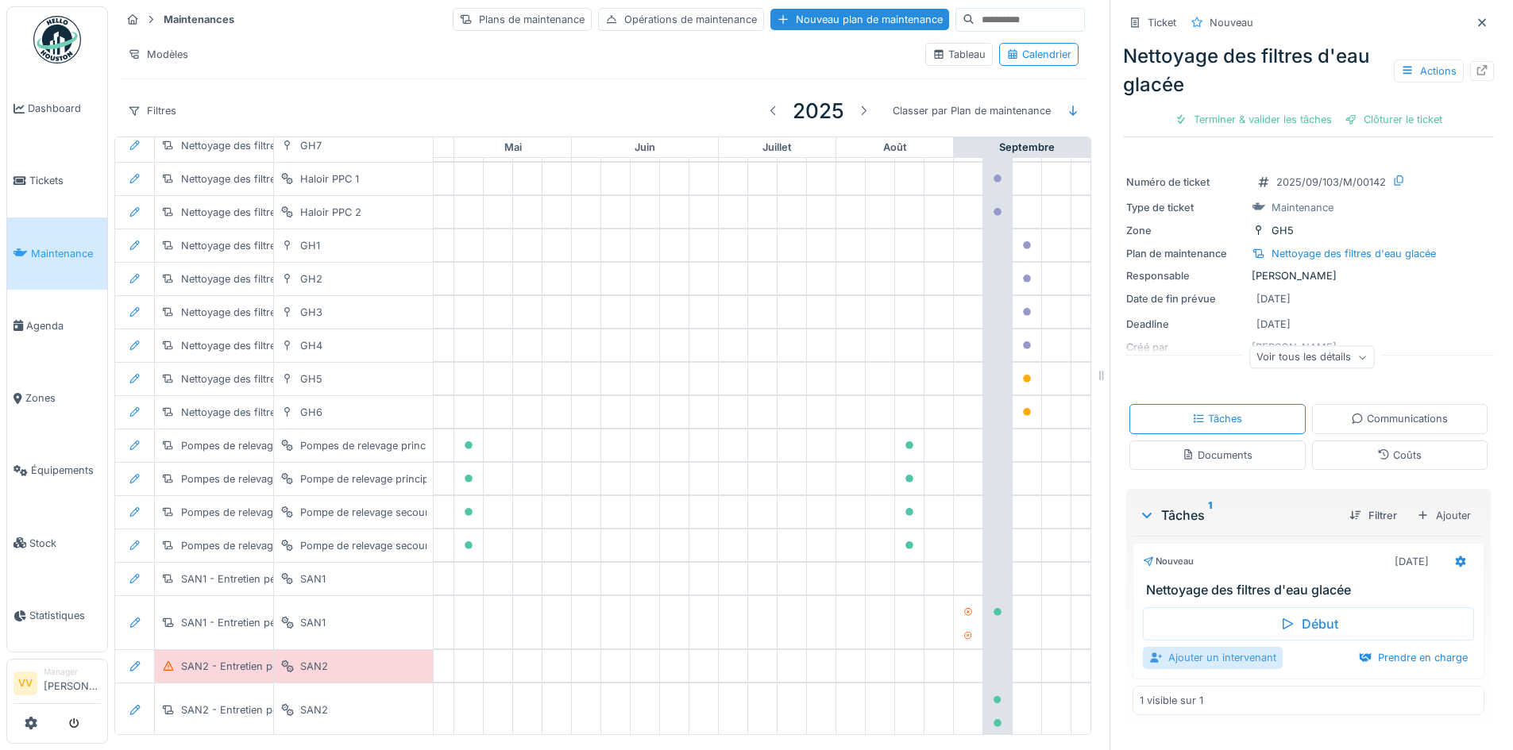
click at [1183, 654] on div "Ajouter un intervenant" at bounding box center [1213, 657] width 140 height 21
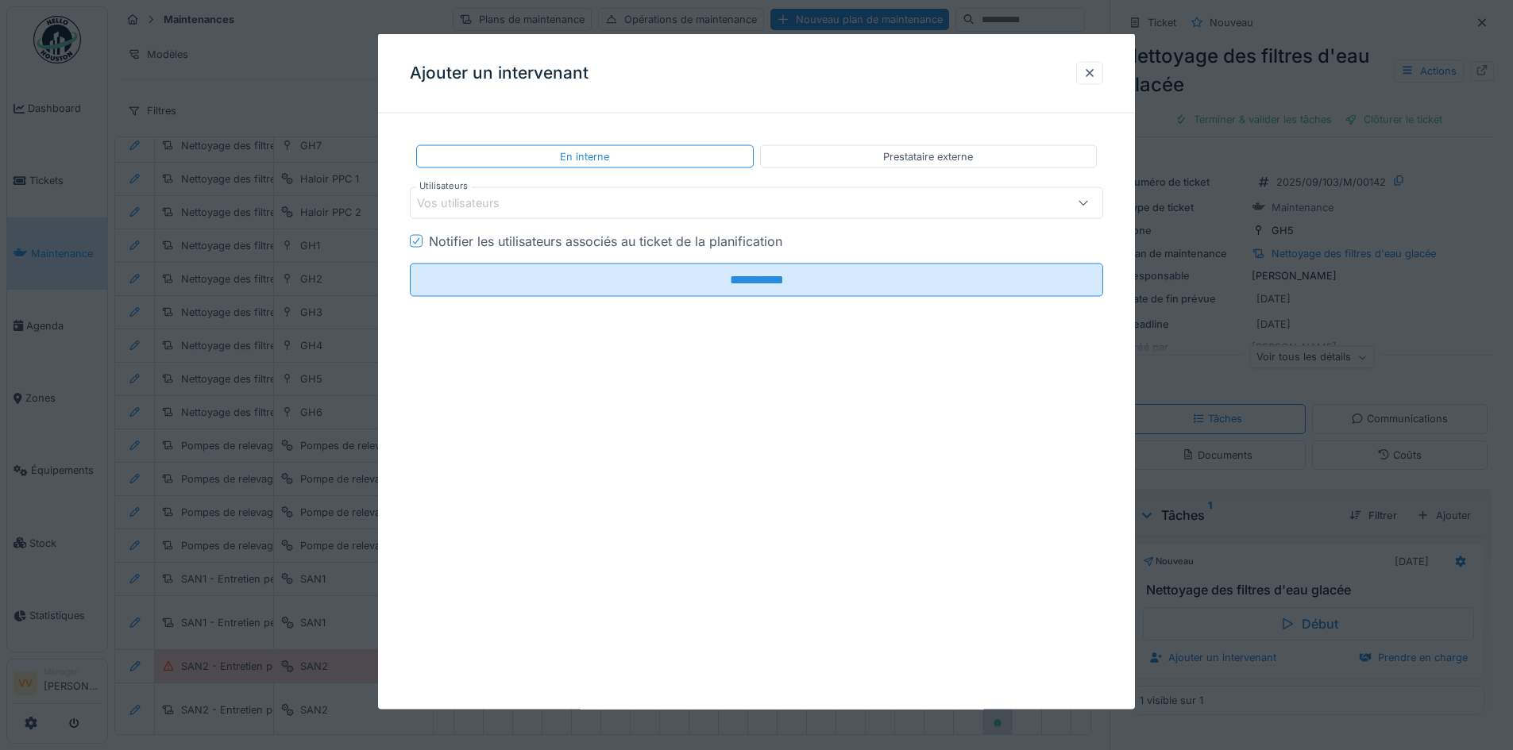
click at [476, 191] on div "Vos utilisateurs" at bounding box center [756, 203] width 693 height 32
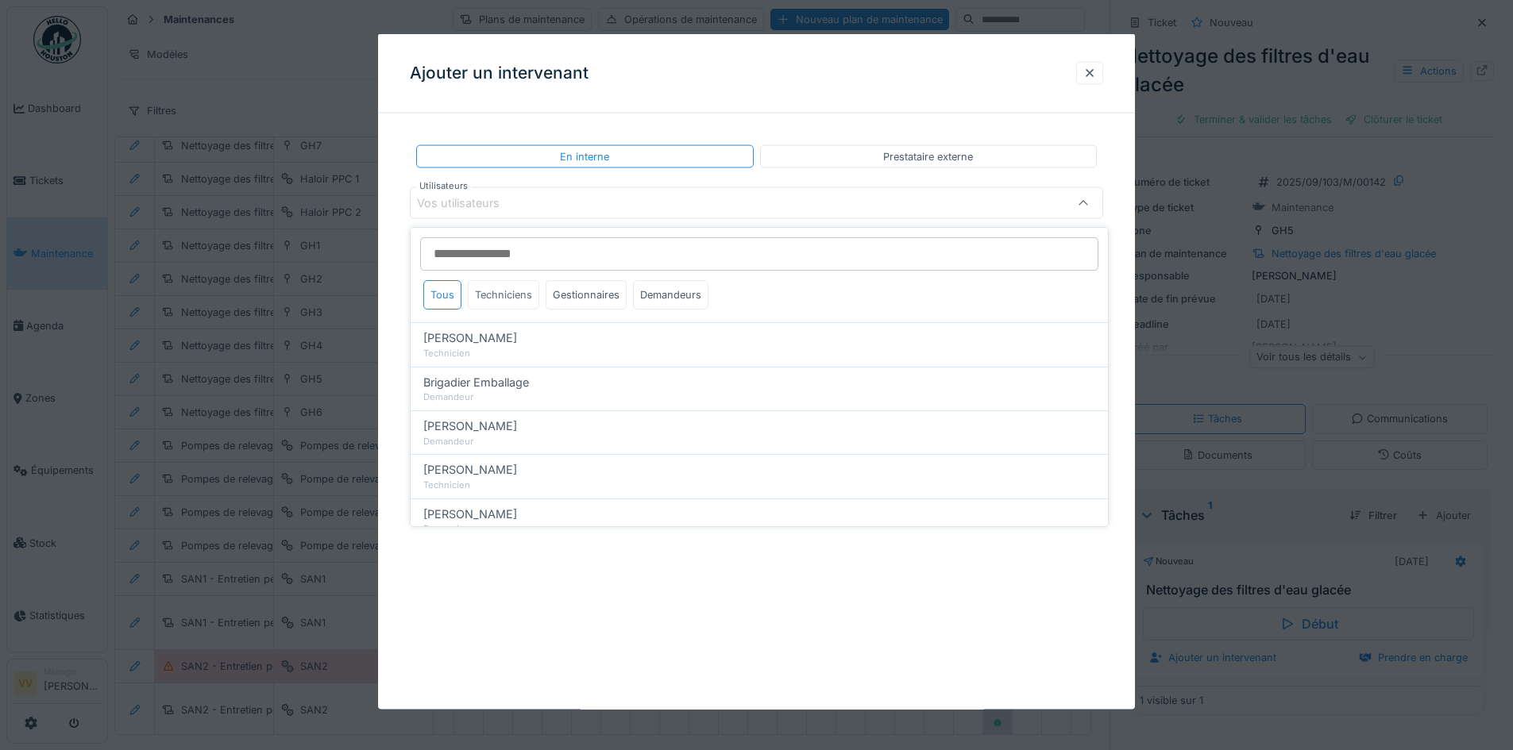
click at [500, 287] on div "Techniciens" at bounding box center [503, 294] width 71 height 29
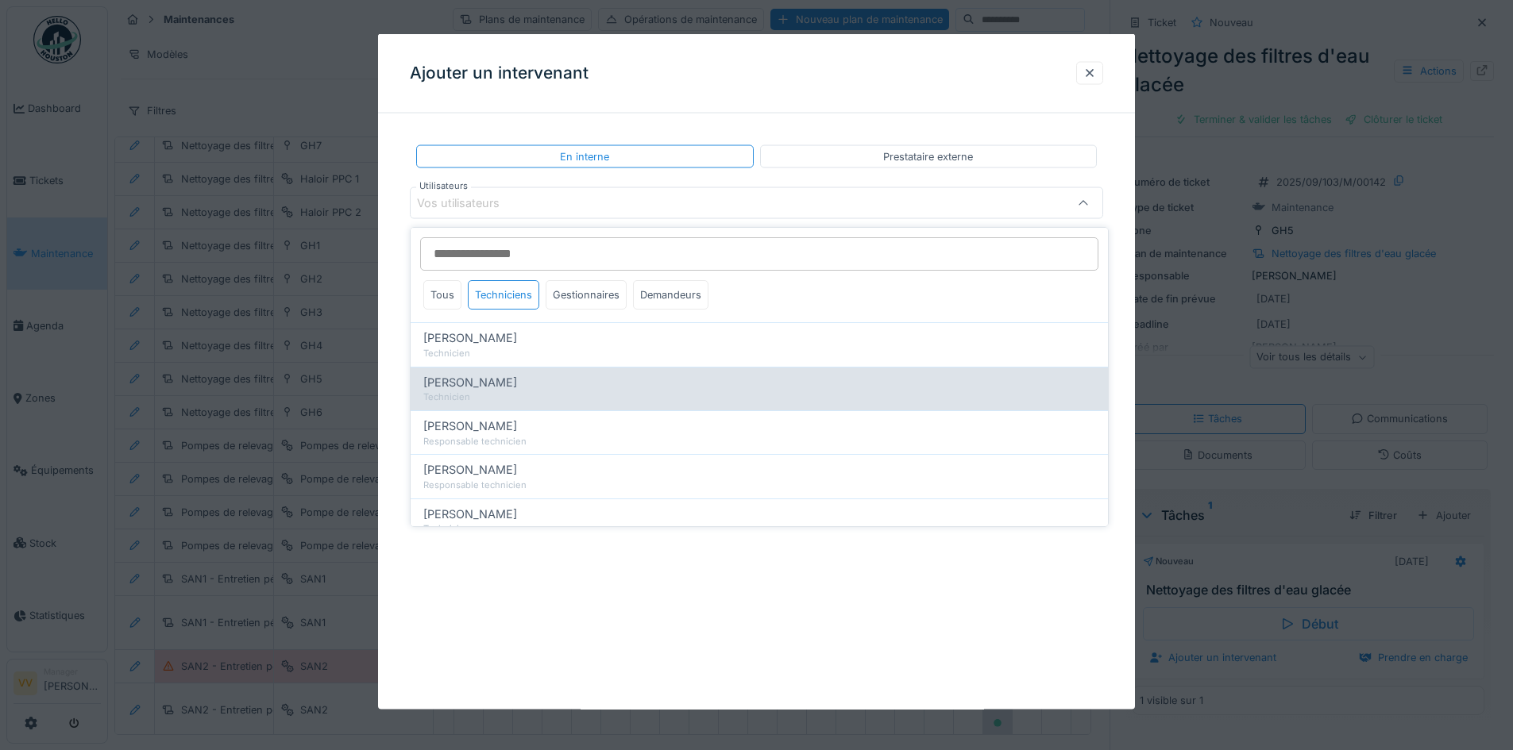
scroll to position [44, 0]
click at [509, 378] on span "Julien Bebronne" at bounding box center [470, 381] width 94 height 17
type input "****"
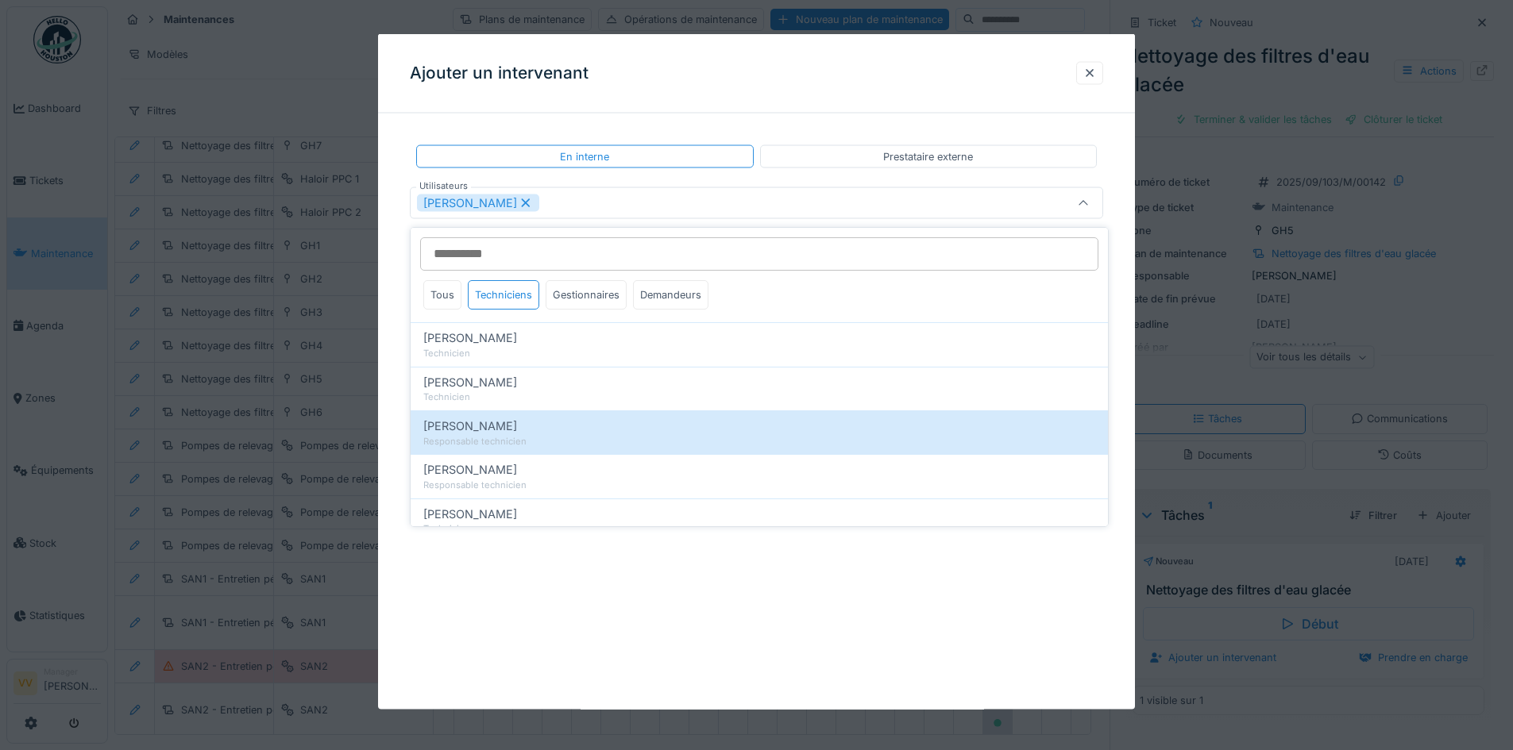
click at [680, 613] on div "**********" at bounding box center [756, 372] width 757 height 676
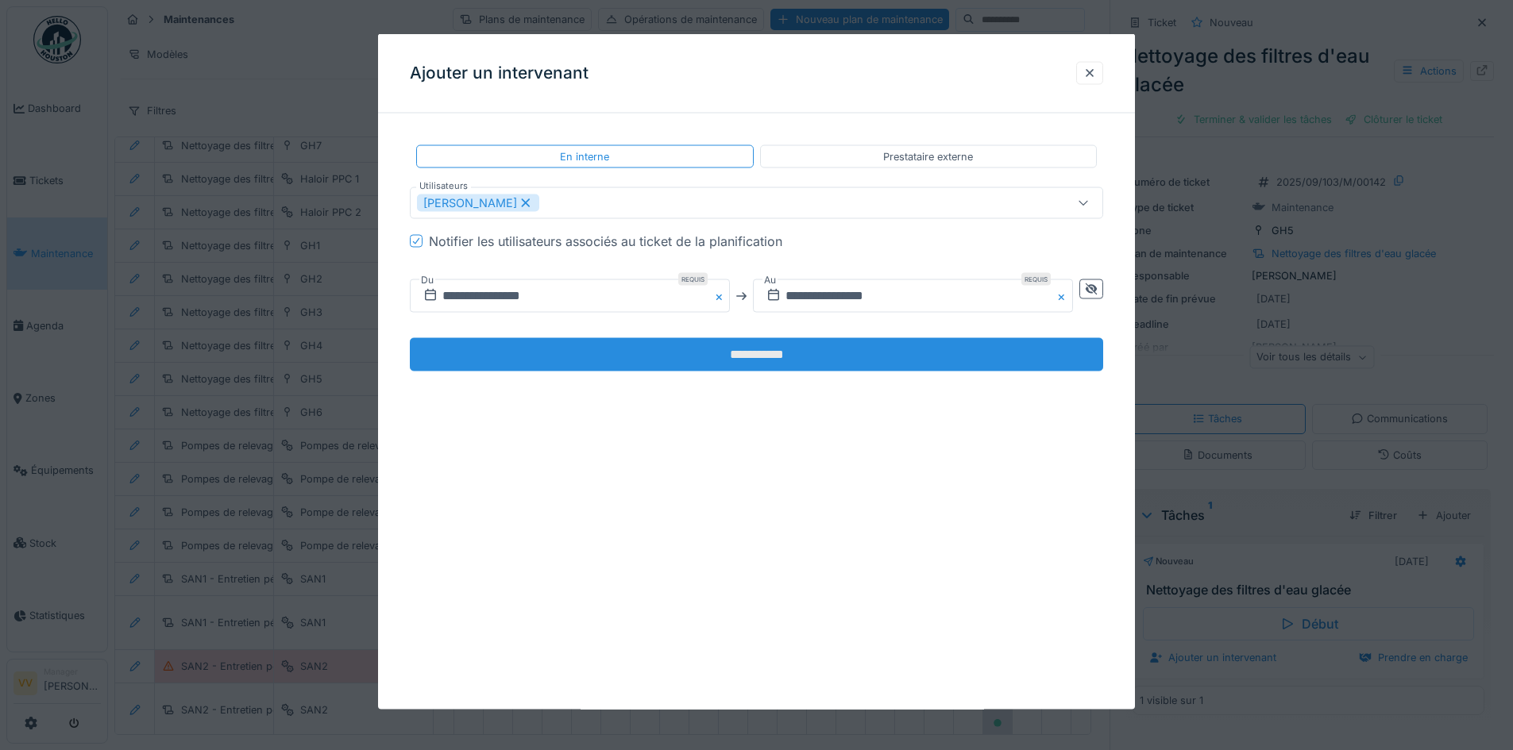
click at [569, 349] on input "**********" at bounding box center [756, 354] width 693 height 33
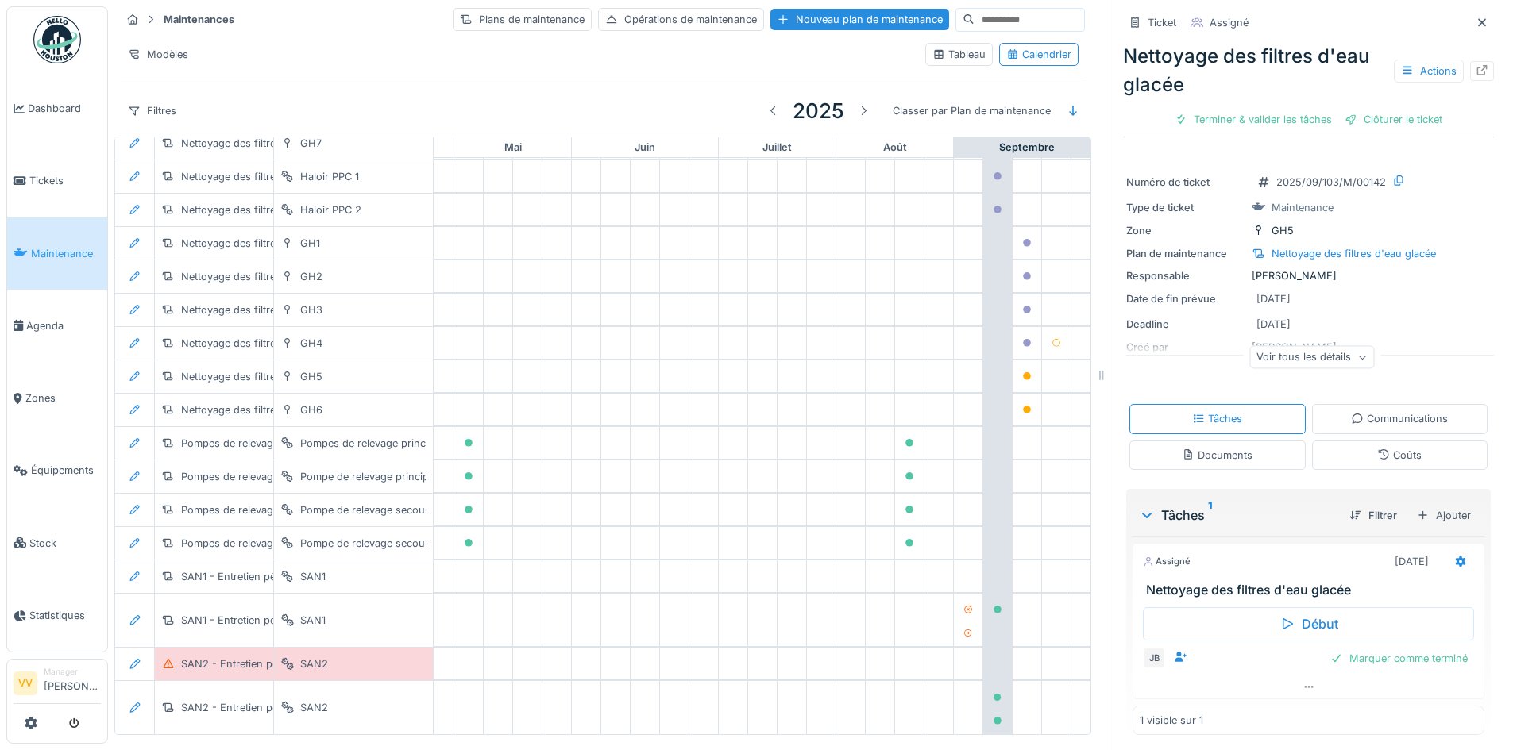
scroll to position [1606, 520]
click at [55, 246] on span "Maintenance" at bounding box center [66, 253] width 70 height 15
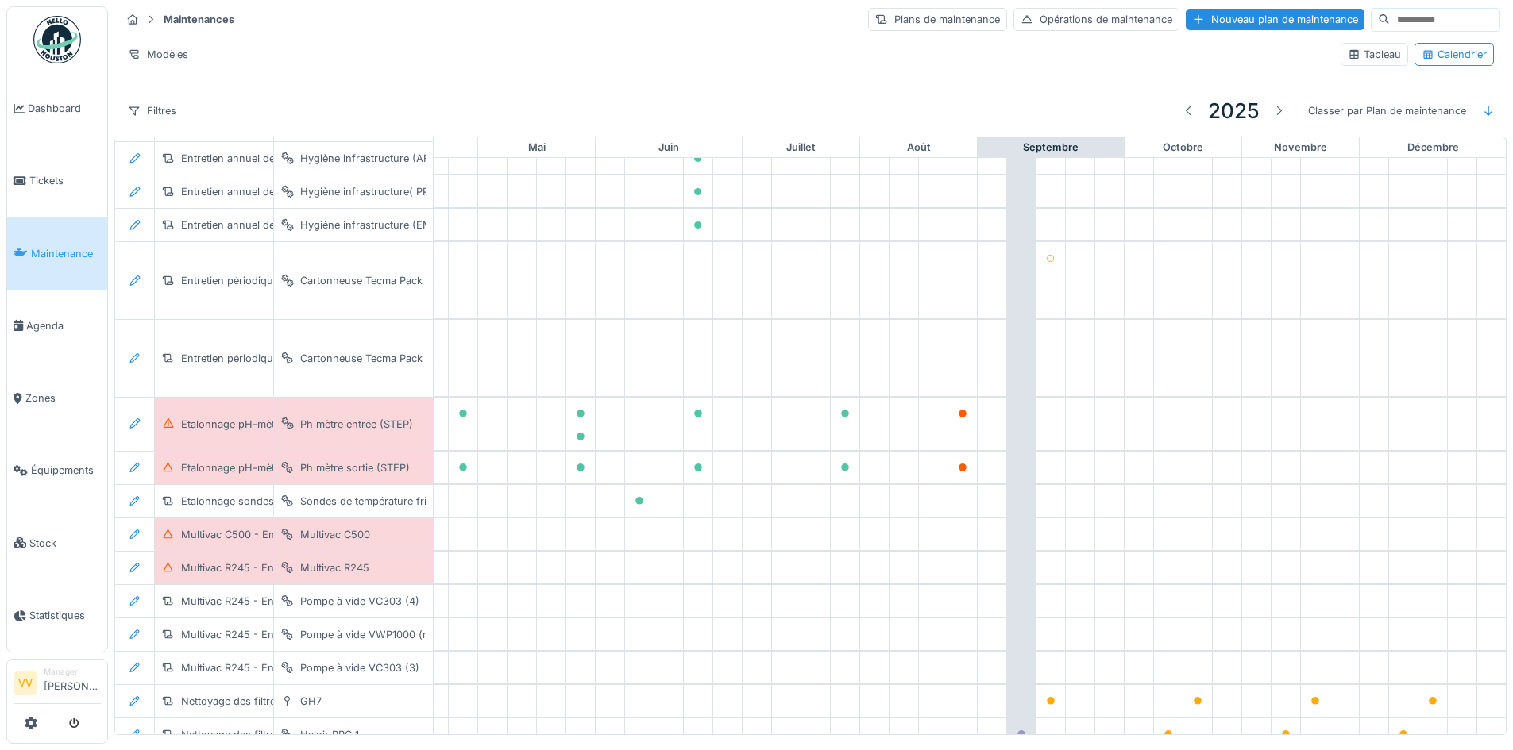
scroll to position [1501, 532]
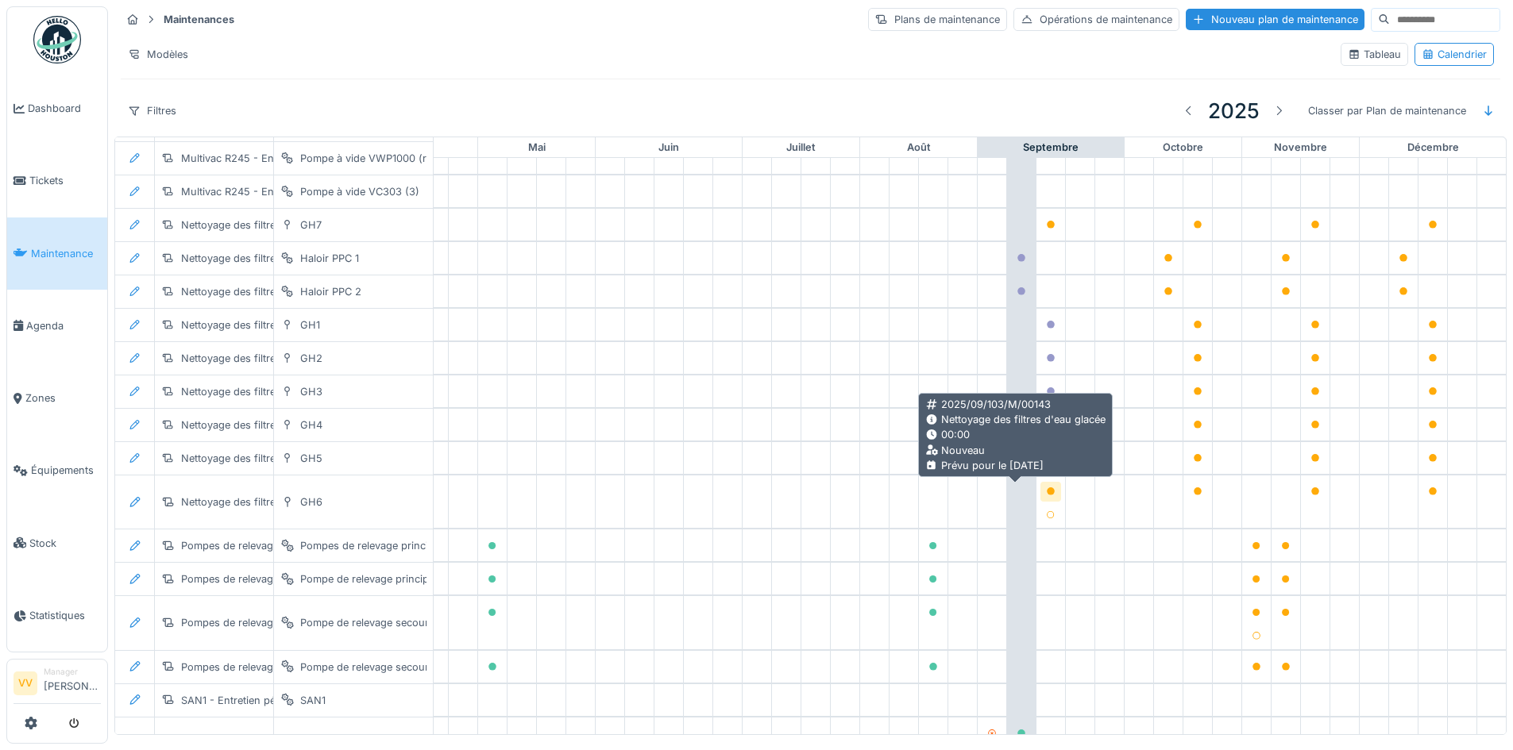
click at [1047, 489] on icon at bounding box center [1051, 492] width 8 height 8
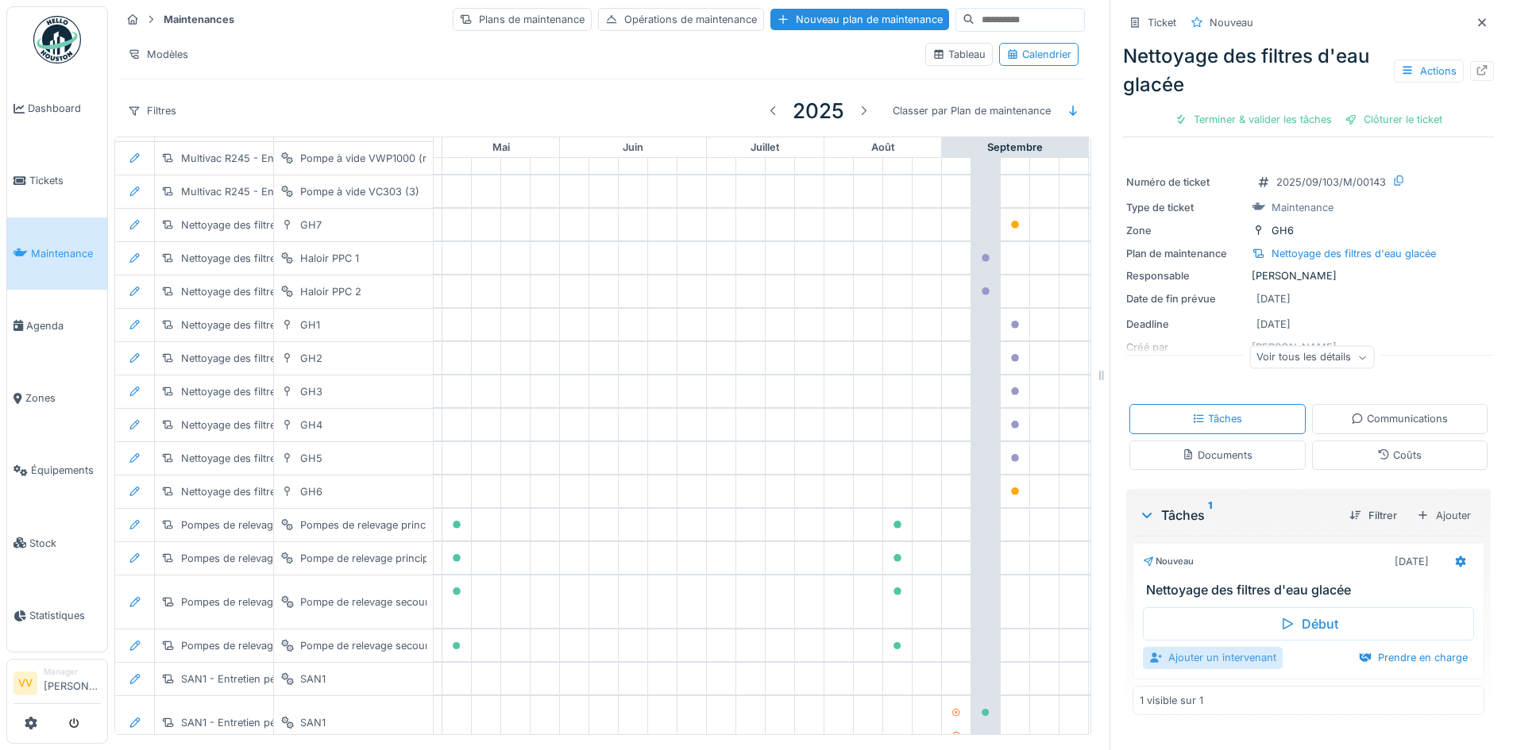
click at [1210, 656] on div "Ajouter un intervenant" at bounding box center [1213, 657] width 140 height 21
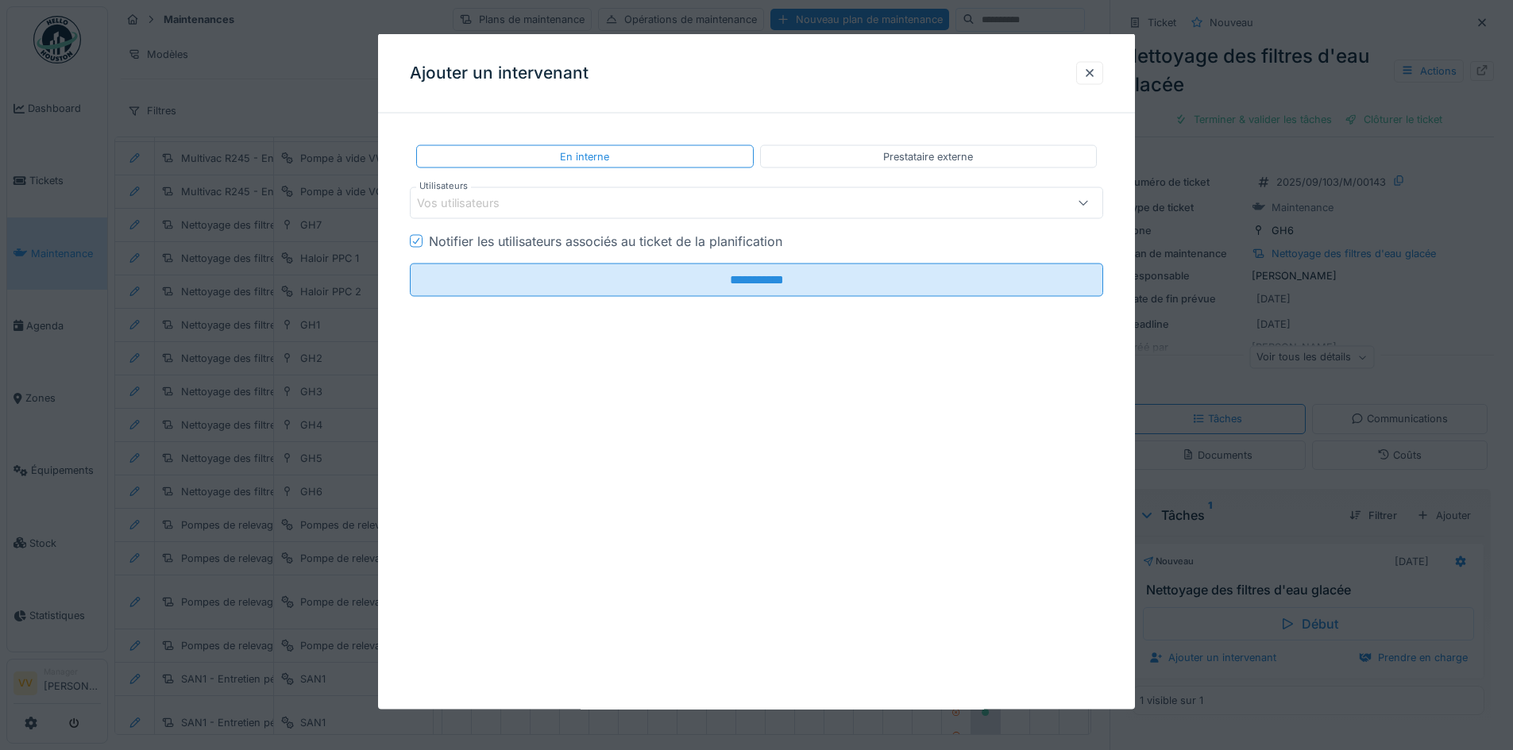
click at [465, 195] on div "Vos utilisateurs" at bounding box center [469, 203] width 105 height 17
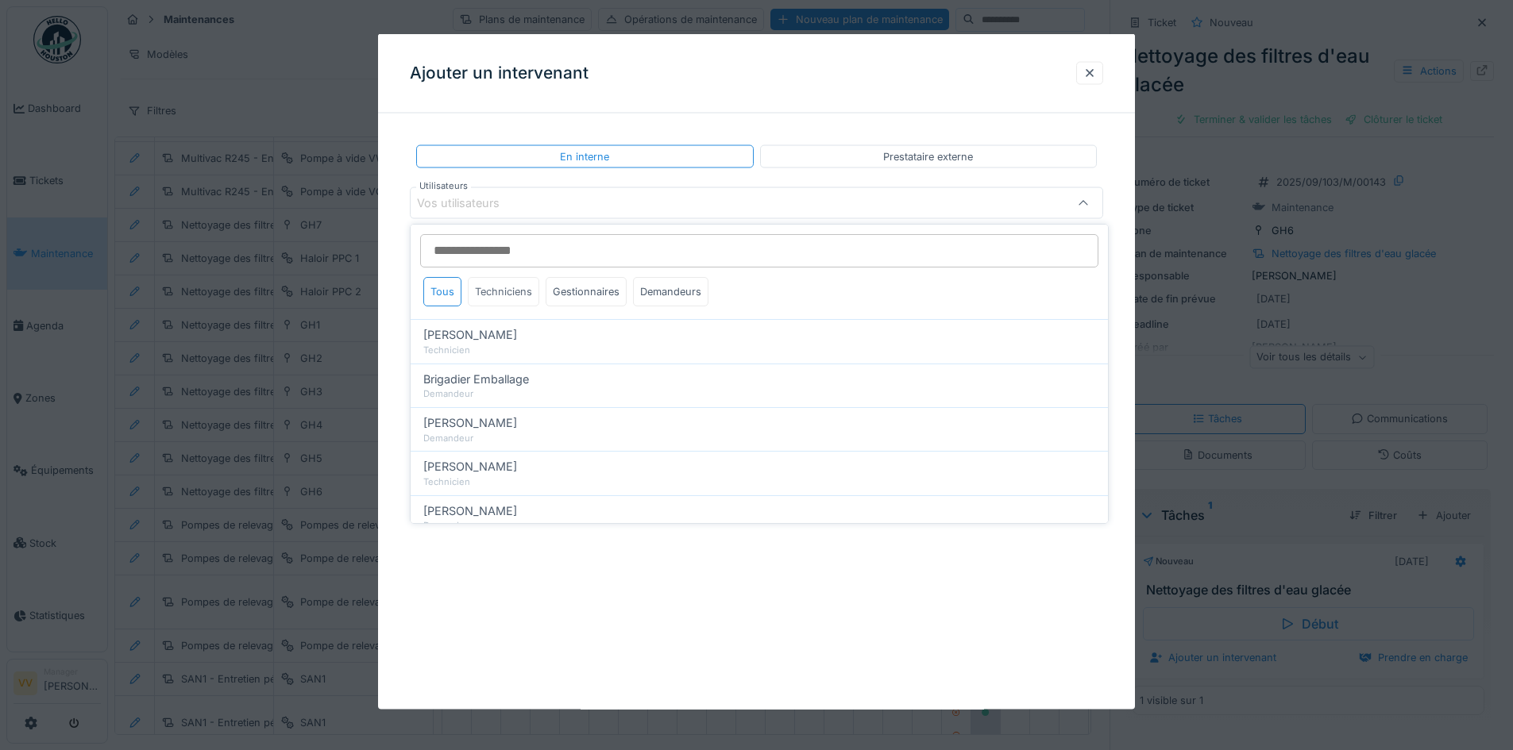
click at [494, 291] on div "Techniciens" at bounding box center [503, 291] width 71 height 29
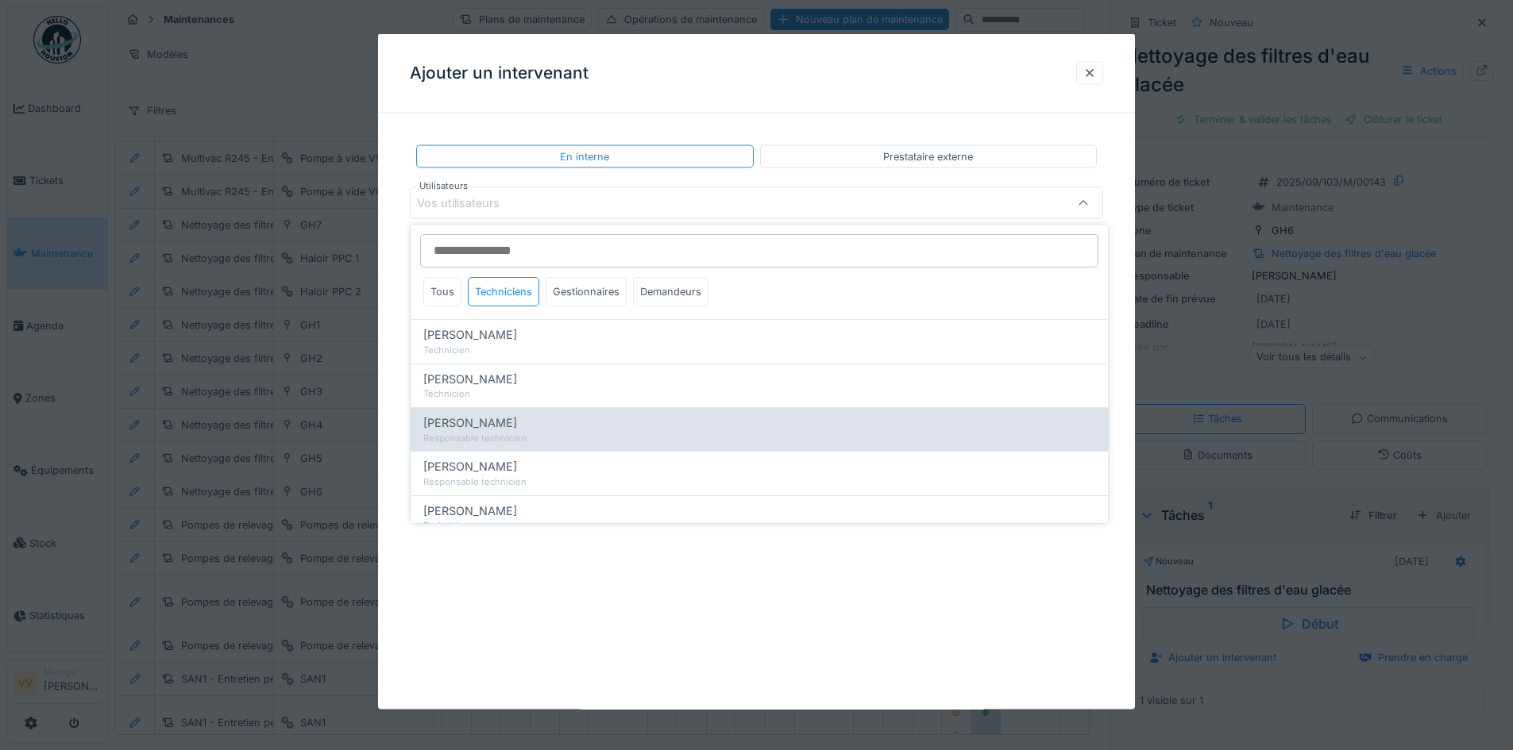
click at [502, 426] on span "[PERSON_NAME]" at bounding box center [470, 423] width 94 height 17
type input "****"
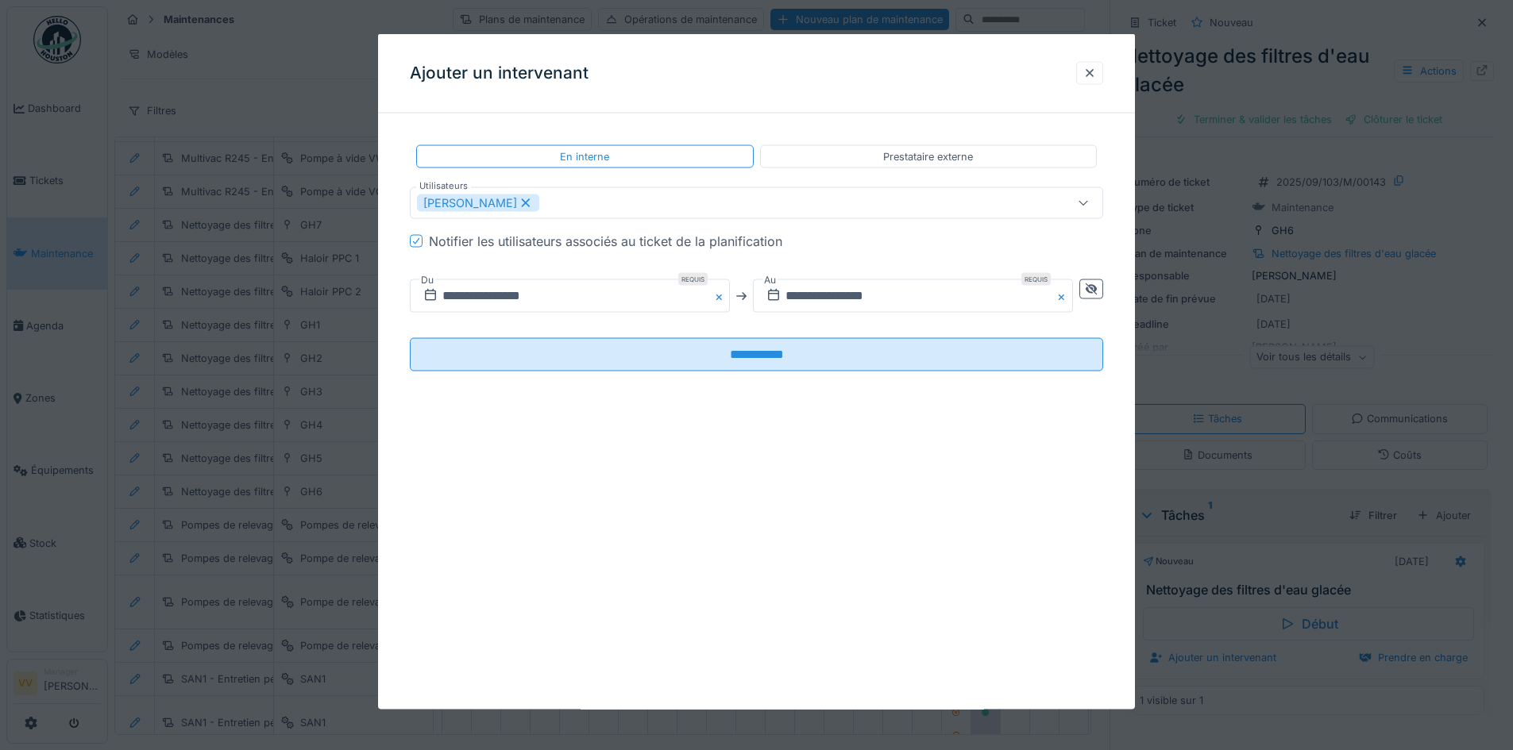
click at [872, 584] on div "**********" at bounding box center [756, 372] width 757 height 676
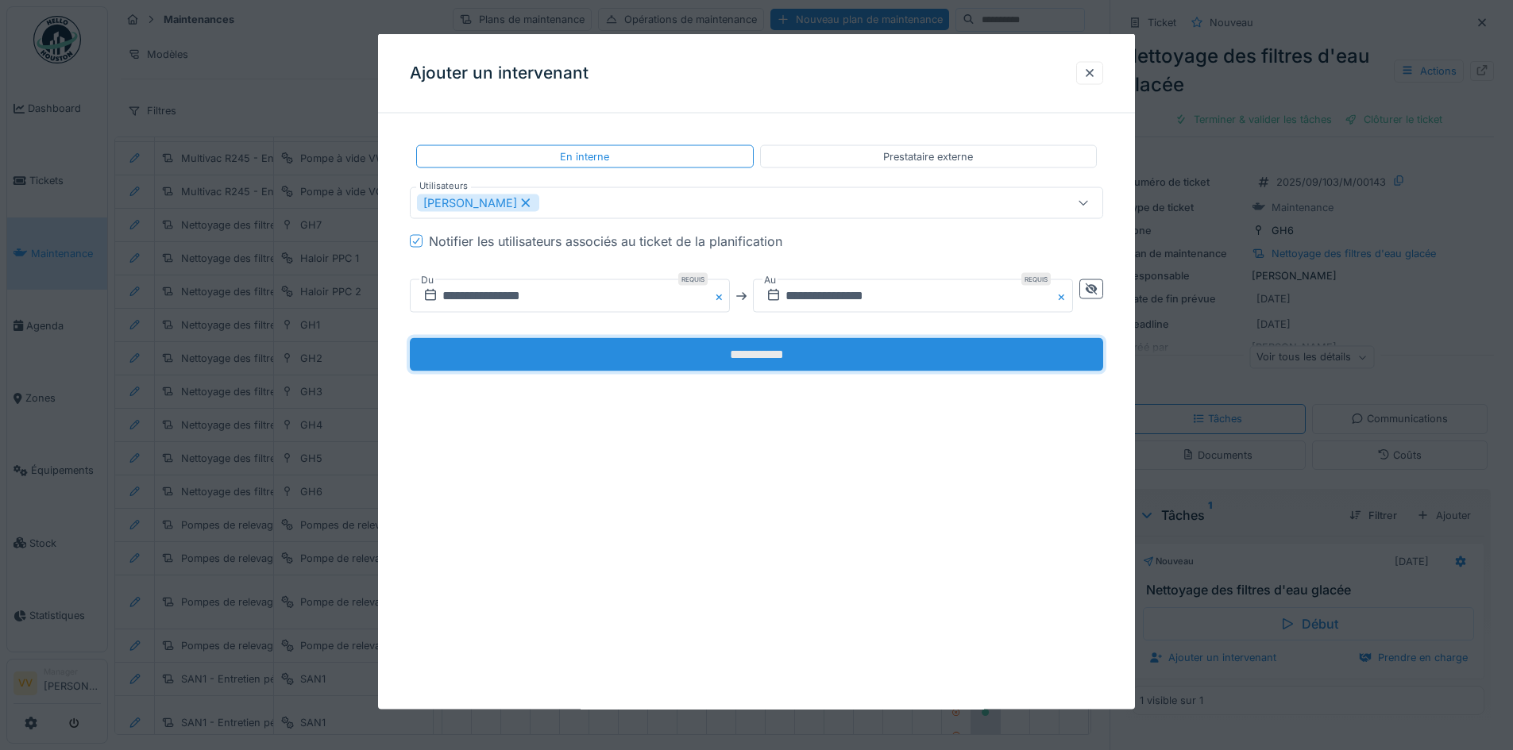
click at [690, 342] on input "**********" at bounding box center [756, 354] width 693 height 33
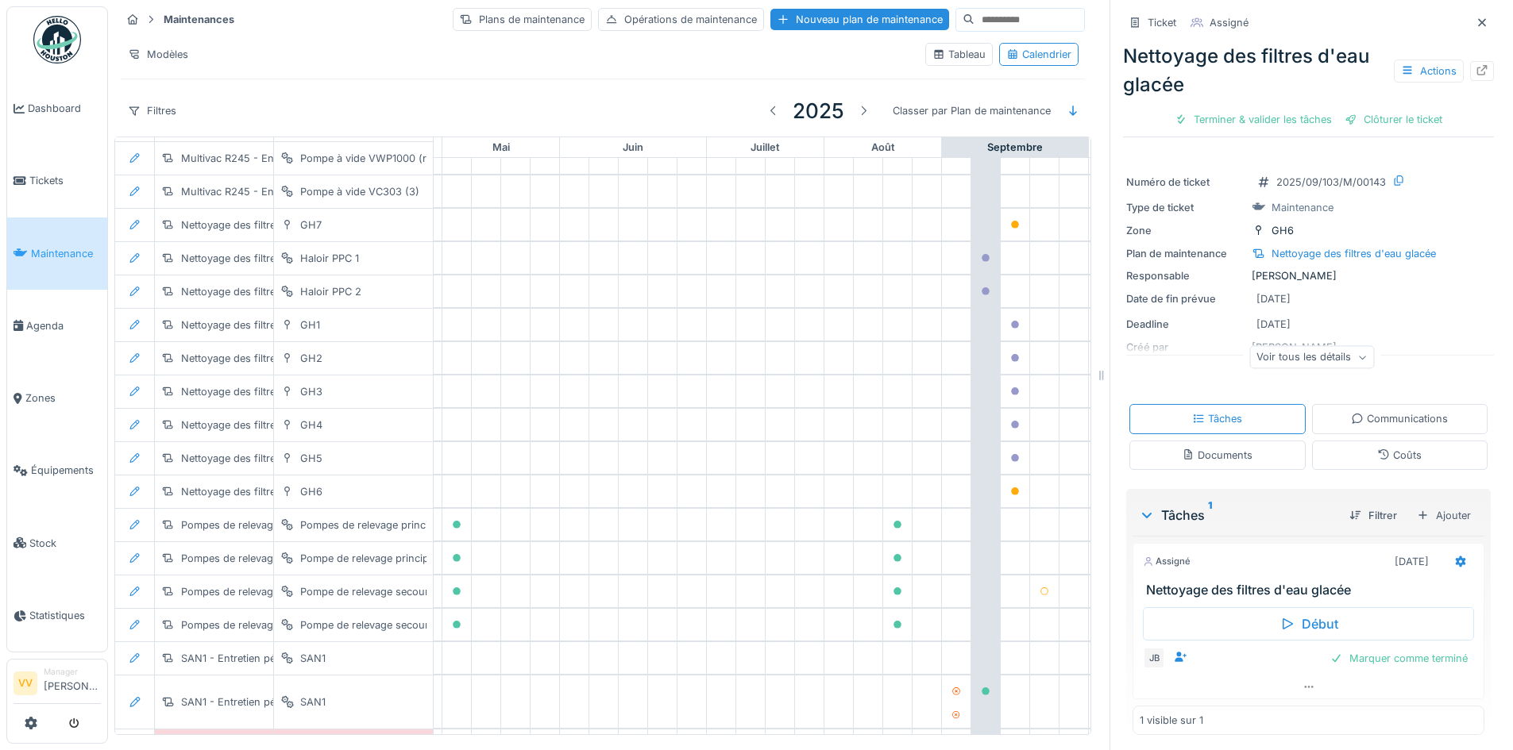
click at [56, 246] on span "Maintenance" at bounding box center [66, 253] width 70 height 15
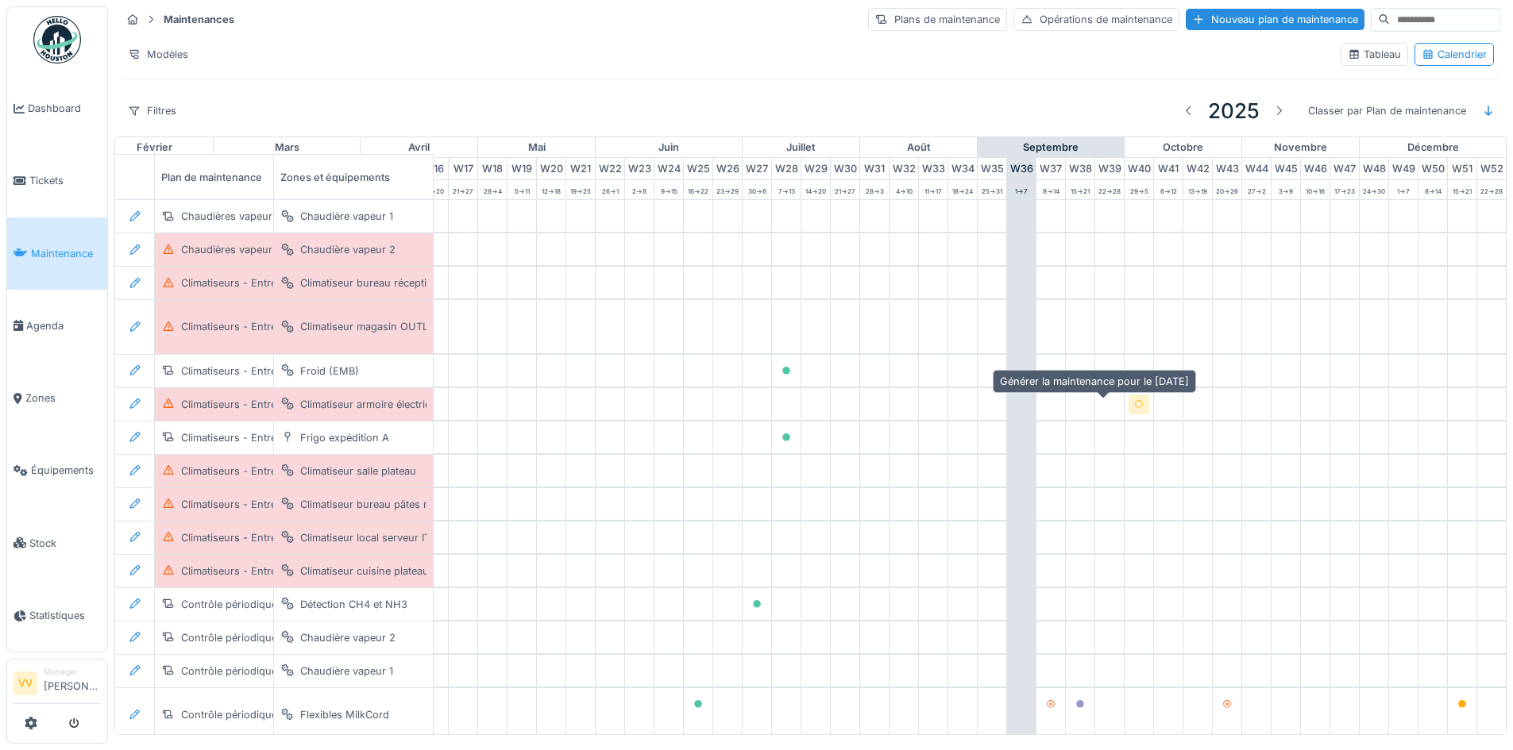
scroll to position [0, 532]
click at [22, 183] on icon at bounding box center [19, 180] width 13 height 11
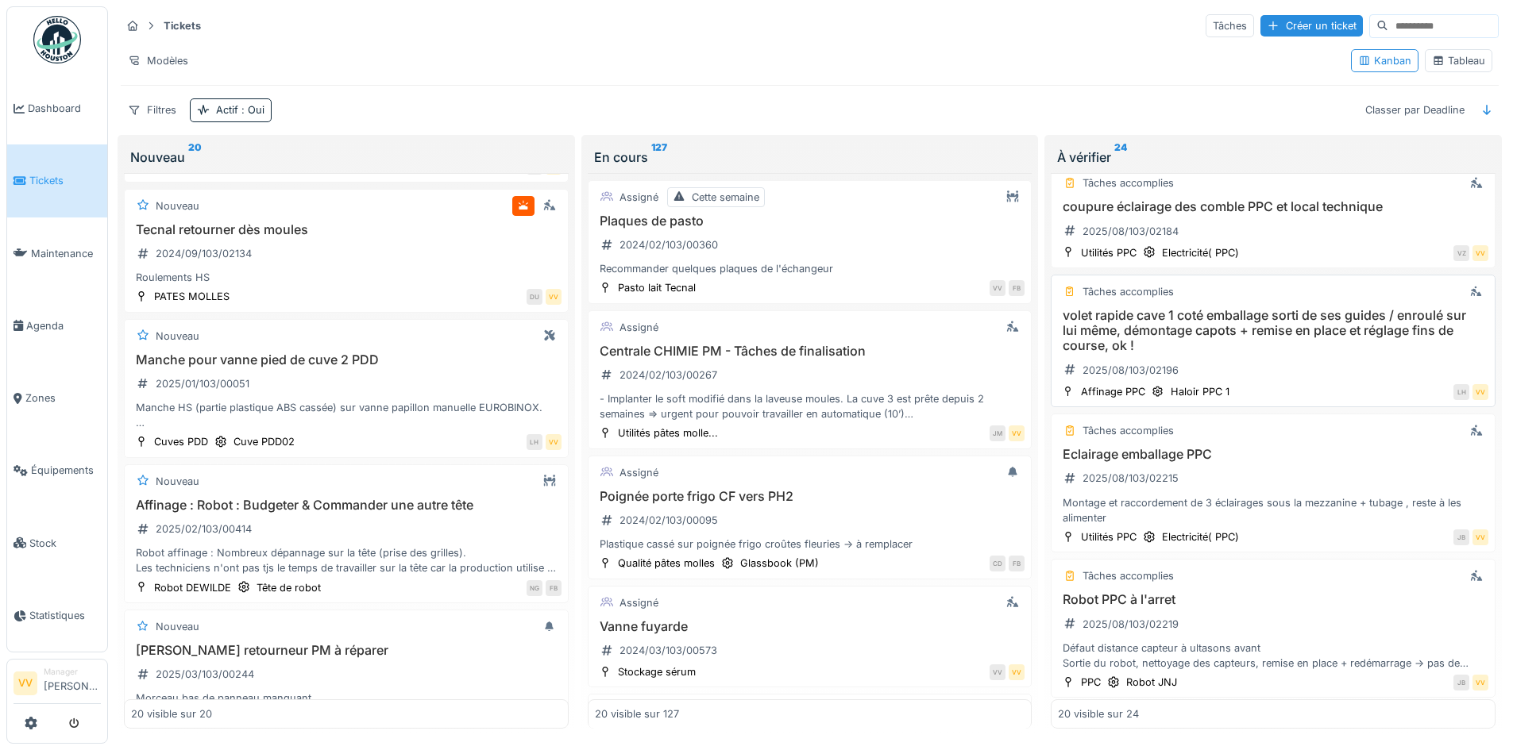
scroll to position [1429, 0]
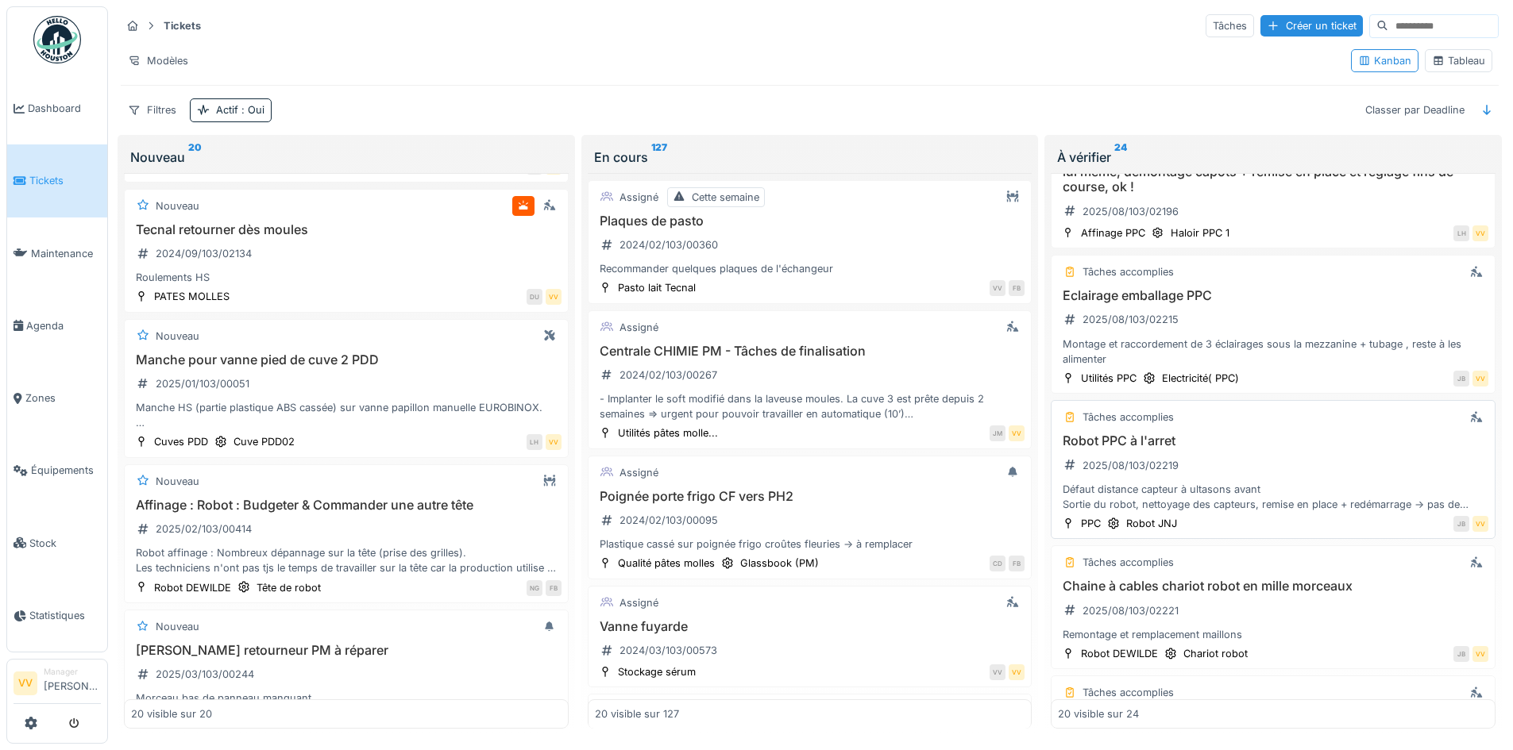
click at [1328, 447] on h3 "Robot PPC à l'arret" at bounding box center [1273, 441] width 430 height 15
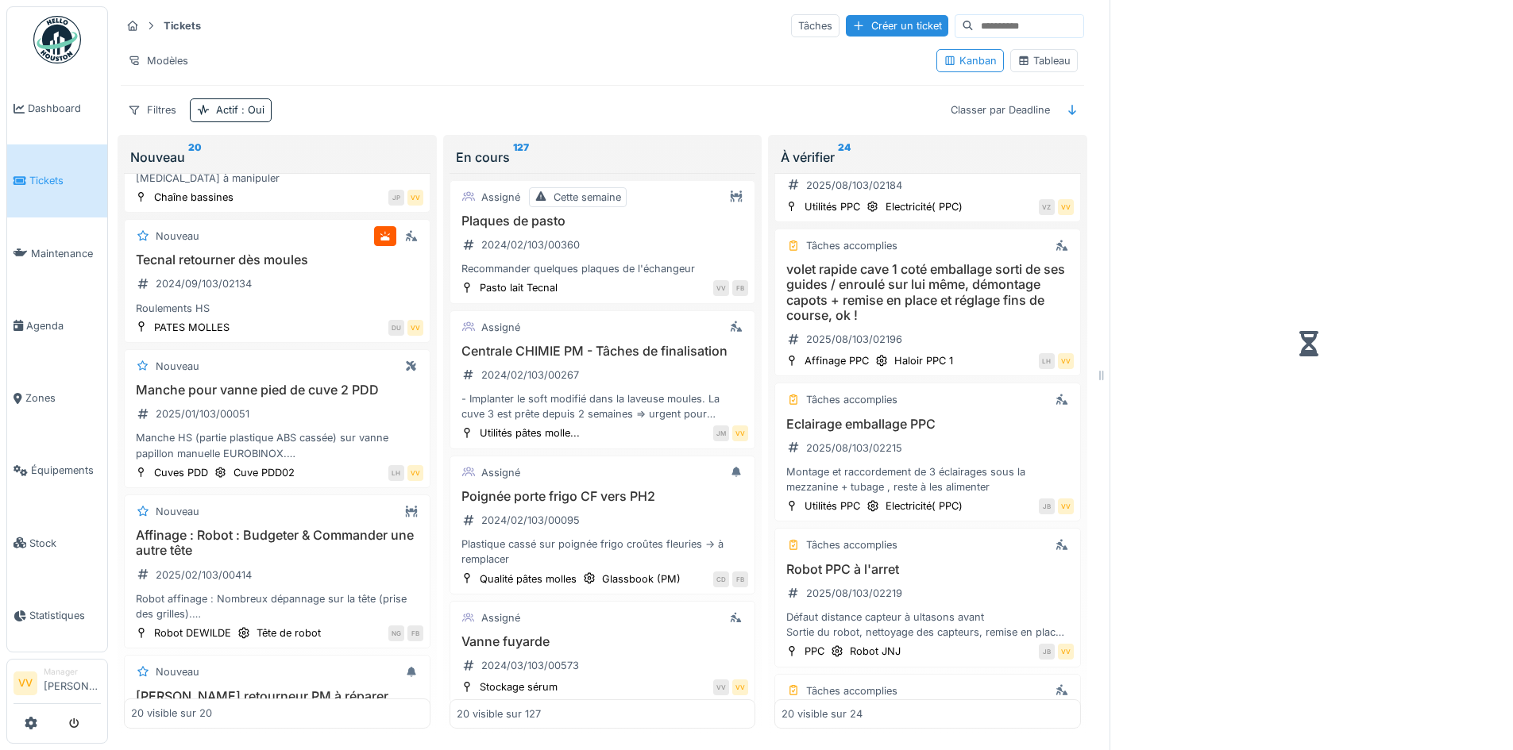
scroll to position [1557, 0]
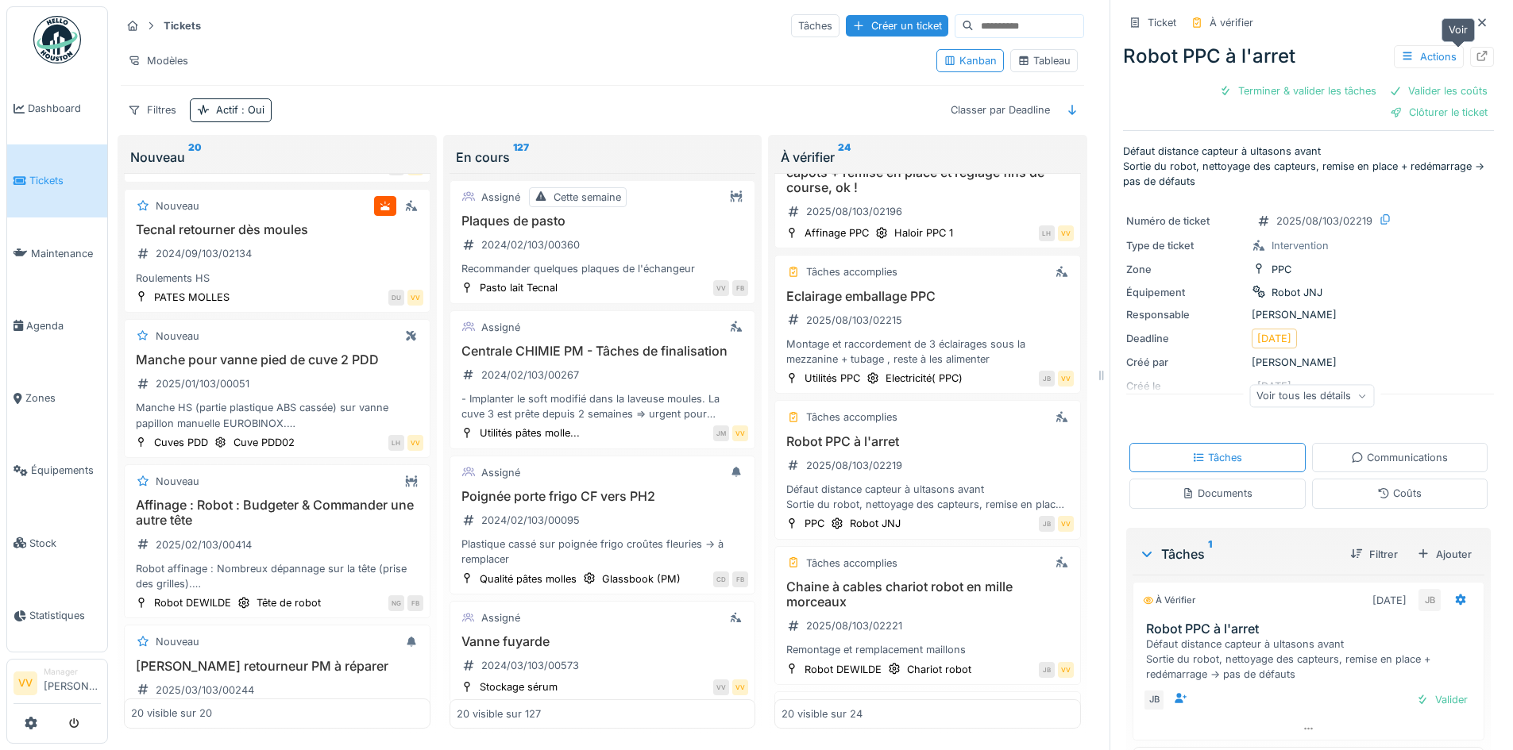
click at [1470, 59] on div at bounding box center [1482, 57] width 24 height 20
click at [1478, 21] on icon at bounding box center [1482, 22] width 8 height 8
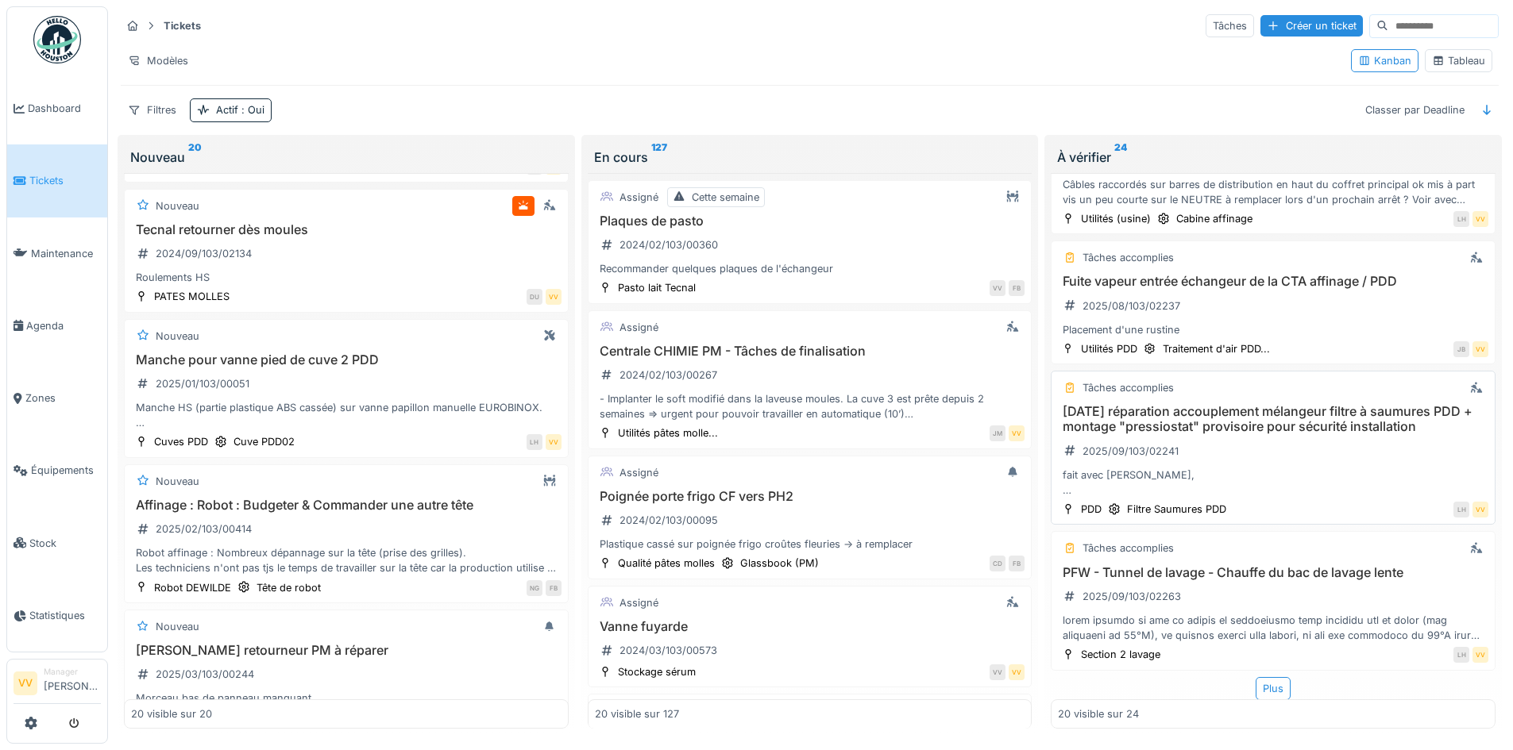
scroll to position [10, 0]
click at [1260, 15] on div "Créer un ticket" at bounding box center [1311, 25] width 102 height 21
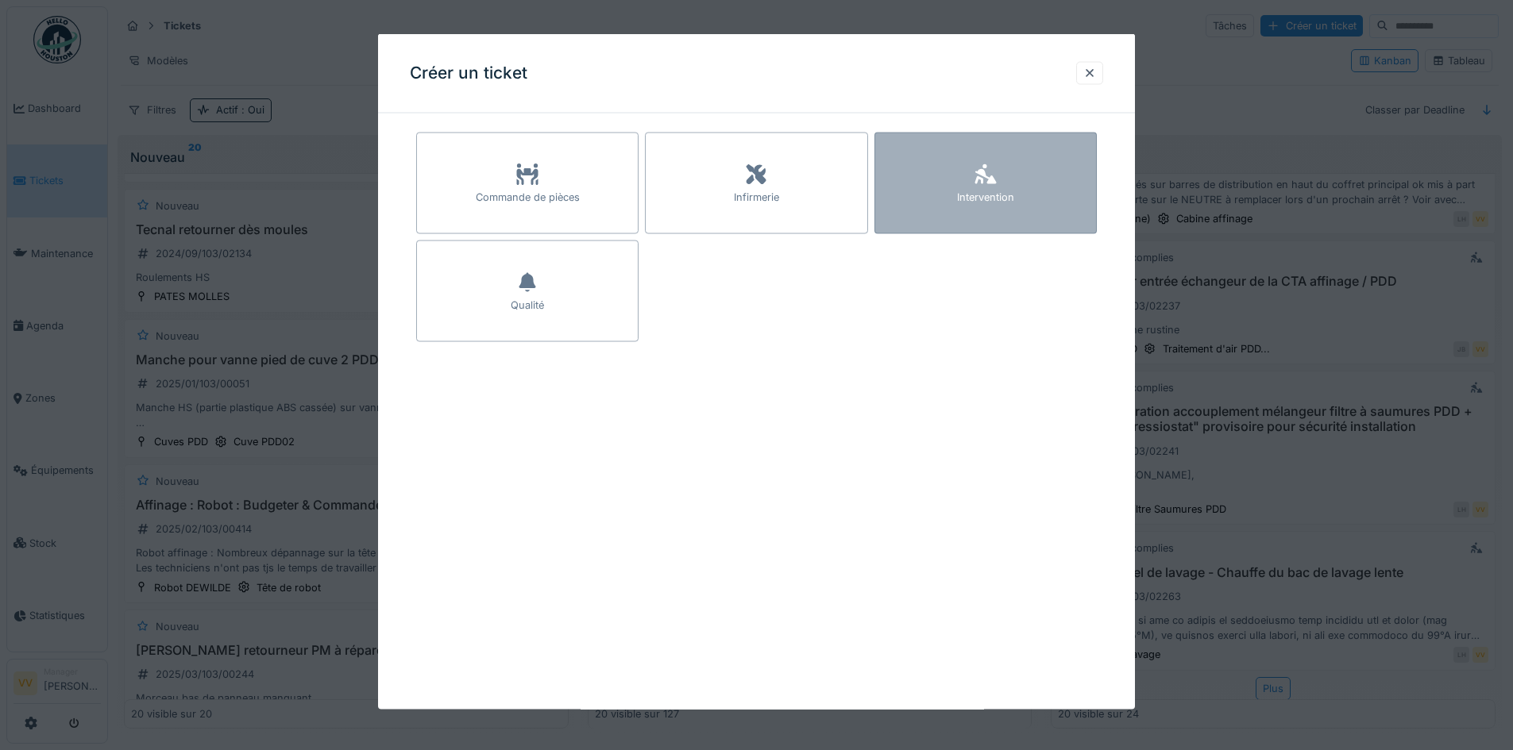
click at [1000, 218] on div "Intervention" at bounding box center [985, 184] width 222 height 102
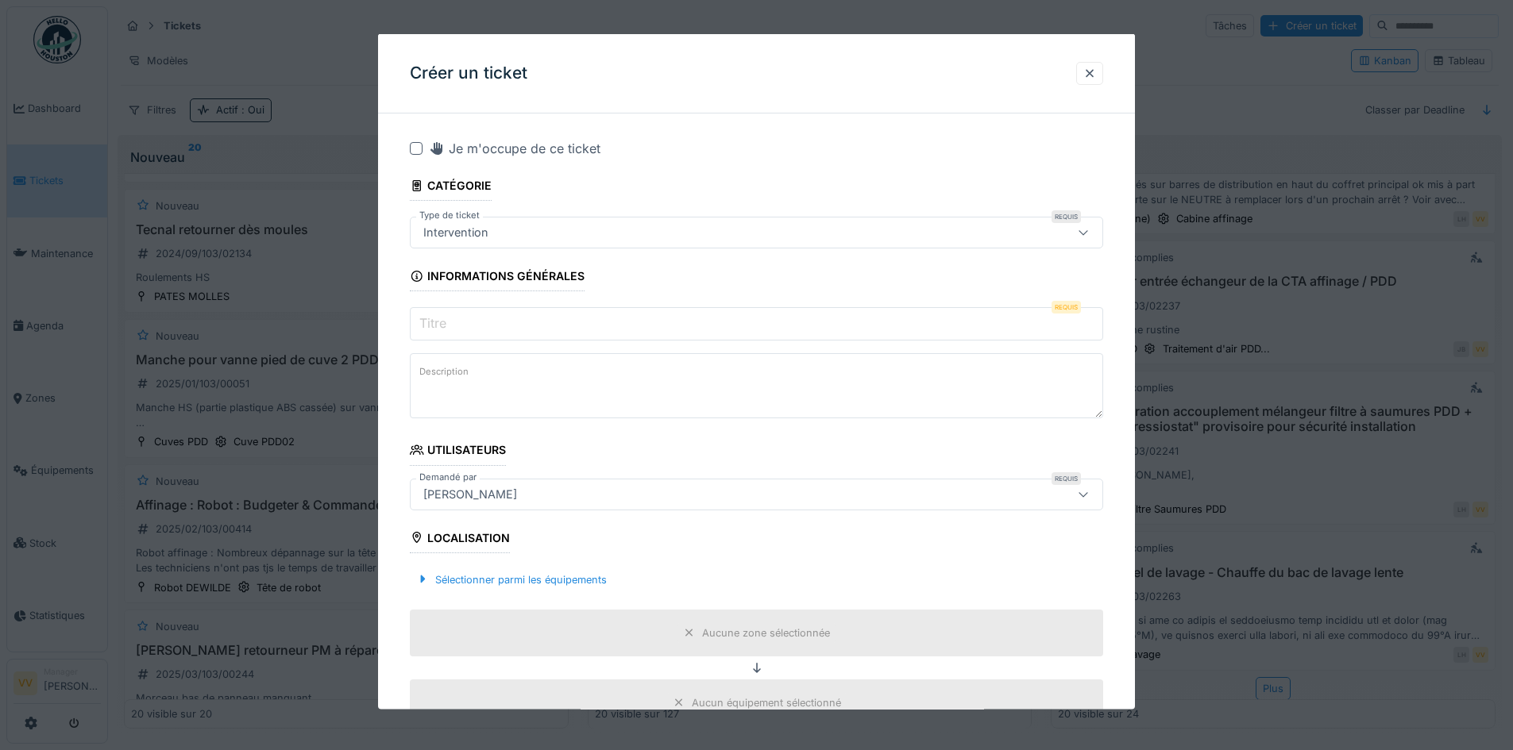
click at [501, 319] on input "Titre" at bounding box center [756, 323] width 693 height 33
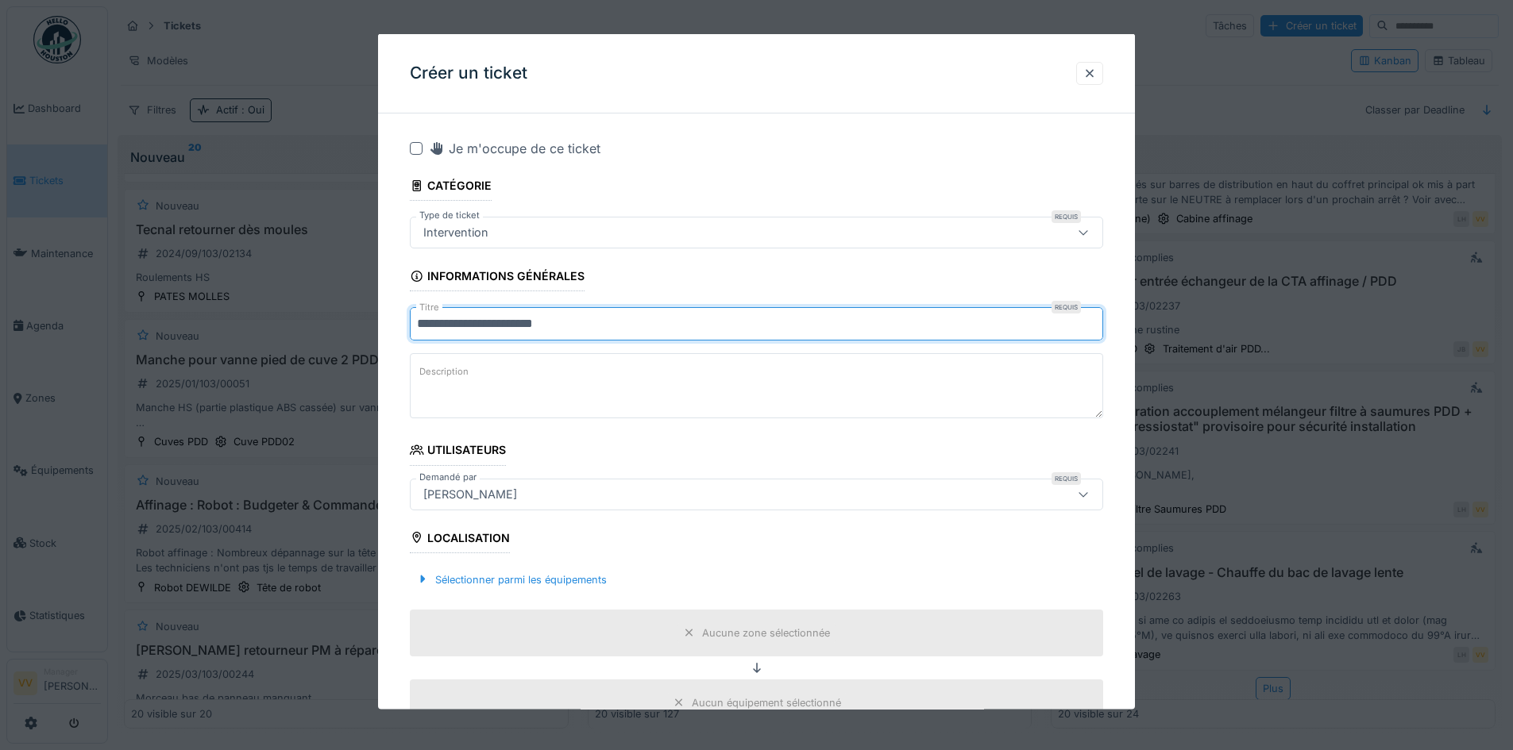
drag, startPoint x: 631, startPoint y: 330, endPoint x: 536, endPoint y: 322, distance: 95.6
click at [536, 322] on input "**********" at bounding box center [756, 323] width 693 height 33
type input "**********"
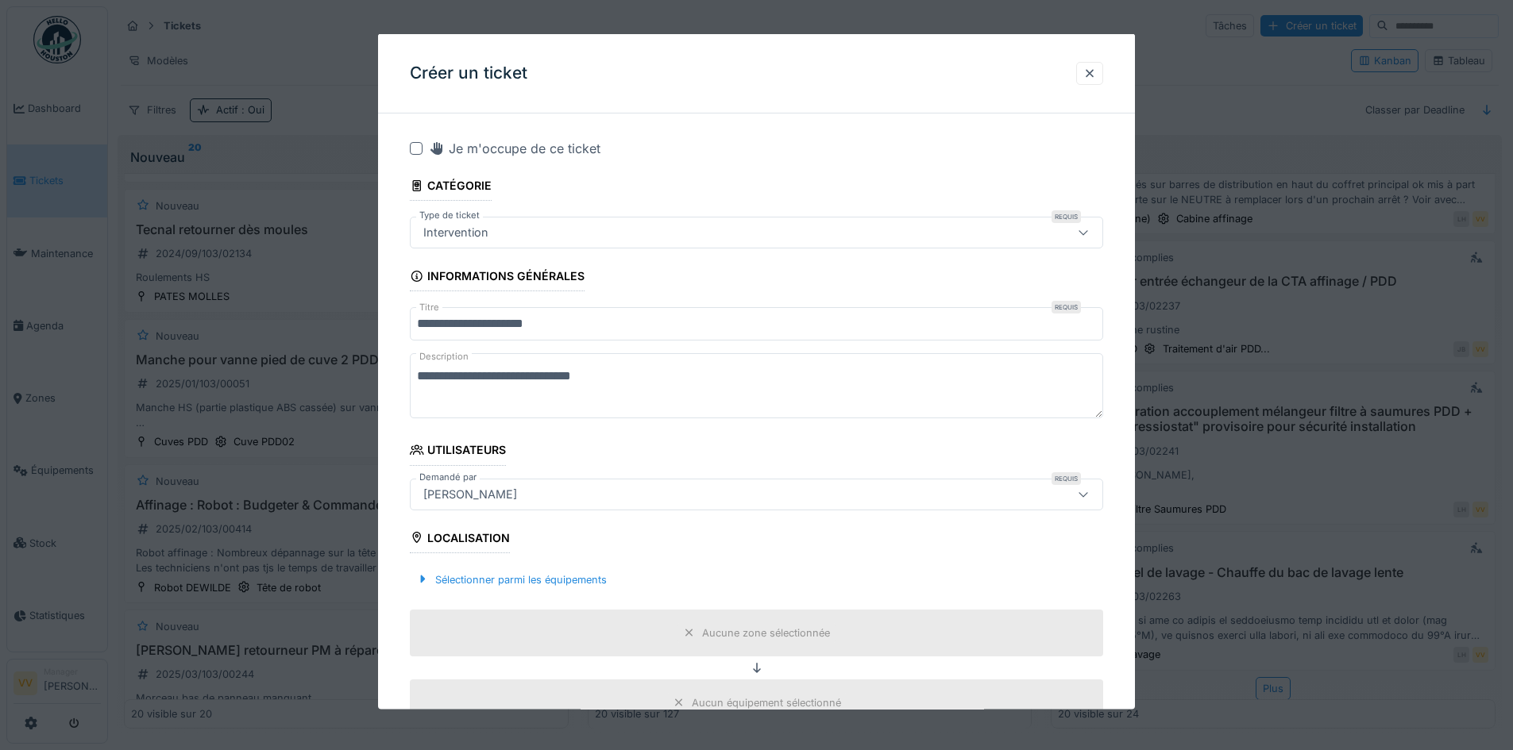
type textarea "**********"
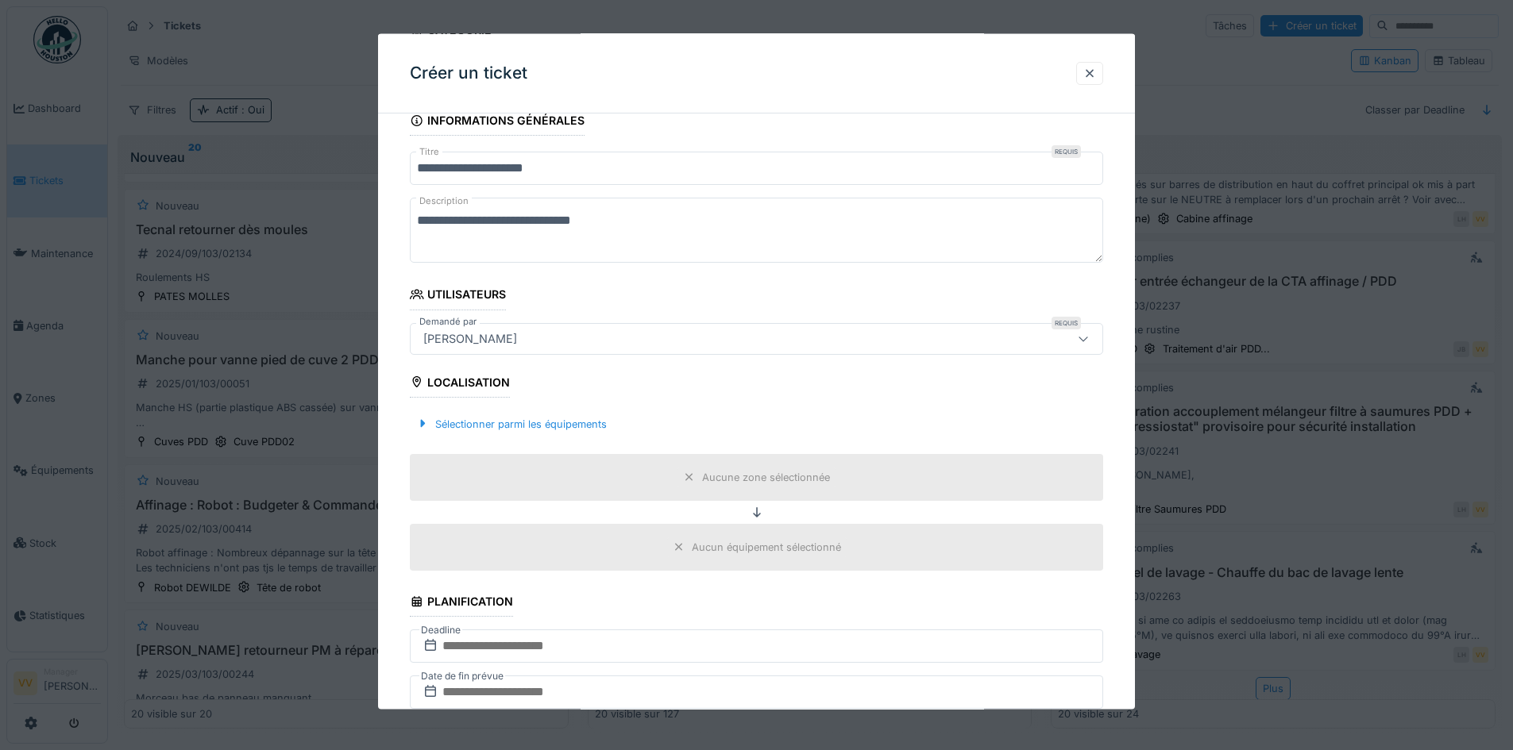
scroll to position [397, 0]
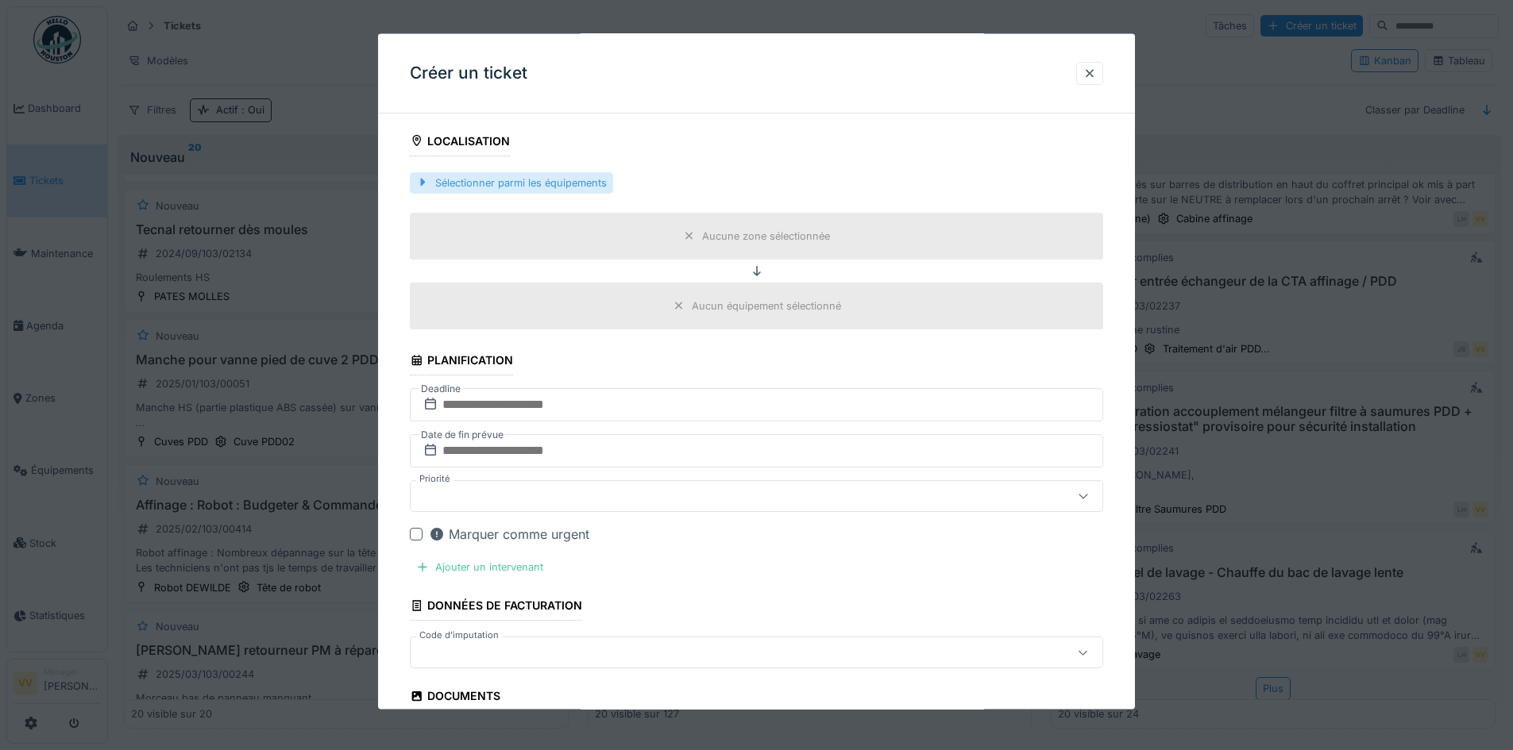
click at [477, 175] on div "Sélectionner parmi les équipements" at bounding box center [511, 182] width 203 height 21
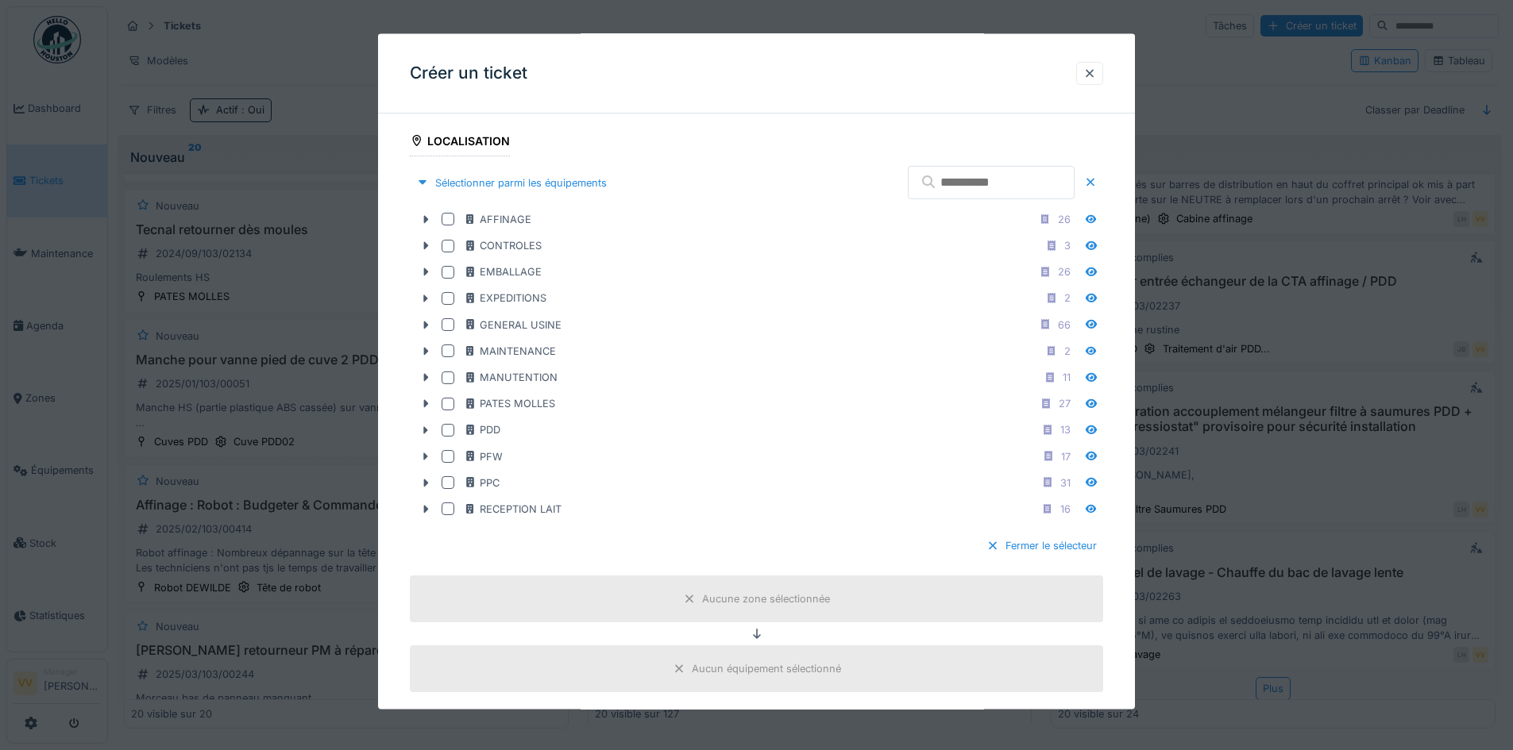
click at [954, 178] on input "text" at bounding box center [991, 182] width 167 height 33
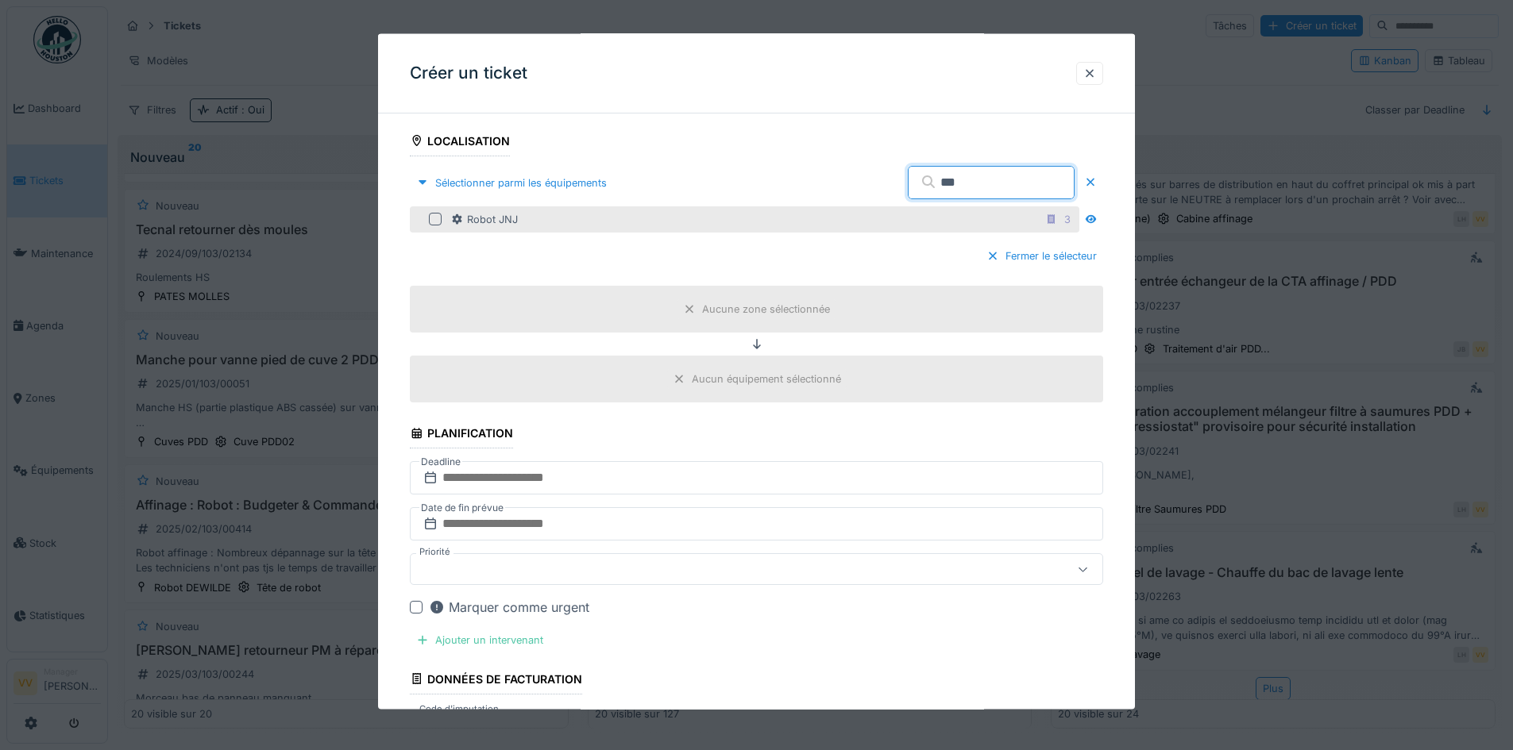
type input "***"
click at [433, 216] on div at bounding box center [435, 219] width 13 height 13
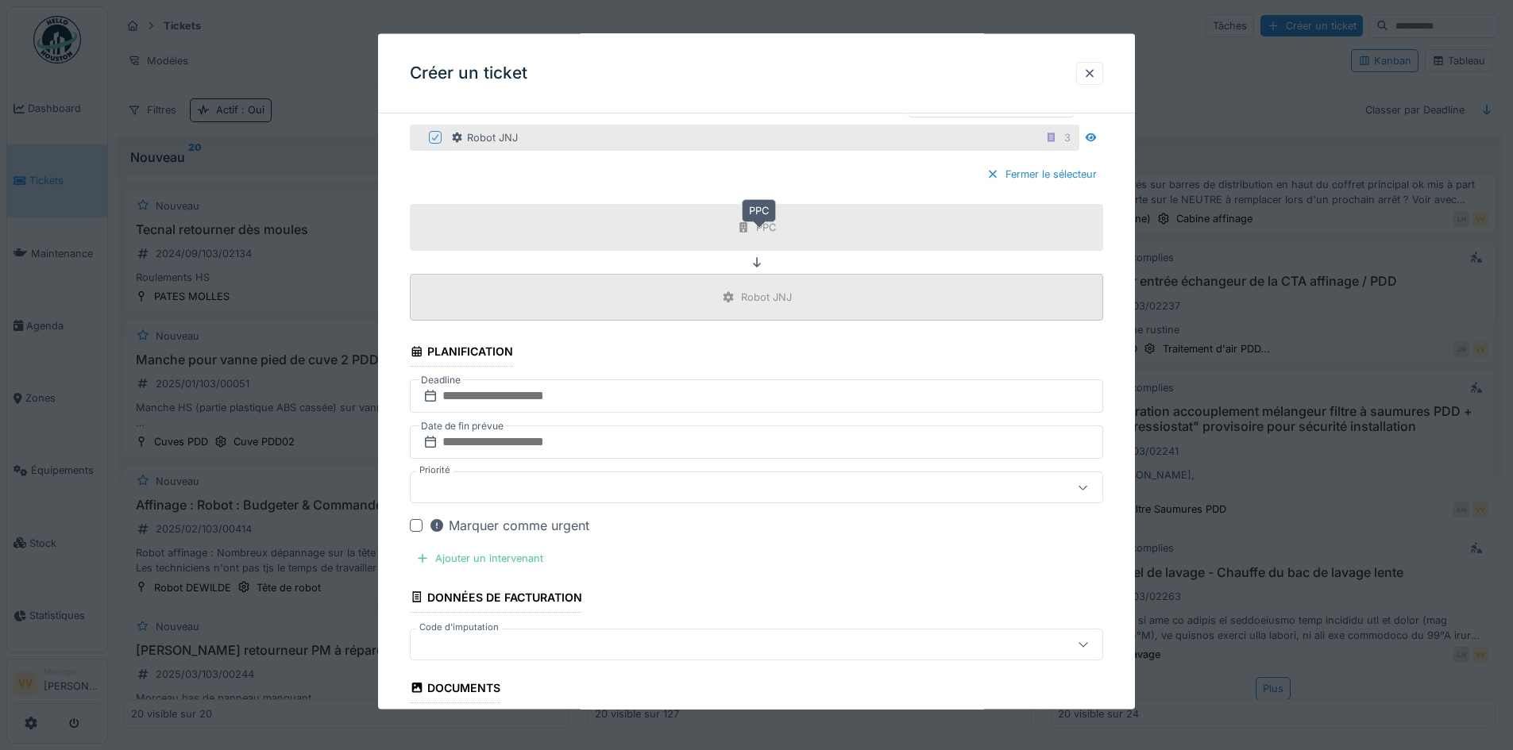
scroll to position [556, 0]
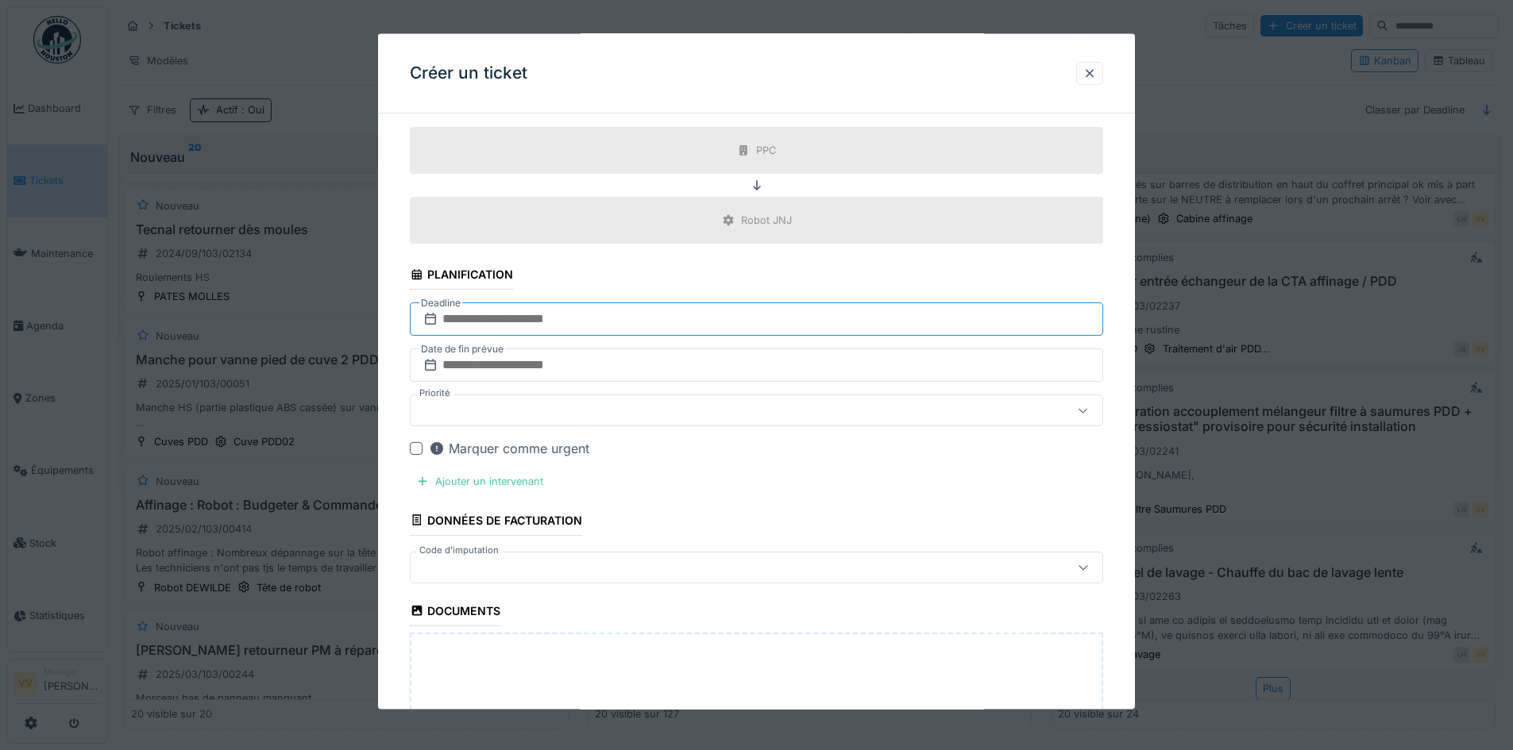
click at [567, 311] on input "text" at bounding box center [756, 319] width 693 height 33
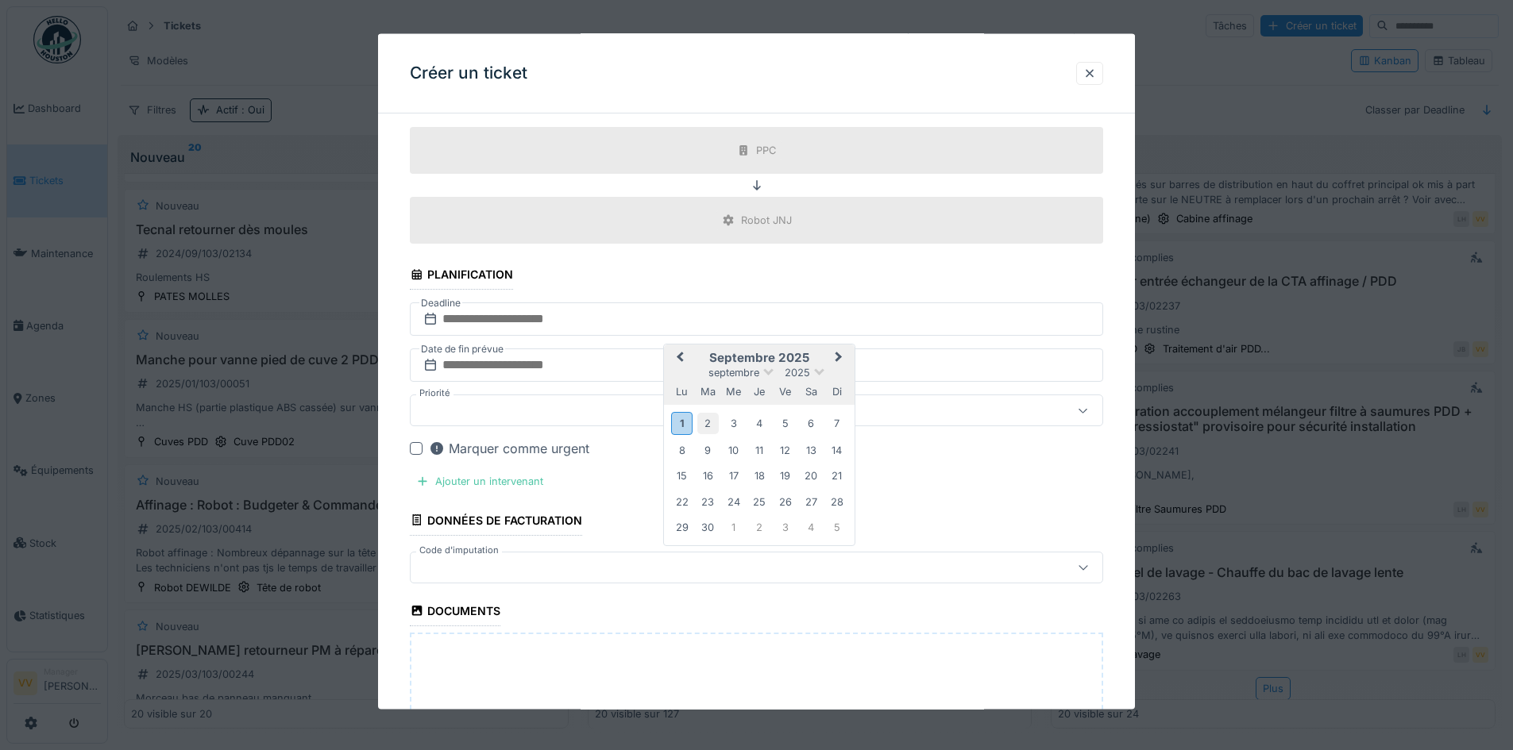
click at [707, 425] on div "2" at bounding box center [707, 423] width 21 height 21
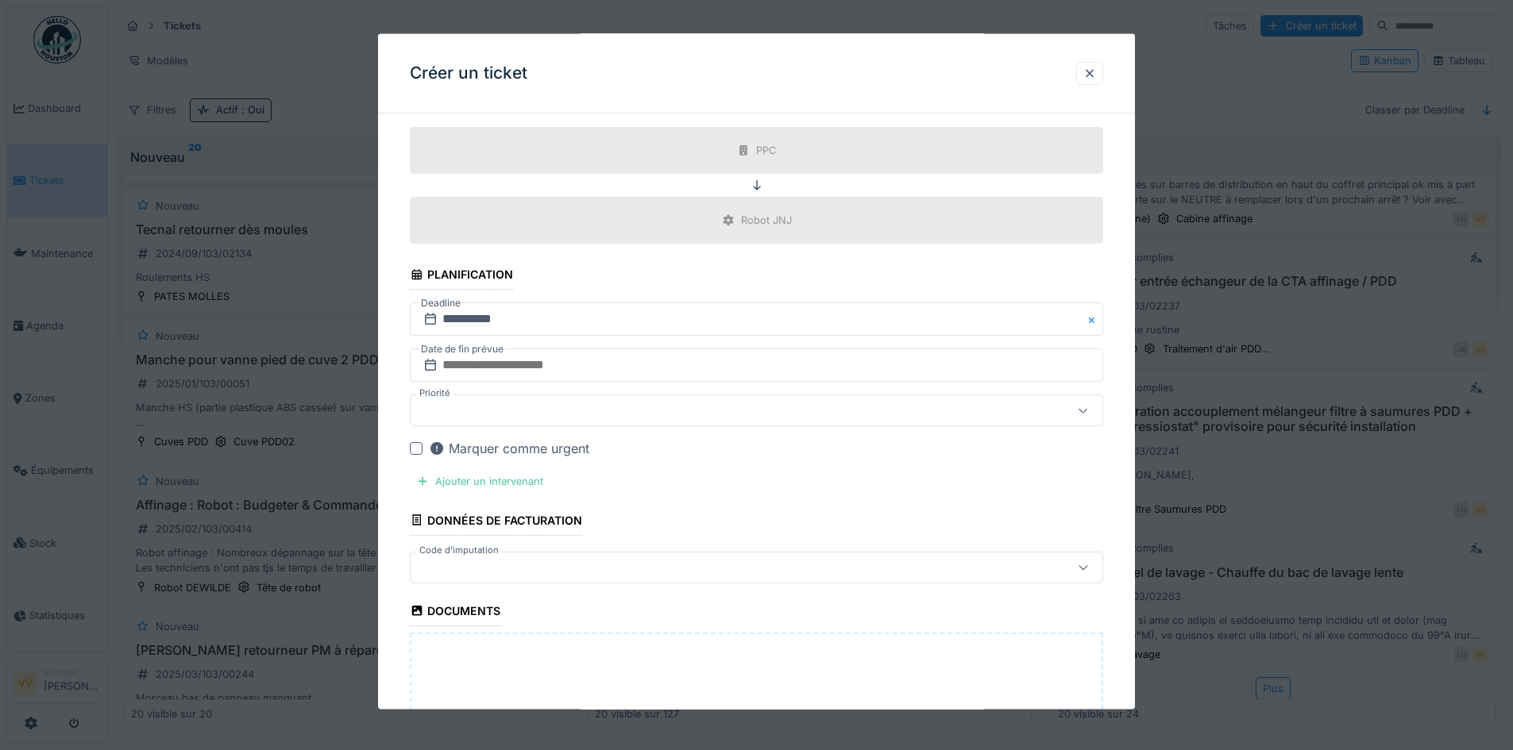
click at [707, 425] on div at bounding box center [756, 411] width 693 height 32
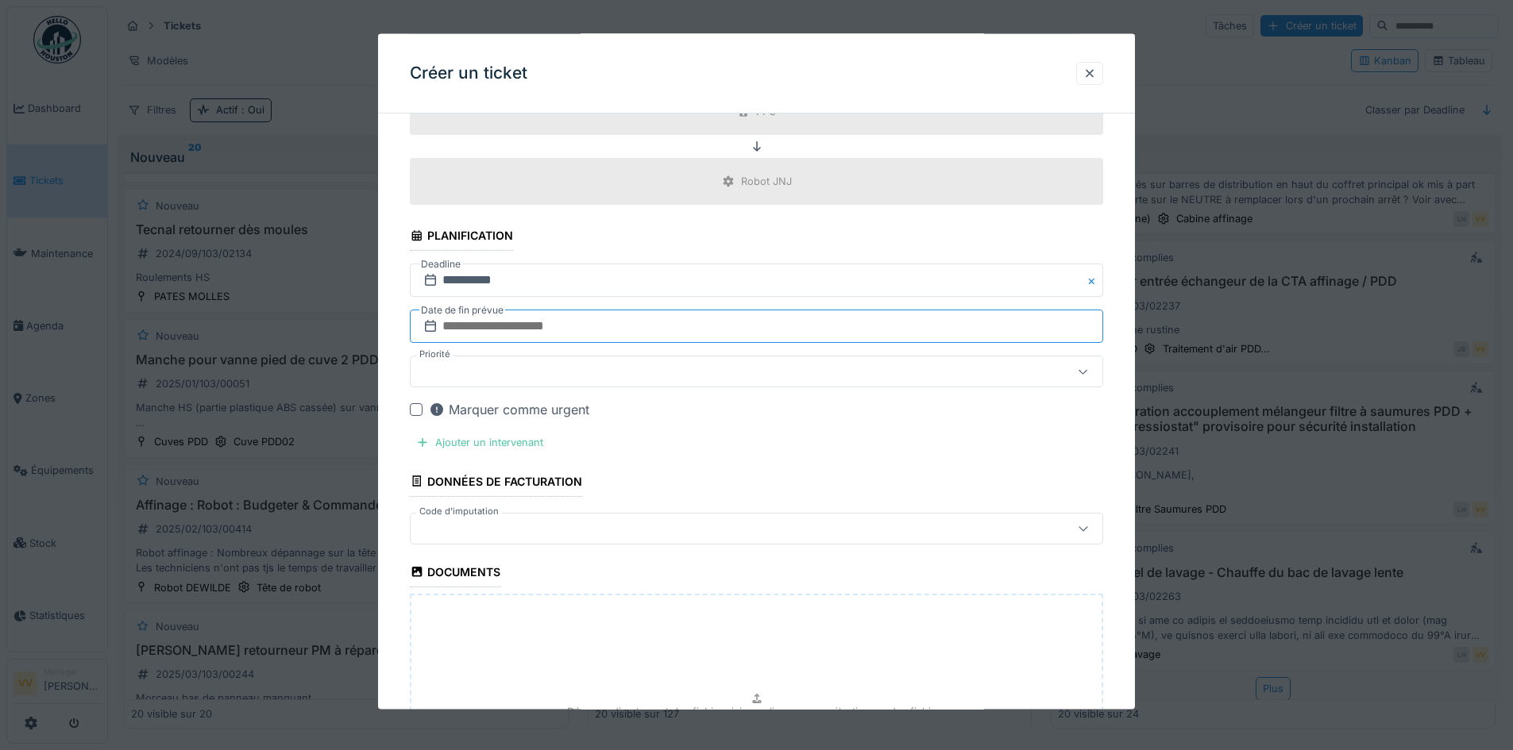
click at [673, 329] on input "text" at bounding box center [756, 326] width 693 height 33
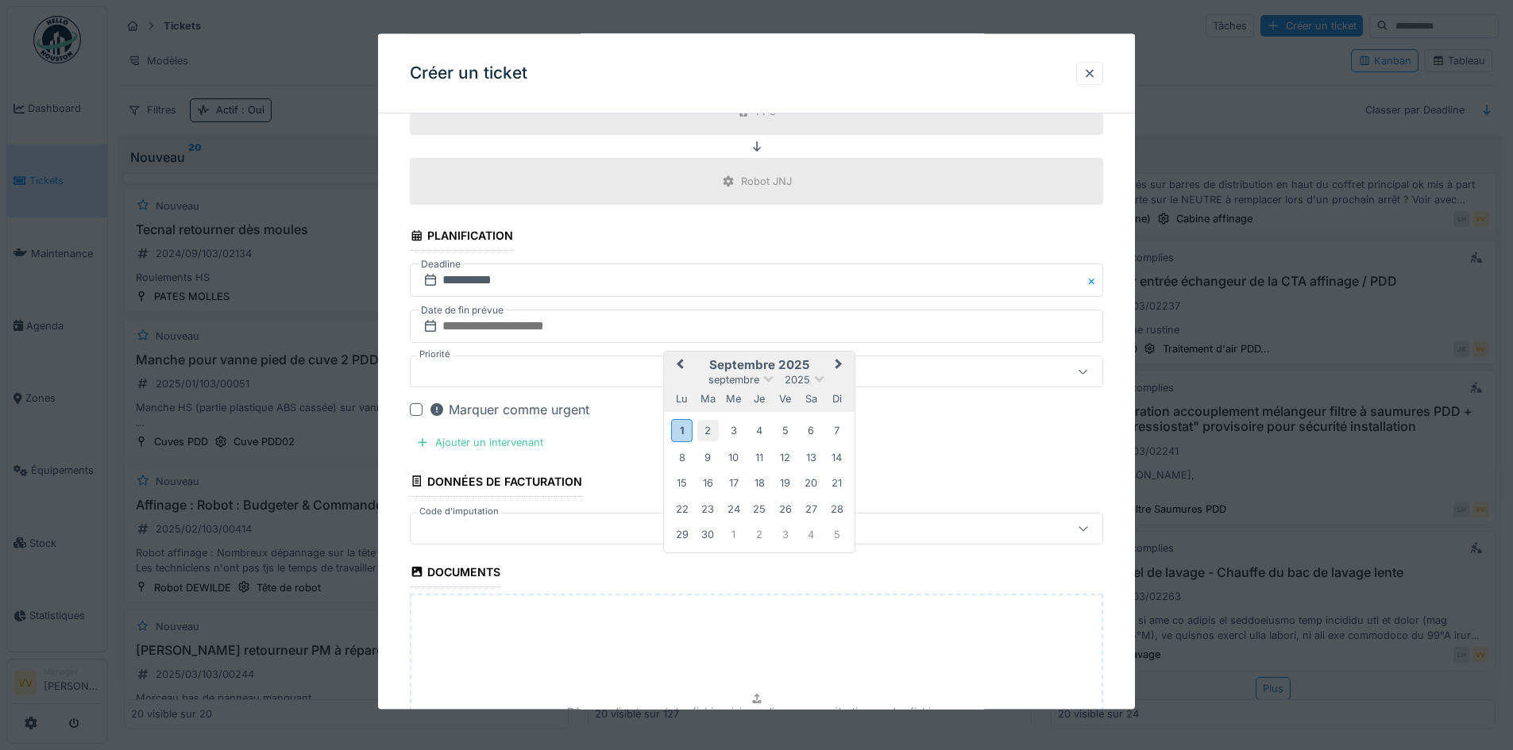
click at [712, 431] on div "2" at bounding box center [707, 430] width 21 height 21
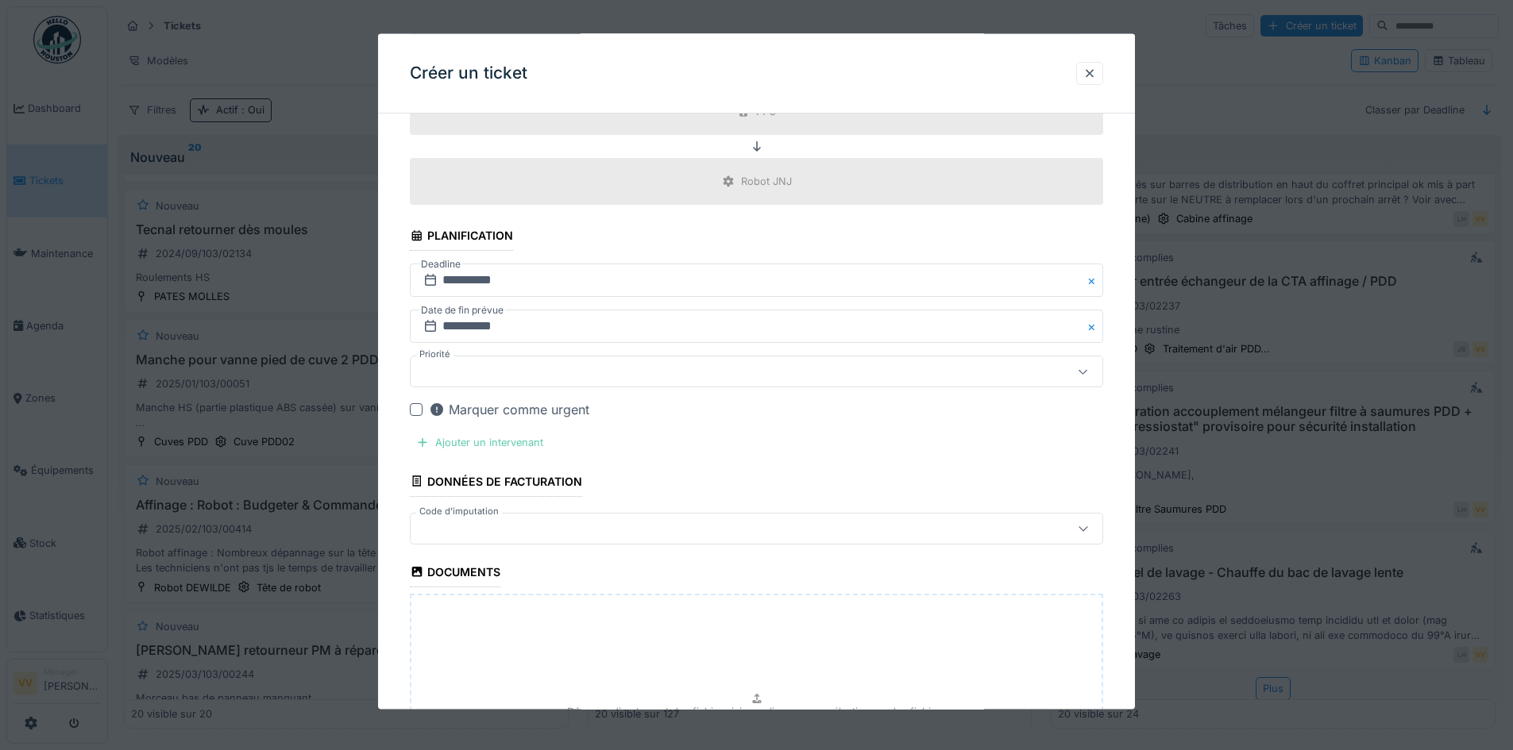
click at [518, 448] on div "Ajouter un intervenant" at bounding box center [480, 442] width 140 height 21
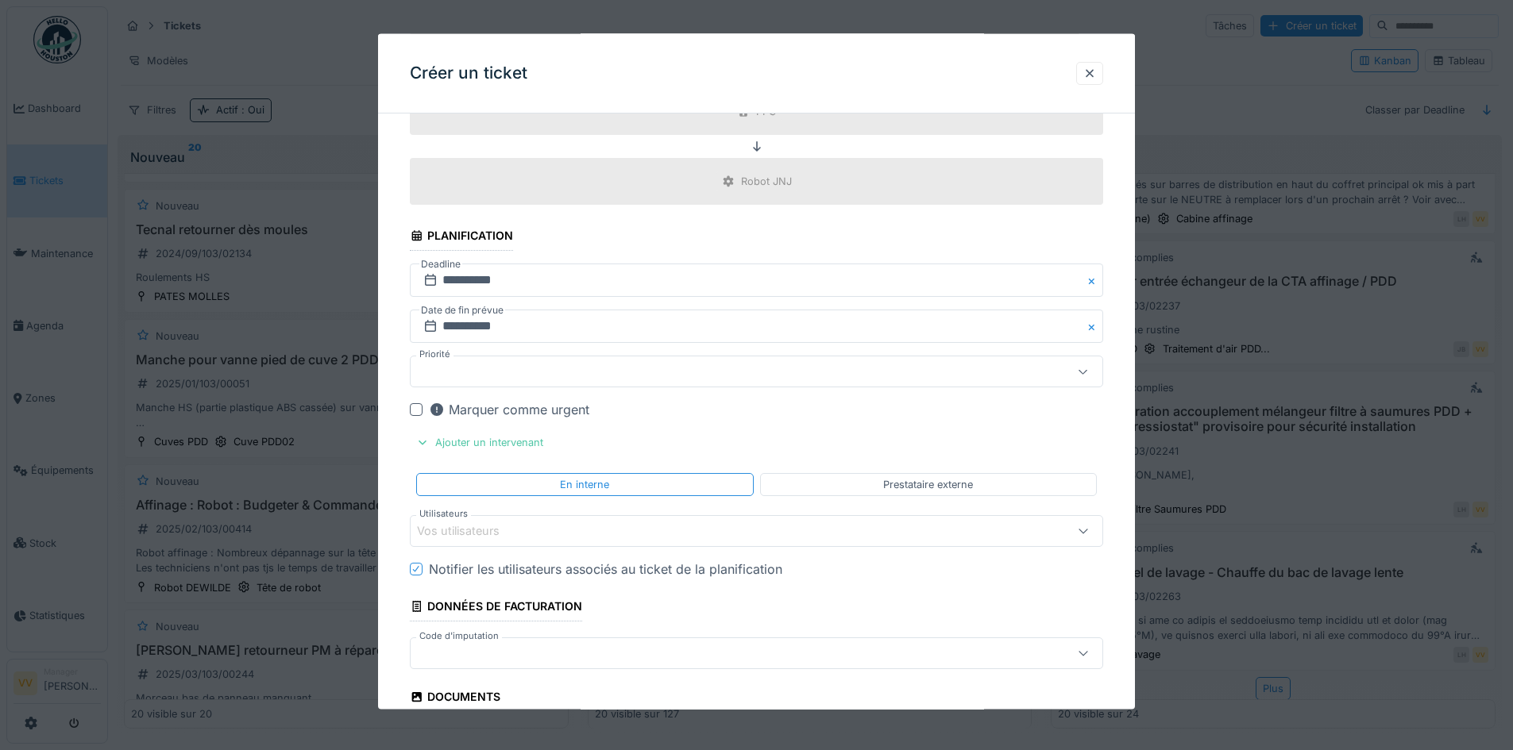
click at [566, 531] on div "Vos utilisateurs" at bounding box center [716, 530] width 598 height 17
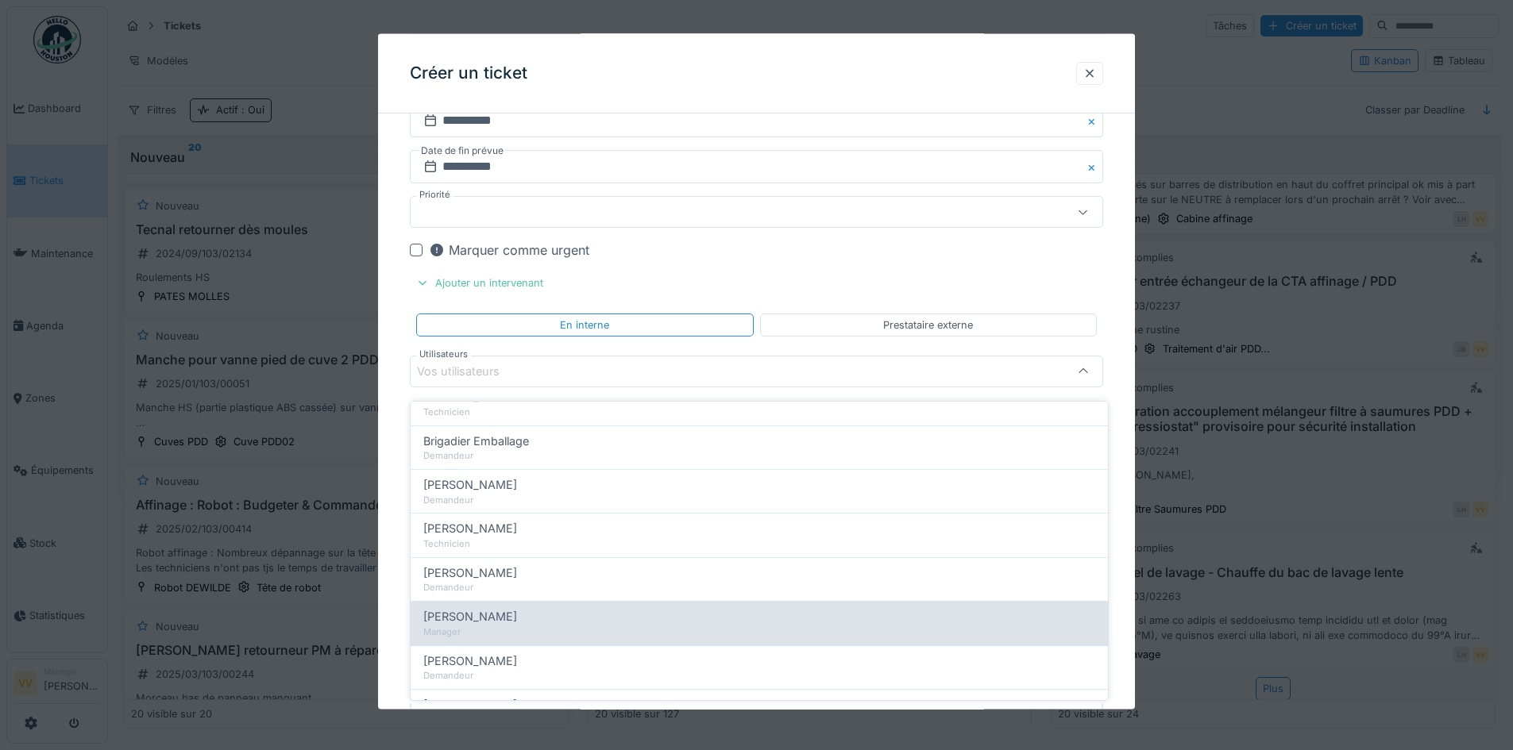
scroll to position [79, 0]
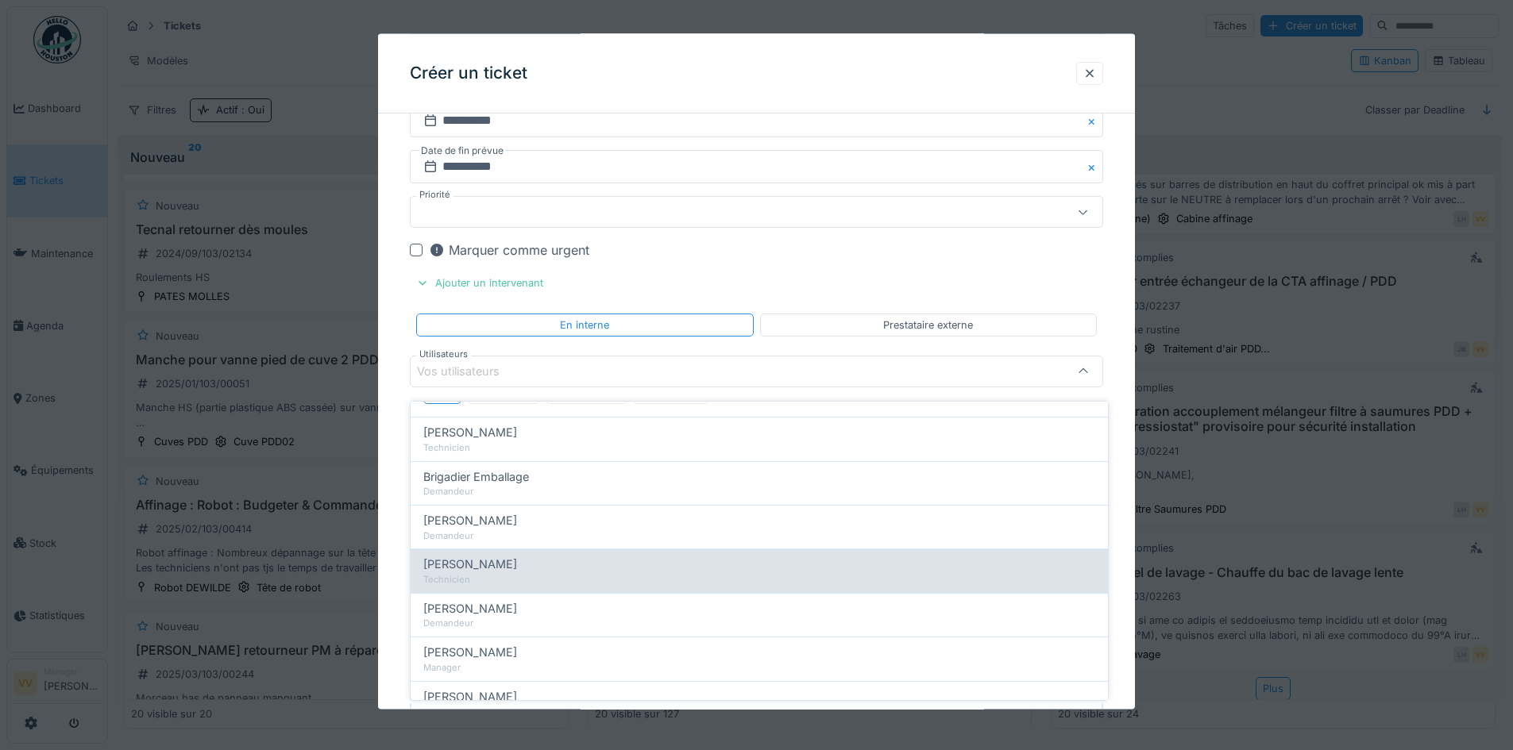
click at [539, 580] on div "Dan Ungureanu Technicien" at bounding box center [759, 571] width 697 height 44
type input "****"
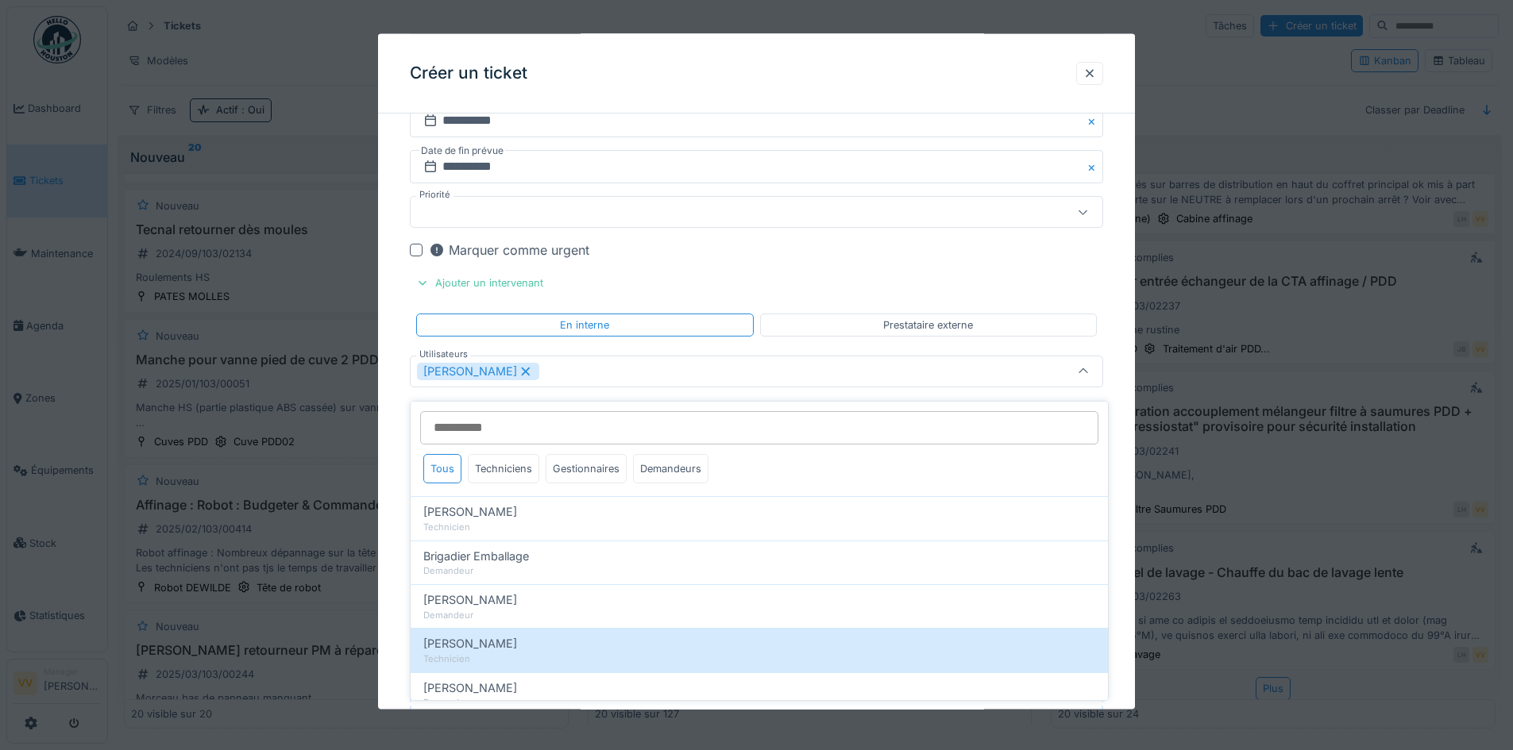
click at [973, 253] on div "Marquer comme urgent" at bounding box center [766, 250] width 674 height 19
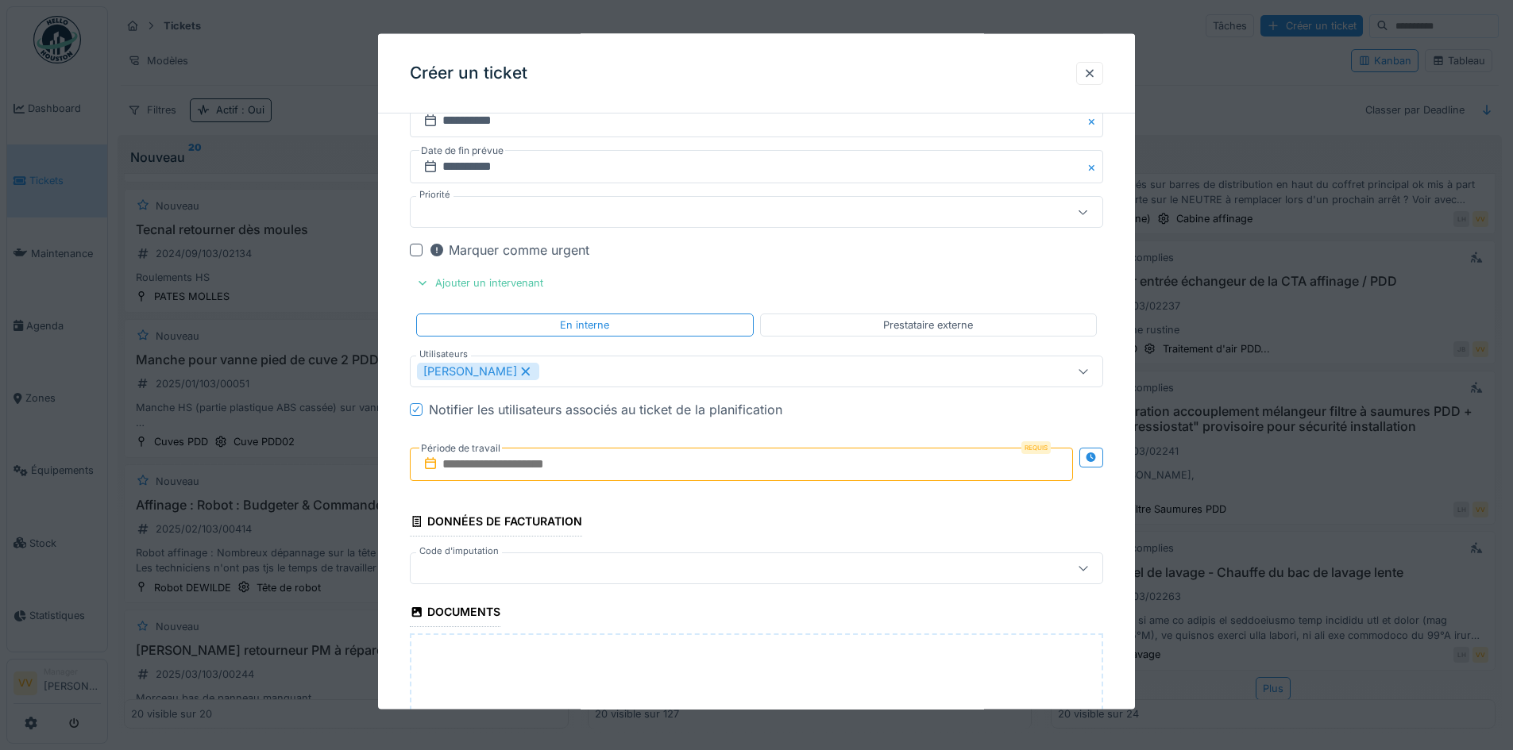
click at [578, 460] on input "text" at bounding box center [741, 463] width 663 height 33
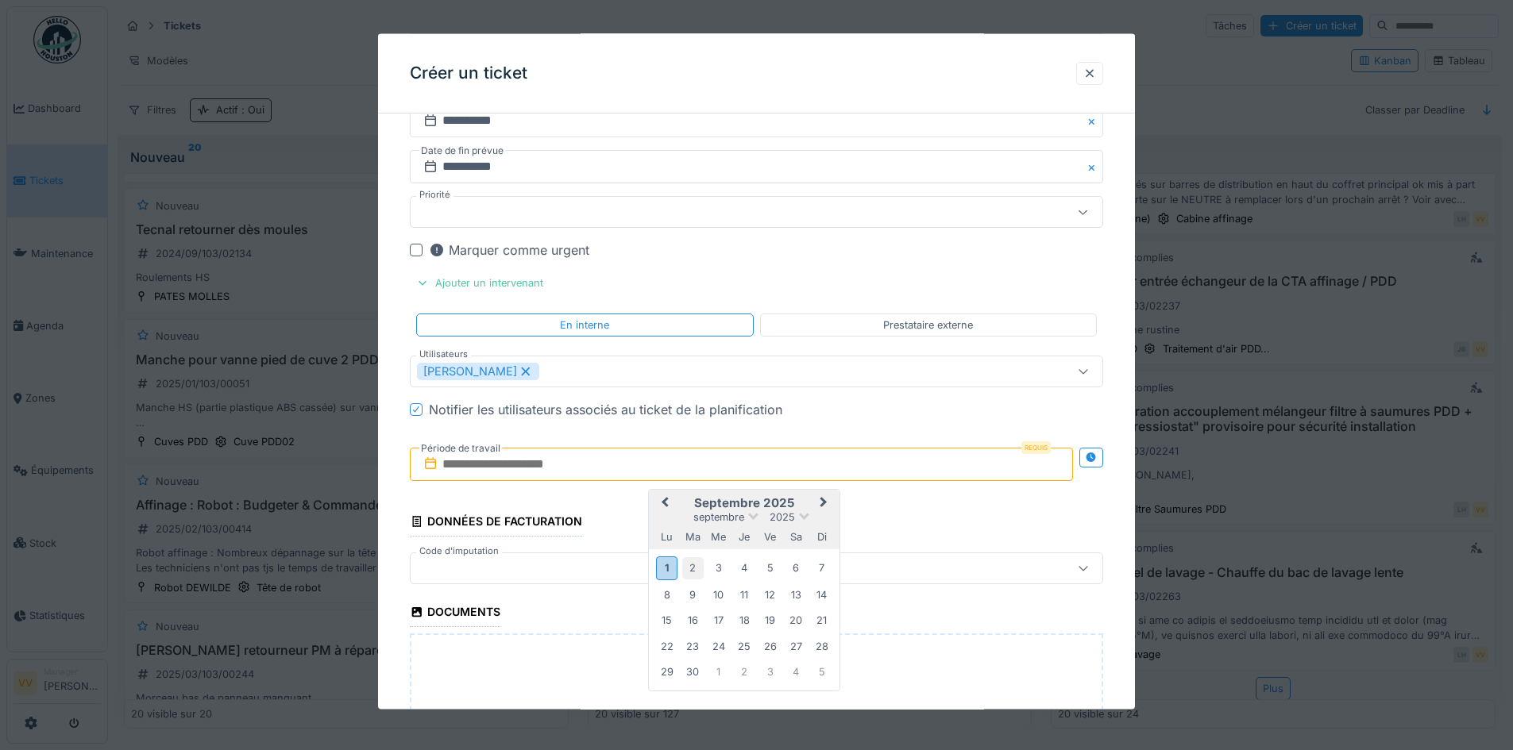
click at [695, 566] on div "2" at bounding box center [692, 567] width 21 height 21
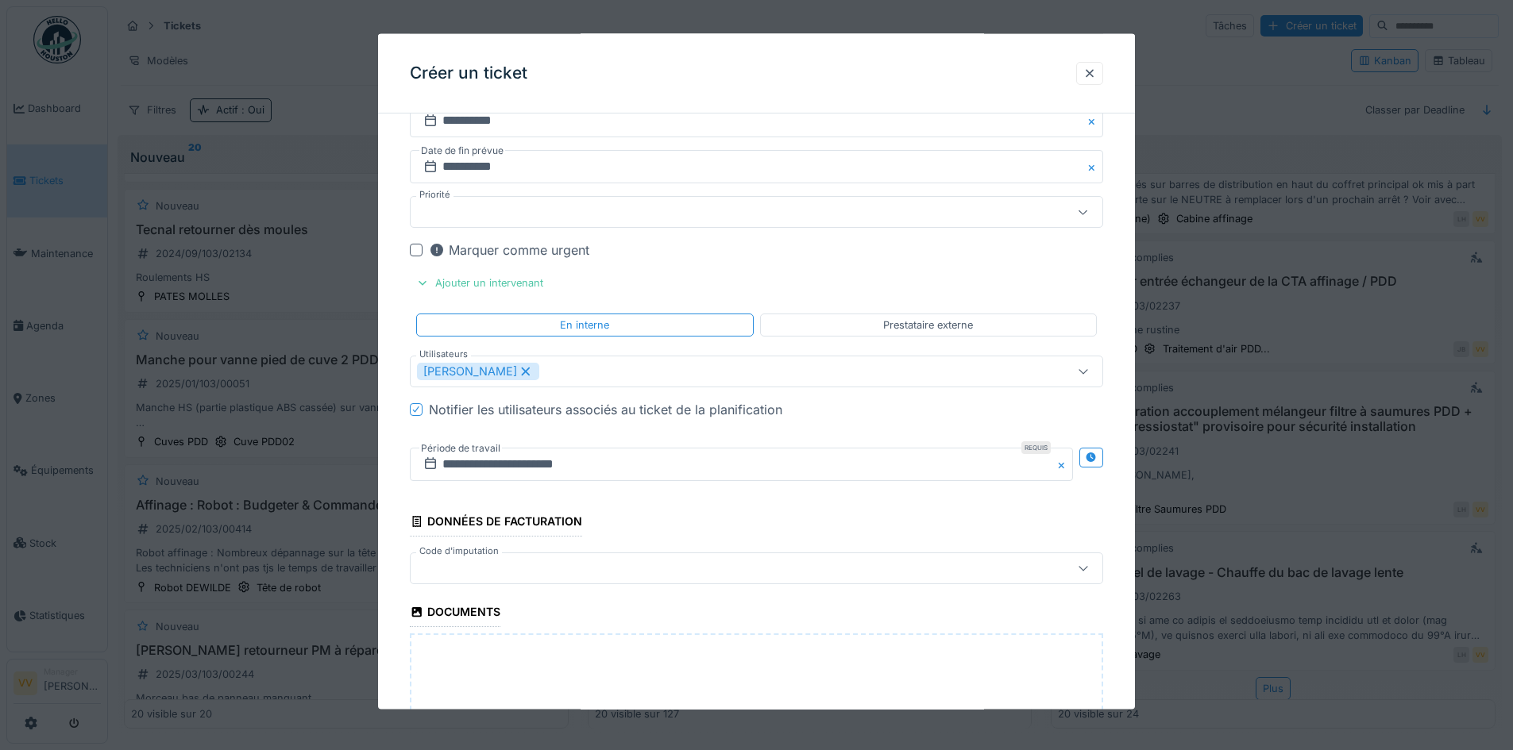
click at [1021, 271] on fieldset "**********" at bounding box center [756, 158] width 693 height 1572
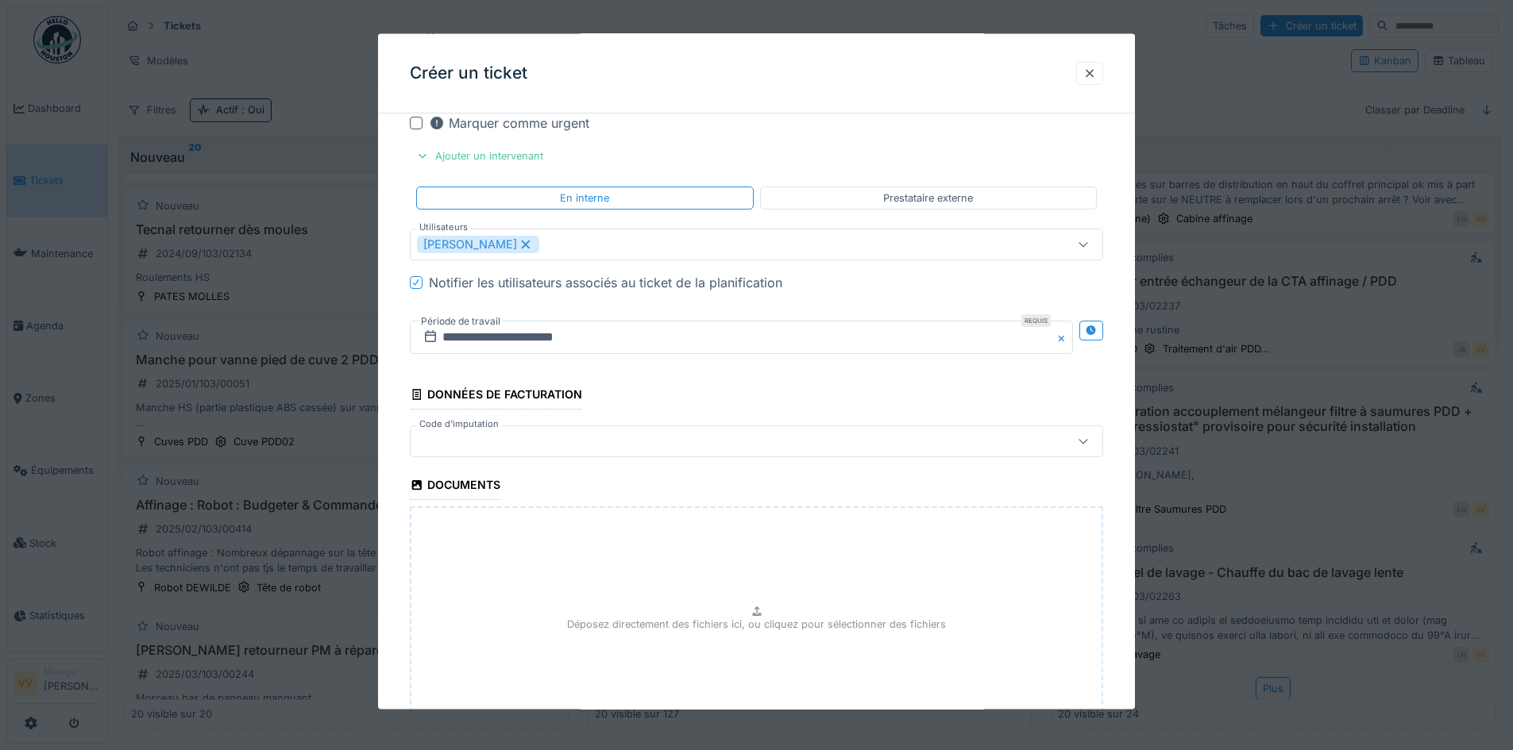
scroll to position [1020, 0]
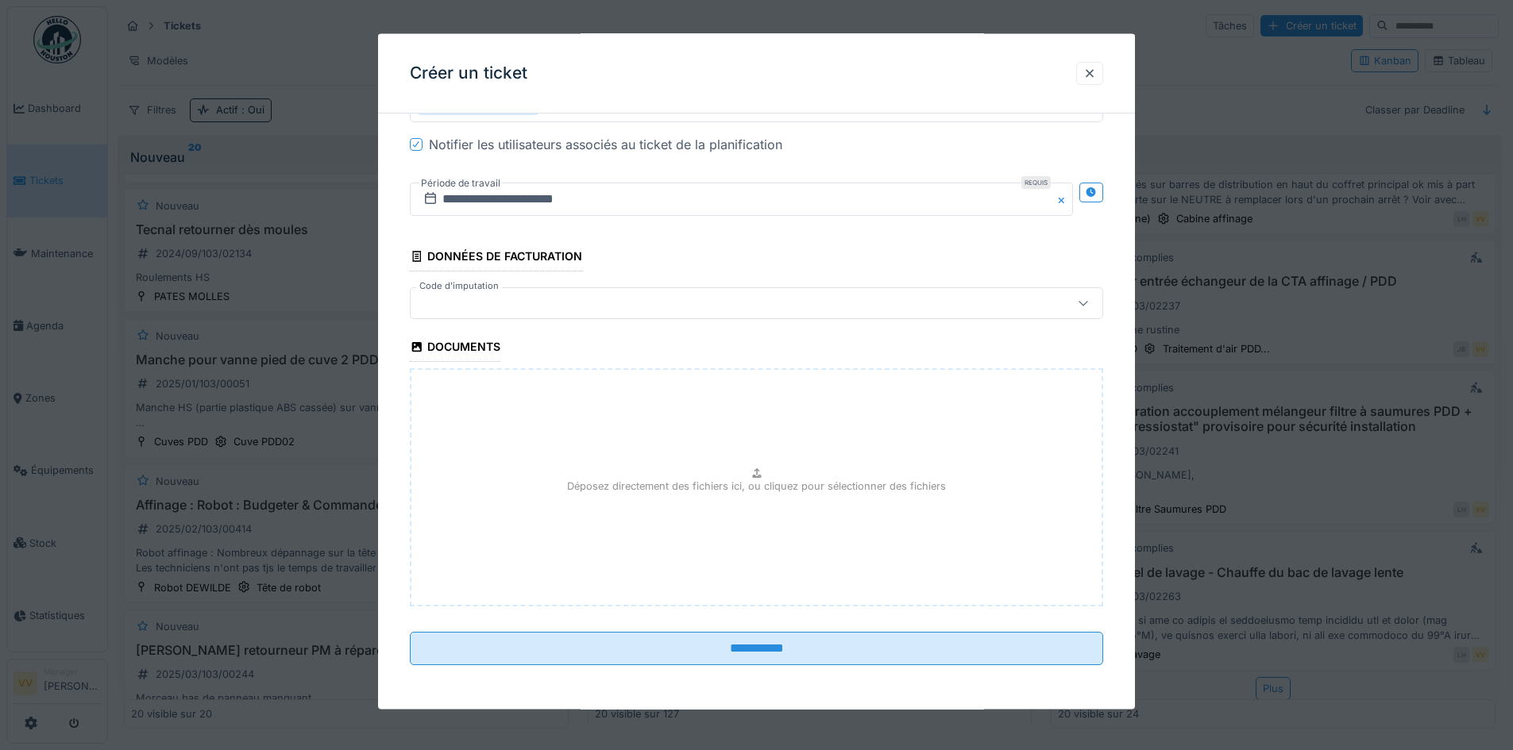
click at [723, 498] on div "Déposez directement des fichiers ici, ou cliquez pour sélectionner des fichiers" at bounding box center [756, 487] width 693 height 238
type input "**********"
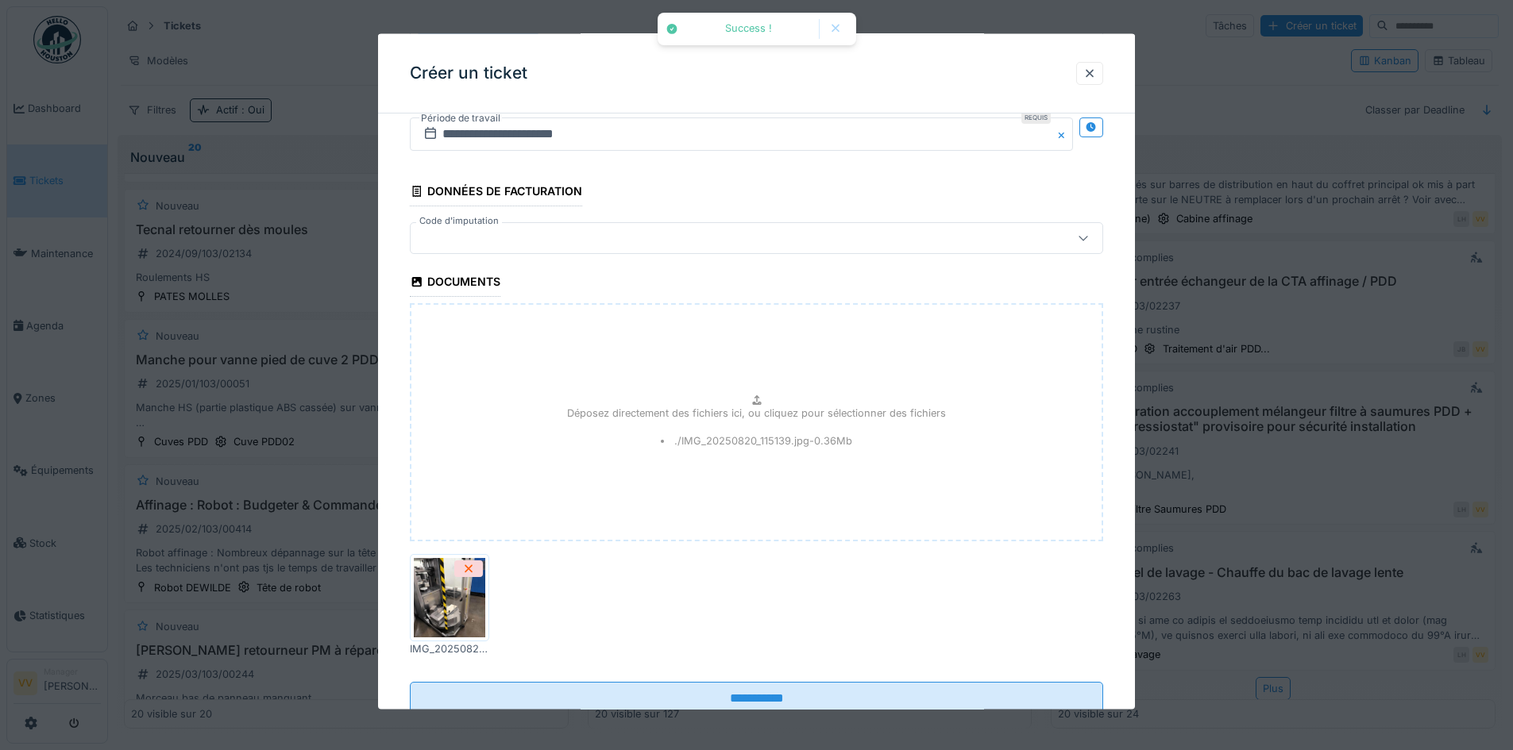
scroll to position [1135, 0]
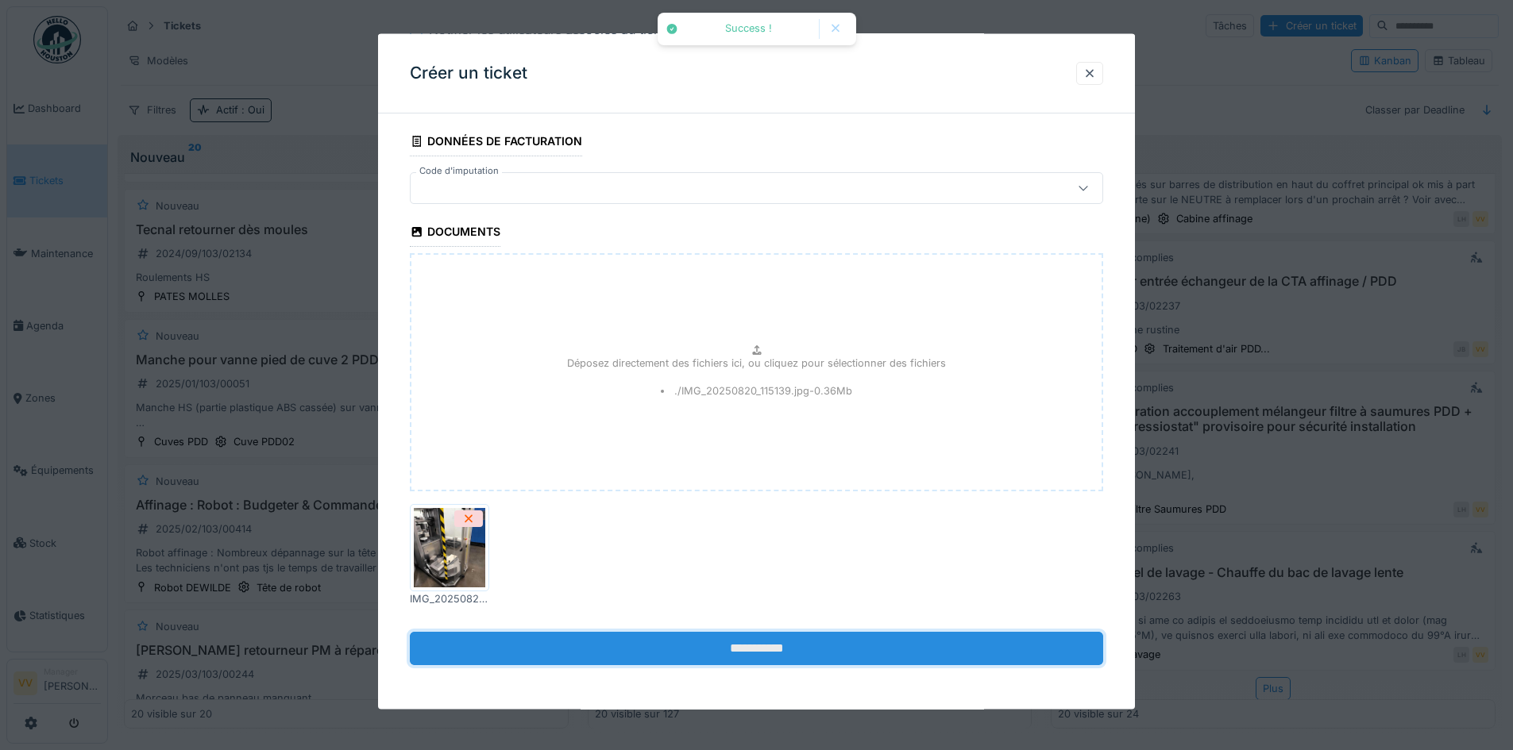
click at [735, 640] on input "**********" at bounding box center [756, 648] width 693 height 33
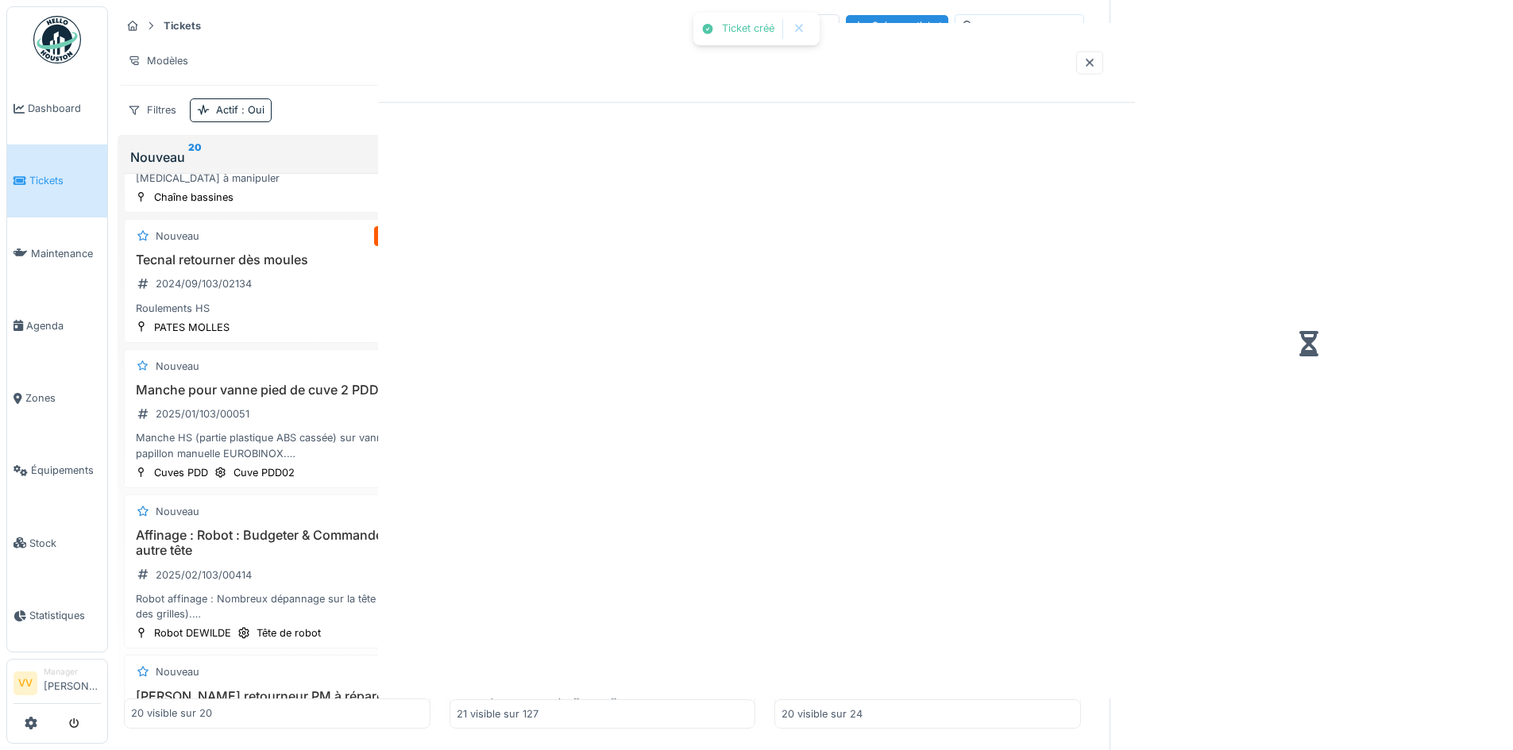
scroll to position [2551, 0]
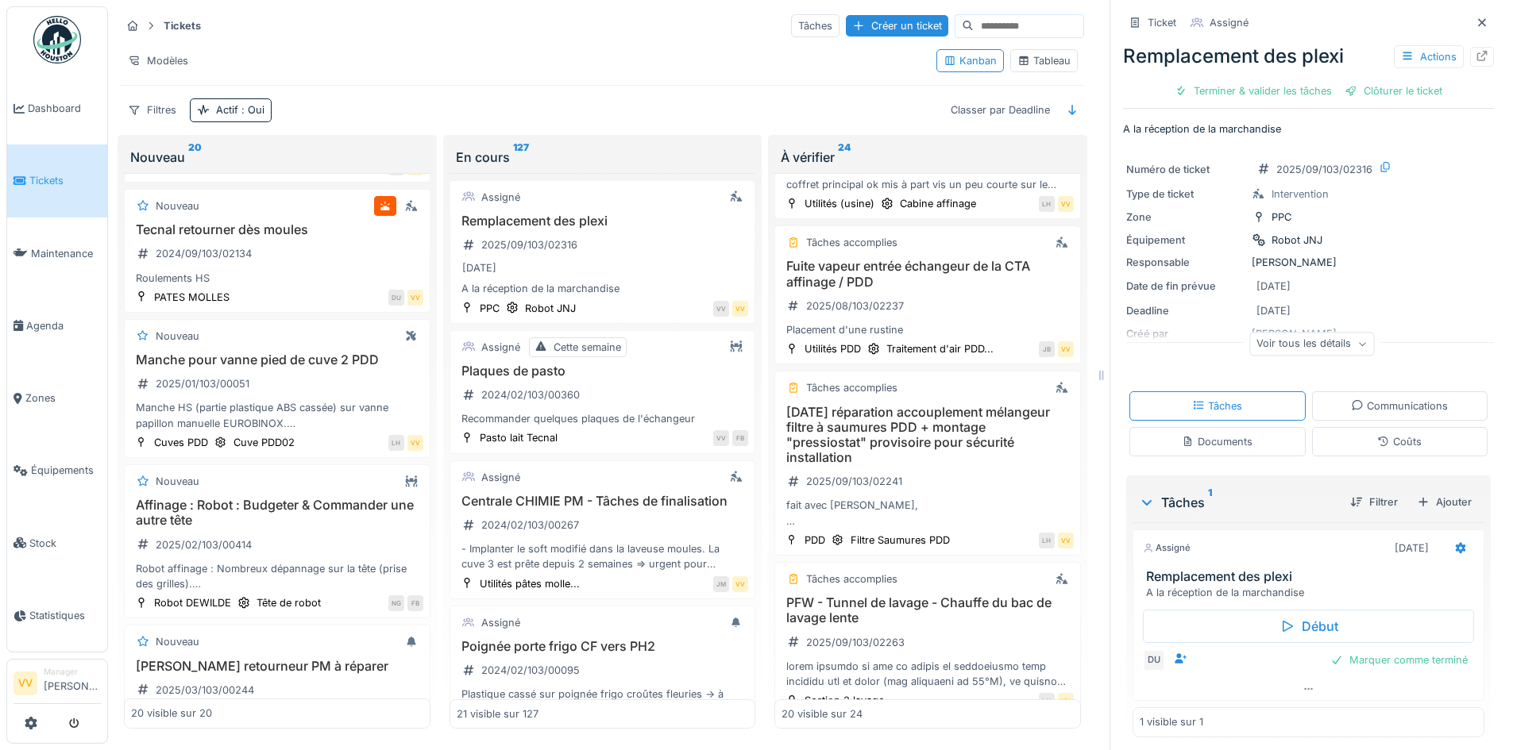
click at [36, 175] on span "Tickets" at bounding box center [64, 180] width 71 height 15
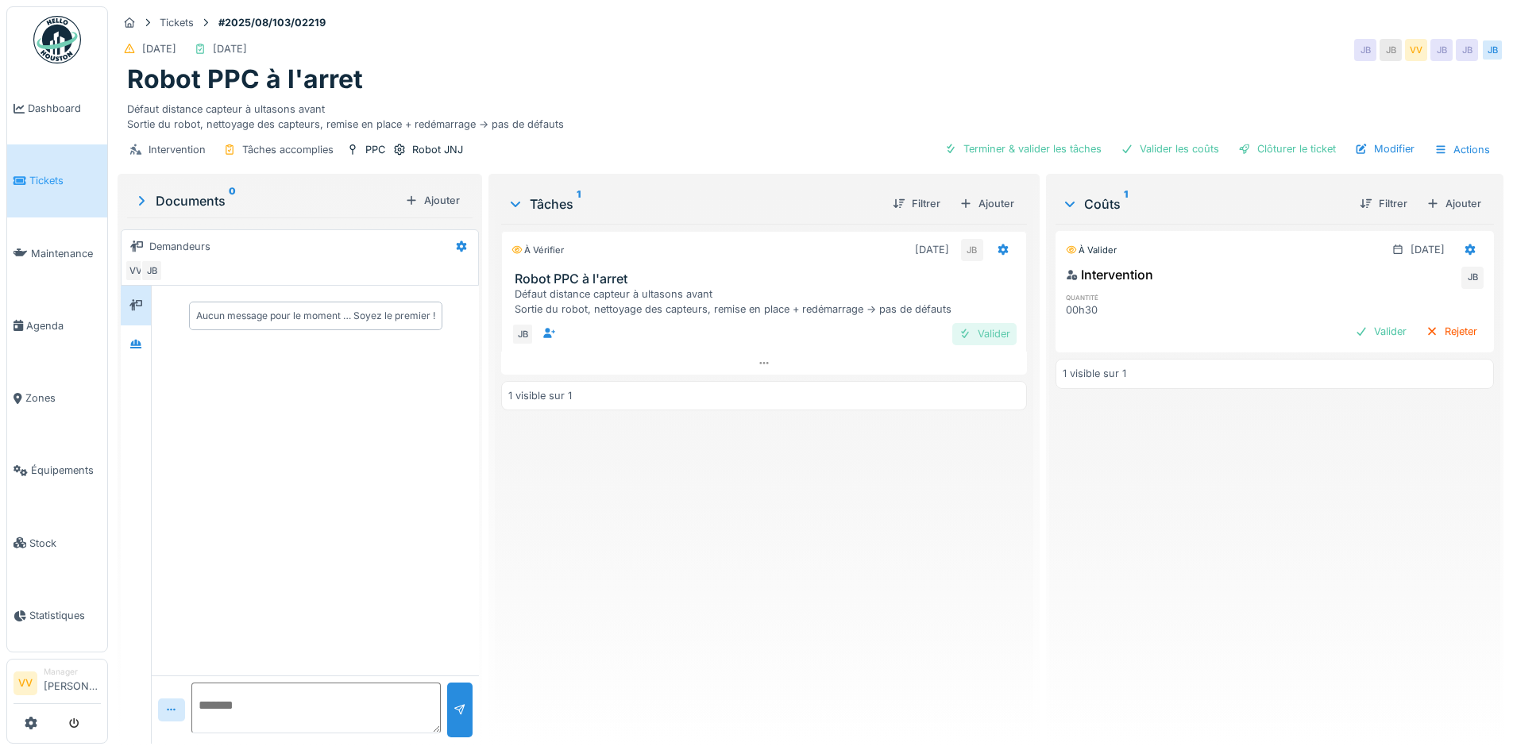
click at [987, 335] on div "Valider" at bounding box center [984, 333] width 64 height 21
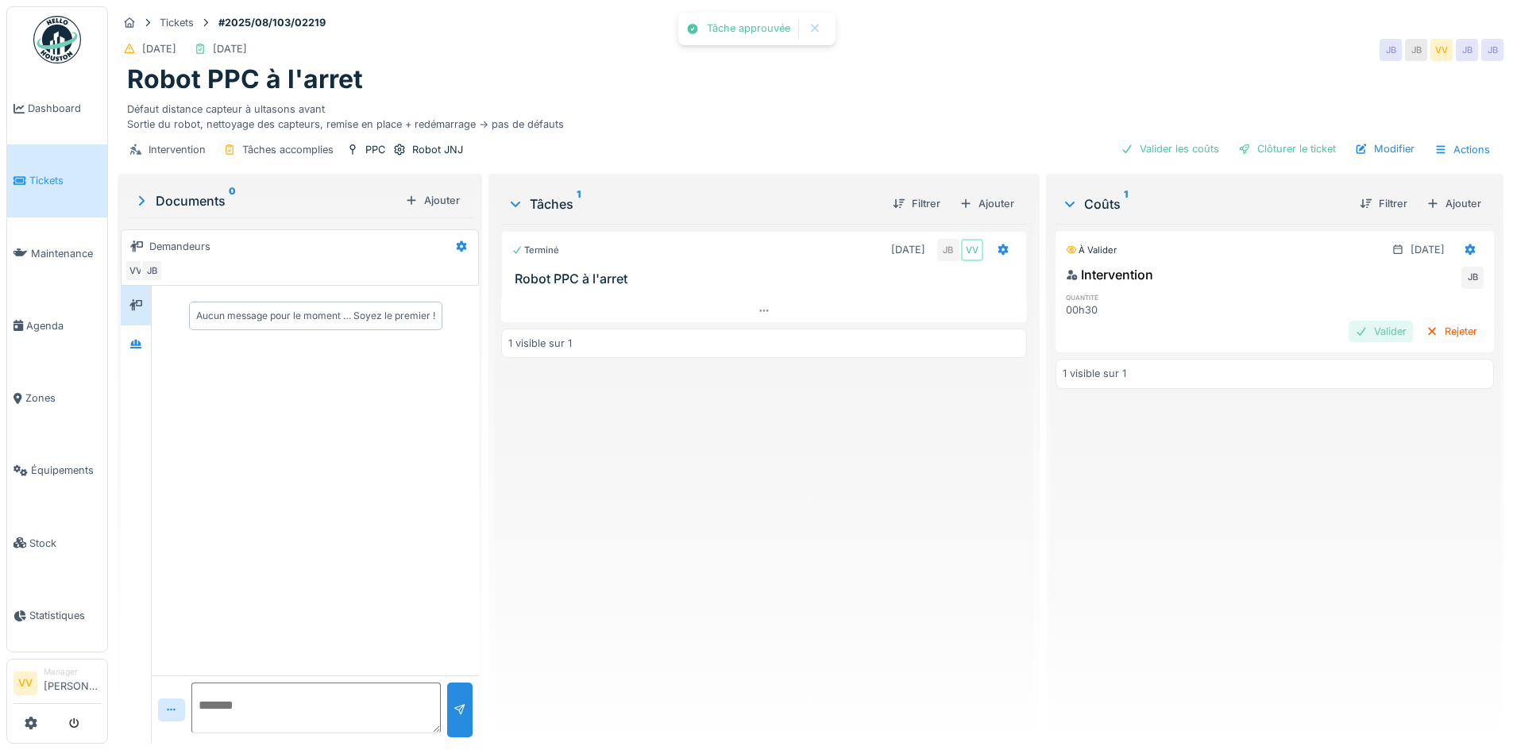
drag, startPoint x: 1345, startPoint y: 334, endPoint x: 1199, endPoint y: 181, distance: 211.2
click at [1348, 334] on div "Valider" at bounding box center [1380, 331] width 64 height 21
click at [1251, 141] on div "Clôturer le ticket" at bounding box center [1287, 148] width 110 height 21
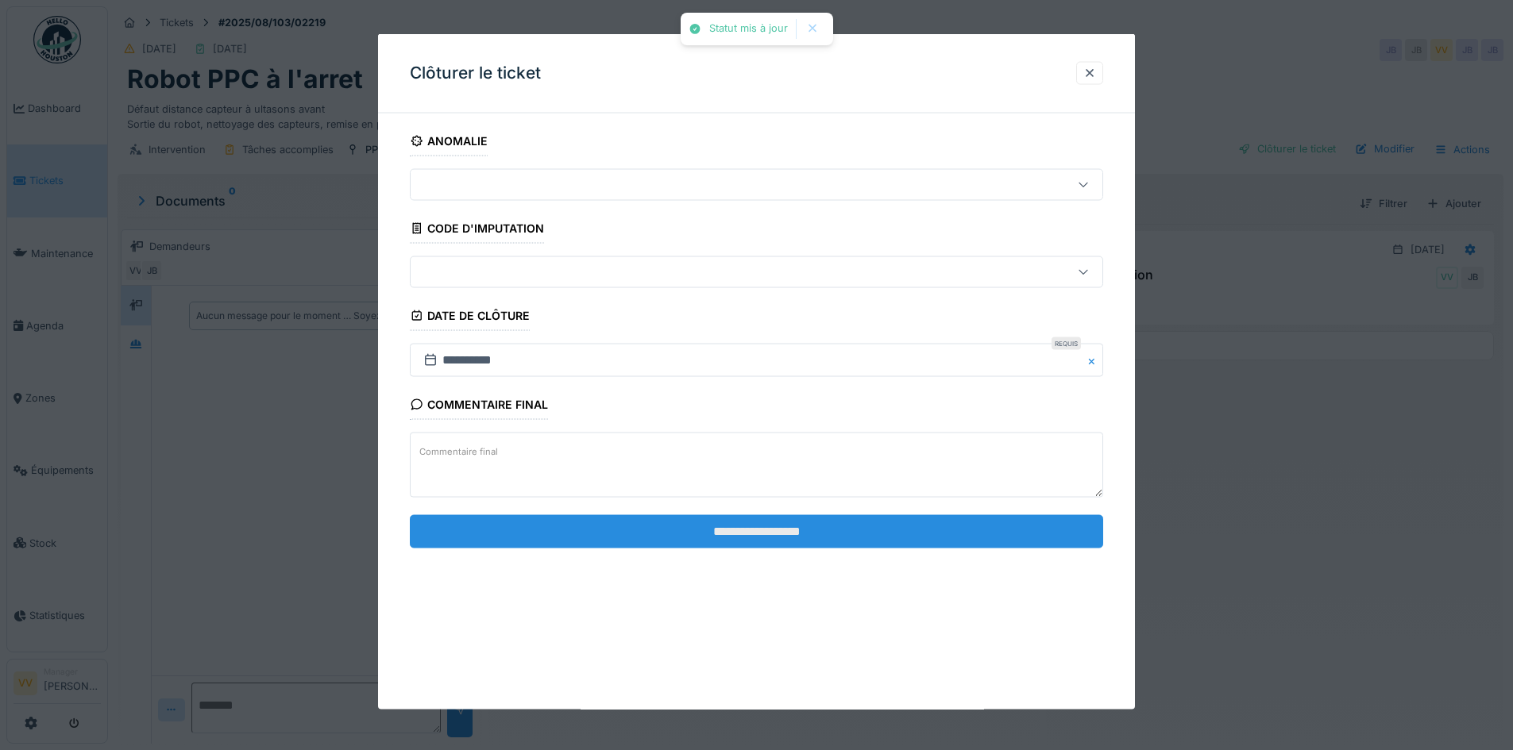
click at [920, 519] on input "**********" at bounding box center [756, 531] width 693 height 33
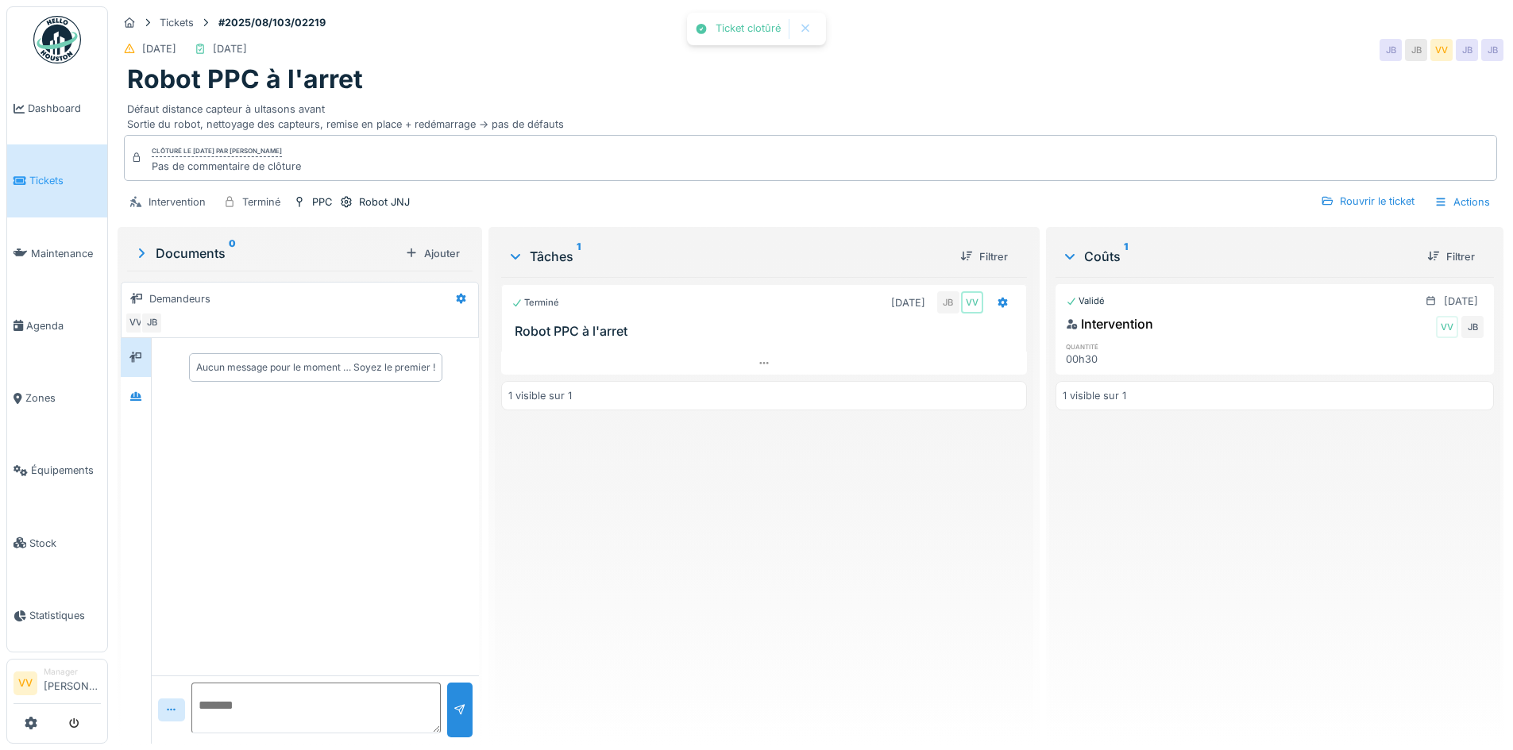
click at [1055, 600] on div "Validé [DATE] Intervention VV JB quantité 00h30 1 visible sur 1" at bounding box center [1274, 504] width 438 height 454
click at [52, 164] on link "Tickets" at bounding box center [57, 181] width 100 height 72
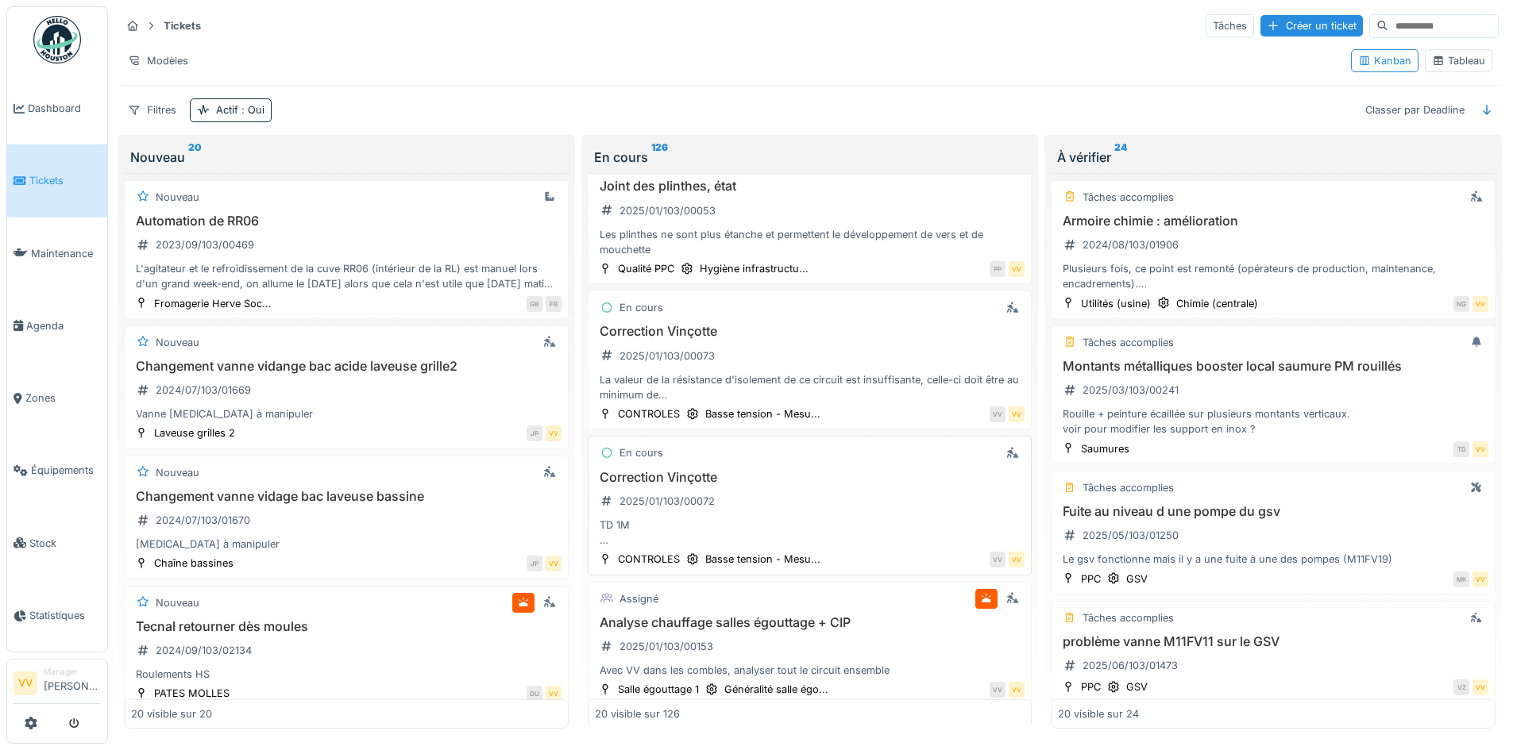
scroll to position [1221, 0]
